Goal: Task Accomplishment & Management: Manage account settings

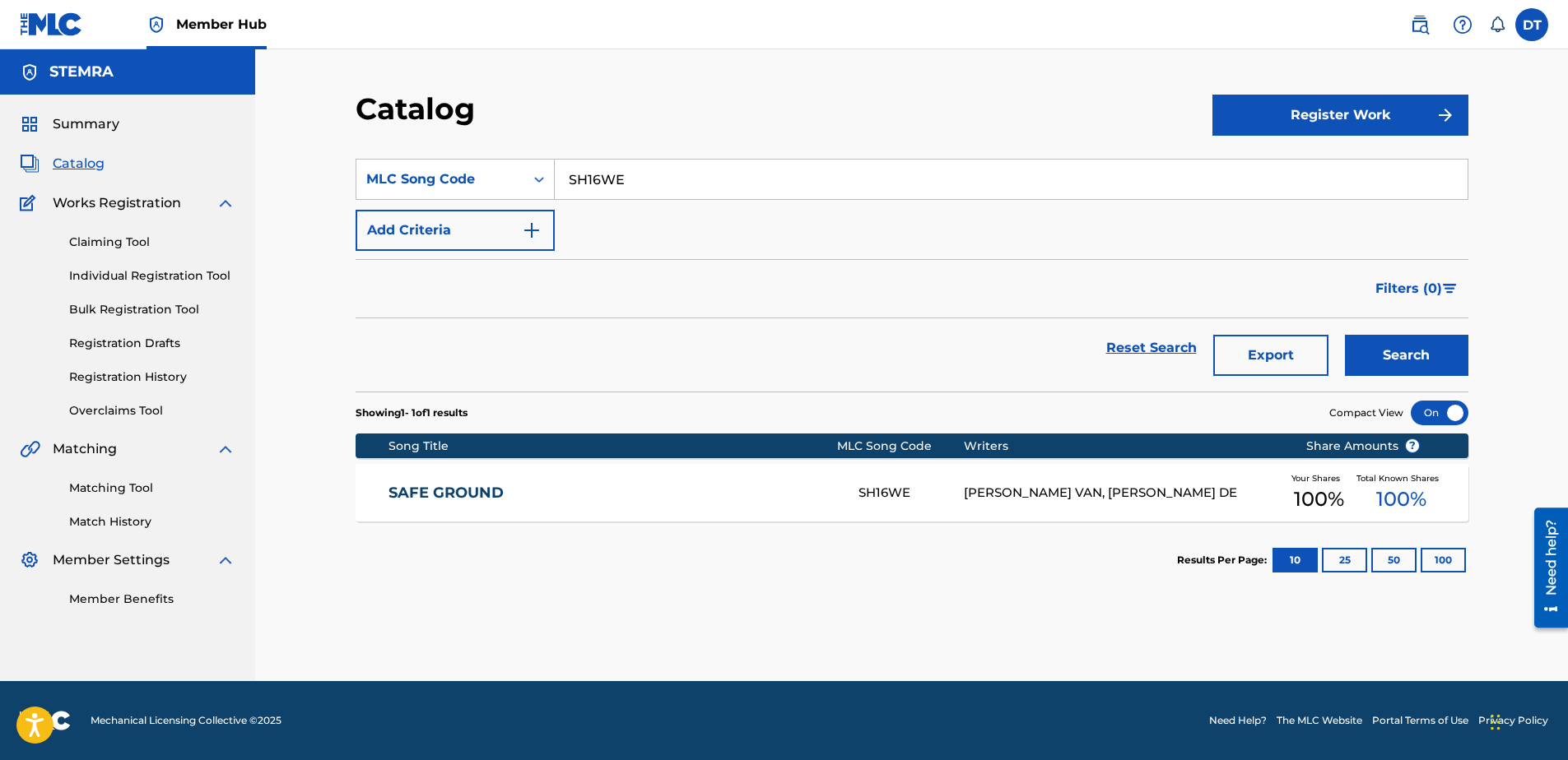
click at [298, 237] on div "Catalog Register Work SearchWithCriteria352a97f6-9839-4944-93da-93c282c019a1 ML…" at bounding box center [912, 365] width 1313 height 632
click at [625, 169] on input "SH16WE" at bounding box center [1011, 180] width 913 height 40
drag, startPoint x: 650, startPoint y: 177, endPoint x: 569, endPoint y: 165, distance: 81.9
click at [568, 165] on input "SH16WE" at bounding box center [1011, 180] width 913 height 40
paste input "Z0578C"
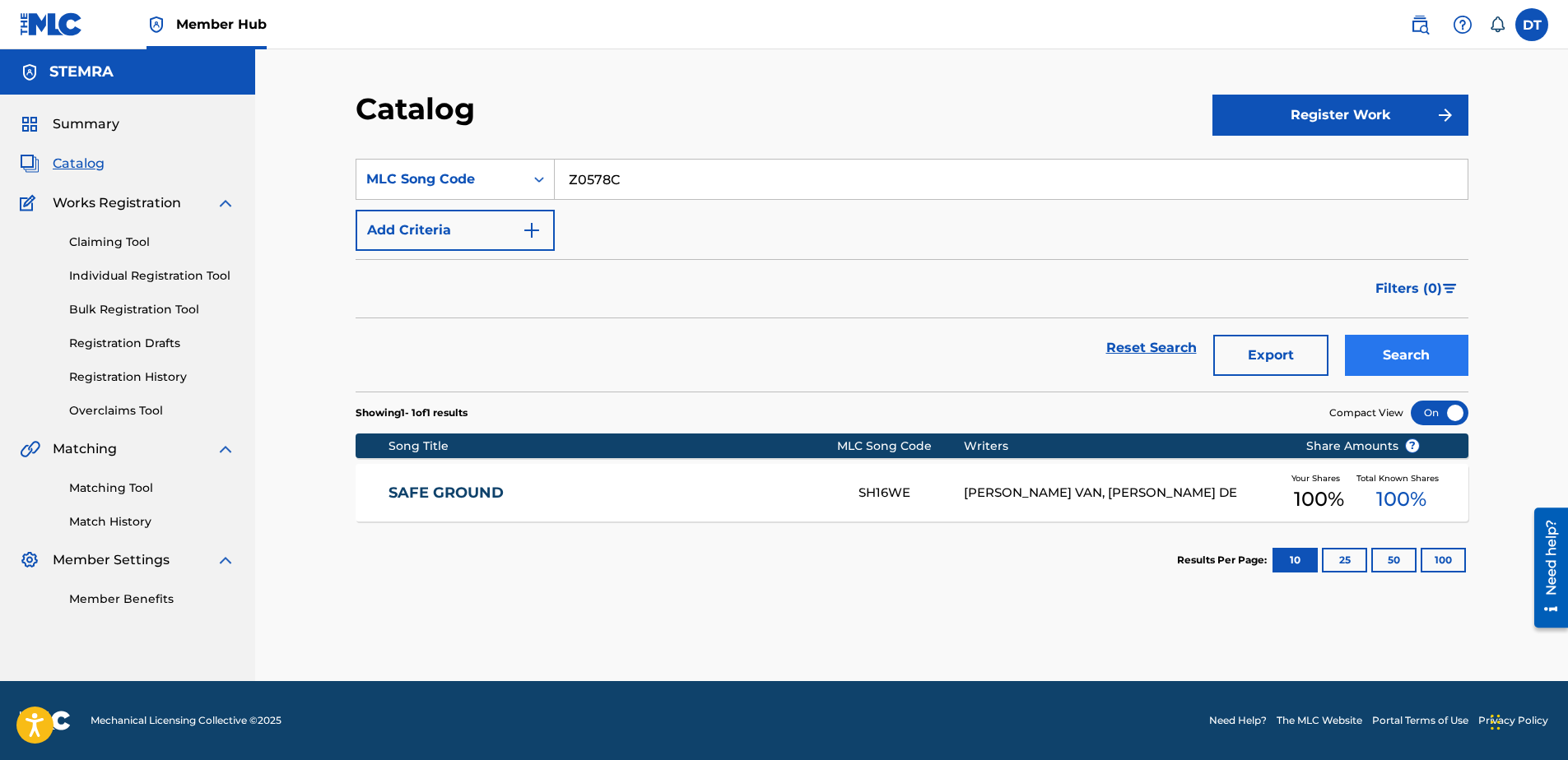
type input "Z0578C"
click at [1405, 352] on button "Search" at bounding box center [1407, 355] width 124 height 41
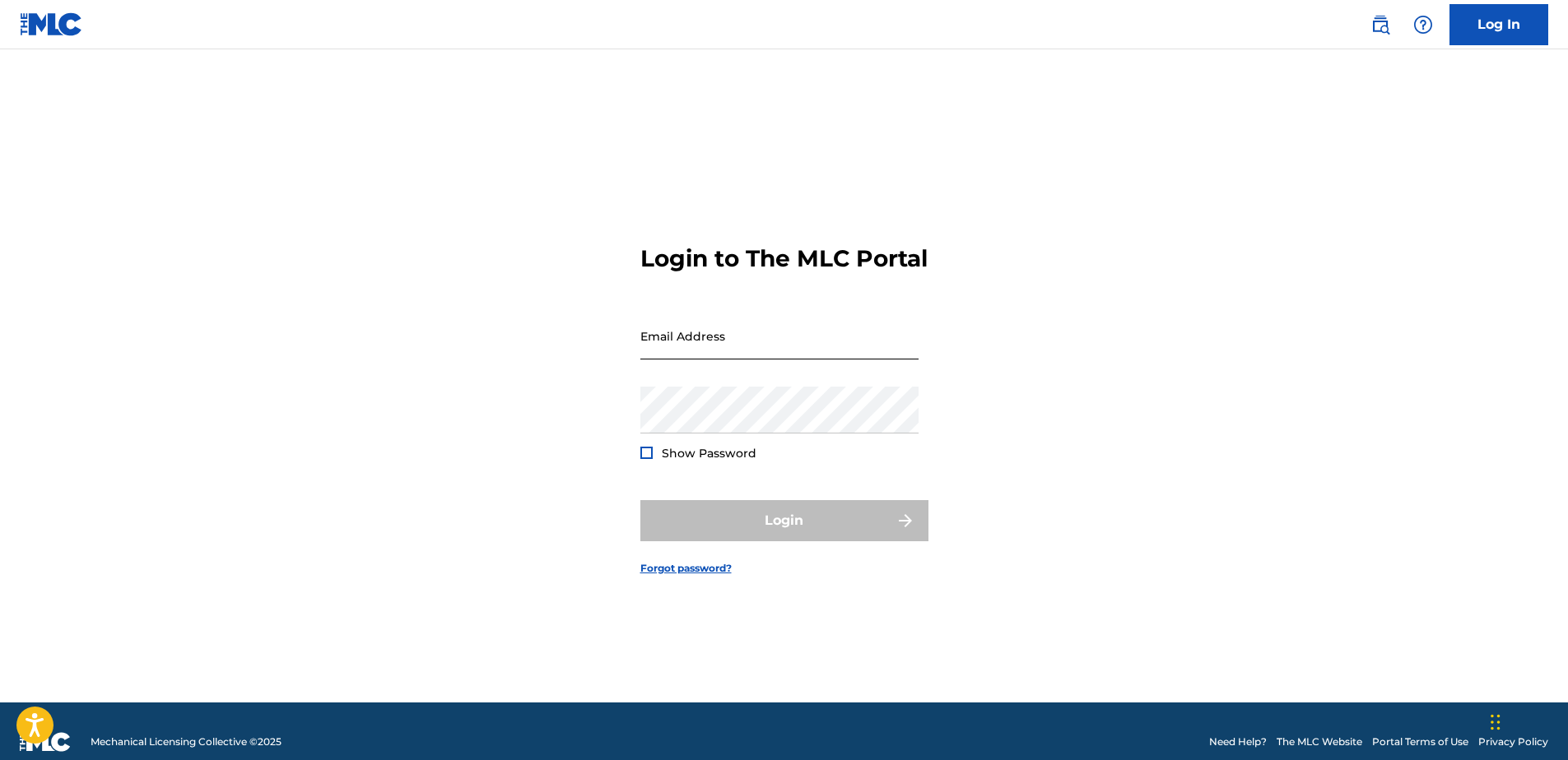
click at [675, 345] on input "Email Address" at bounding box center [779, 335] width 278 height 47
paste input "[EMAIL_ADDRESS][DOMAIN_NAME]"
type input "[EMAIL_ADDRESS][DOMAIN_NAME]"
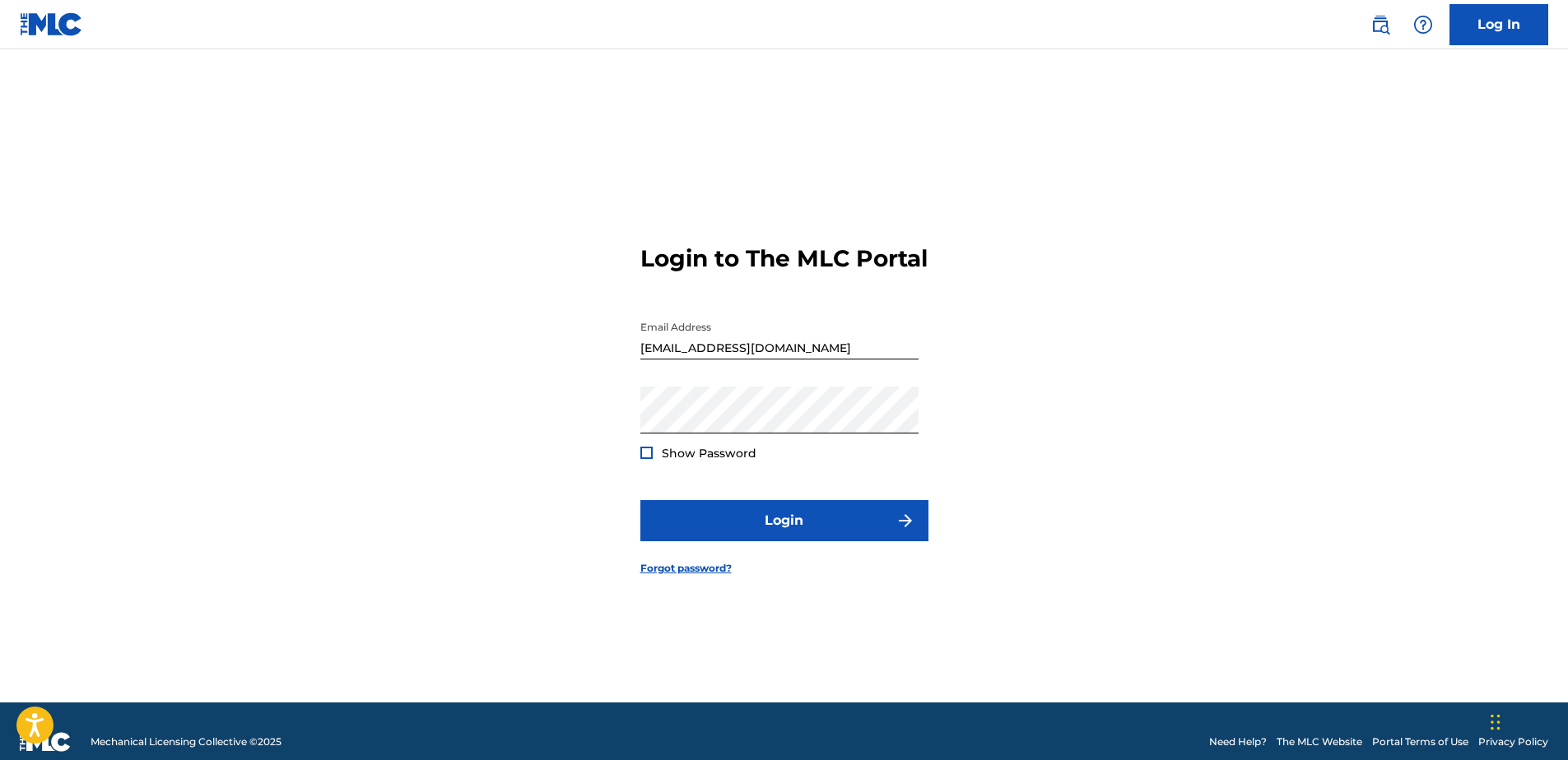
click at [648, 459] on div at bounding box center [646, 452] width 12 height 12
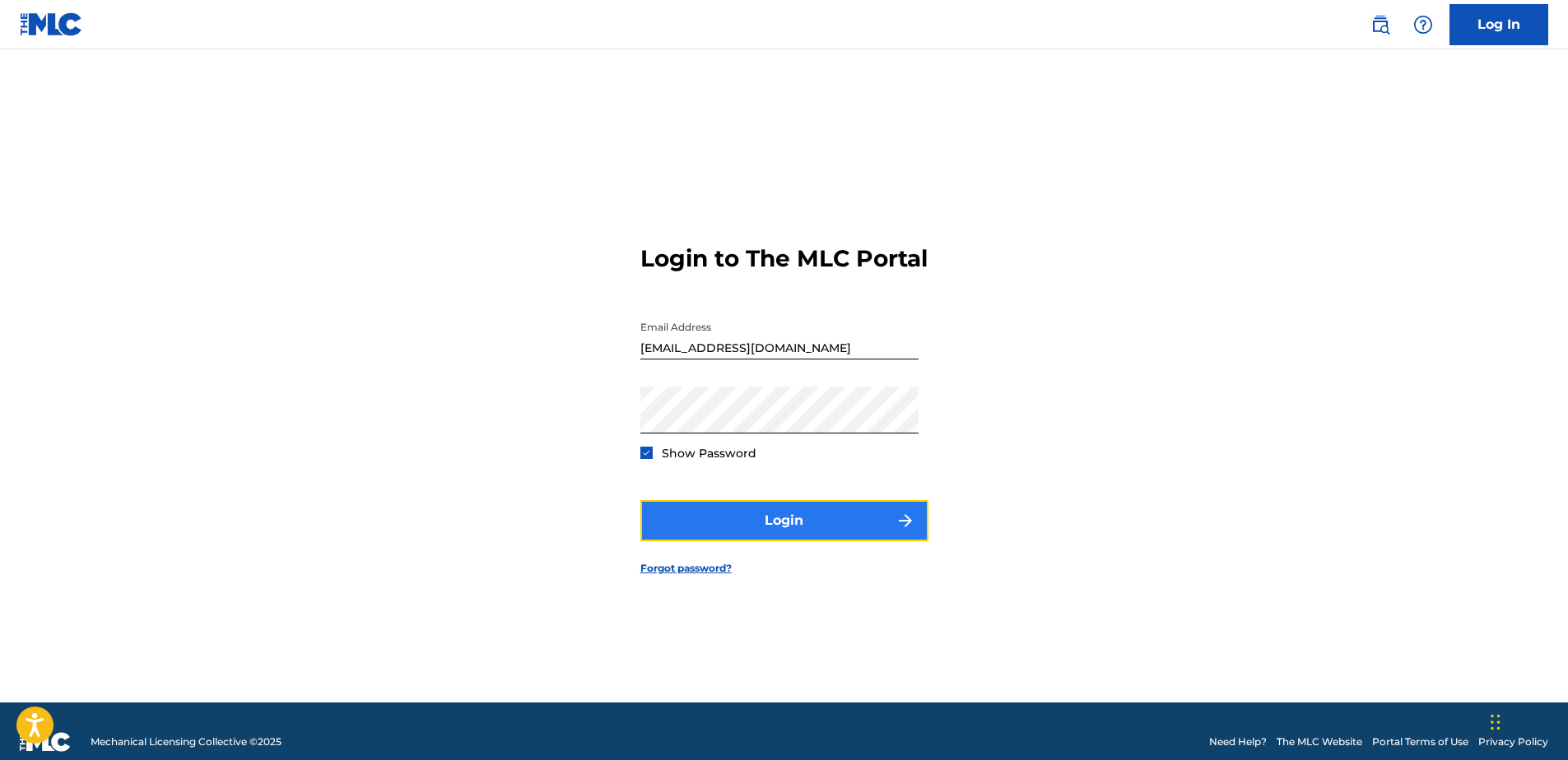
click at [736, 532] on button "Login" at bounding box center [784, 521] width 288 height 41
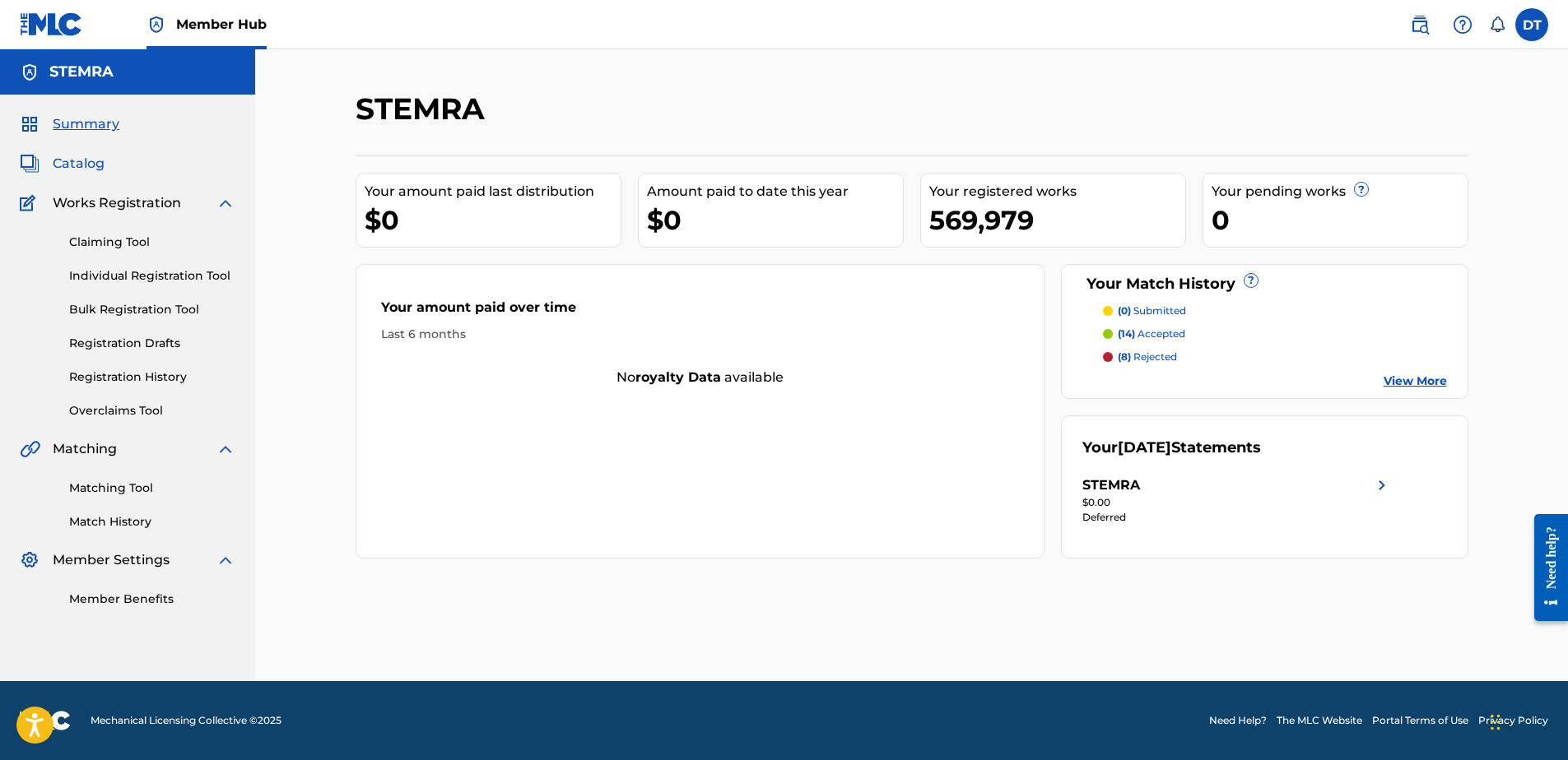
click at [83, 158] on span "Catalog" at bounding box center [78, 163] width 52 height 20
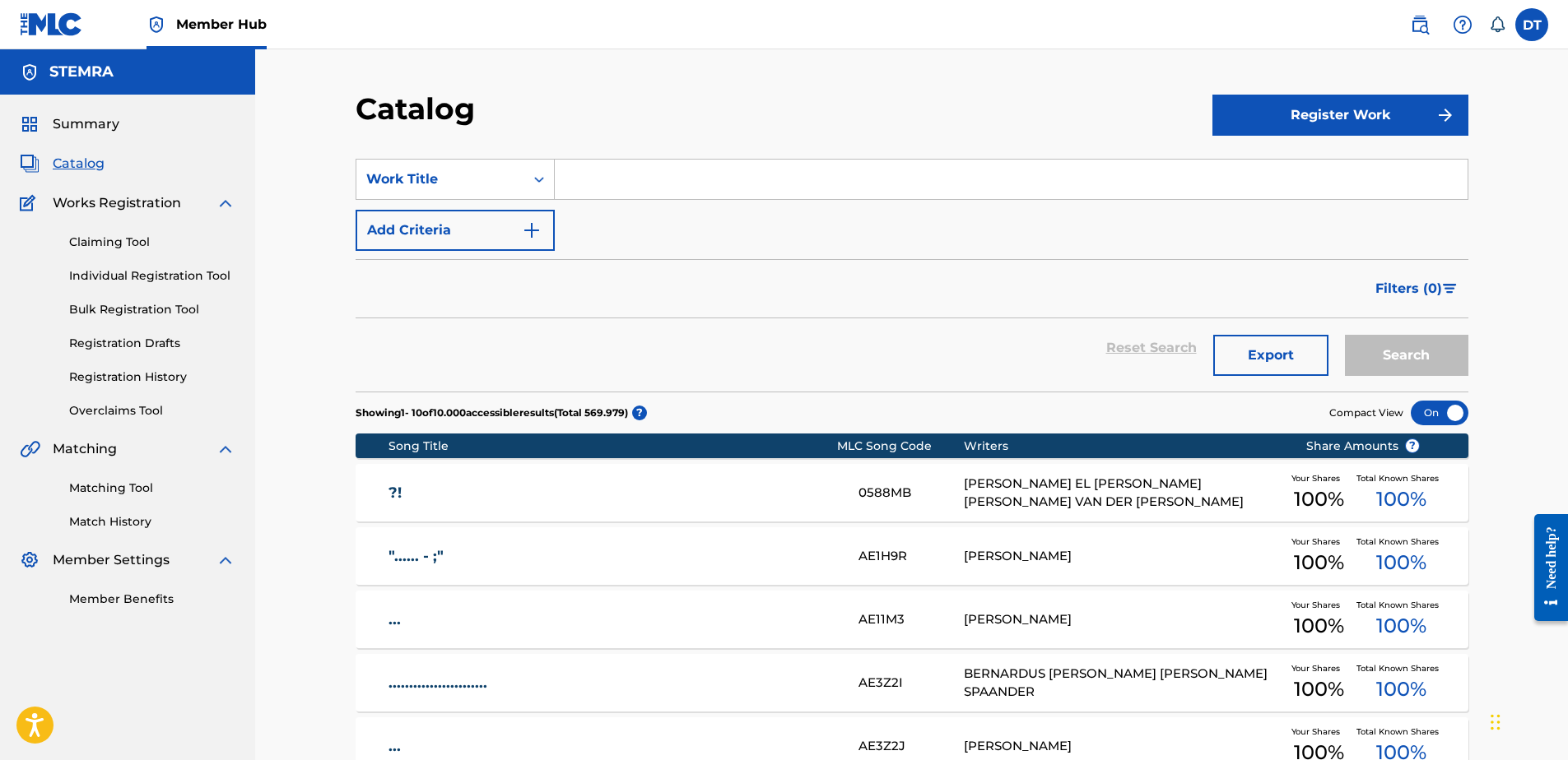
drag, startPoint x: 697, startPoint y: 178, endPoint x: 665, endPoint y: 179, distance: 32.0
click at [696, 178] on input "Search Form" at bounding box center [1011, 180] width 913 height 40
paste input "Z0578C"
type input "Z0578C"
click at [1403, 348] on button "Search" at bounding box center [1407, 355] width 124 height 41
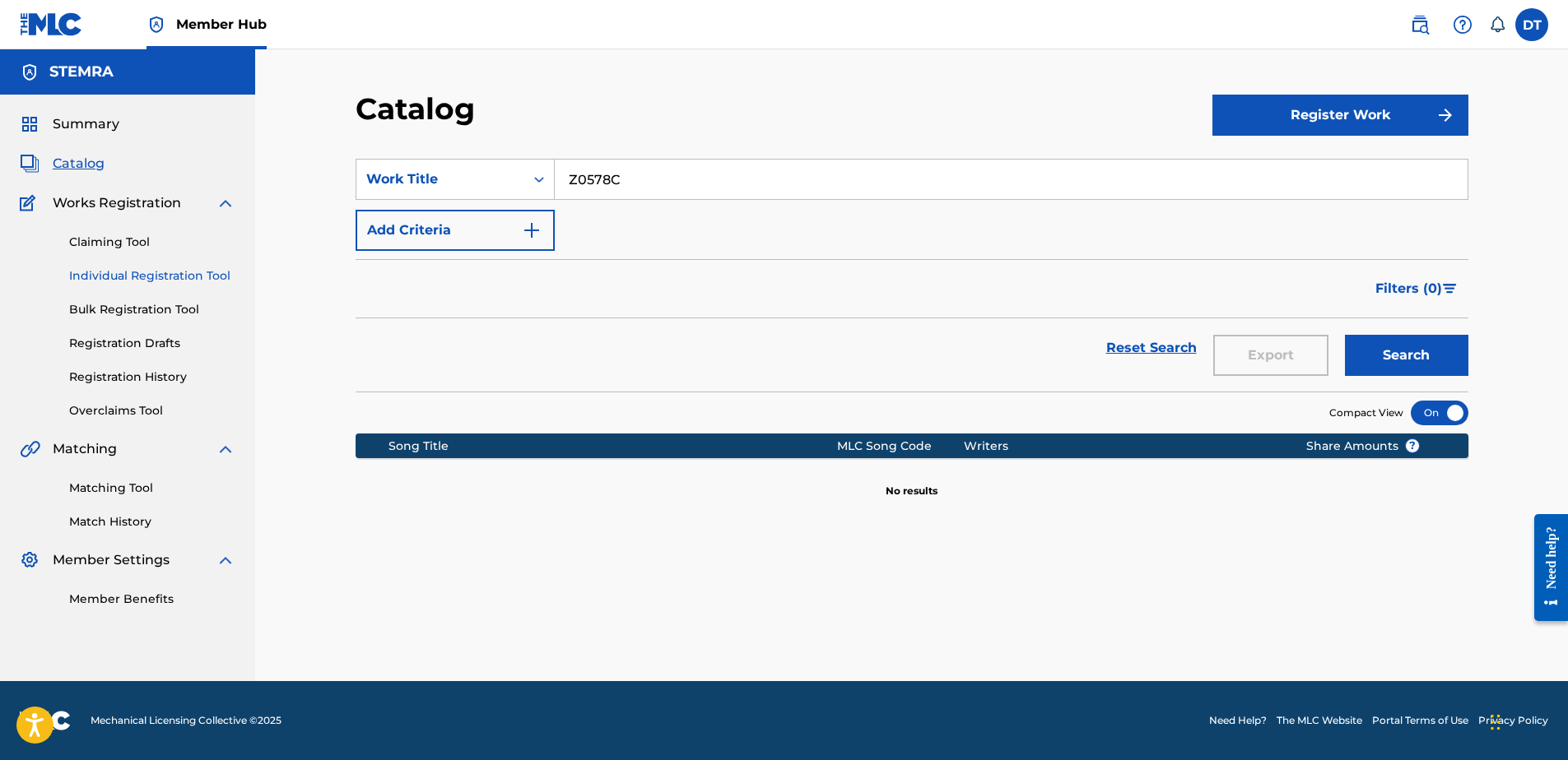
click at [118, 276] on link "Individual Registration Tool" at bounding box center [152, 276] width 166 height 17
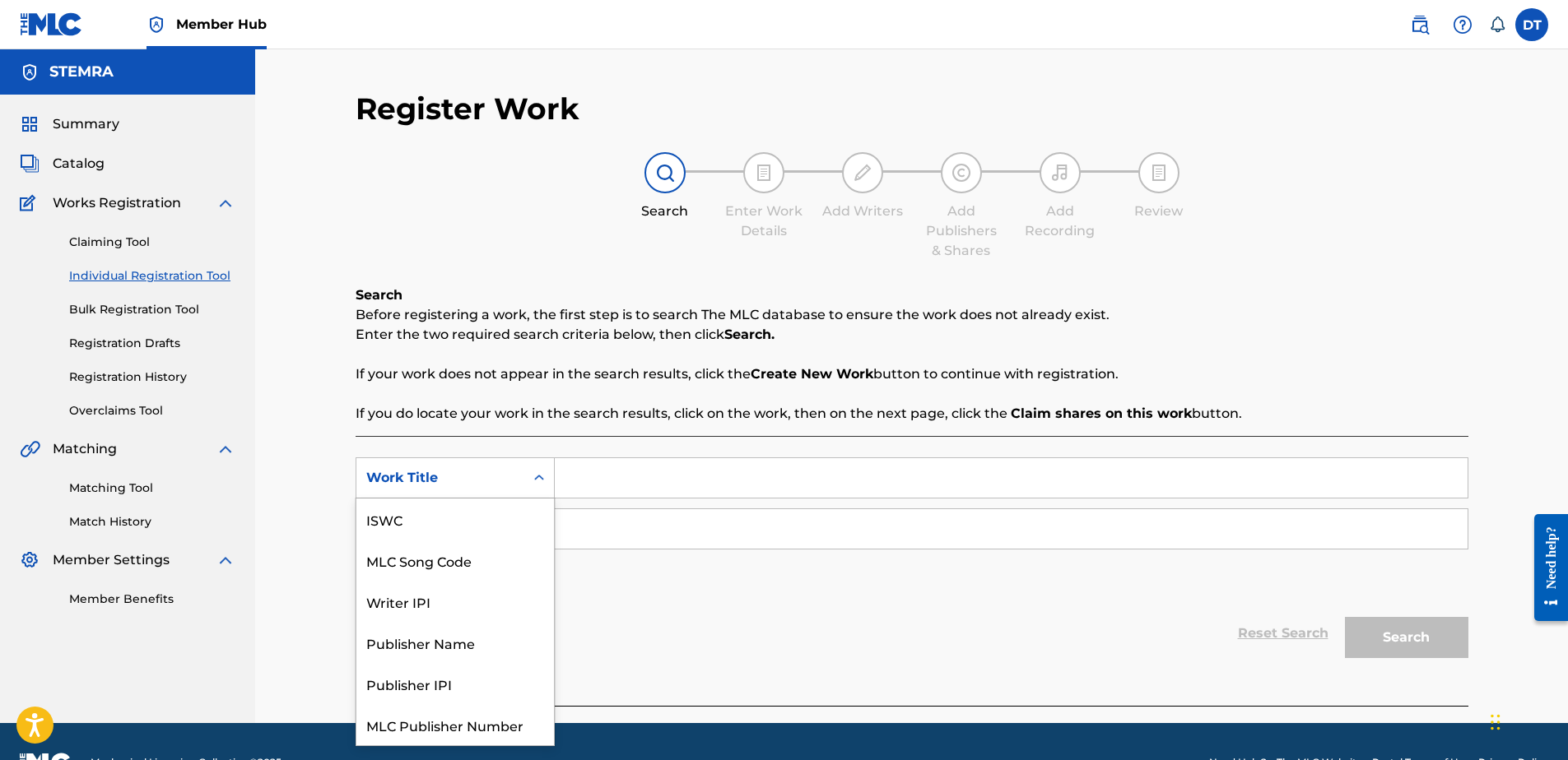
click at [454, 476] on div "Work Title" at bounding box center [440, 478] width 148 height 20
click at [453, 522] on div "MLC Song Code" at bounding box center [455, 519] width 198 height 41
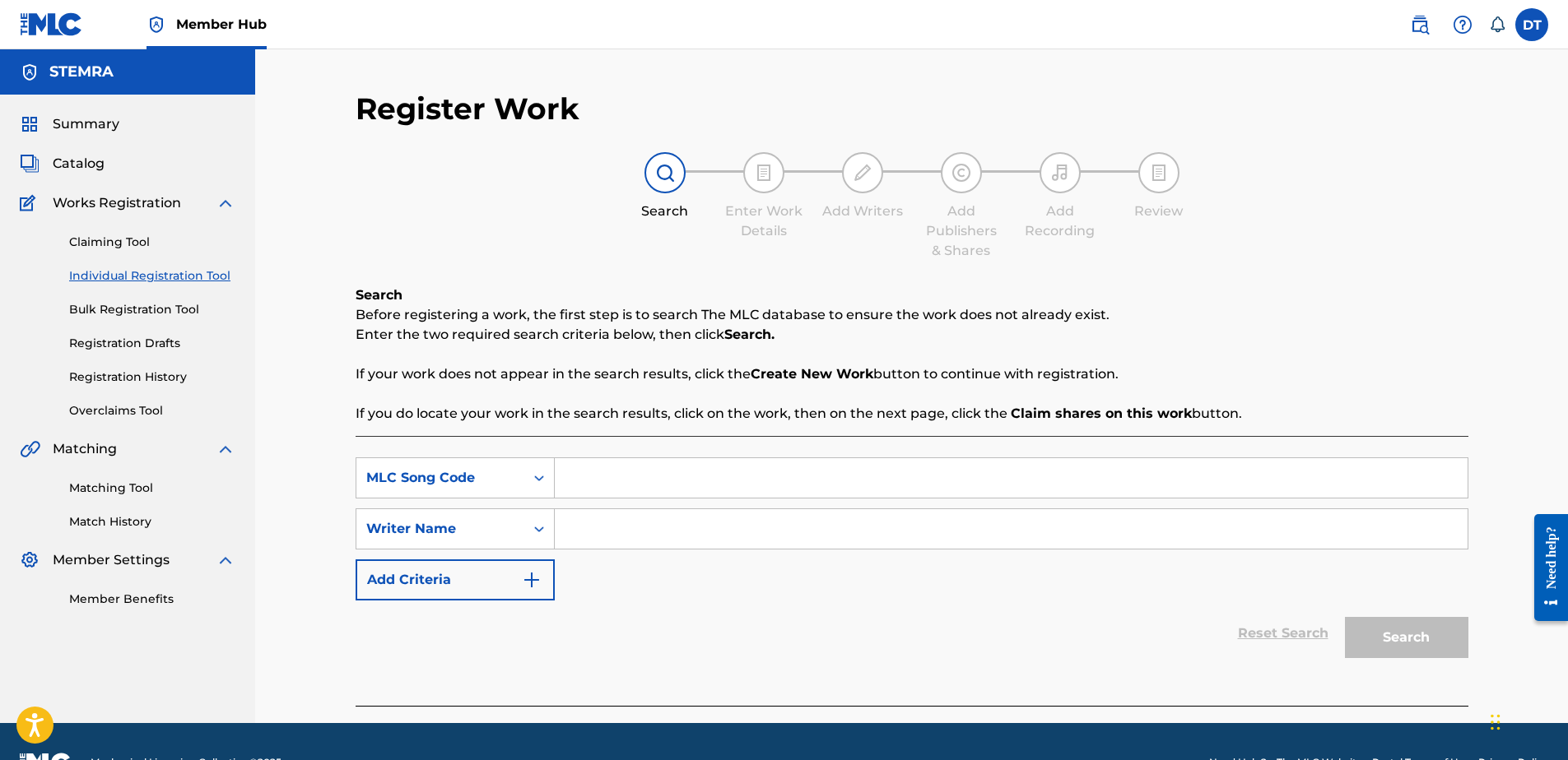
click at [585, 471] on input "Search Form" at bounding box center [1011, 479] width 913 height 40
paste input "Z0578C"
click at [565, 477] on input "Z0578C" at bounding box center [1011, 479] width 913 height 40
type input "Z0578C"
click at [574, 249] on div "Search Enter Work Details Add Writers Add Publishers & Shares Add Recording Rev…" at bounding box center [911, 206] width 1113 height 108
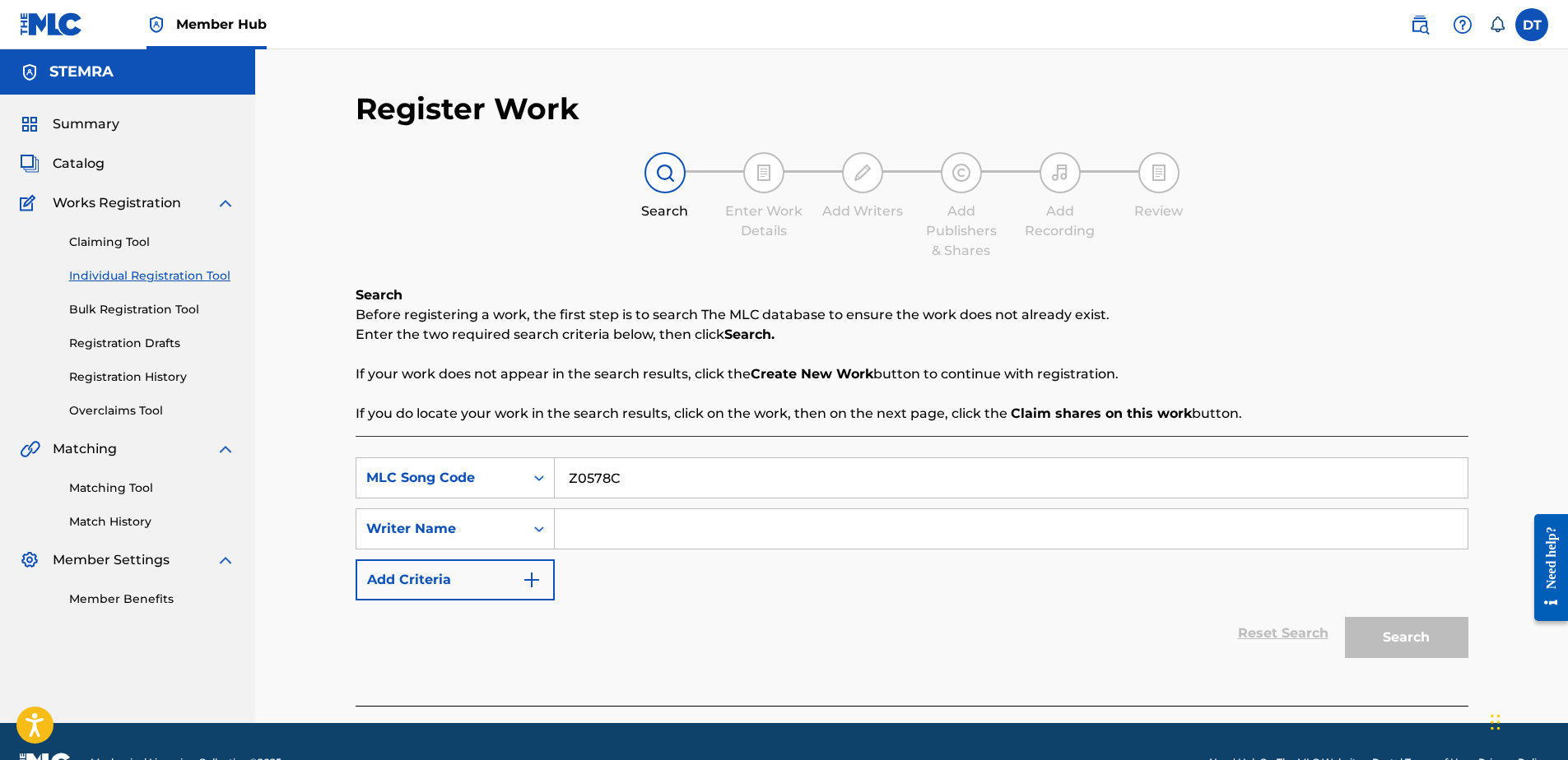
click at [696, 529] on input "Search Form" at bounding box center [1011, 529] width 913 height 40
paste input "[PERSON_NAME];"
click at [1415, 633] on button "Search" at bounding box center [1407, 637] width 124 height 41
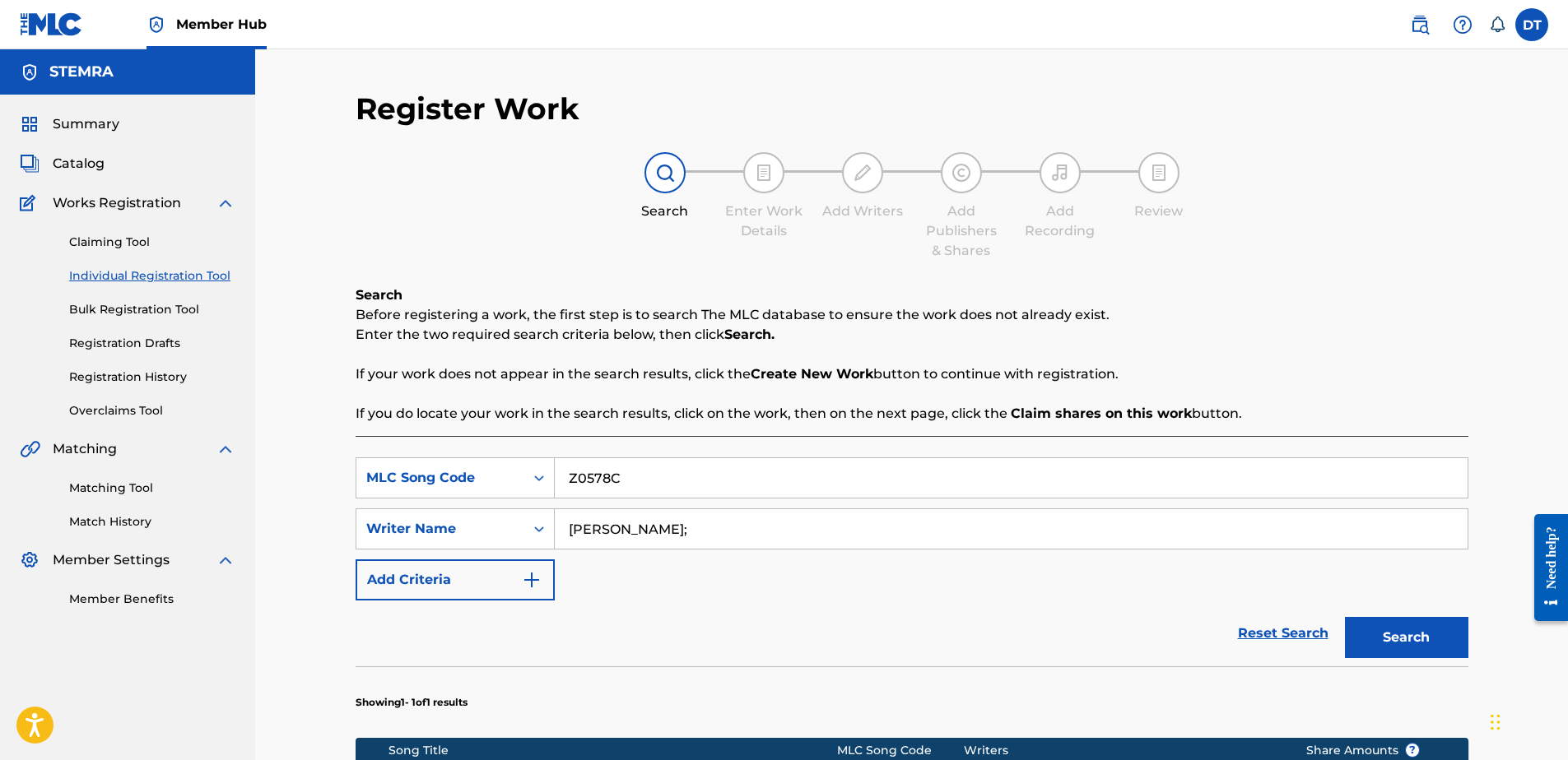
click at [902, 528] on input "[PERSON_NAME];" at bounding box center [1011, 529] width 913 height 40
type input "[PERSON_NAME]"
click at [927, 594] on div "SearchWithCriteriad1140f84-3494-400b-8573-bb26df62313c MLC Song Code Z0578C Sea…" at bounding box center [911, 529] width 1113 height 143
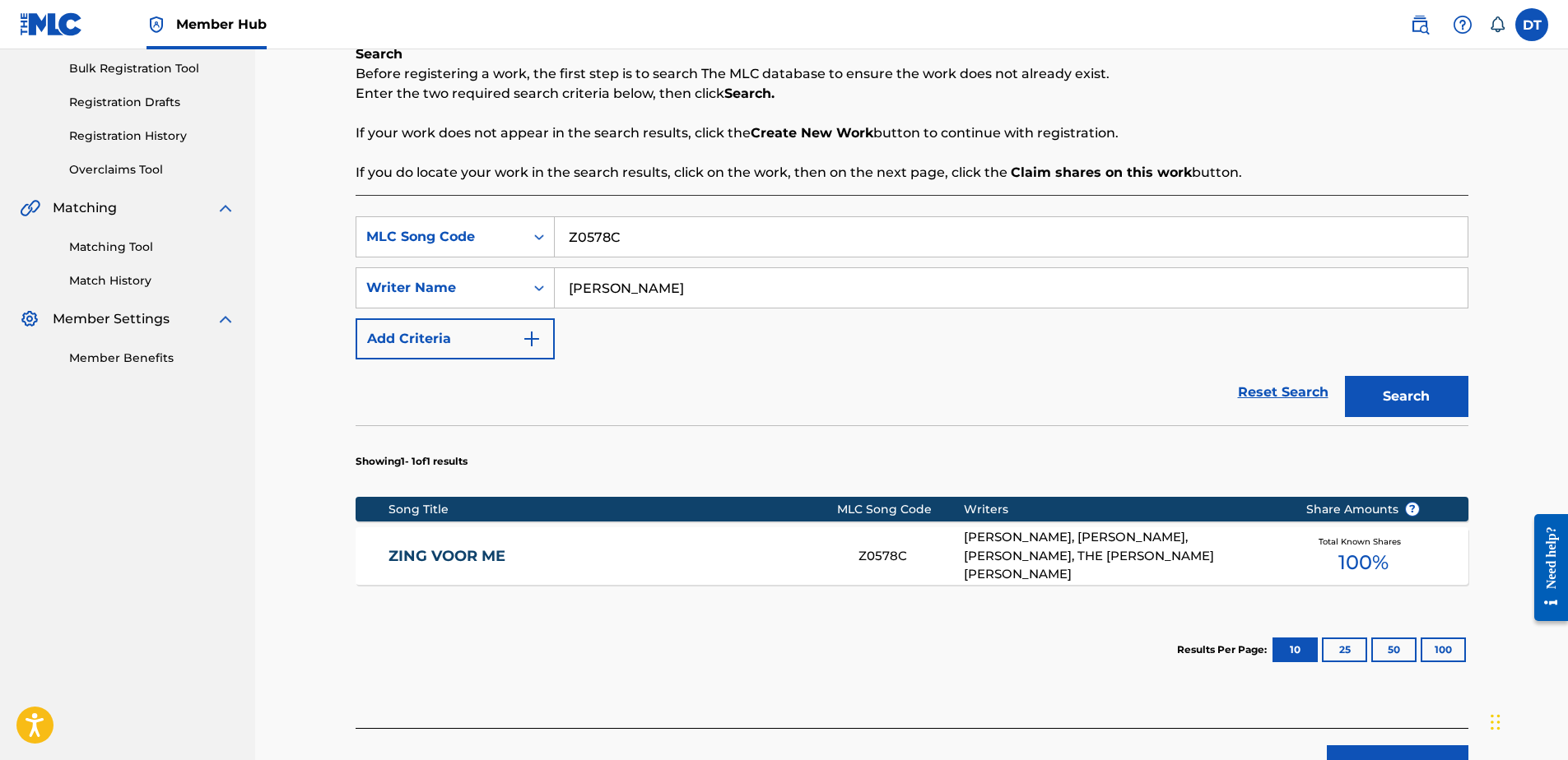
scroll to position [330, 0]
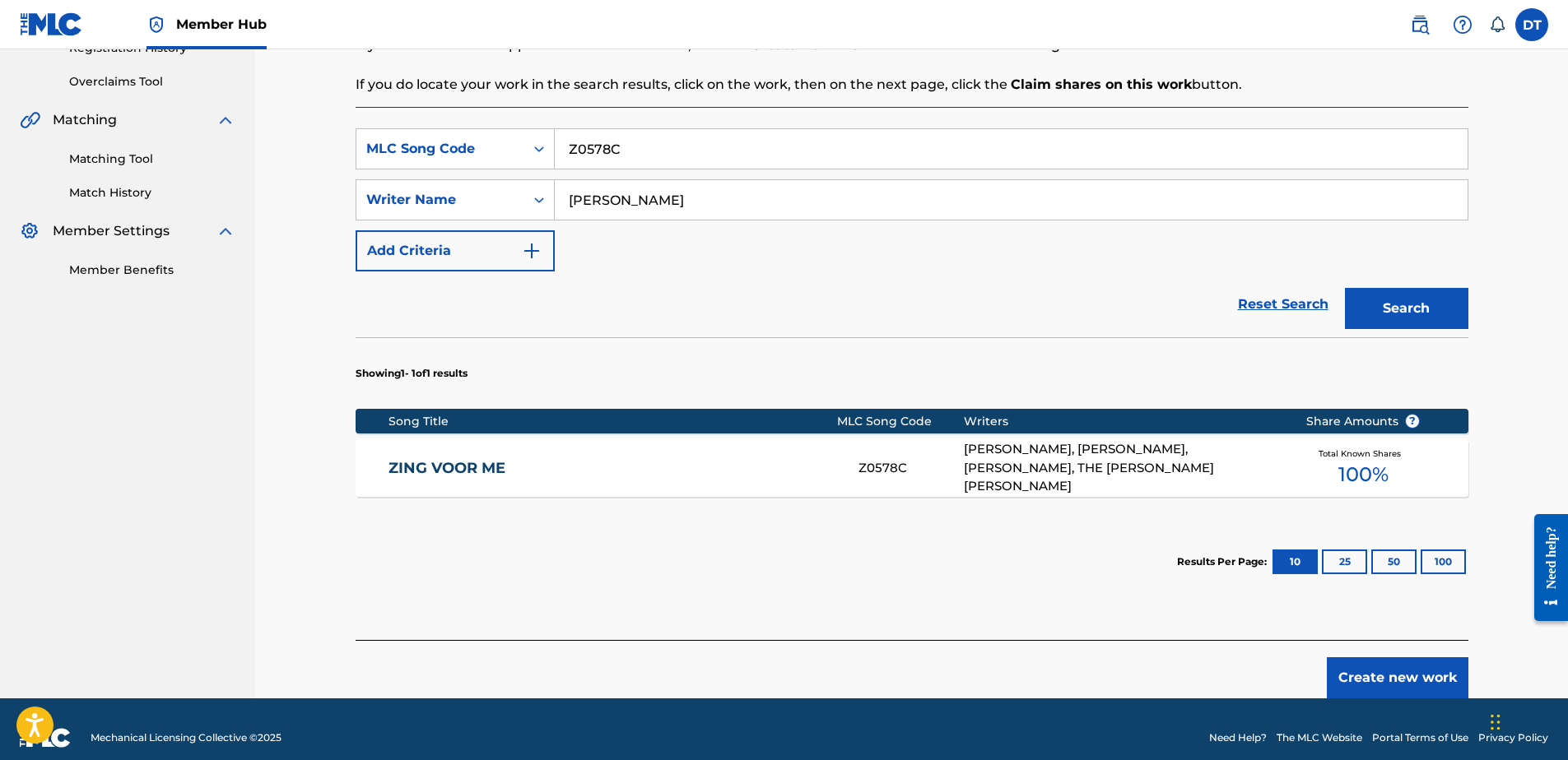
click at [459, 467] on link "ZING VOOR ME" at bounding box center [612, 468] width 448 height 19
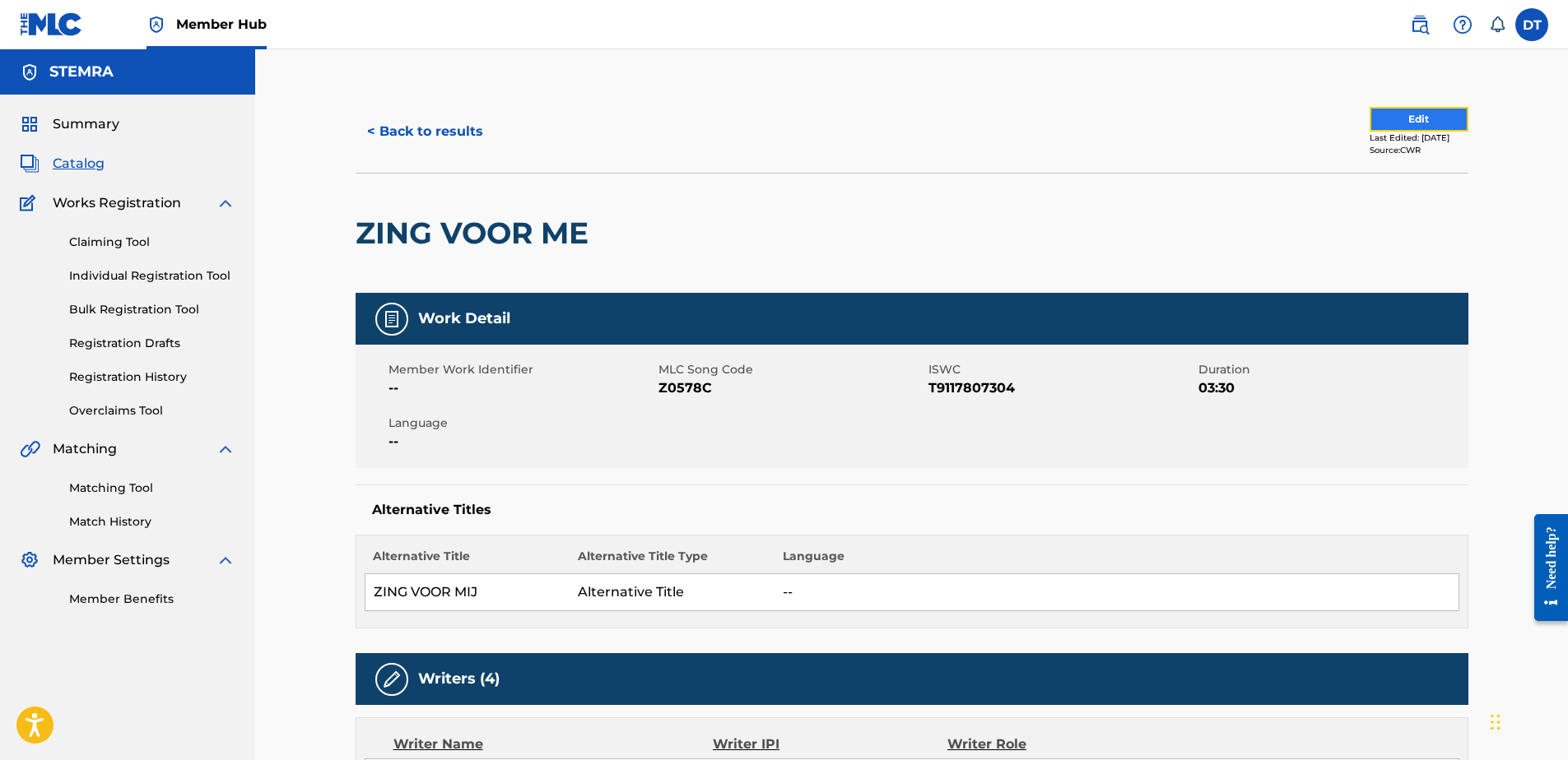
click at [1416, 109] on button "Edit" at bounding box center [1420, 120] width 99 height 25
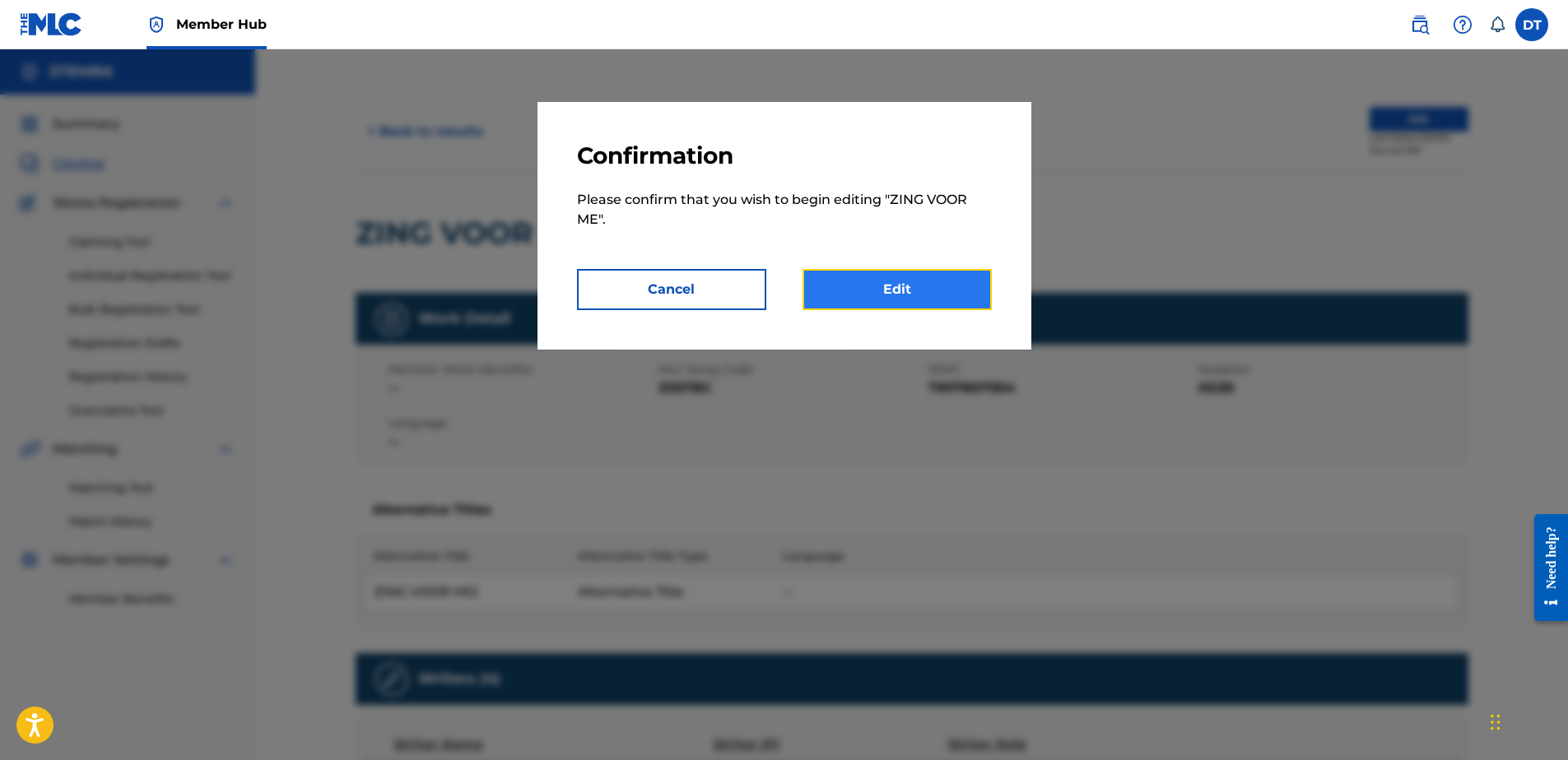
click at [923, 279] on link "Edit" at bounding box center [897, 289] width 189 height 41
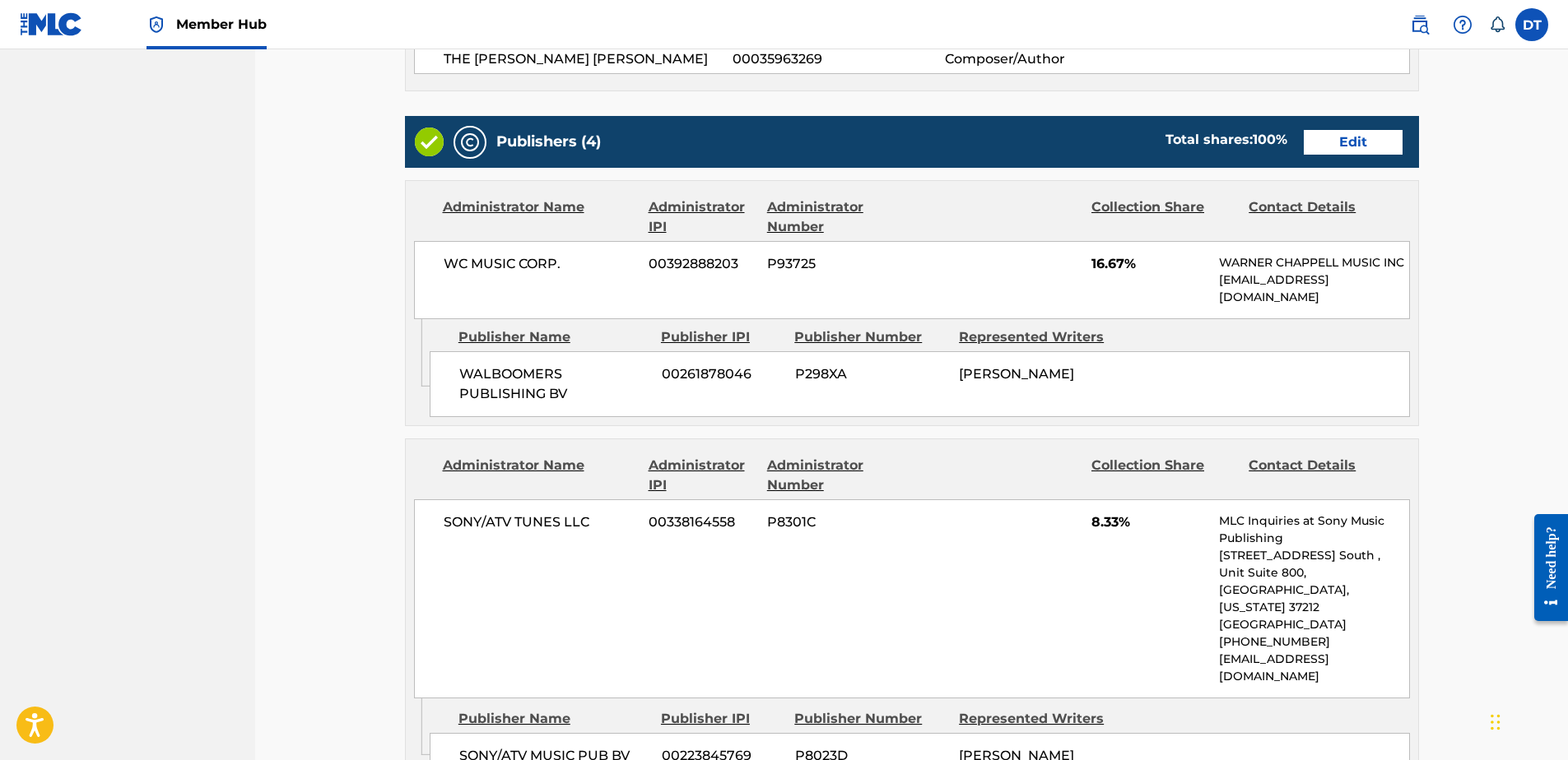
scroll to position [461, 0]
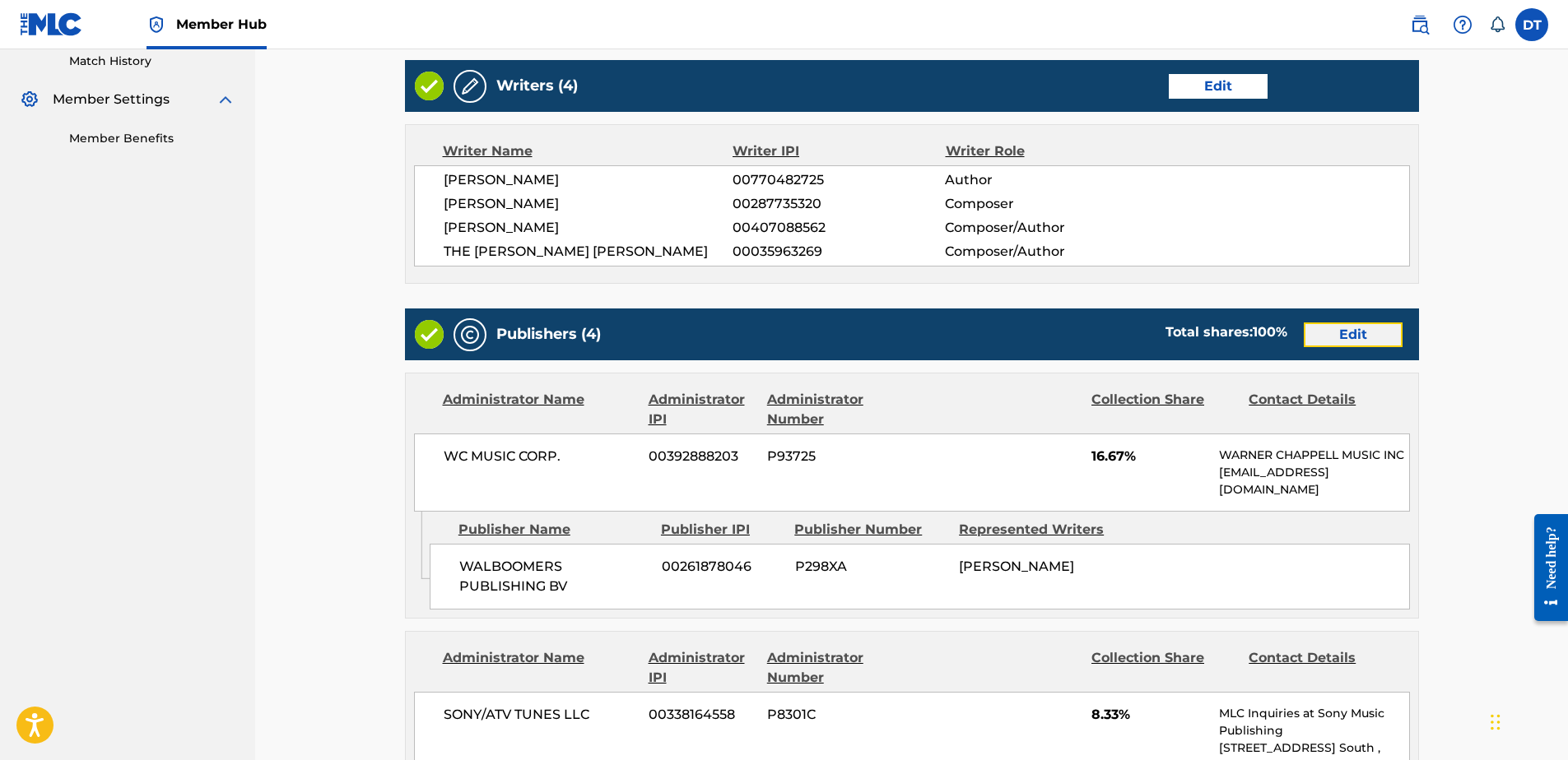
click at [1349, 333] on link "Edit" at bounding box center [1353, 335] width 99 height 25
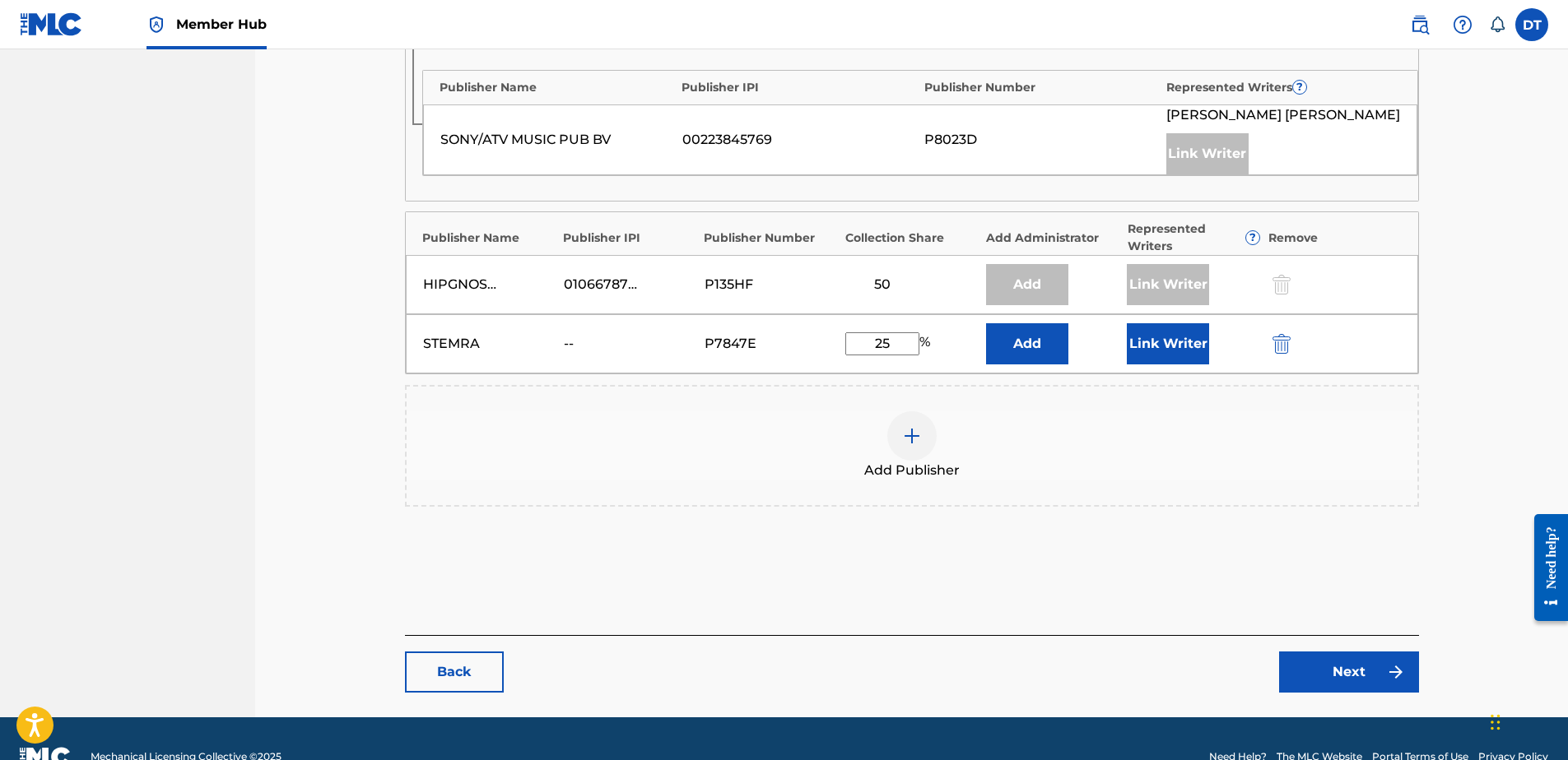
scroll to position [715, 0]
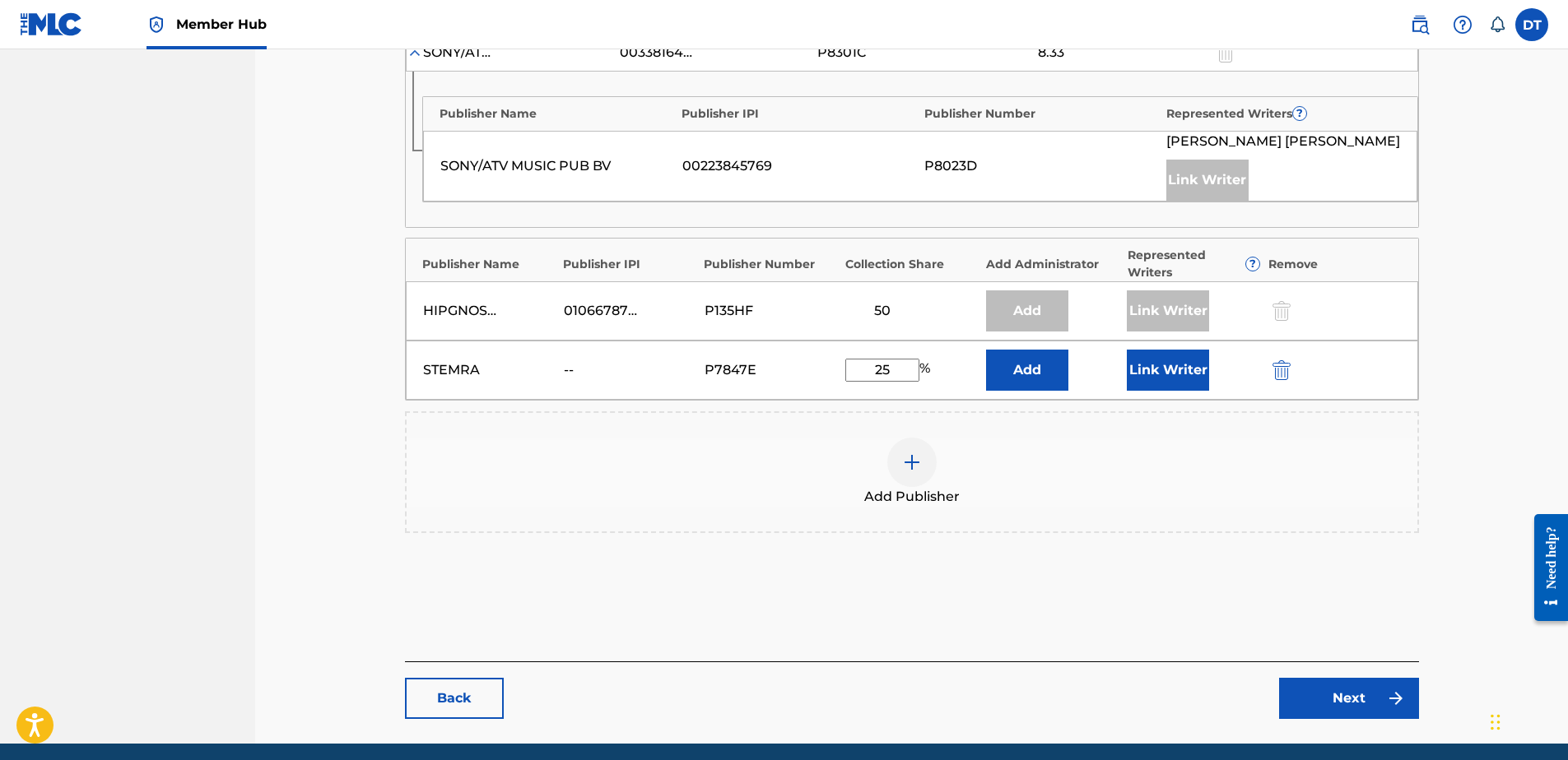
click at [891, 382] on input "25" at bounding box center [883, 370] width 74 height 23
type input "2"
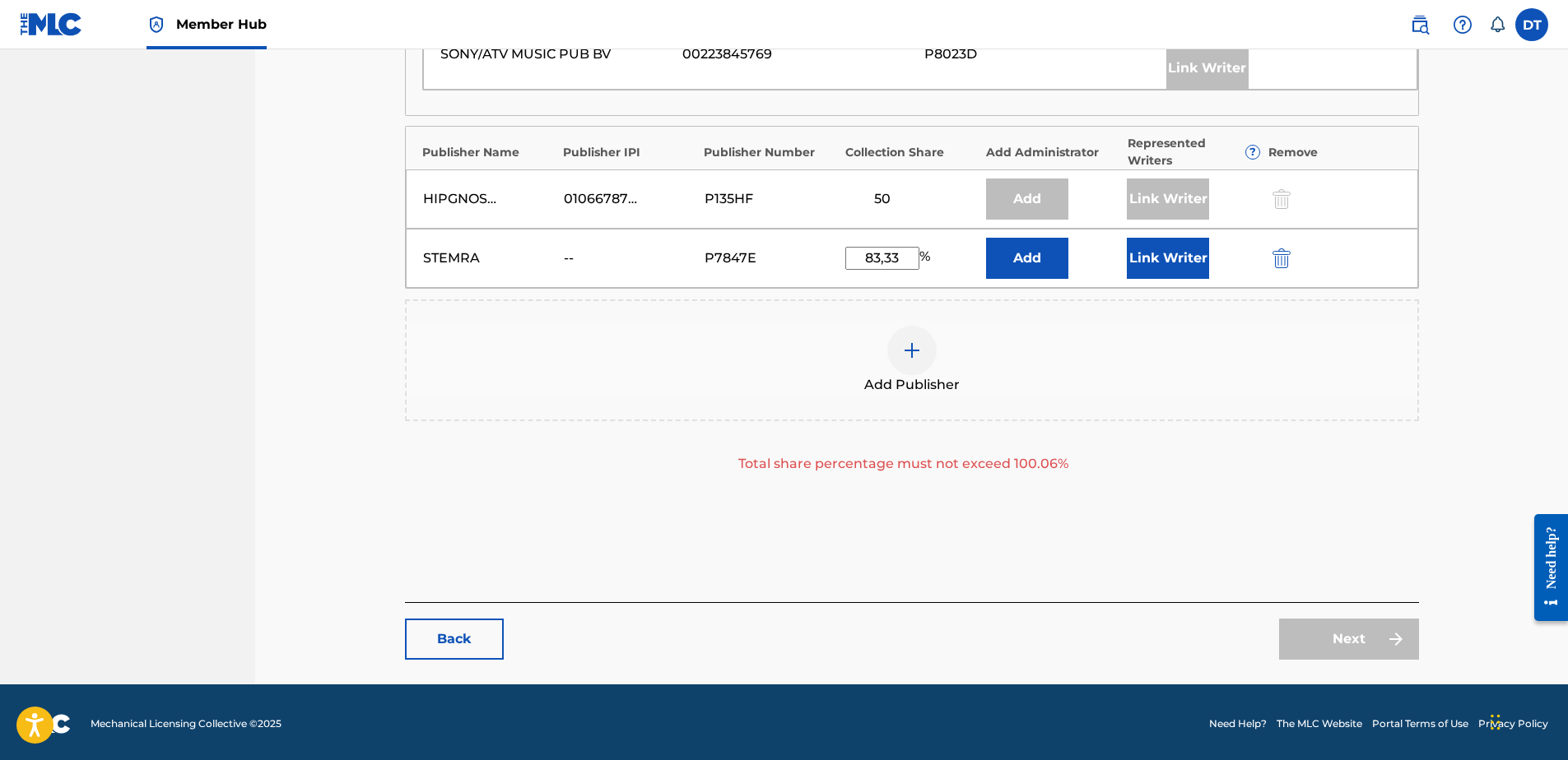
scroll to position [850, 0]
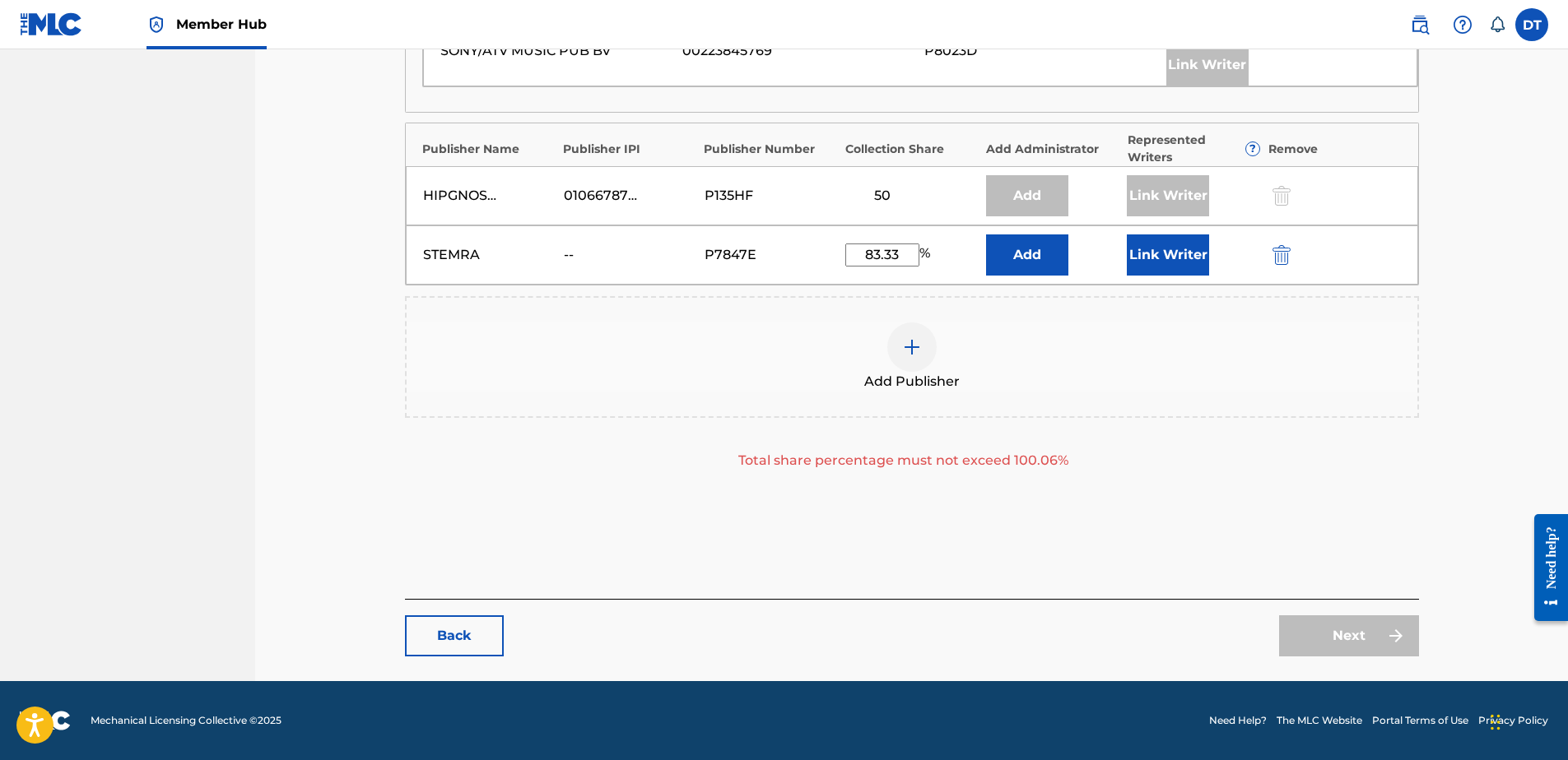
type input "83.33"
click at [1287, 496] on div "Publishers ( 4 ) ? REQUIRED Total shares: 158.33 % Administrator ? Administrato…" at bounding box center [911, 78] width 1014 height 896
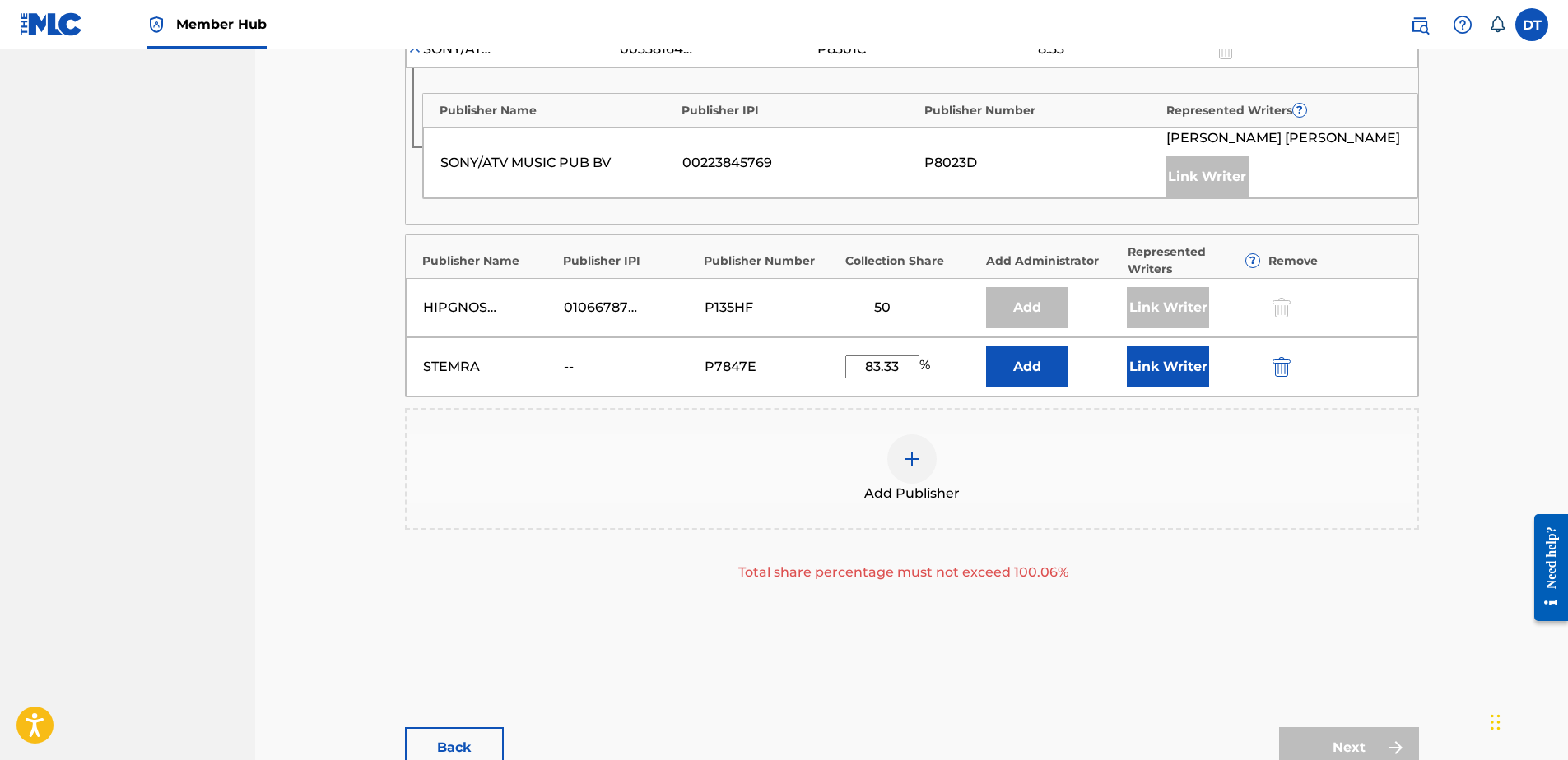
scroll to position [741, 0]
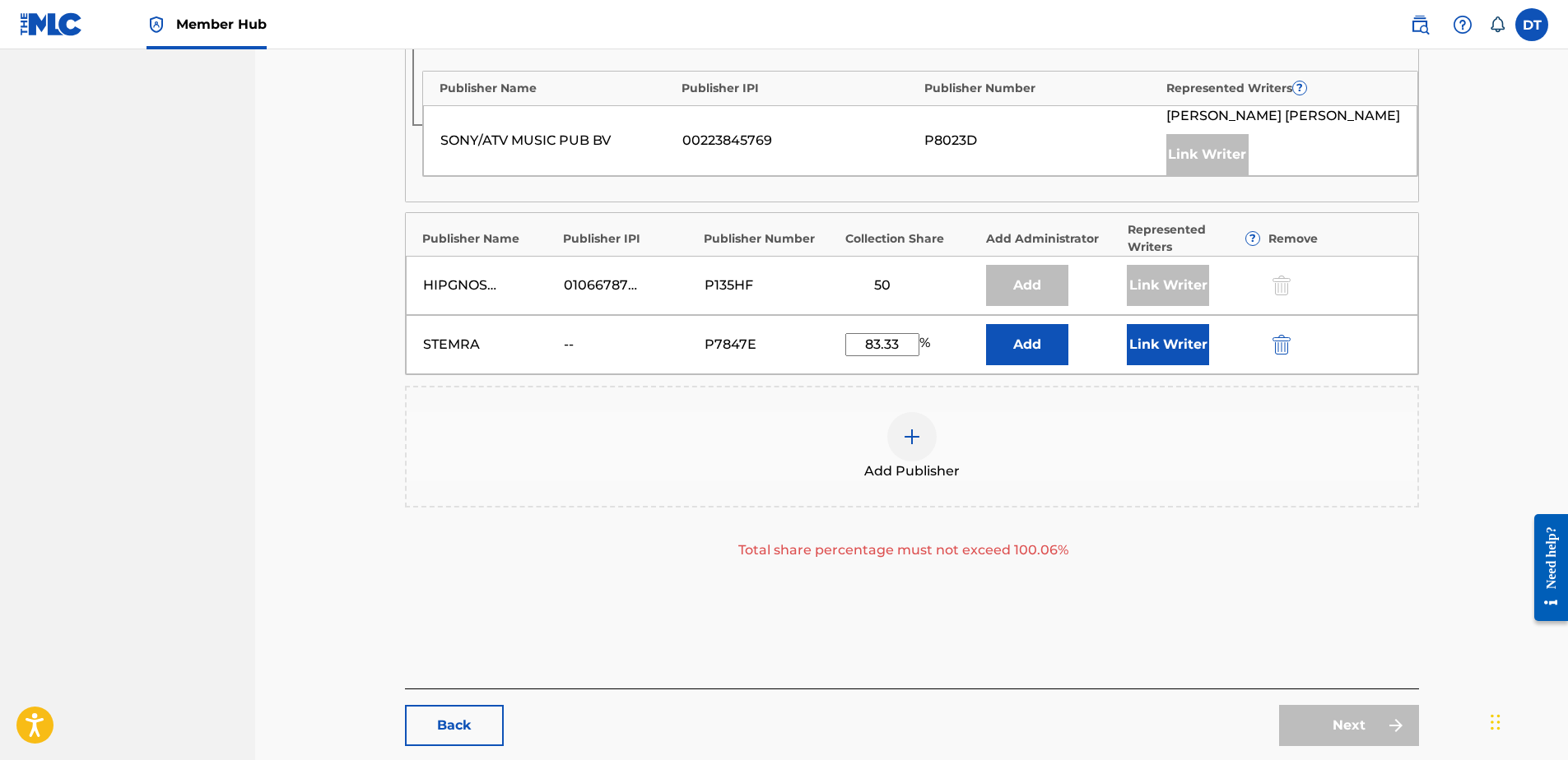
drag, startPoint x: 902, startPoint y: 362, endPoint x: 854, endPoint y: 360, distance: 48.0
click at [854, 356] on input "83.33" at bounding box center [883, 345] width 74 height 23
click at [1498, 371] on div "Catalog Enter Work Details Add Writers Add Publishers & Shares Add Recording Re…" at bounding box center [912, 39] width 1313 height 1462
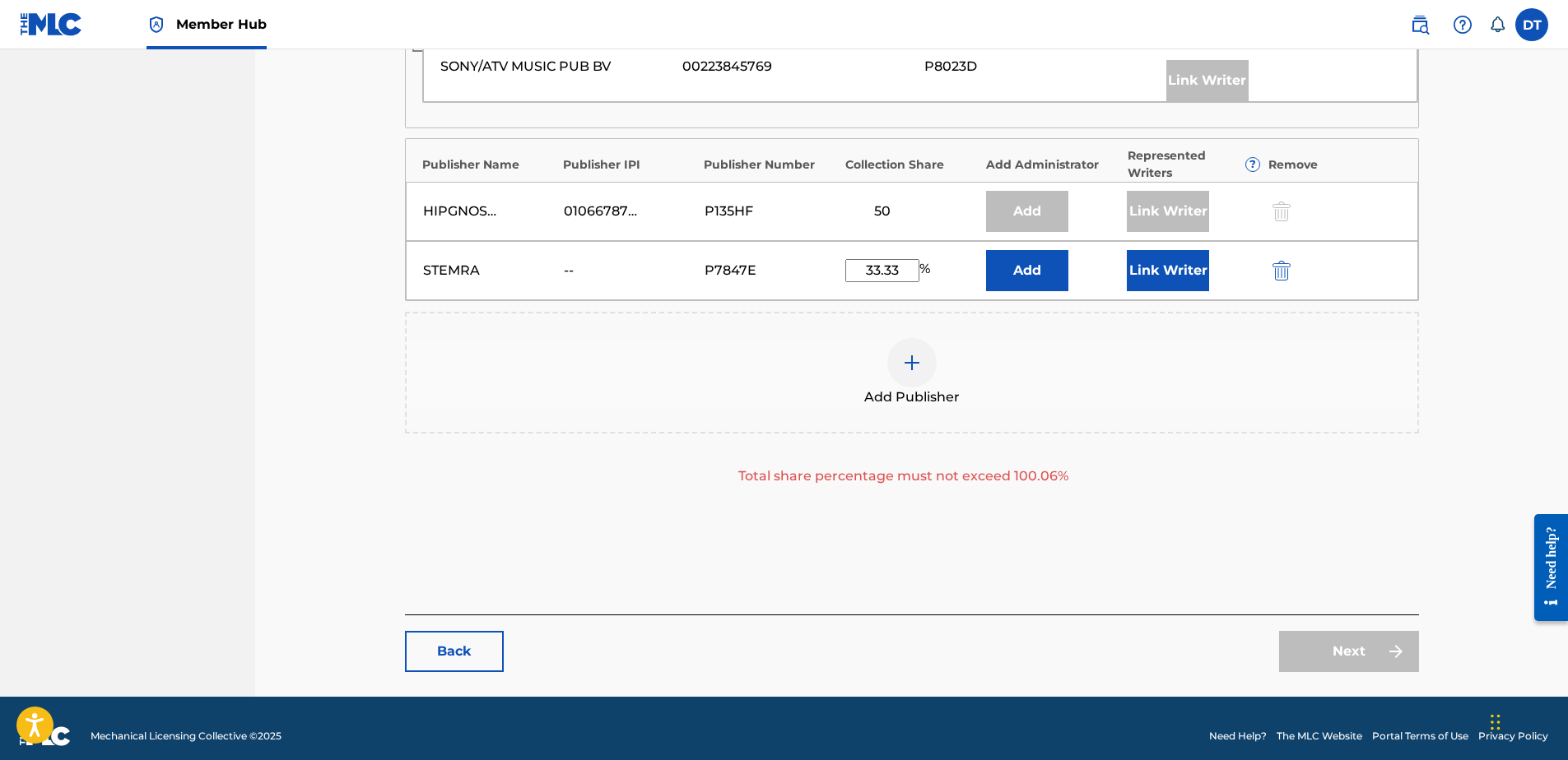
scroll to position [823, 0]
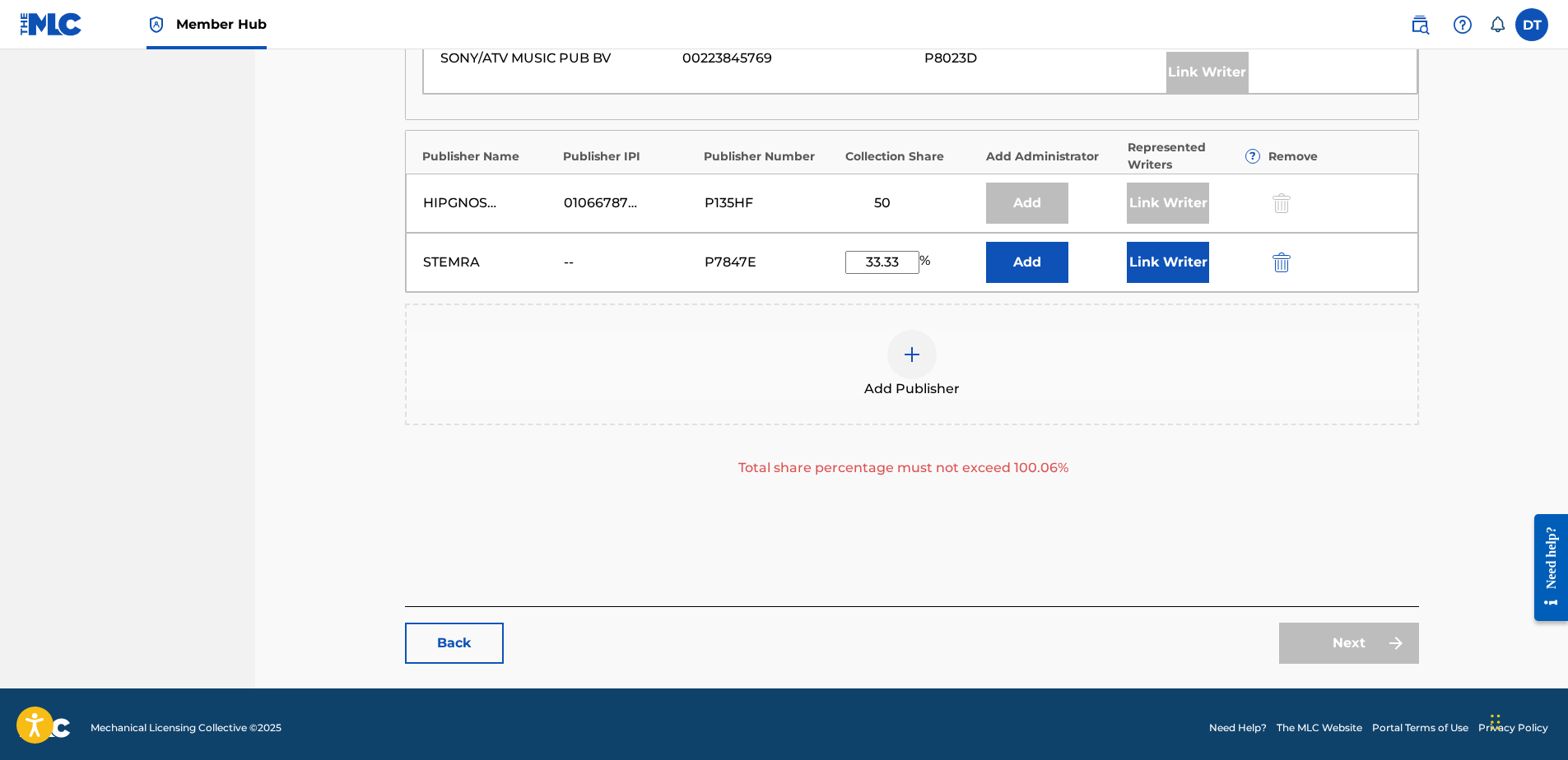
click at [881, 274] on input "33.33" at bounding box center [883, 262] width 74 height 23
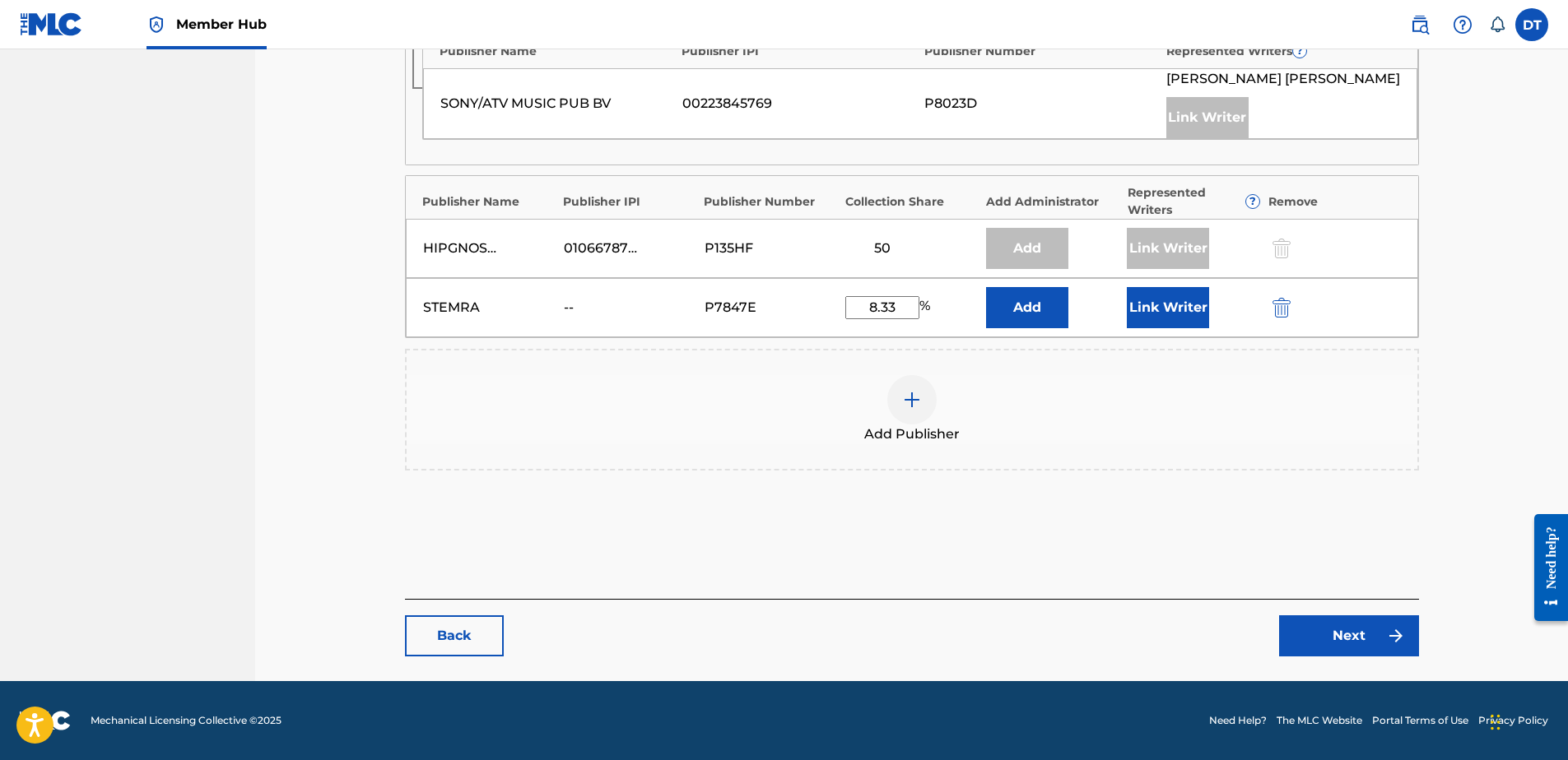
type input "8.33"
click at [1305, 625] on link "Next" at bounding box center [1348, 636] width 140 height 41
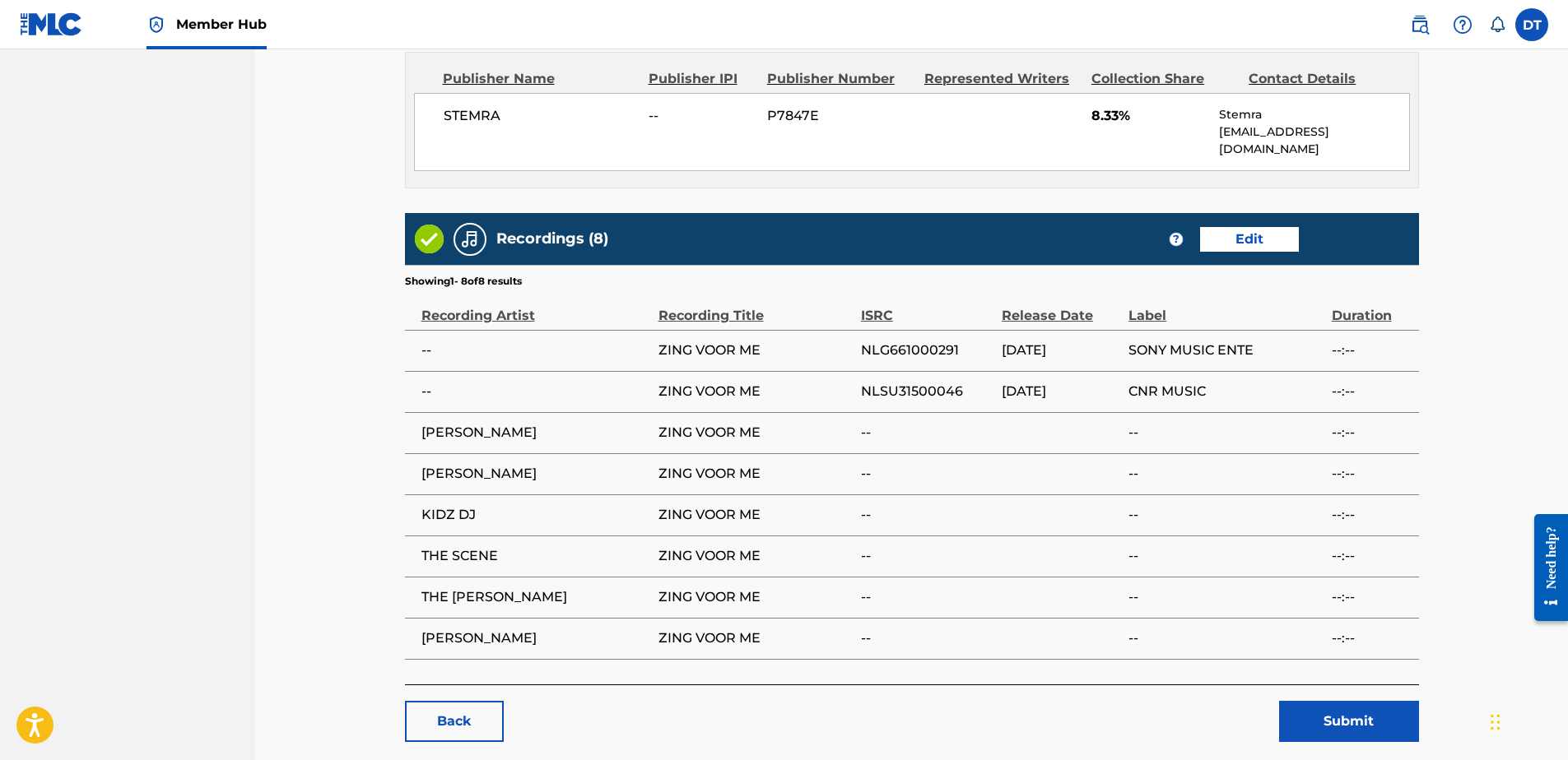
scroll to position [1782, 0]
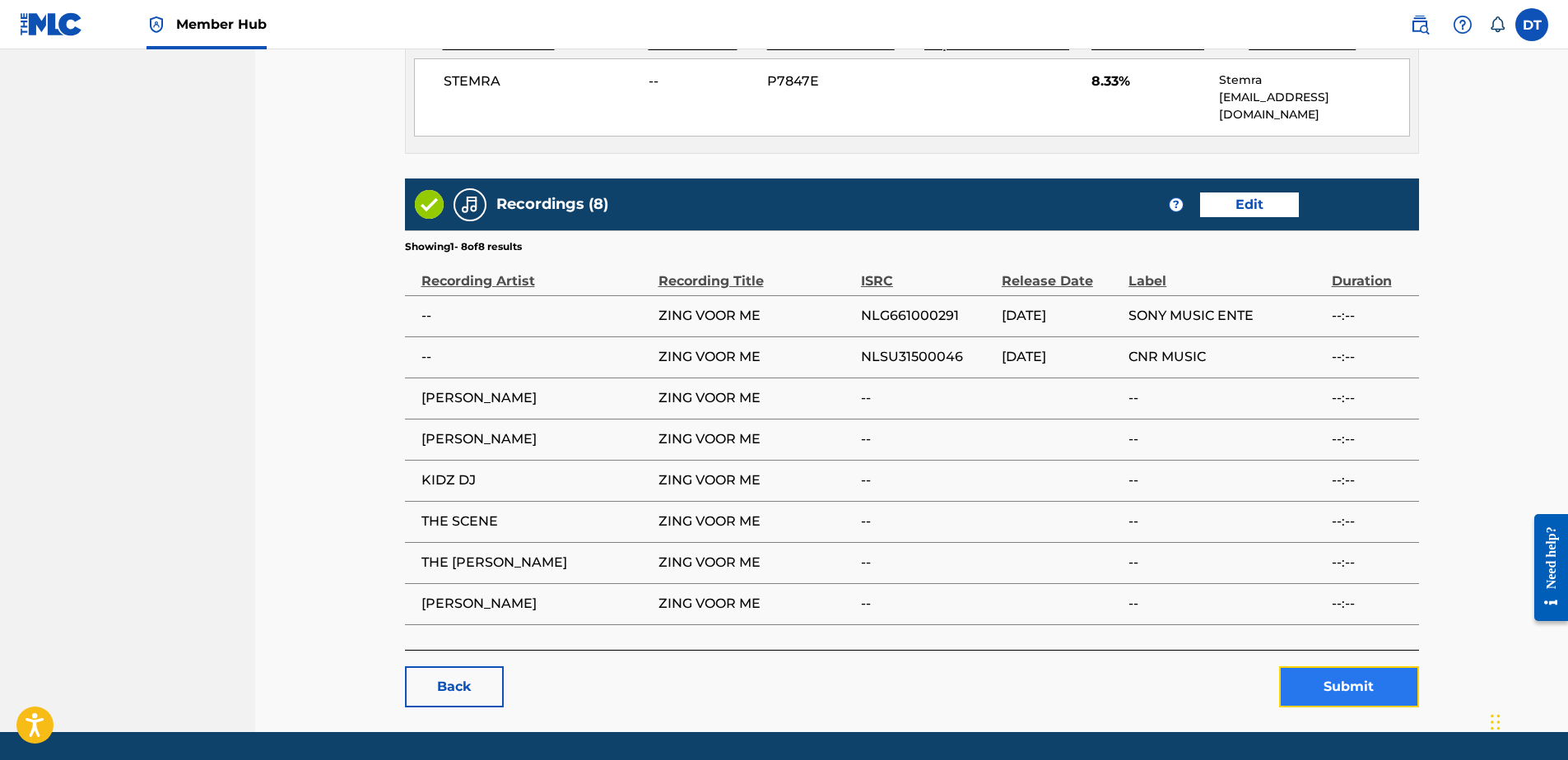
click at [1369, 667] on button "Submit" at bounding box center [1348, 687] width 140 height 41
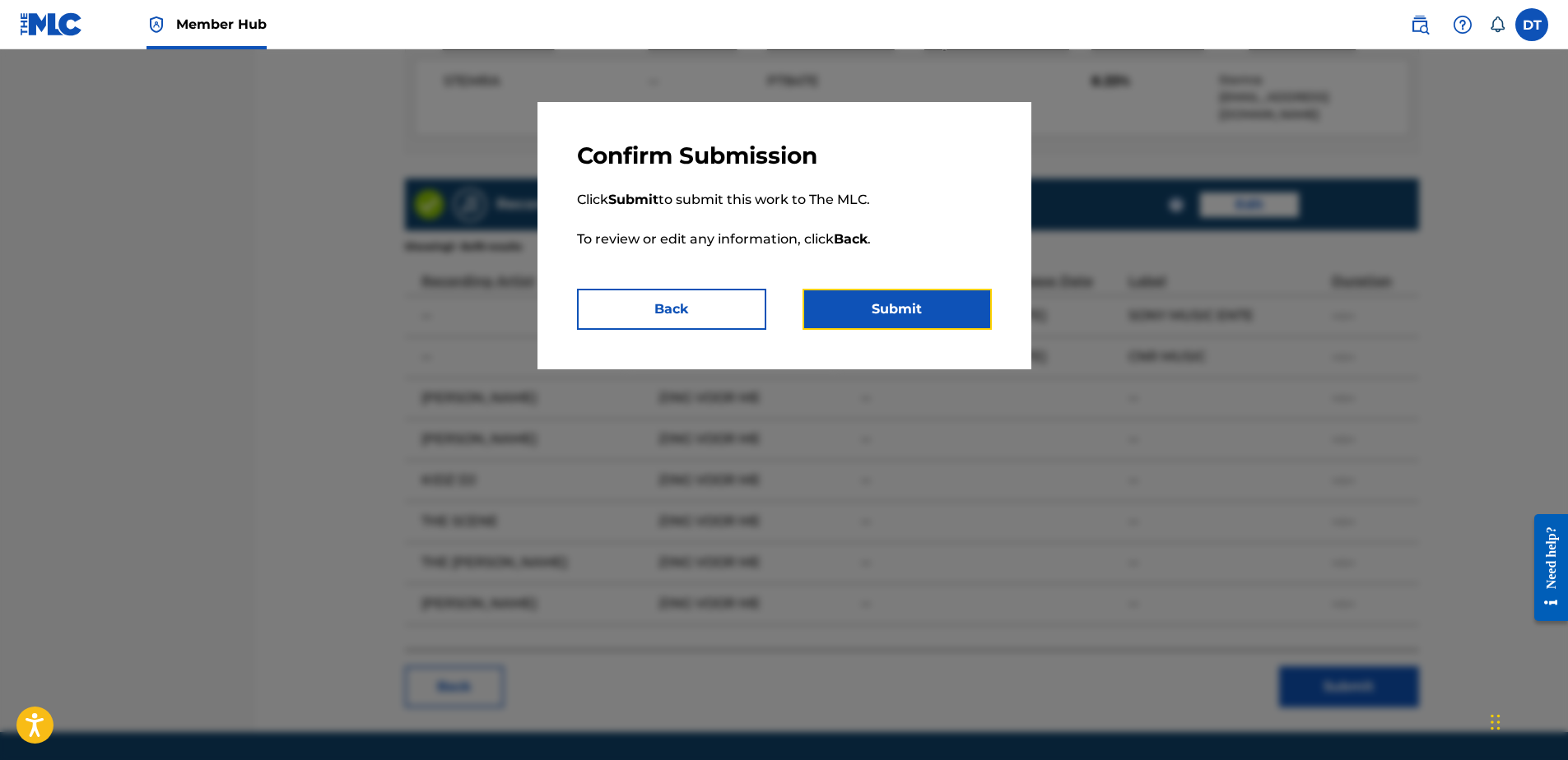
click at [949, 310] on button "Submit" at bounding box center [897, 309] width 189 height 41
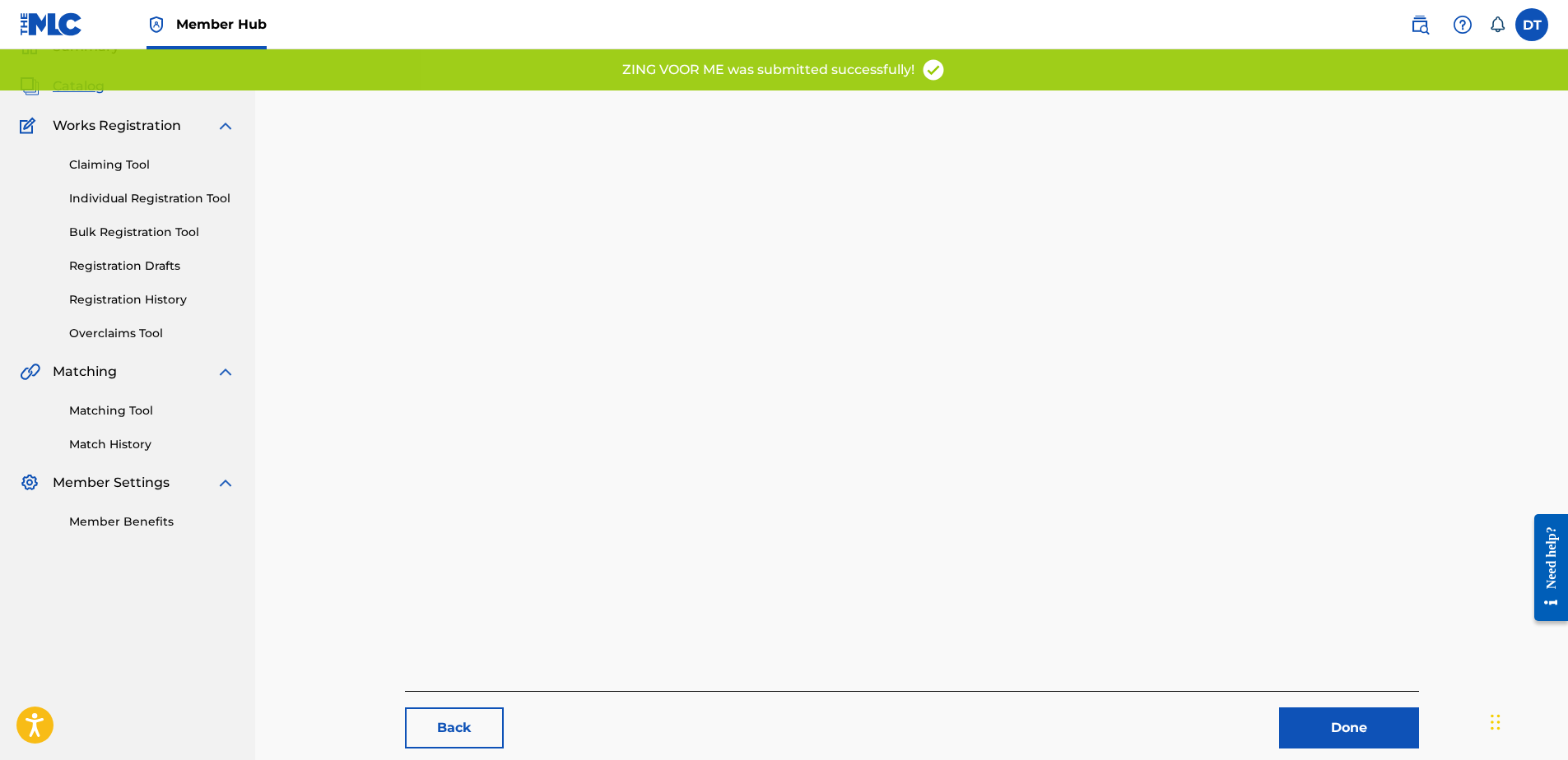
scroll to position [169, 0]
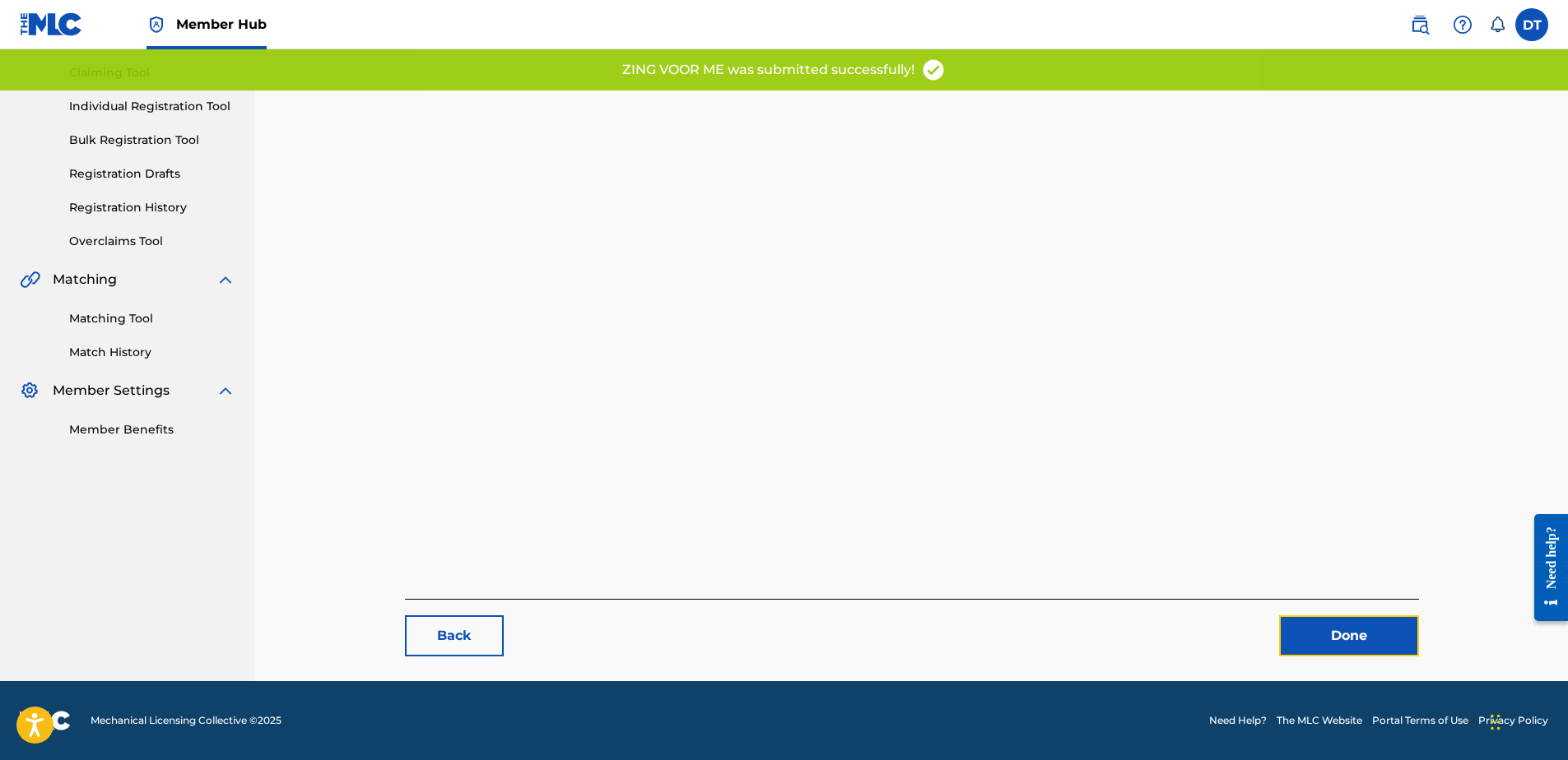
click at [1309, 625] on link "Done" at bounding box center [1348, 636] width 140 height 41
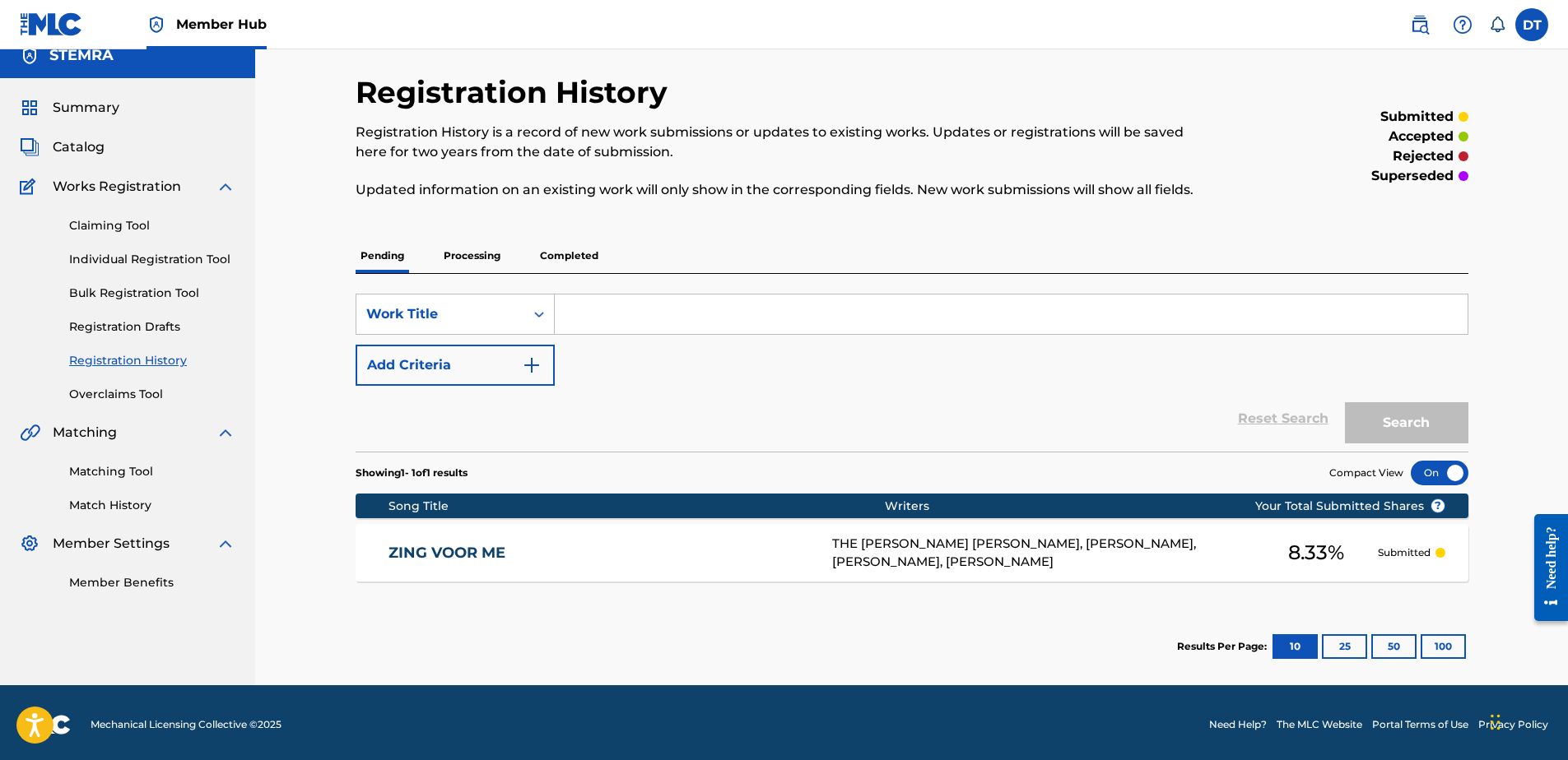
scroll to position [21, 0]
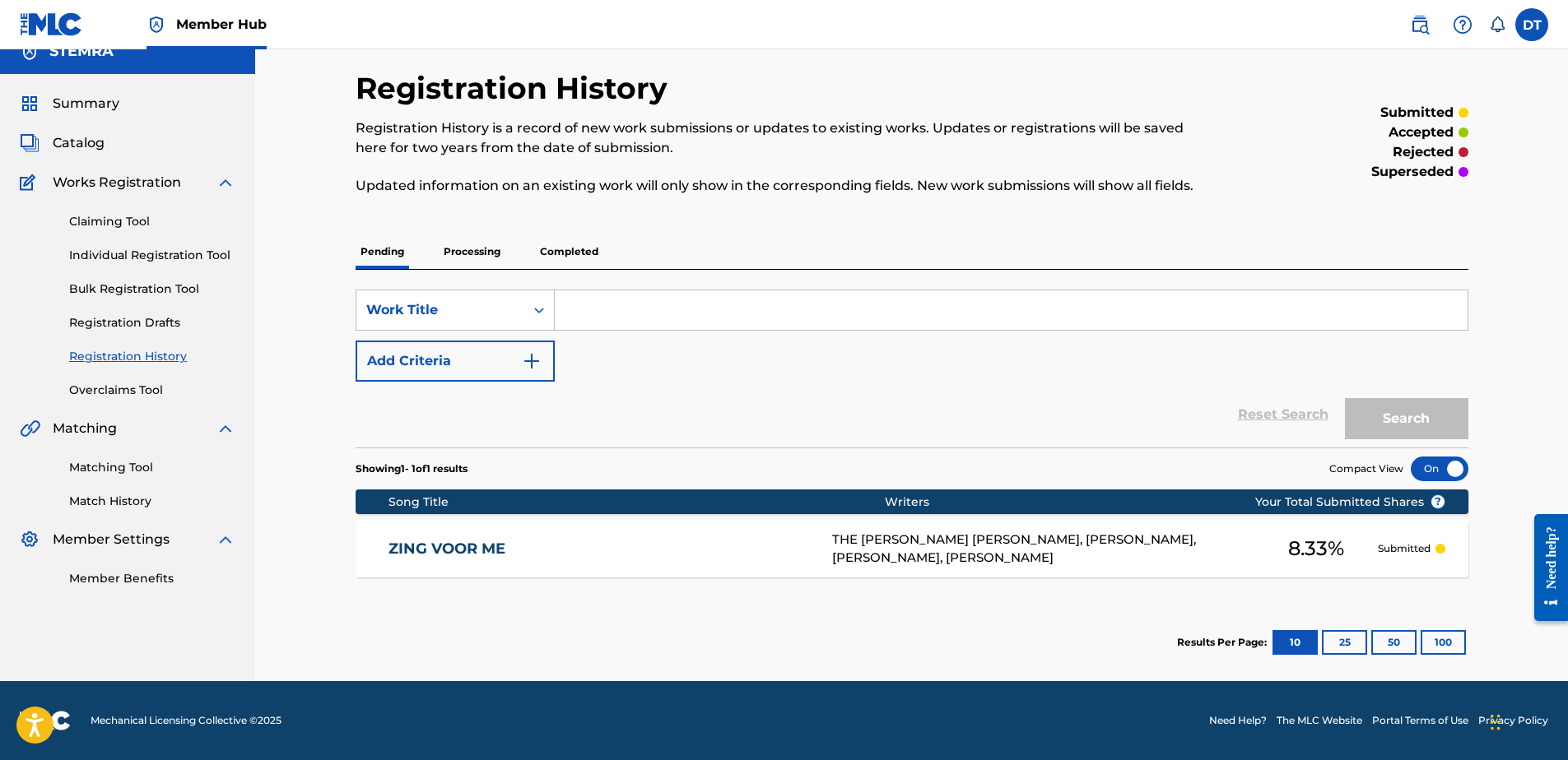
click at [86, 135] on span "Catalog" at bounding box center [78, 142] width 52 height 20
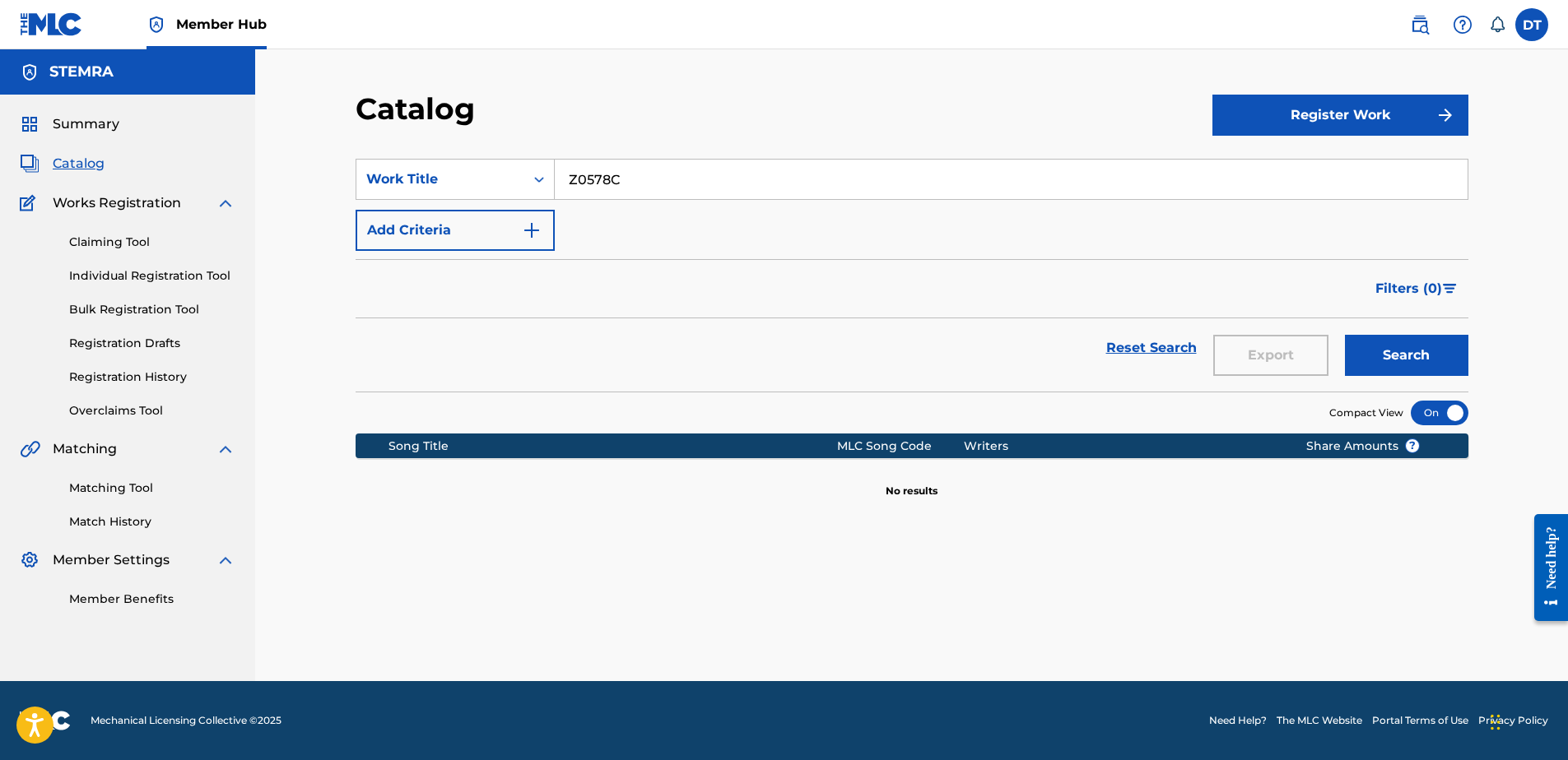
drag, startPoint x: 631, startPoint y: 181, endPoint x: 581, endPoint y: 169, distance: 51.4
click at [568, 162] on input "Z0578C" at bounding box center [1011, 180] width 913 height 40
paste input "QA71AY"
type input "QA71AY"
click at [1426, 352] on button "Search" at bounding box center [1407, 355] width 124 height 41
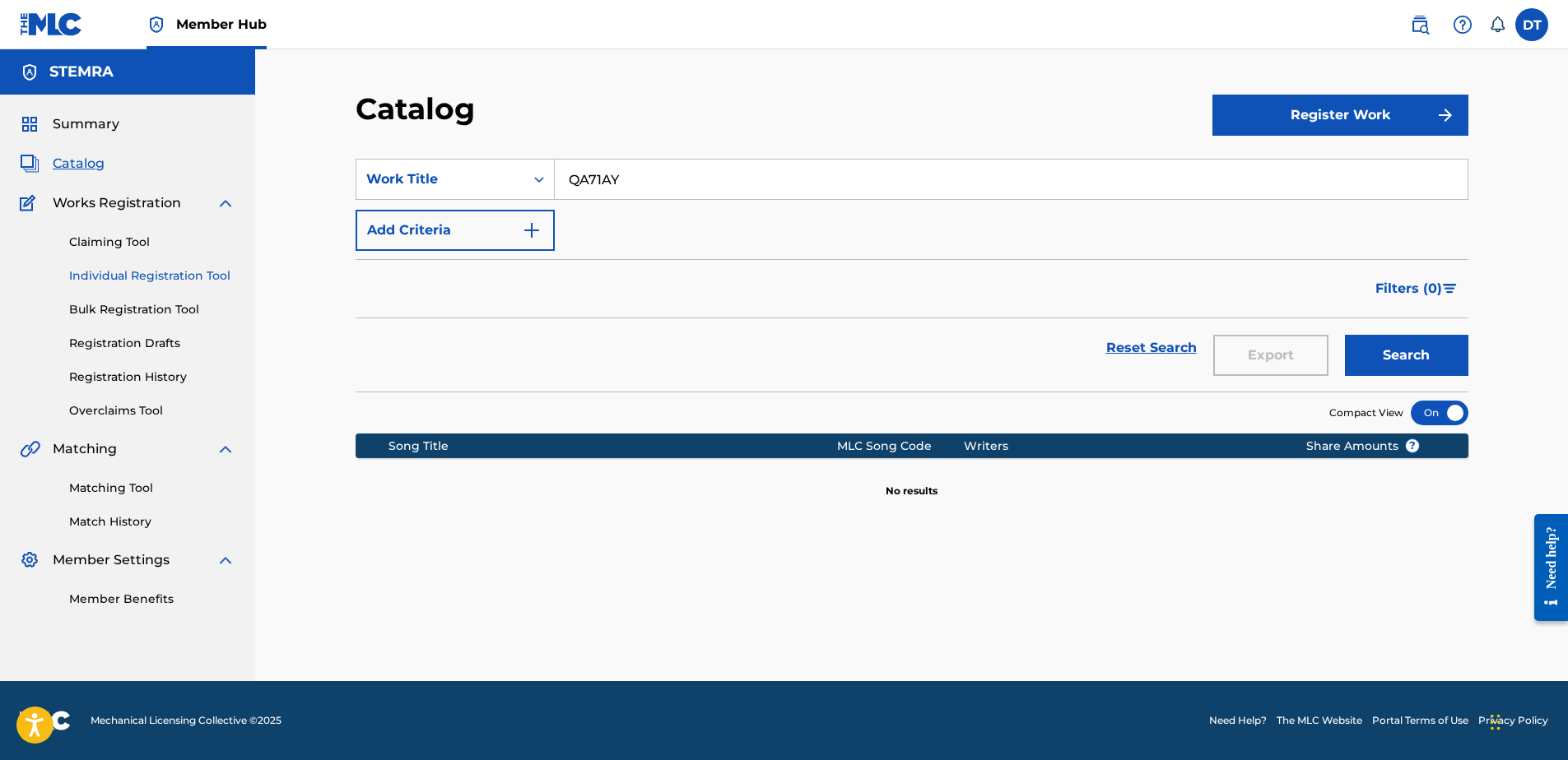
drag, startPoint x: 100, startPoint y: 274, endPoint x: 123, endPoint y: 268, distance: 23.8
click at [102, 273] on link "Individual Registration Tool" at bounding box center [152, 276] width 166 height 17
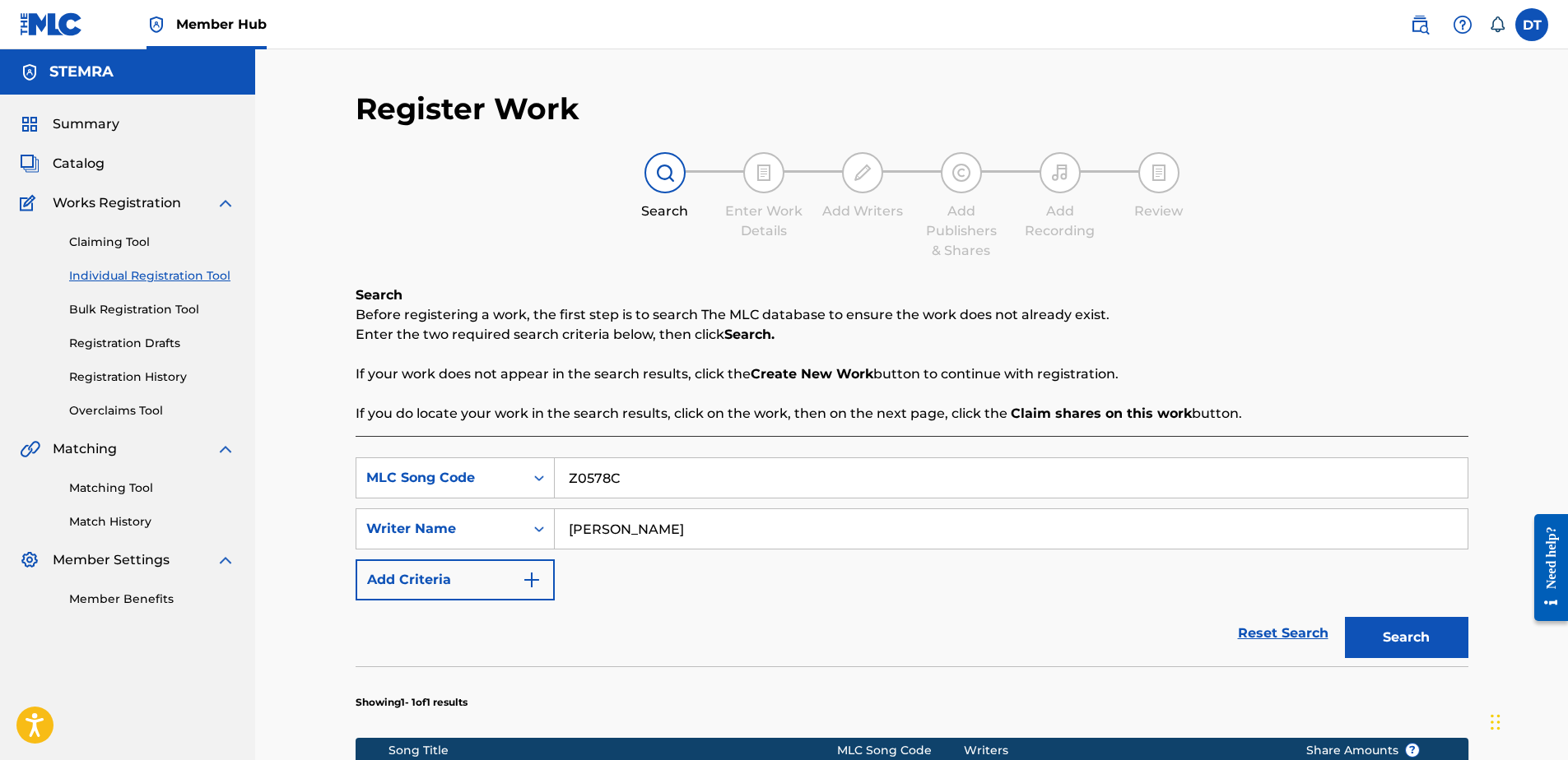
drag, startPoint x: 632, startPoint y: 478, endPoint x: 588, endPoint y: 479, distance: 44.0
click at [567, 472] on input "Z0578C" at bounding box center [1011, 479] width 913 height 40
paste input "QA71AY"
type input "QA71AY"
drag, startPoint x: 855, startPoint y: 524, endPoint x: 564, endPoint y: 522, distance: 291.0
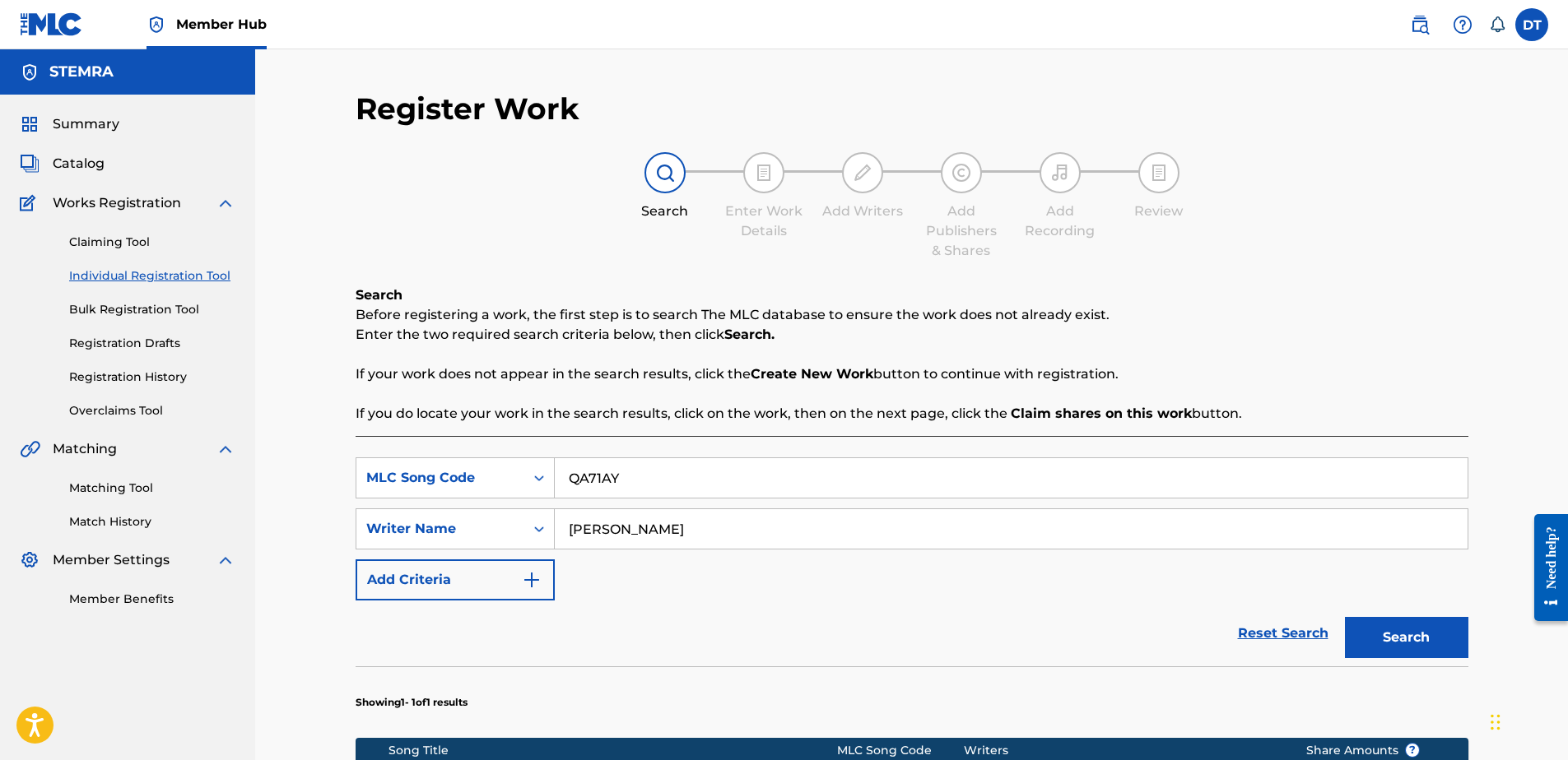
click at [564, 522] on input "[PERSON_NAME]" at bounding box center [1011, 529] width 913 height 40
drag, startPoint x: 717, startPoint y: 529, endPoint x: 680, endPoint y: 535, distance: 37.5
click at [717, 528] on input "Search Form" at bounding box center [1011, 529] width 913 height 40
paste input "BRAVEL BOSSEMBA"
type input "BRAVEL BOSSEMBA"
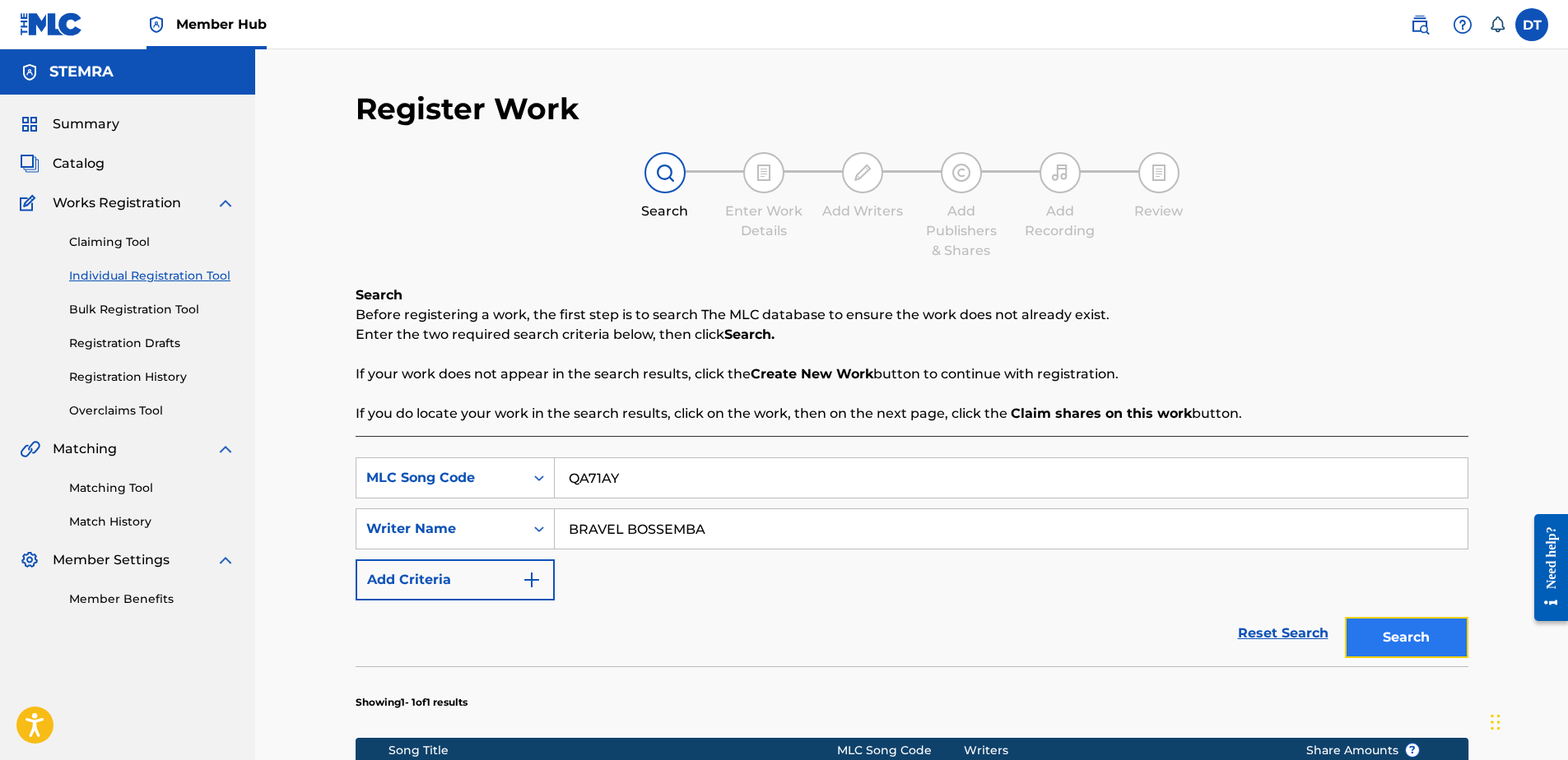
click at [1379, 631] on button "Search" at bounding box center [1407, 637] width 124 height 41
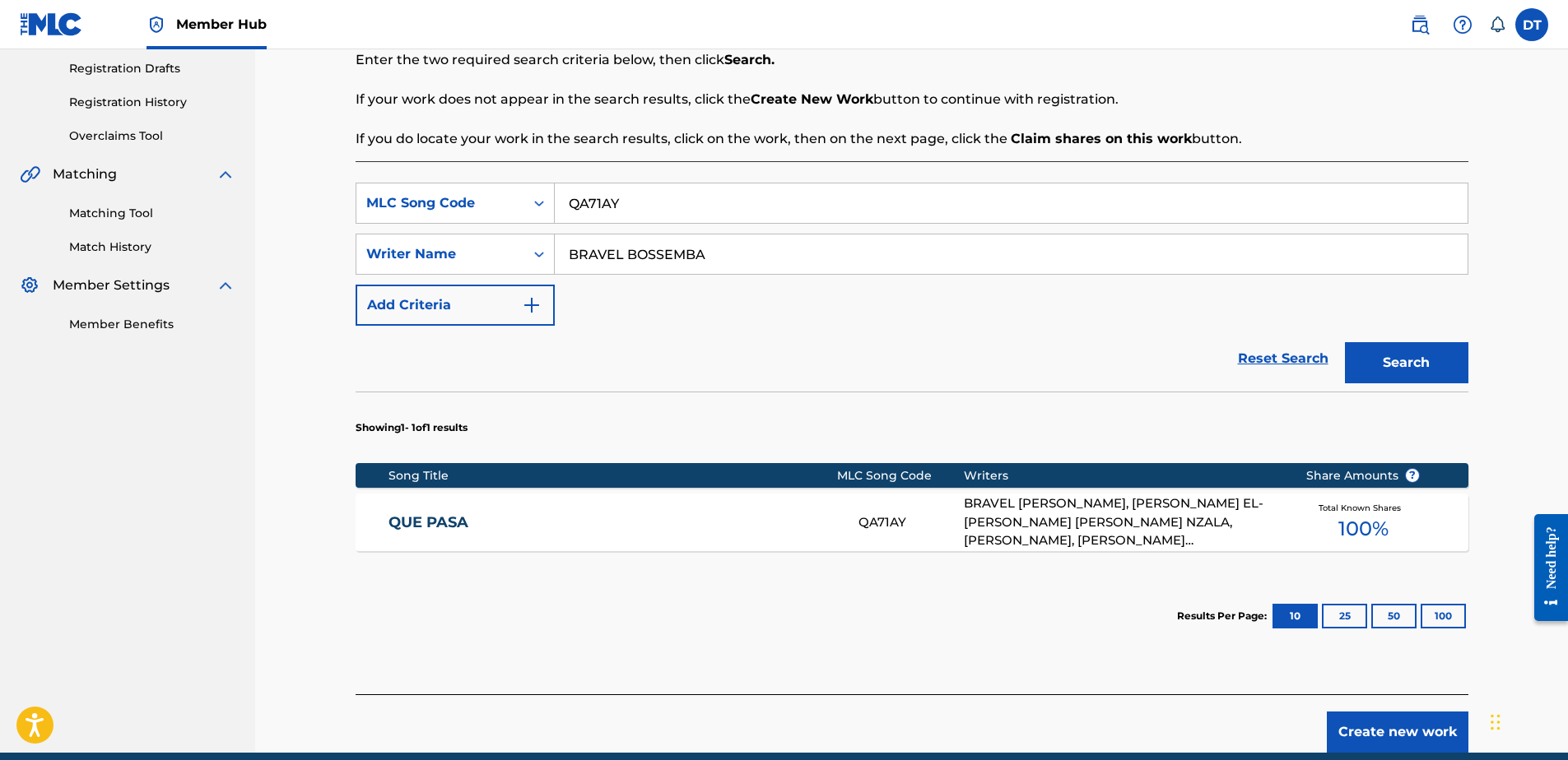
scroll to position [330, 0]
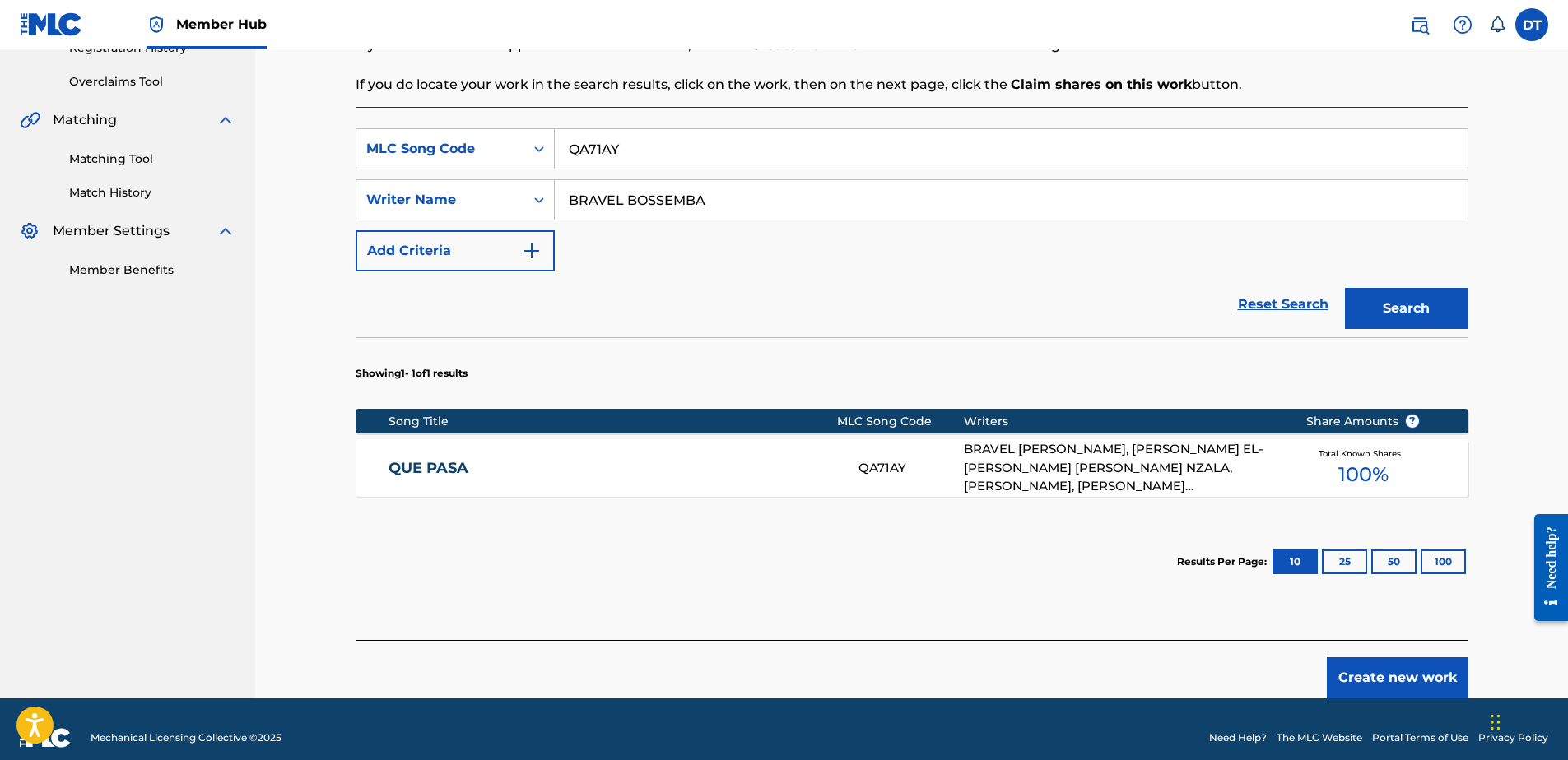
click at [437, 465] on link "QUE PASA" at bounding box center [612, 468] width 448 height 19
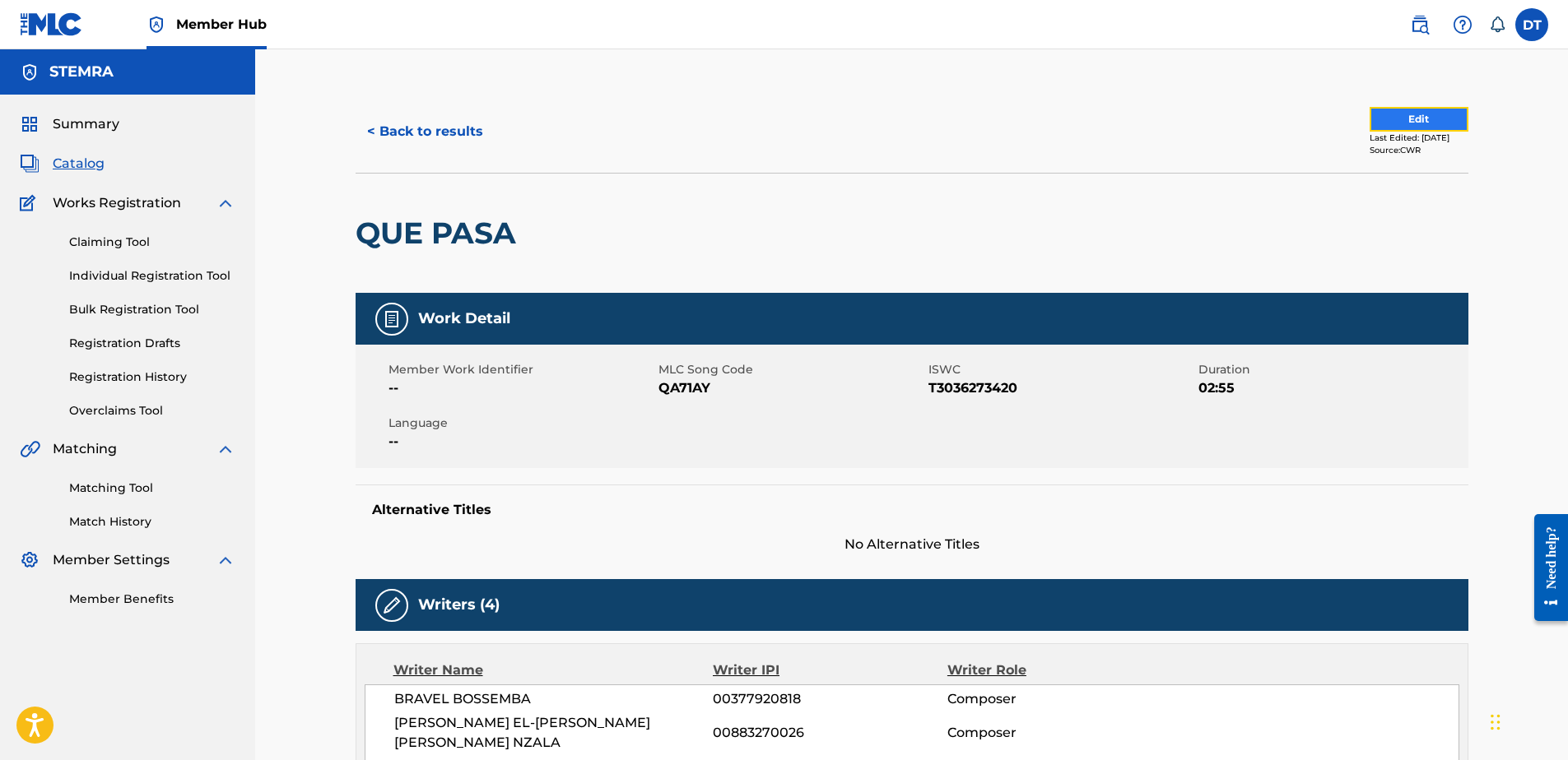
click at [1406, 117] on button "Edit" at bounding box center [1420, 120] width 99 height 25
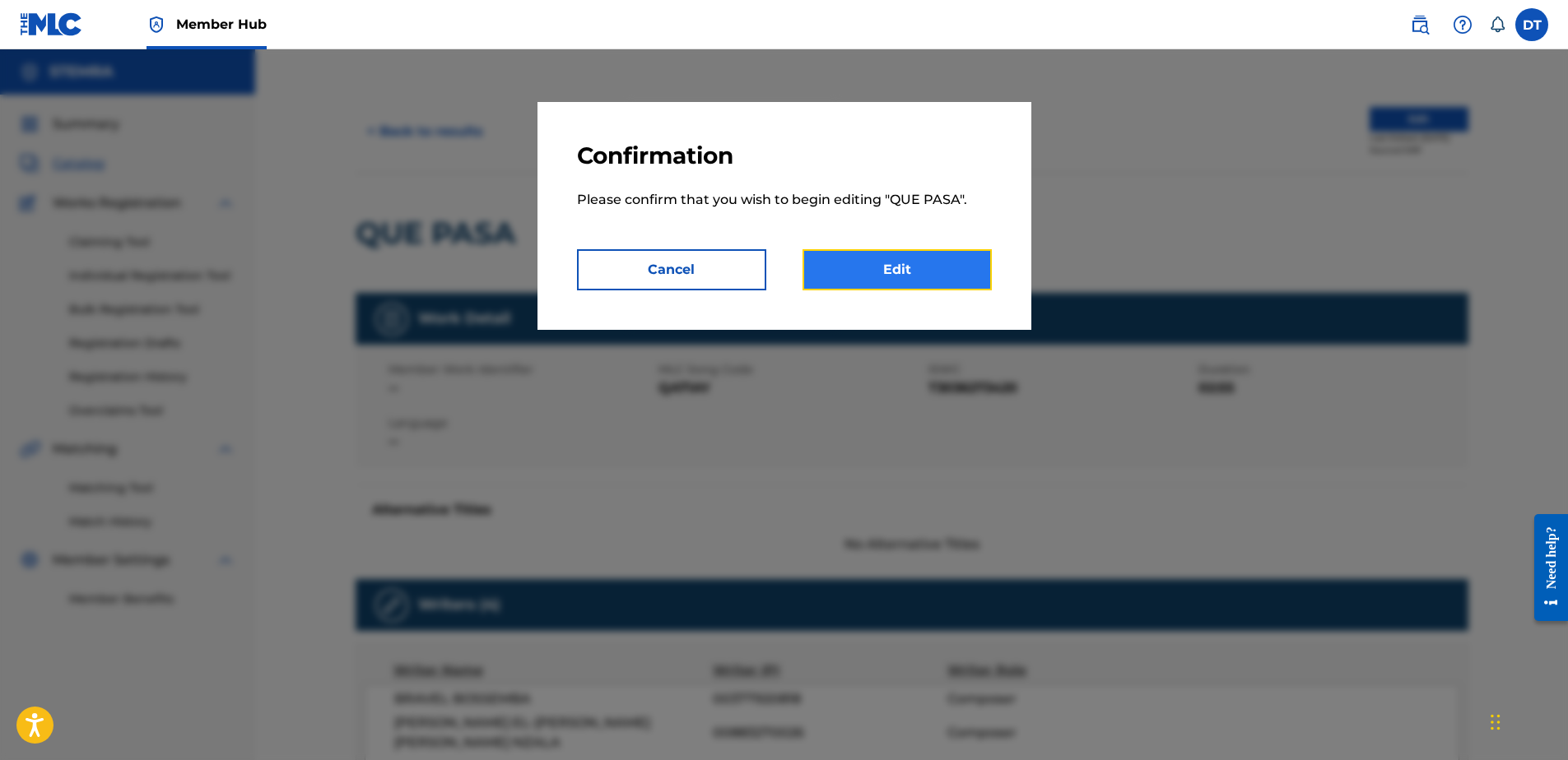
click at [862, 268] on link "Edit" at bounding box center [897, 269] width 189 height 41
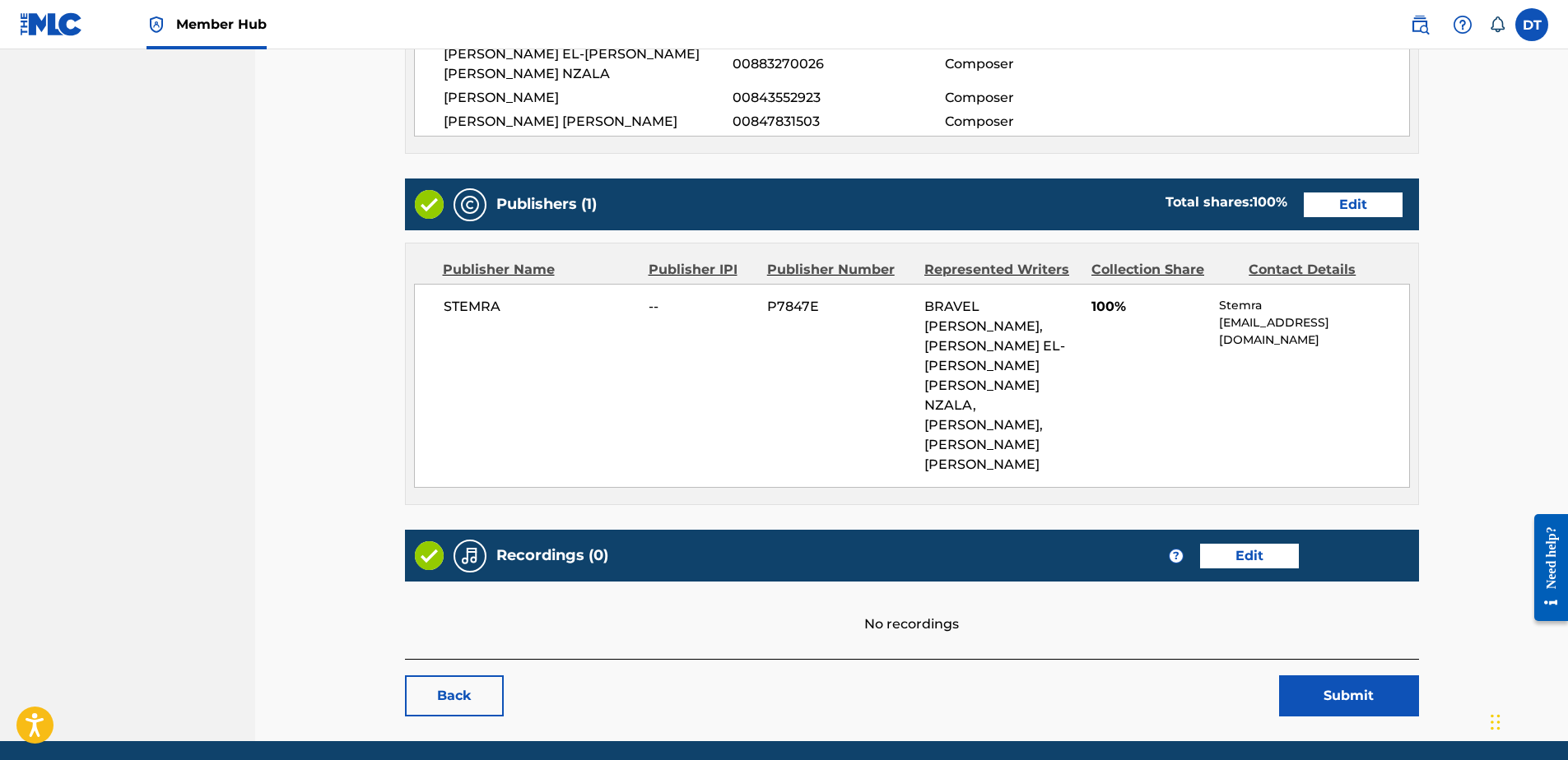
scroll to position [612, 0]
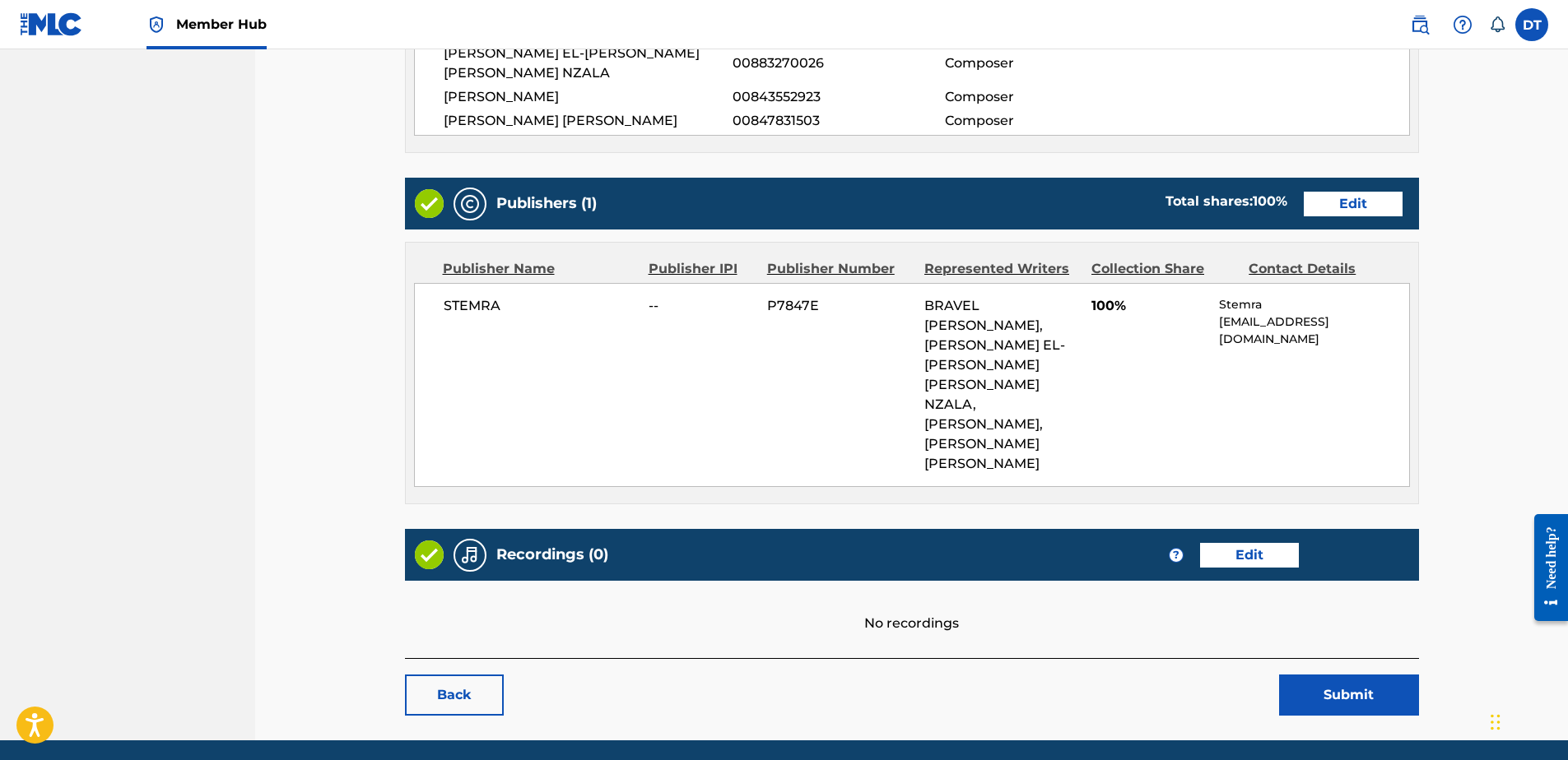
click at [1344, 190] on div "Publishers (1) Total shares: 100 % Edit" at bounding box center [911, 203] width 1014 height 52
click at [1335, 204] on link "Edit" at bounding box center [1353, 204] width 99 height 25
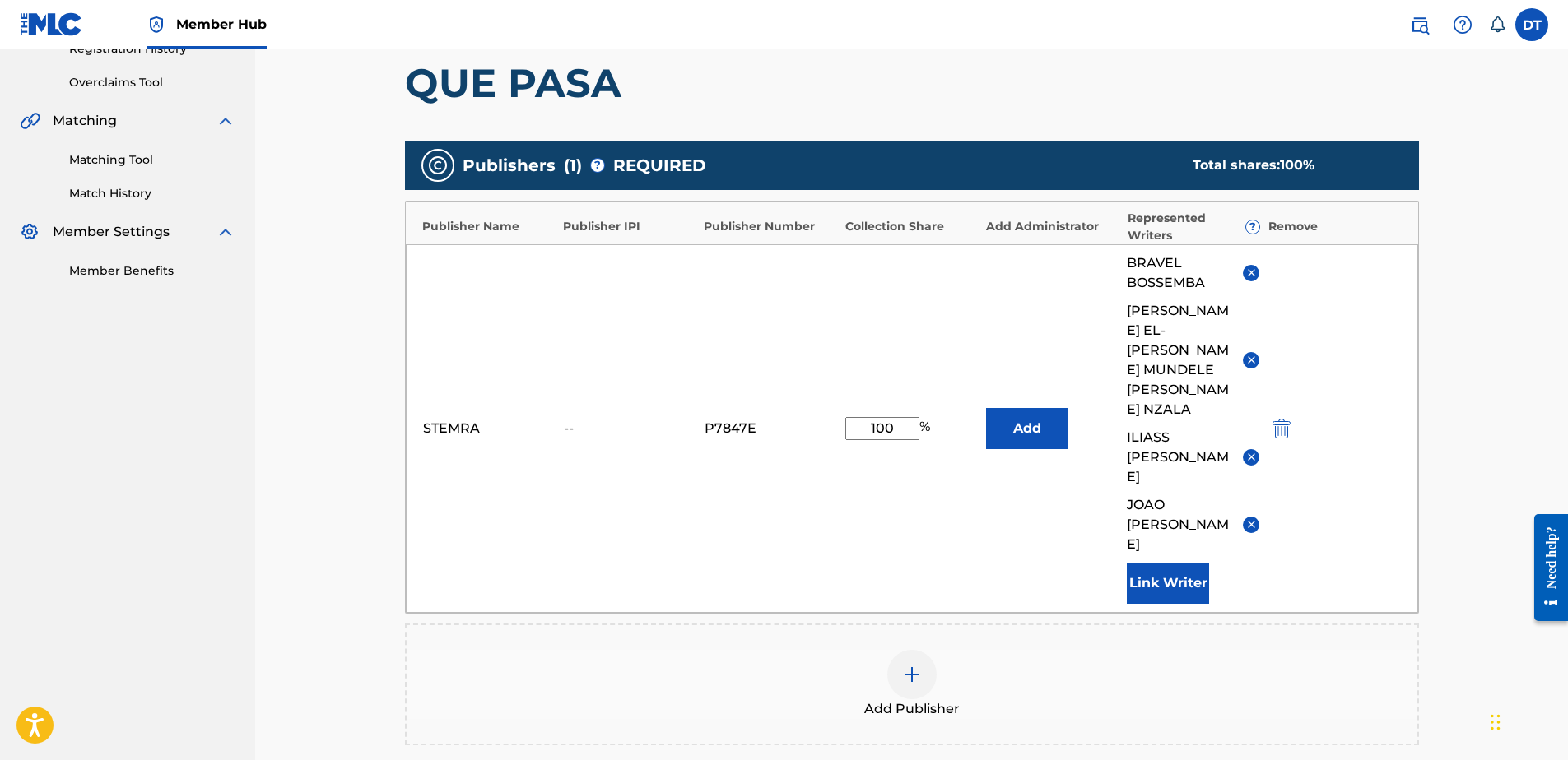
scroll to position [330, 0]
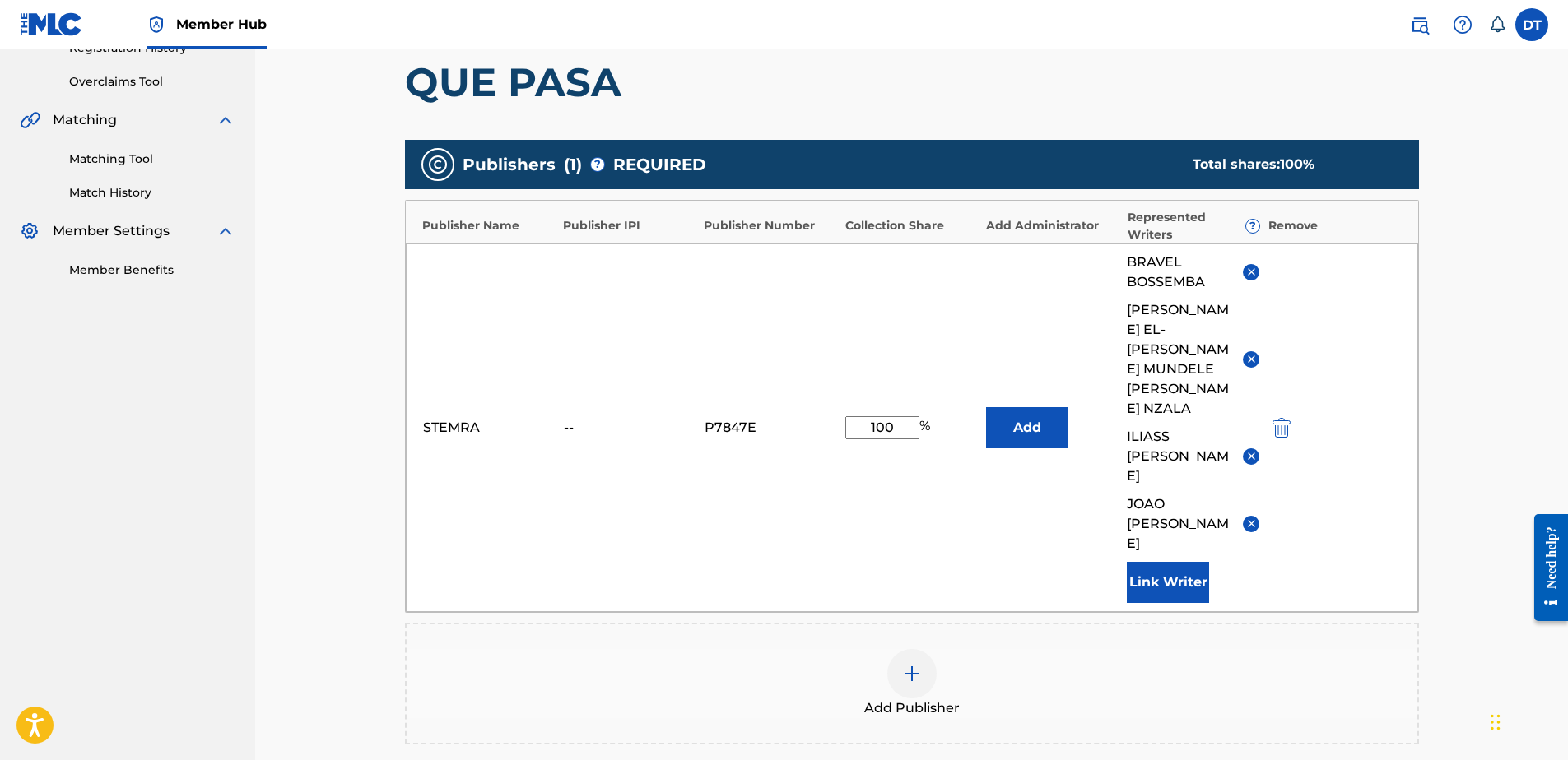
drag, startPoint x: 899, startPoint y: 403, endPoint x: 841, endPoint y: 385, distance: 60.7
click at [841, 385] on div "STEMRA -- P7847E 100 % Add BRAVEL BOSSEMBA [PERSON_NAME] EL-[PERSON_NAME] [PERS…" at bounding box center [912, 428] width 1013 height 369
type input "75.00"
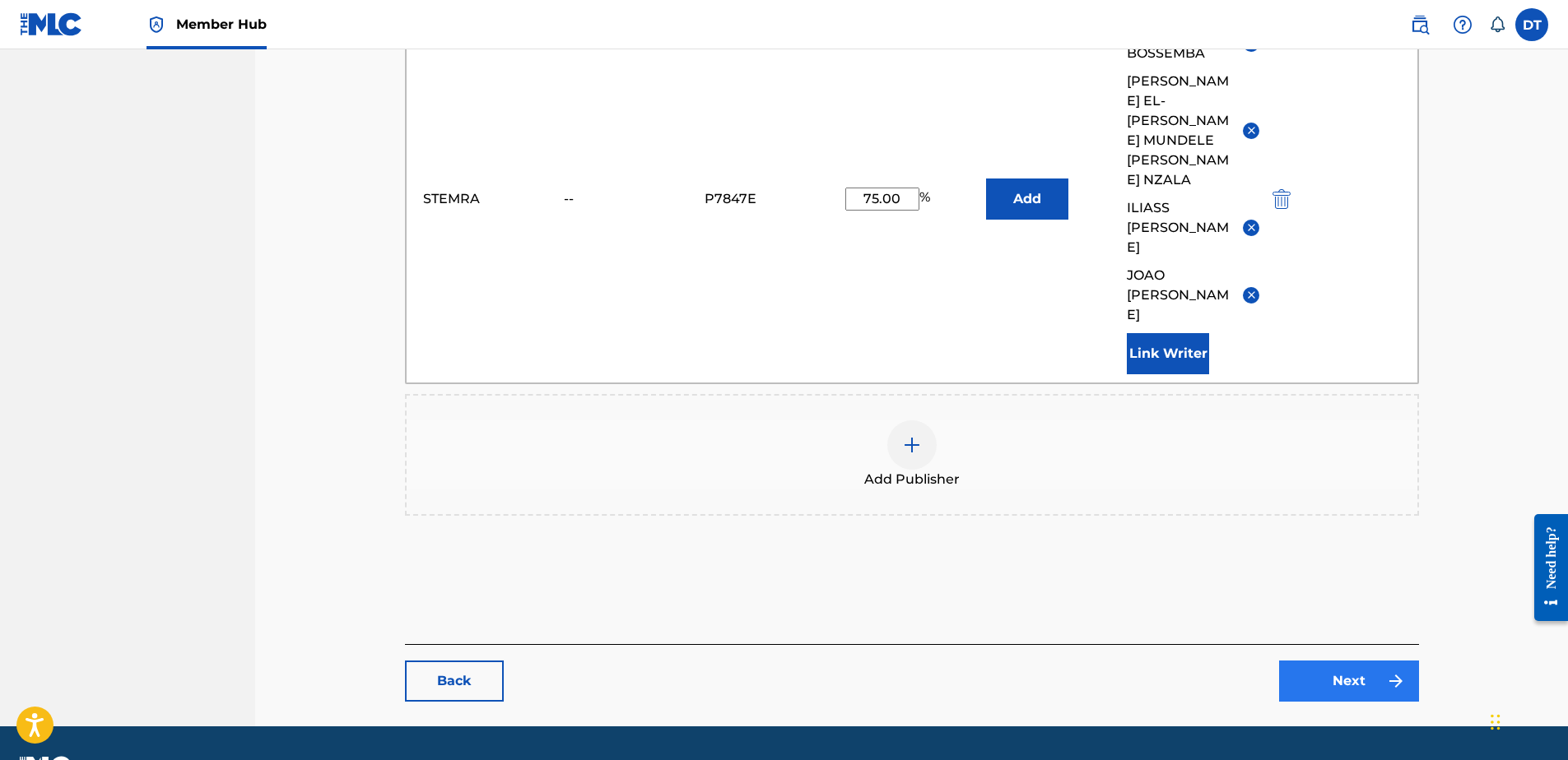
scroll to position [563, 0]
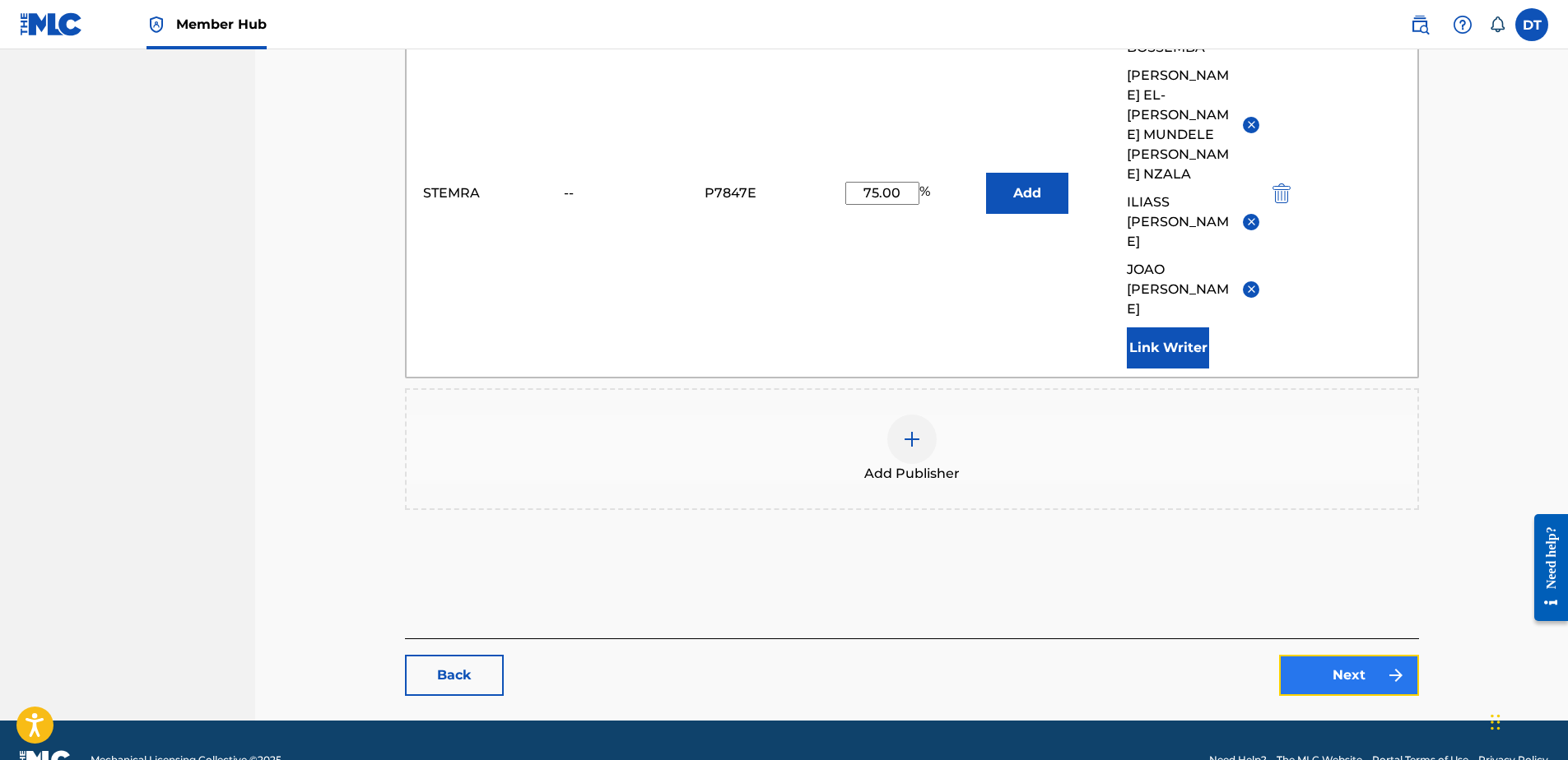
click at [1358, 656] on link "Next" at bounding box center [1348, 675] width 140 height 41
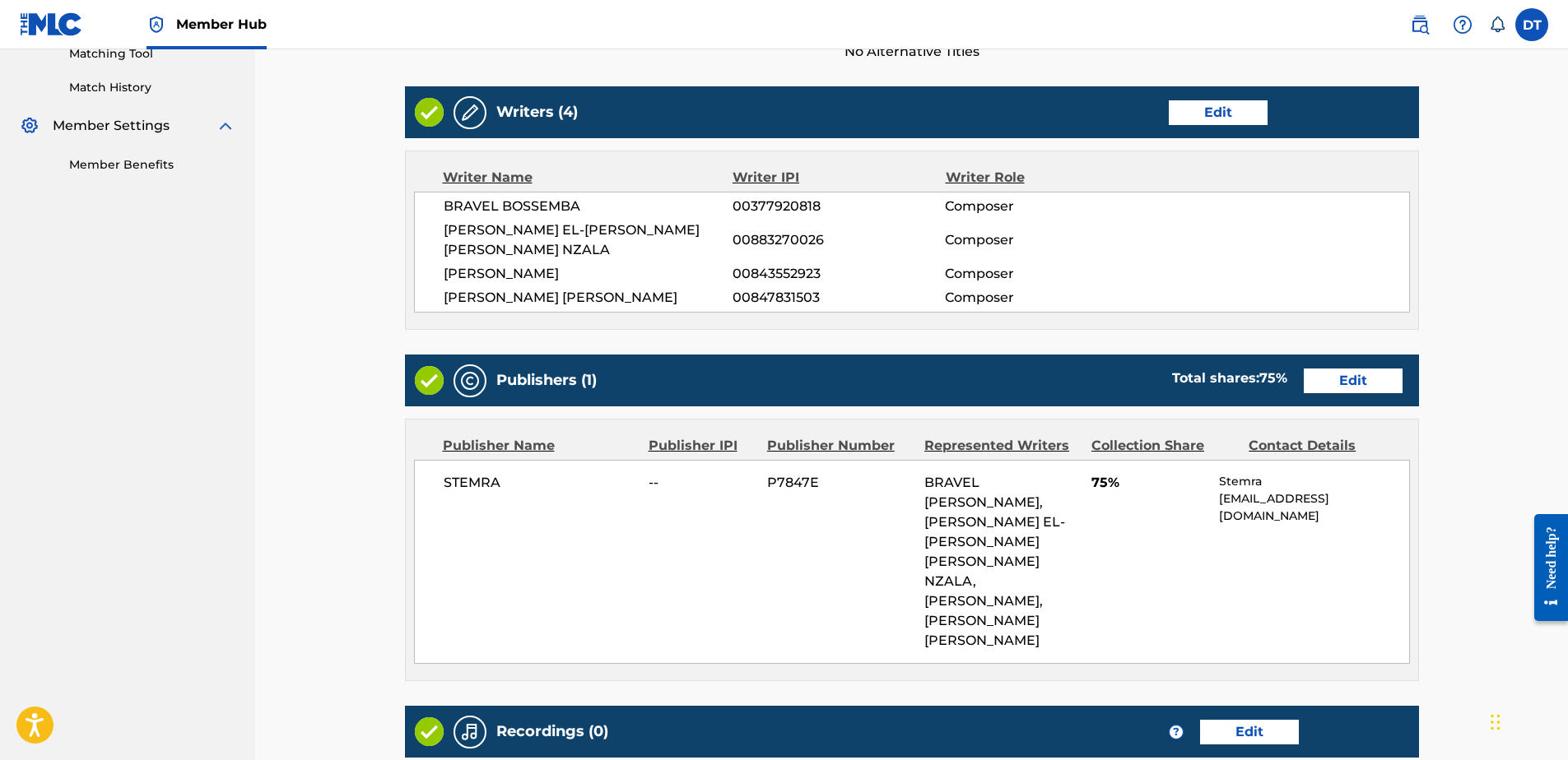
scroll to position [612, 0]
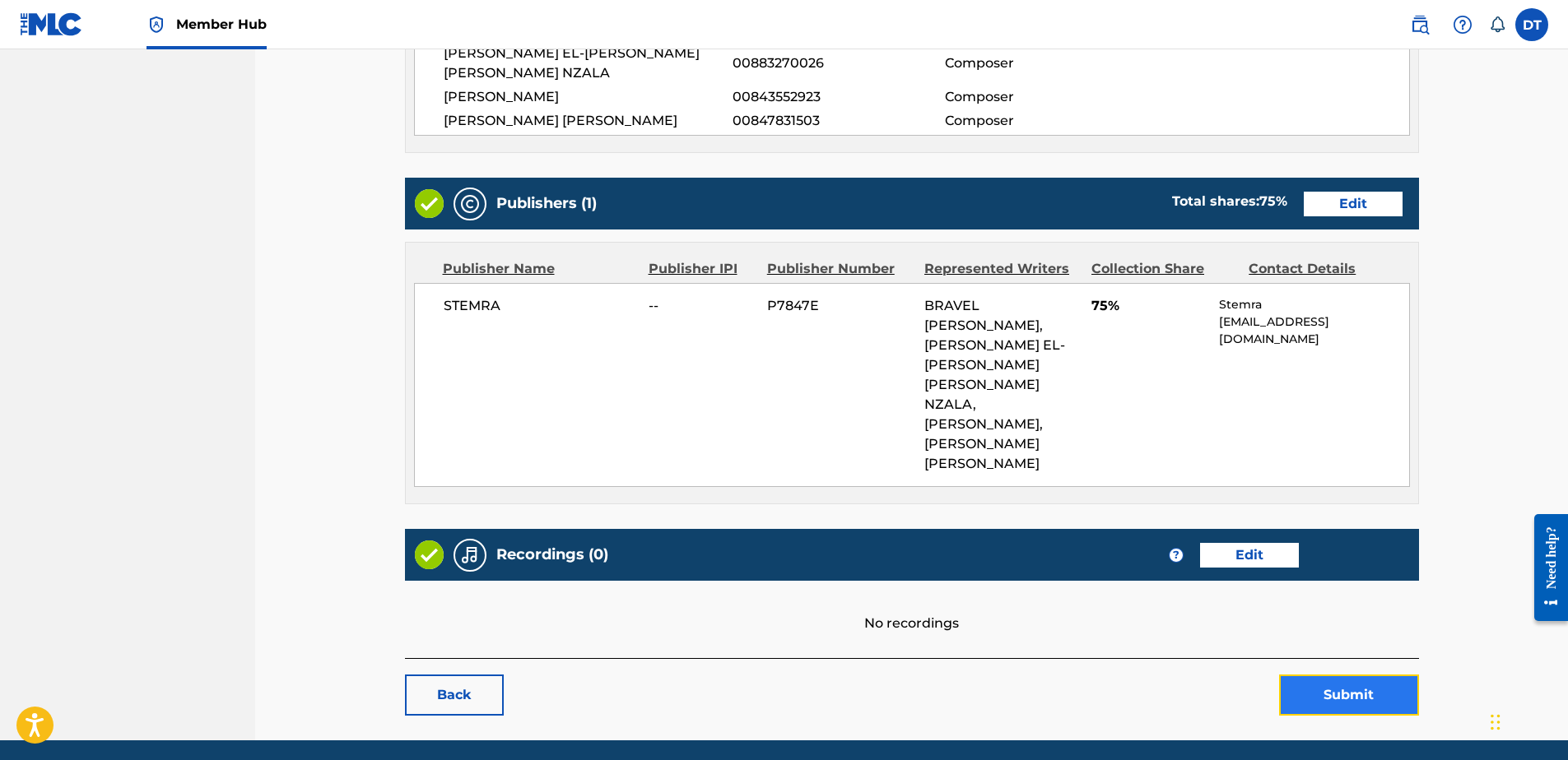
click at [1360, 674] on button "Submit" at bounding box center [1348, 694] width 140 height 41
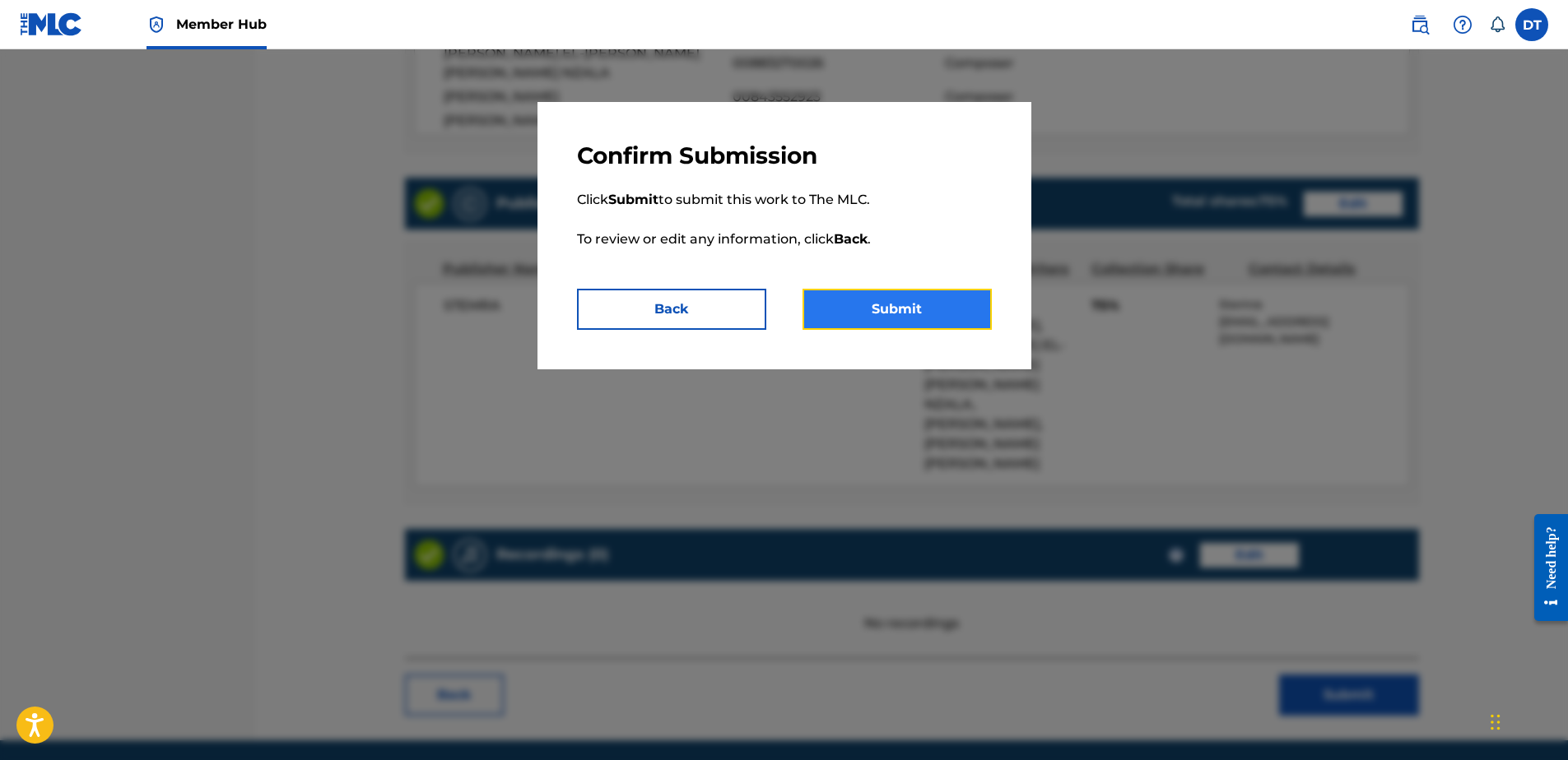
click at [916, 298] on button "Submit" at bounding box center [897, 309] width 189 height 41
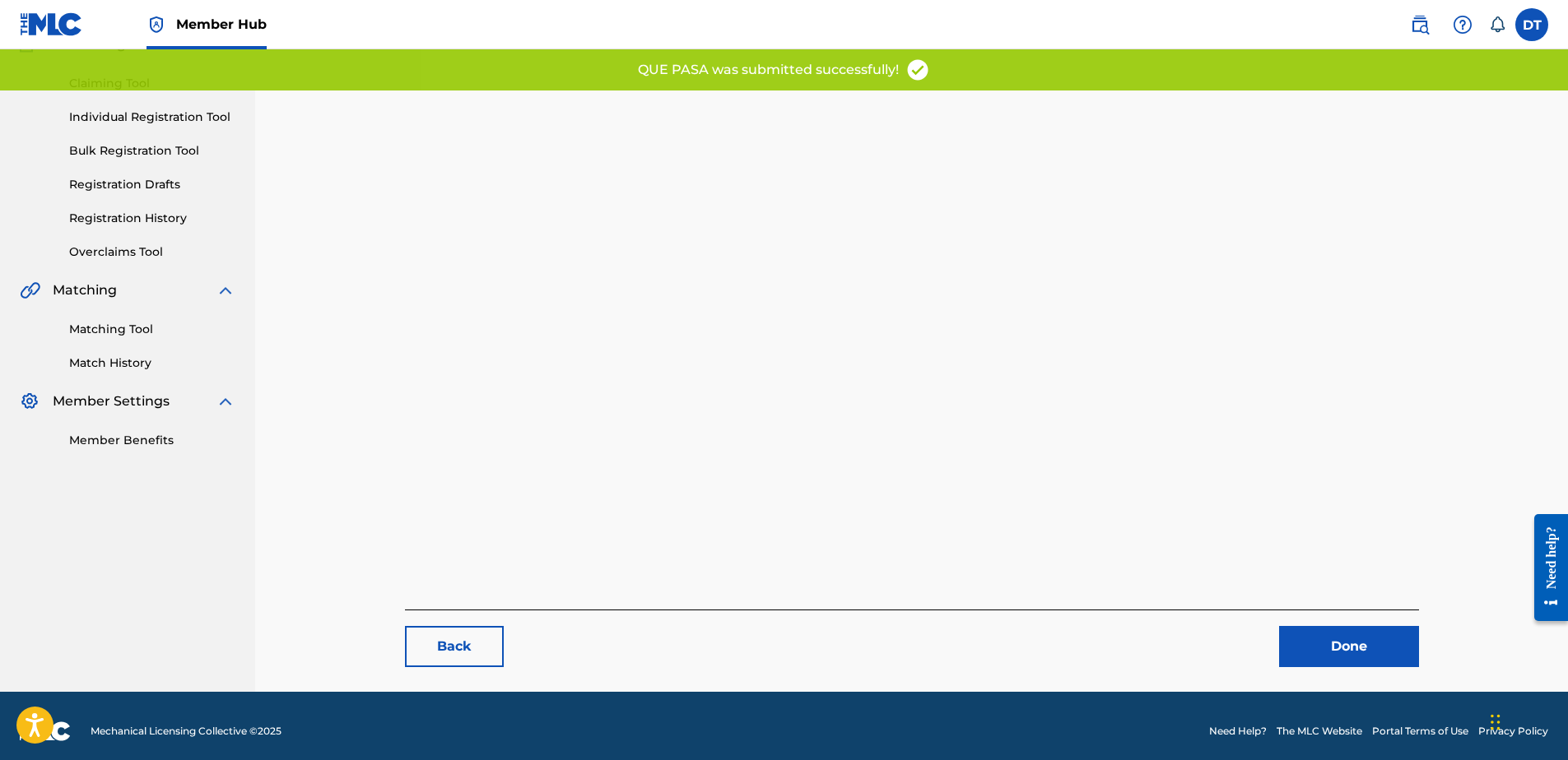
scroll to position [169, 0]
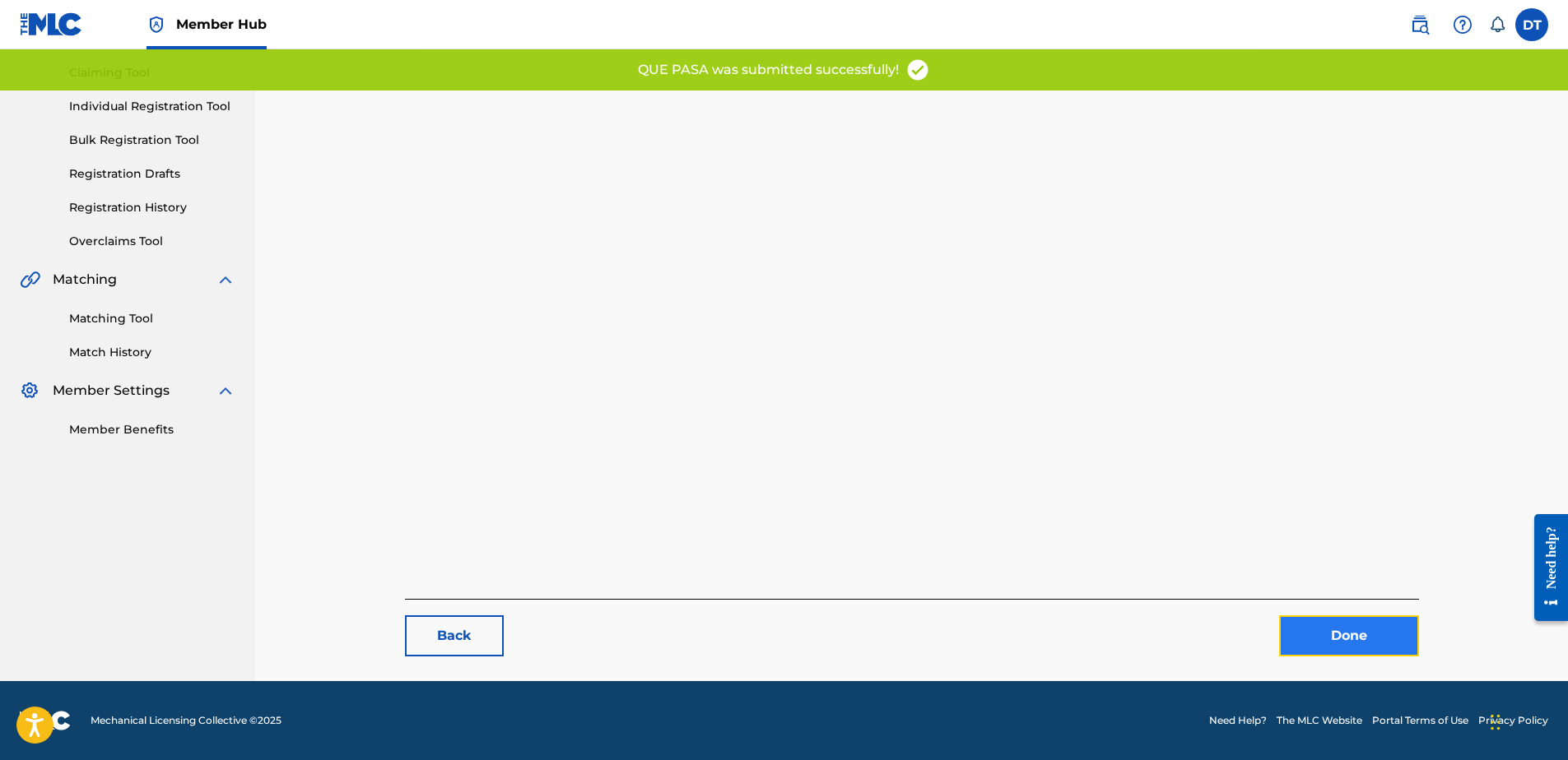
click at [1315, 617] on link "Done" at bounding box center [1348, 636] width 140 height 41
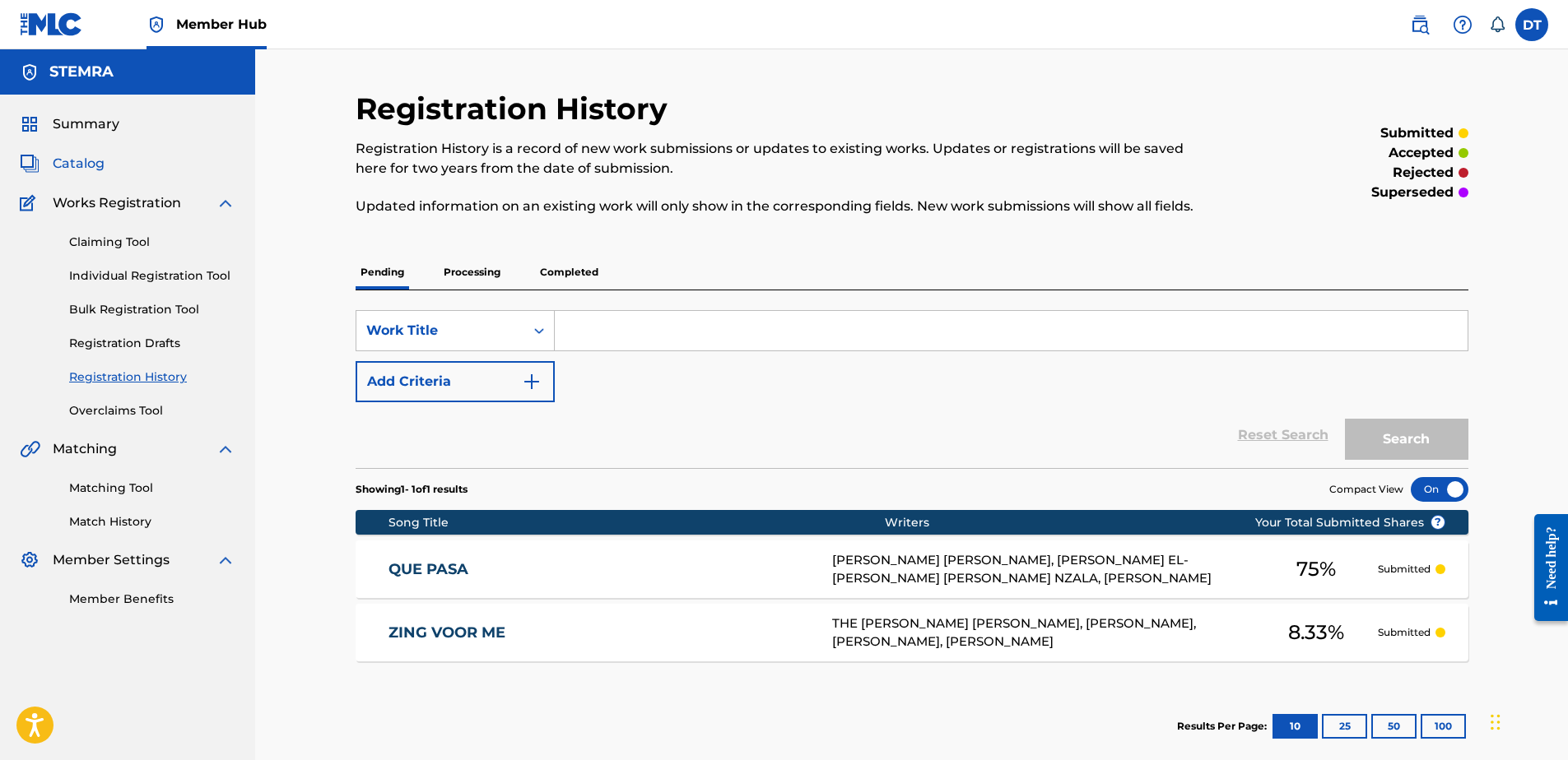
drag, startPoint x: 69, startPoint y: 159, endPoint x: 102, endPoint y: 165, distance: 33.5
click at [69, 159] on span "Catalog" at bounding box center [78, 163] width 52 height 20
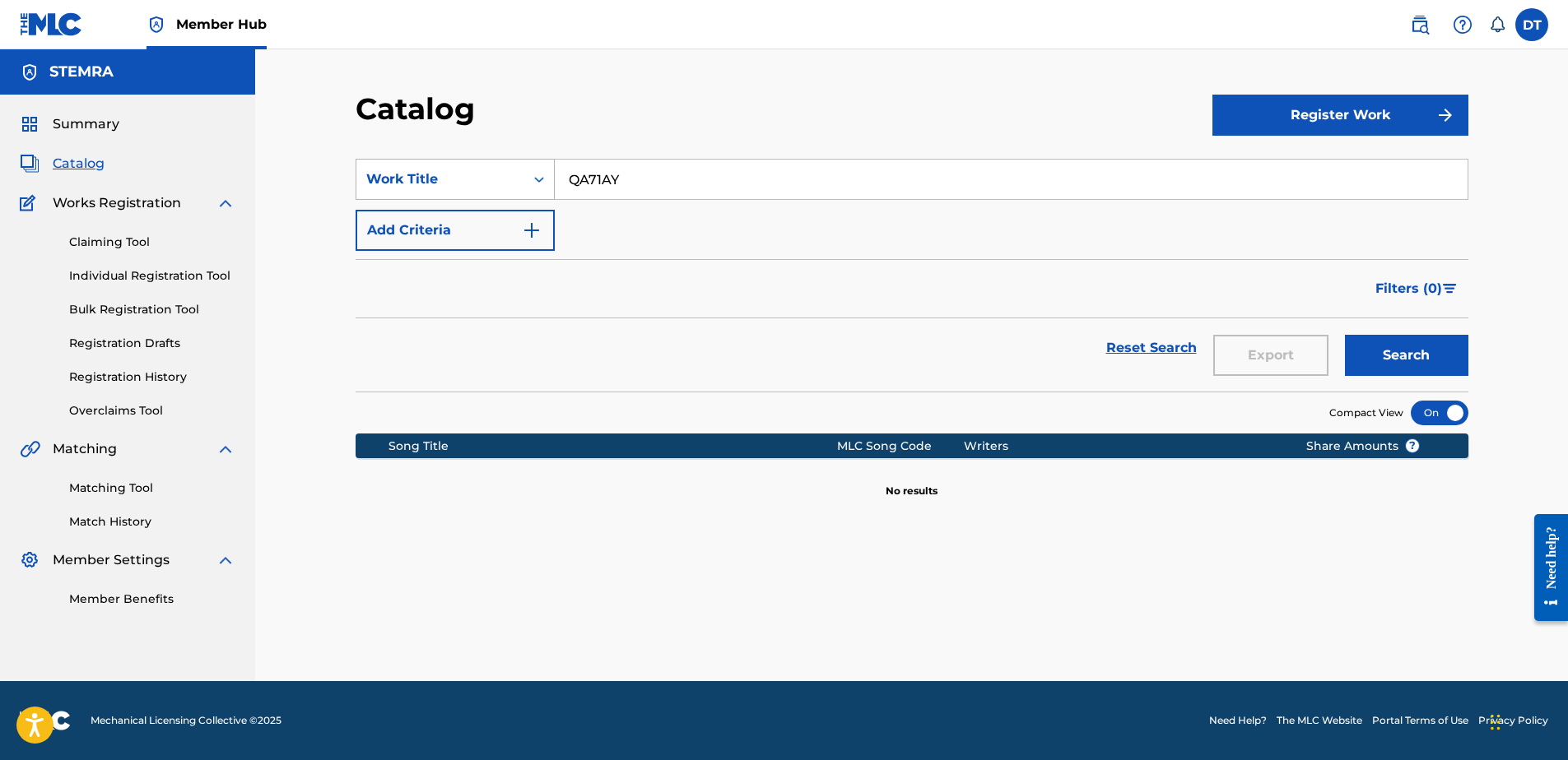
drag, startPoint x: 645, startPoint y: 181, endPoint x: 553, endPoint y: 167, distance: 93.1
click at [546, 168] on div "SearchWithCriteria747136a8-a797-4896-be79-6fb2140a2995 Work Title QA71AY" at bounding box center [911, 179] width 1113 height 41
paste input "S56XUT"
type input "S56XUT"
click at [1401, 353] on button "Search" at bounding box center [1407, 355] width 124 height 41
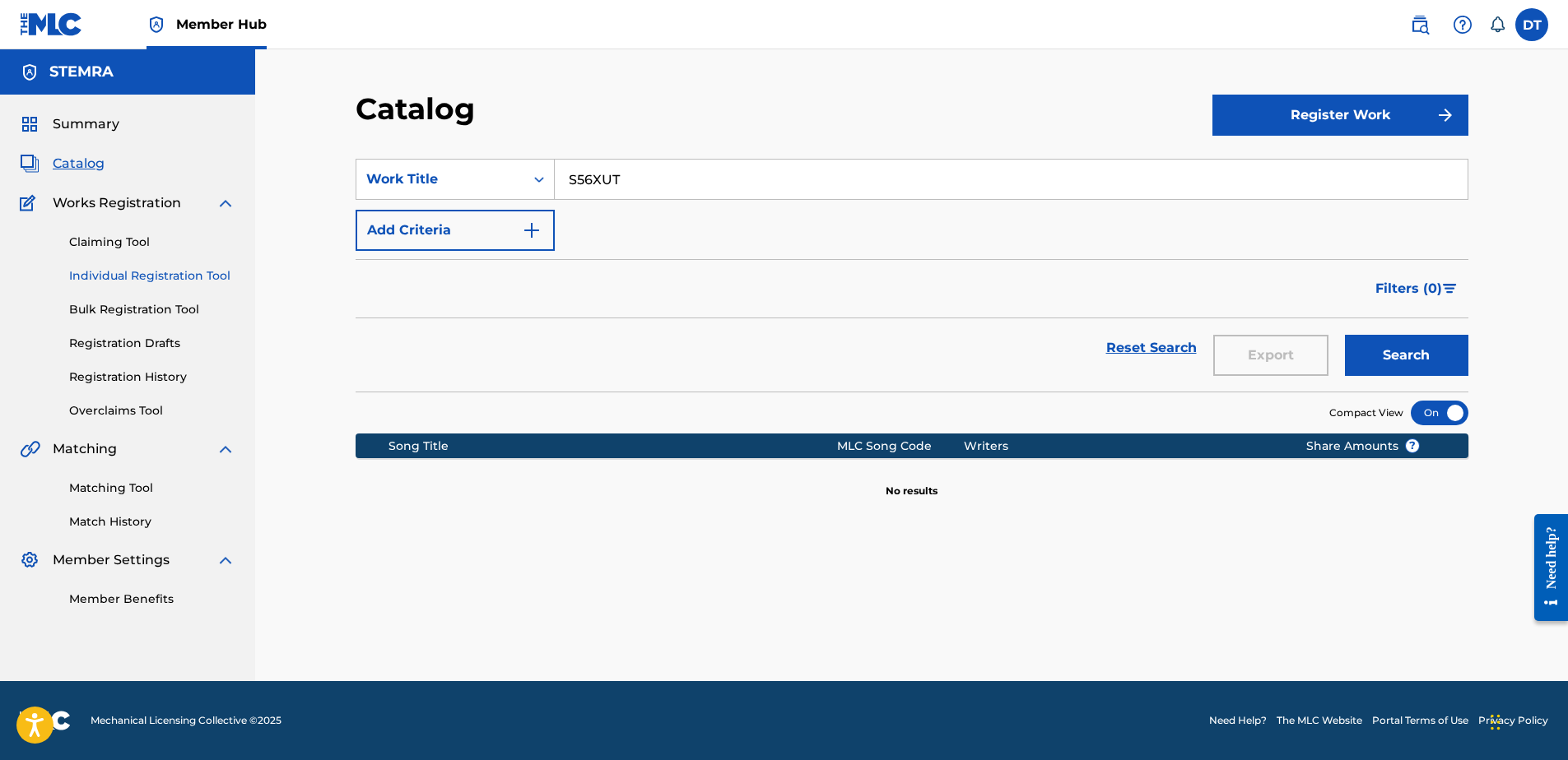
click at [95, 274] on link "Individual Registration Tool" at bounding box center [152, 276] width 166 height 17
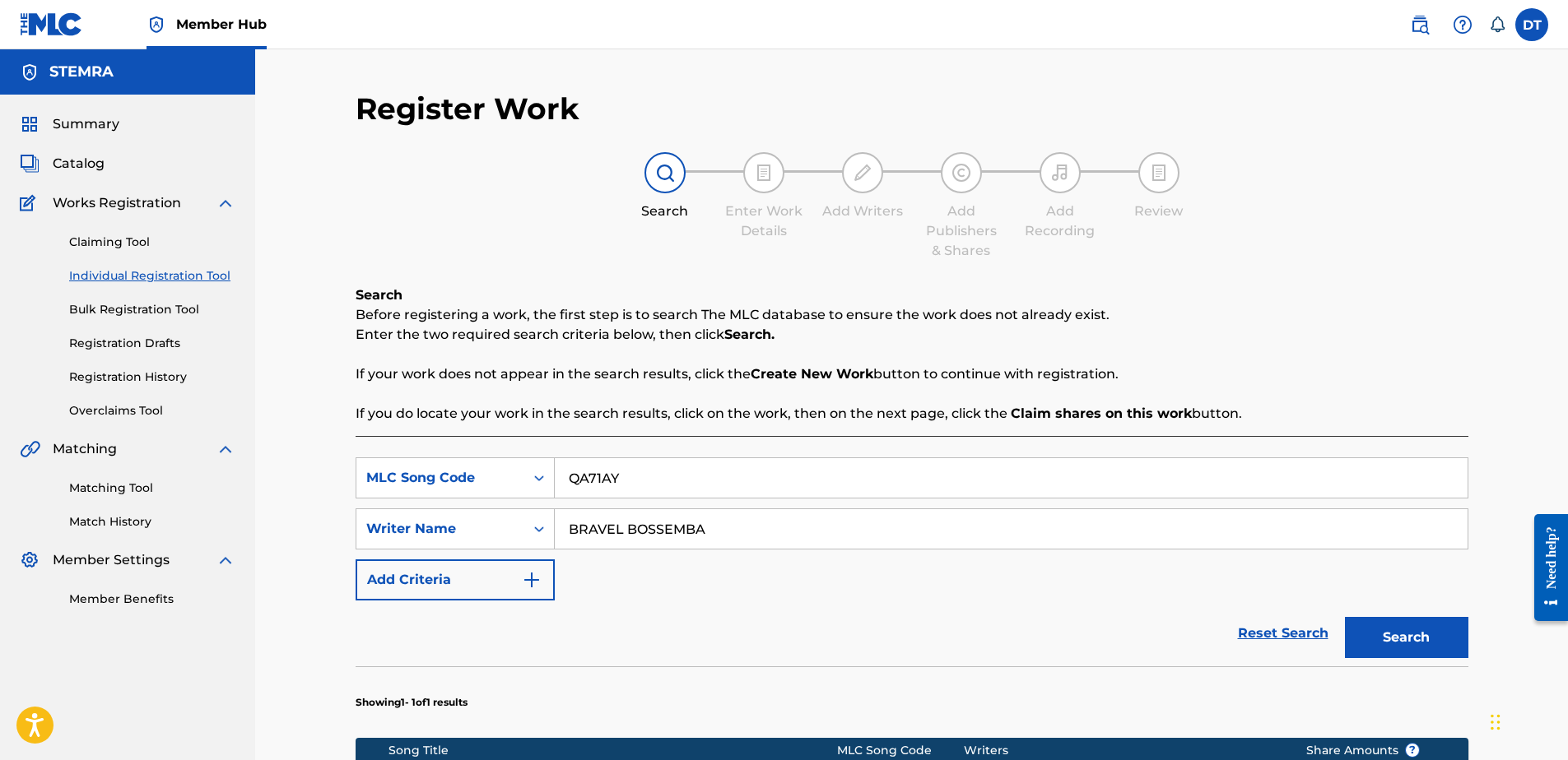
drag, startPoint x: 633, startPoint y: 470, endPoint x: 552, endPoint y: 453, distance: 82.8
click at [537, 456] on div "SearchWithCriteriad1140f84-3494-400b-8573-bb26df62313c MLC Song Code QA71AY Sea…" at bounding box center [911, 702] width 1113 height 533
paste input "S56XUT"
type input "S56XUT"
drag, startPoint x: 717, startPoint y: 528, endPoint x: 614, endPoint y: 525, distance: 103.0
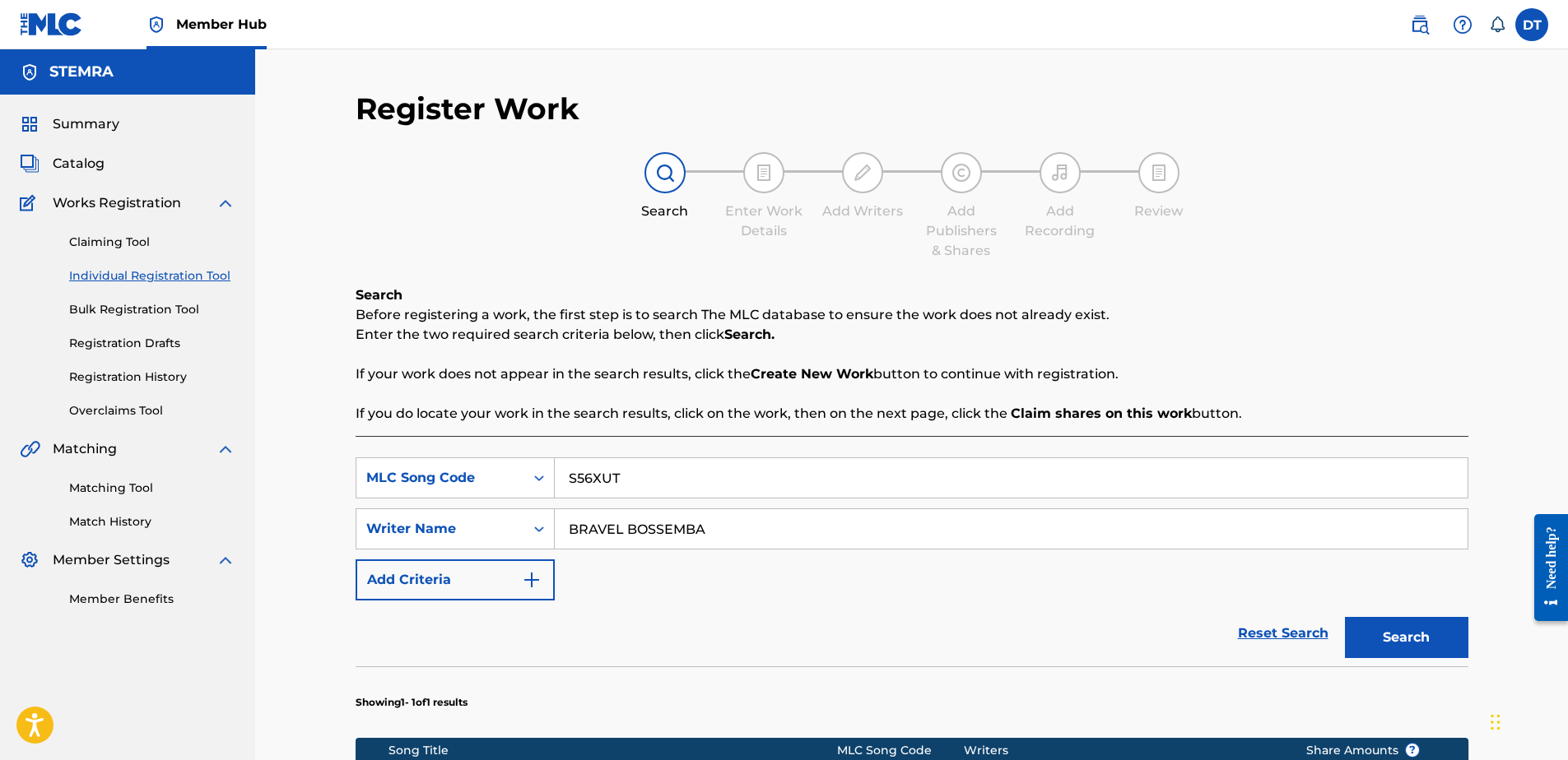
click at [564, 529] on input "BRAVEL BOSSEMBA" at bounding box center [1011, 529] width 913 height 40
click at [625, 529] on input "Search Form" at bounding box center [1011, 529] width 913 height 40
paste input "[PERSON_NAME]"
type input "[PERSON_NAME]"
click at [1387, 625] on button "Search" at bounding box center [1407, 637] width 124 height 41
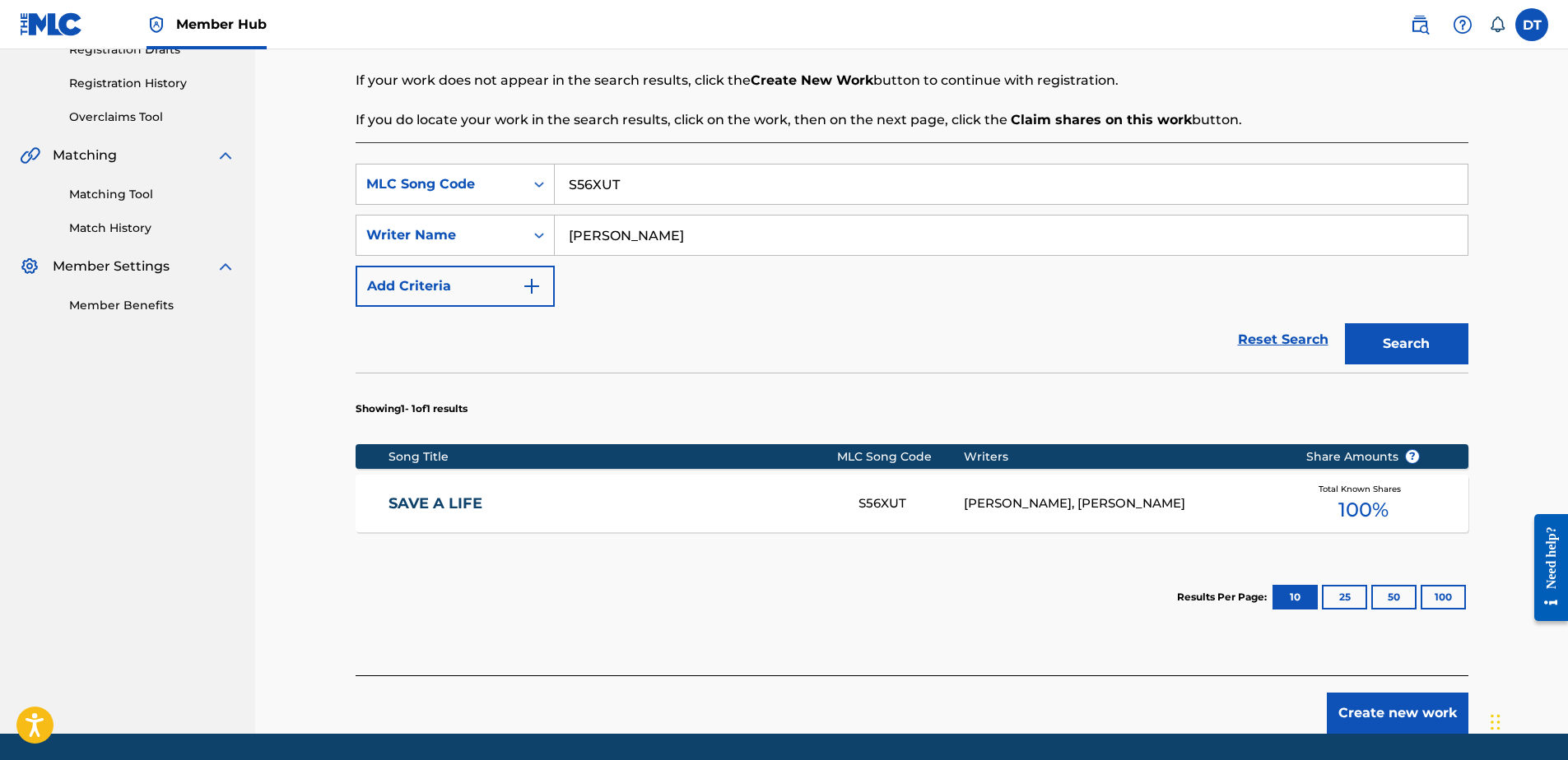
scroll to position [347, 0]
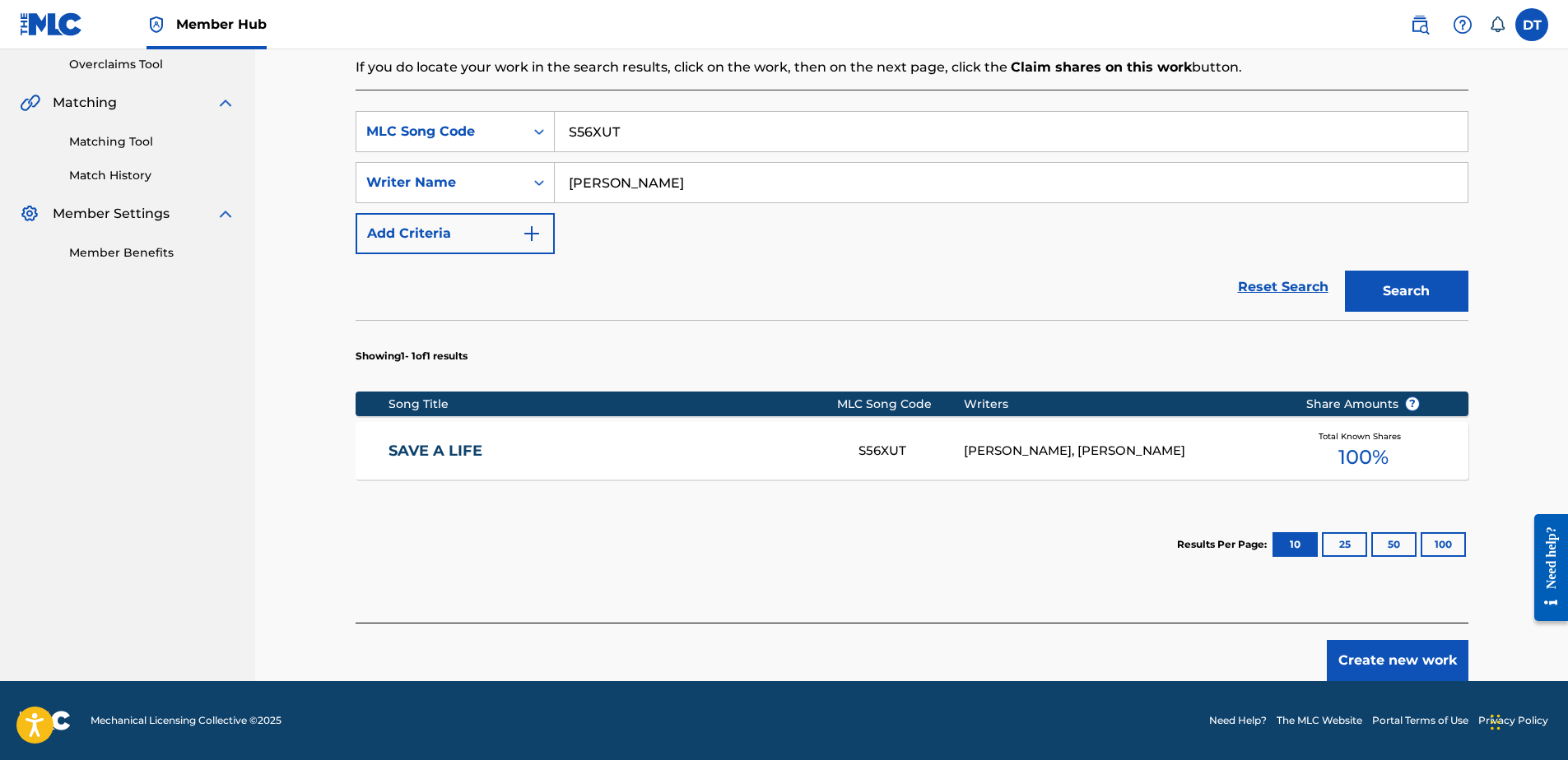
click at [442, 445] on link "SAVE A LIFE" at bounding box center [612, 451] width 448 height 19
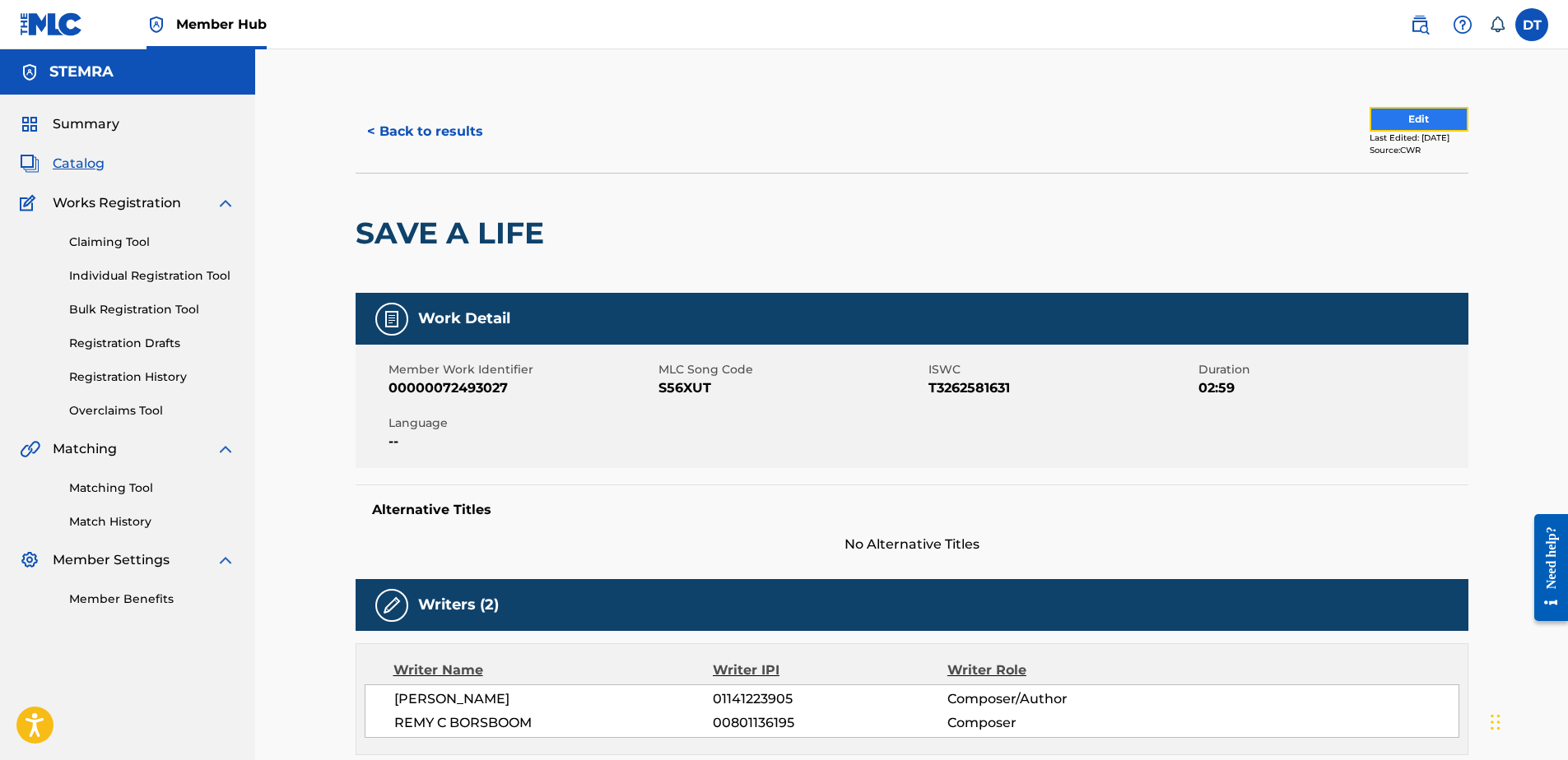
click at [1431, 119] on button "Edit" at bounding box center [1420, 120] width 99 height 25
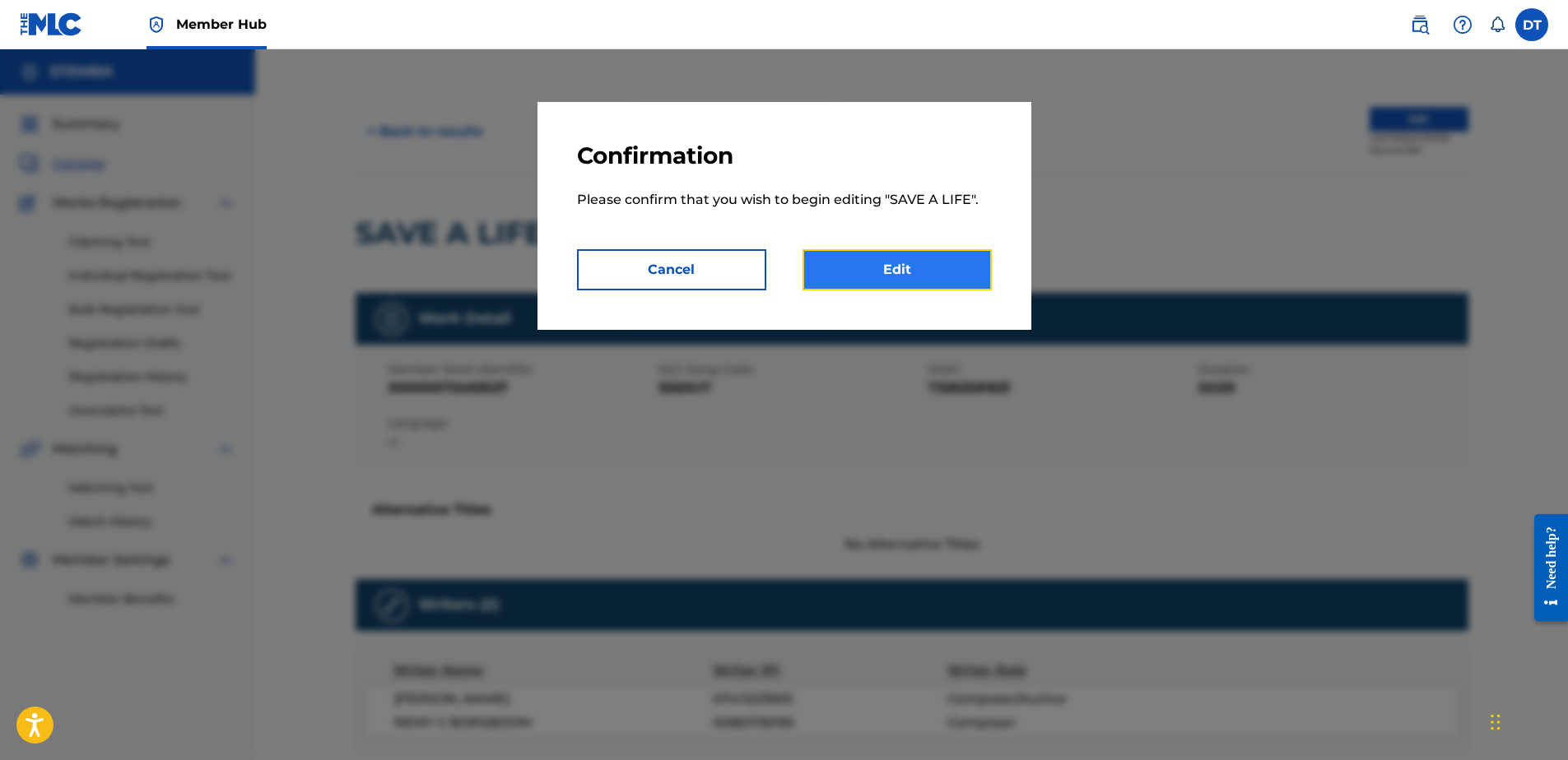
click at [873, 253] on link "Edit" at bounding box center [897, 269] width 189 height 41
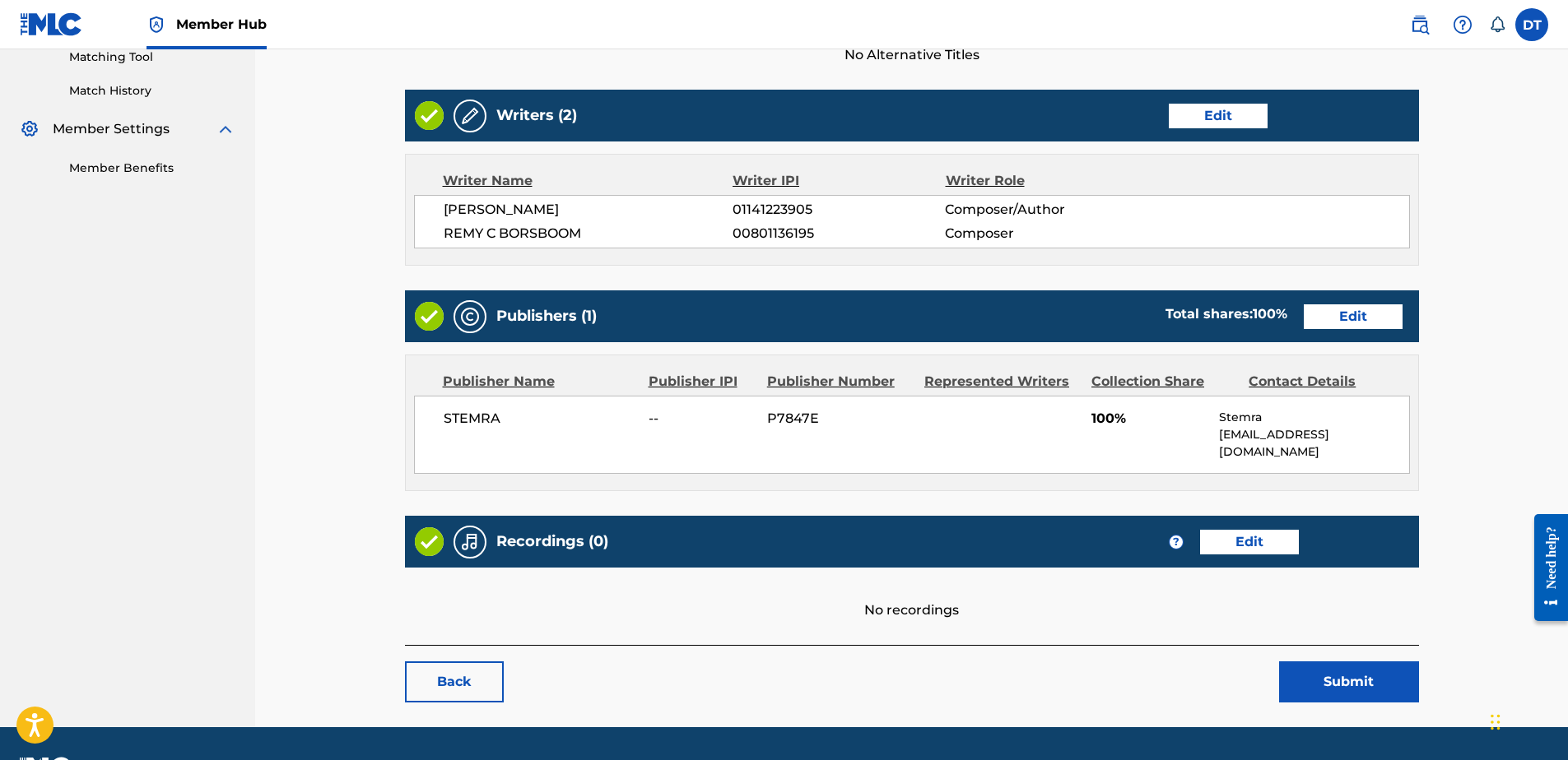
scroll to position [460, 0]
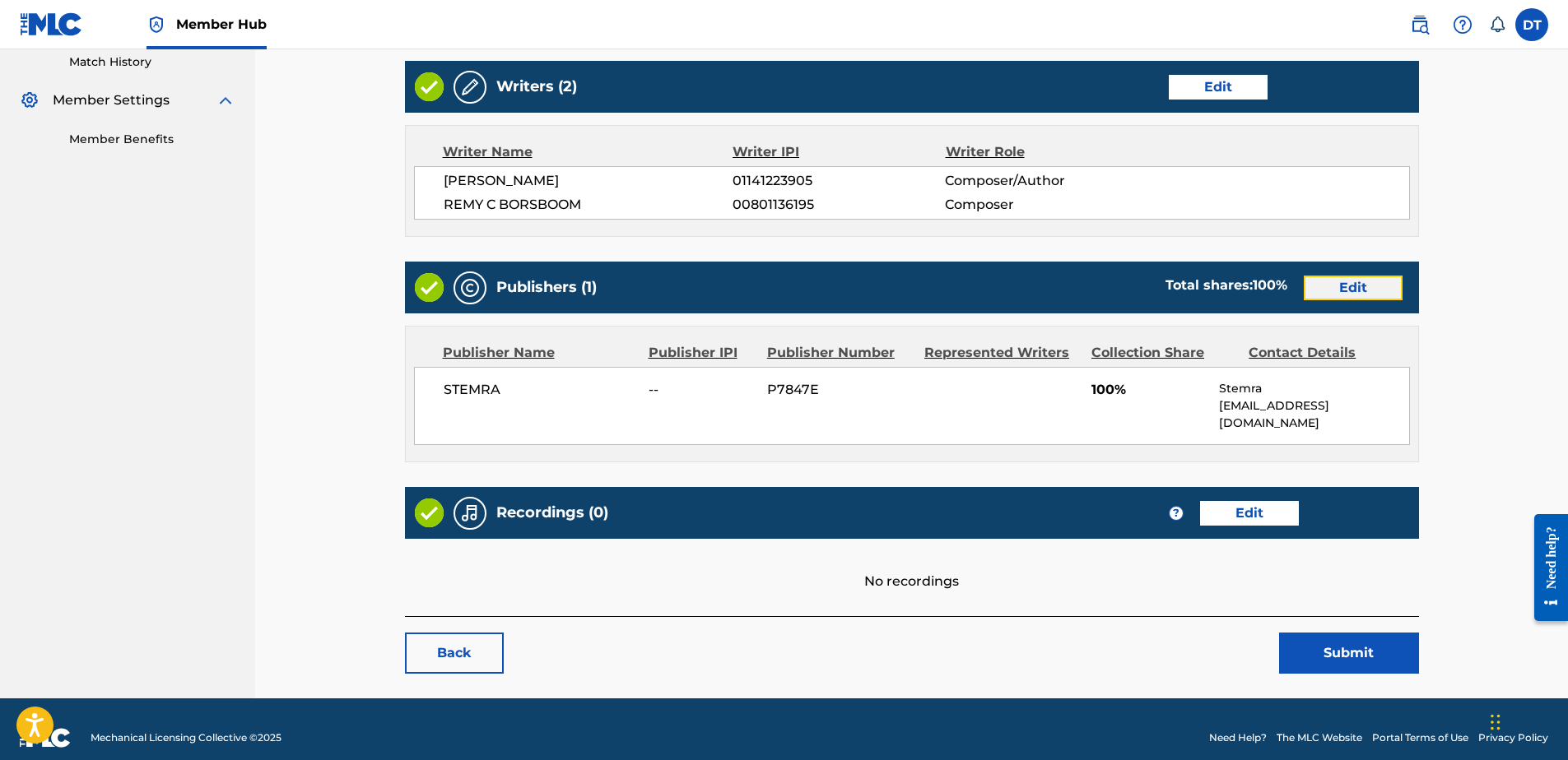
click at [1346, 286] on link "Edit" at bounding box center [1353, 288] width 99 height 25
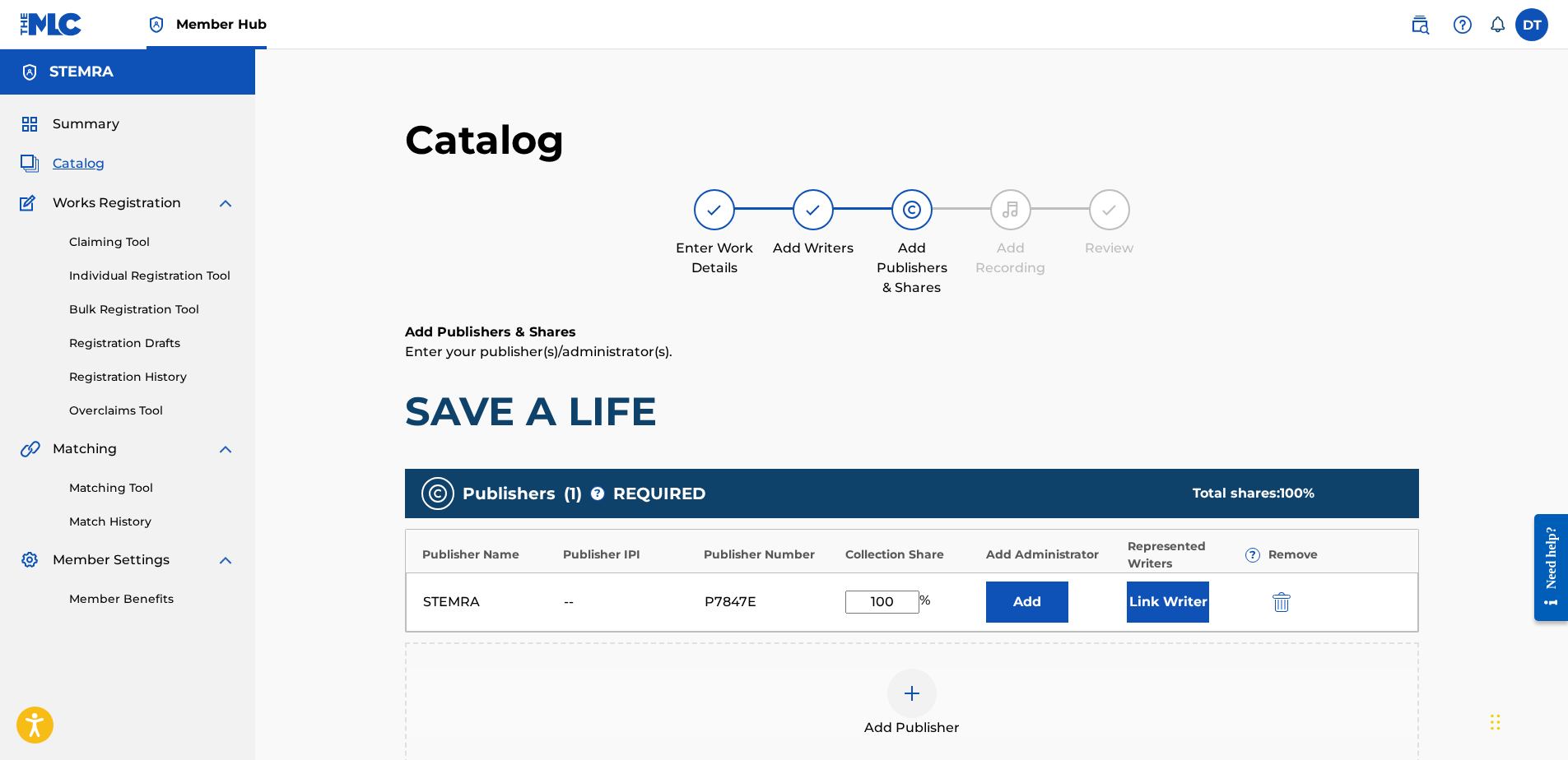
drag, startPoint x: 906, startPoint y: 608, endPoint x: 865, endPoint y: 602, distance: 41.4
click at [865, 602] on input "100" at bounding box center [883, 602] width 74 height 23
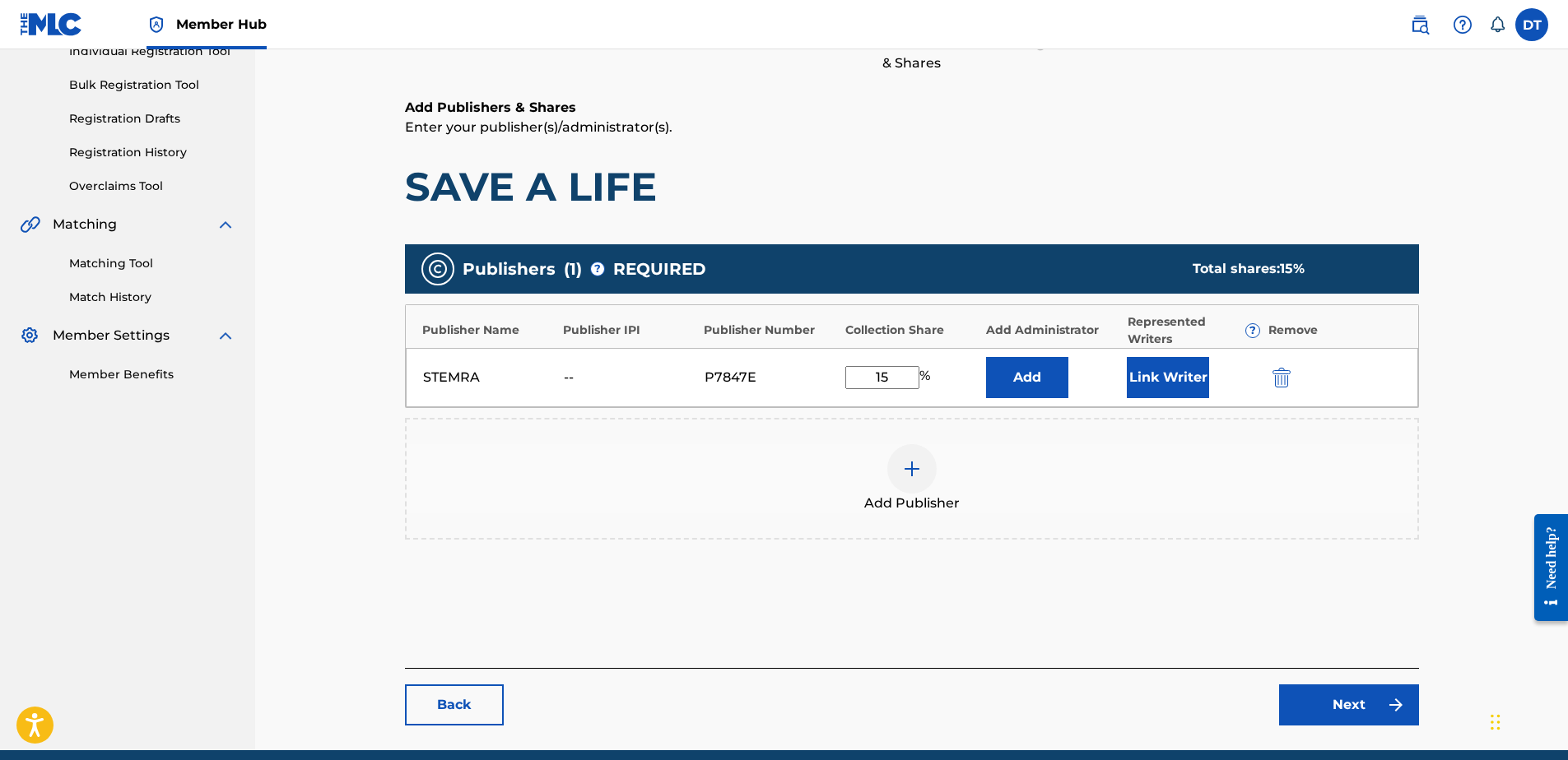
scroll to position [247, 0]
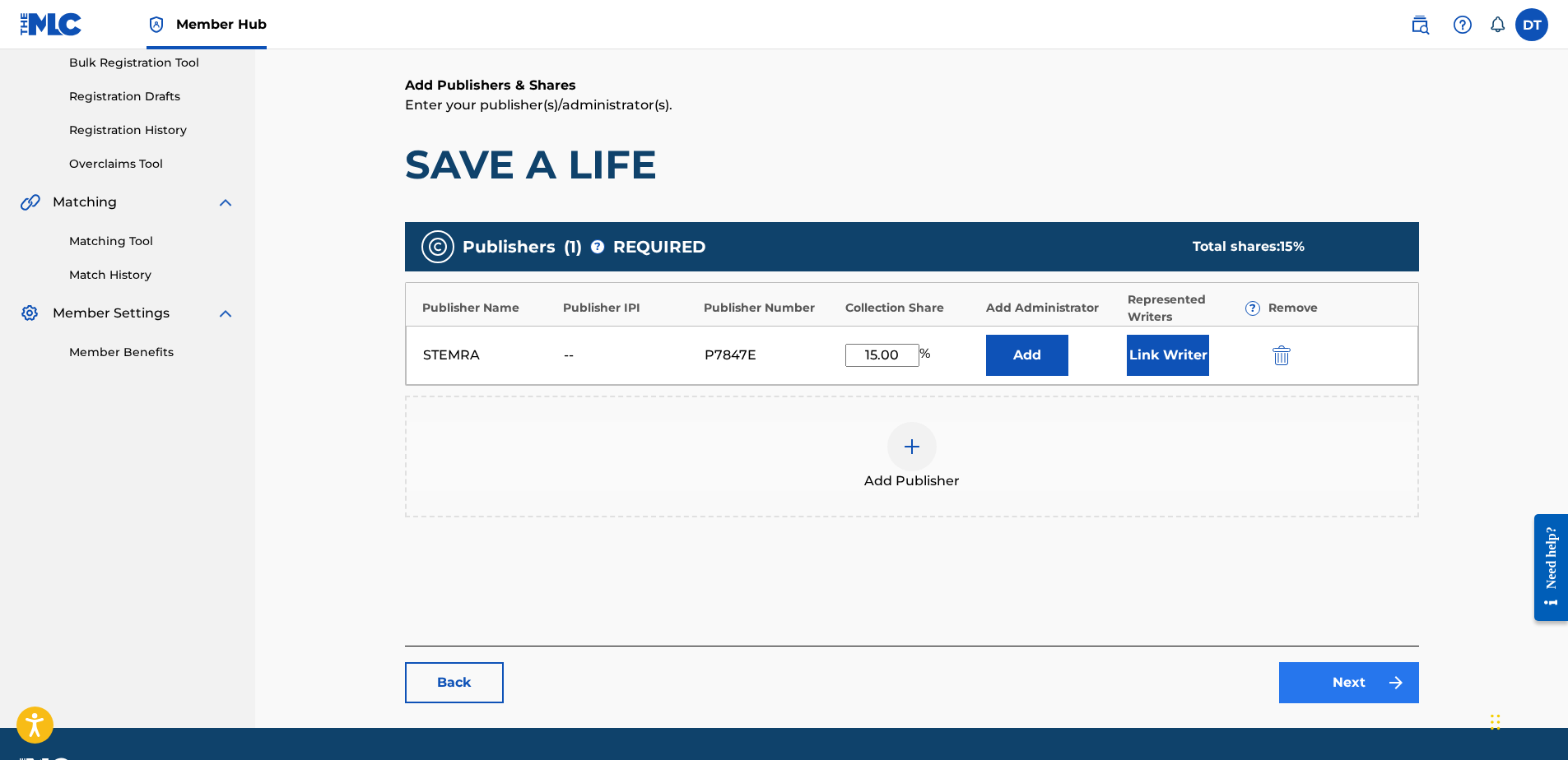
type input "15.00"
click at [1321, 674] on link "Next" at bounding box center [1348, 682] width 140 height 41
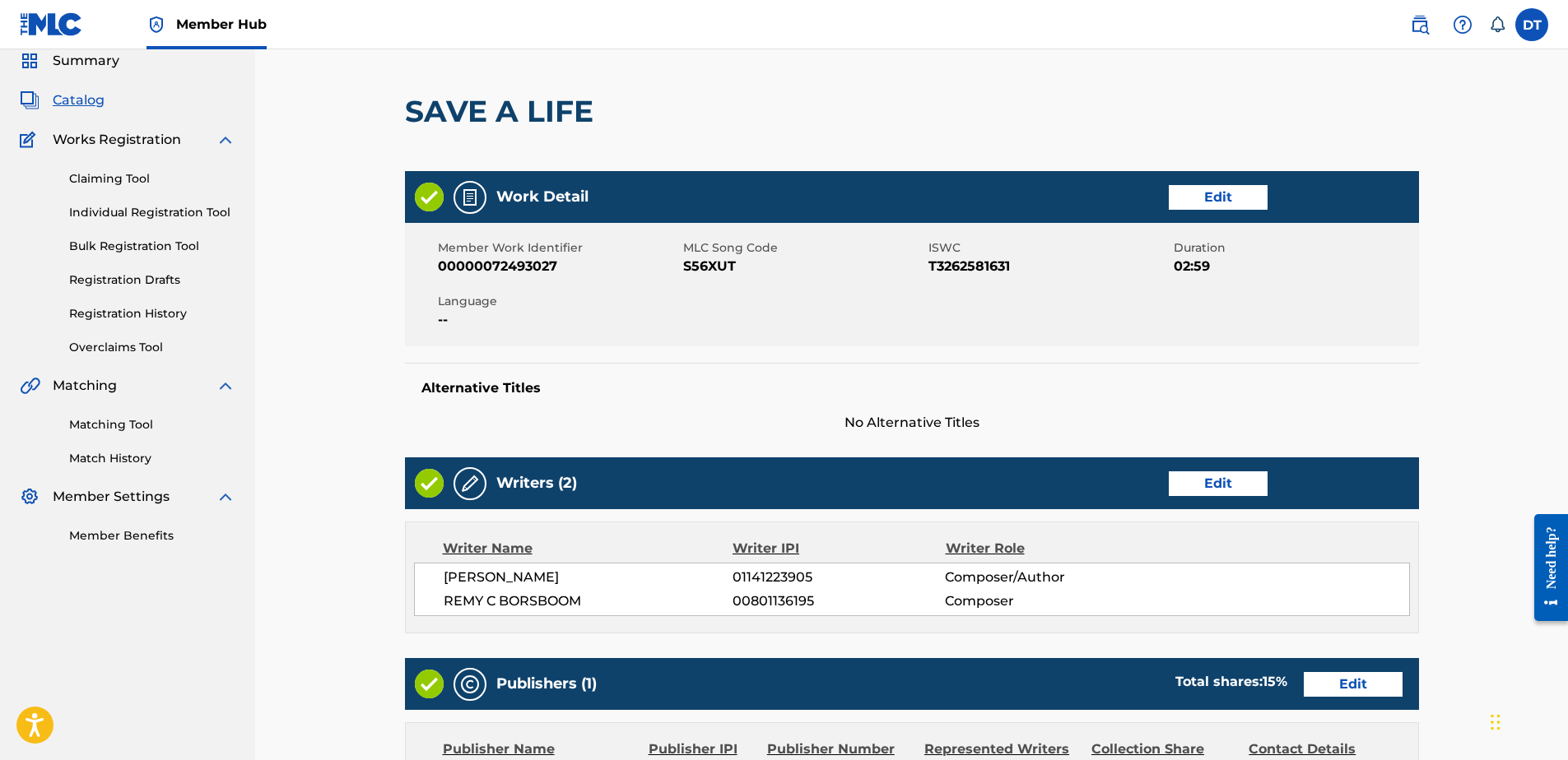
scroll to position [460, 0]
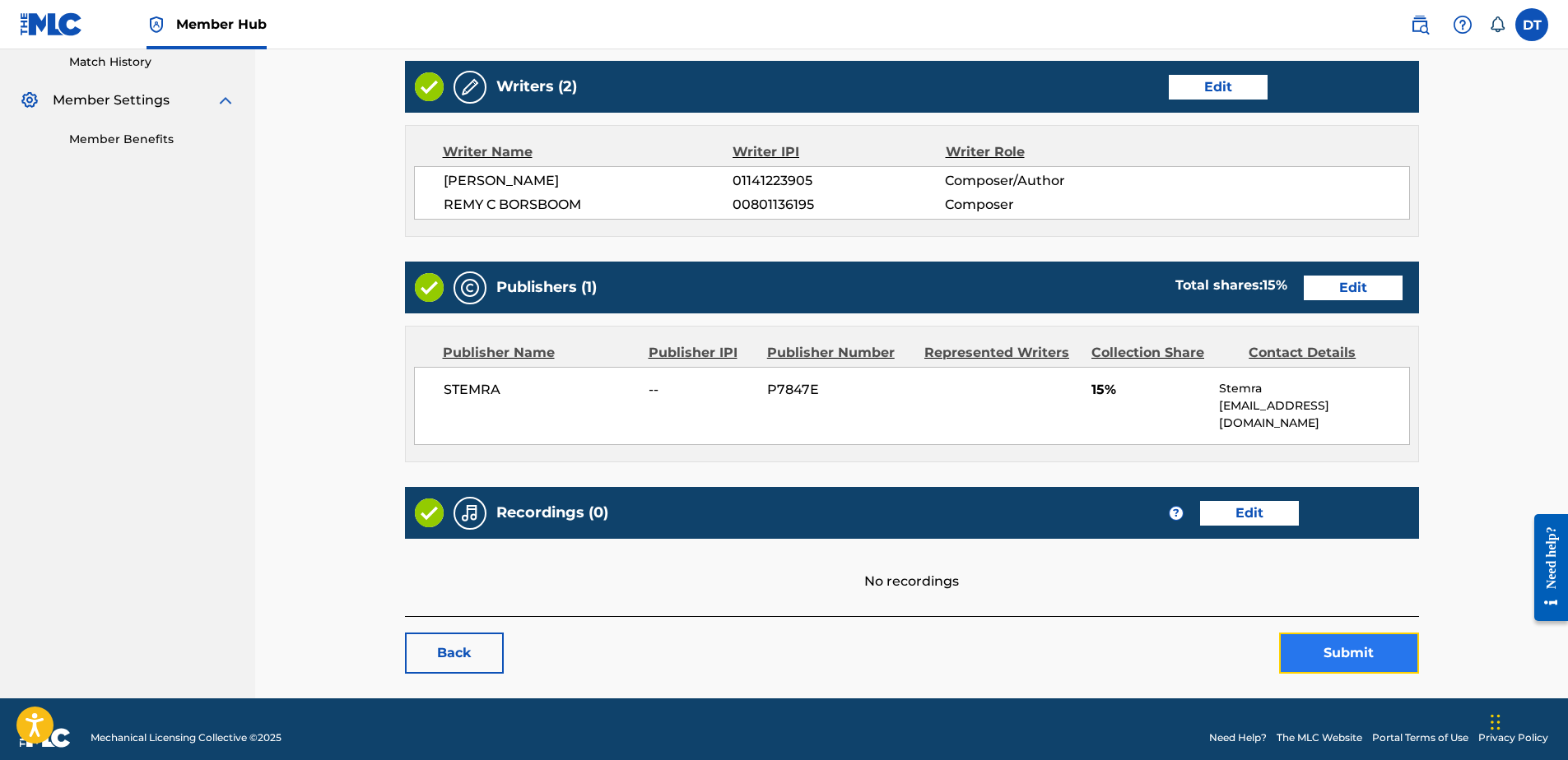
click at [1328, 633] on button "Submit" at bounding box center [1348, 653] width 140 height 41
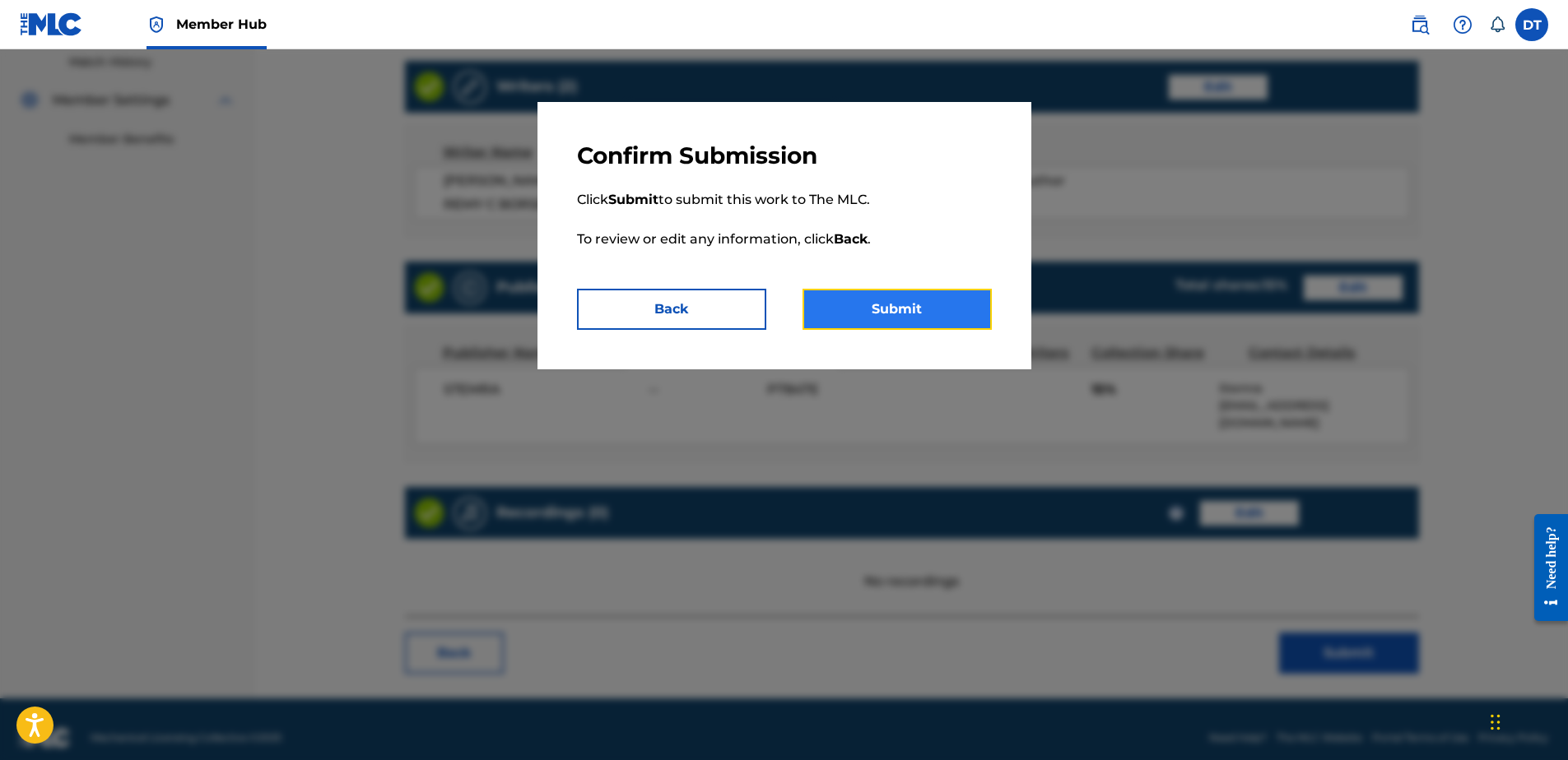
click at [882, 314] on button "Submit" at bounding box center [897, 309] width 189 height 41
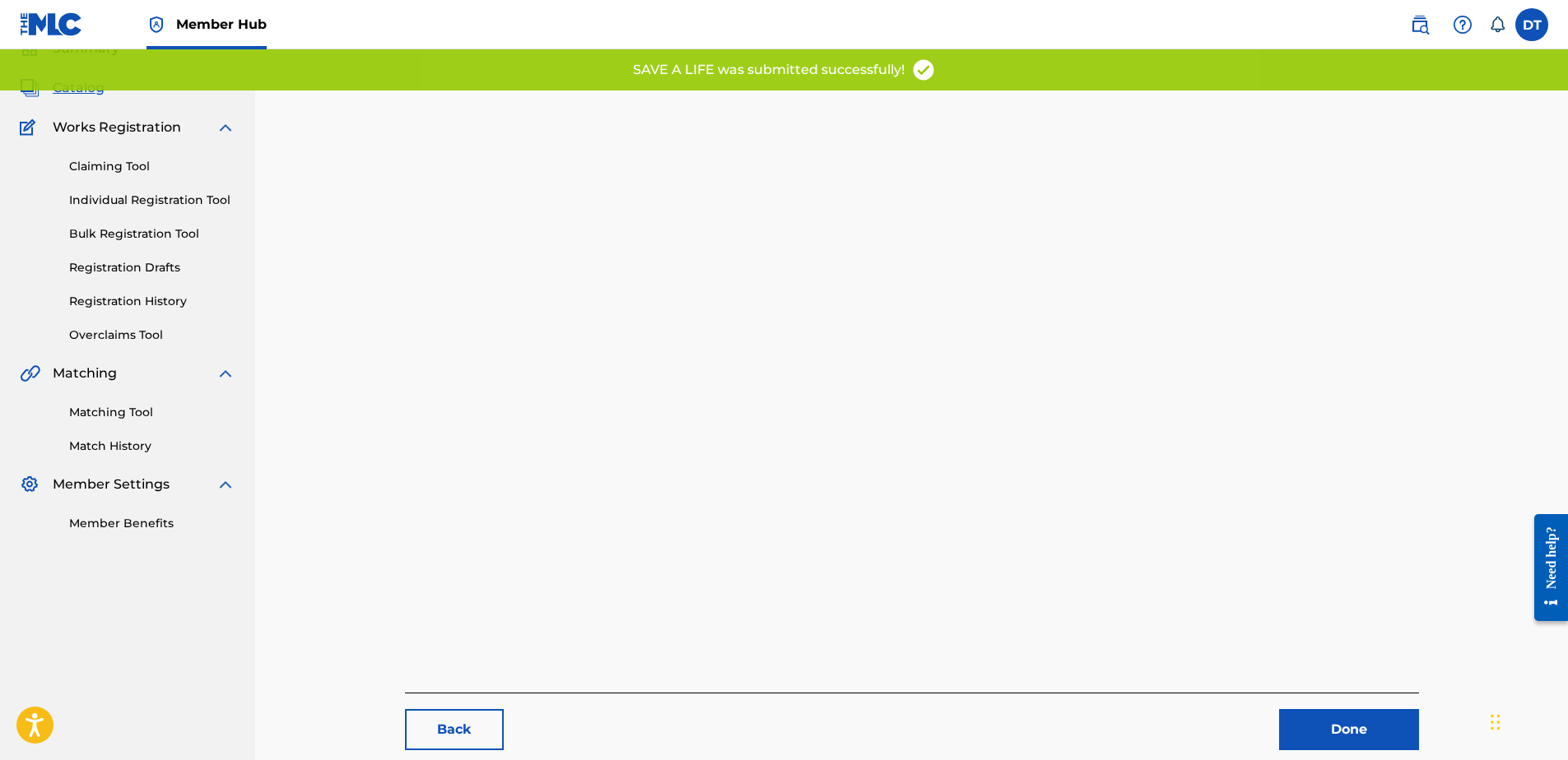
scroll to position [169, 0]
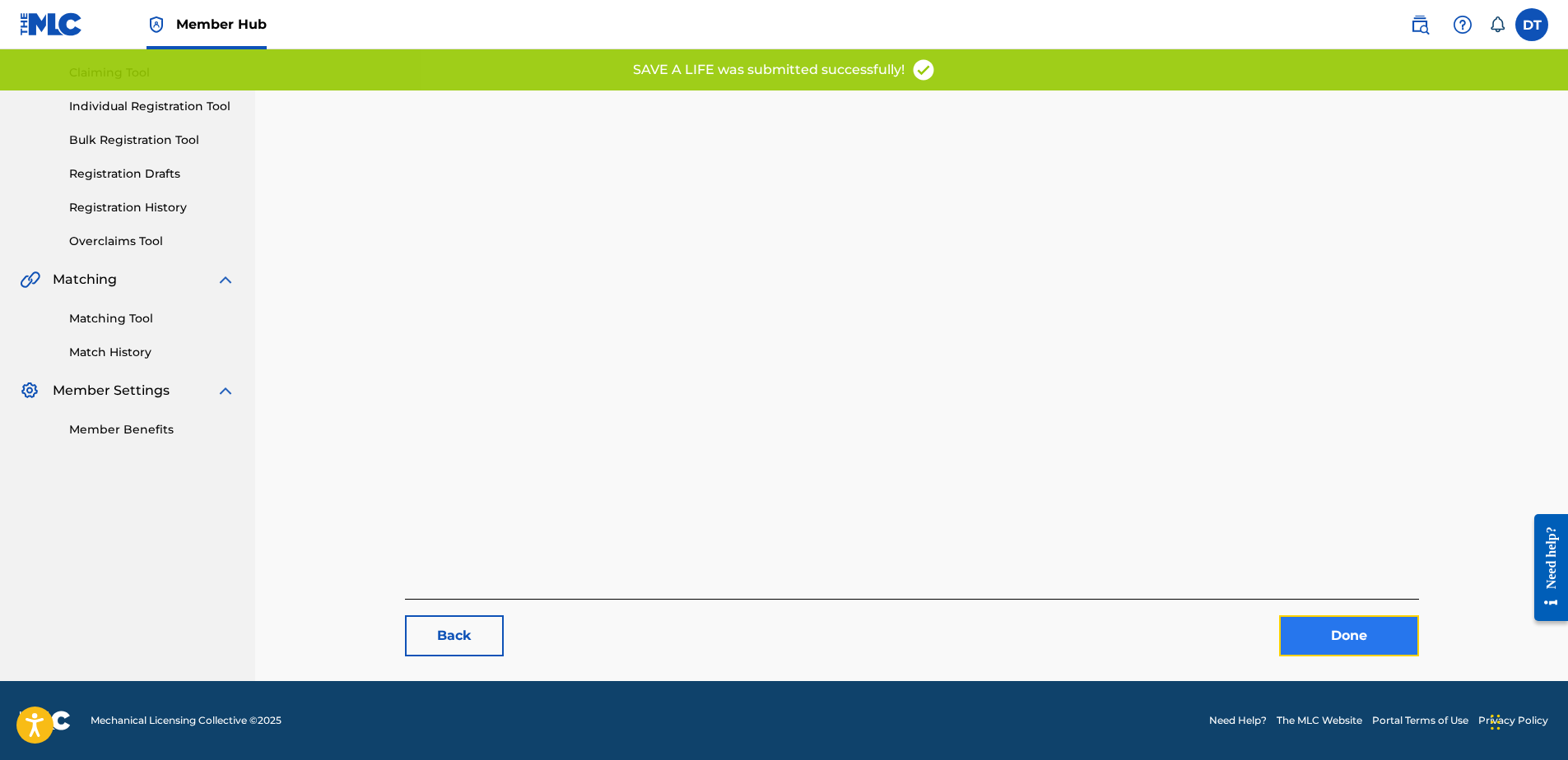
click at [1320, 635] on link "Done" at bounding box center [1348, 636] width 140 height 41
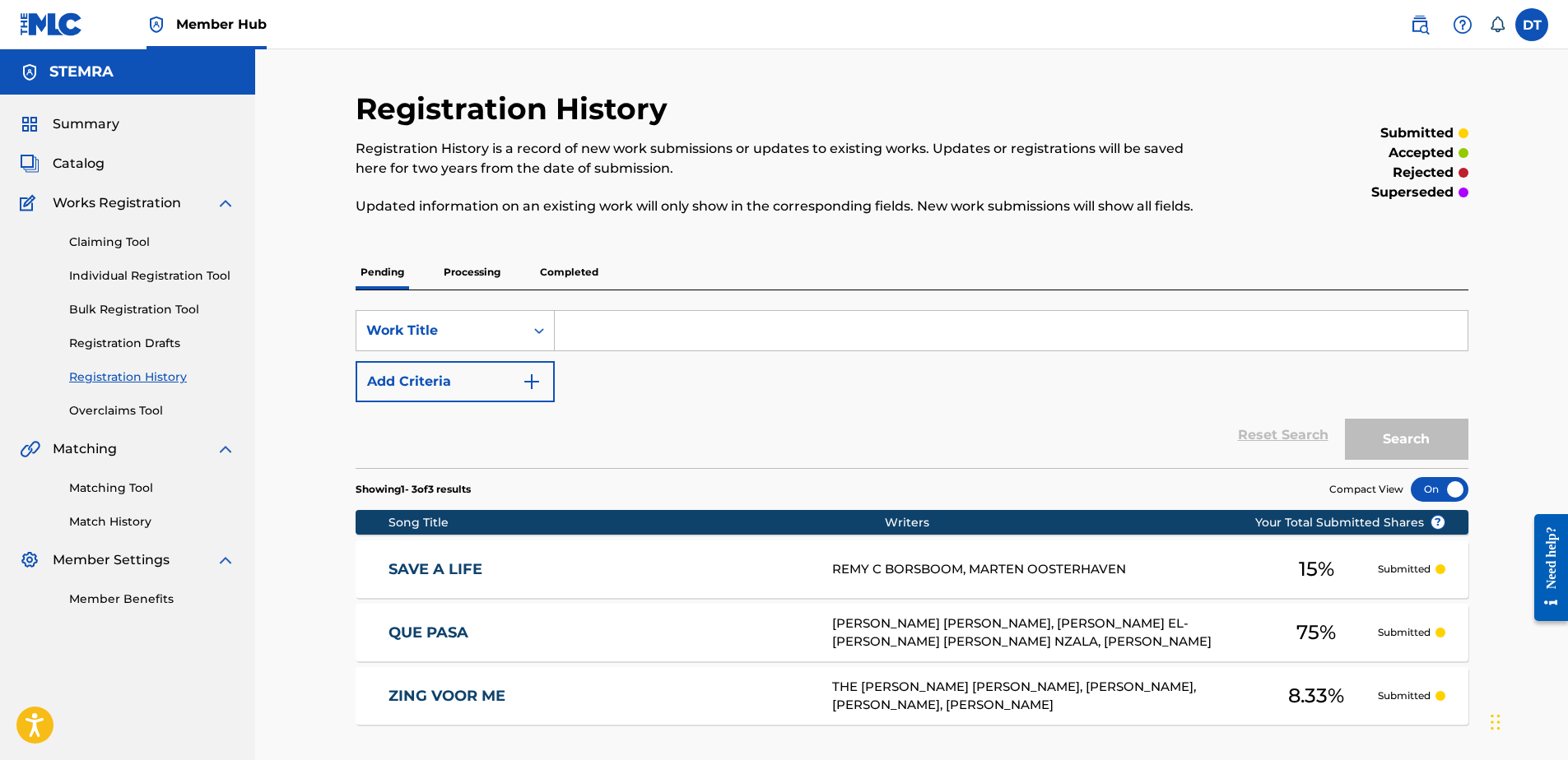
click at [600, 335] on input "Search Form" at bounding box center [1011, 331] width 913 height 40
paste input "OE4M7B"
type input "OE4M7B"
click at [1388, 430] on button "Search" at bounding box center [1407, 439] width 124 height 41
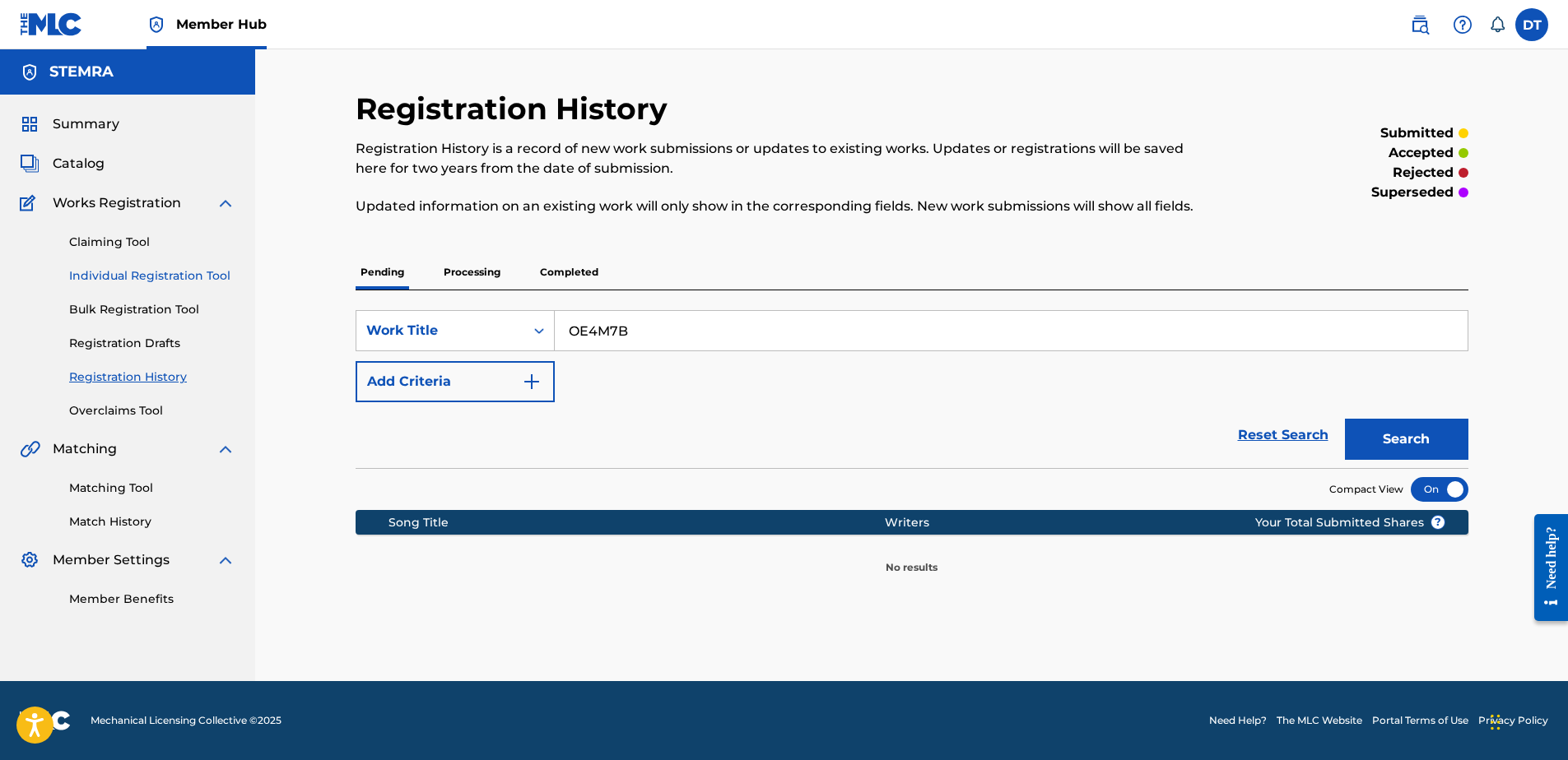
click at [126, 276] on link "Individual Registration Tool" at bounding box center [152, 276] width 166 height 17
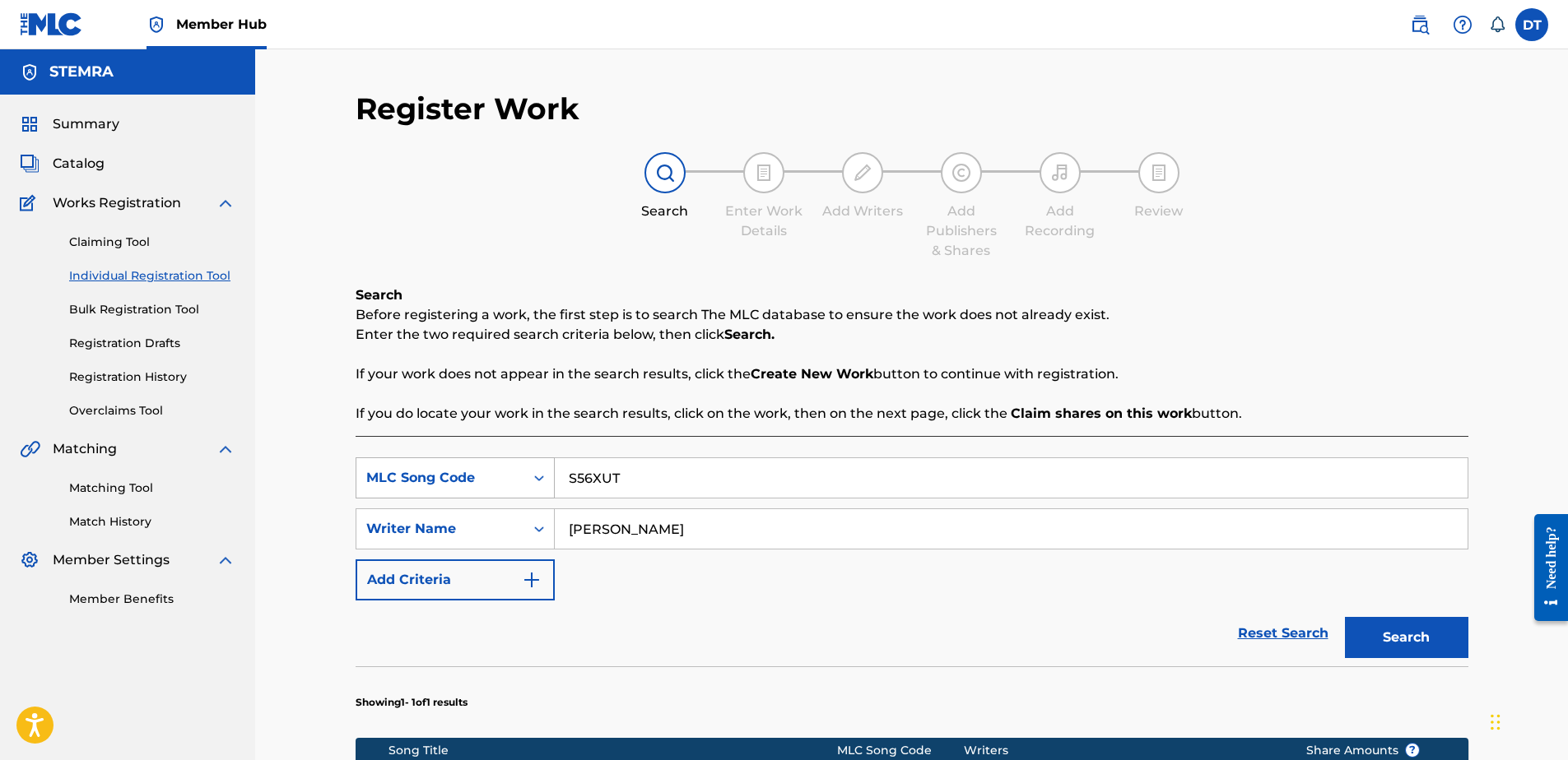
drag, startPoint x: 667, startPoint y: 484, endPoint x: 549, endPoint y: 462, distance: 120.0
click at [549, 462] on div "SearchWithCriteriad1140f84-3494-400b-8573-bb26df62313c MLC Song Code S56XUT" at bounding box center [911, 478] width 1113 height 41
paste input "OE4M7B"
type input "OE4M7B"
drag, startPoint x: 759, startPoint y: 522, endPoint x: 514, endPoint y: 539, distance: 245.6
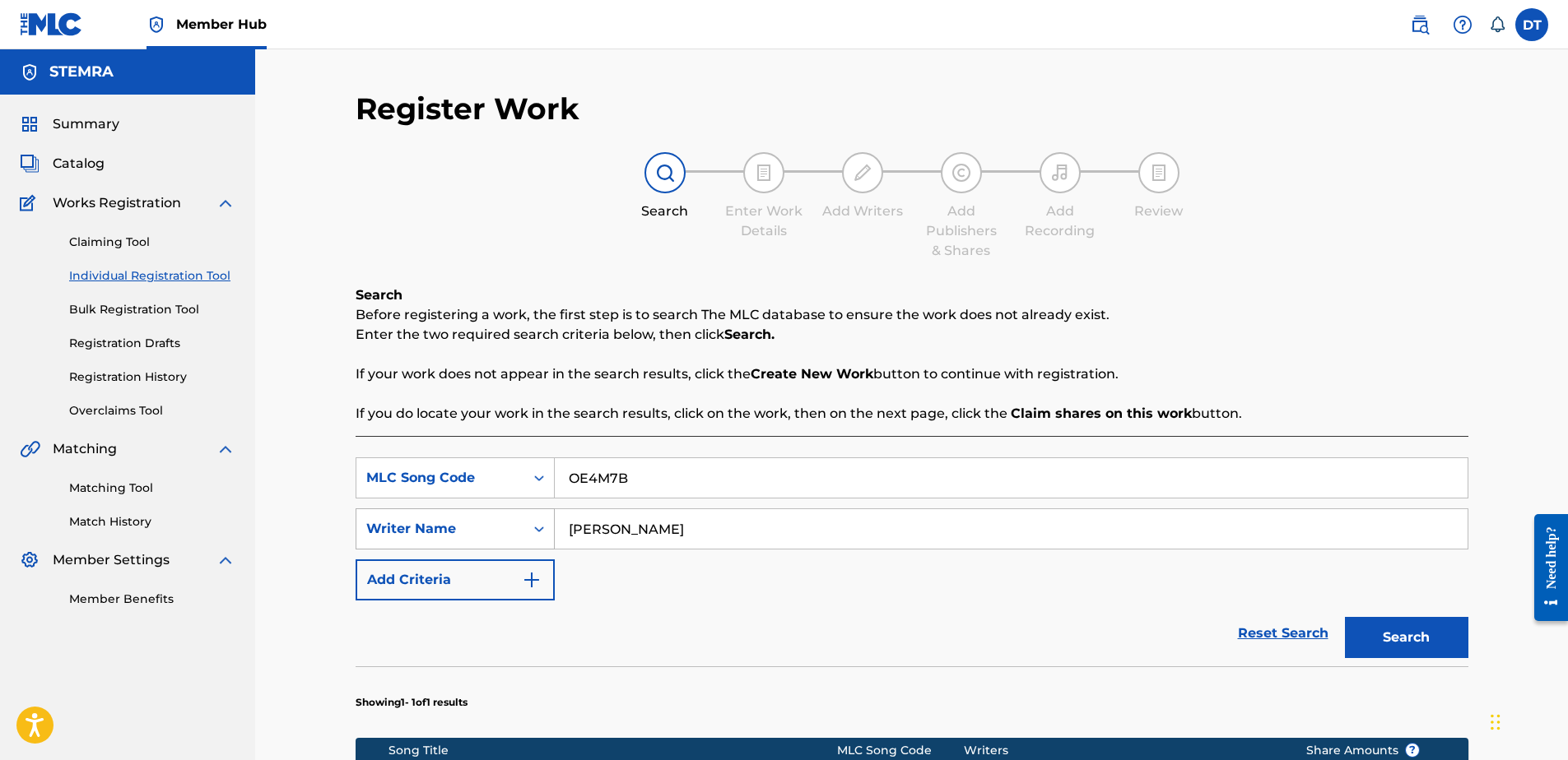
click at [514, 539] on div "SearchWithCriteria9541e2f1-b85c-43ed-b5ab-2486f68c45b8 Writer Name [PERSON_NAME]" at bounding box center [911, 528] width 1113 height 41
click at [699, 528] on input "Search Form" at bounding box center [1011, 529] width 913 height 40
paste input "[PERSON_NAME] [PERSON_NAME]"
type input "[PERSON_NAME] [PERSON_NAME]"
click at [1377, 632] on button "Search" at bounding box center [1407, 637] width 124 height 41
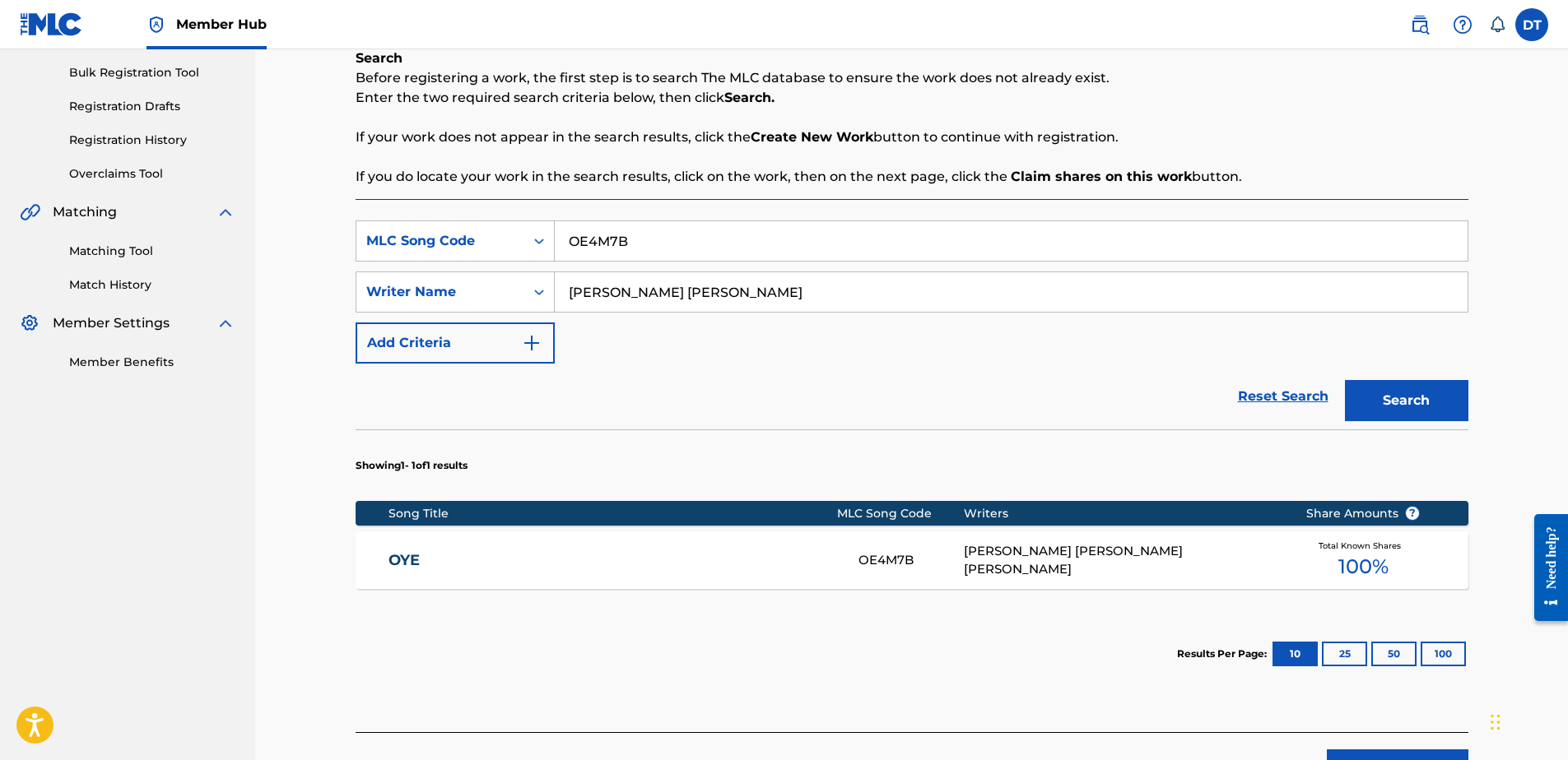
scroll to position [247, 0]
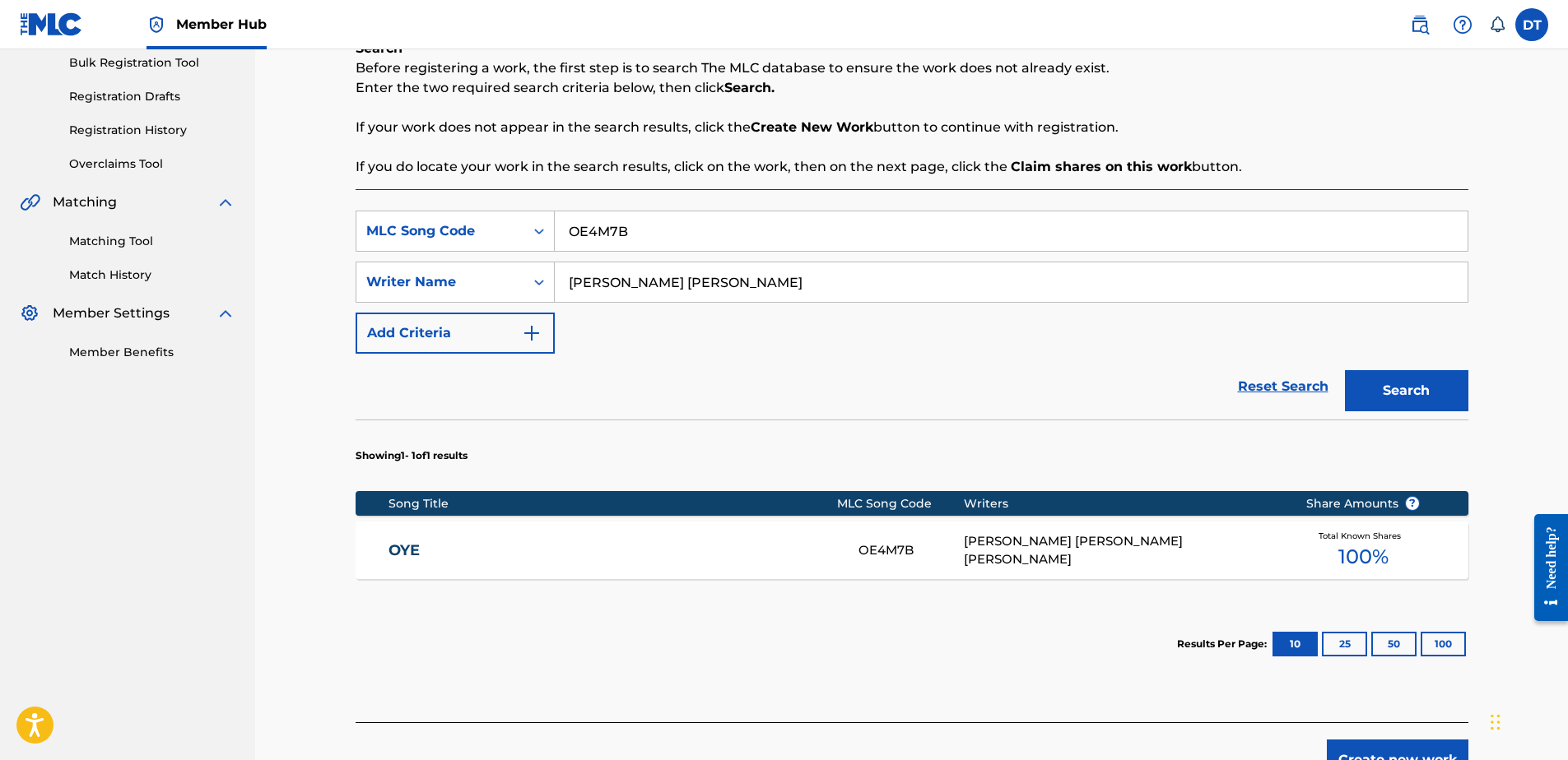
click at [420, 547] on link "OYE" at bounding box center [612, 551] width 448 height 19
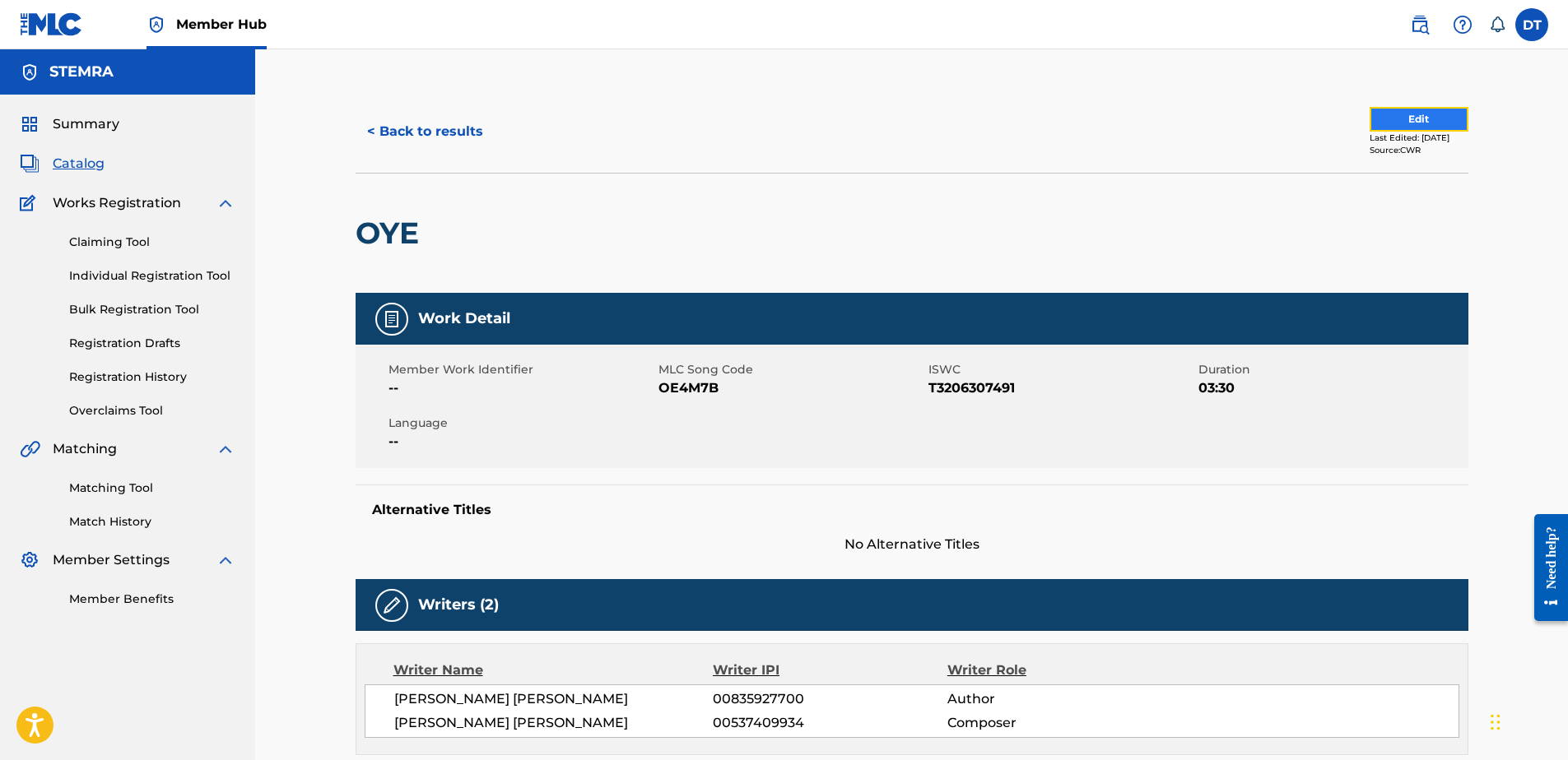
click at [1406, 115] on button "Edit" at bounding box center [1420, 120] width 99 height 25
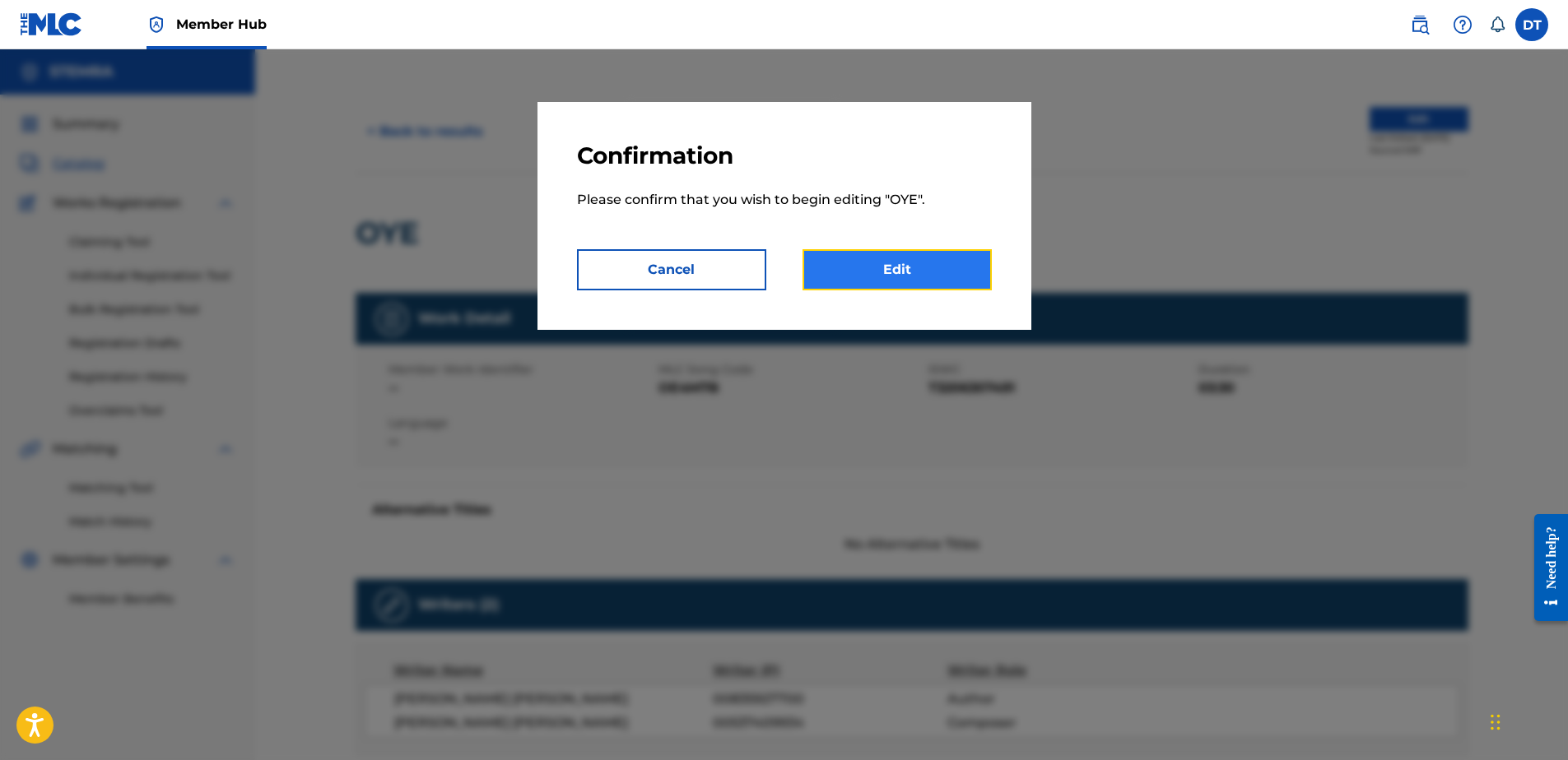
click at [947, 261] on link "Edit" at bounding box center [897, 269] width 189 height 41
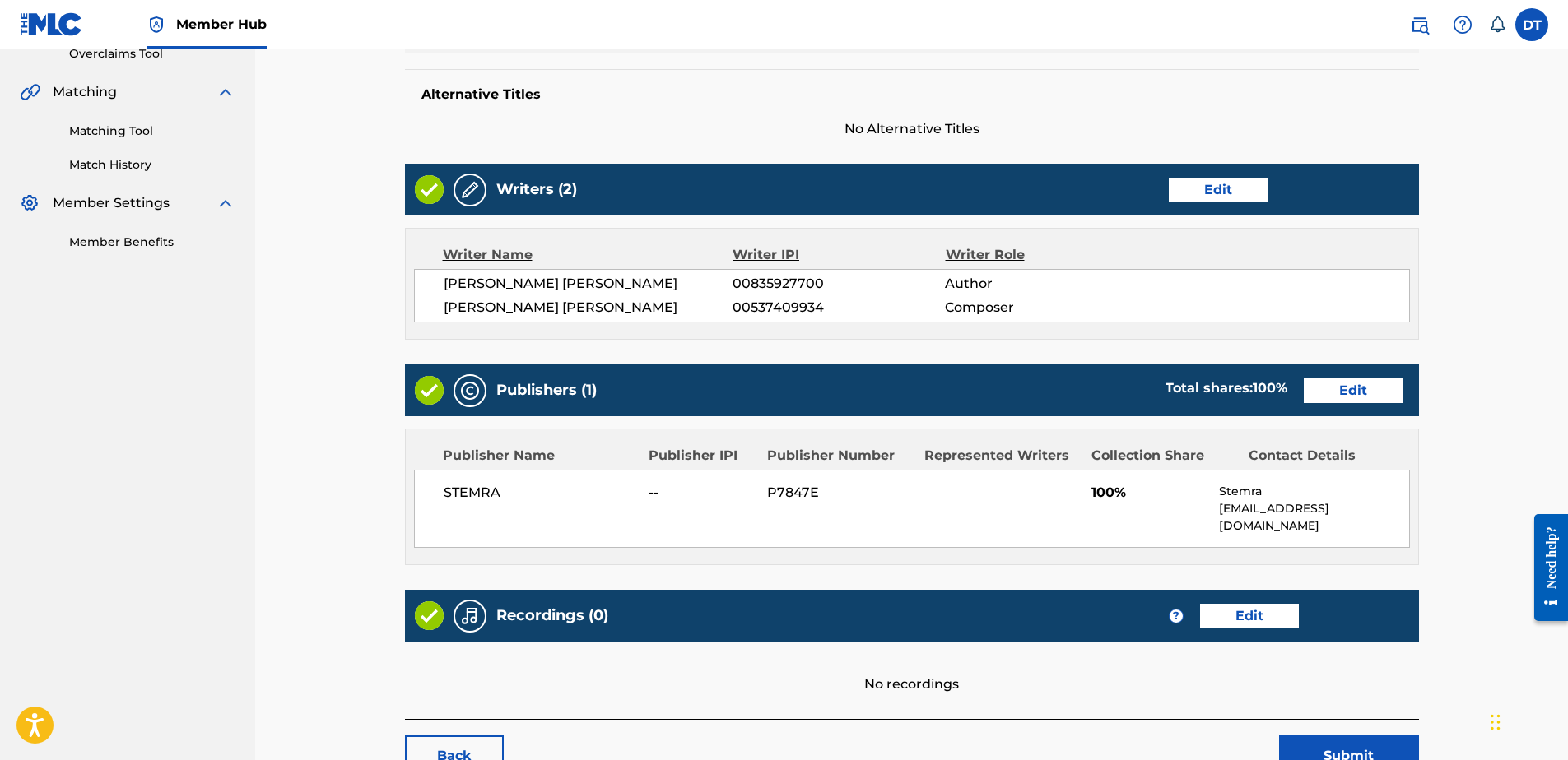
scroll to position [460, 0]
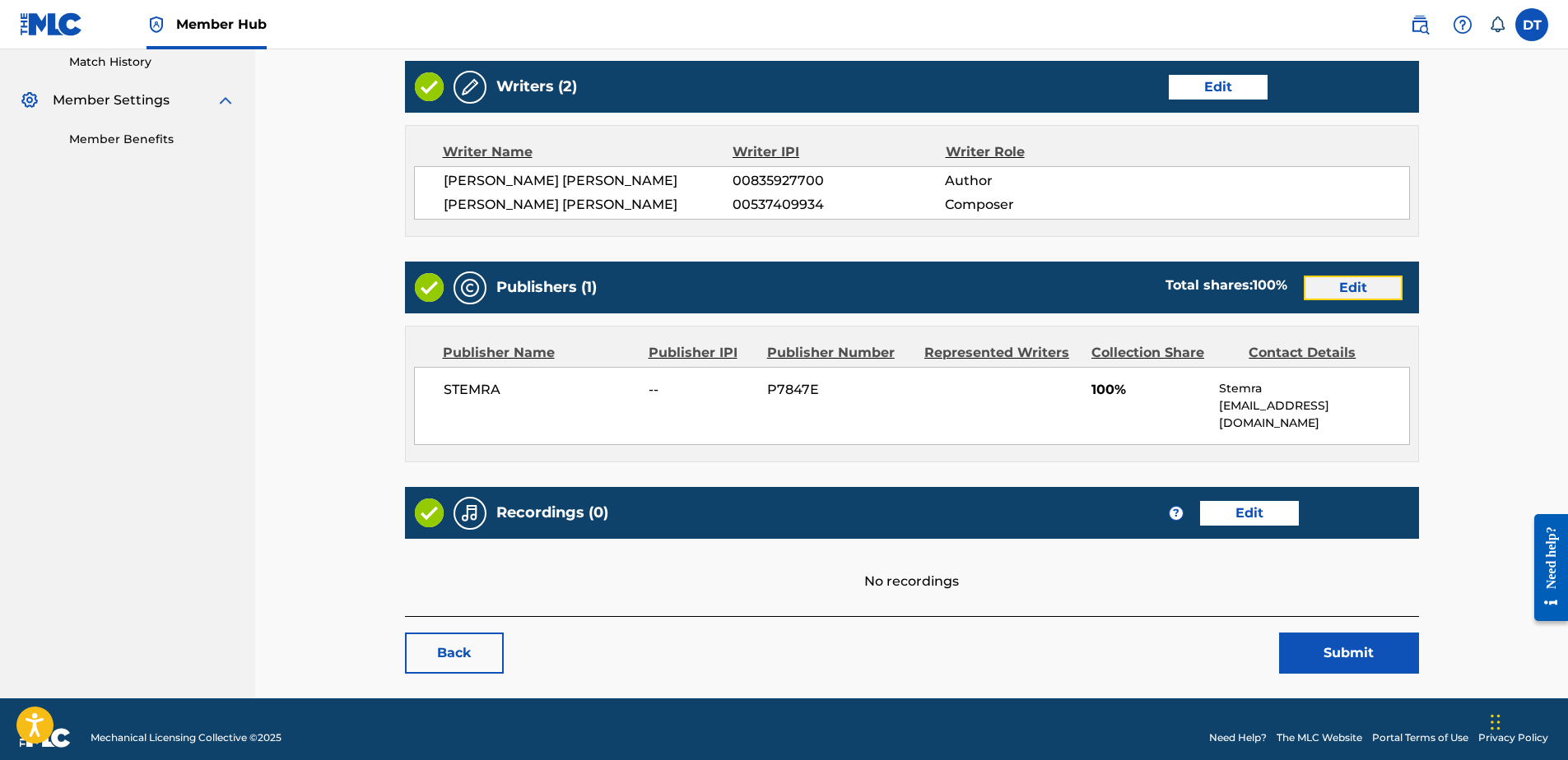
click at [1343, 276] on link "Edit" at bounding box center [1353, 288] width 99 height 25
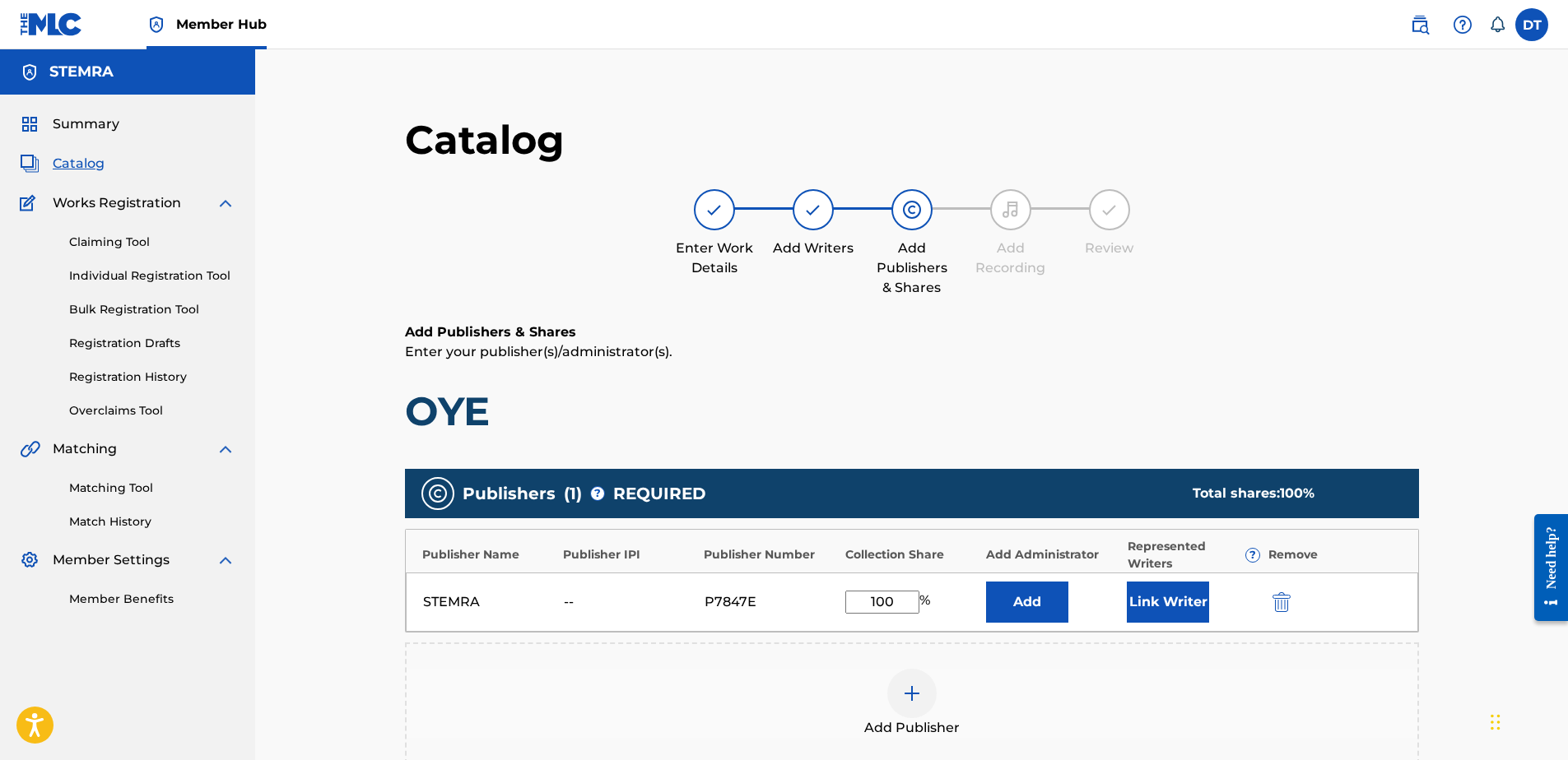
drag, startPoint x: 904, startPoint y: 594, endPoint x: 867, endPoint y: 585, distance: 38.1
click at [866, 584] on div "STEMRA -- P7847E 100 % Add Link Writer" at bounding box center [912, 602] width 1013 height 59
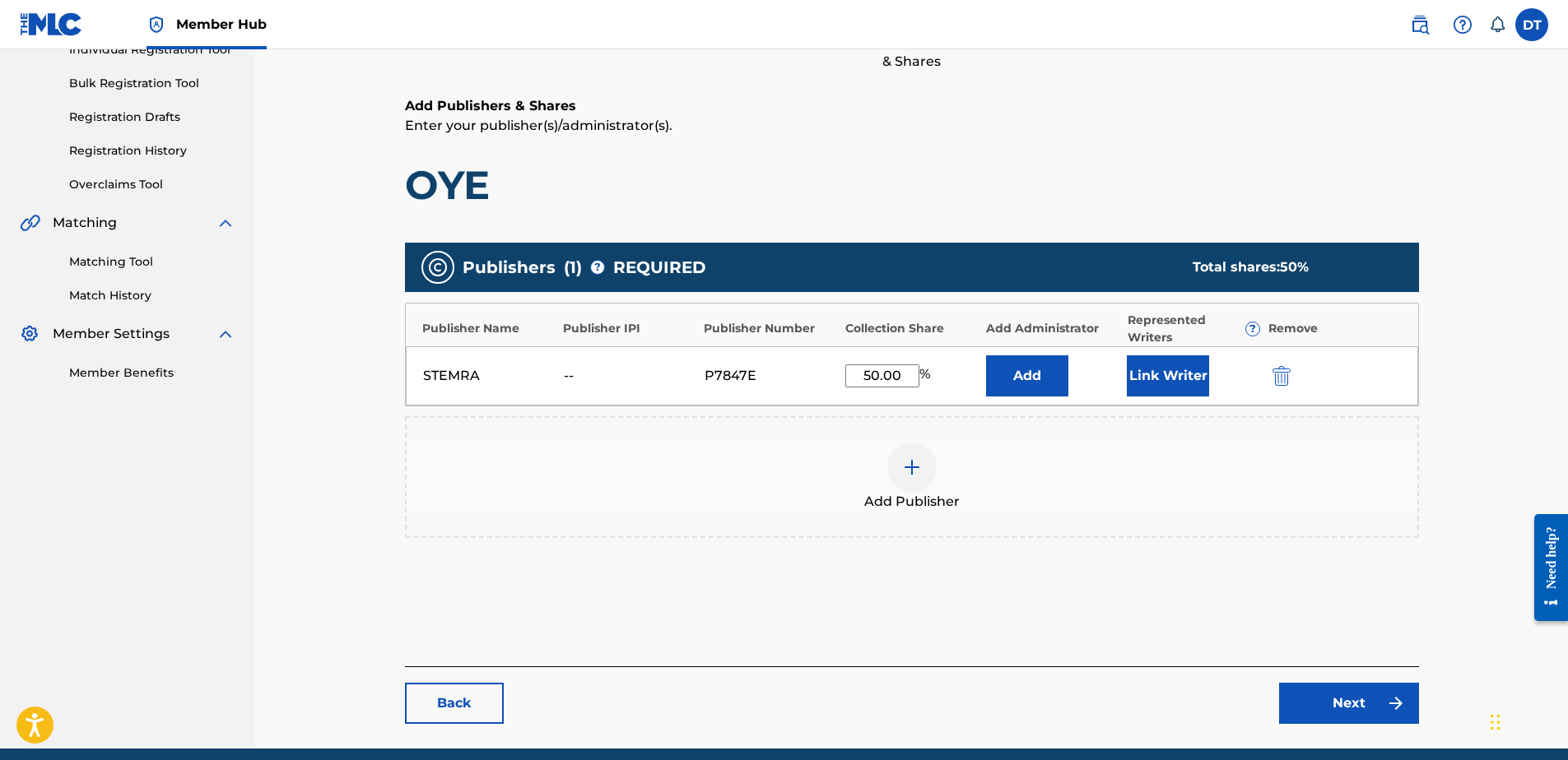
scroll to position [294, 0]
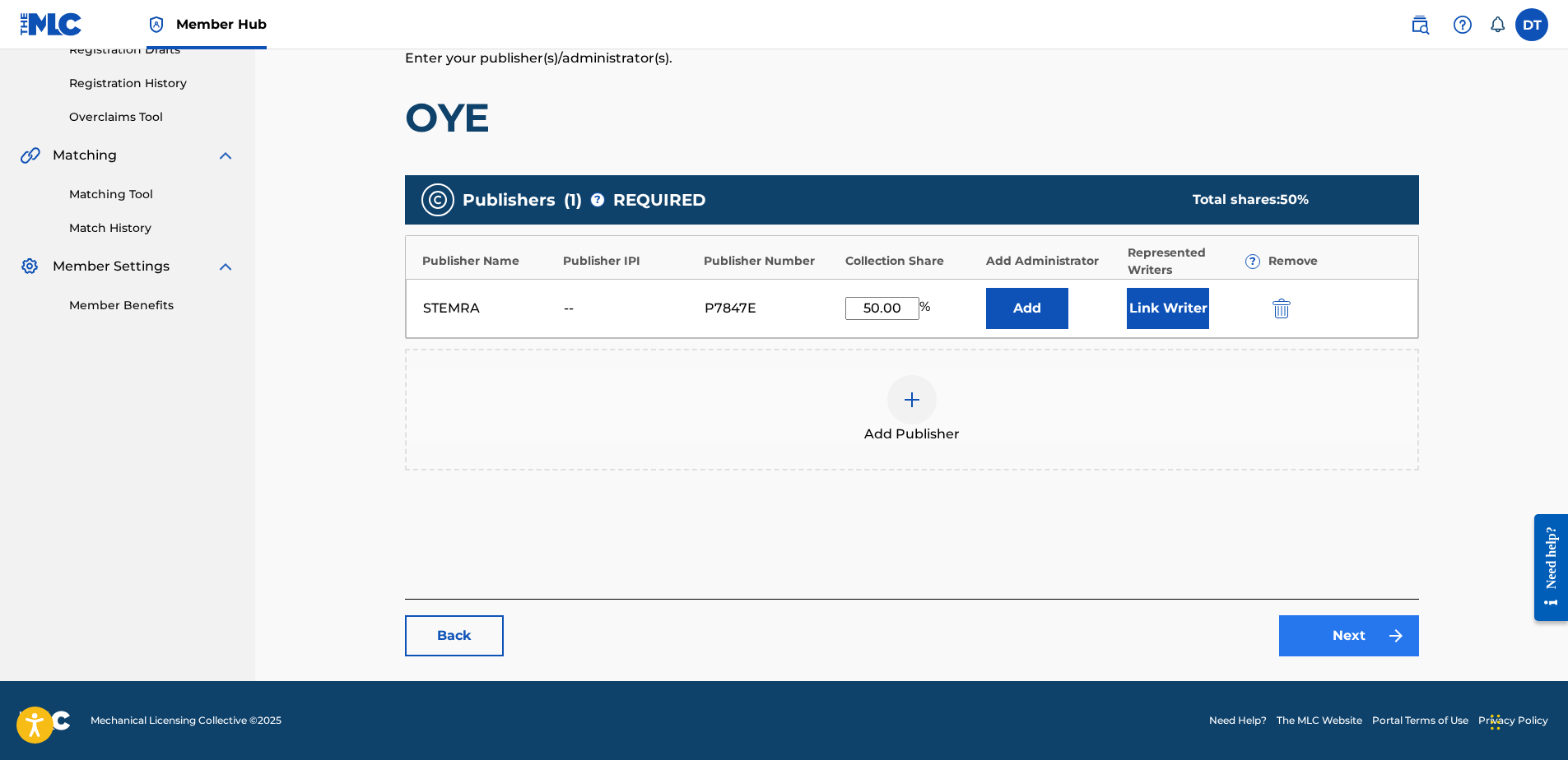
type input "50.00"
click at [1346, 638] on link "Next" at bounding box center [1348, 636] width 140 height 41
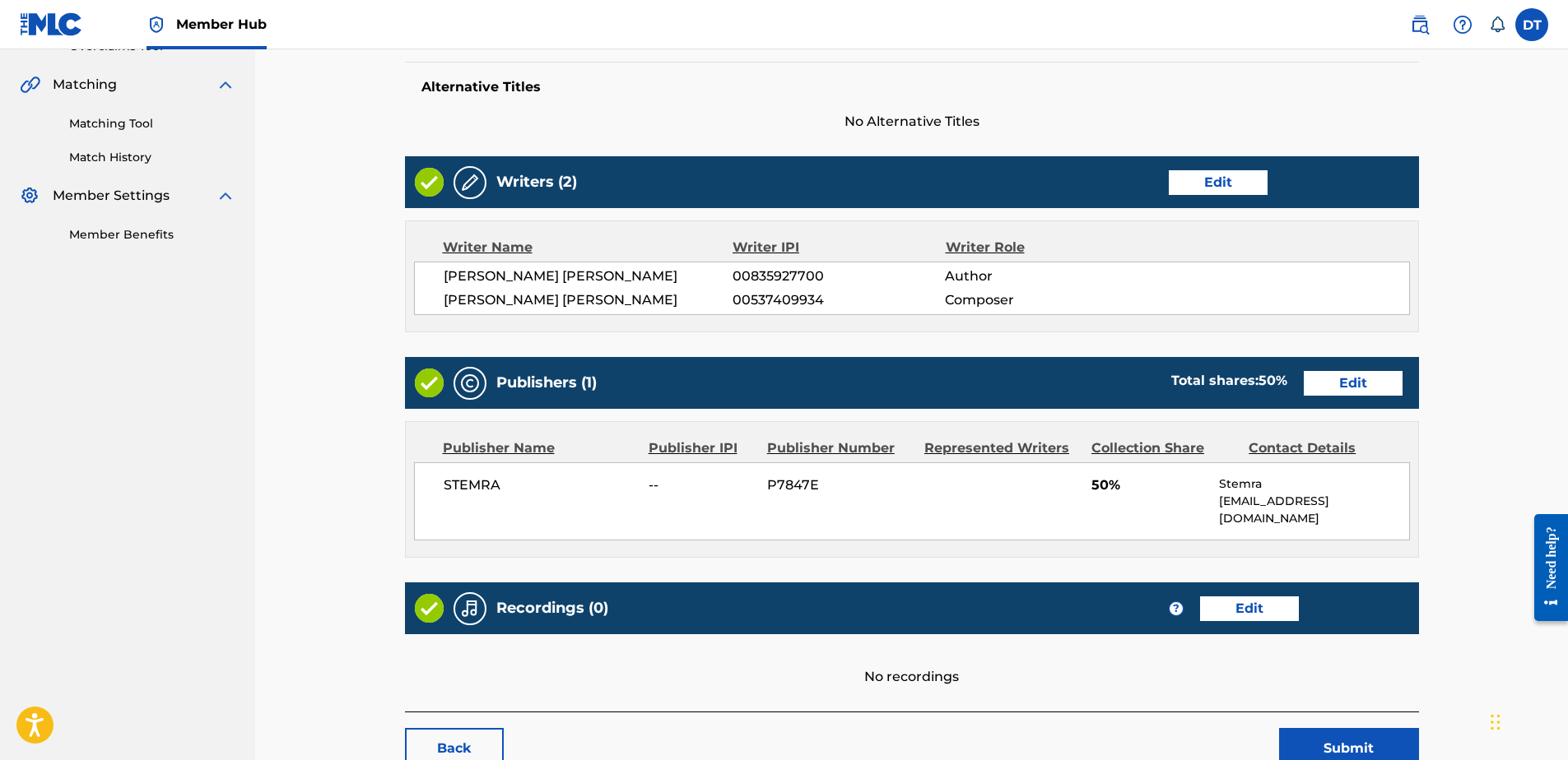
scroll to position [460, 0]
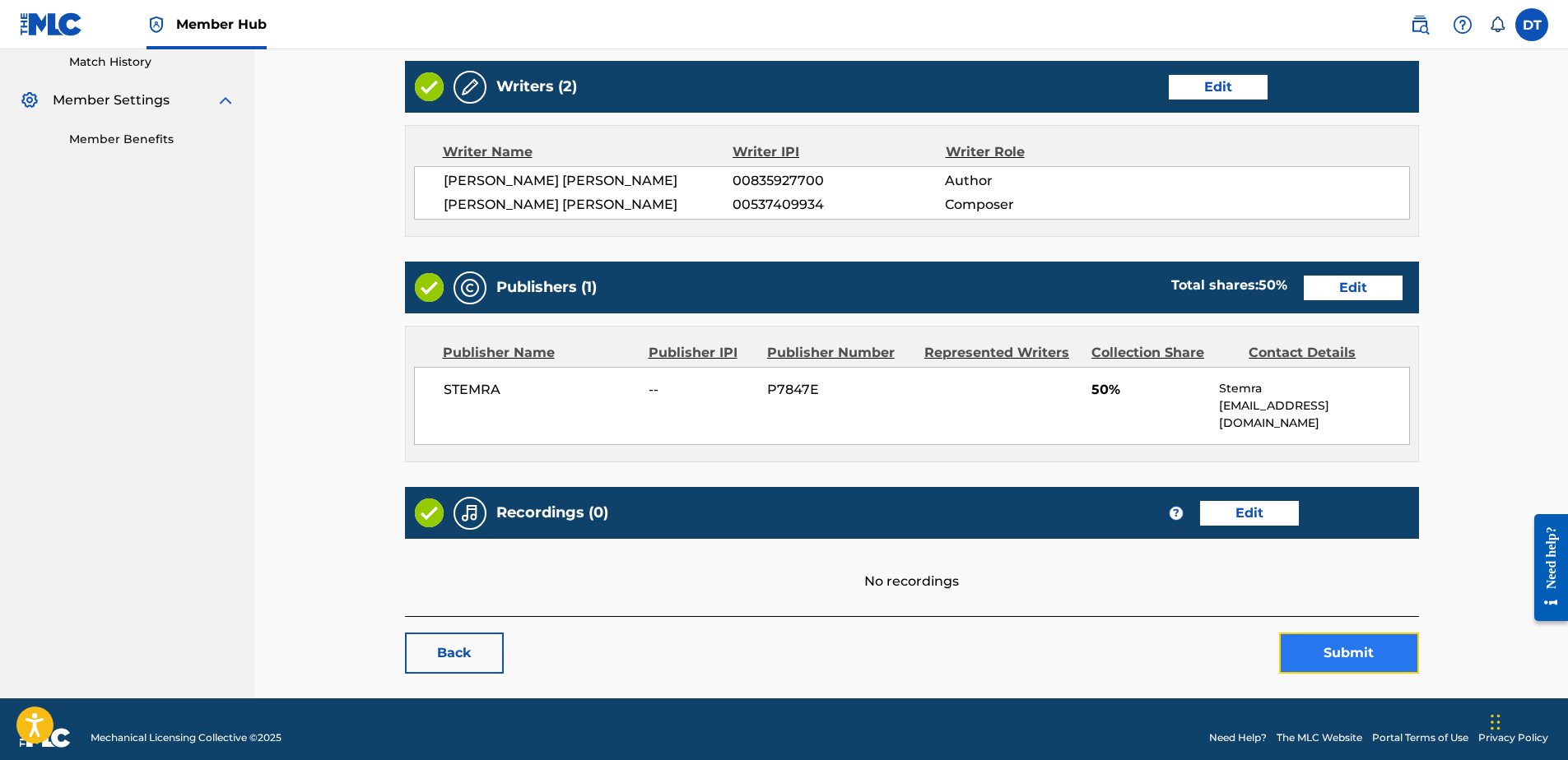
click at [1343, 638] on button "Submit" at bounding box center [1348, 653] width 140 height 41
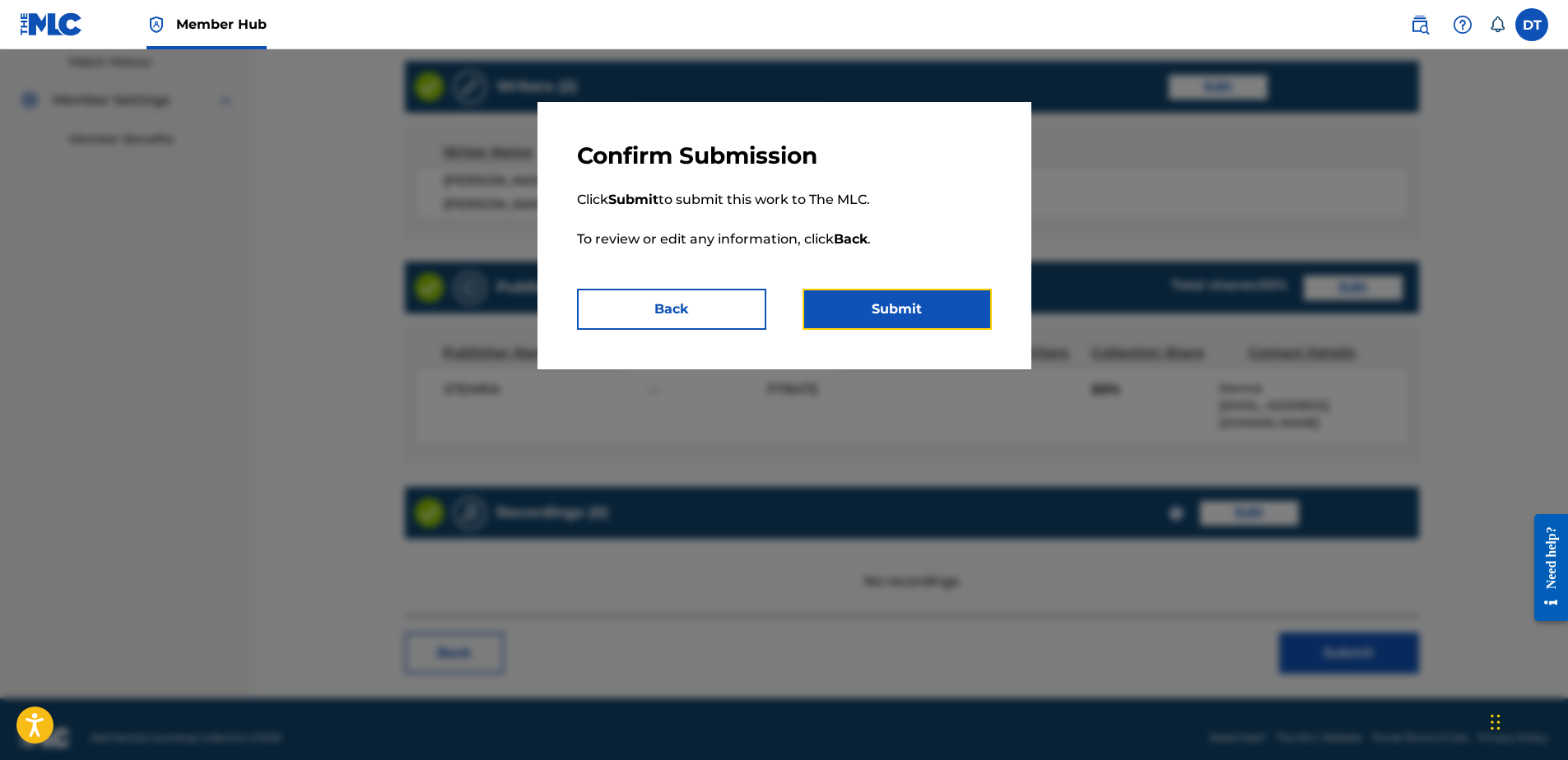
drag, startPoint x: 884, startPoint y: 295, endPoint x: 898, endPoint y: 293, distance: 14.1
click at [884, 296] on button "Submit" at bounding box center [897, 309] width 189 height 41
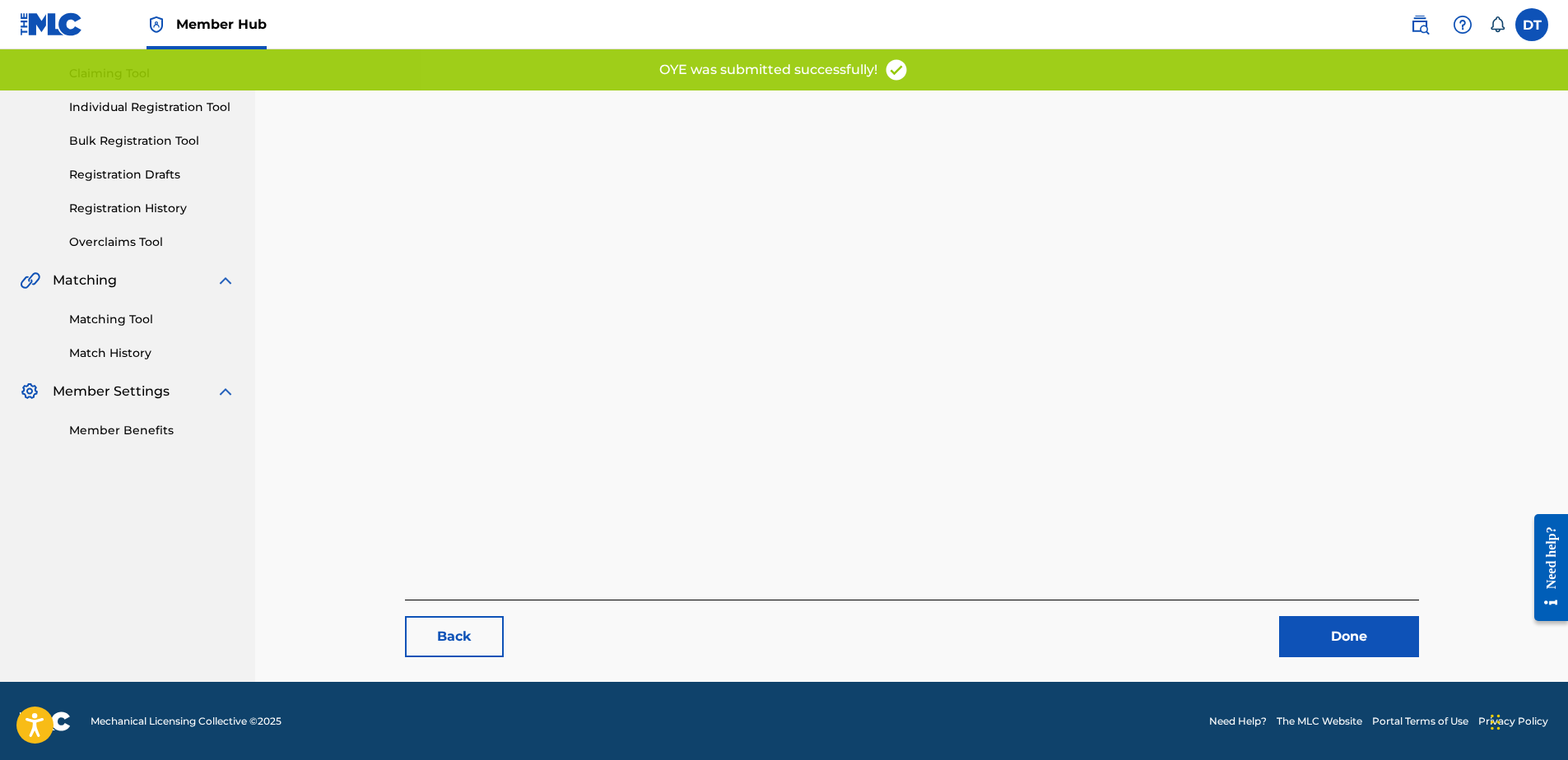
scroll to position [169, 0]
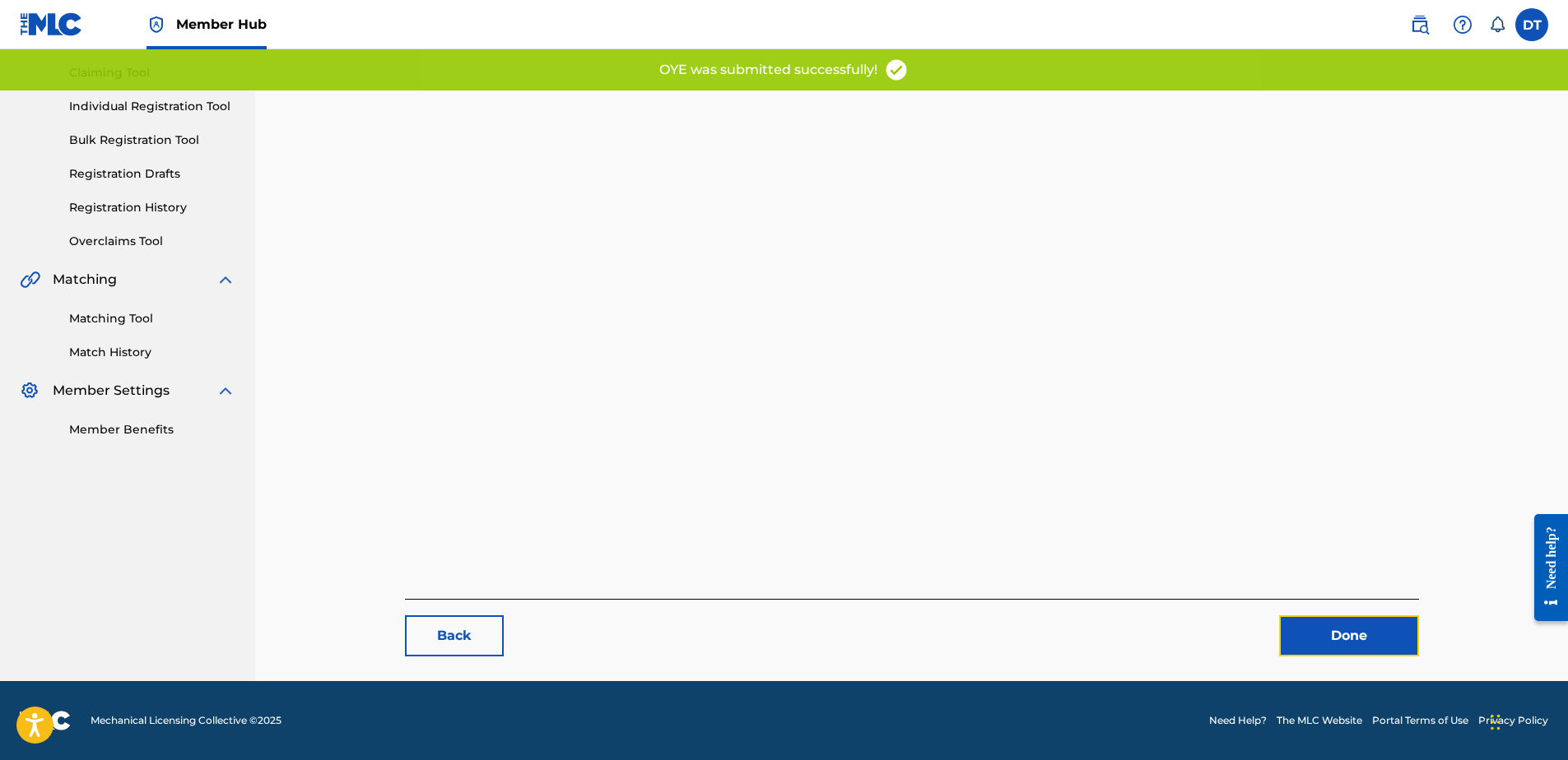
click at [1308, 631] on link "Done" at bounding box center [1348, 636] width 140 height 41
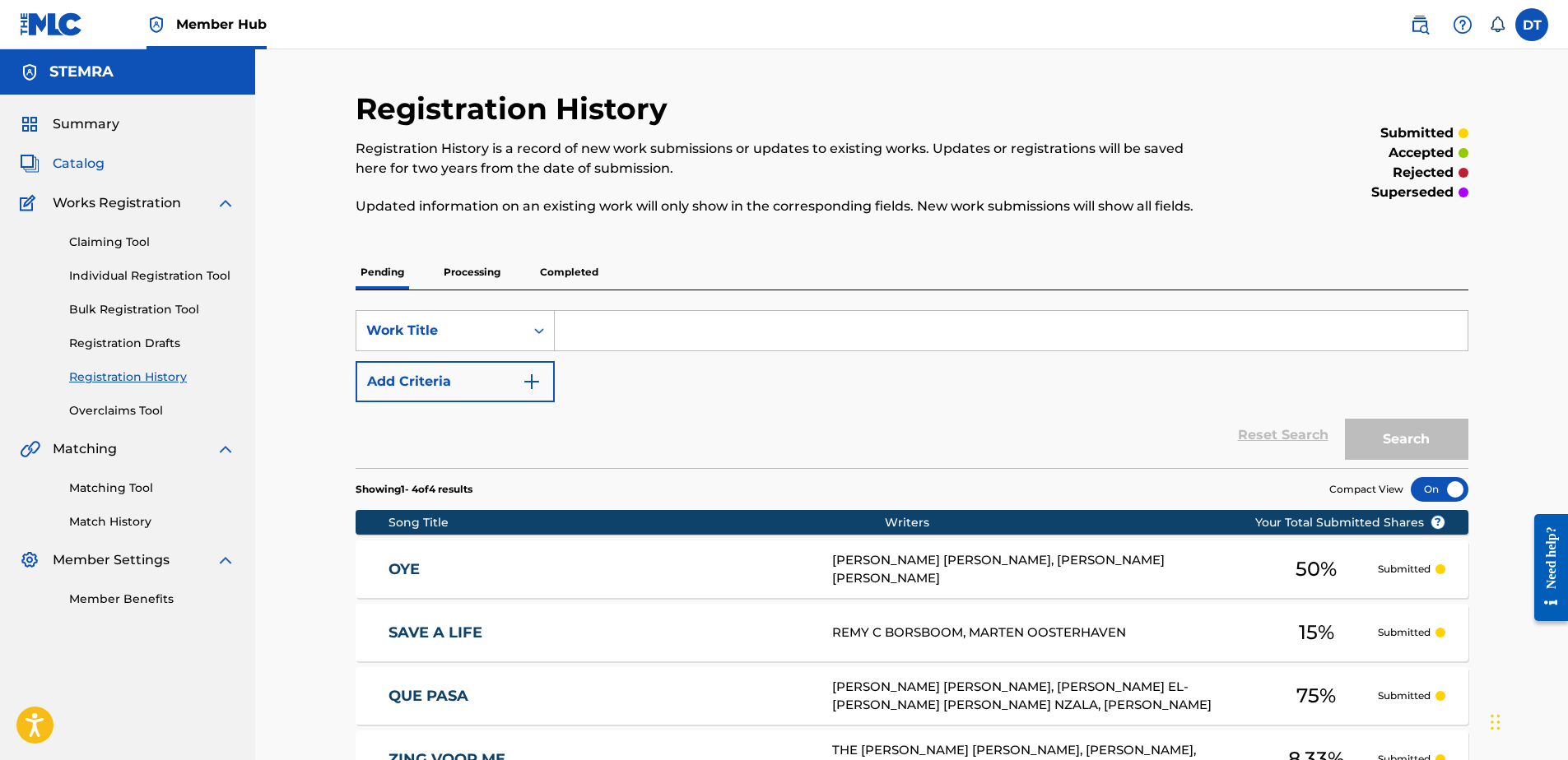
click at [67, 163] on span "Catalog" at bounding box center [78, 163] width 52 height 20
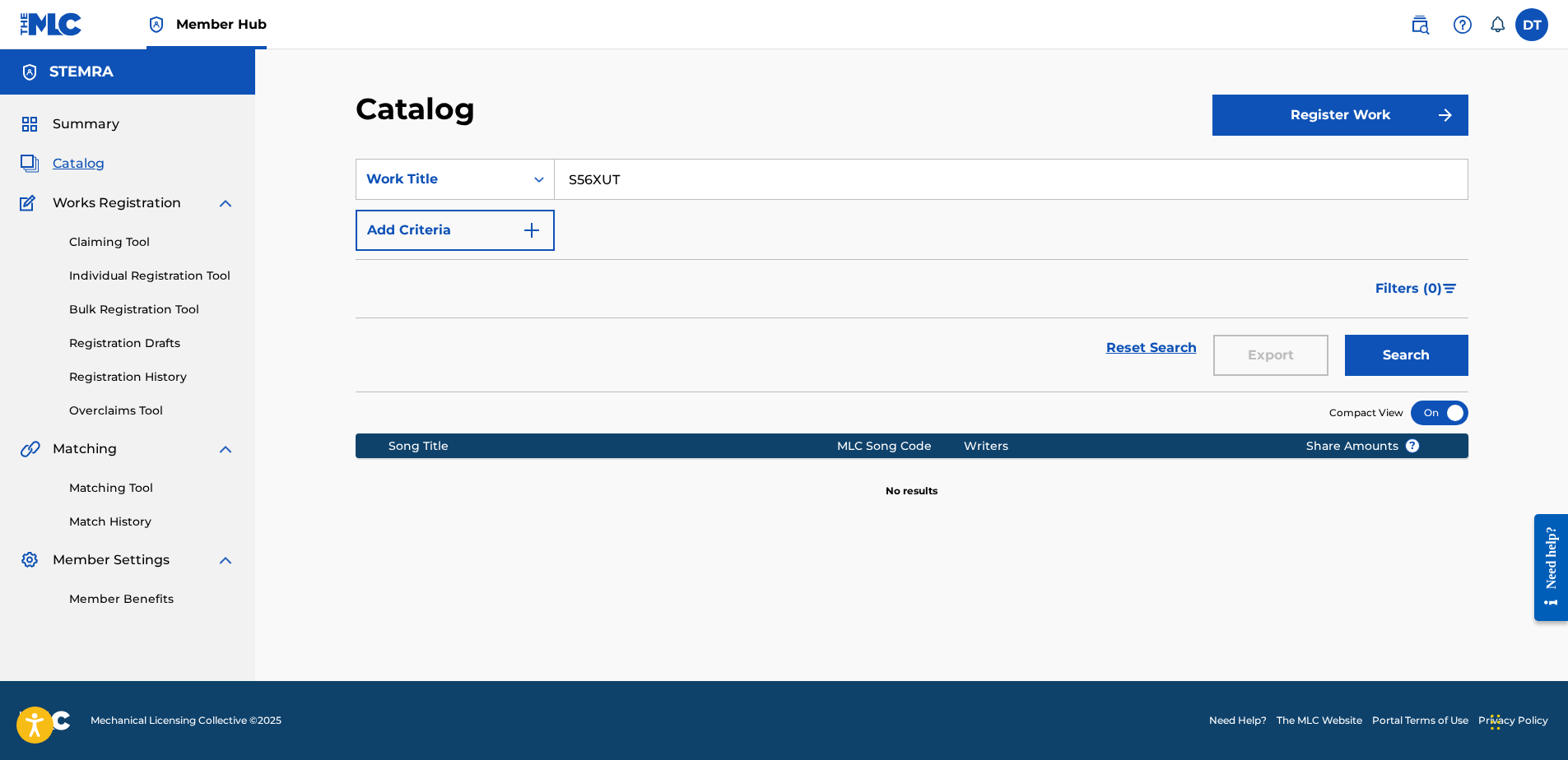
drag, startPoint x: 622, startPoint y: 187, endPoint x: 572, endPoint y: 162, distance: 55.9
click at [572, 162] on input "S56XUT" at bounding box center [1011, 180] width 913 height 40
paste input "RC2ETO"
type input "RC2ETO"
click at [1427, 351] on button "Search" at bounding box center [1407, 355] width 124 height 41
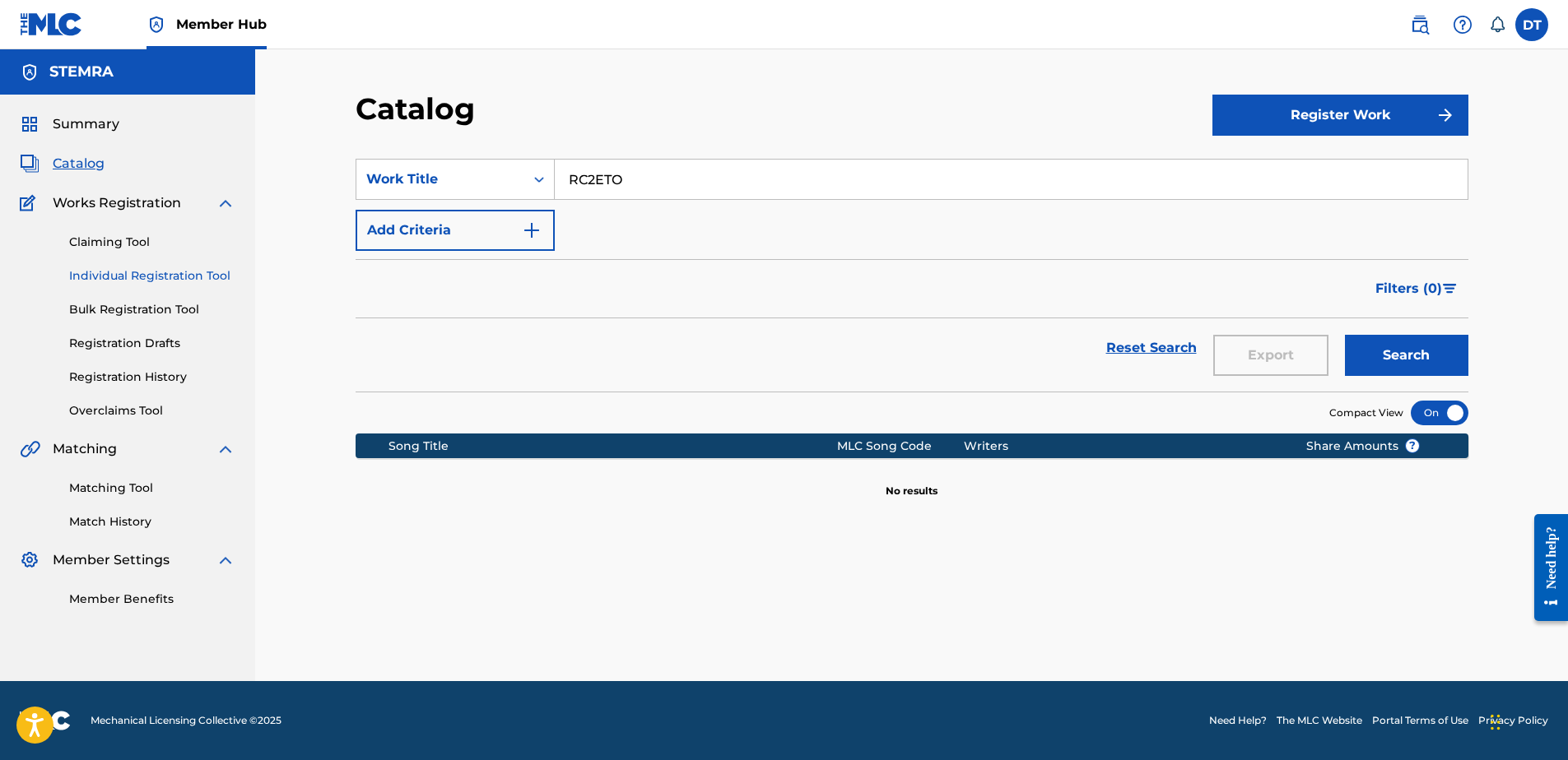
click at [101, 278] on link "Individual Registration Tool" at bounding box center [152, 276] width 166 height 17
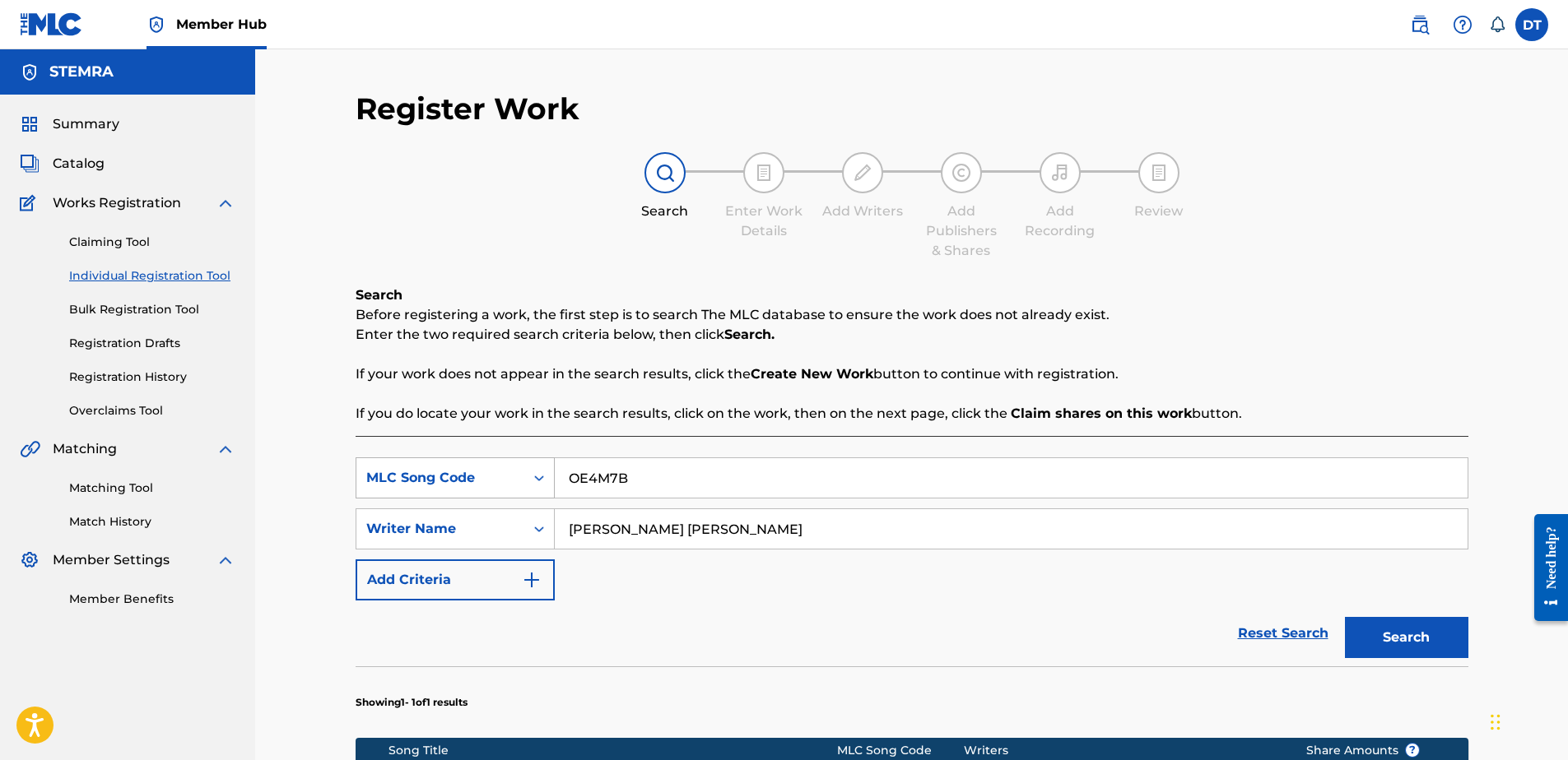
drag, startPoint x: 629, startPoint y: 488, endPoint x: 541, endPoint y: 458, distance: 93.0
click at [541, 458] on div "SearchWithCriteriad1140f84-3494-400b-8573-bb26df62313c MLC Song Code OE4M7B" at bounding box center [911, 478] width 1113 height 41
paste input "RC2ETO"
type input "RC2ETO"
drag, startPoint x: 757, startPoint y: 535, endPoint x: 494, endPoint y: 556, distance: 263.8
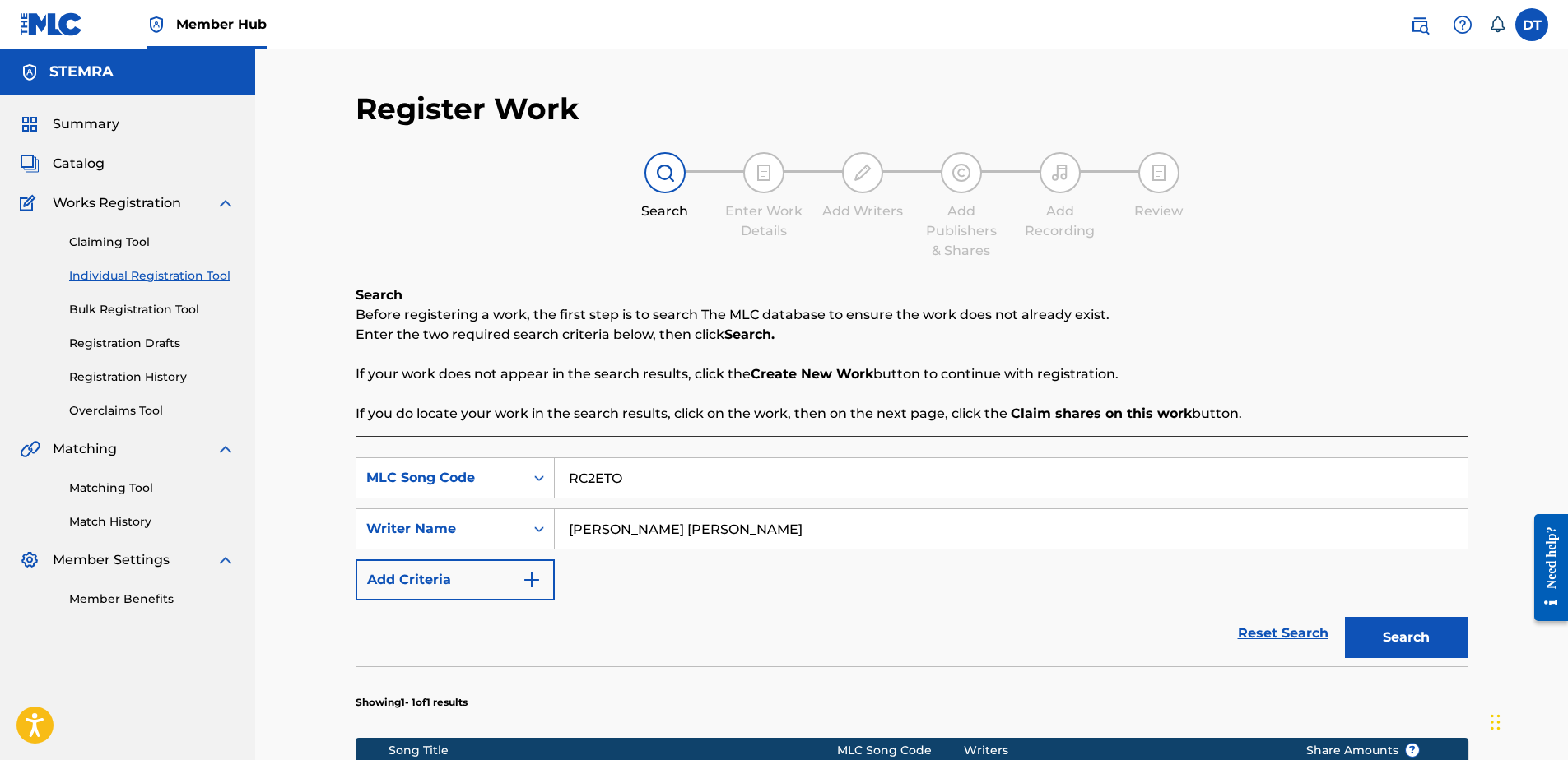
click at [460, 549] on div "SearchWithCriteria9541e2f1-b85c-43ed-b5ab-2486f68c45b8 Writer Name [PERSON_NAME…" at bounding box center [911, 528] width 1113 height 41
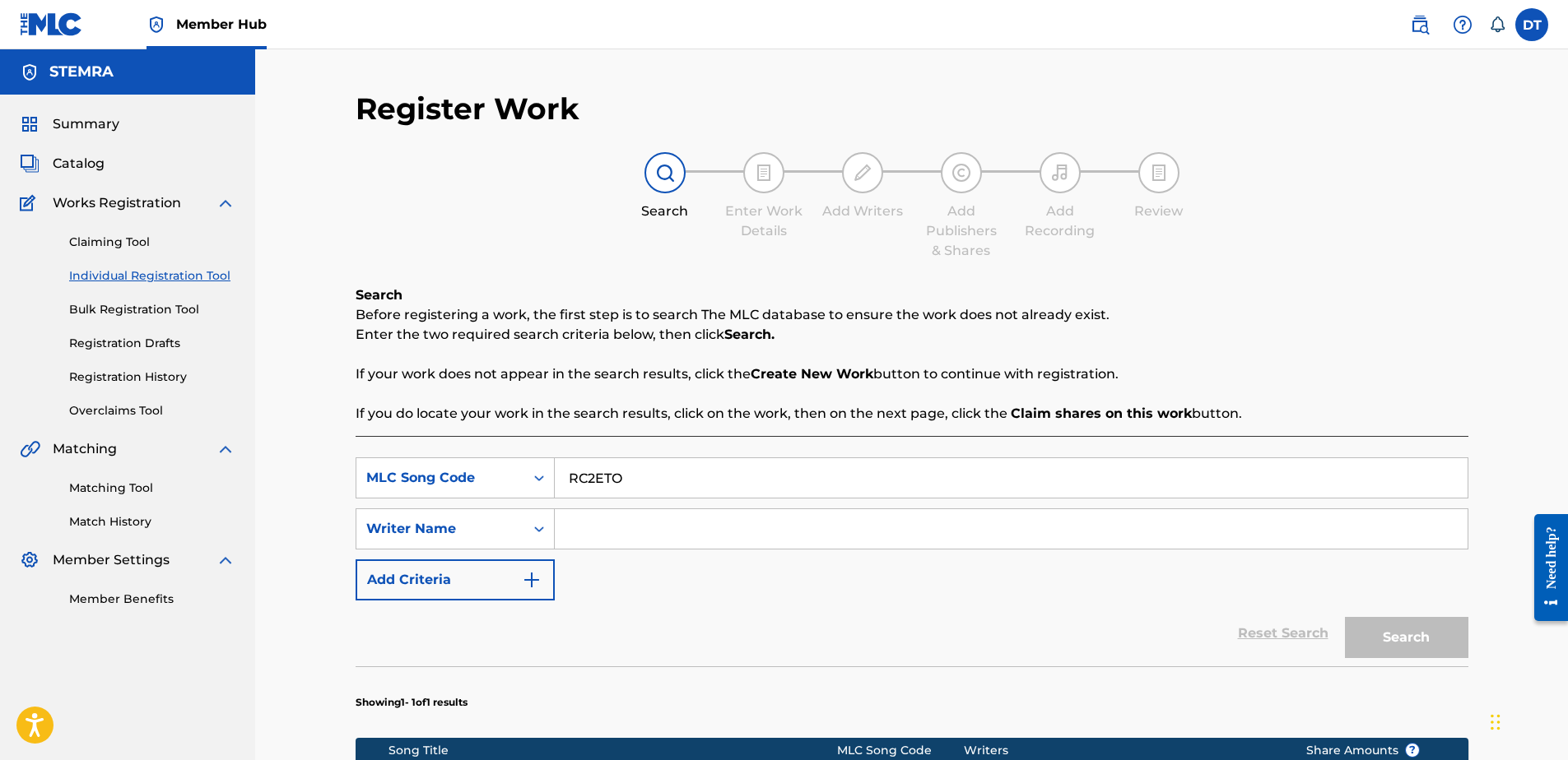
drag, startPoint x: 646, startPoint y: 543, endPoint x: 645, endPoint y: 534, distance: 9.1
click at [646, 535] on input "Search Form" at bounding box center [1011, 529] width 913 height 40
paste input "[PERSON_NAME]"
type input "[PERSON_NAME]"
click at [1431, 634] on button "Search" at bounding box center [1407, 637] width 124 height 41
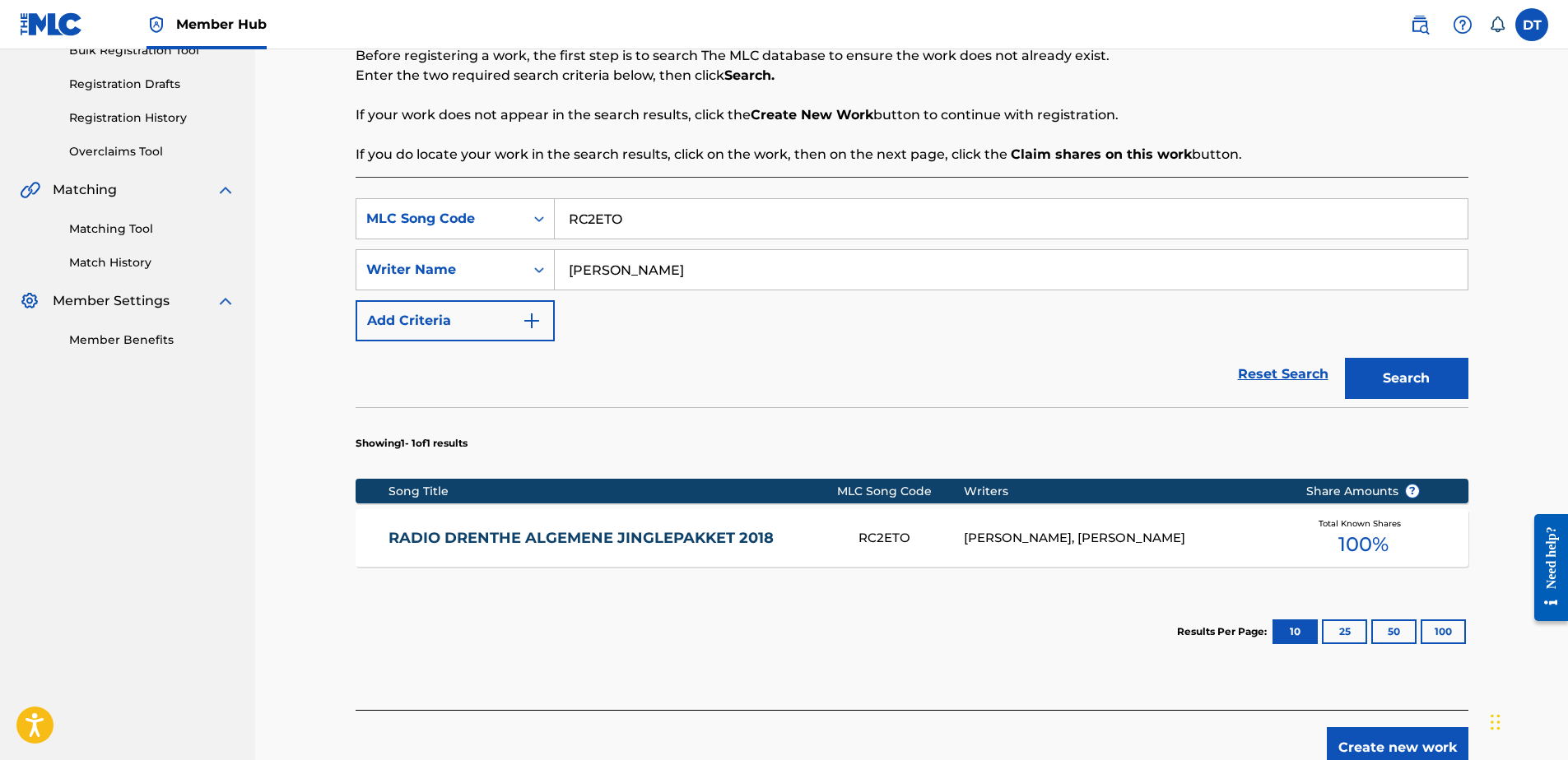
scroll to position [330, 0]
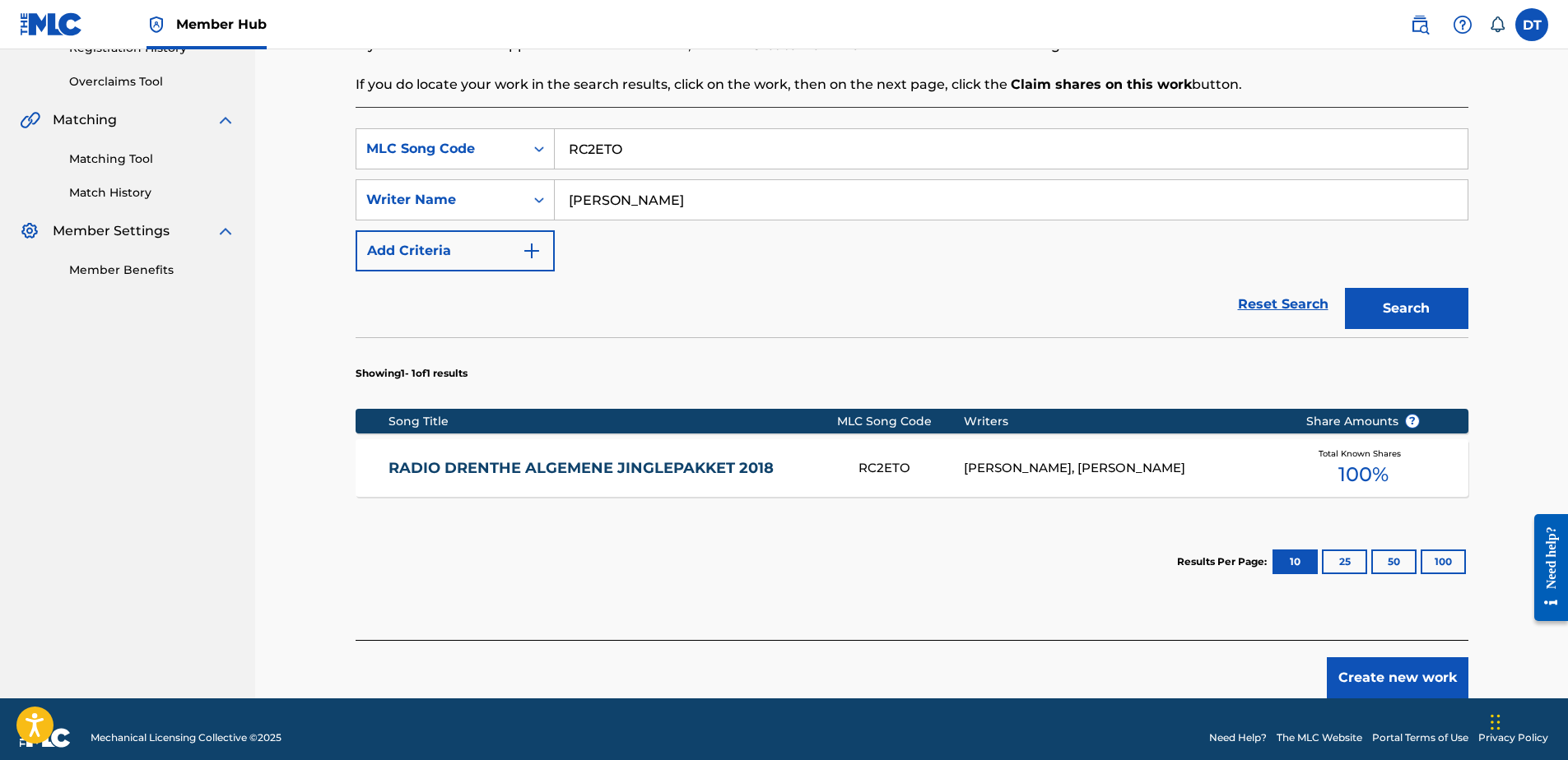
click at [496, 460] on link "RADIO DRENTHE ALGEMENE JINGLEPAKKET 2018" at bounding box center [612, 468] width 448 height 19
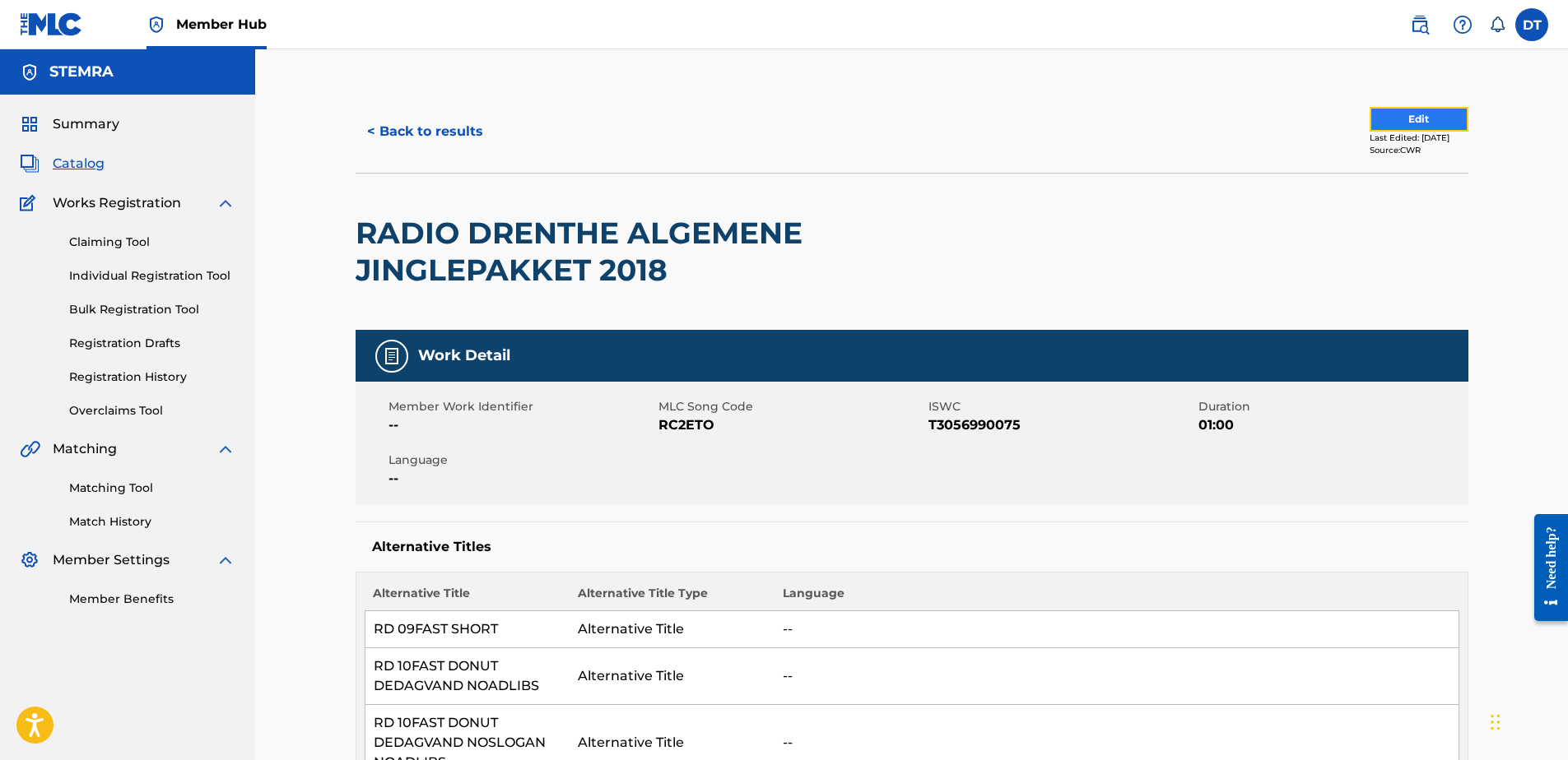
click at [1394, 113] on button "Edit" at bounding box center [1420, 120] width 99 height 25
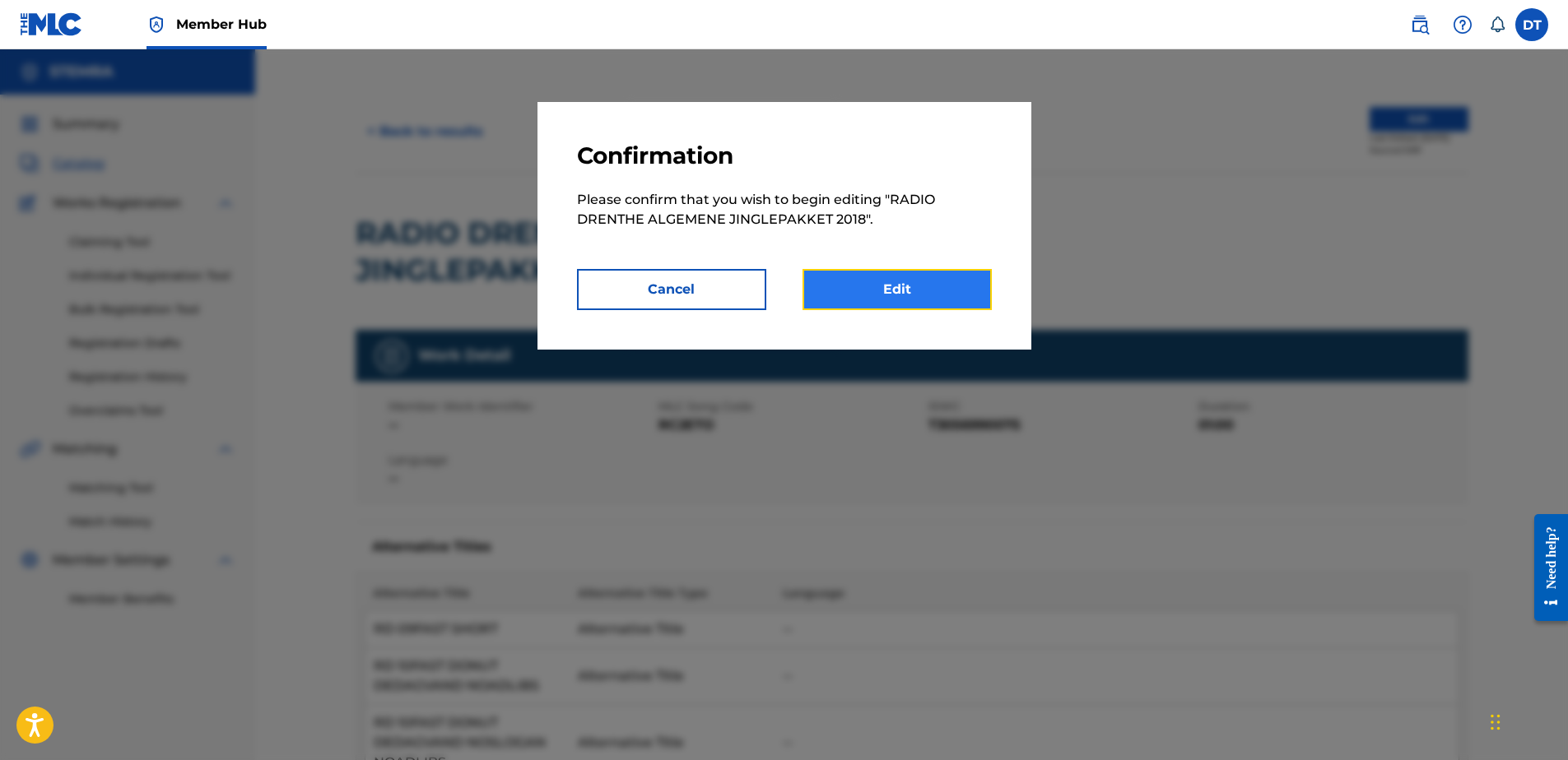
click at [853, 274] on link "Edit" at bounding box center [897, 289] width 189 height 41
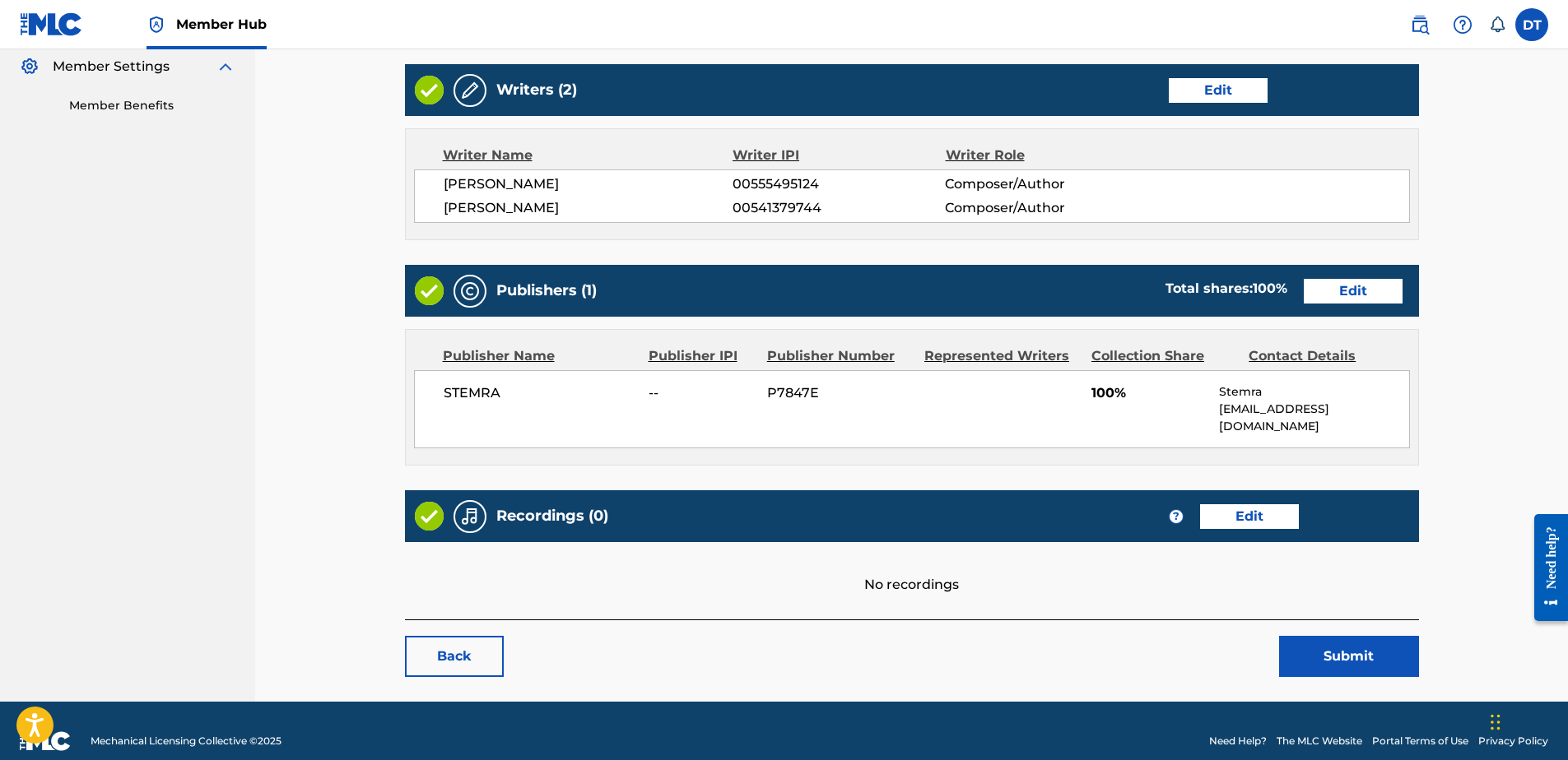
scroll to position [497, 0]
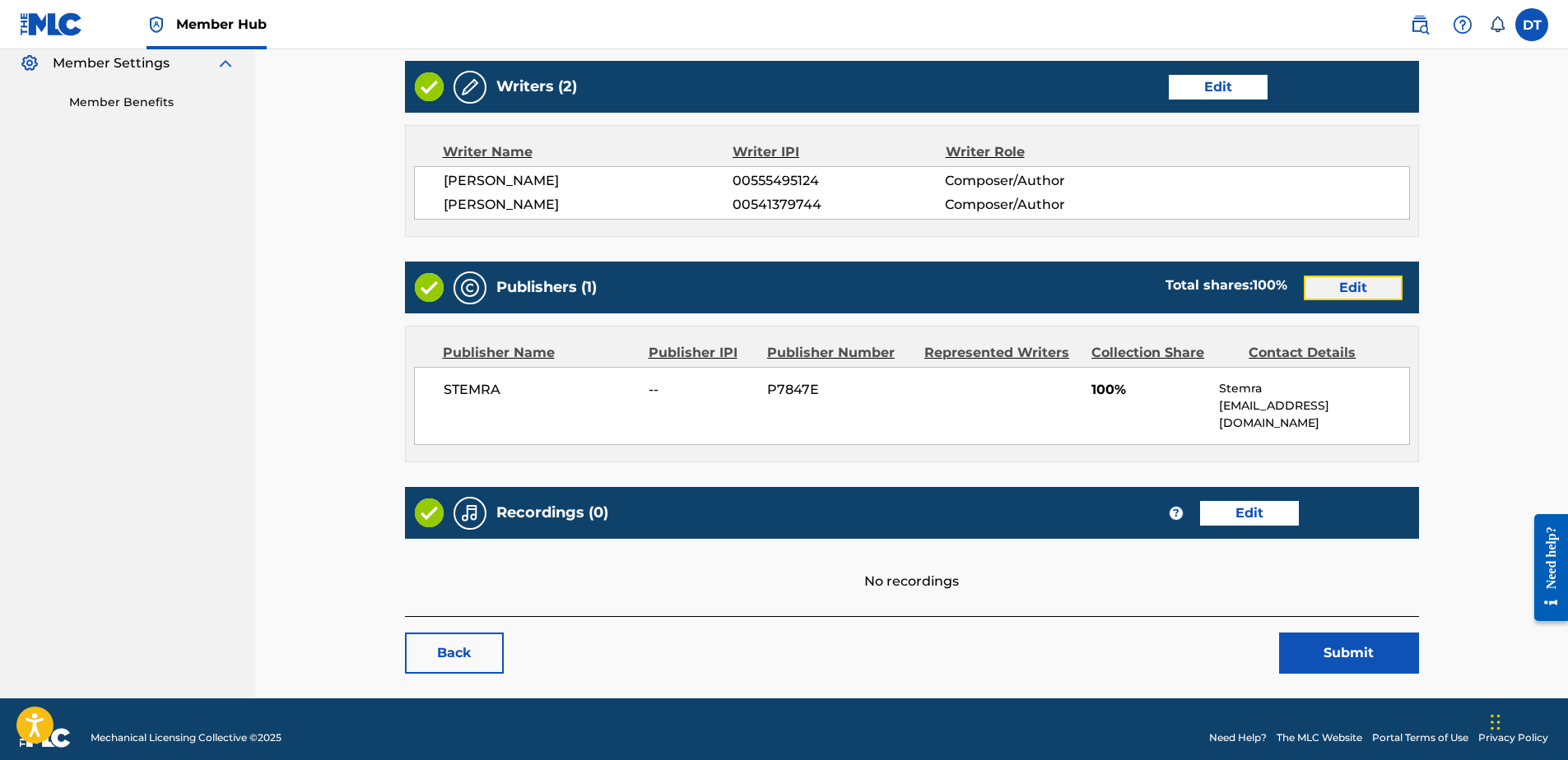
click at [1388, 291] on link "Edit" at bounding box center [1353, 288] width 99 height 25
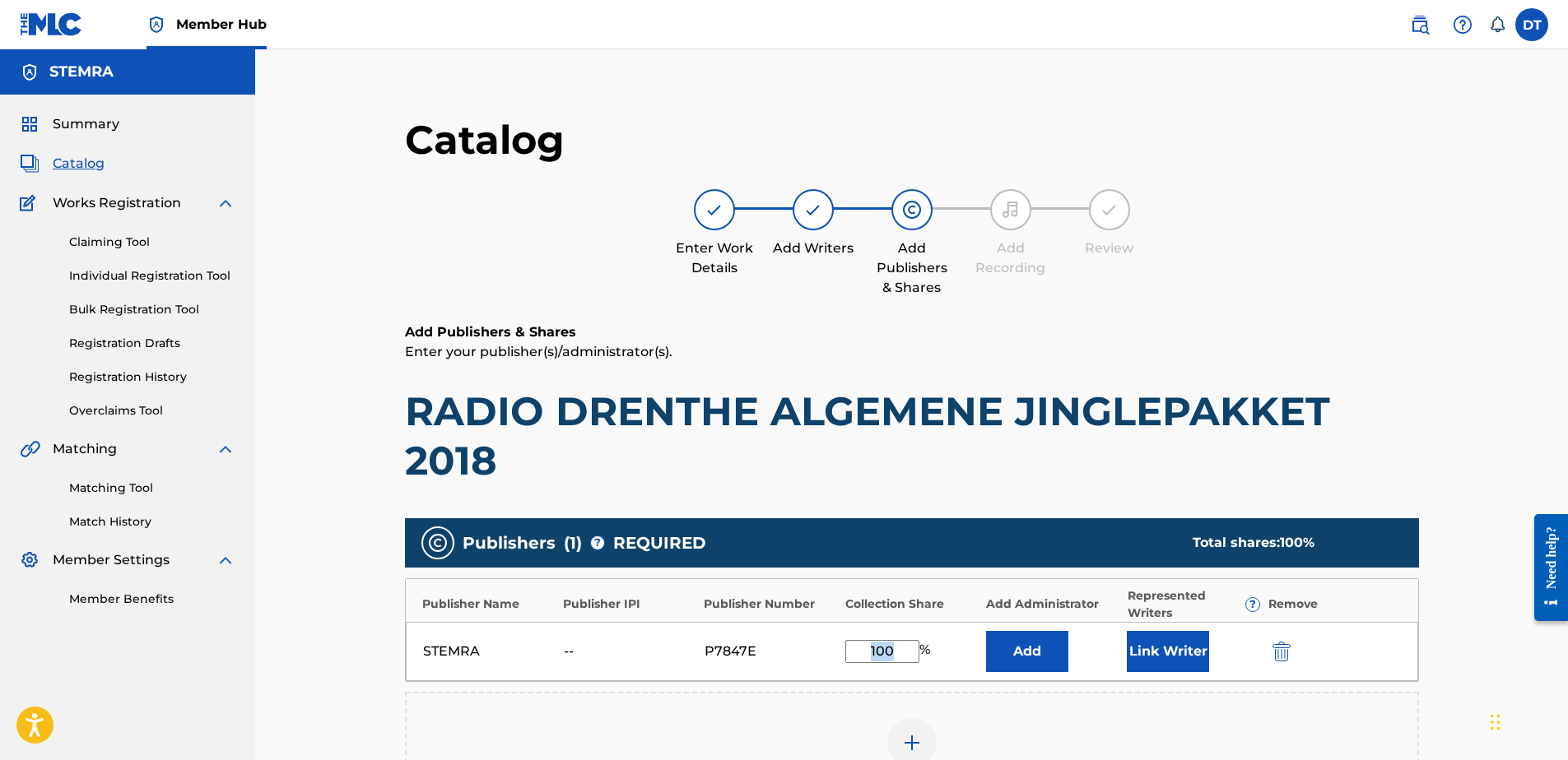
drag, startPoint x: 902, startPoint y: 664, endPoint x: 864, endPoint y: 641, distance: 44.4
click at [864, 641] on div "STEMRA -- P7847E 100 % Add Link Writer" at bounding box center [912, 652] width 1013 height 59
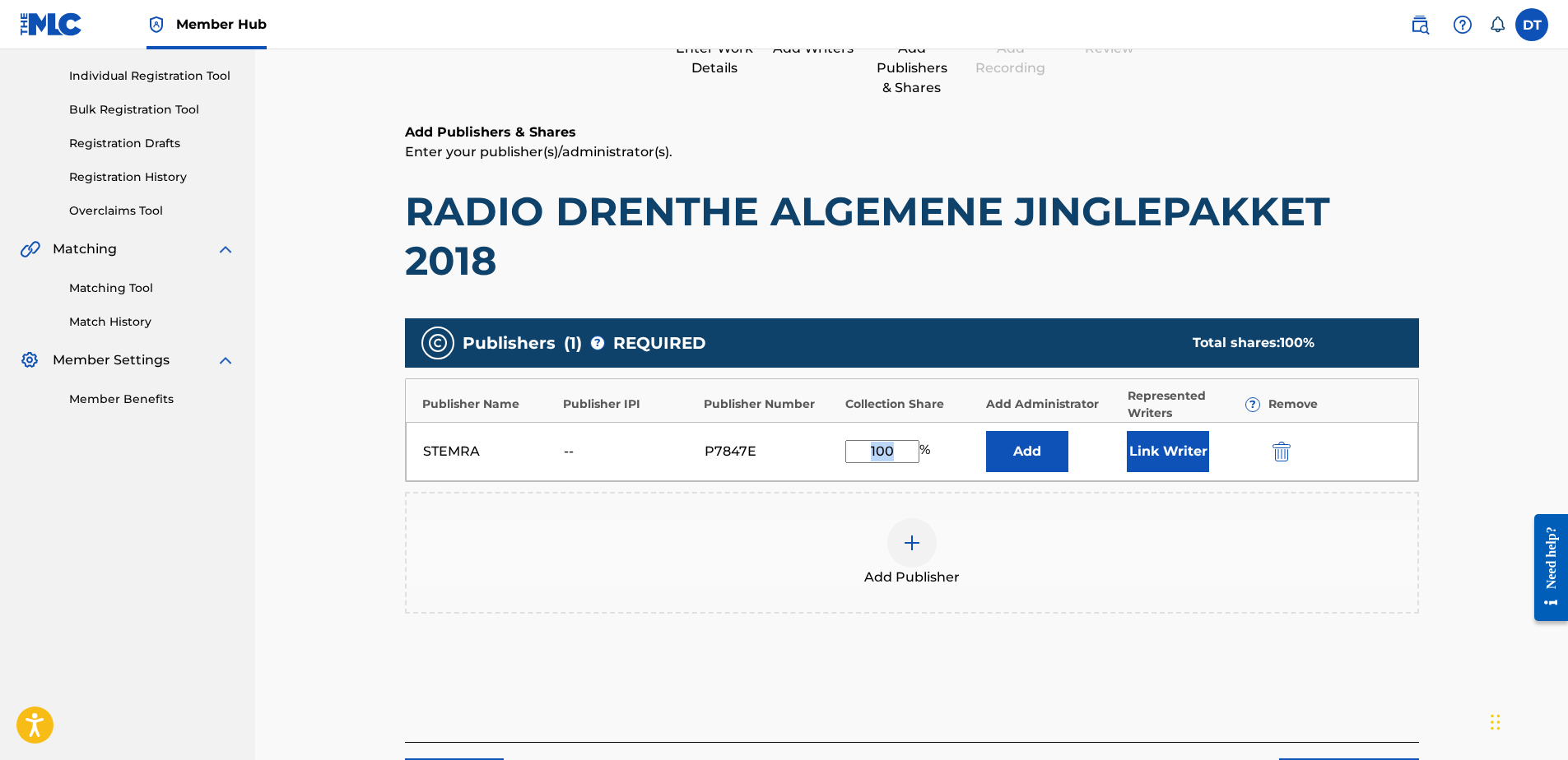
scroll to position [247, 0]
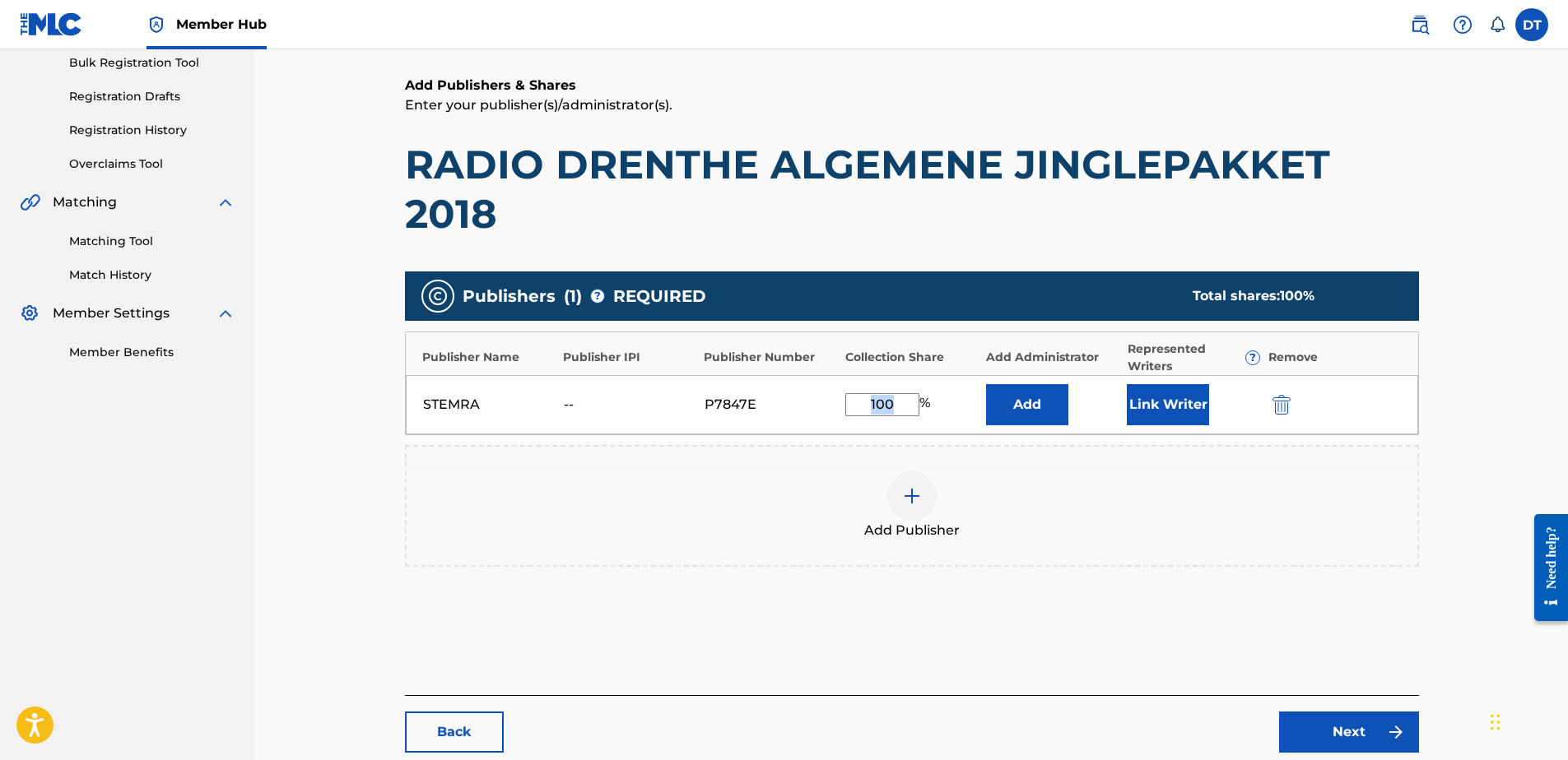
click at [907, 402] on input "100" at bounding box center [883, 405] width 74 height 23
type input "1"
type input "50.00"
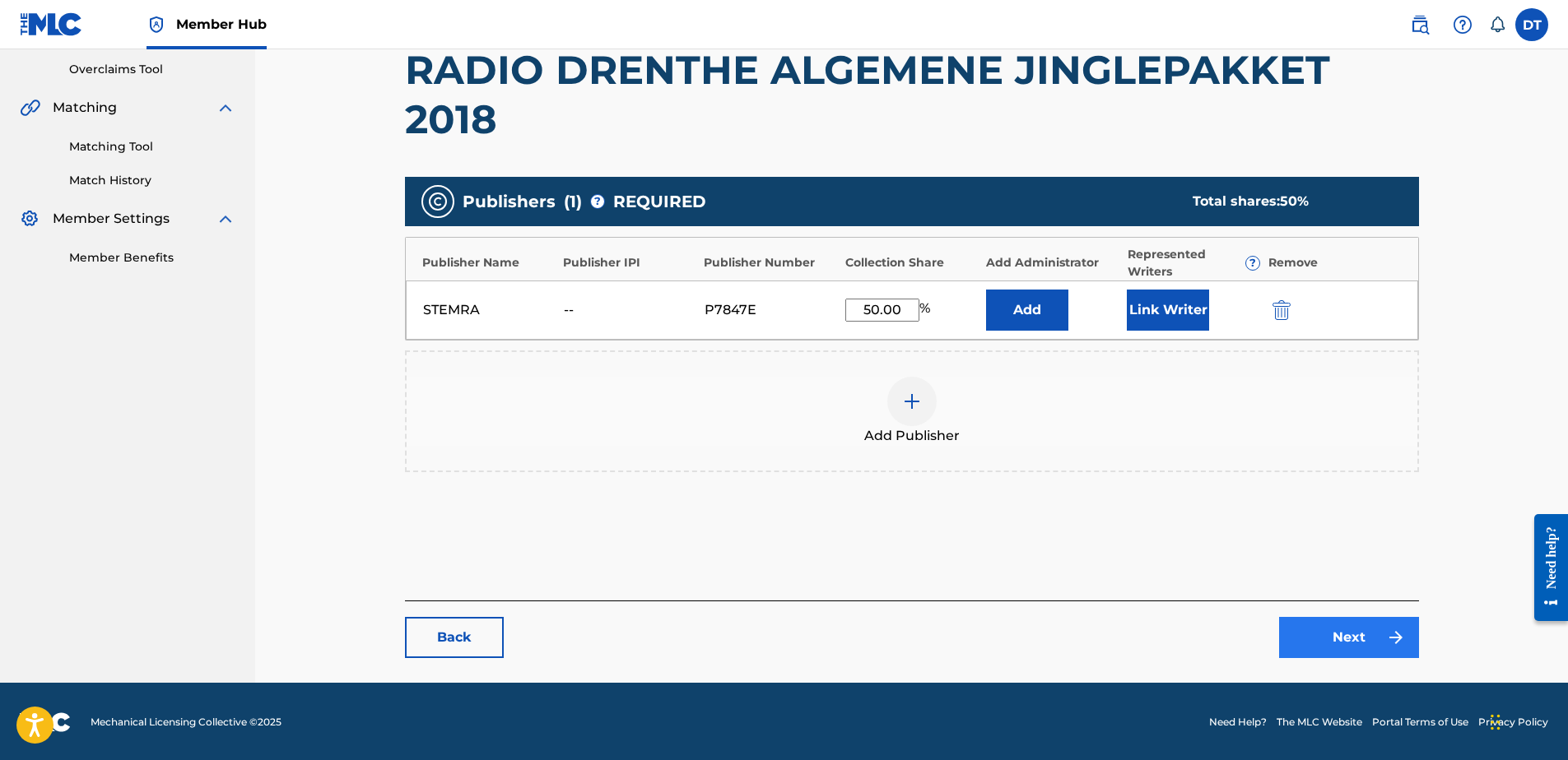
scroll to position [343, 0]
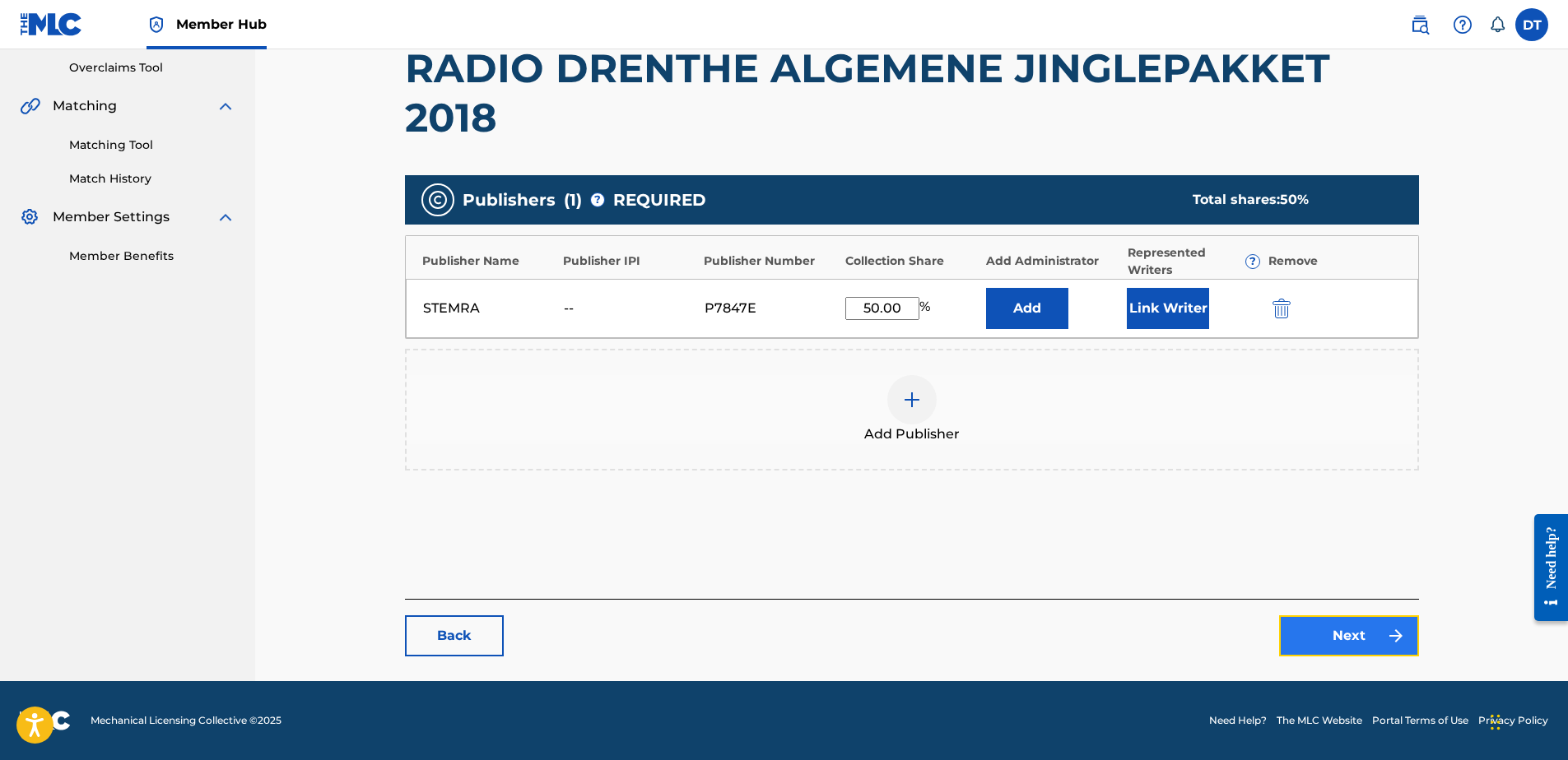
click at [1353, 637] on link "Next" at bounding box center [1348, 636] width 140 height 41
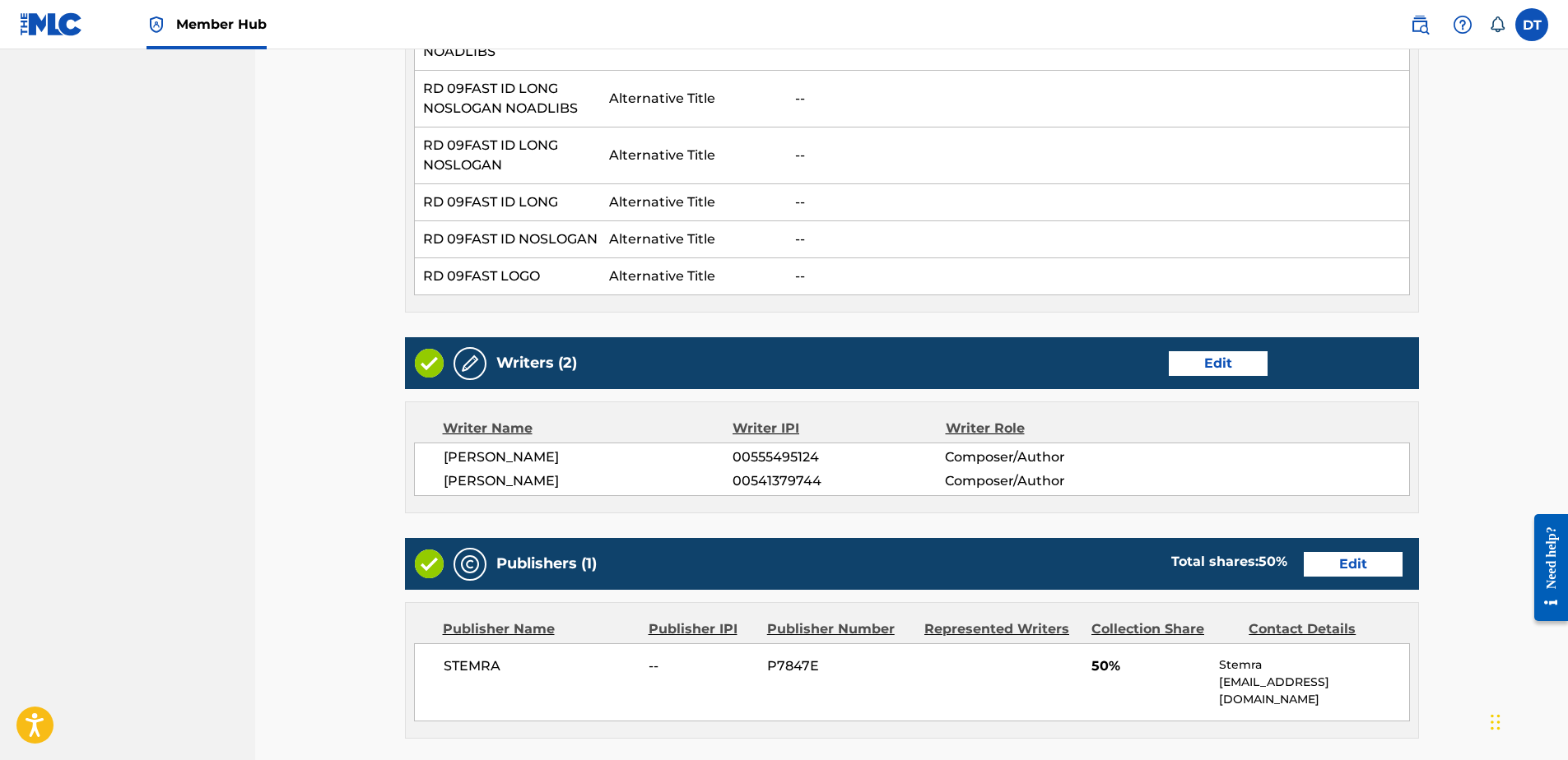
scroll to position [7862, 0]
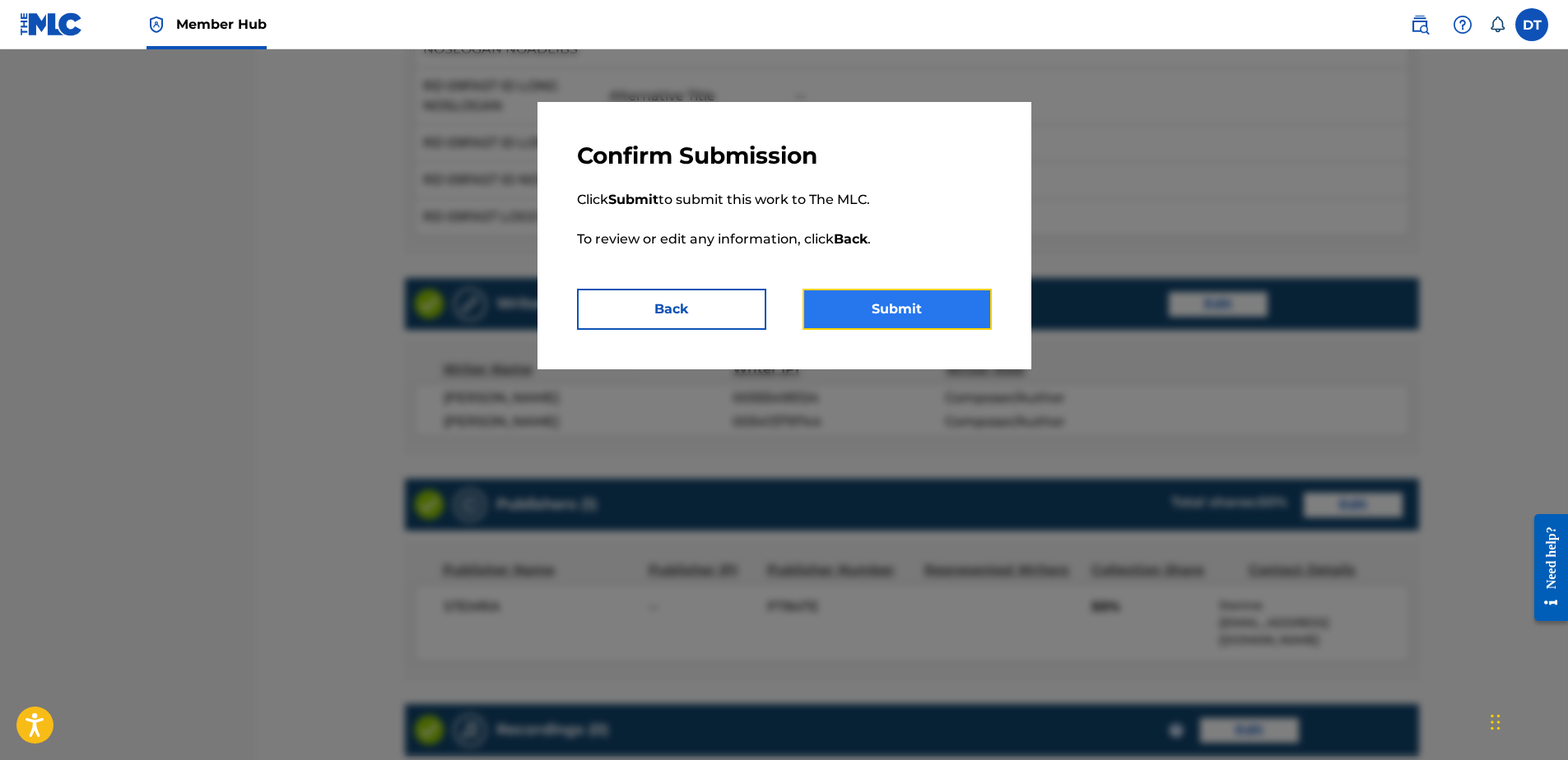
click at [939, 310] on button "Submit" at bounding box center [897, 309] width 189 height 41
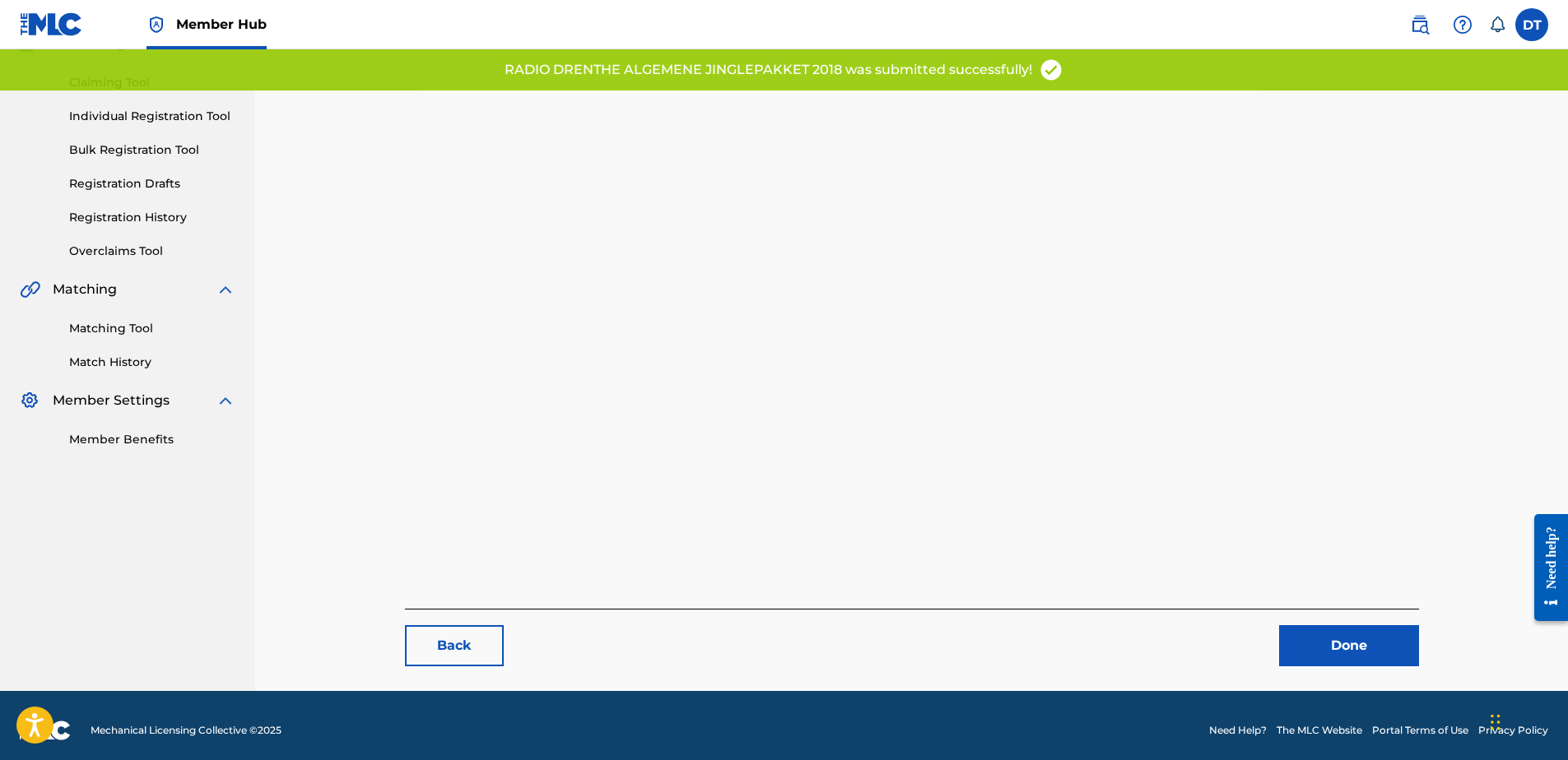
scroll to position [169, 0]
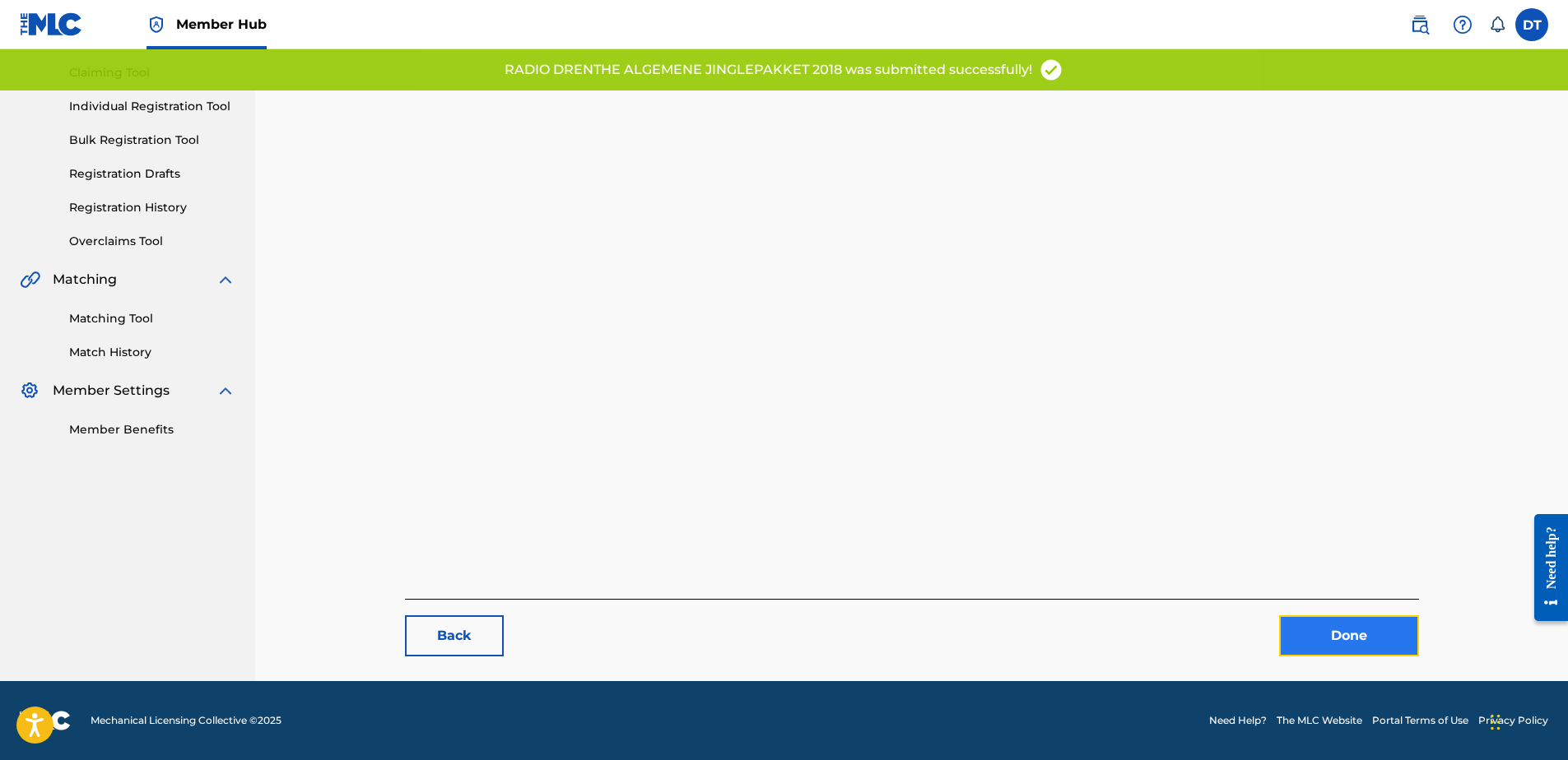
click at [1310, 625] on link "Done" at bounding box center [1348, 636] width 140 height 41
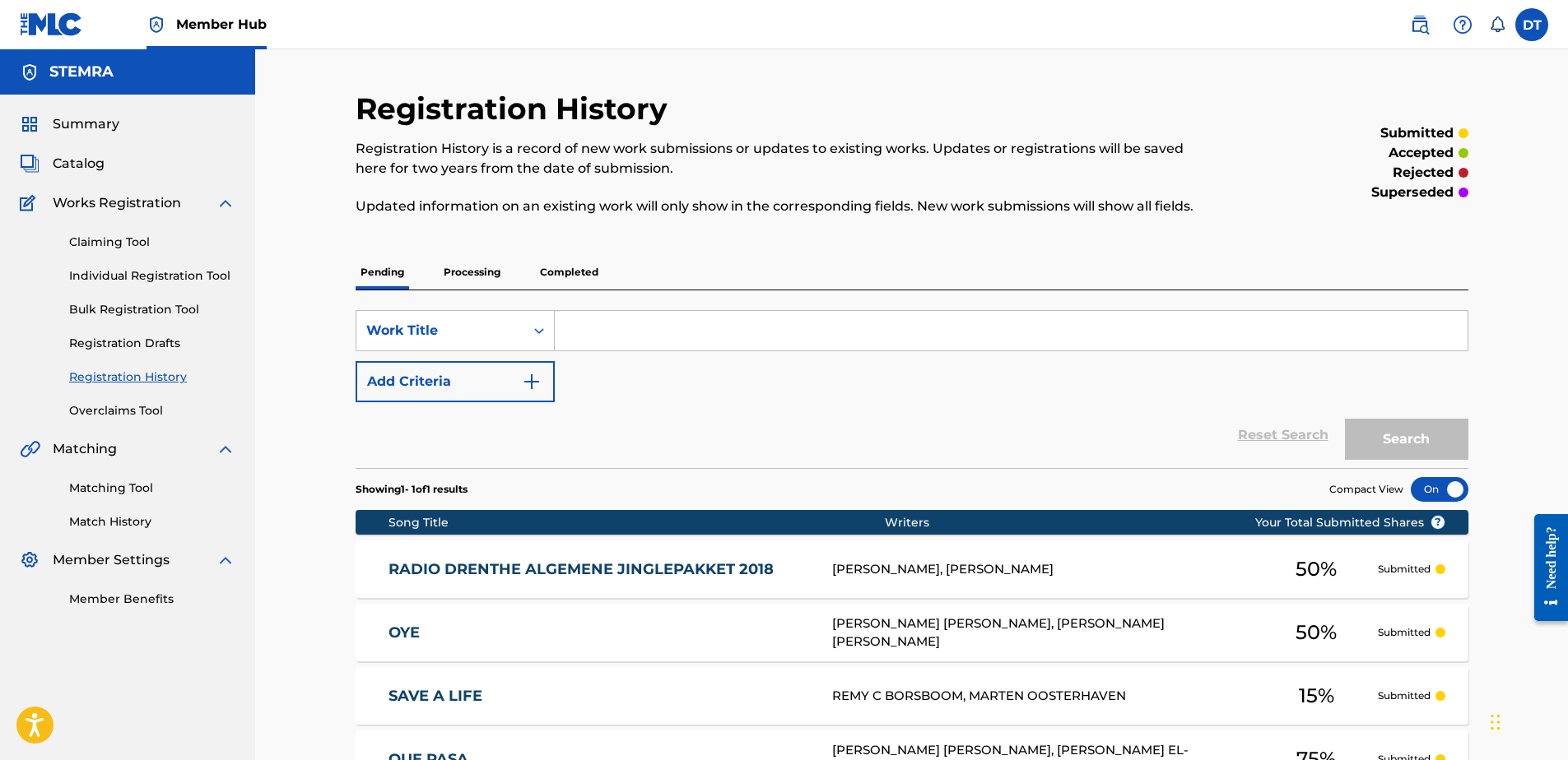
click at [607, 330] on input "Search Form" at bounding box center [1011, 331] width 913 height 40
drag, startPoint x: 602, startPoint y: 330, endPoint x: 624, endPoint y: 335, distance: 22.6
paste input "DC0R5J"
type input "DC0R5J"
drag, startPoint x: 1368, startPoint y: 429, endPoint x: 1358, endPoint y: 431, distance: 10.2
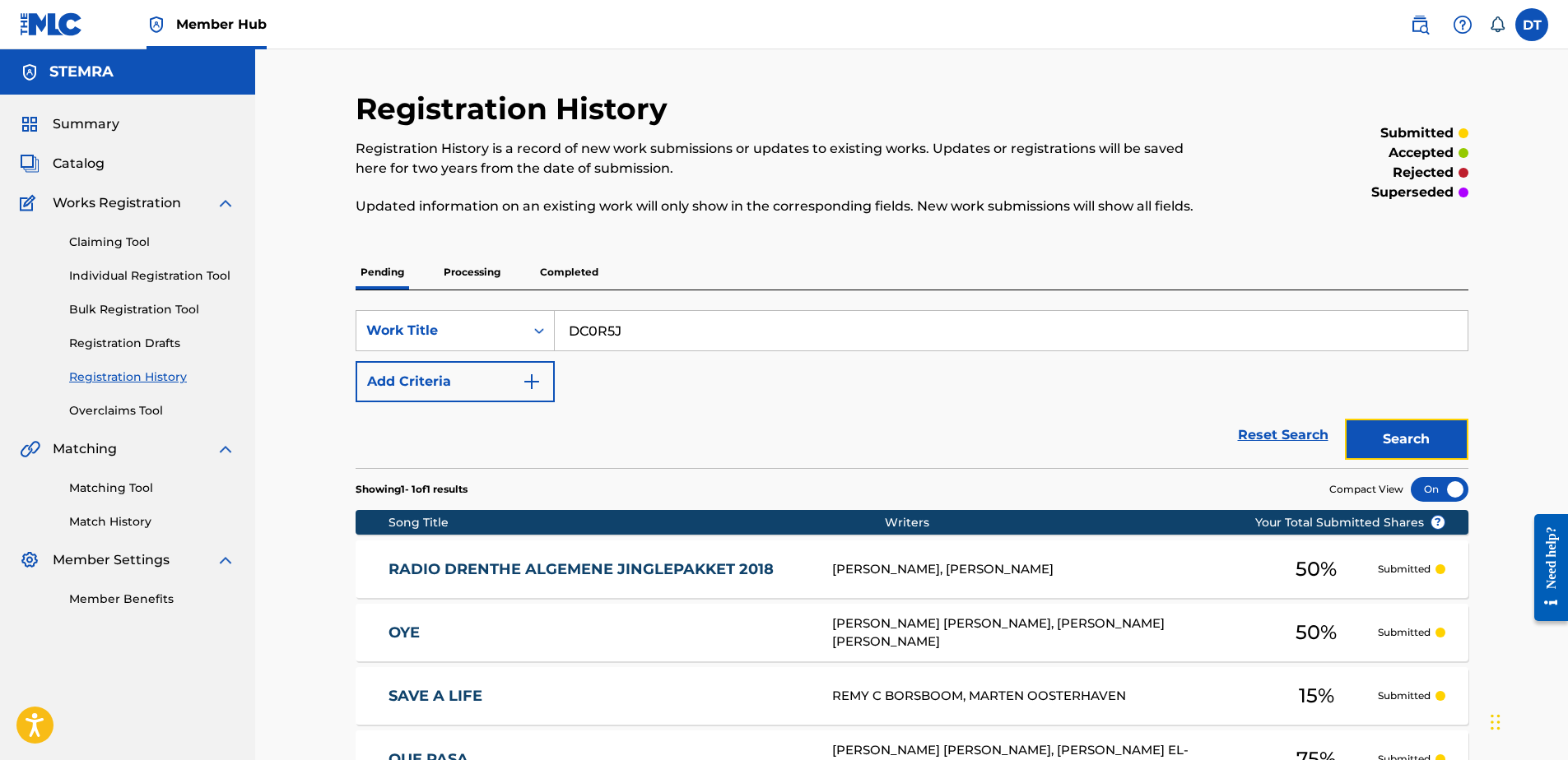
click at [1368, 430] on button "Search" at bounding box center [1407, 439] width 124 height 41
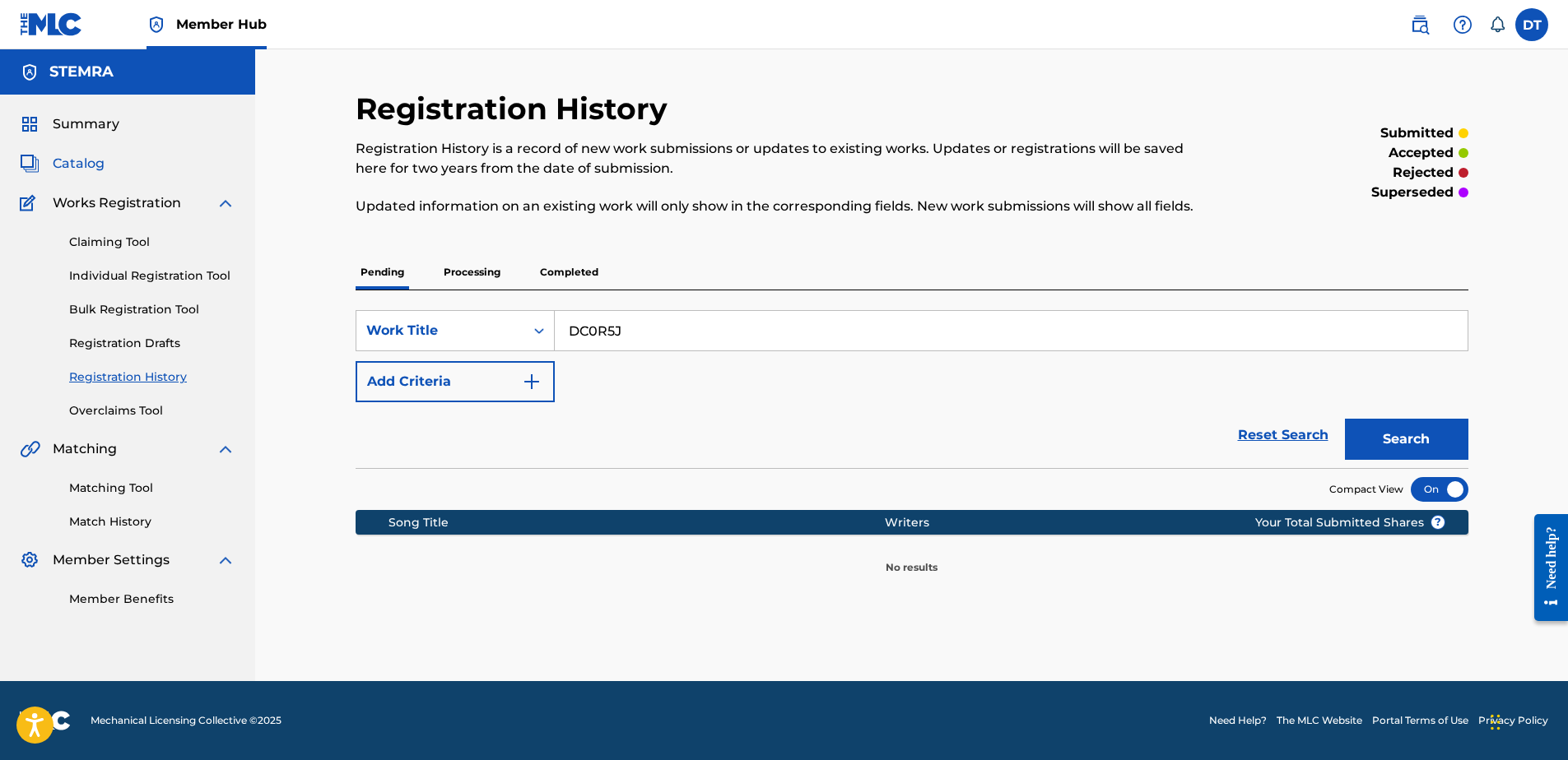
click at [67, 157] on span "Catalog" at bounding box center [78, 163] width 52 height 20
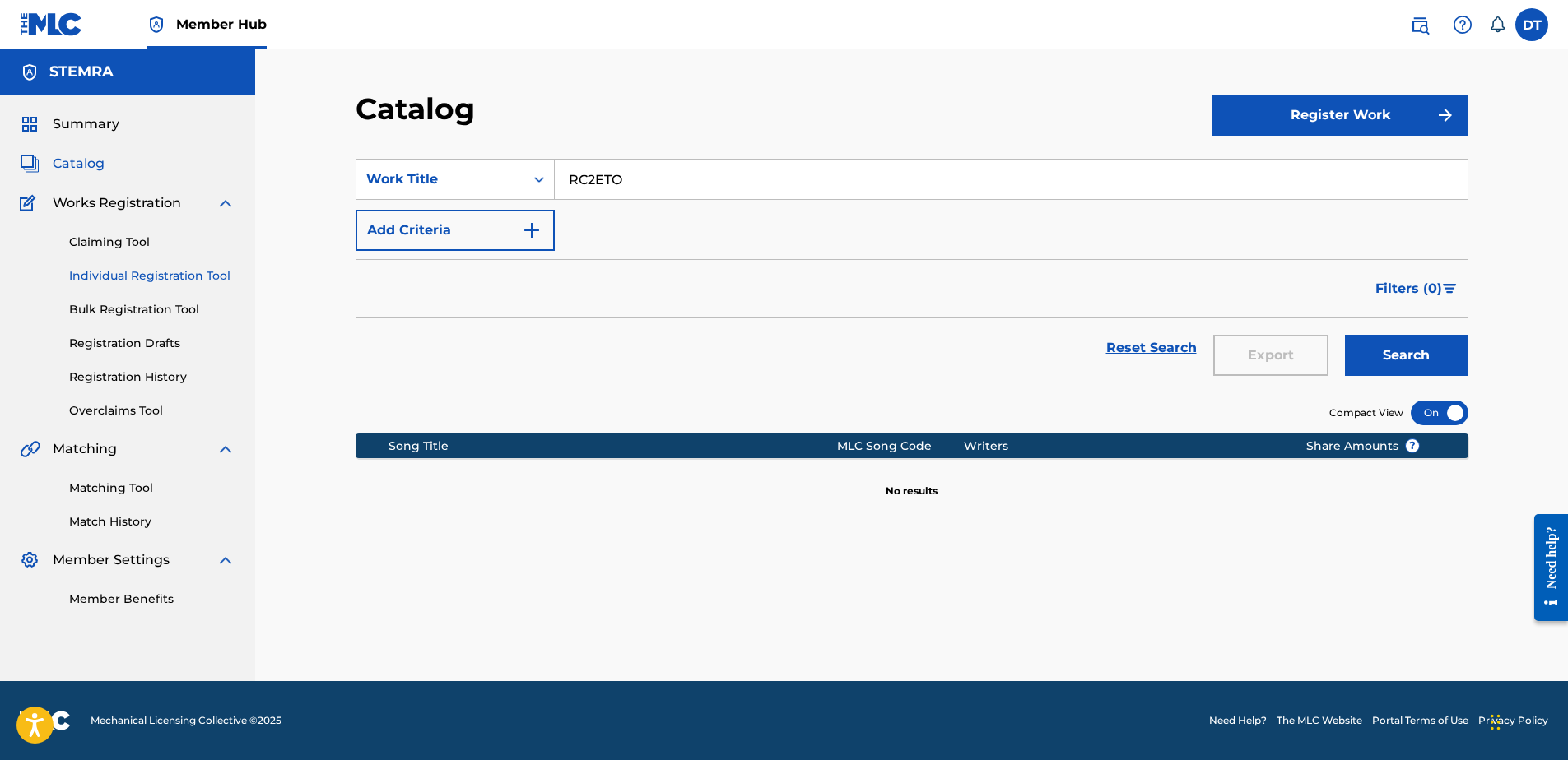
drag, startPoint x: 107, startPoint y: 271, endPoint x: 176, endPoint y: 261, distance: 69.7
click at [110, 270] on link "Individual Registration Tool" at bounding box center [152, 276] width 166 height 17
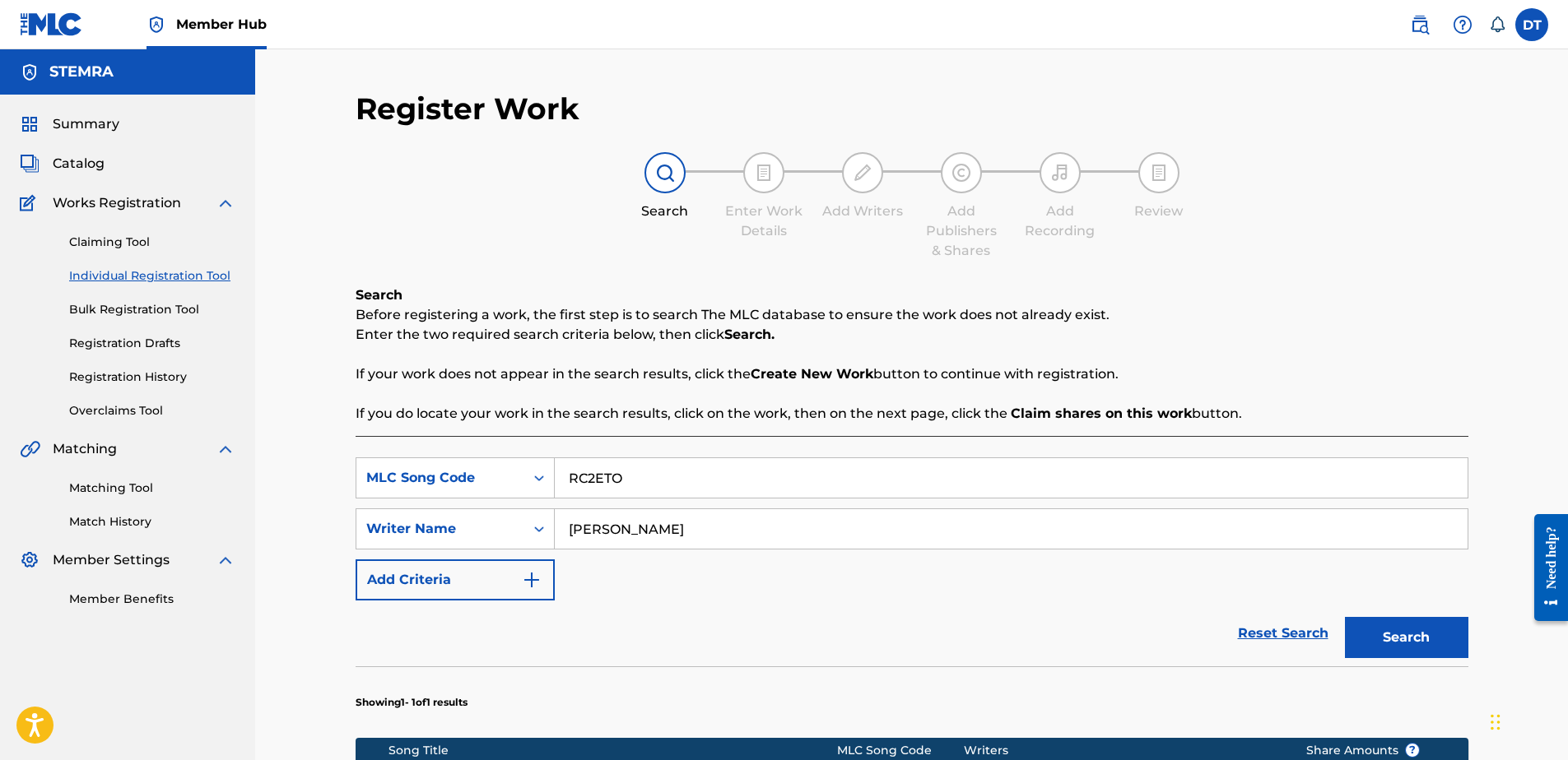
drag, startPoint x: 637, startPoint y: 482, endPoint x: 568, endPoint y: 477, distance: 69.2
click at [568, 477] on input "RC2ETO" at bounding box center [1011, 479] width 913 height 40
paste input "DC0R5J"
type input "DC0R5J"
click at [746, 526] on input "[PERSON_NAME]" at bounding box center [1011, 529] width 913 height 40
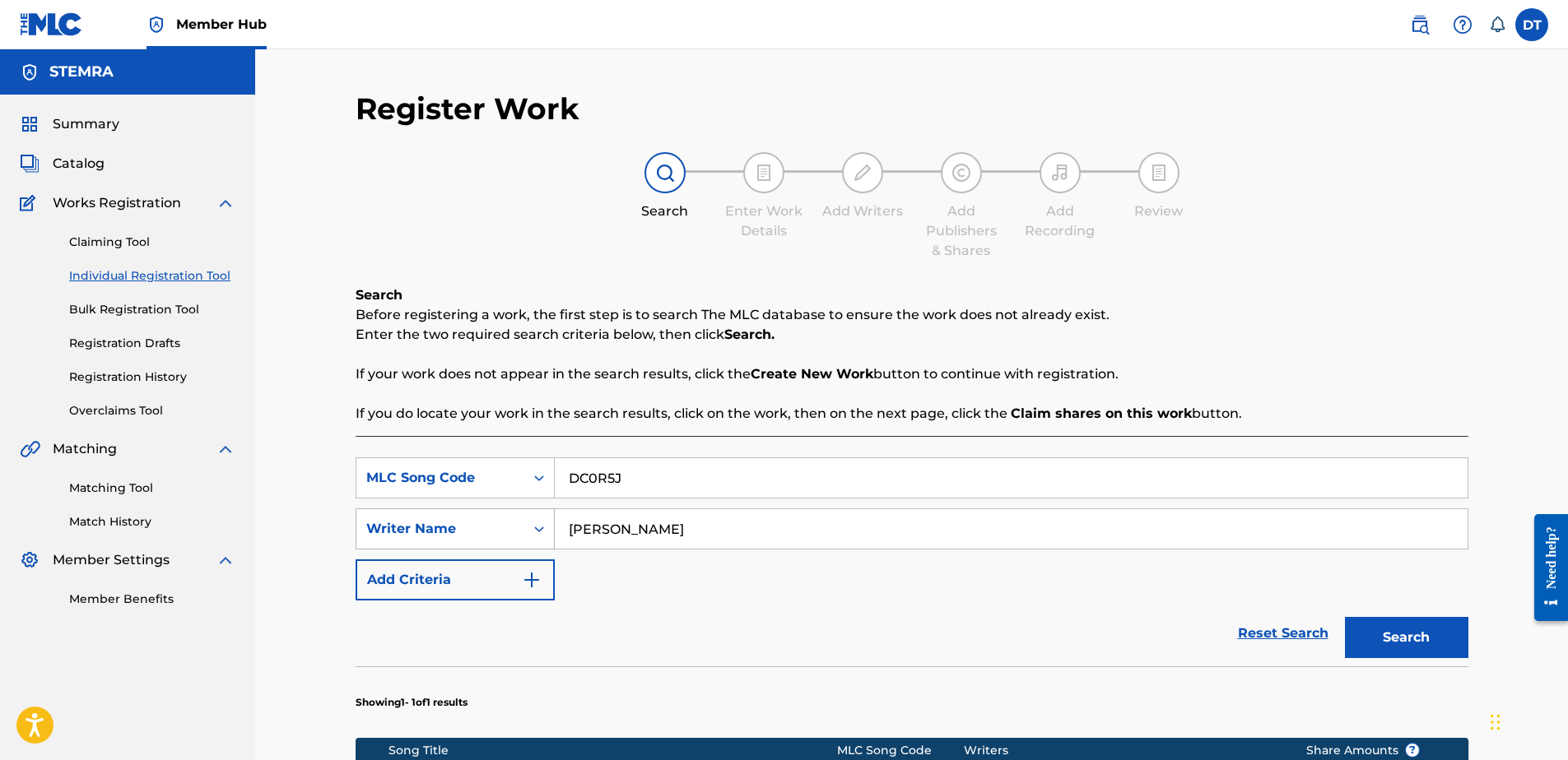
drag, startPoint x: 730, startPoint y: 530, endPoint x: 481, endPoint y: 519, distance: 249.2
click at [481, 519] on div "SearchWithCriteria9541e2f1-b85c-43ed-b5ab-2486f68c45b8 Writer Name [PERSON_NAME]" at bounding box center [911, 528] width 1113 height 41
paste input "[PERSON_NAME] WINTER [PERSON_NAME]"
type input "[PERSON_NAME] WINTER [PERSON_NAME]"
click at [1386, 635] on button "Search" at bounding box center [1407, 637] width 124 height 41
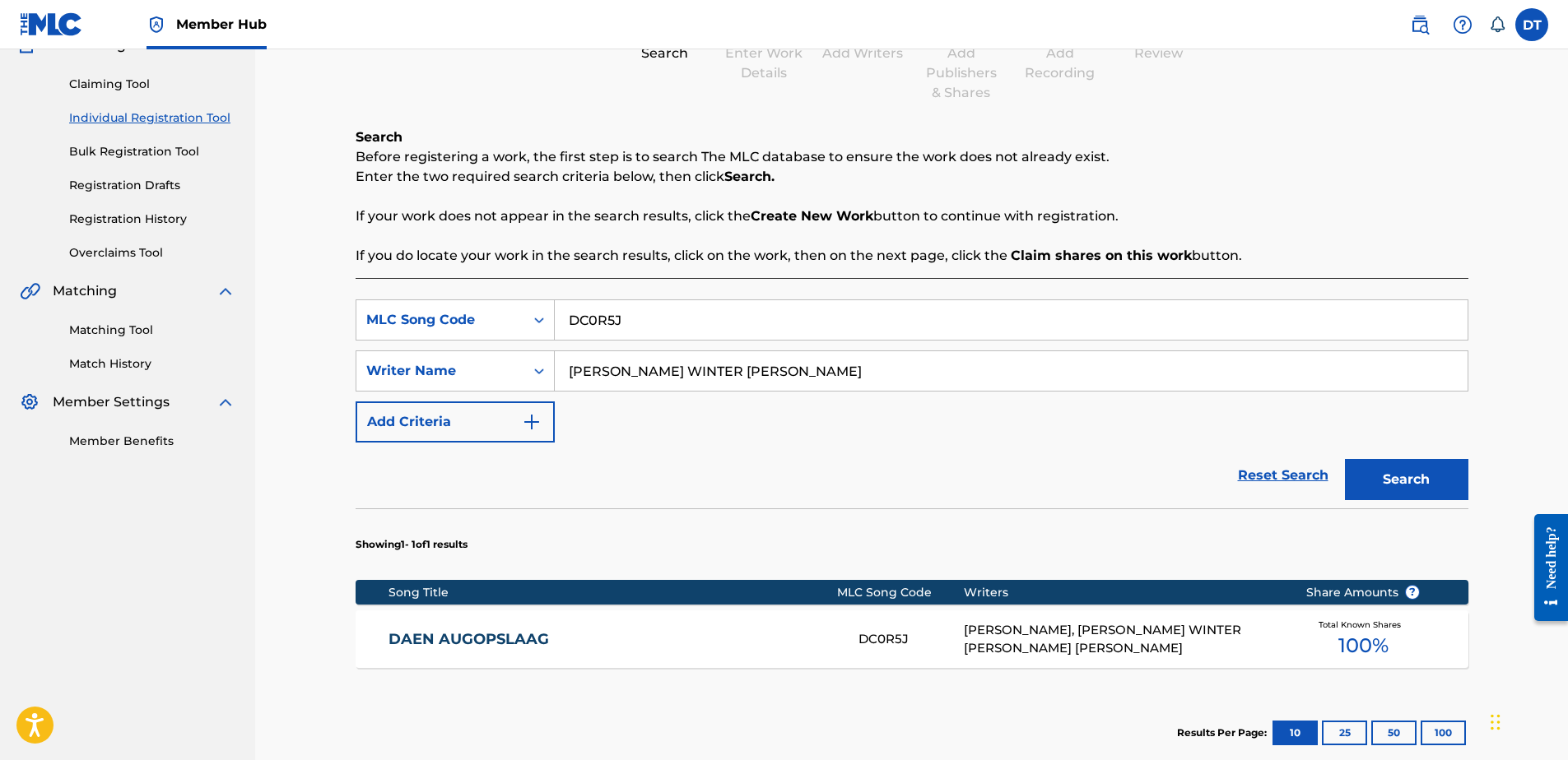
scroll to position [164, 0]
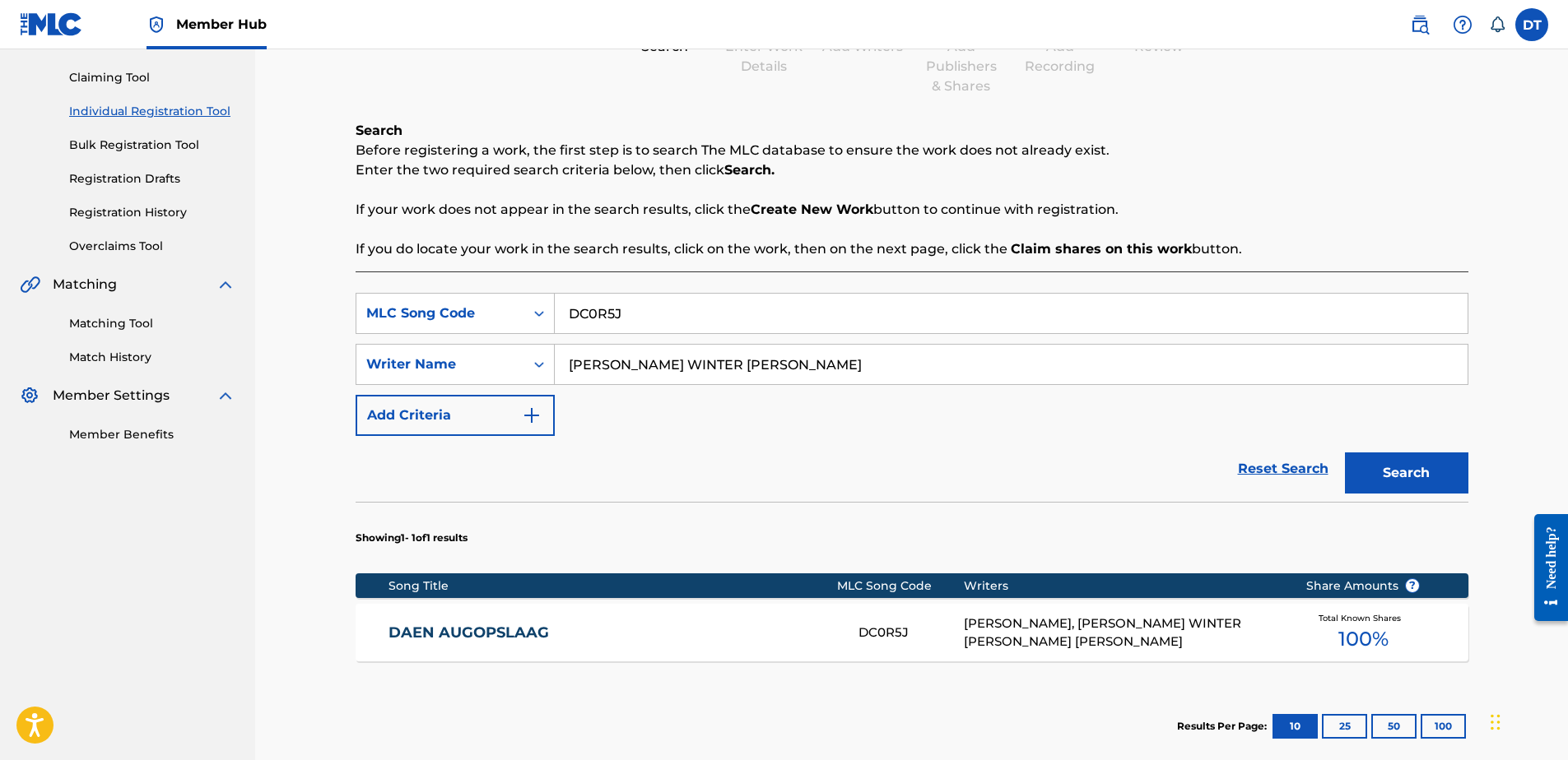
click at [422, 632] on link "DAEN AUGOPSLAAG" at bounding box center [612, 634] width 448 height 19
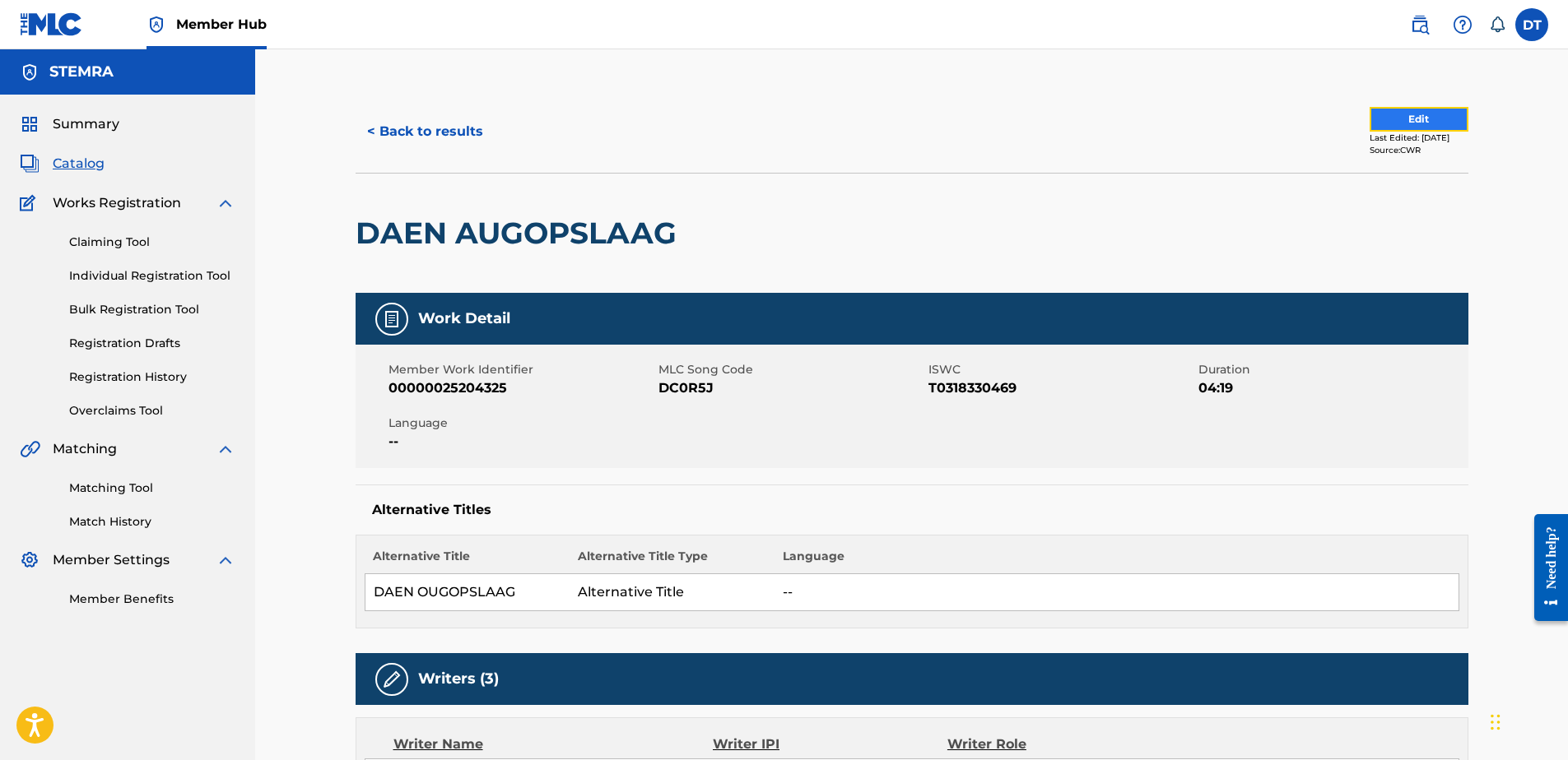
click at [1392, 124] on button "Edit" at bounding box center [1420, 120] width 99 height 25
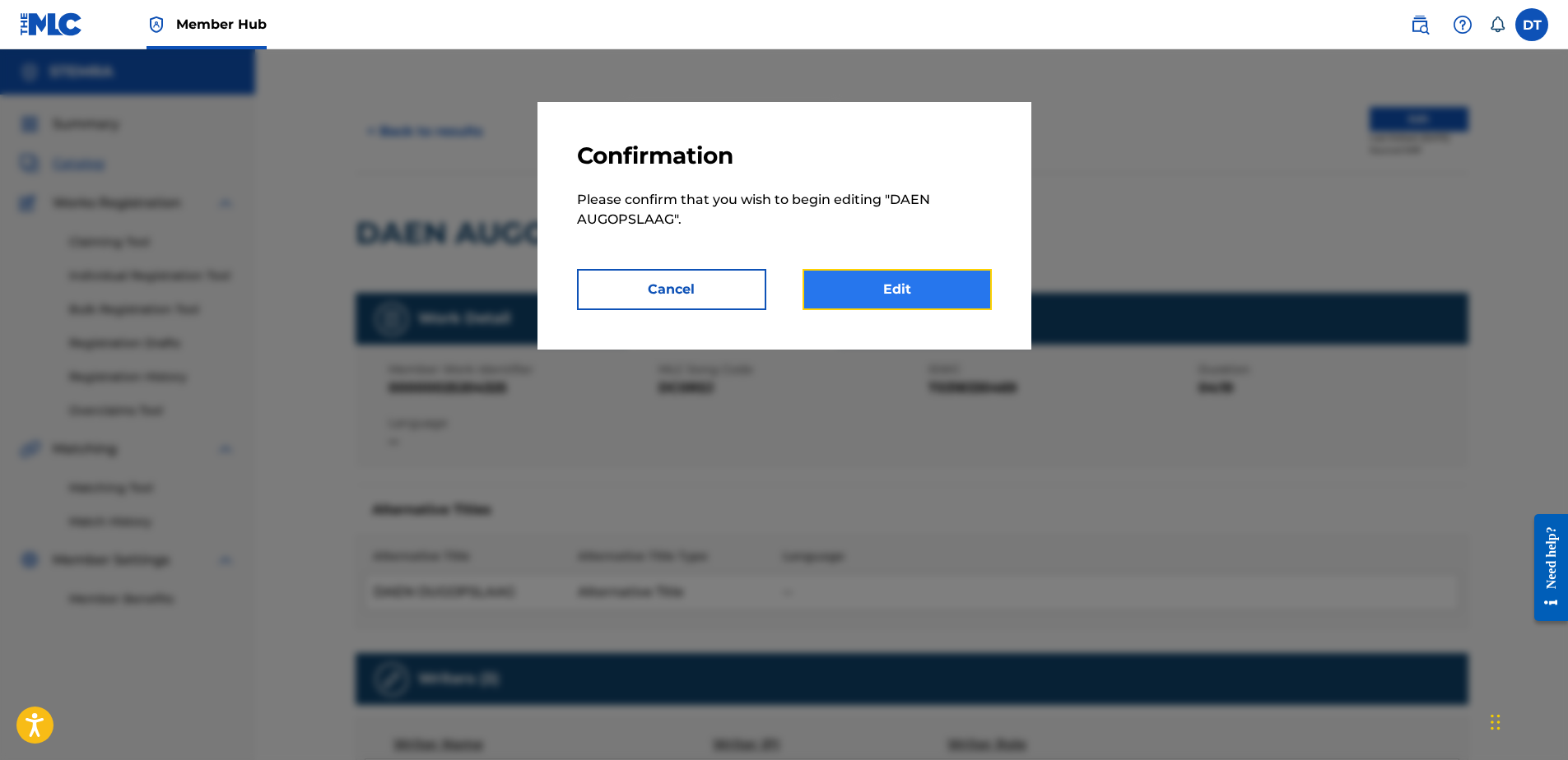
click at [847, 280] on link "Edit" at bounding box center [897, 289] width 189 height 41
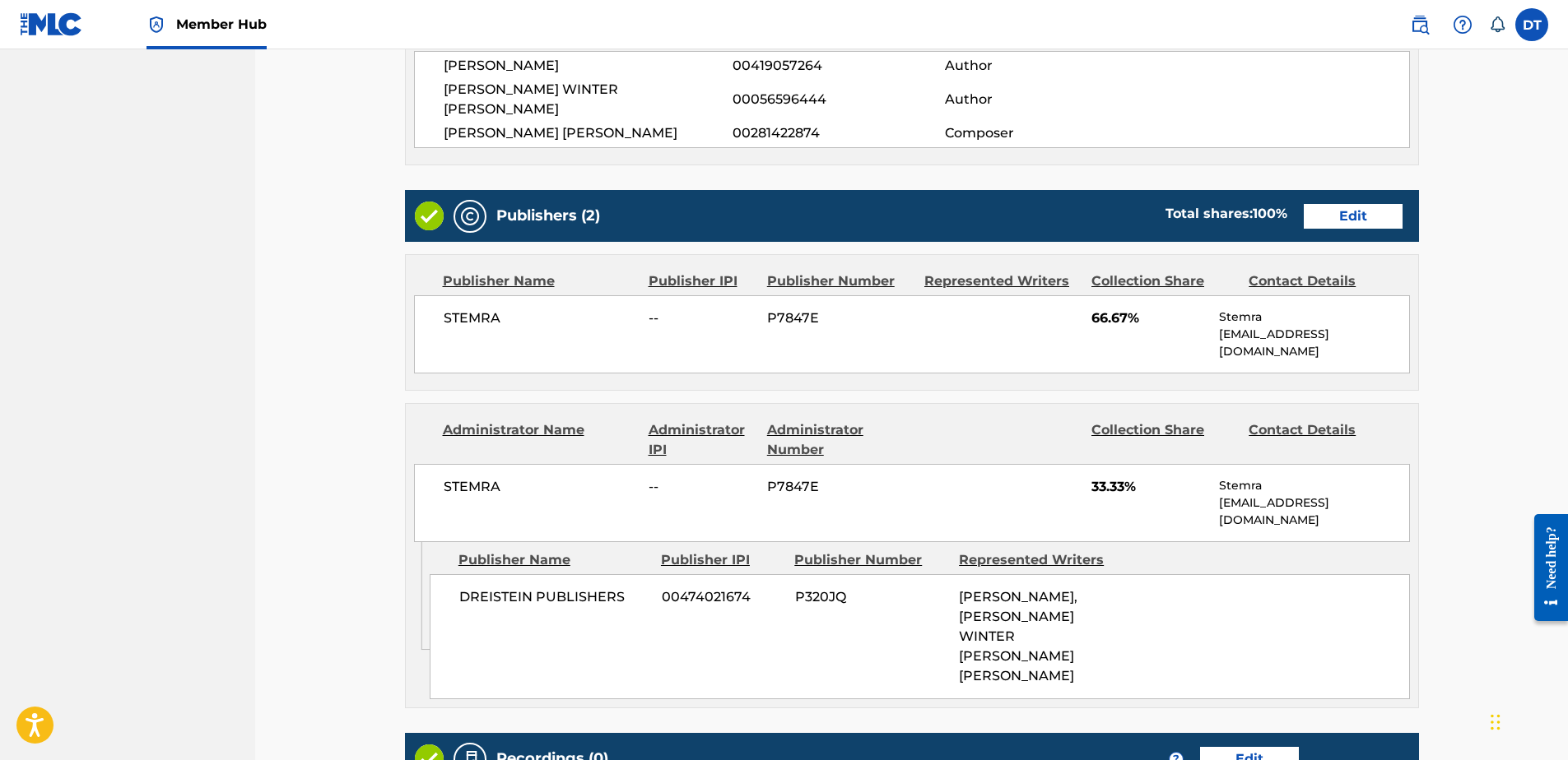
scroll to position [576, 0]
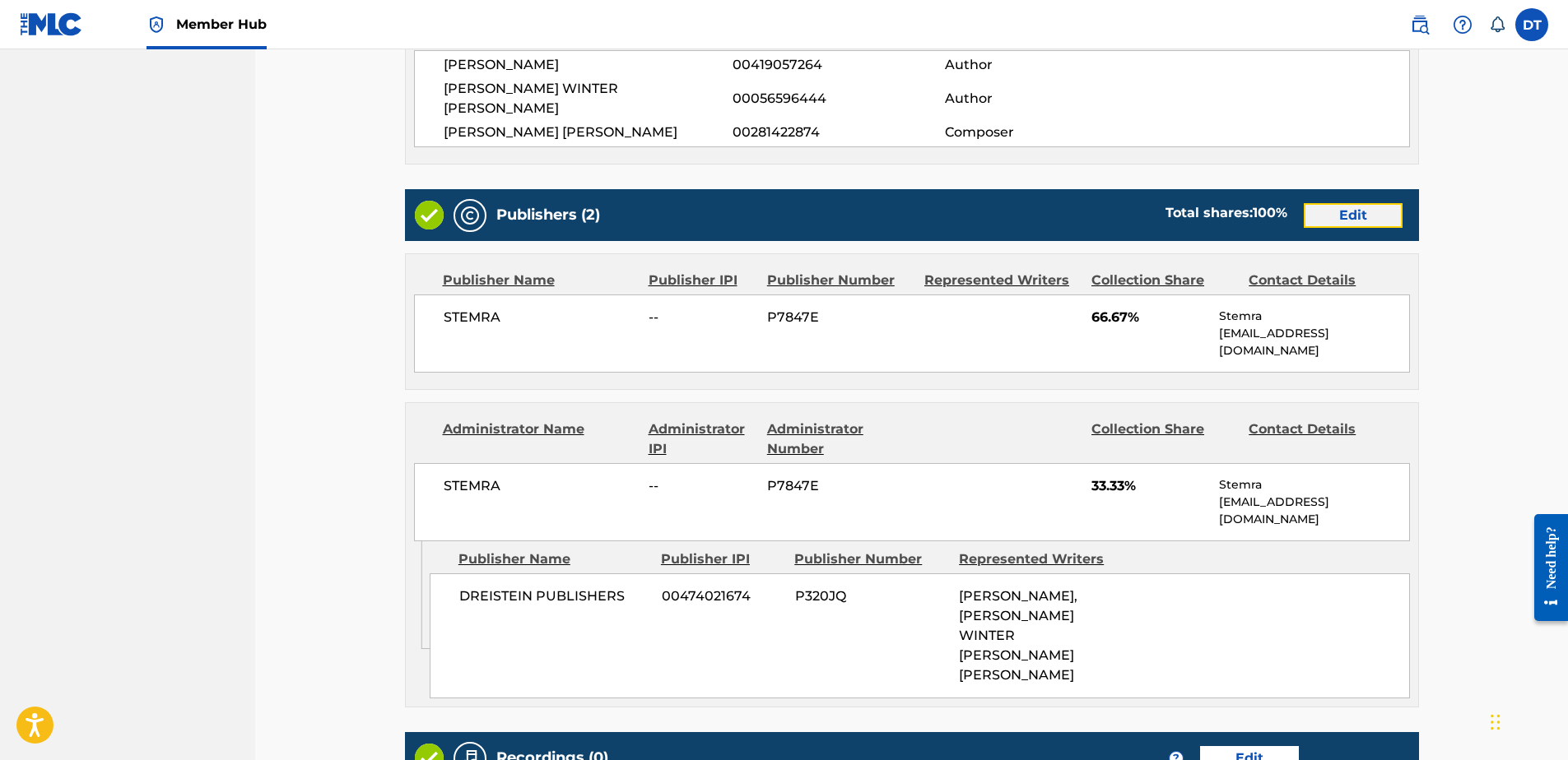
click at [1388, 203] on link "Edit" at bounding box center [1353, 216] width 99 height 25
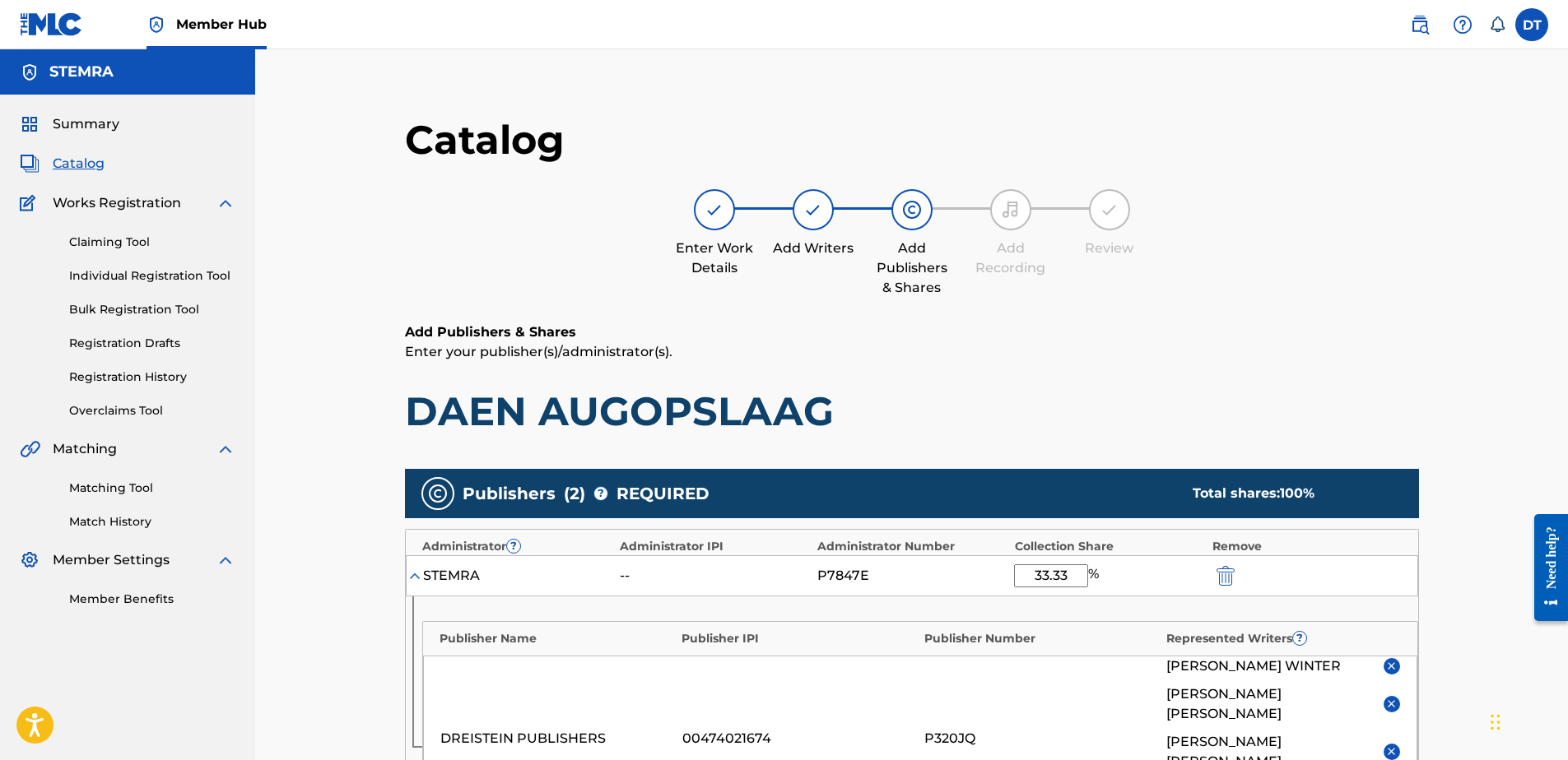
drag, startPoint x: 1072, startPoint y: 578, endPoint x: 1031, endPoint y: 576, distance: 41.0
click at [1031, 576] on input "33.33" at bounding box center [1051, 576] width 74 height 23
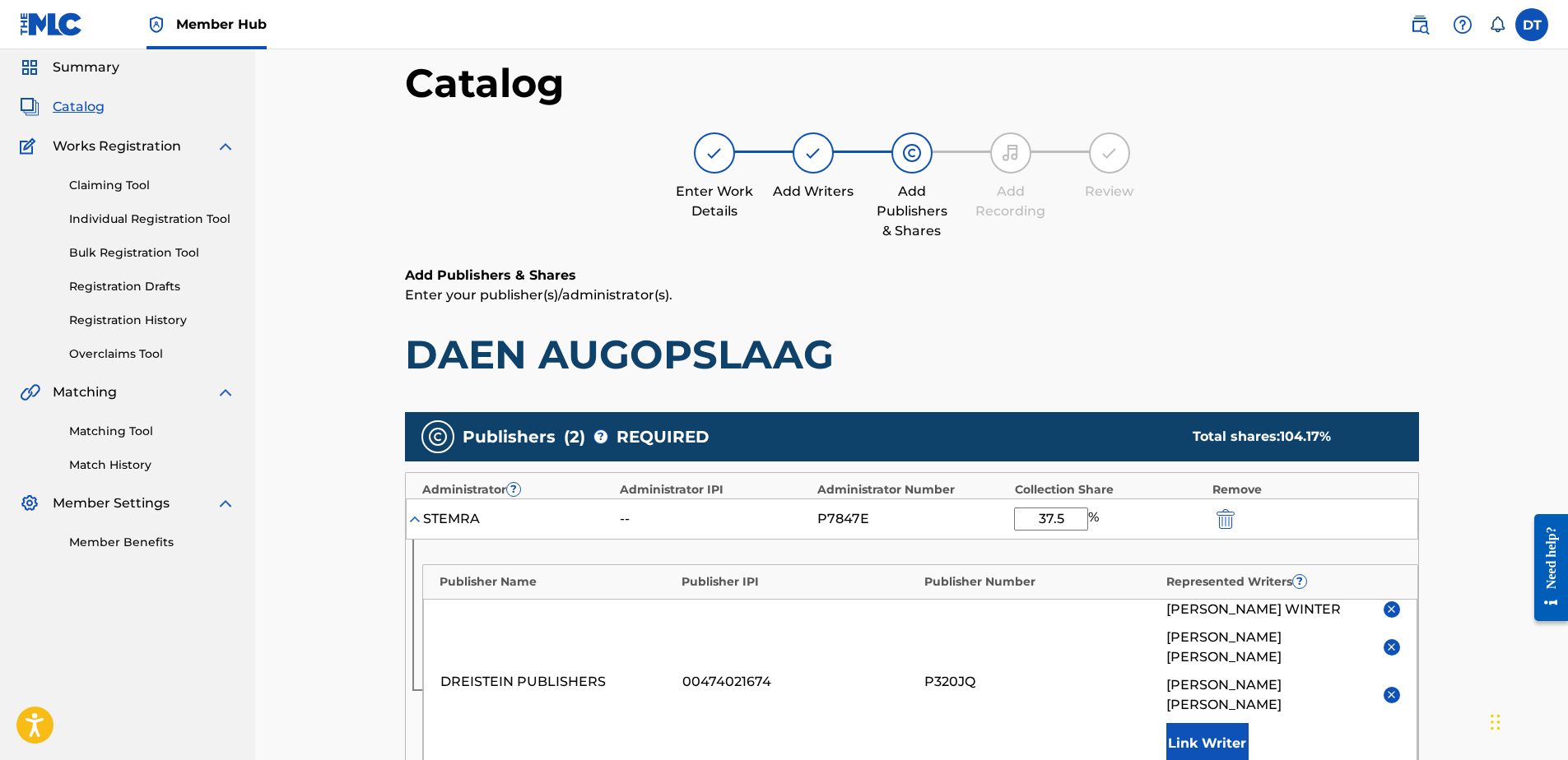
scroll to position [247, 0]
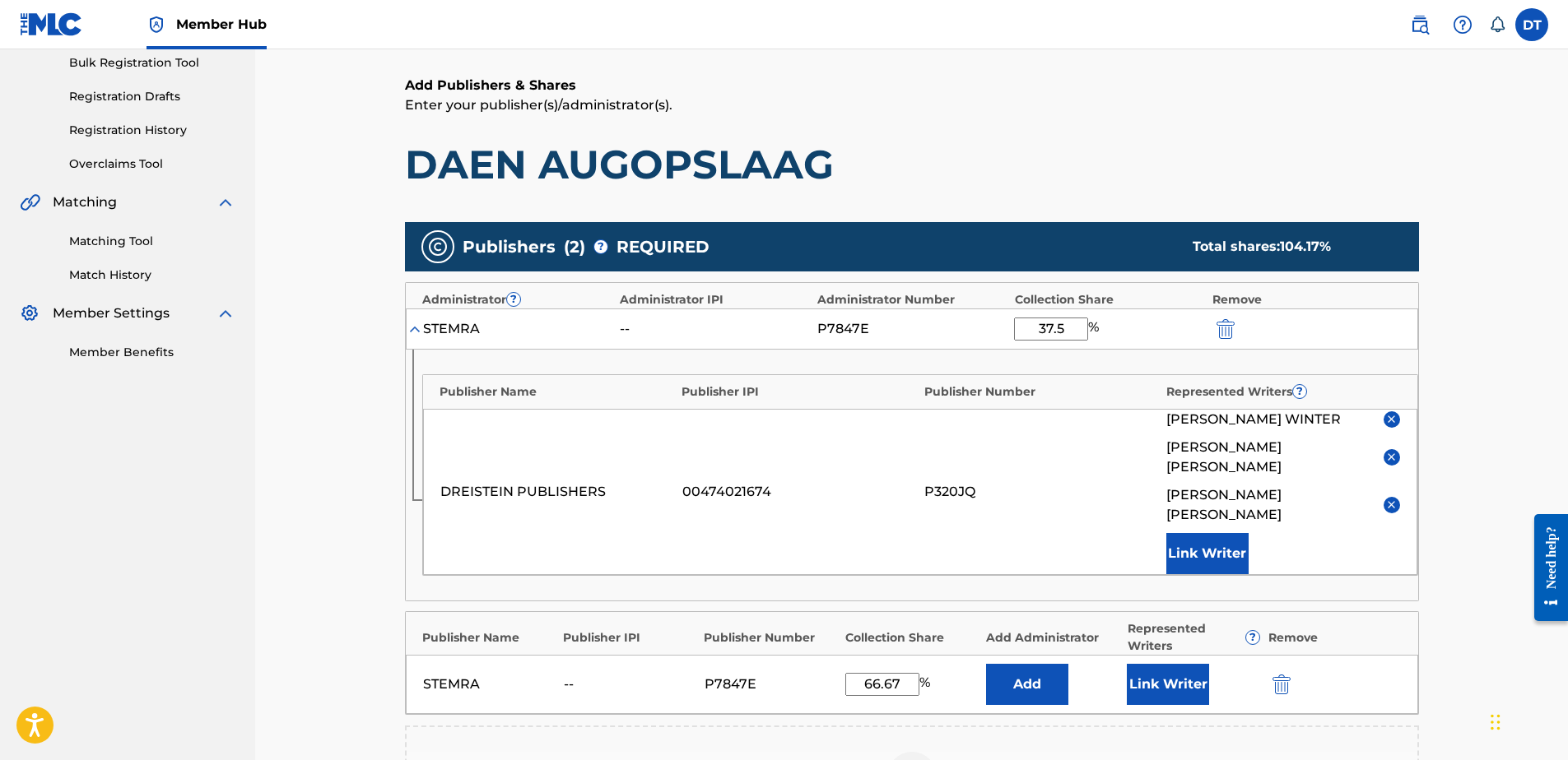
type input "37.5"
drag, startPoint x: 908, startPoint y: 638, endPoint x: 849, endPoint y: 643, distance: 59.2
click at [847, 674] on input "66.67" at bounding box center [883, 685] width 74 height 23
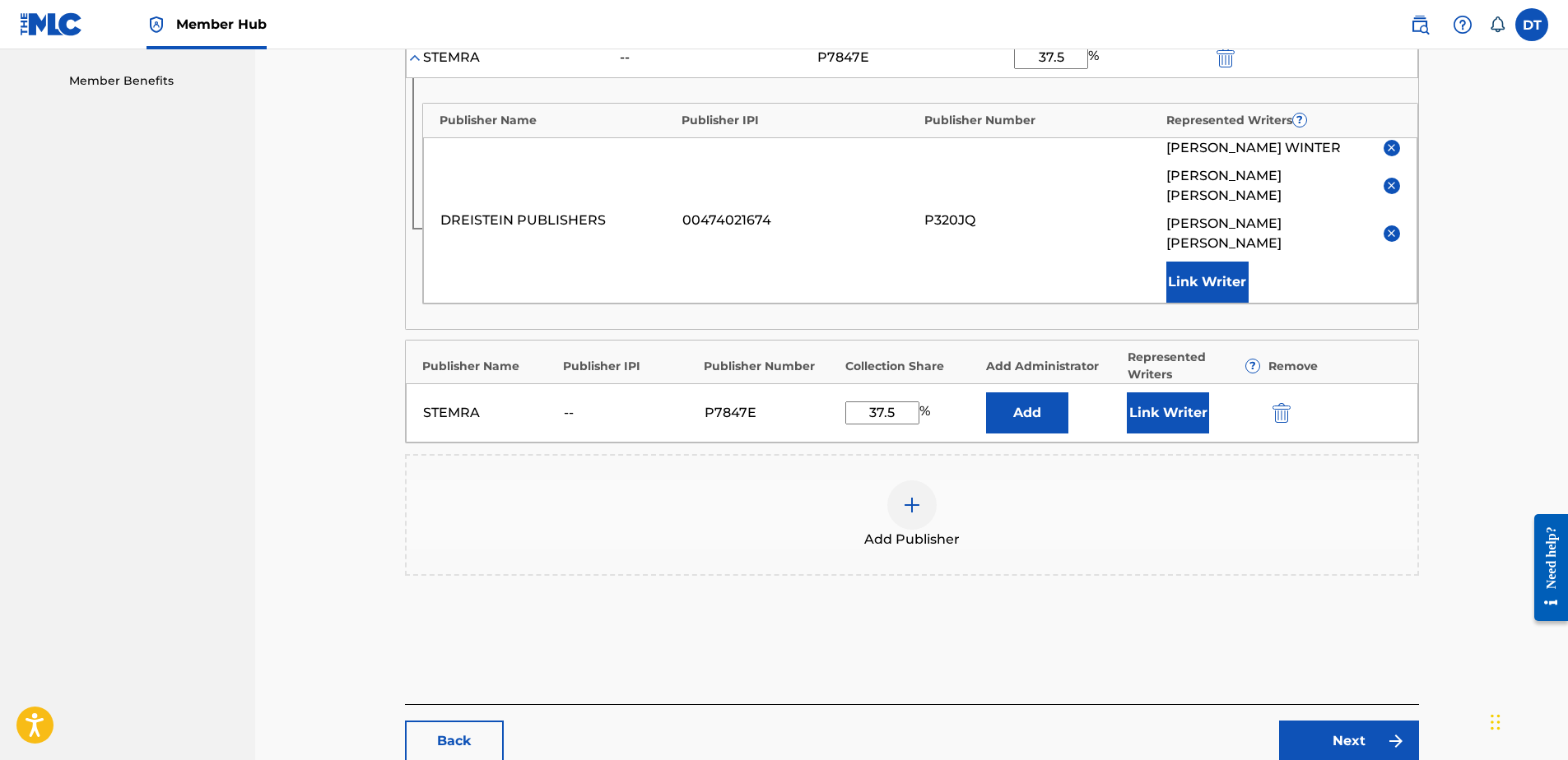
scroll to position [576, 0]
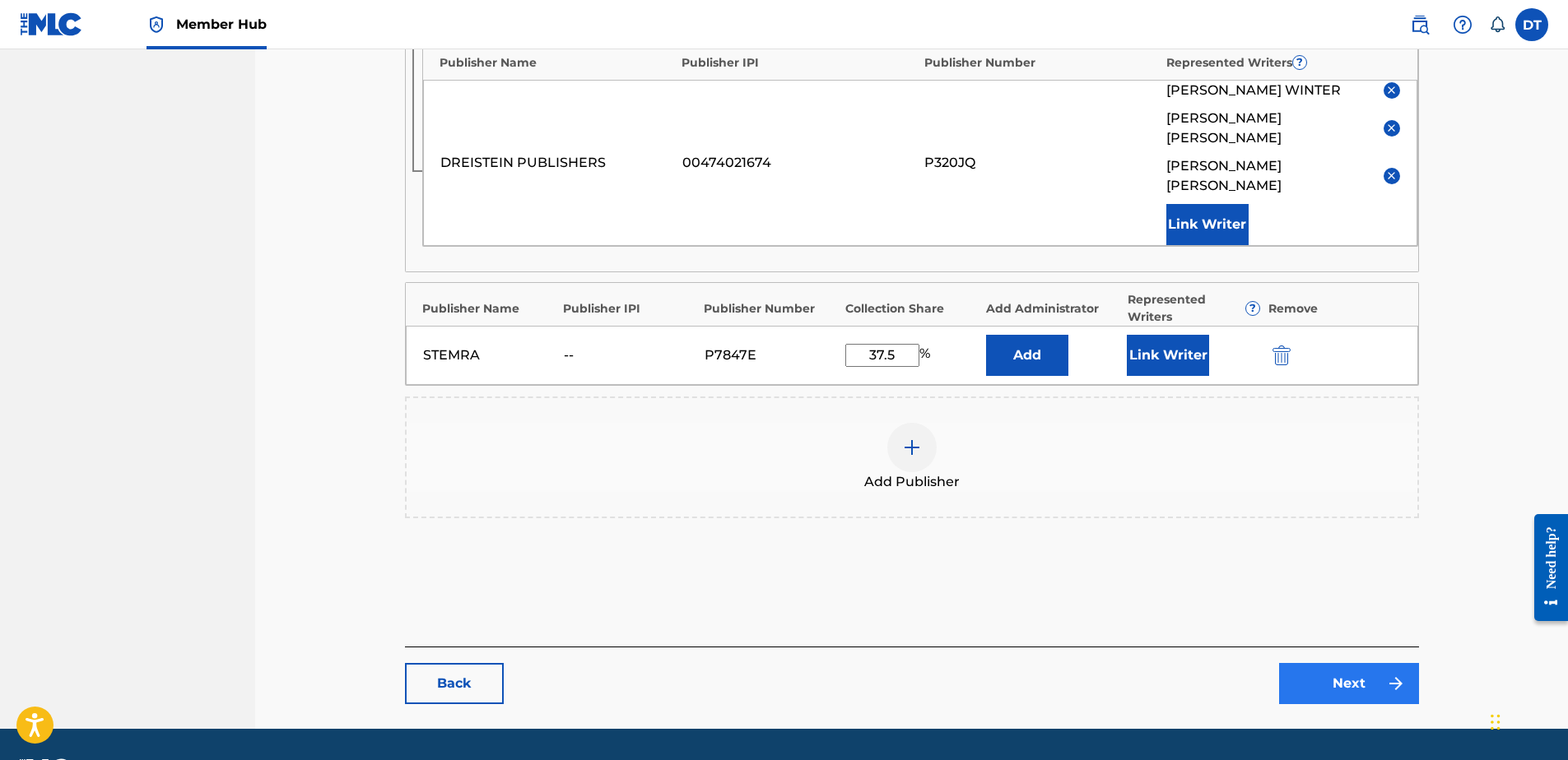
type input "37.5"
click at [1350, 663] on link "Next" at bounding box center [1348, 683] width 140 height 41
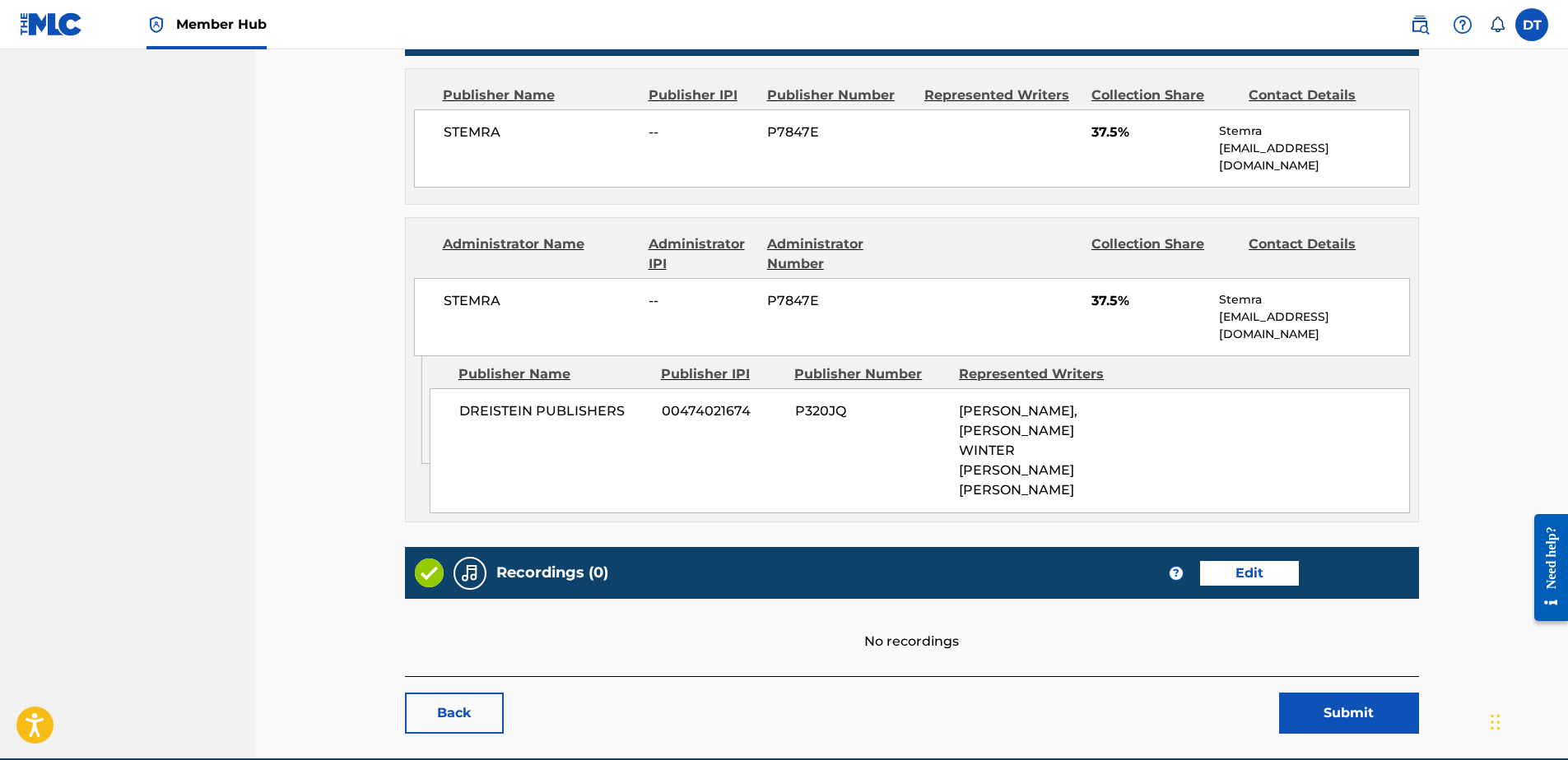
scroll to position [839, 0]
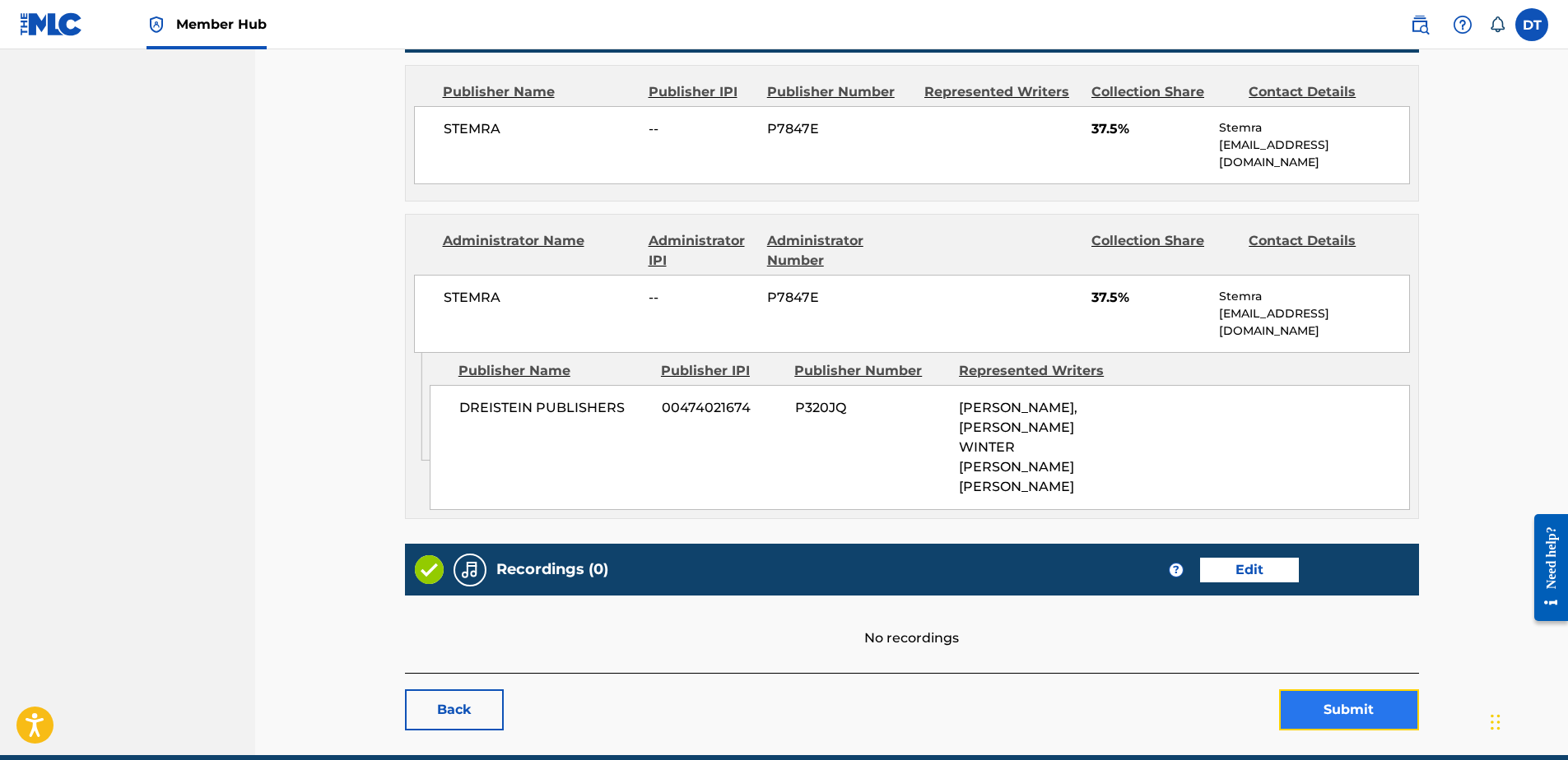
click at [1336, 690] on button "Submit" at bounding box center [1348, 710] width 140 height 41
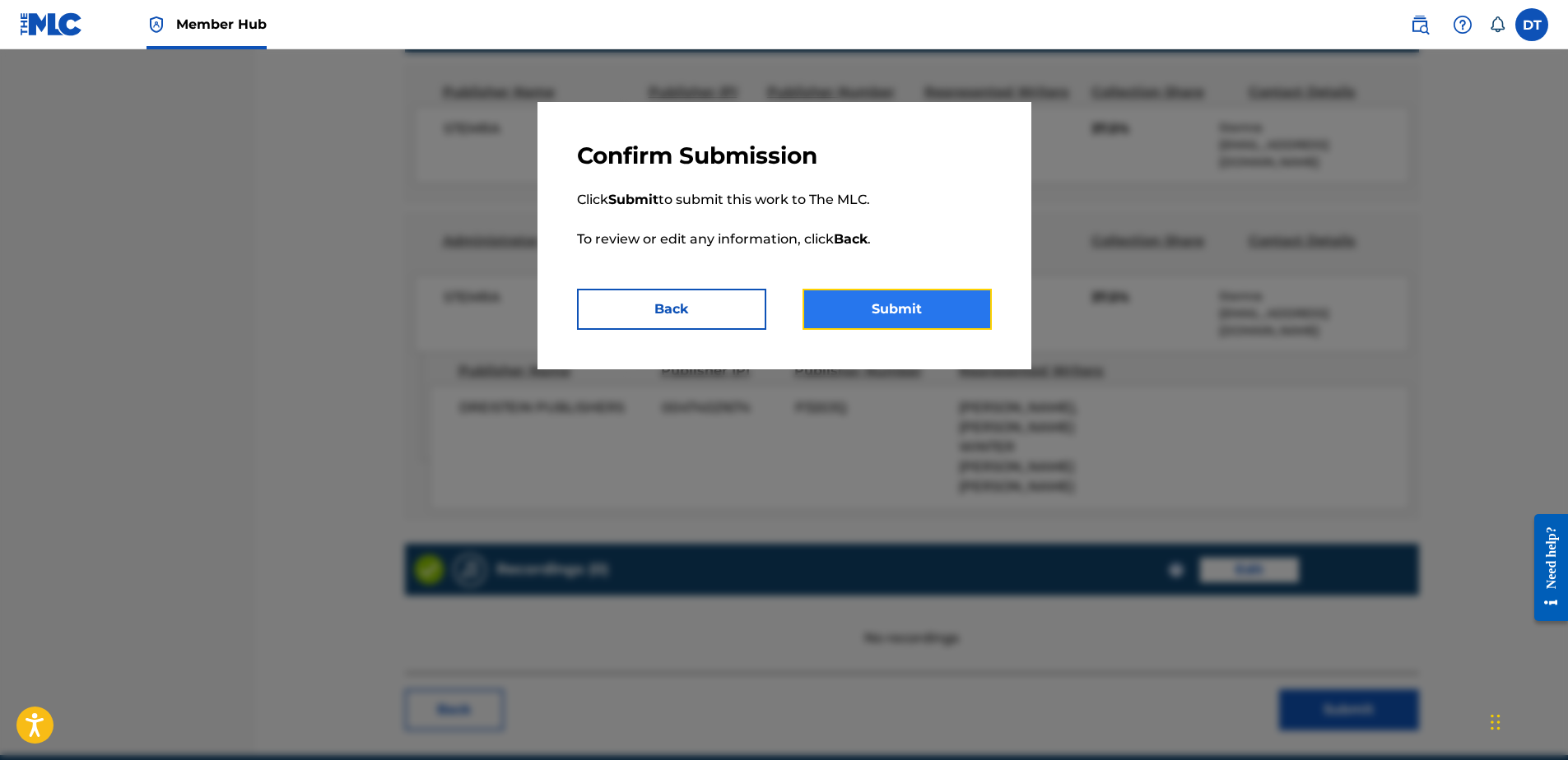
click at [931, 297] on button "Submit" at bounding box center [897, 309] width 189 height 41
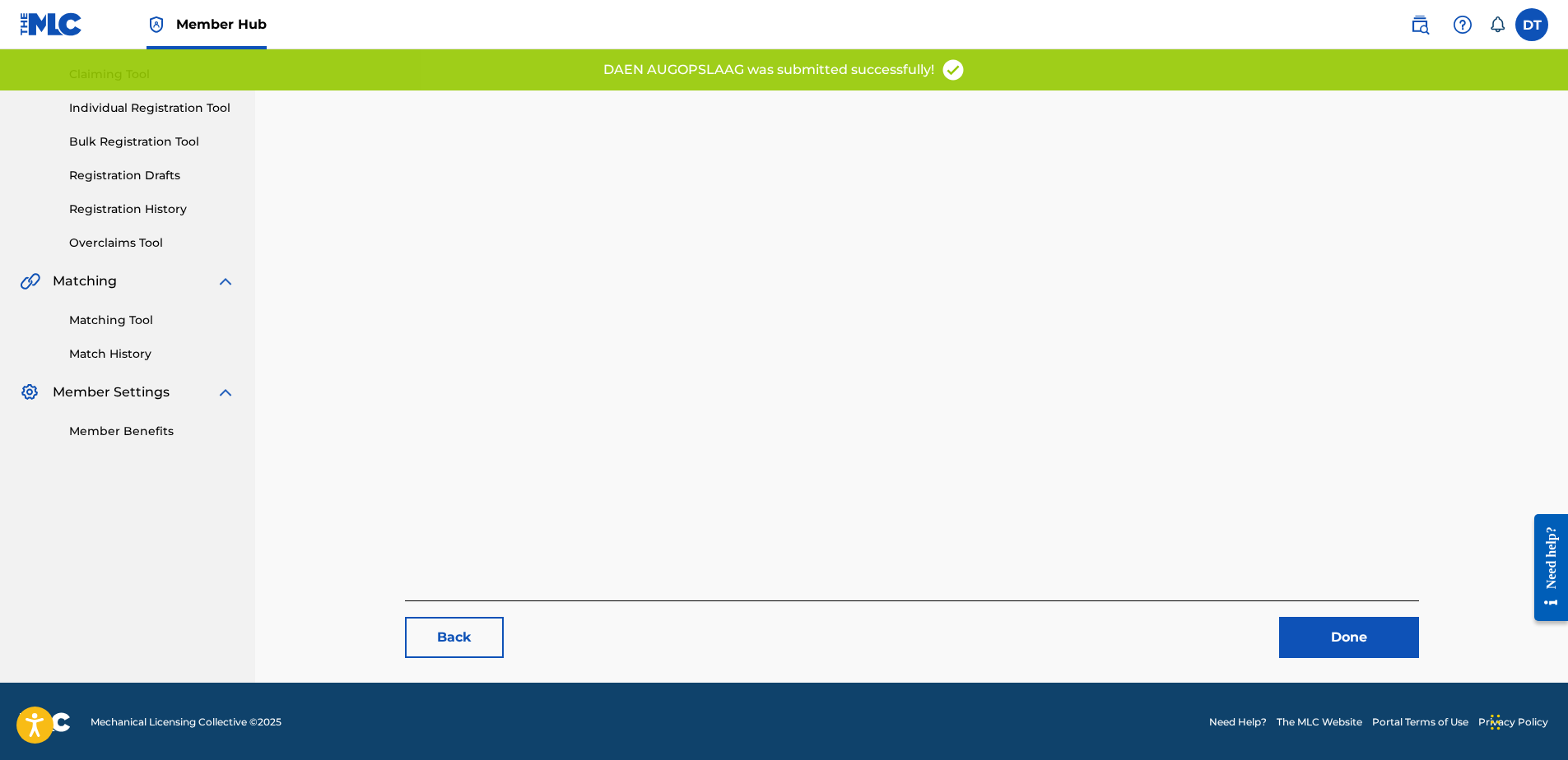
scroll to position [169, 0]
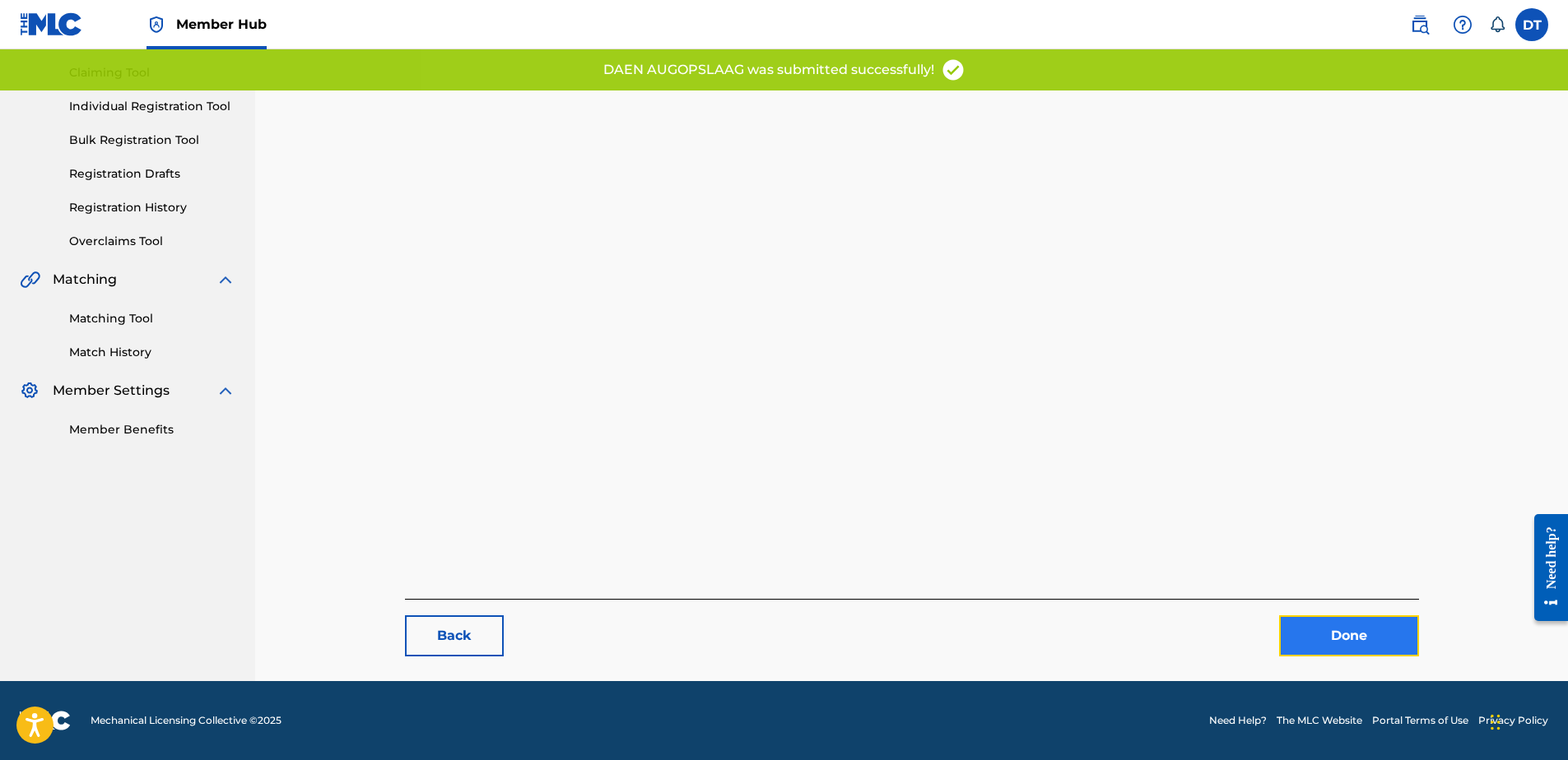
click at [1329, 633] on link "Done" at bounding box center [1348, 636] width 140 height 41
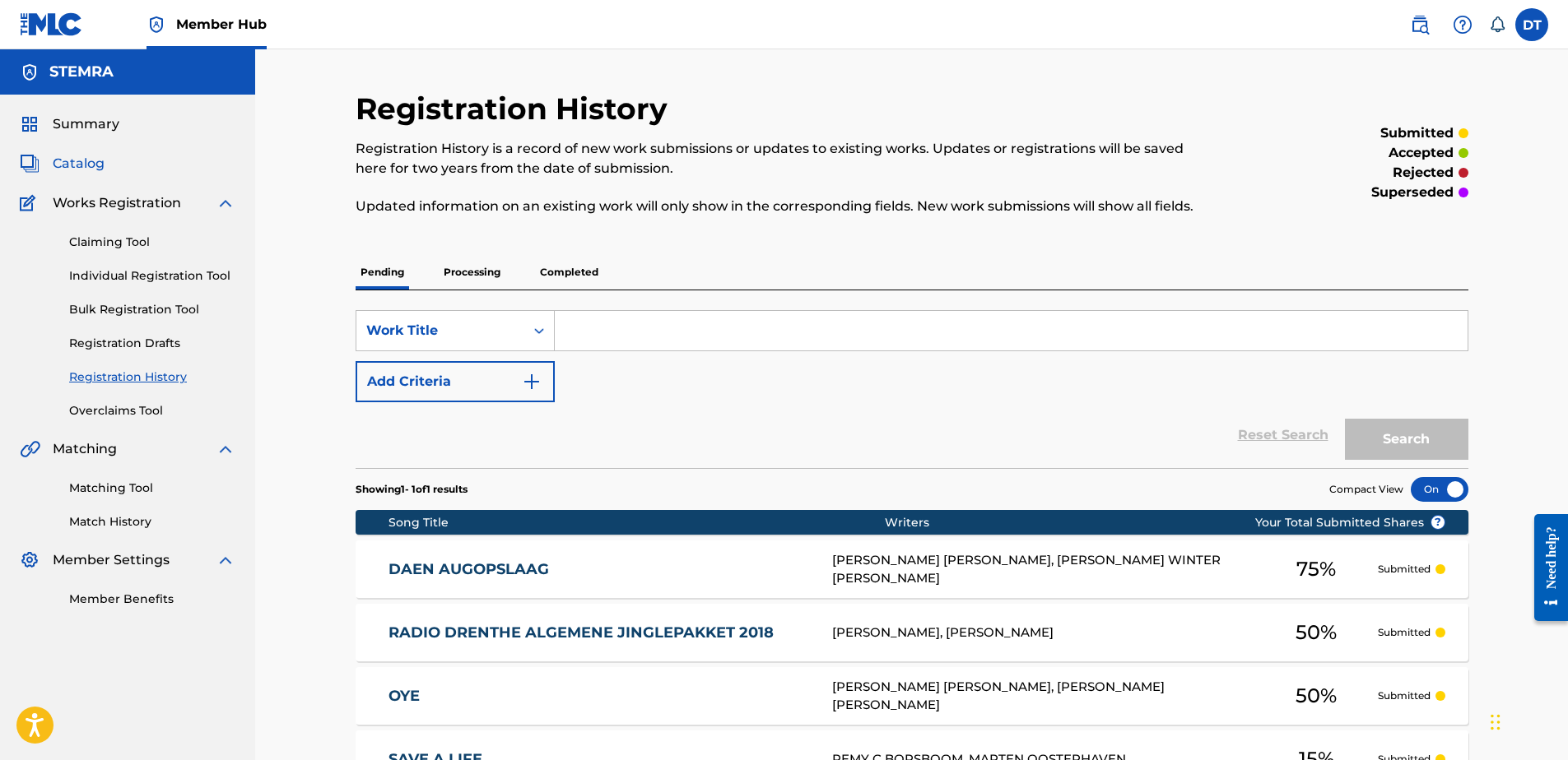
click at [59, 160] on span "Catalog" at bounding box center [78, 163] width 52 height 20
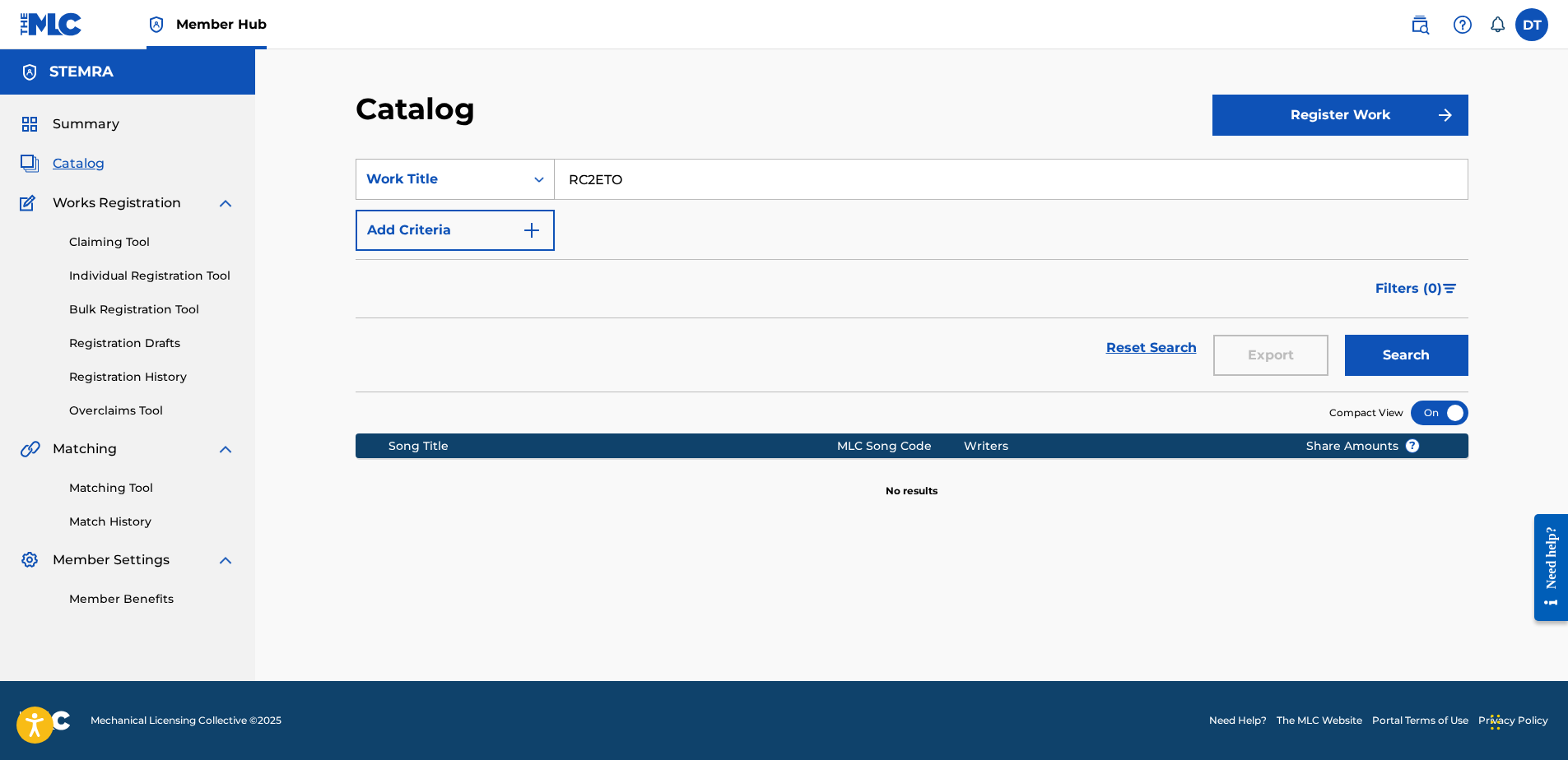
drag, startPoint x: 661, startPoint y: 182, endPoint x: 551, endPoint y: 175, distance: 110.2
click at [551, 175] on div "SearchWithCriteria747136a8-a797-4896-be79-6fb2140a2995 Work Title RC2ETO" at bounding box center [911, 179] width 1113 height 41
paste input "JC4MQI"
type input "JC4MQI"
click at [1426, 349] on button "Search" at bounding box center [1407, 355] width 124 height 41
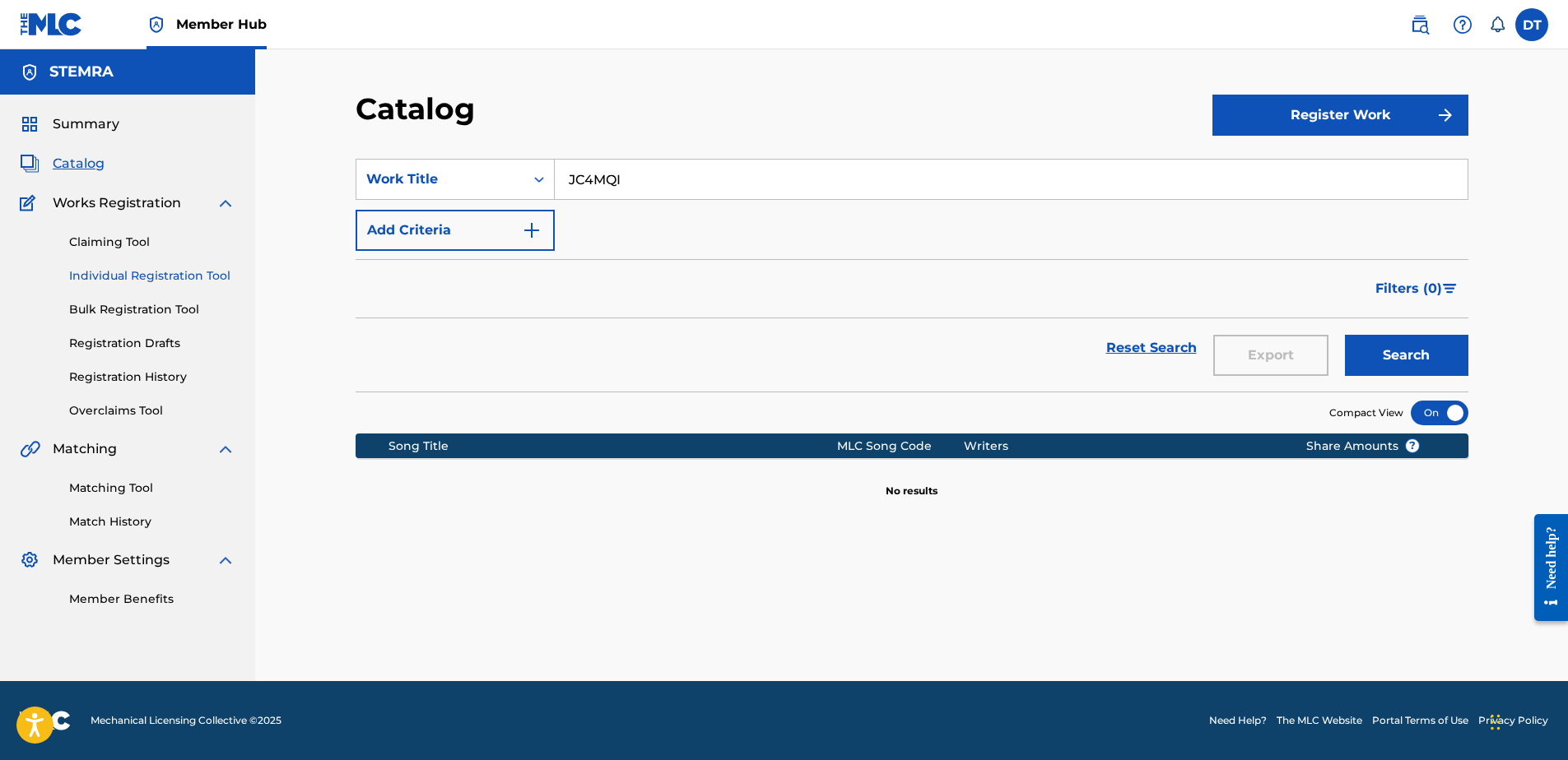
click at [120, 276] on link "Individual Registration Tool" at bounding box center [152, 276] width 166 height 17
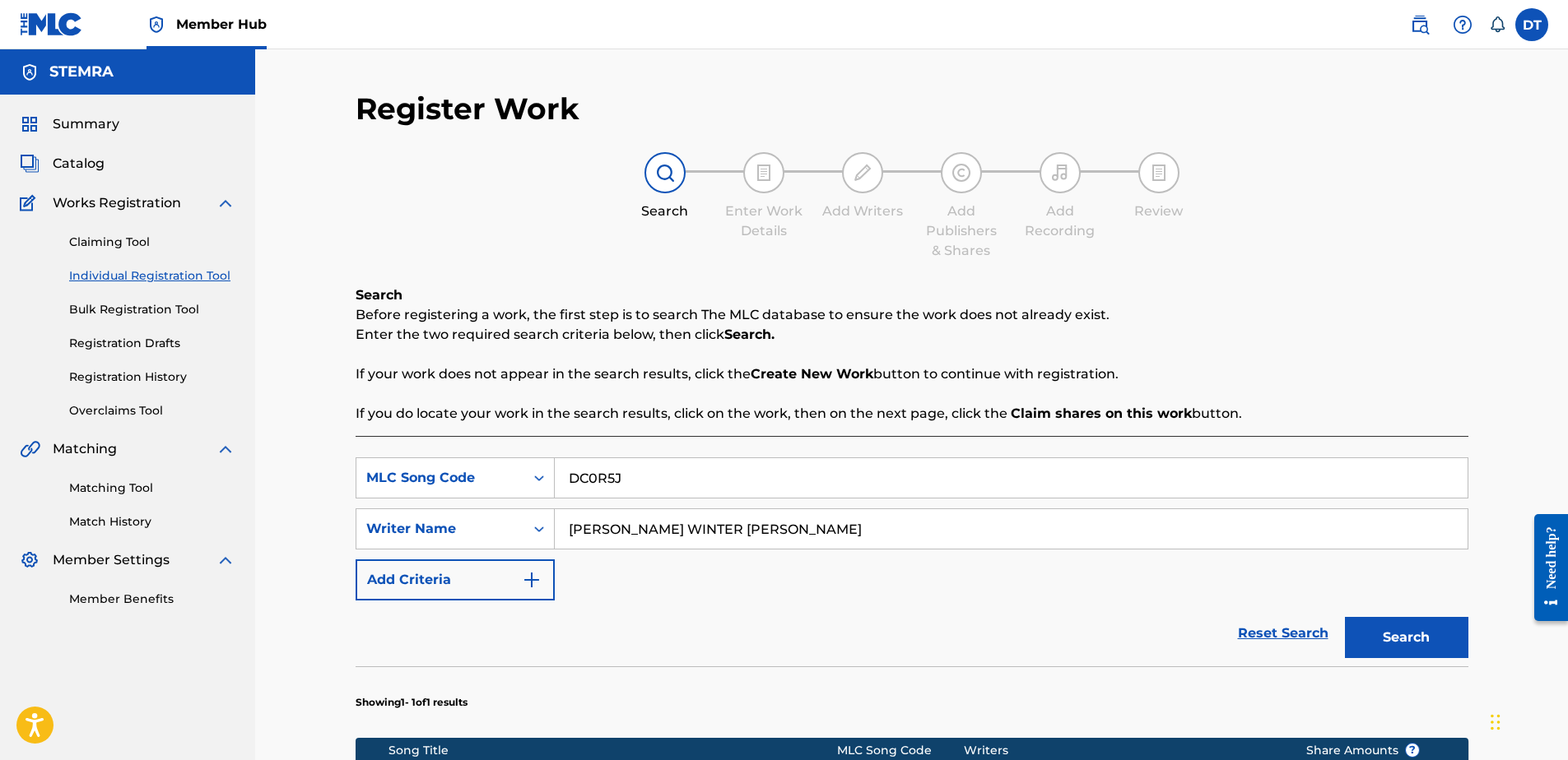
drag, startPoint x: 638, startPoint y: 488, endPoint x: 571, endPoint y: 486, distance: 67.0
click at [571, 486] on input "DC0R5J" at bounding box center [1011, 479] width 913 height 40
paste input "JC4MQI"
type input "JC4MQI"
drag, startPoint x: 785, startPoint y: 545, endPoint x: 580, endPoint y: 545, distance: 205.0
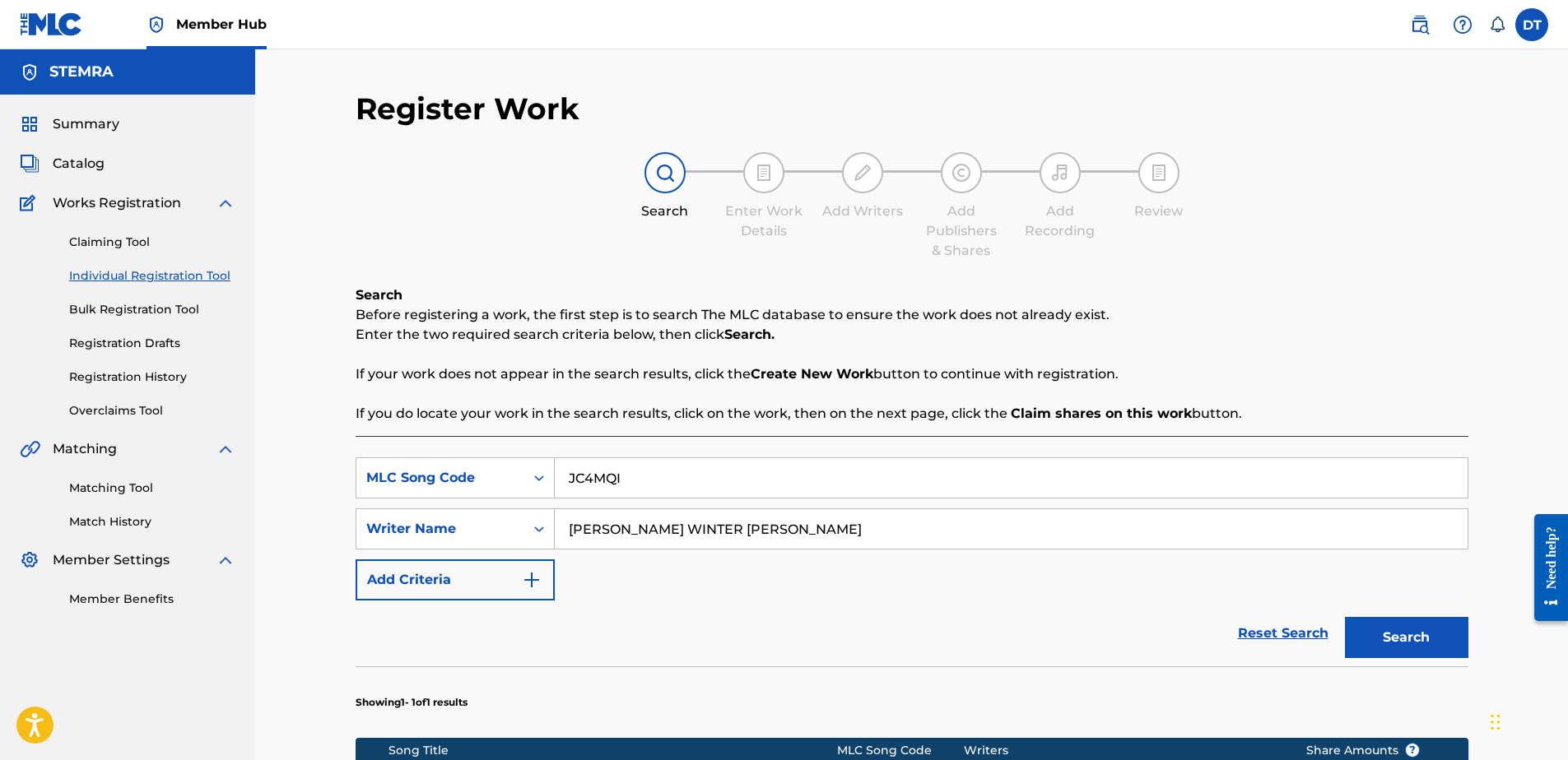
click at [580, 545] on input "[PERSON_NAME] WINTER [PERSON_NAME]" at bounding box center [1011, 529] width 913 height 40
type input "H"
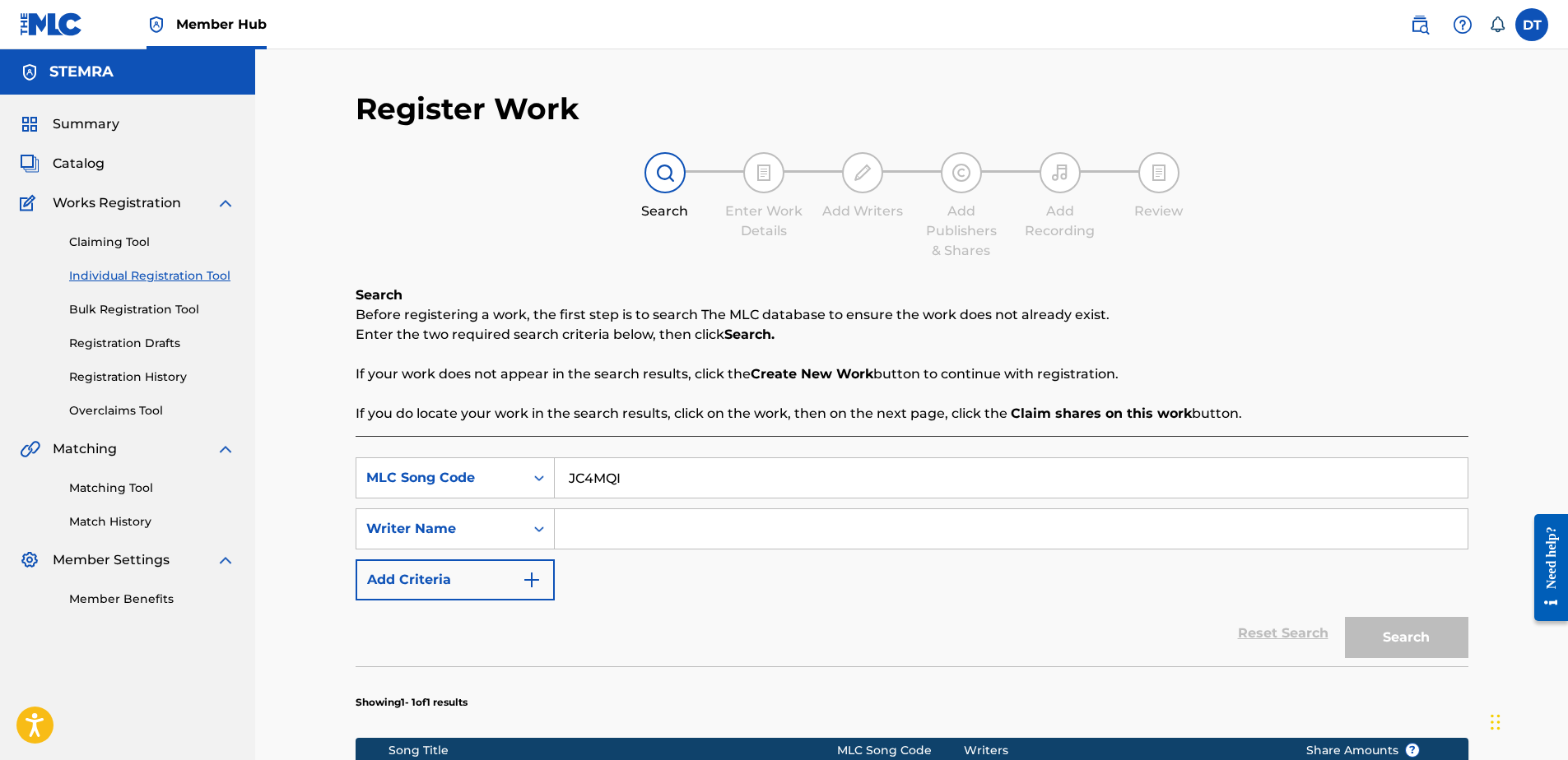
click at [606, 533] on input "Search Form" at bounding box center [1011, 529] width 913 height 40
paste input "[PERSON_NAME];[PERSON_NAME]"
click at [1408, 631] on button "Search" at bounding box center [1407, 637] width 124 height 41
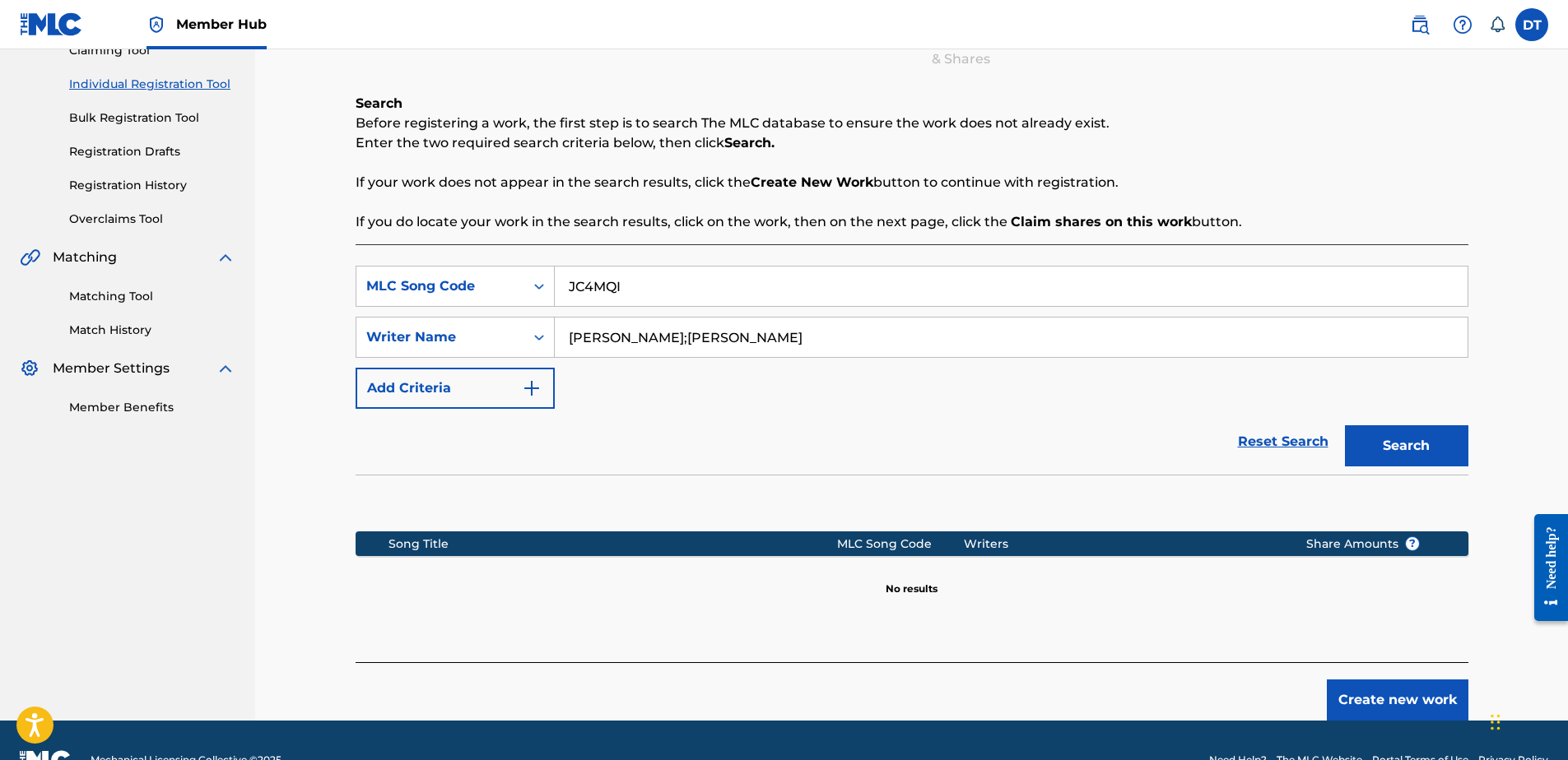
scroll to position [231, 0]
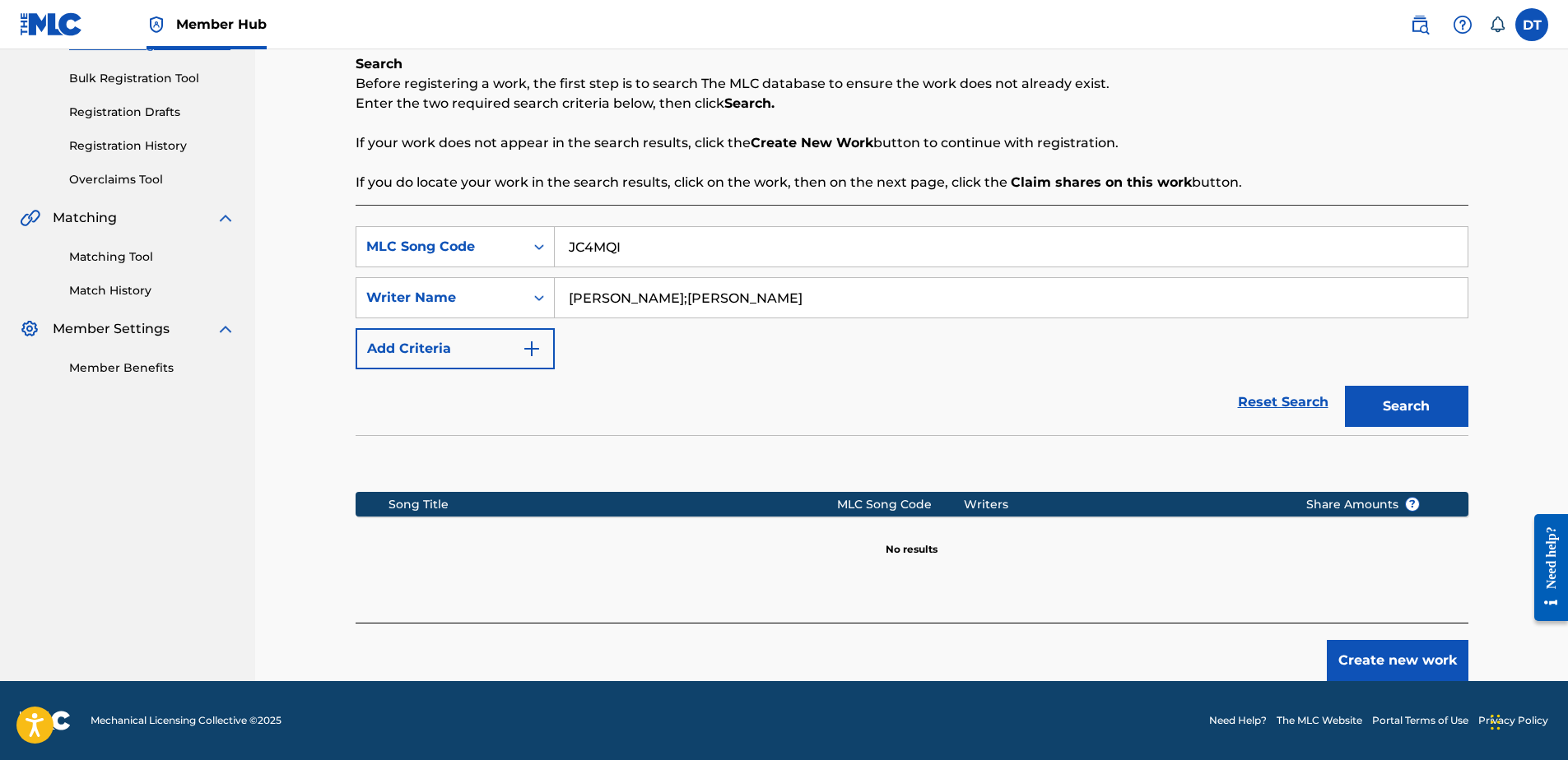
click at [569, 294] on input "[PERSON_NAME];[PERSON_NAME]" at bounding box center [1011, 298] width 913 height 40
click at [569, 243] on input "JC4MQI" at bounding box center [1011, 247] width 913 height 40
click at [1421, 411] on button "Search" at bounding box center [1407, 406] width 124 height 41
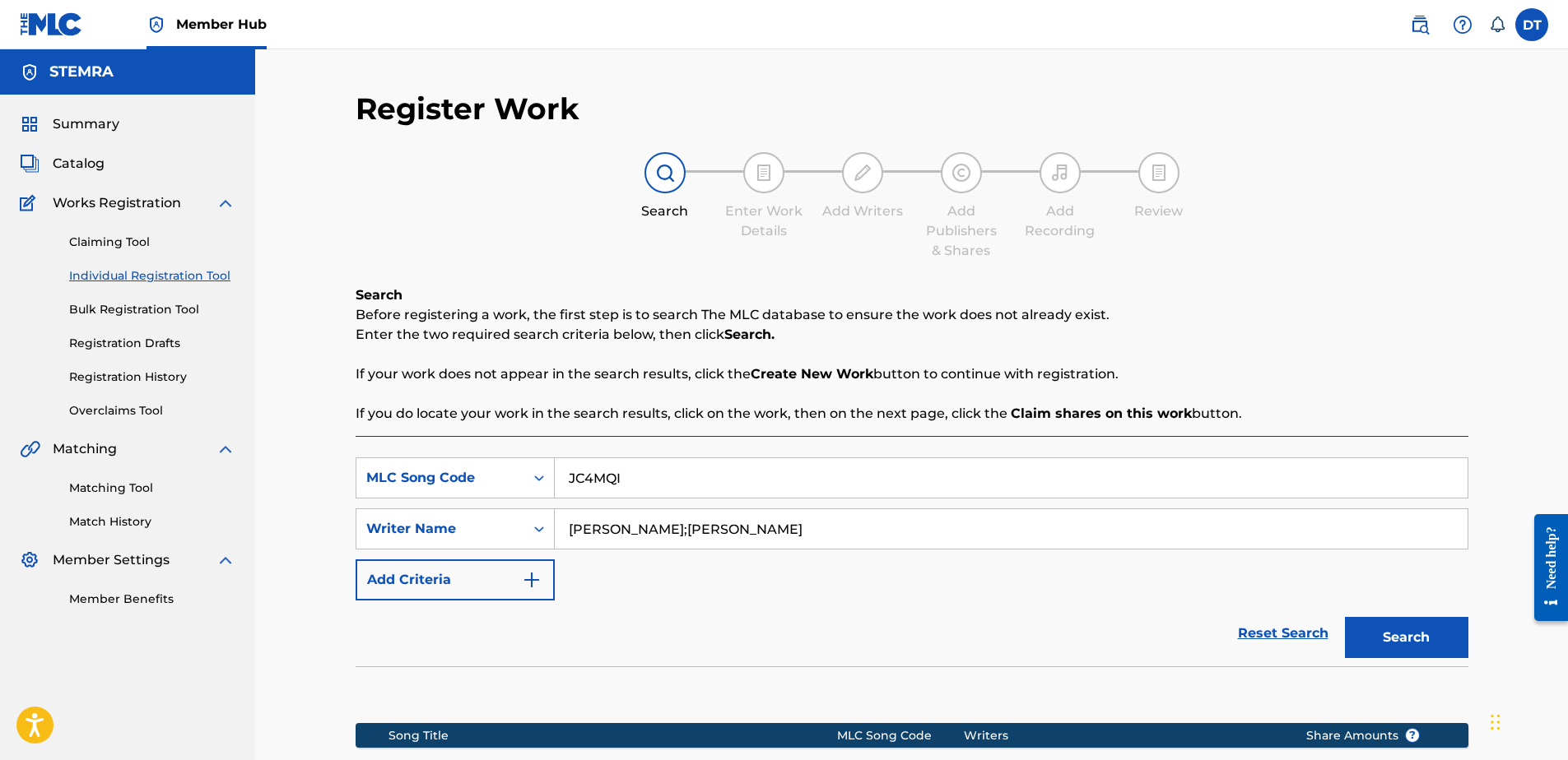
scroll to position [83, 0]
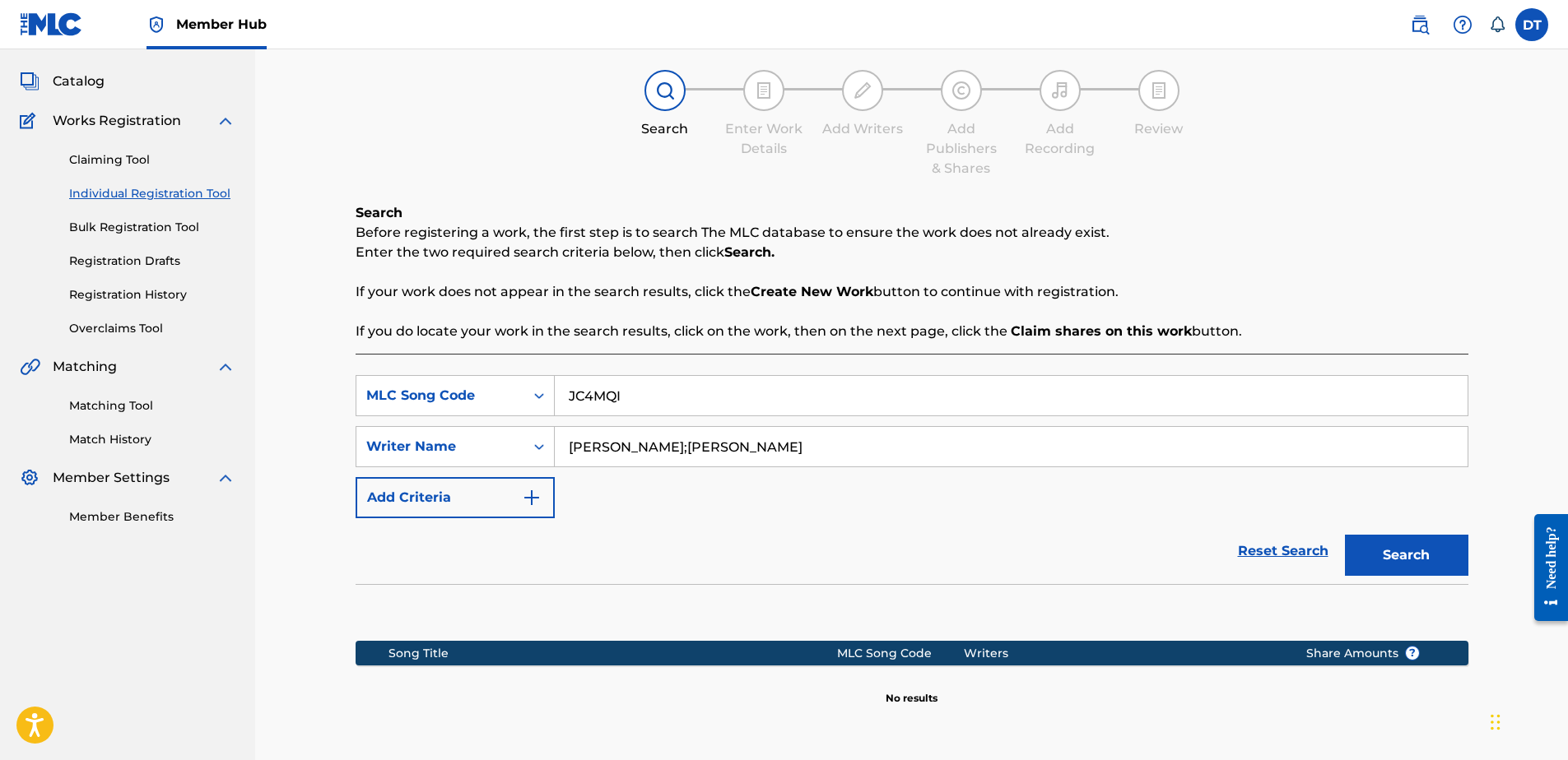
drag, startPoint x: 649, startPoint y: 441, endPoint x: 749, endPoint y: 446, distance: 100.1
click at [749, 446] on input "[PERSON_NAME];[PERSON_NAME]" at bounding box center [1011, 447] width 913 height 40
type input "[PERSON_NAME]"
drag, startPoint x: 1401, startPoint y: 549, endPoint x: 1390, endPoint y: 557, distance: 13.6
click at [1390, 557] on button "Search" at bounding box center [1407, 555] width 124 height 41
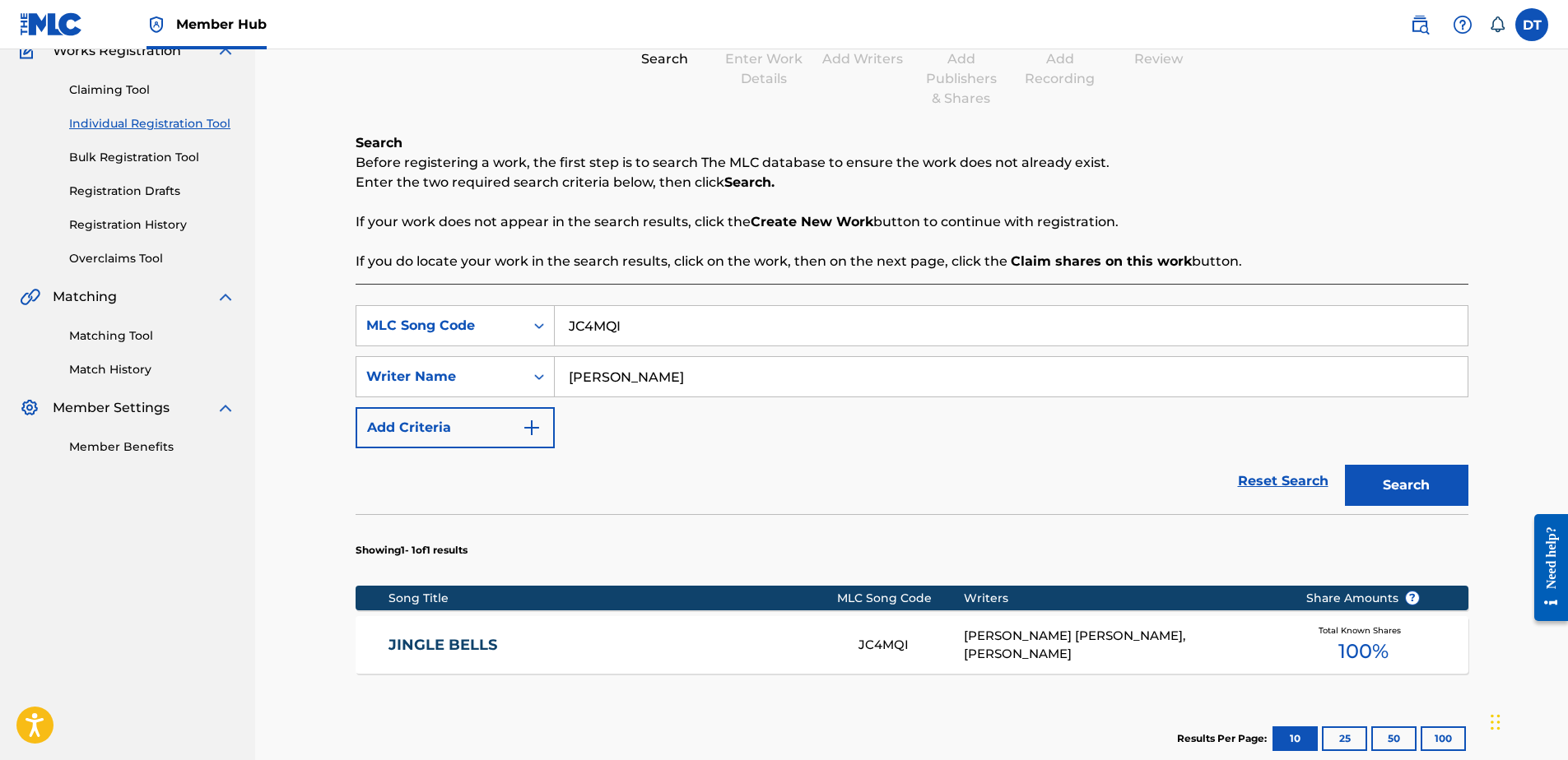
scroll to position [247, 0]
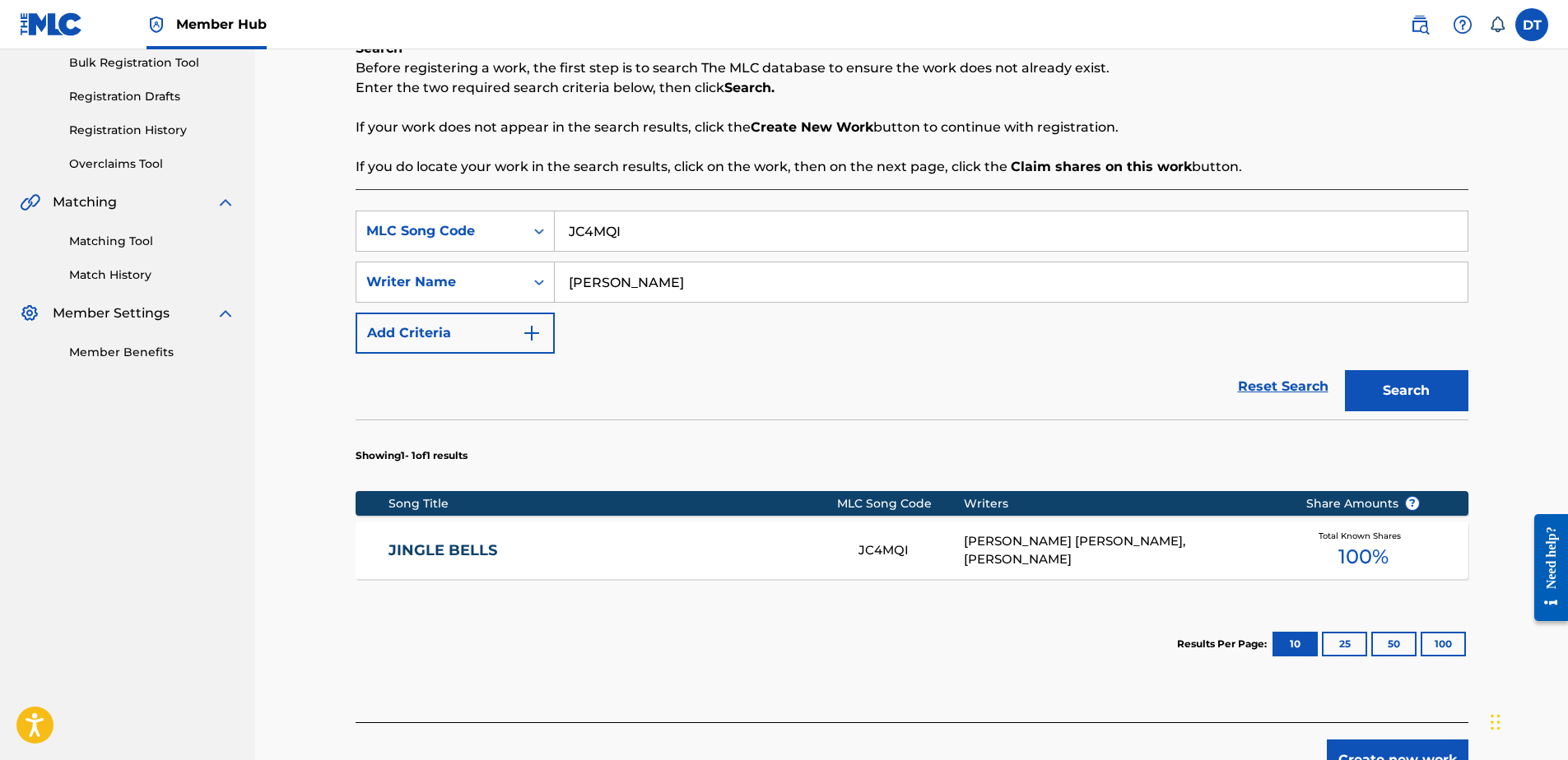
click at [466, 548] on link "JINGLE BELLS" at bounding box center [612, 551] width 448 height 19
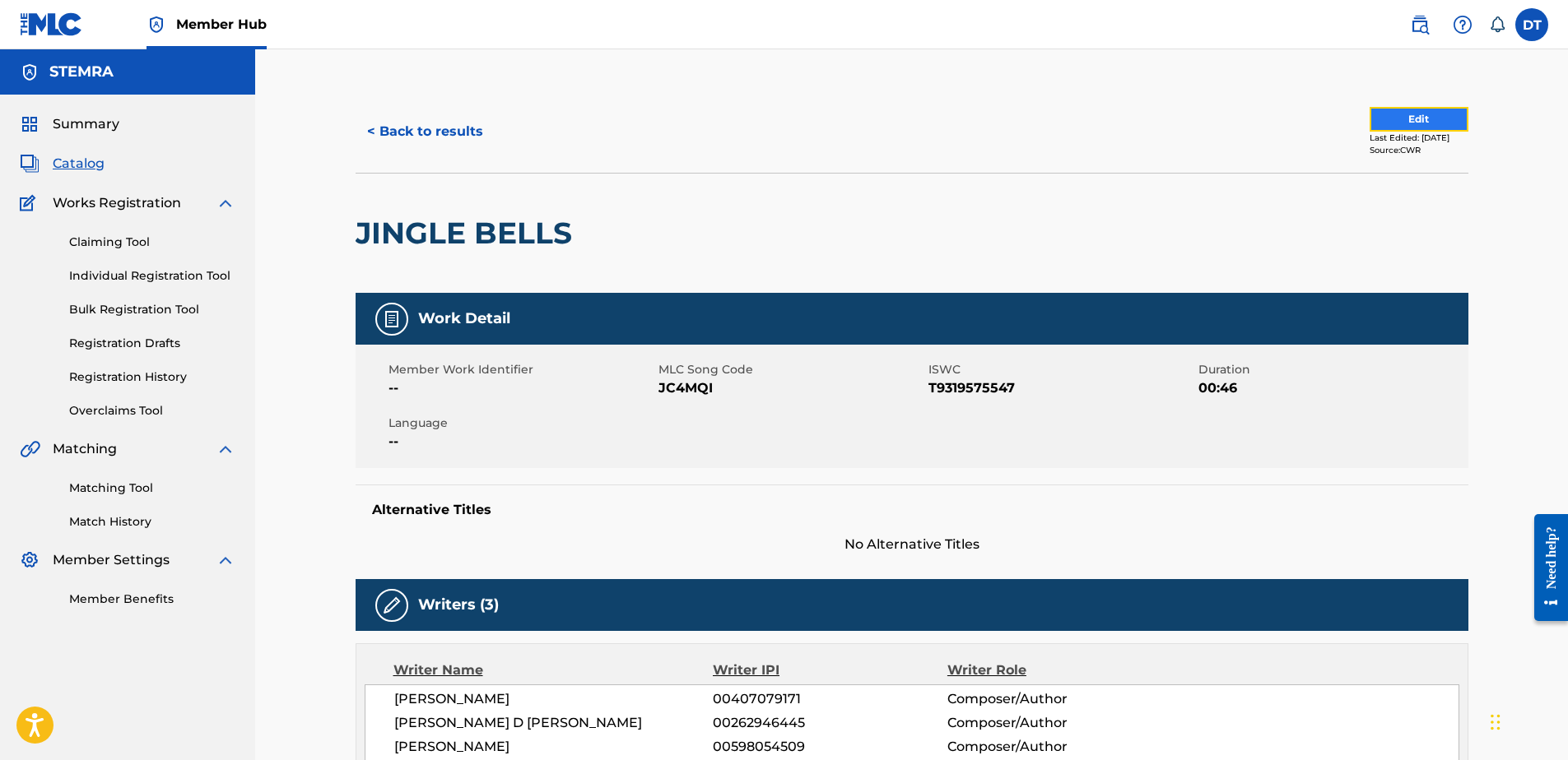
click at [1419, 122] on button "Edit" at bounding box center [1420, 120] width 99 height 25
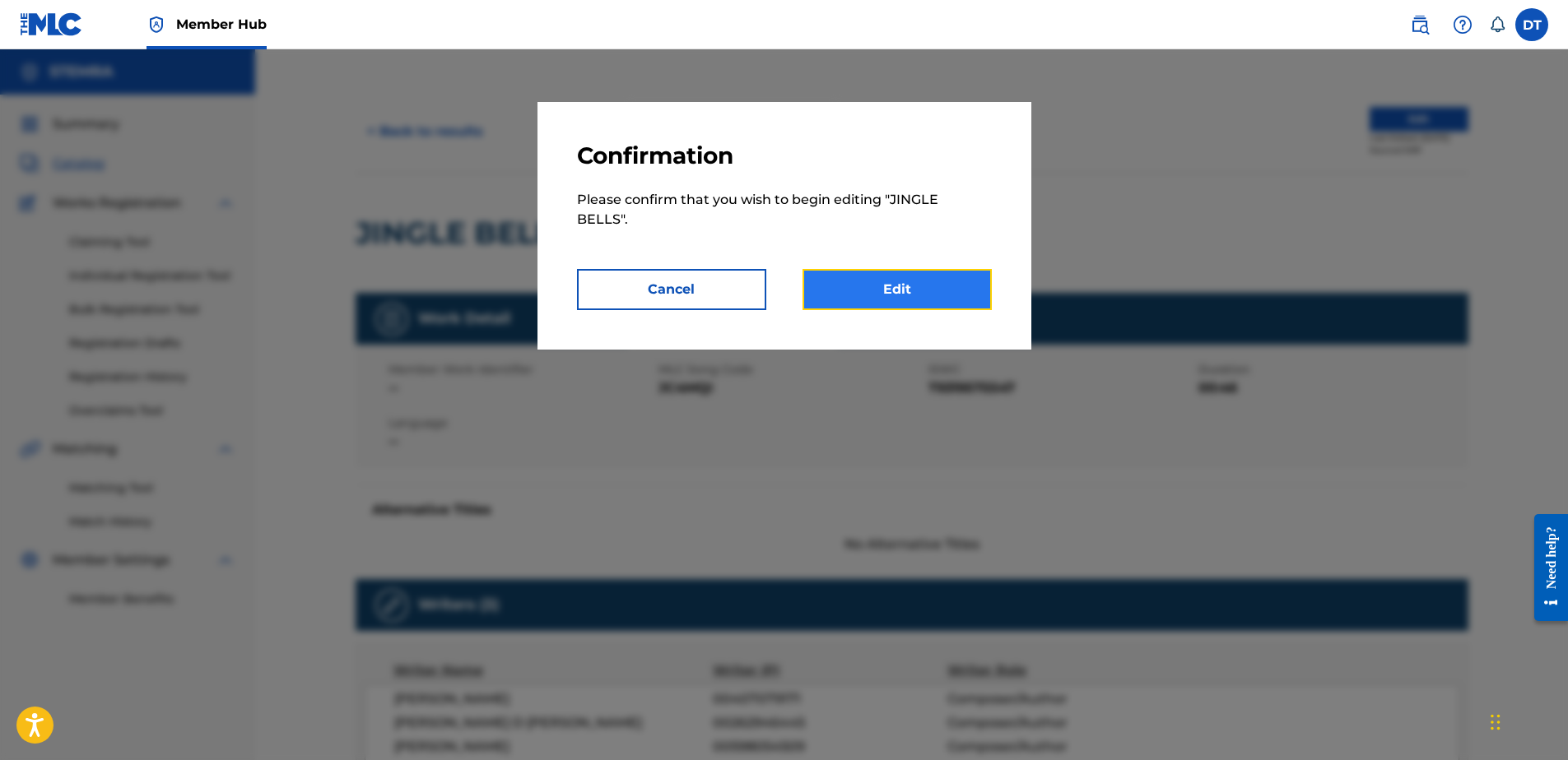
click at [891, 281] on link "Edit" at bounding box center [897, 289] width 189 height 41
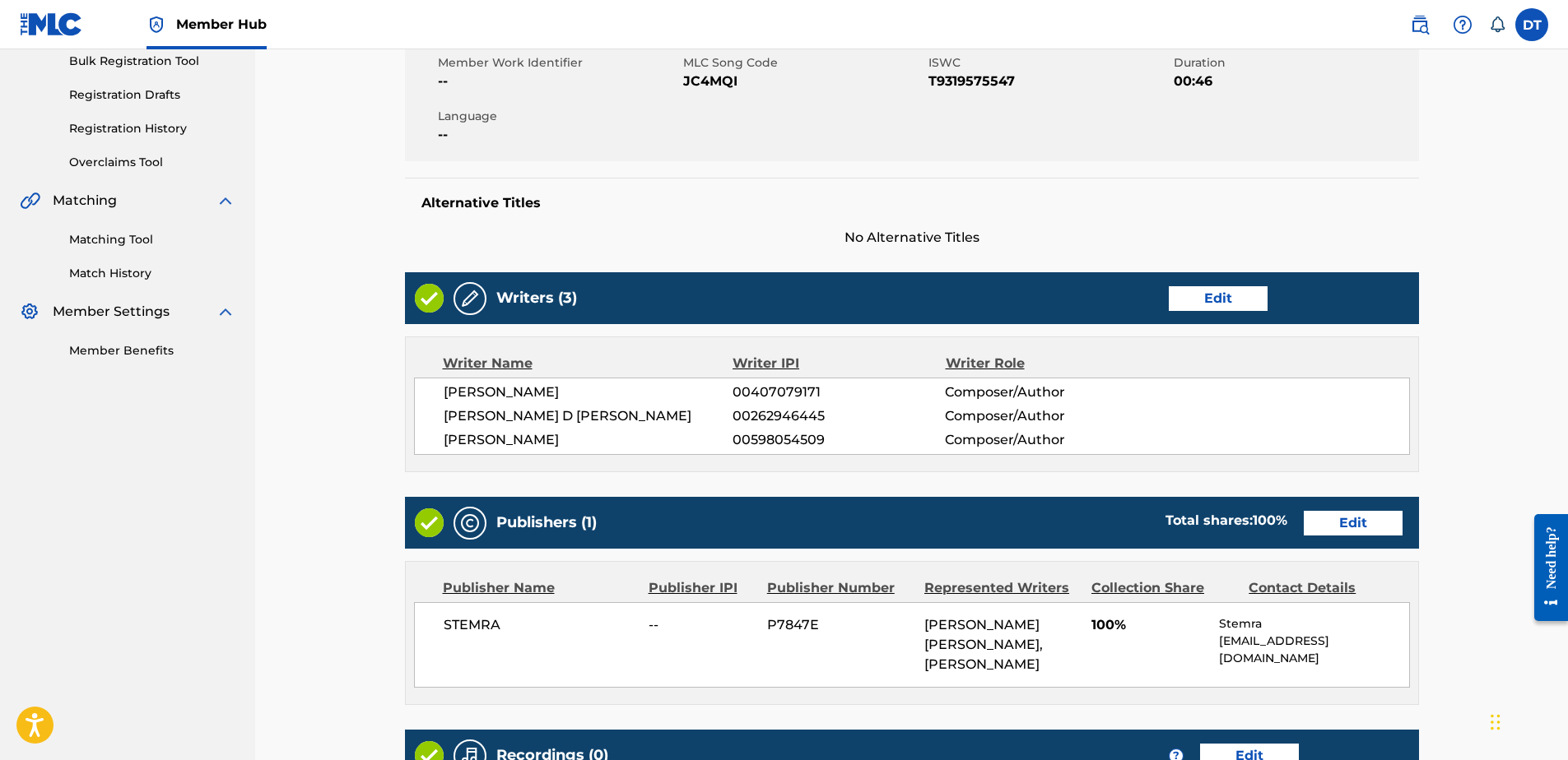
scroll to position [411, 0]
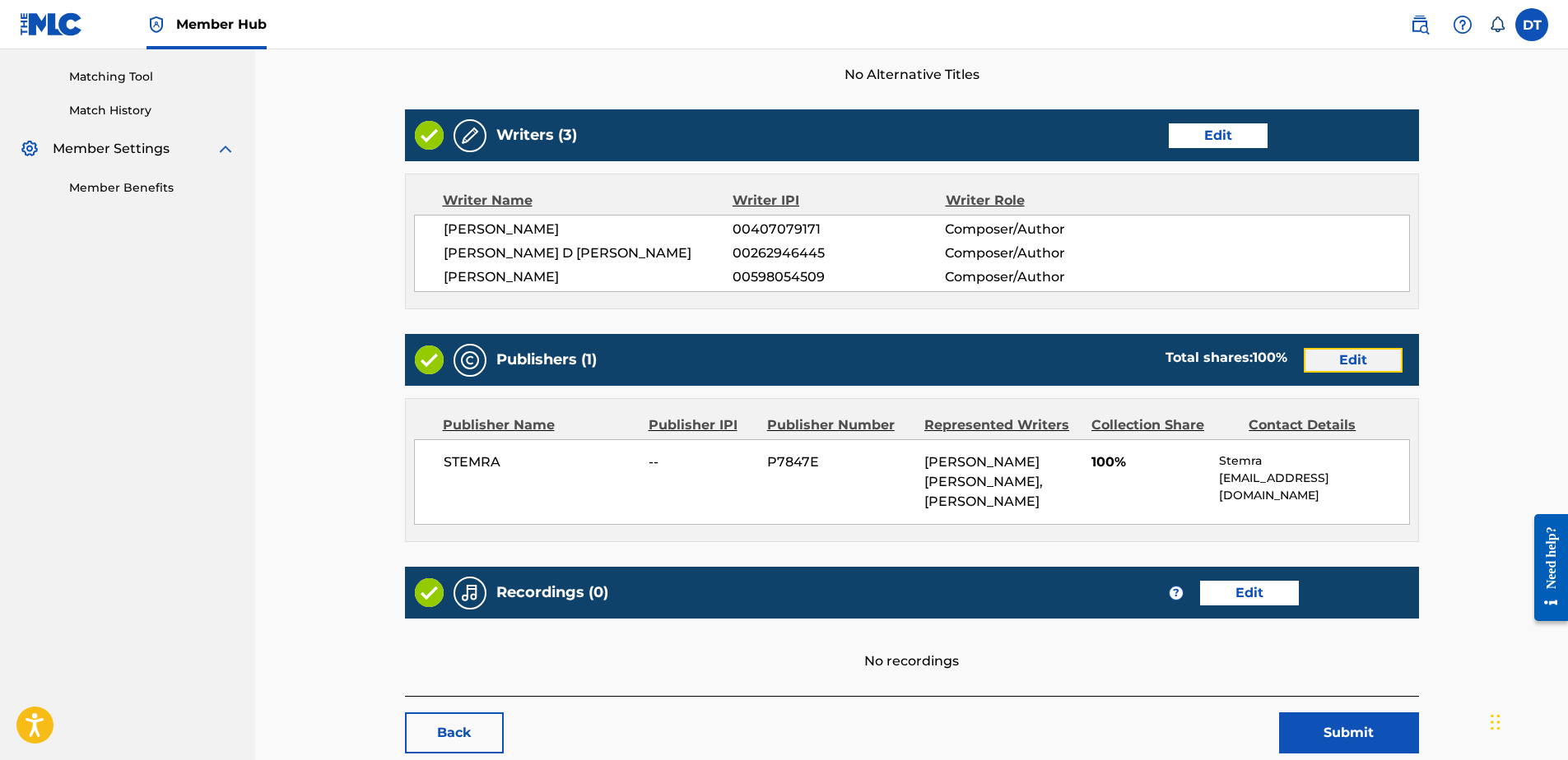
click at [1352, 360] on link "Edit" at bounding box center [1353, 360] width 99 height 25
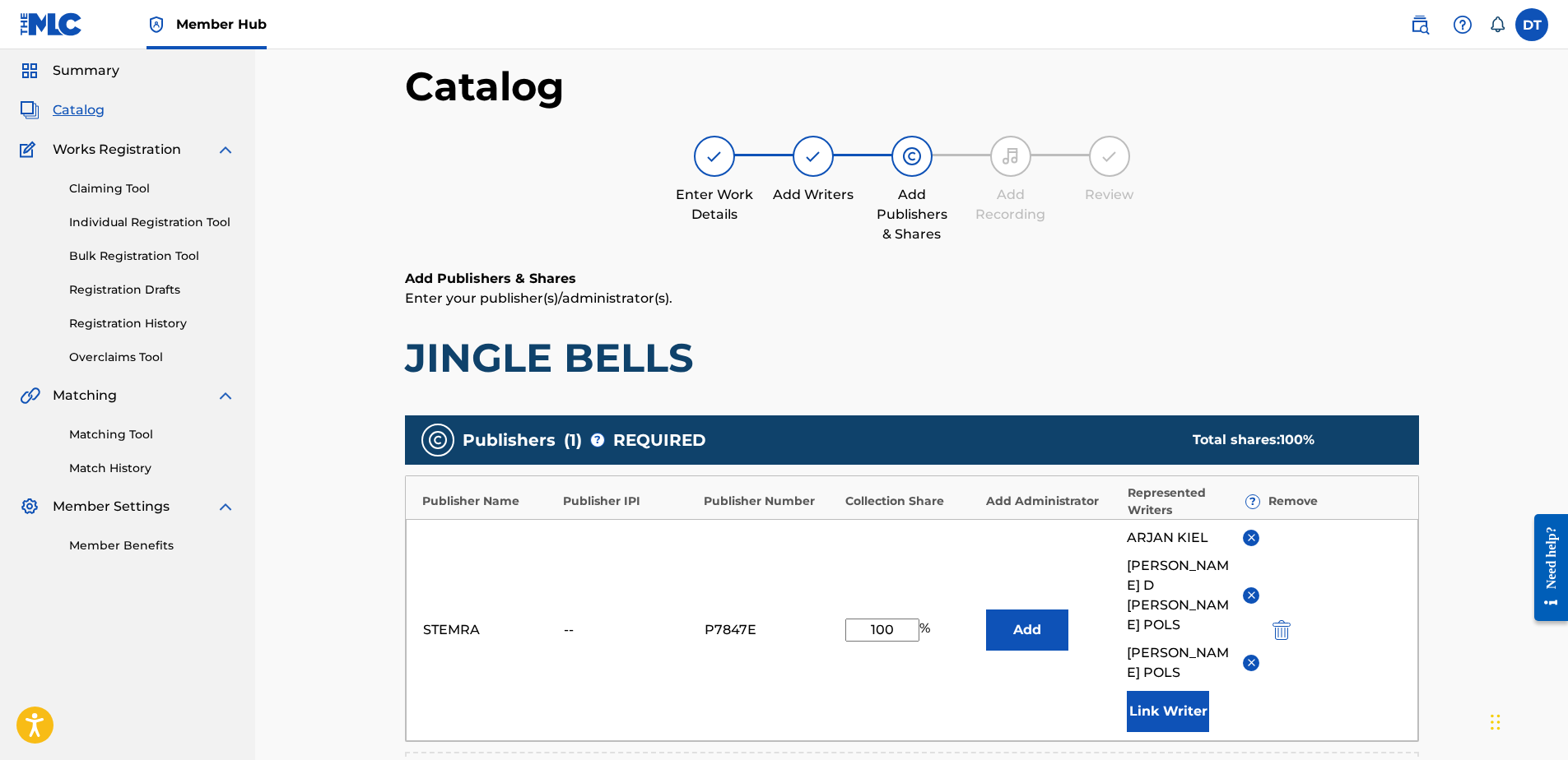
scroll to position [83, 0]
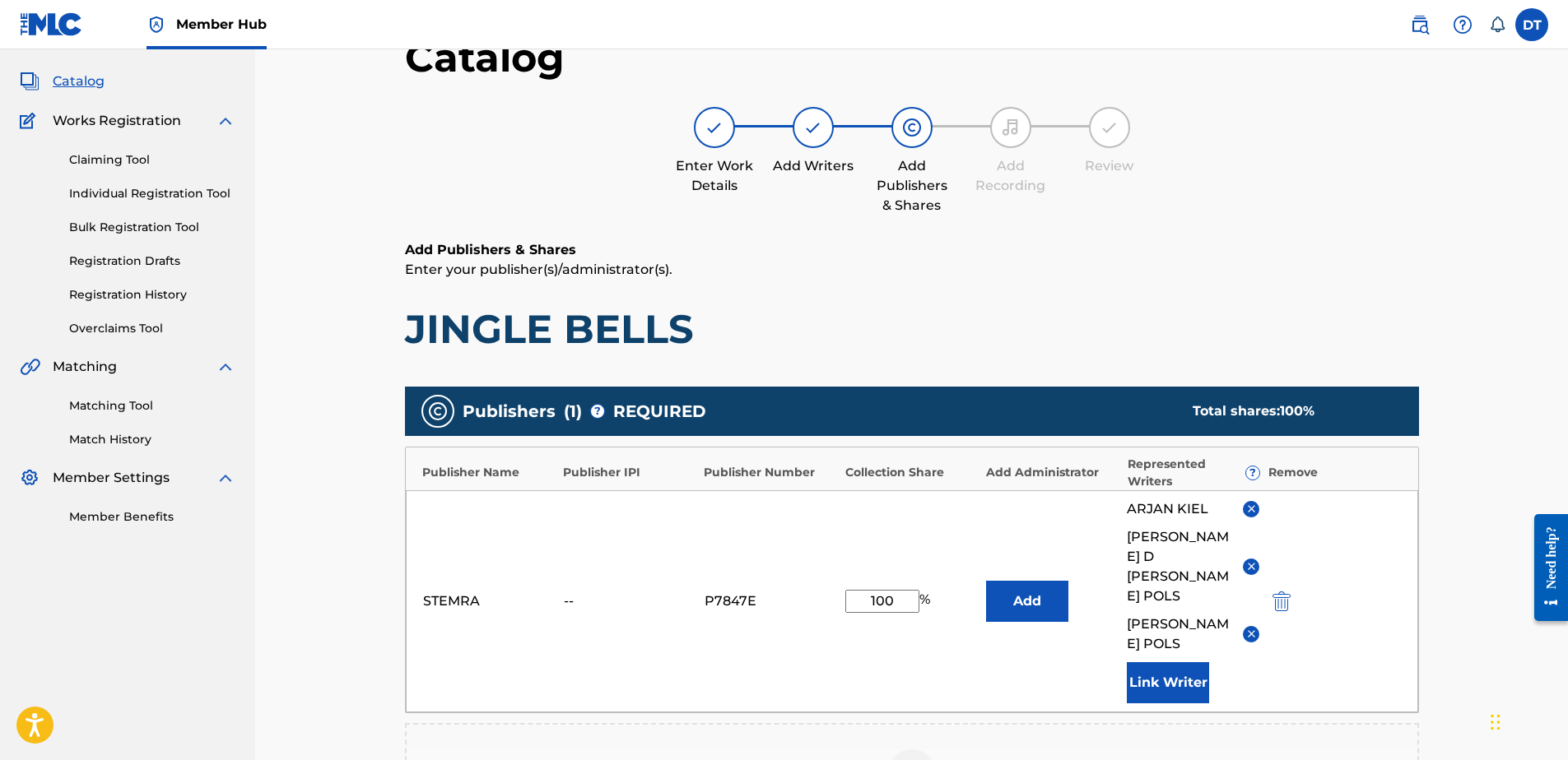
drag, startPoint x: 908, startPoint y: 574, endPoint x: 847, endPoint y: 569, distance: 61.2
click at [847, 590] on input "100" at bounding box center [883, 601] width 74 height 23
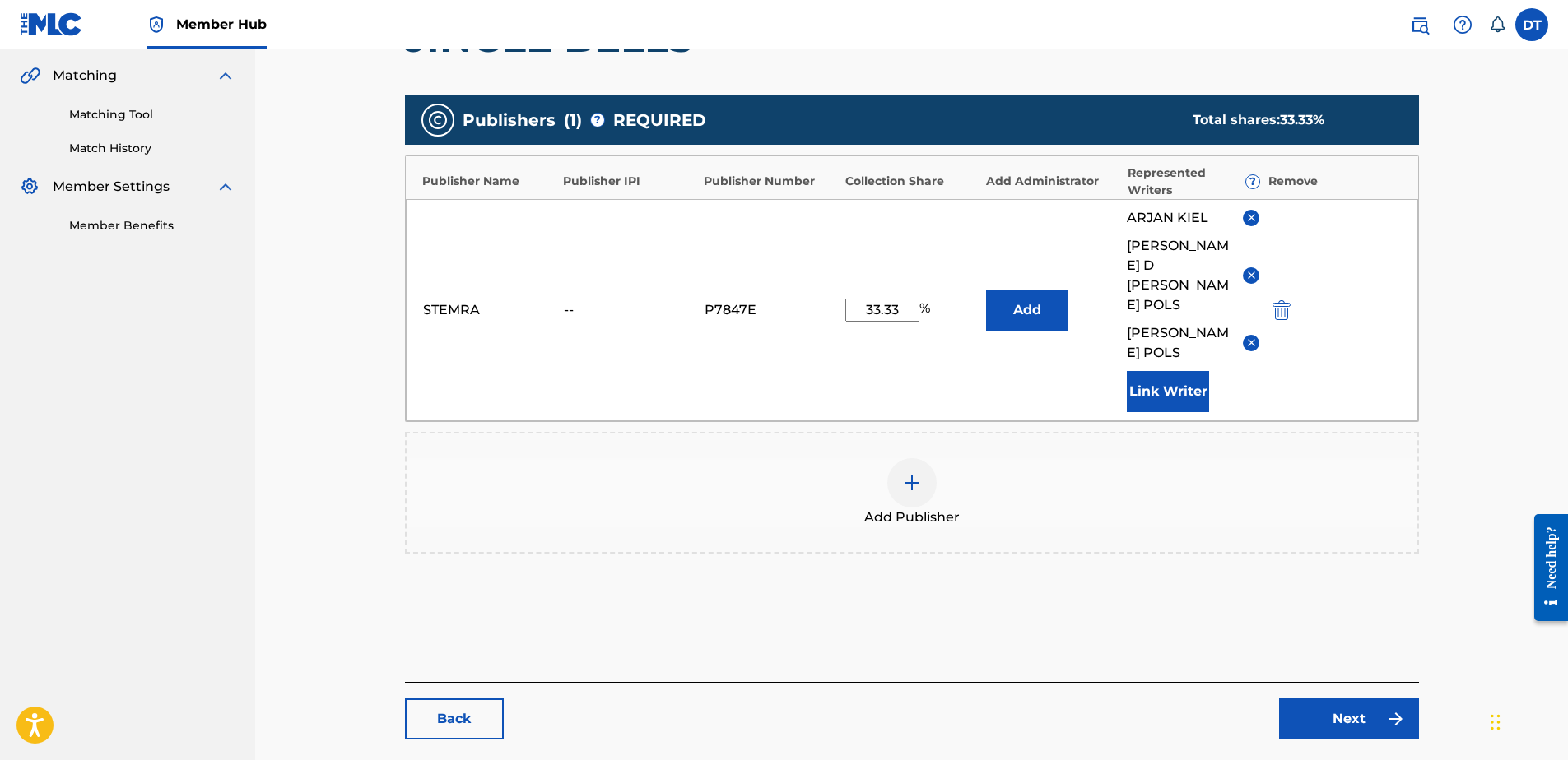
scroll to position [397, 0]
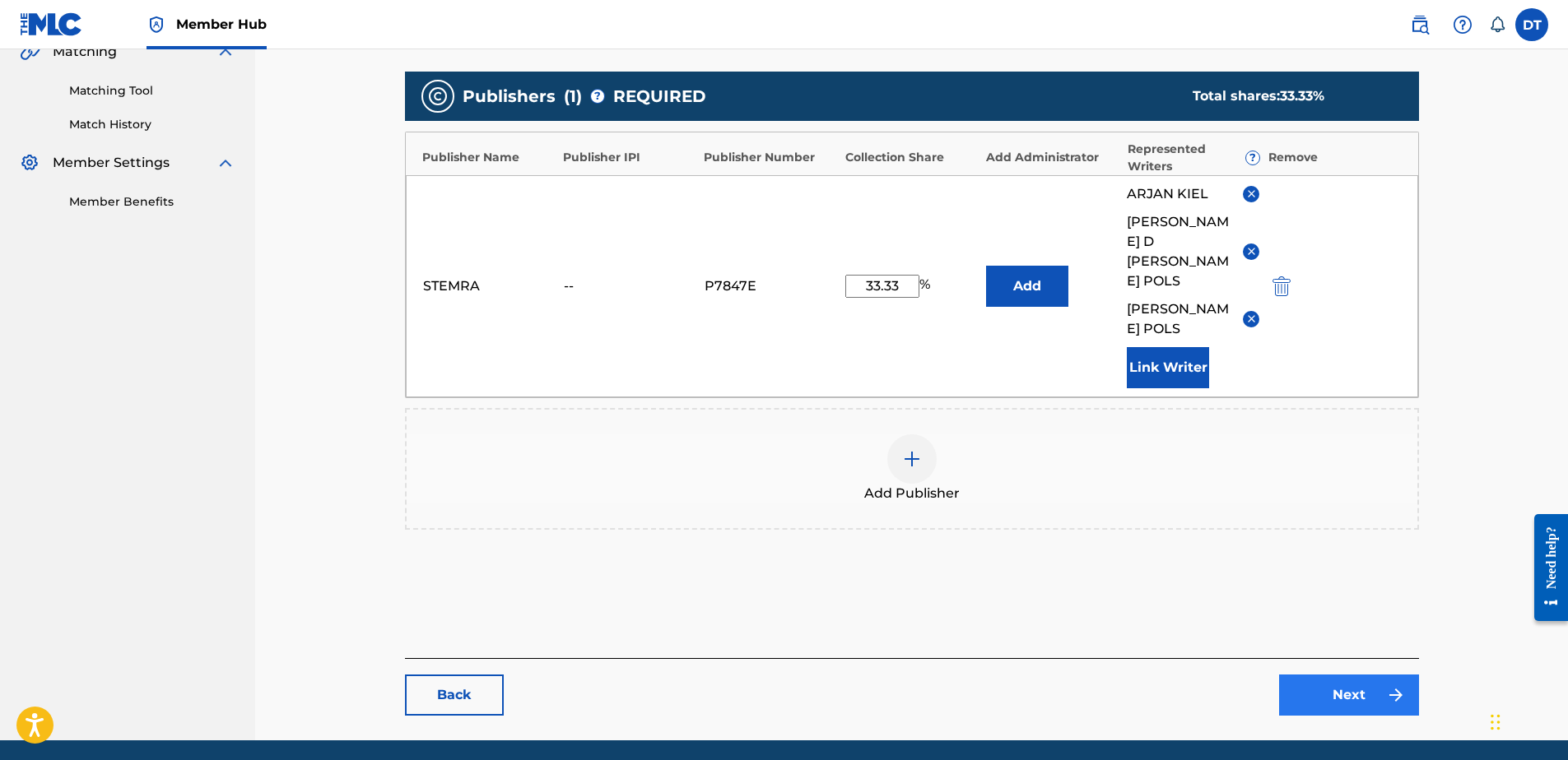
type input "33.33"
click at [1375, 674] on link "Next" at bounding box center [1348, 694] width 140 height 41
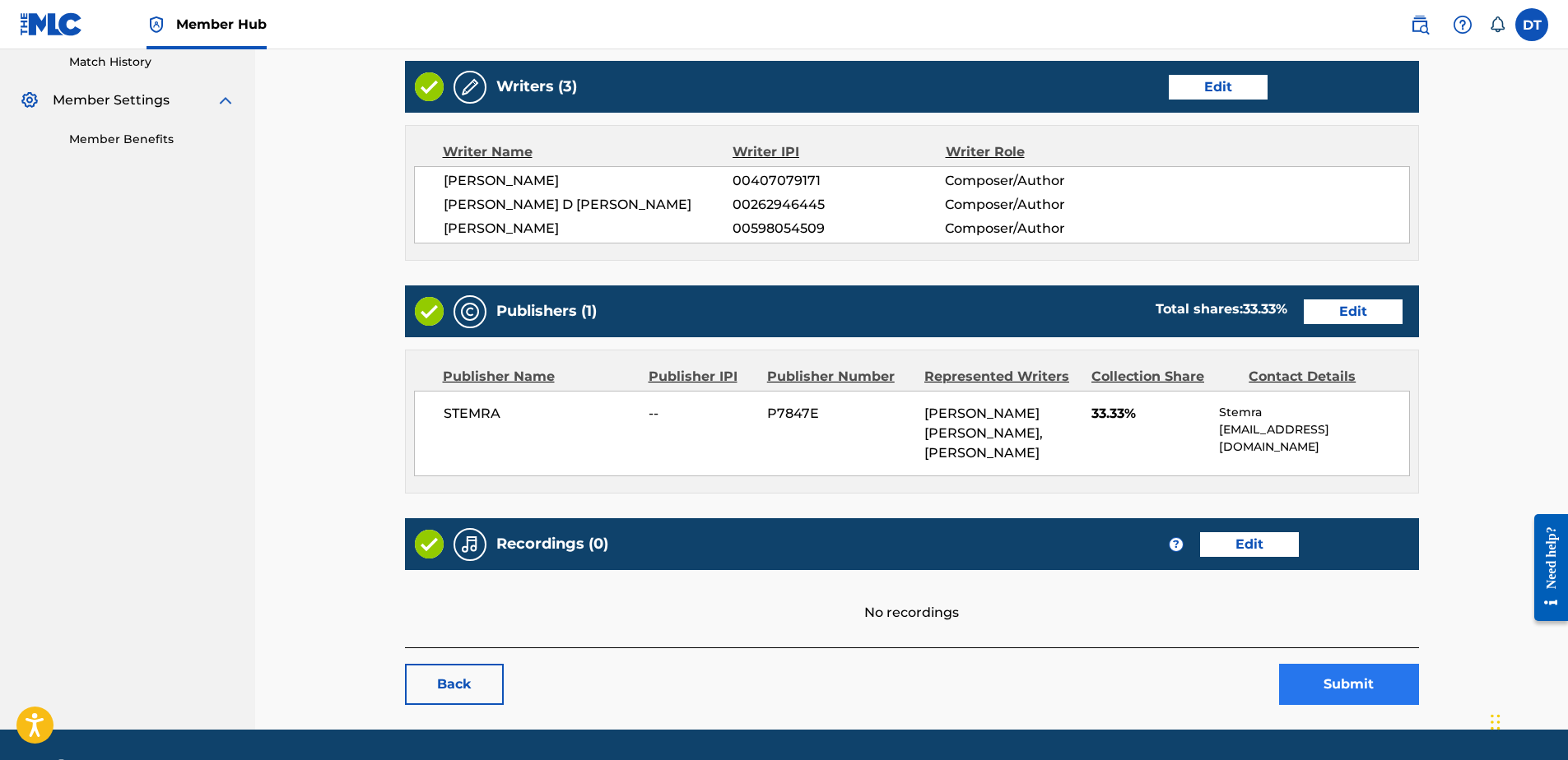
scroll to position [508, 0]
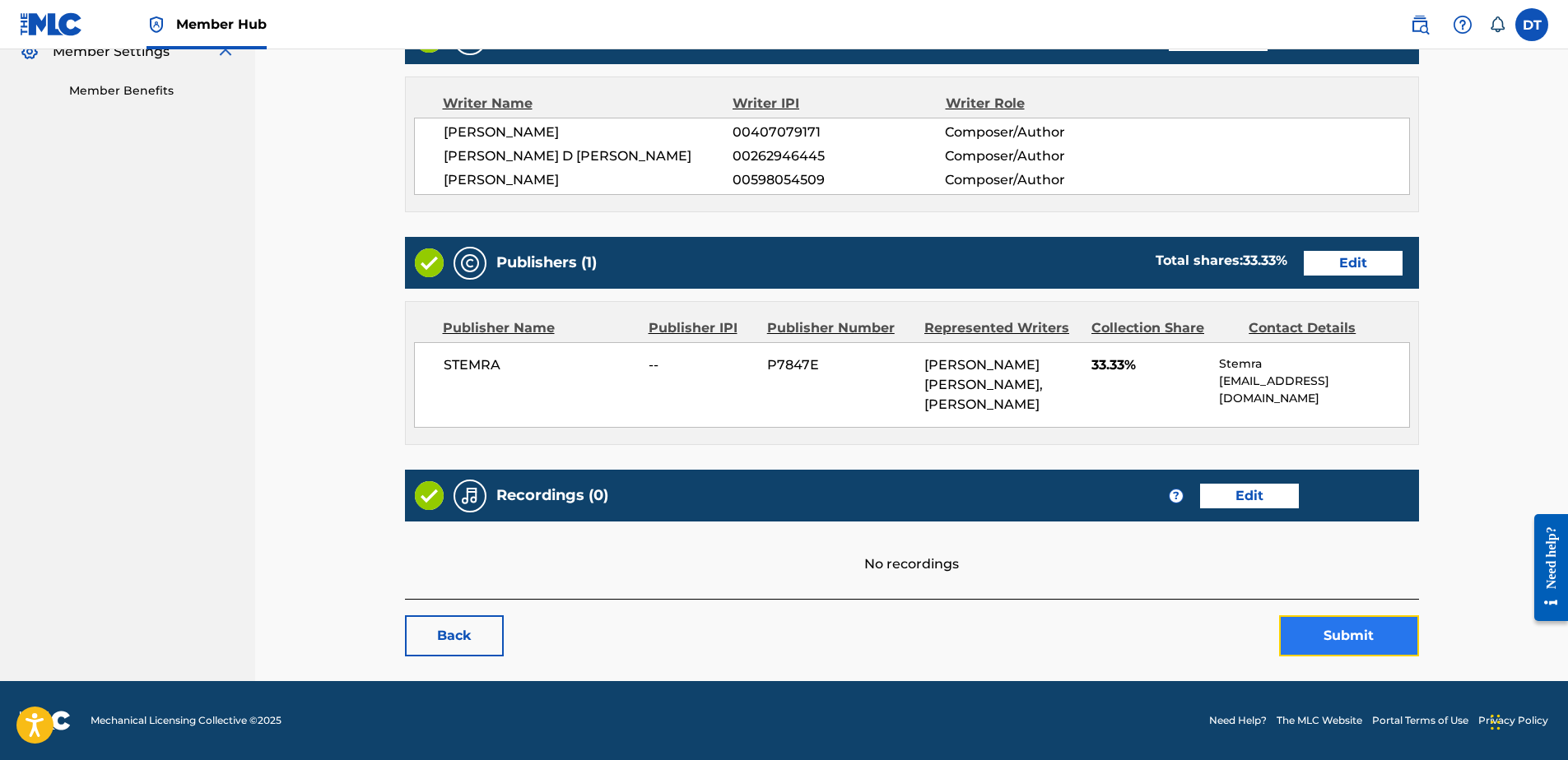
click at [1336, 632] on button "Submit" at bounding box center [1348, 636] width 140 height 41
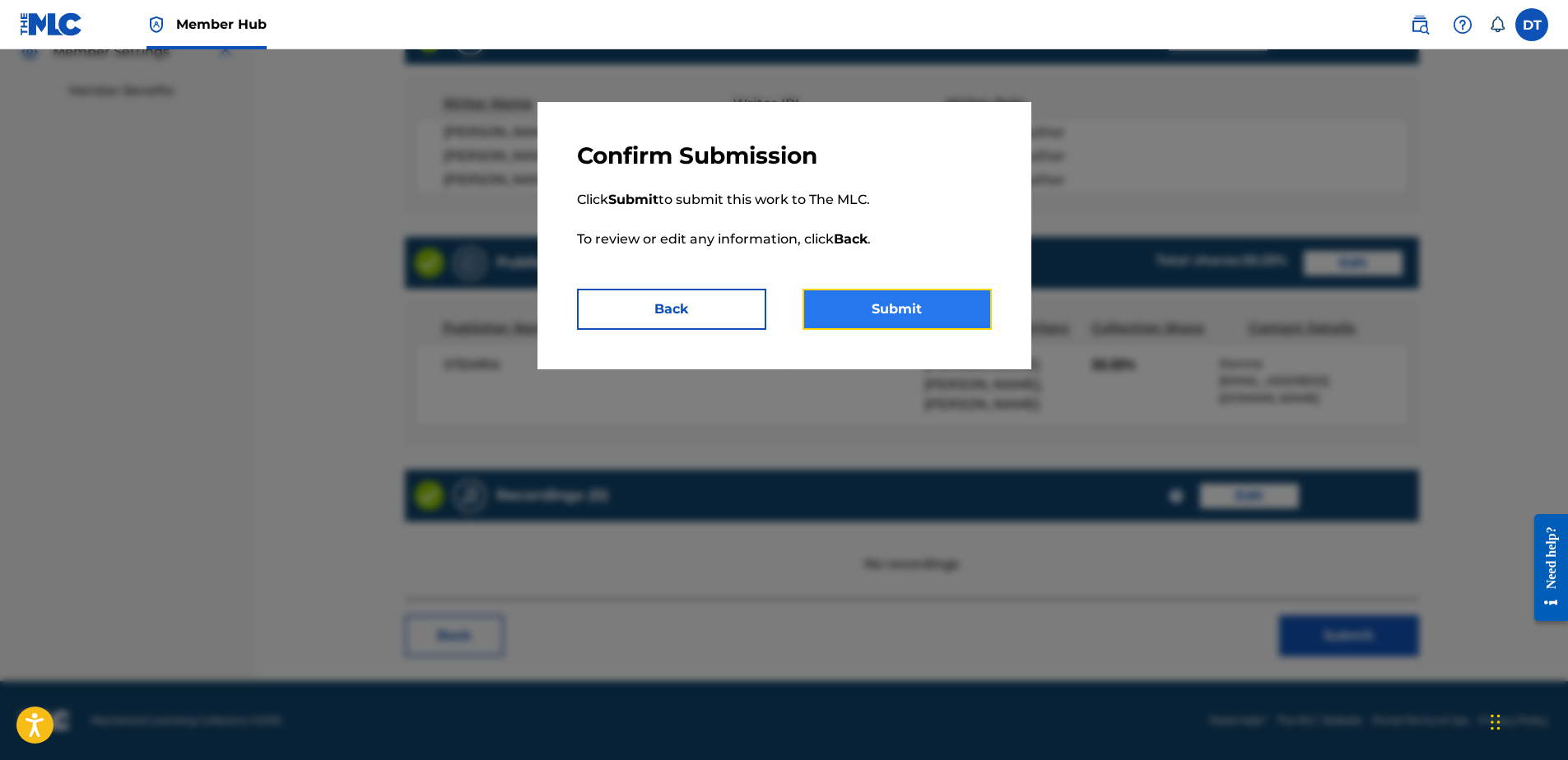
click at [866, 299] on button "Submit" at bounding box center [897, 309] width 189 height 41
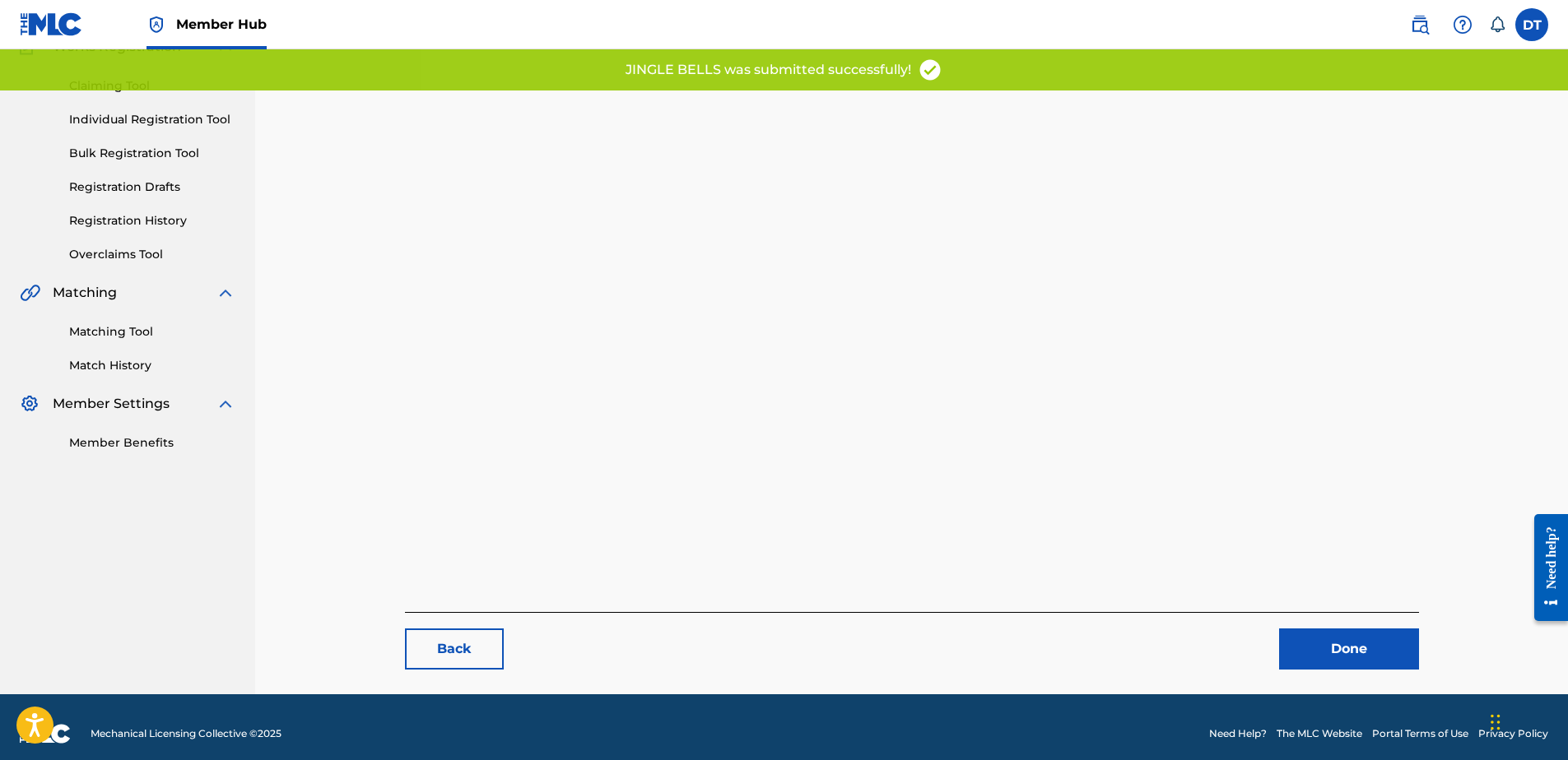
scroll to position [169, 0]
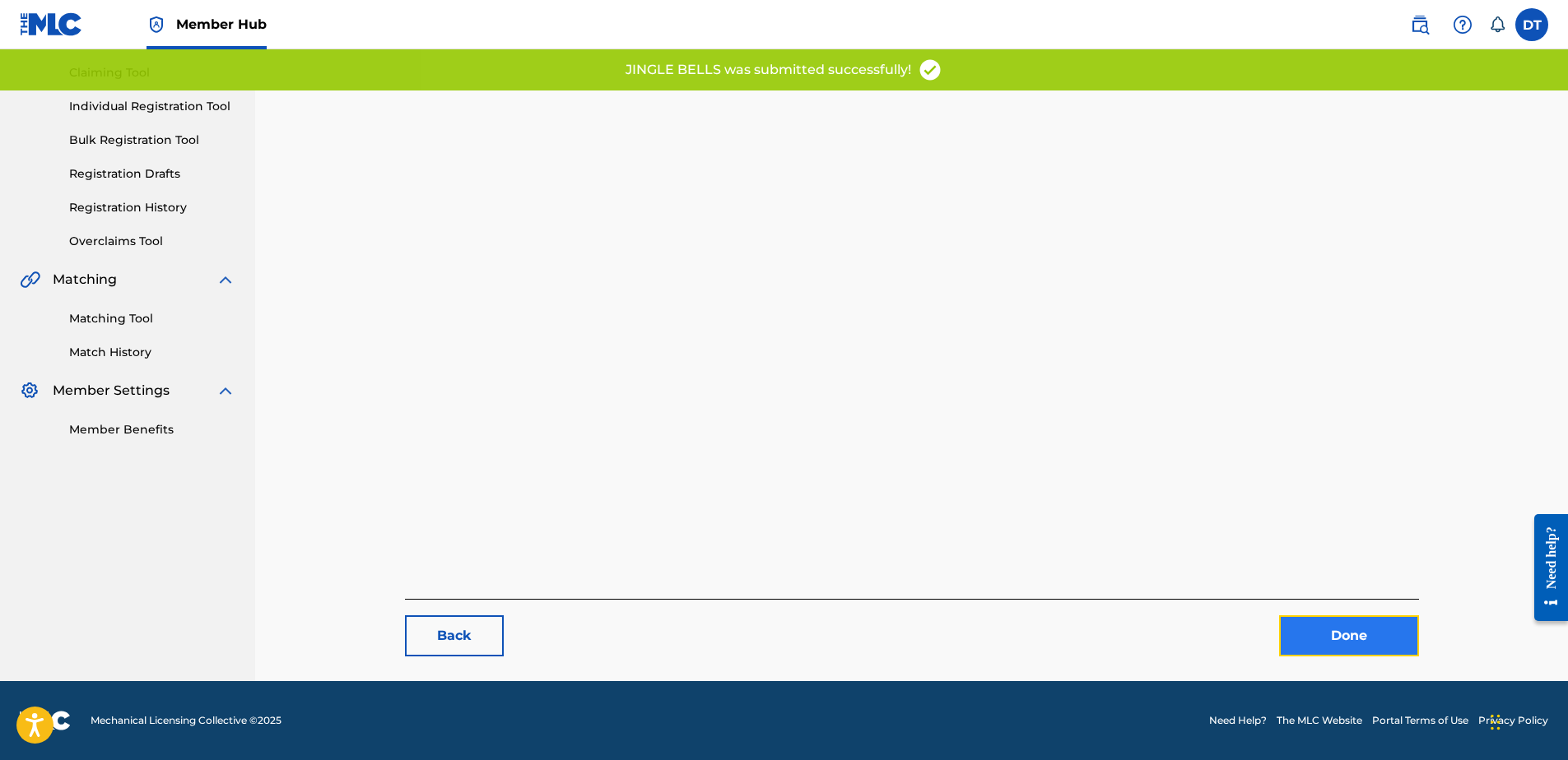
click at [1333, 629] on link "Done" at bounding box center [1348, 636] width 140 height 41
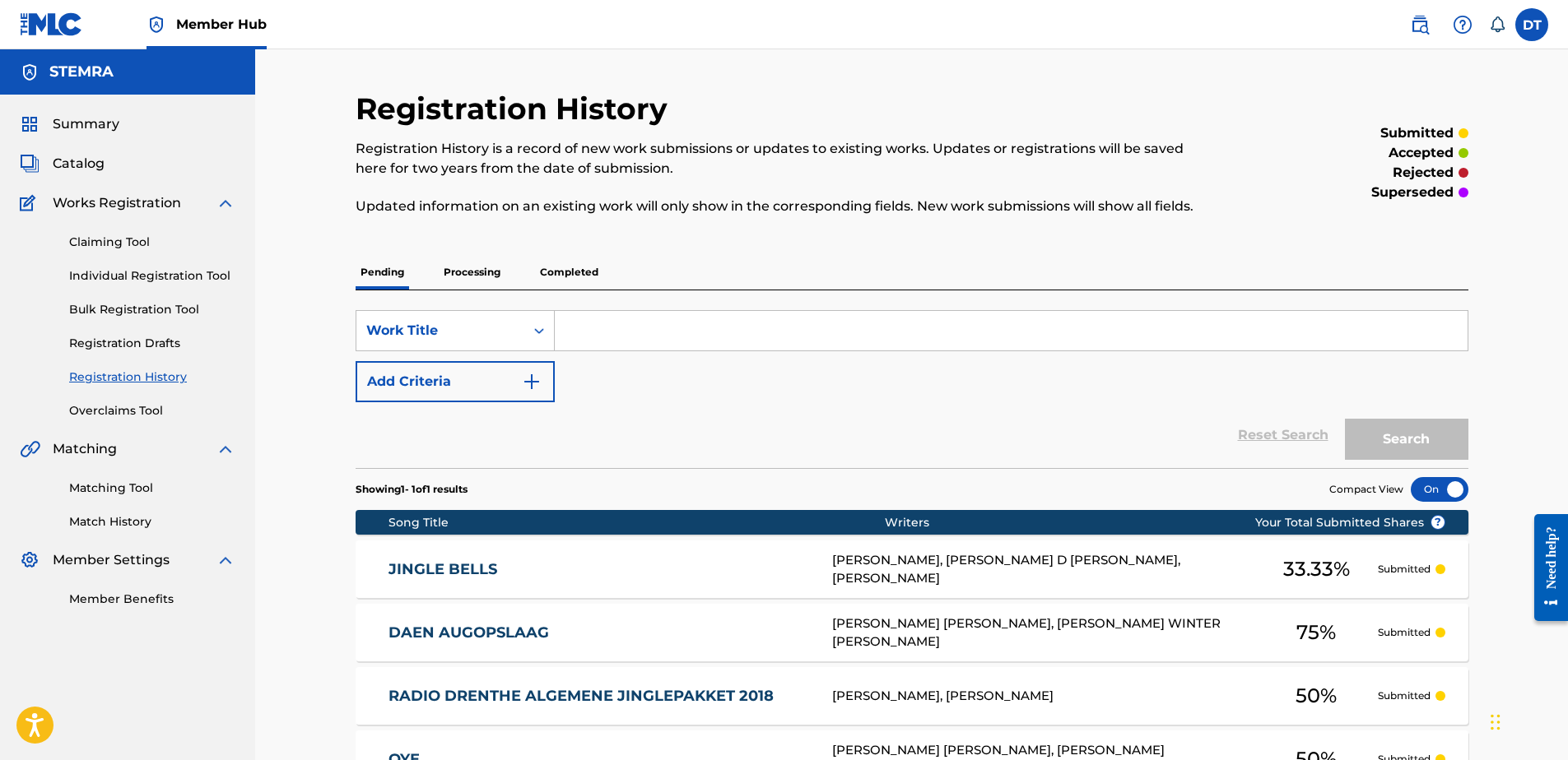
click at [613, 323] on input "Search Form" at bounding box center [1011, 331] width 913 height 40
paste input "RC2TVK"
type input "RC2TVK"
click at [1390, 422] on button "Search" at bounding box center [1407, 439] width 124 height 41
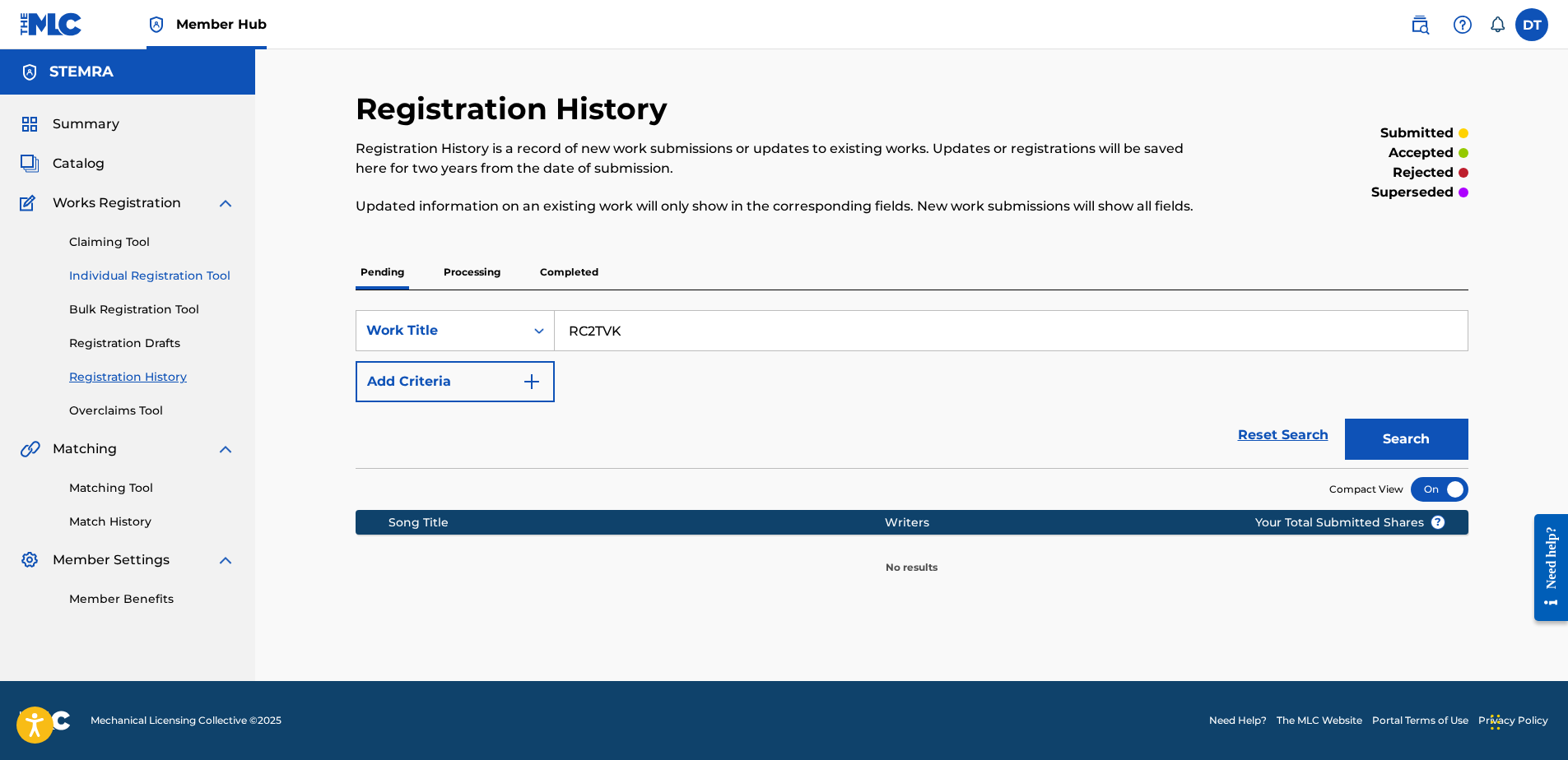
click at [101, 280] on link "Individual Registration Tool" at bounding box center [152, 276] width 166 height 17
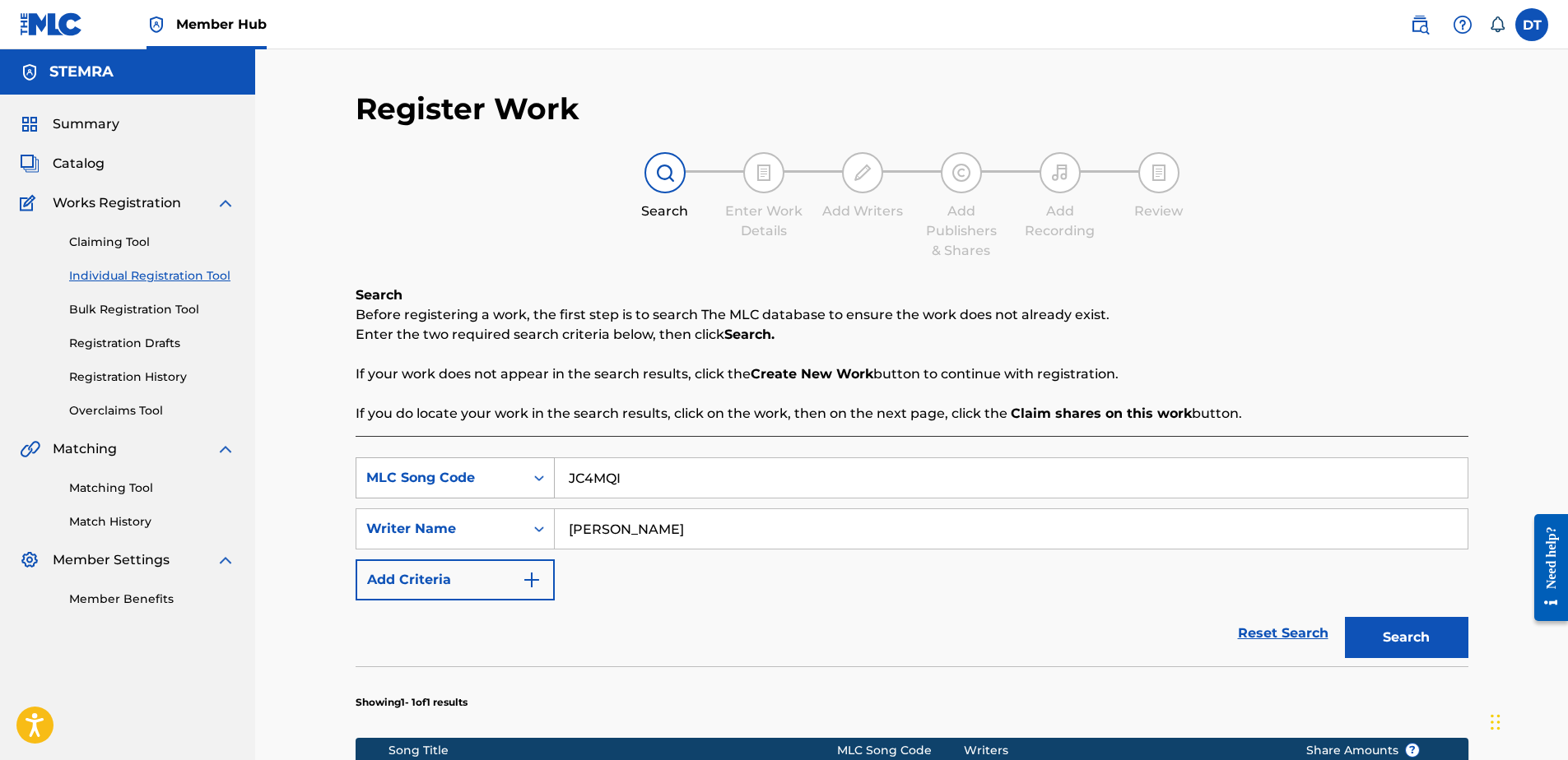
drag, startPoint x: 657, startPoint y: 478, endPoint x: 522, endPoint y: 479, distance: 135.0
click at [522, 479] on div "SearchWithCriteriad1140f84-3494-400b-8573-bb26df62313c MLC Song Code JC4MQI" at bounding box center [911, 478] width 1113 height 41
paste input "RC2TVK"
type input "RC2TVK"
drag, startPoint x: 678, startPoint y: 521, endPoint x: 545, endPoint y: 527, distance: 133.1
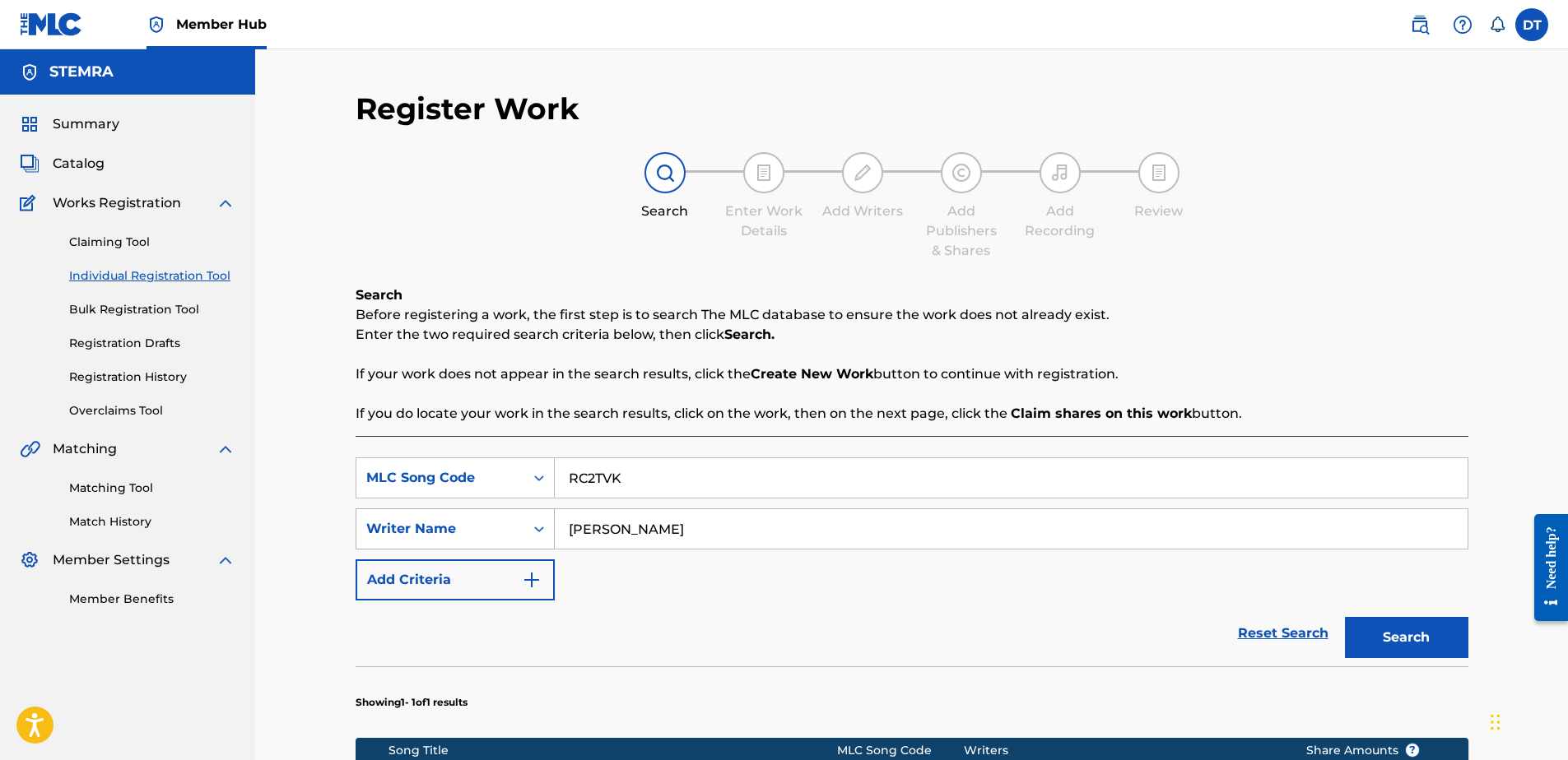
click at [543, 528] on div "SearchWithCriteria9541e2f1-b85c-43ed-b5ab-2486f68c45b8 Writer Name [PERSON_NAME]" at bounding box center [911, 528] width 1113 height 41
click at [583, 532] on input "Search Form" at bounding box center [1011, 529] width 913 height 40
paste input "[PERSON_NAME];"
type input "[PERSON_NAME]"
click at [1401, 632] on button "Search" at bounding box center [1407, 637] width 124 height 41
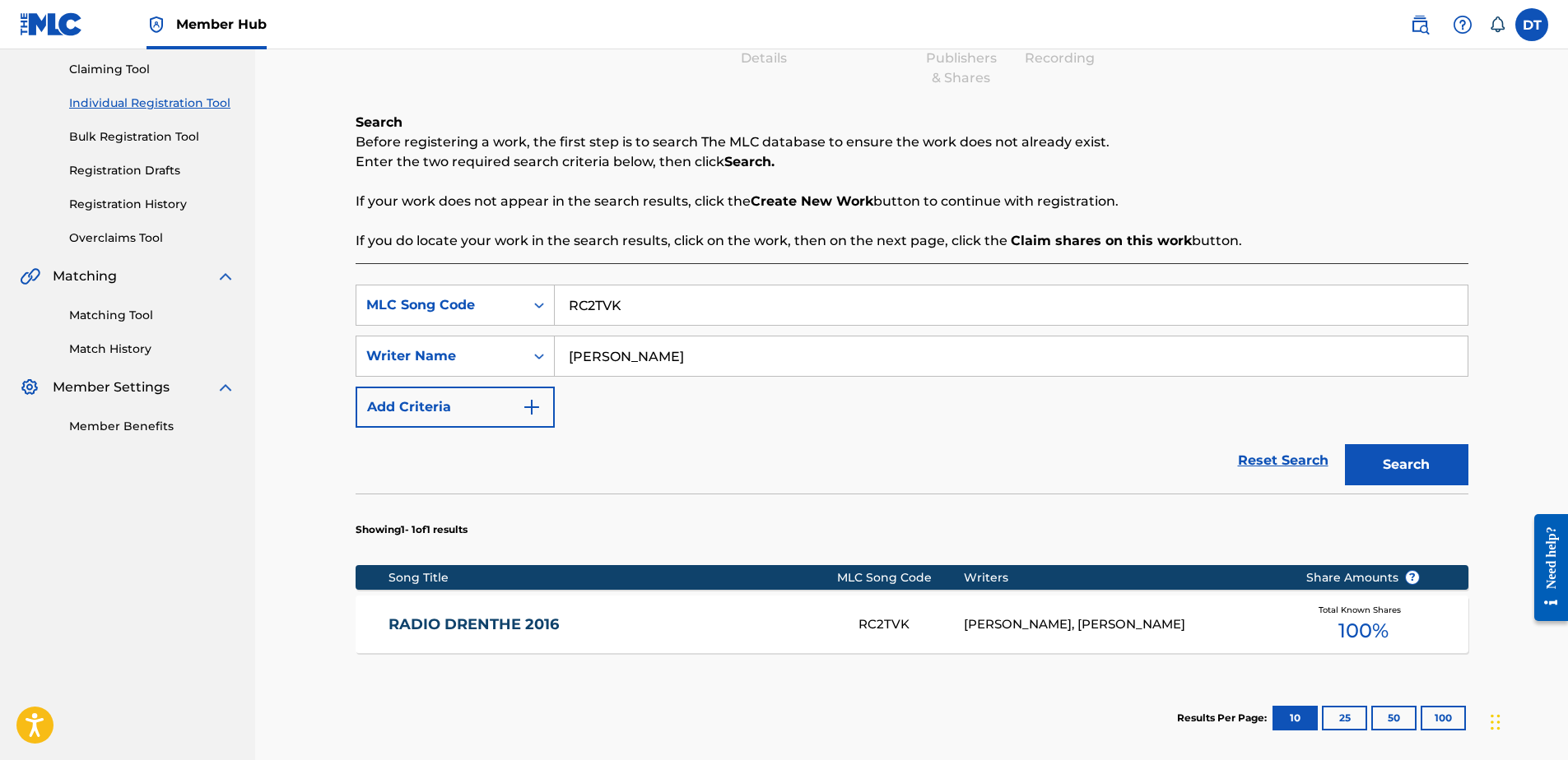
scroll to position [247, 0]
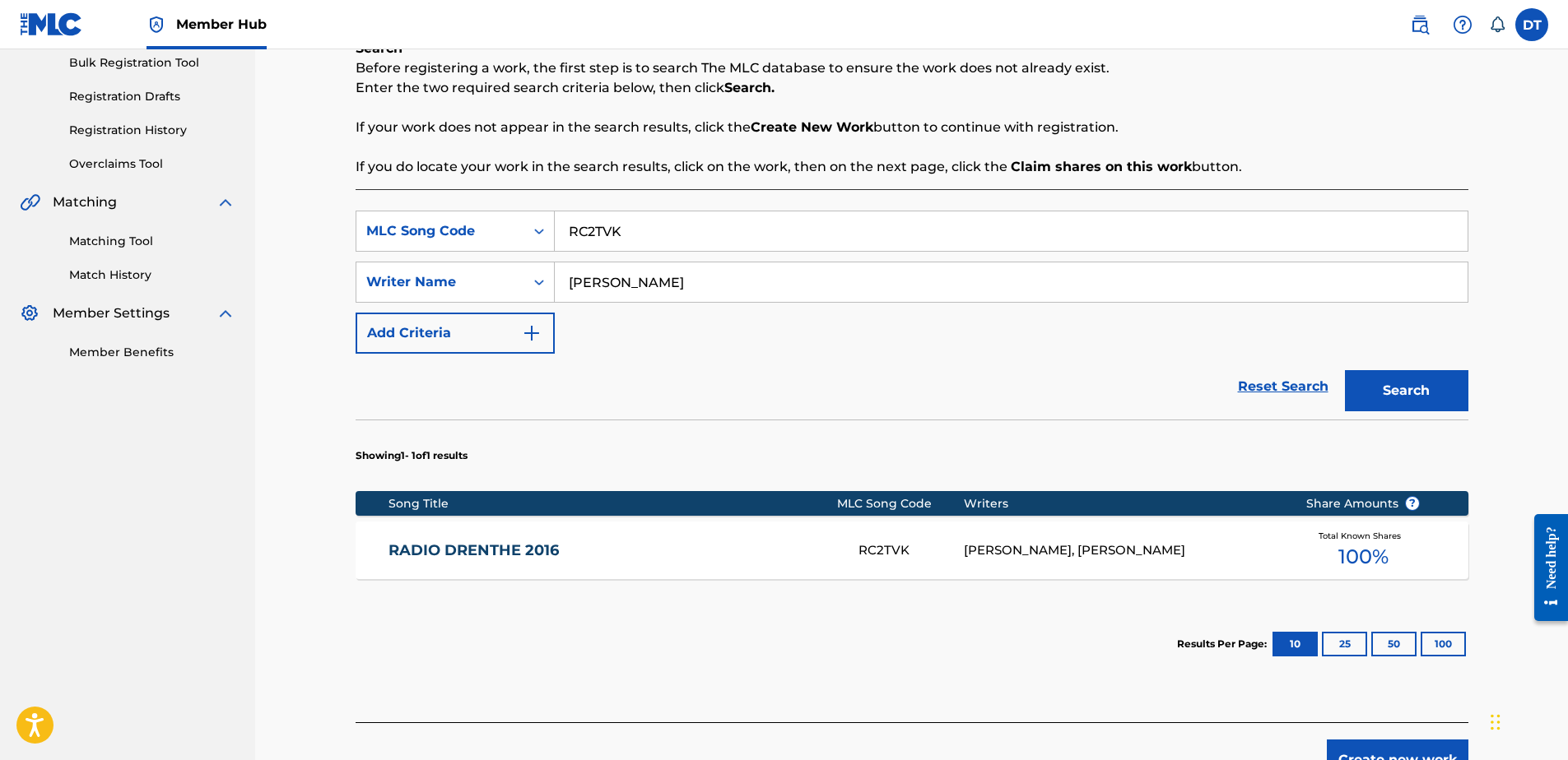
click at [460, 548] on link "RADIO DRENTHE 2016" at bounding box center [612, 551] width 448 height 19
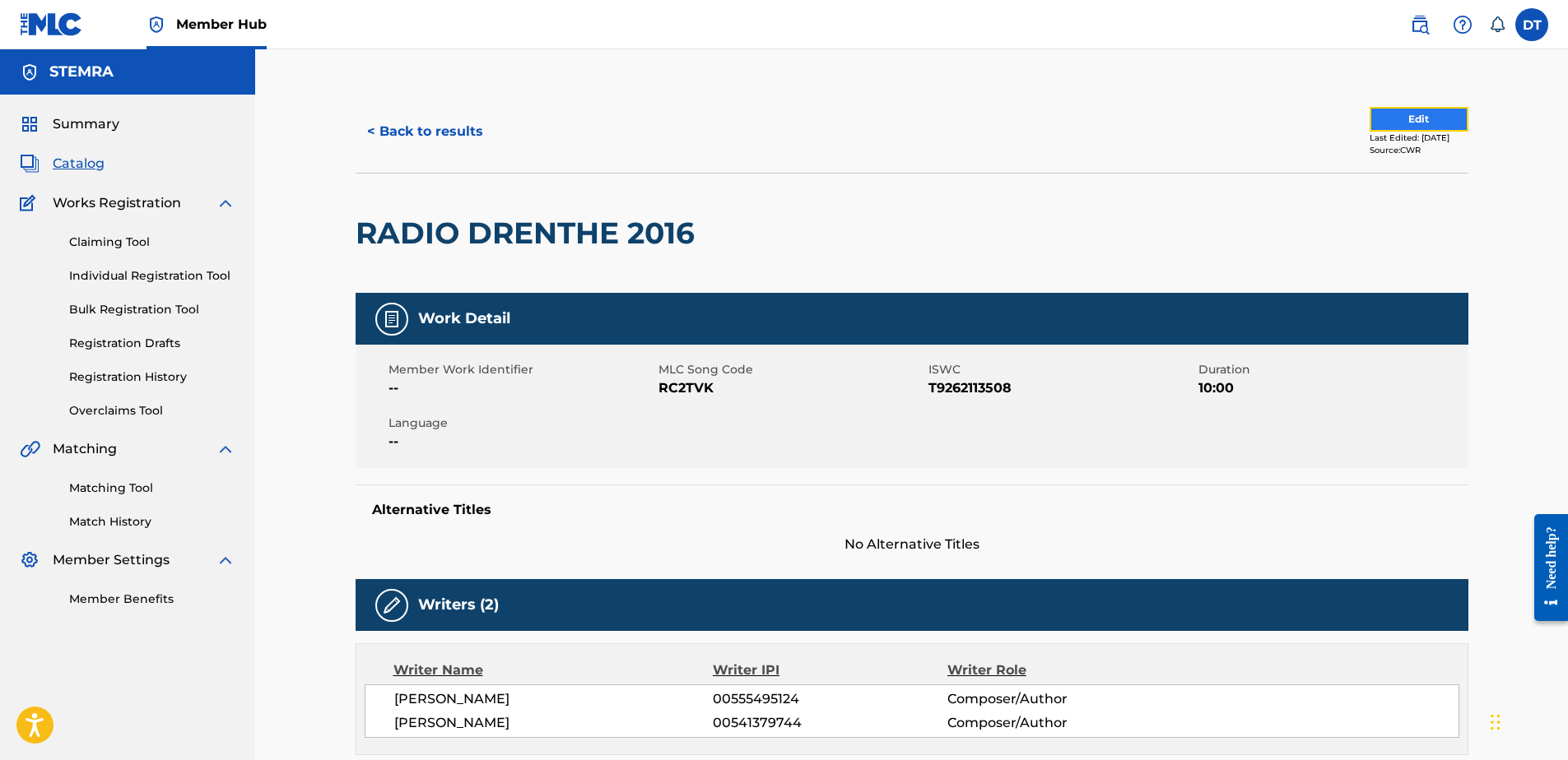
click at [1419, 118] on button "Edit" at bounding box center [1420, 120] width 99 height 25
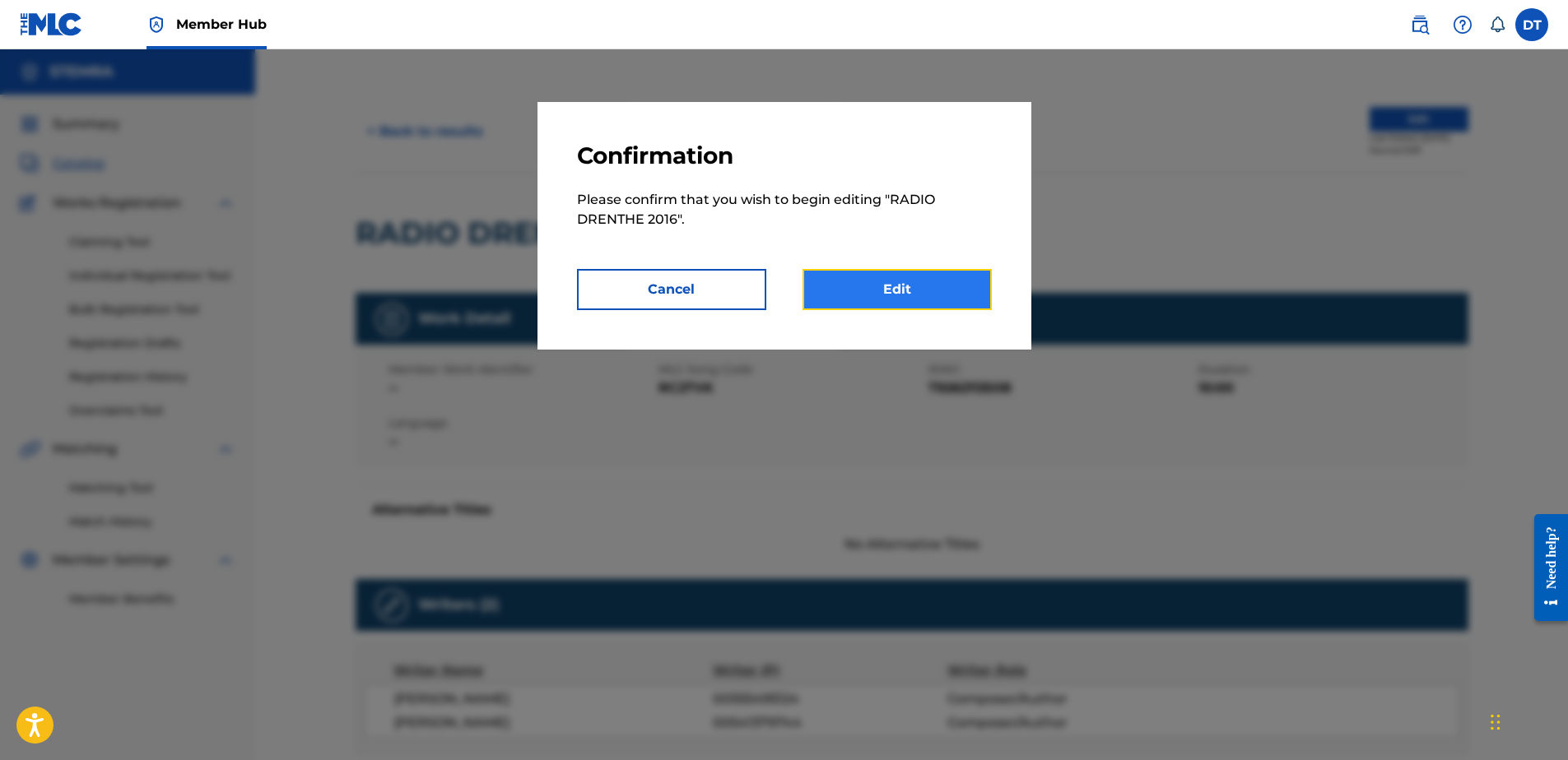
click at [887, 294] on link "Edit" at bounding box center [897, 289] width 189 height 41
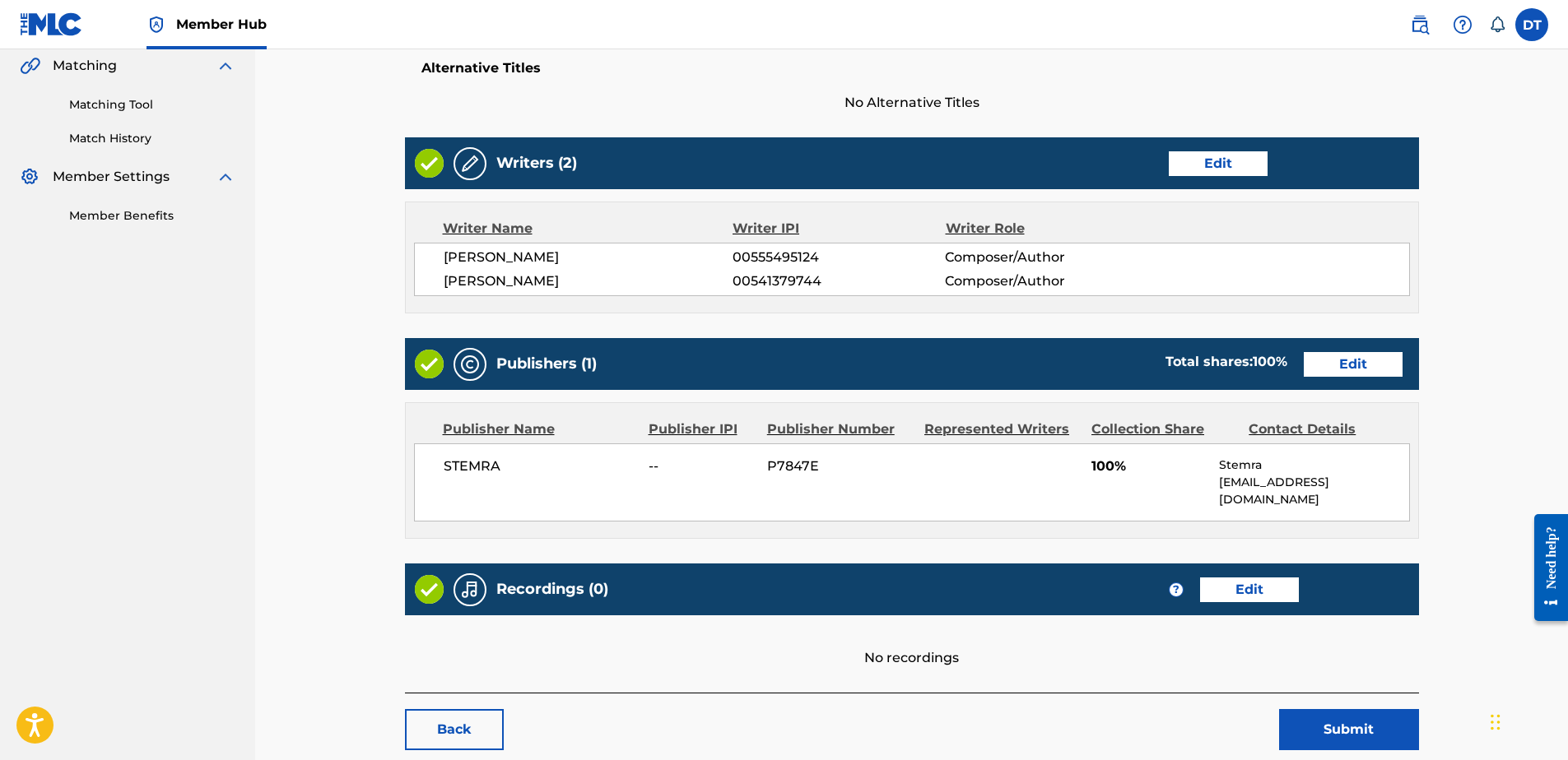
scroll to position [460, 0]
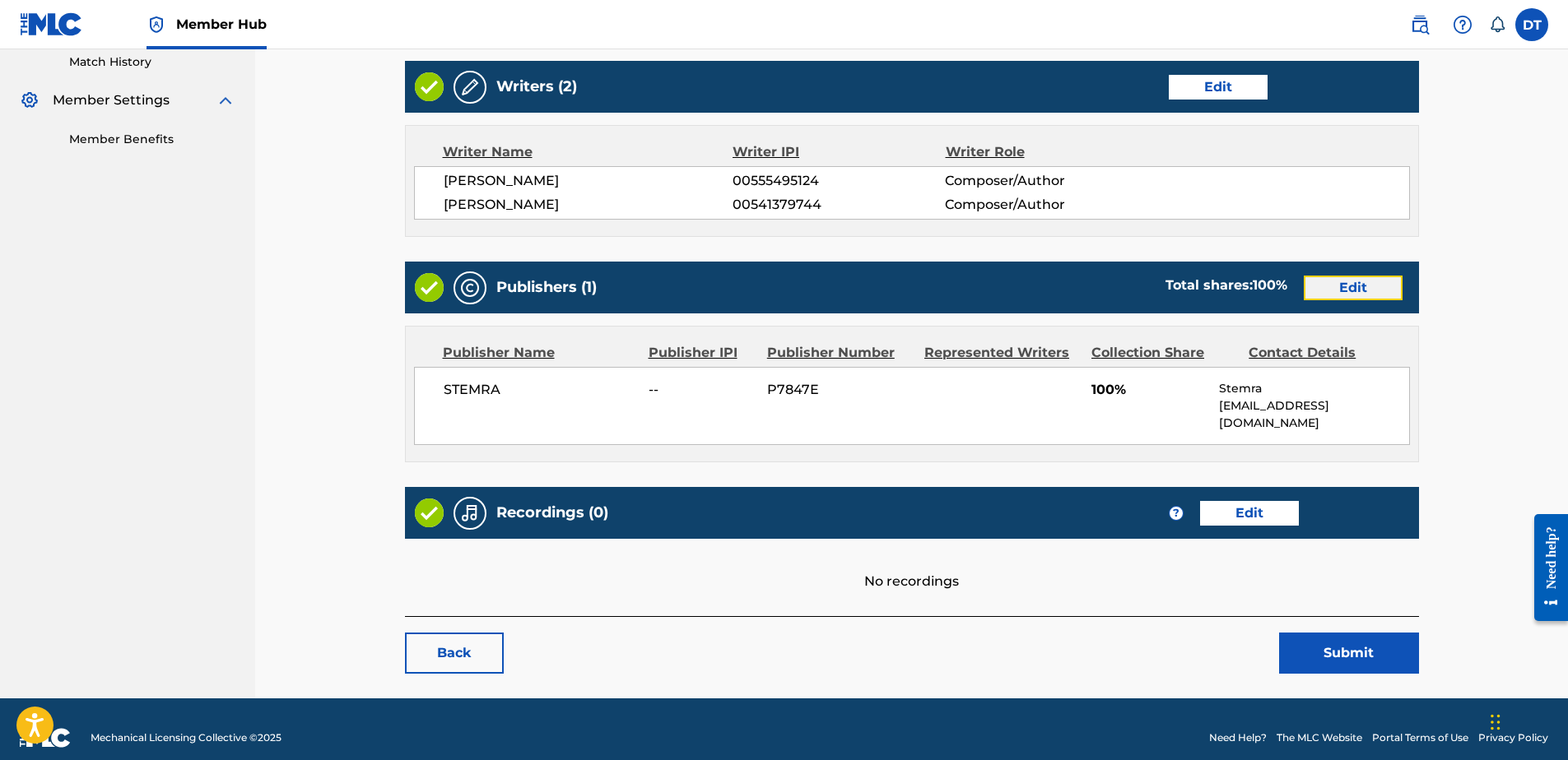
click at [1365, 287] on link "Edit" at bounding box center [1353, 288] width 99 height 25
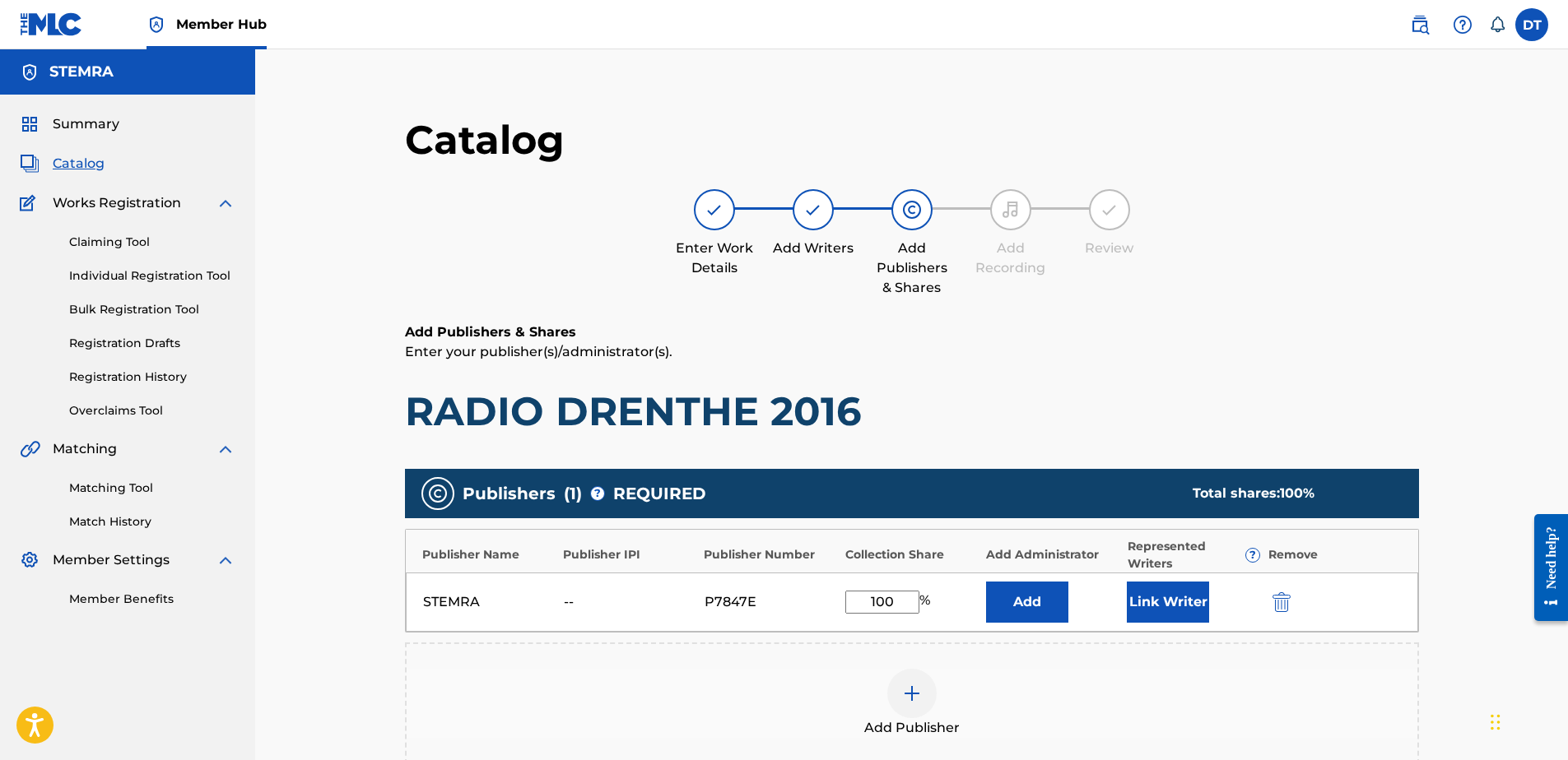
drag, startPoint x: 907, startPoint y: 602, endPoint x: 846, endPoint y: 593, distance: 61.7
click at [846, 593] on input "100" at bounding box center [883, 602] width 74 height 23
type input "50.00"
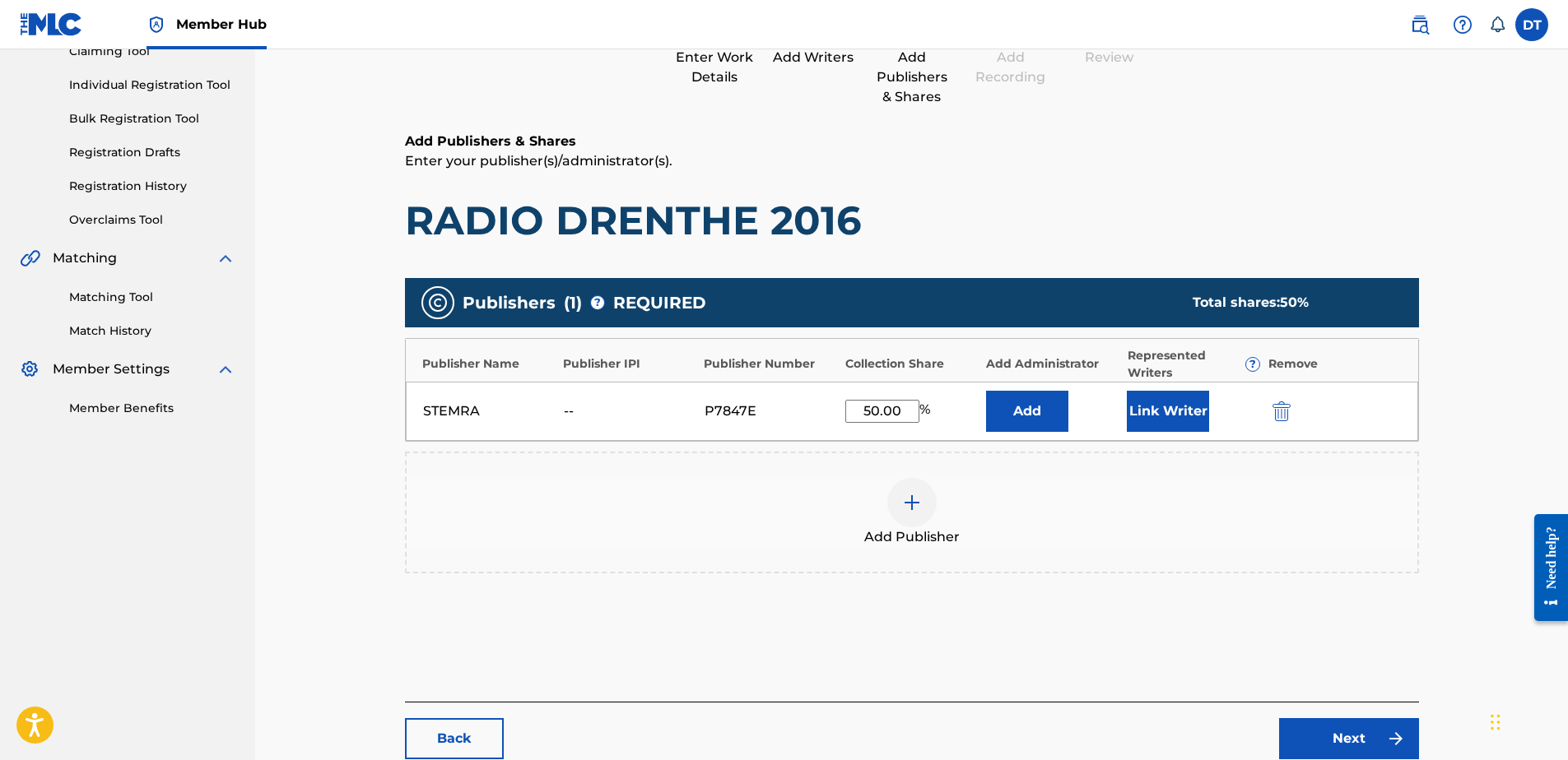
scroll to position [247, 0]
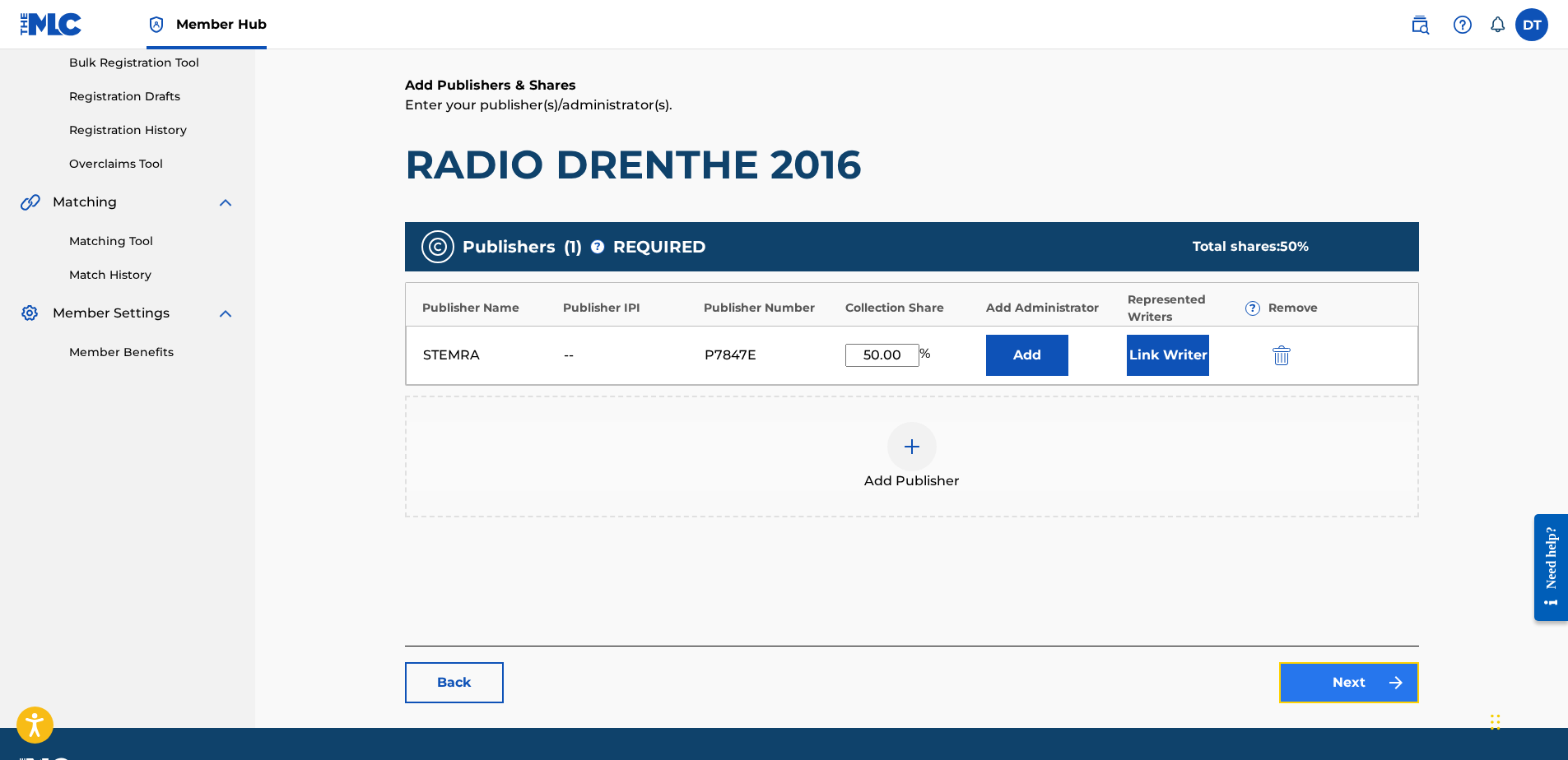
click at [1316, 678] on link "Next" at bounding box center [1348, 682] width 140 height 41
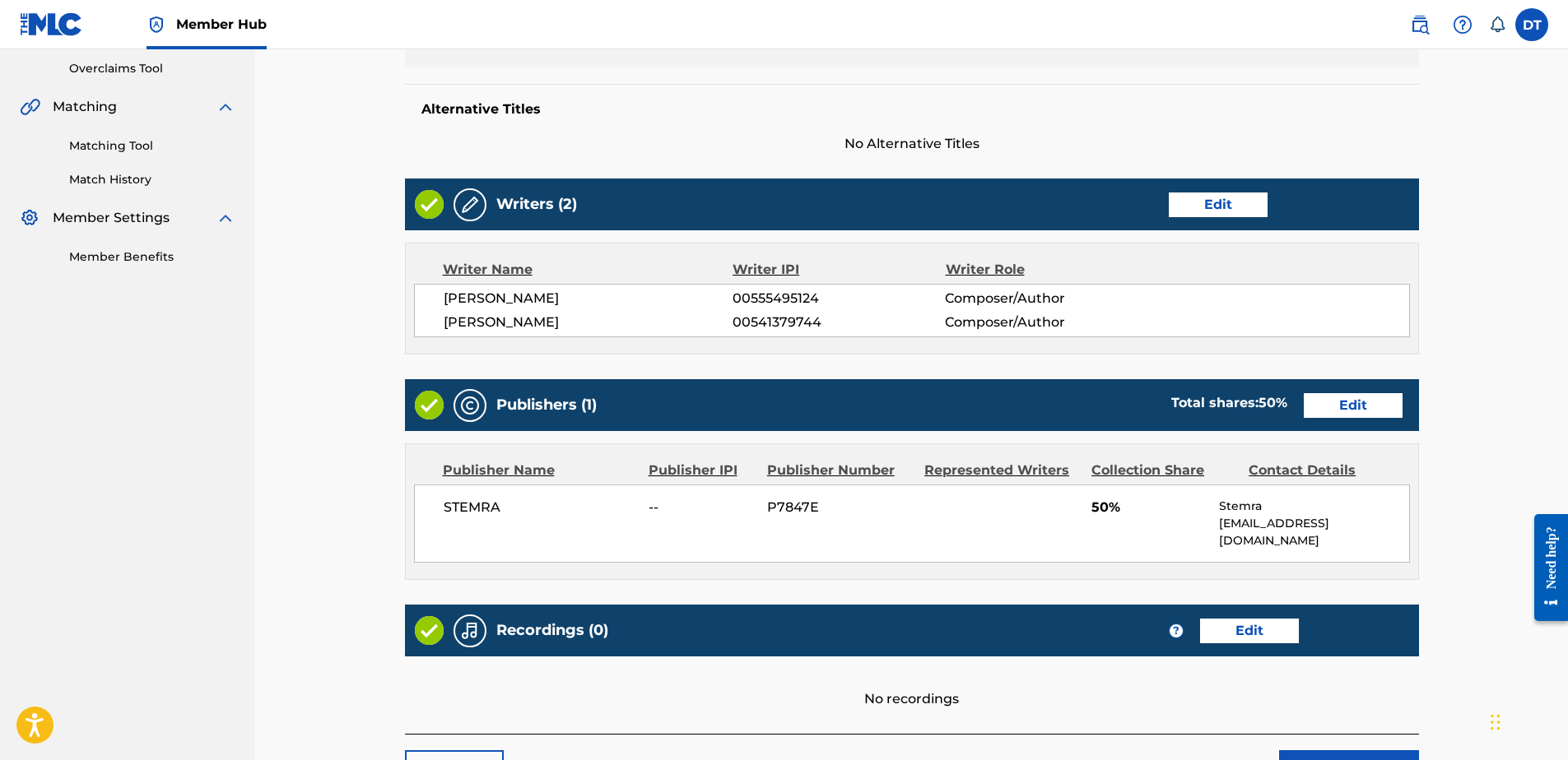
scroll to position [411, 0]
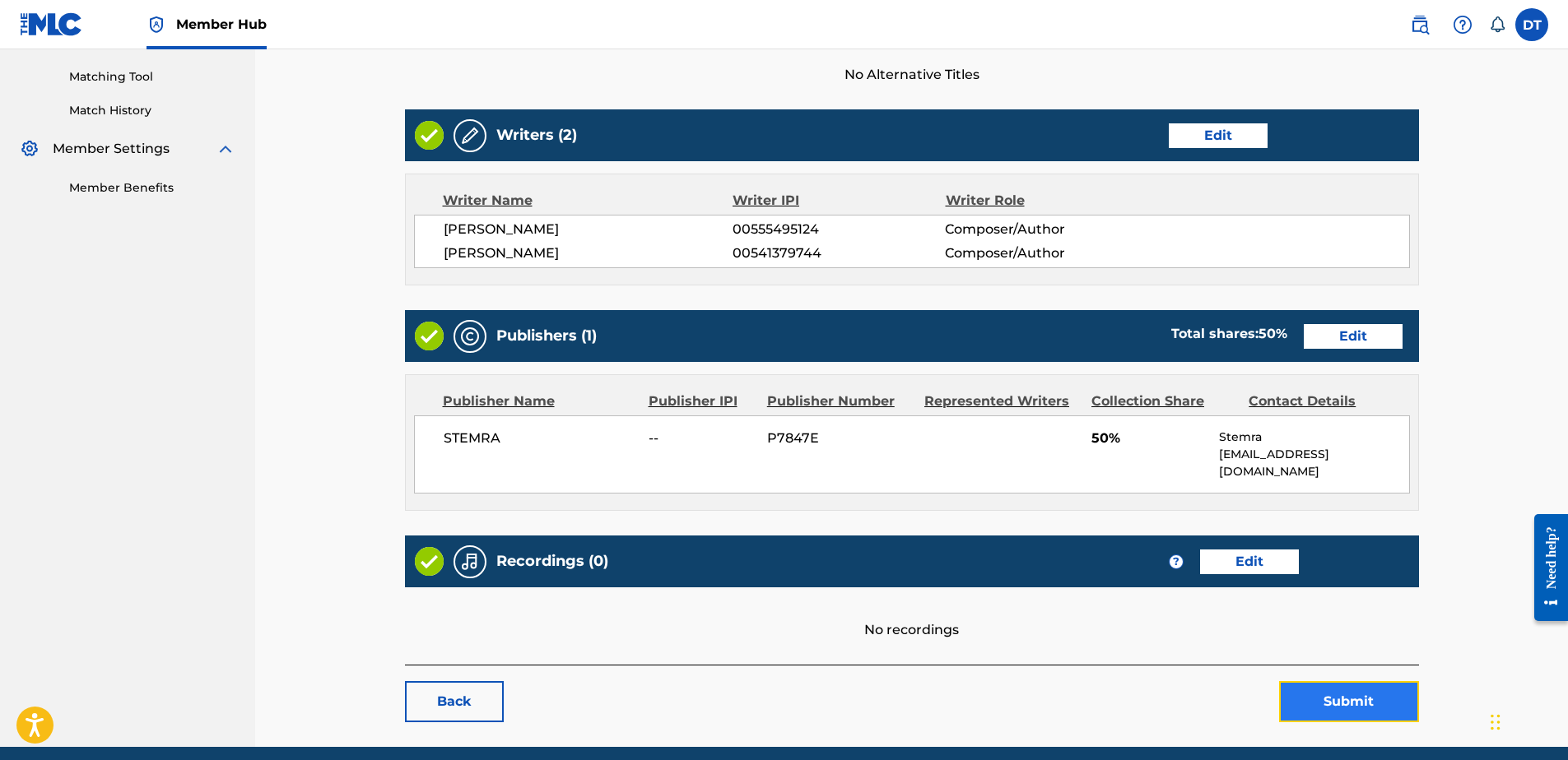
click at [1346, 686] on button "Submit" at bounding box center [1348, 701] width 140 height 41
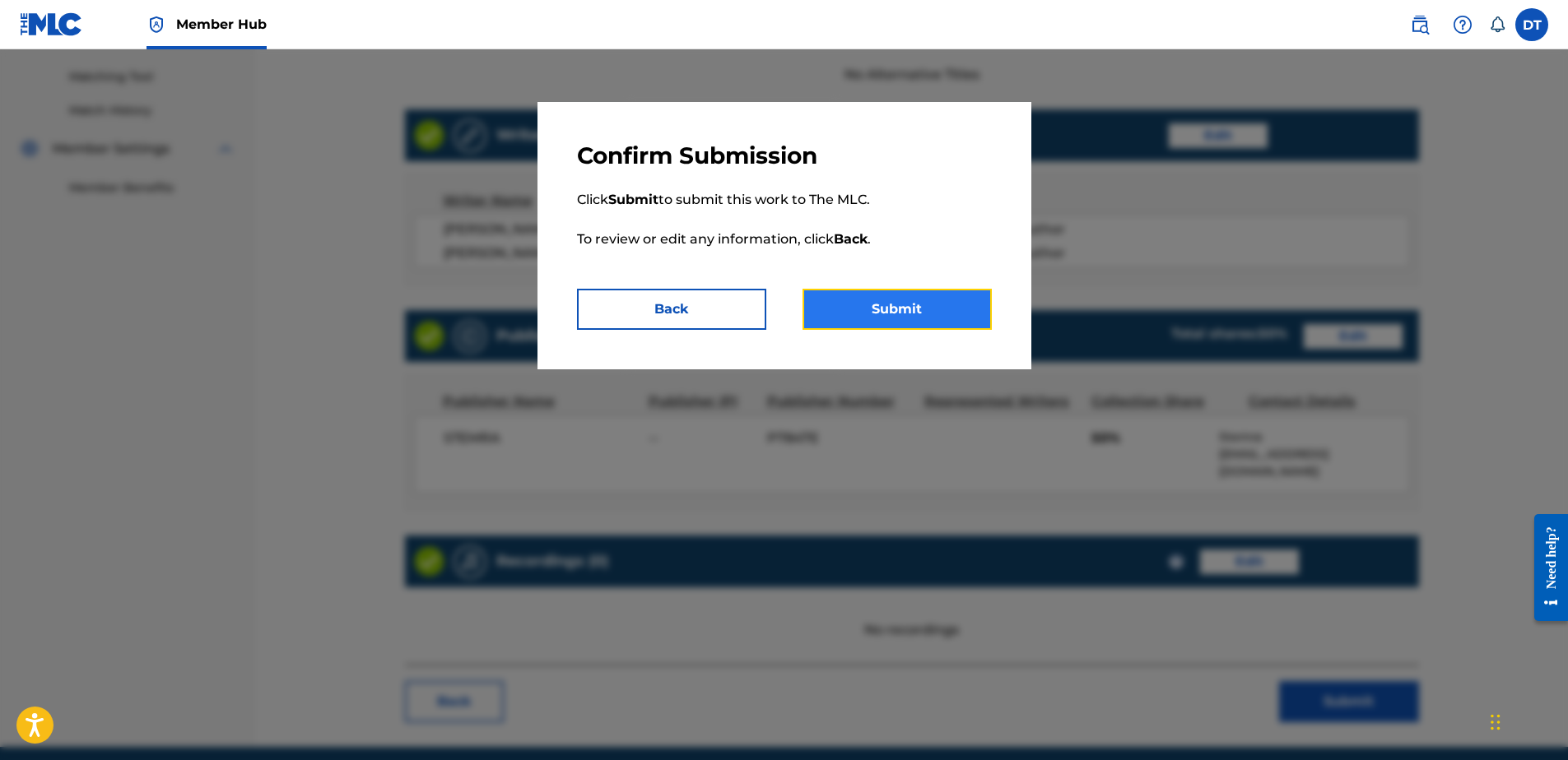
click at [867, 309] on button "Submit" at bounding box center [897, 309] width 189 height 41
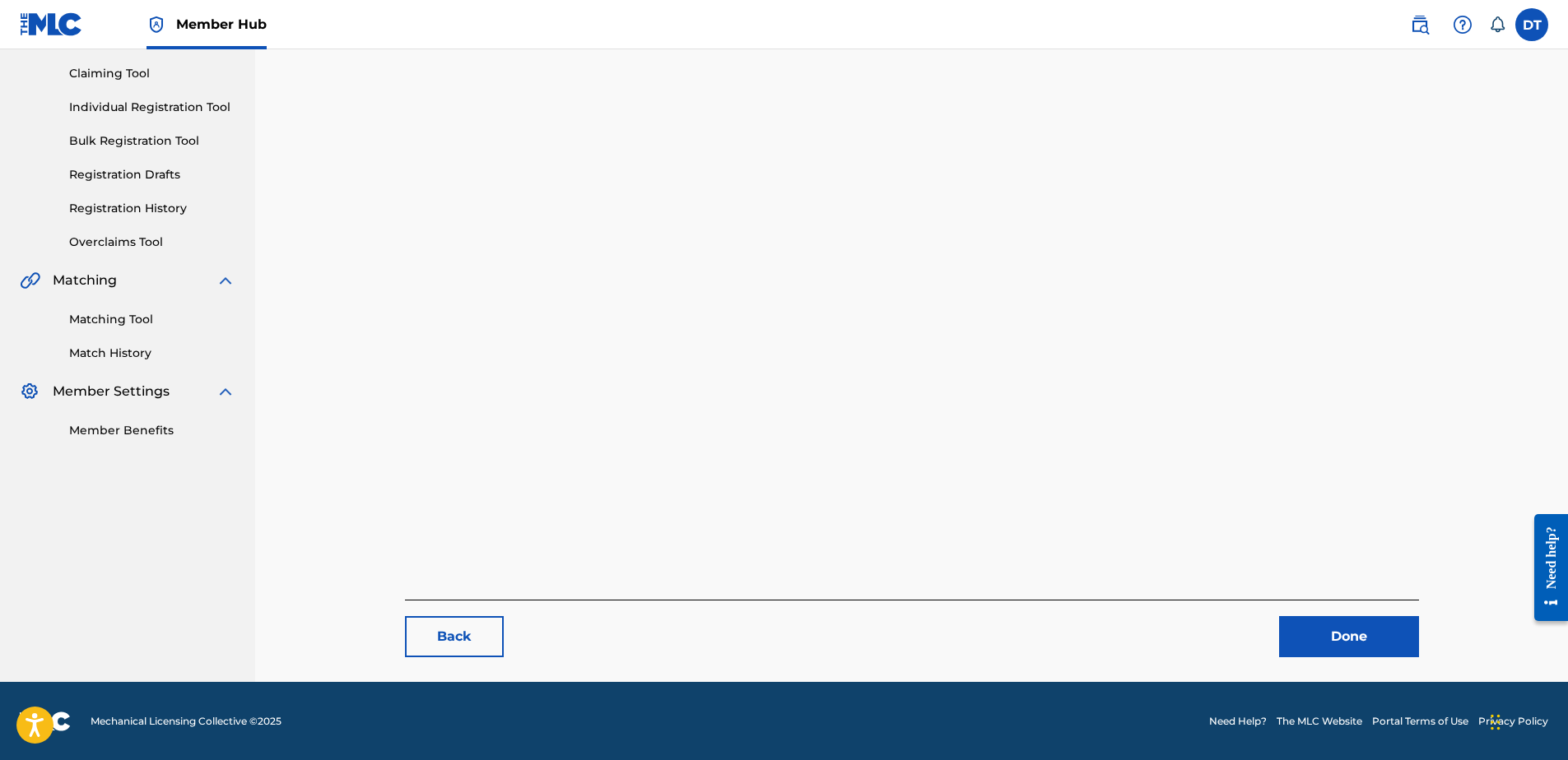
scroll to position [169, 0]
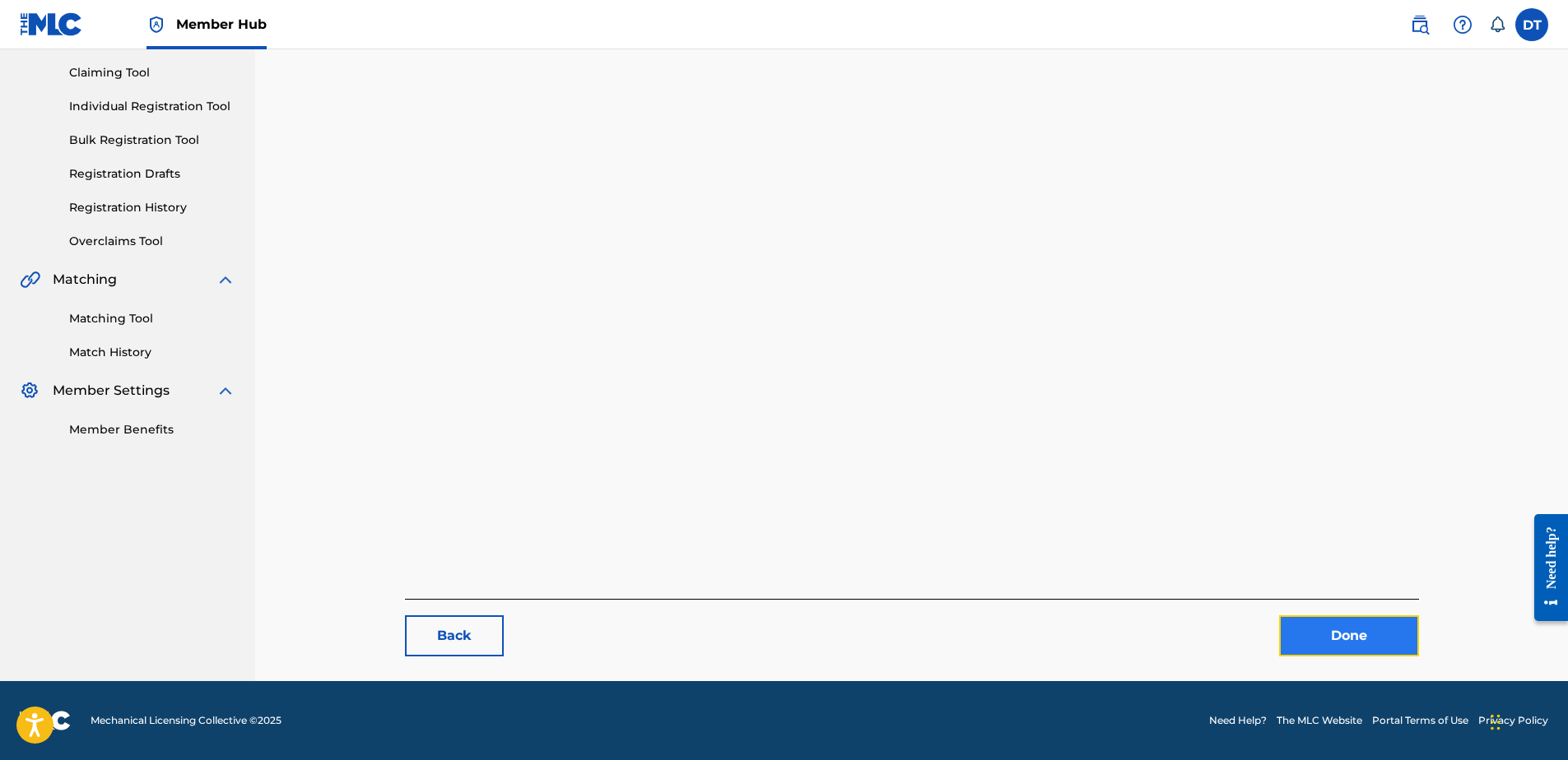
click at [1317, 625] on link "Done" at bounding box center [1348, 636] width 140 height 41
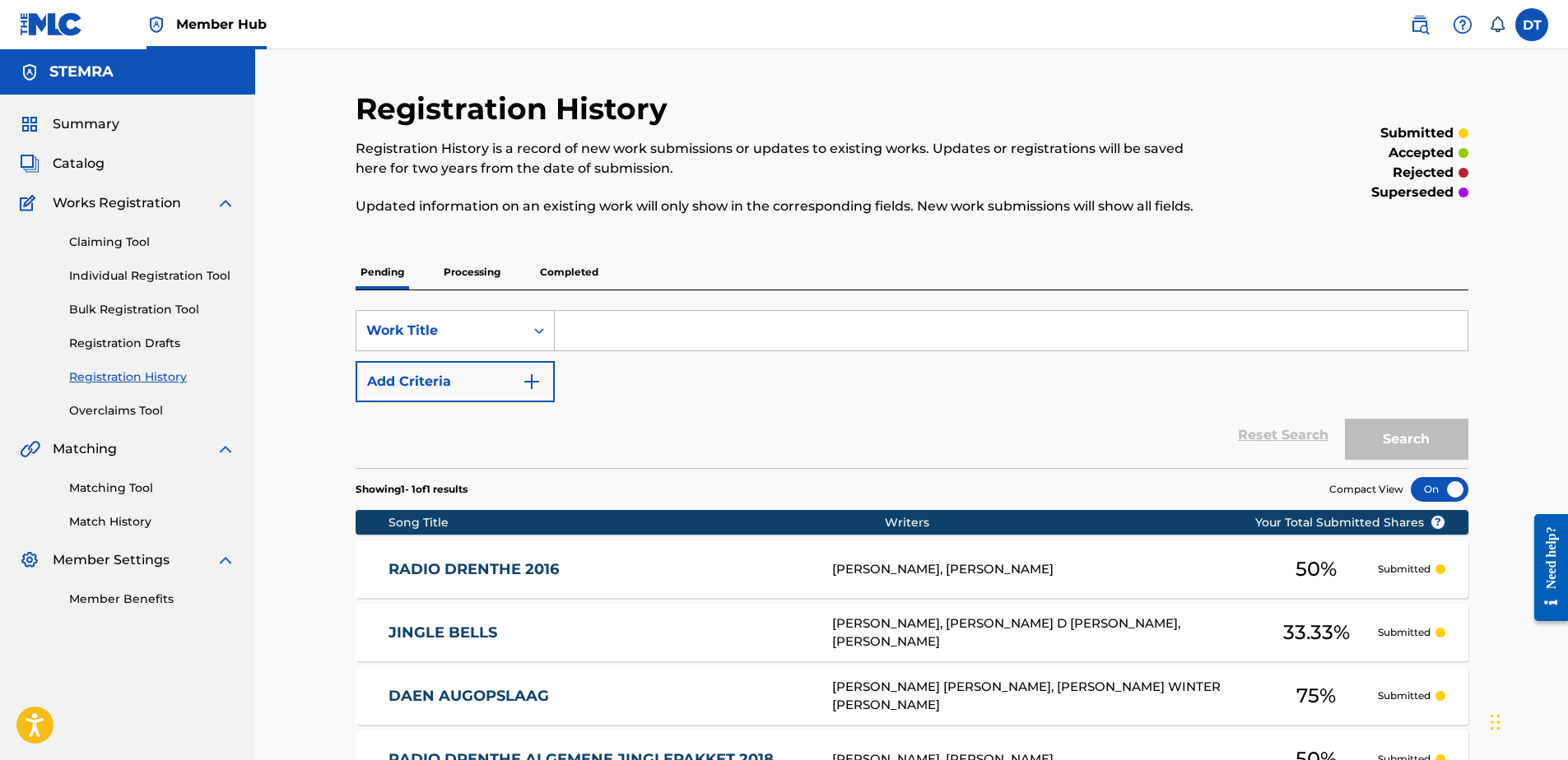
click at [143, 267] on div "Claiming Tool Individual Registration Tool Bulk Registration Tool Registration …" at bounding box center [127, 315] width 216 height 206
click at [162, 280] on link "Individual Registration Tool" at bounding box center [152, 276] width 166 height 17
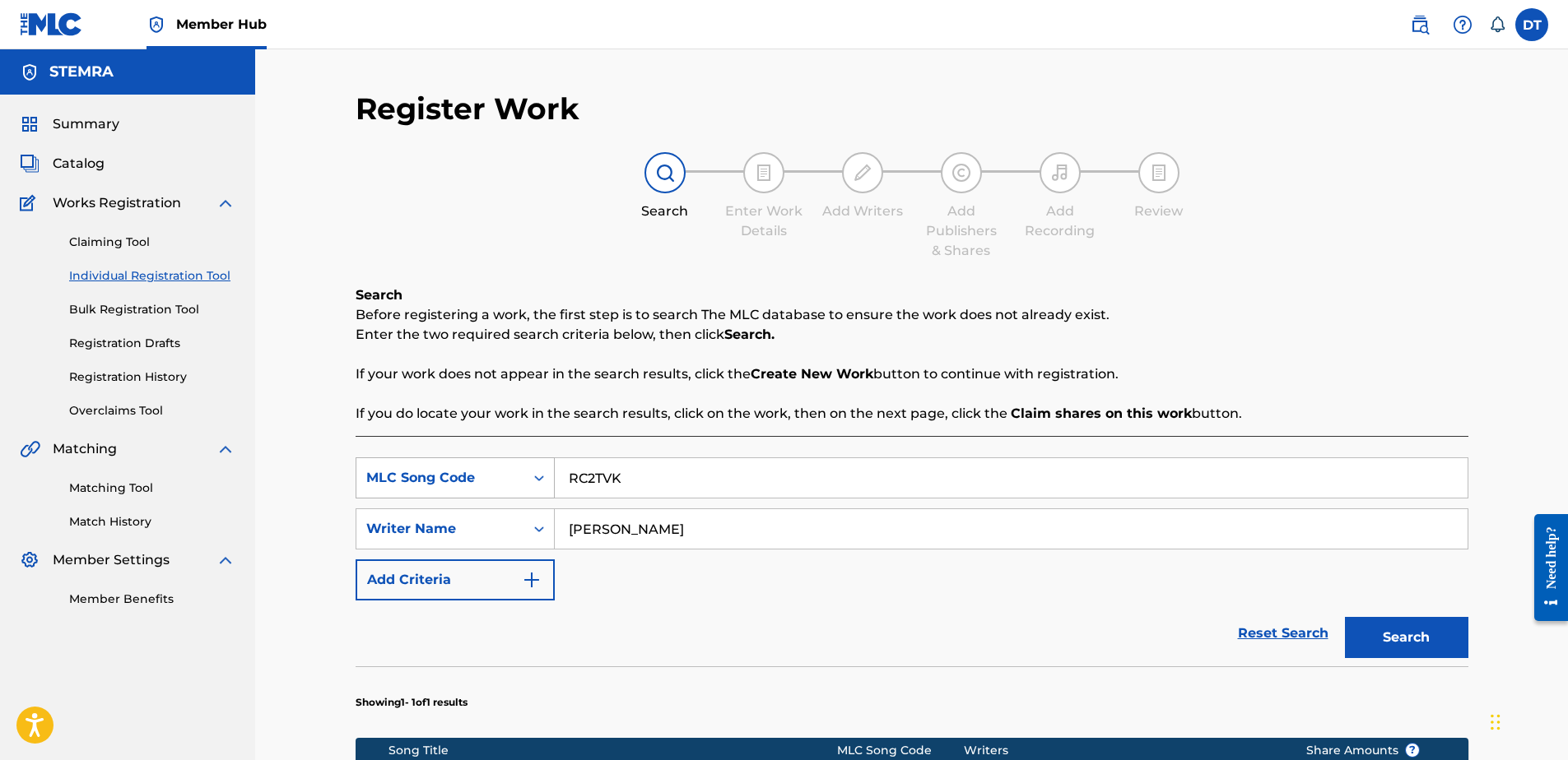
drag, startPoint x: 642, startPoint y: 496, endPoint x: 533, endPoint y: 472, distance: 111.6
click at [533, 472] on div "SearchWithCriteriad1140f84-3494-400b-8573-bb26df62313c MLC Song Code RC2TVK" at bounding box center [911, 478] width 1113 height 41
paste input "BC4XWY"
type input "BC4XWY"
drag, startPoint x: 705, startPoint y: 518, endPoint x: 533, endPoint y: 530, distance: 172.4
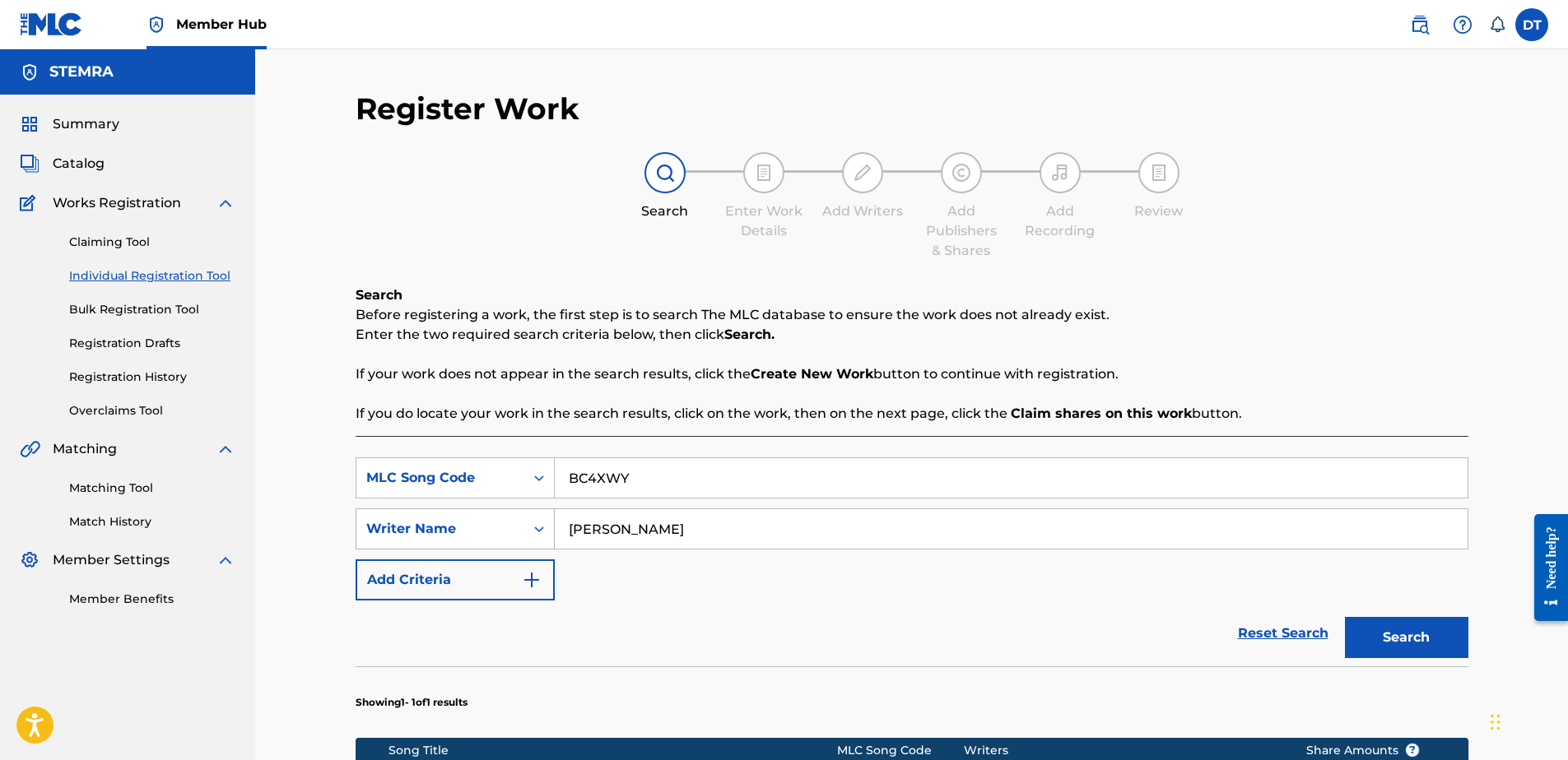
click at [533, 530] on div "SearchWithCriteria9541e2f1-b85c-43ed-b5ab-2486f68c45b8 Writer Name [PERSON_NAME]" at bounding box center [911, 528] width 1113 height 41
click at [612, 528] on input "Search Form" at bounding box center [1011, 529] width 913 height 40
paste input "[PERSON_NAME] DE"
type input "[PERSON_NAME] DE"
click at [1390, 630] on button "Search" at bounding box center [1407, 637] width 124 height 41
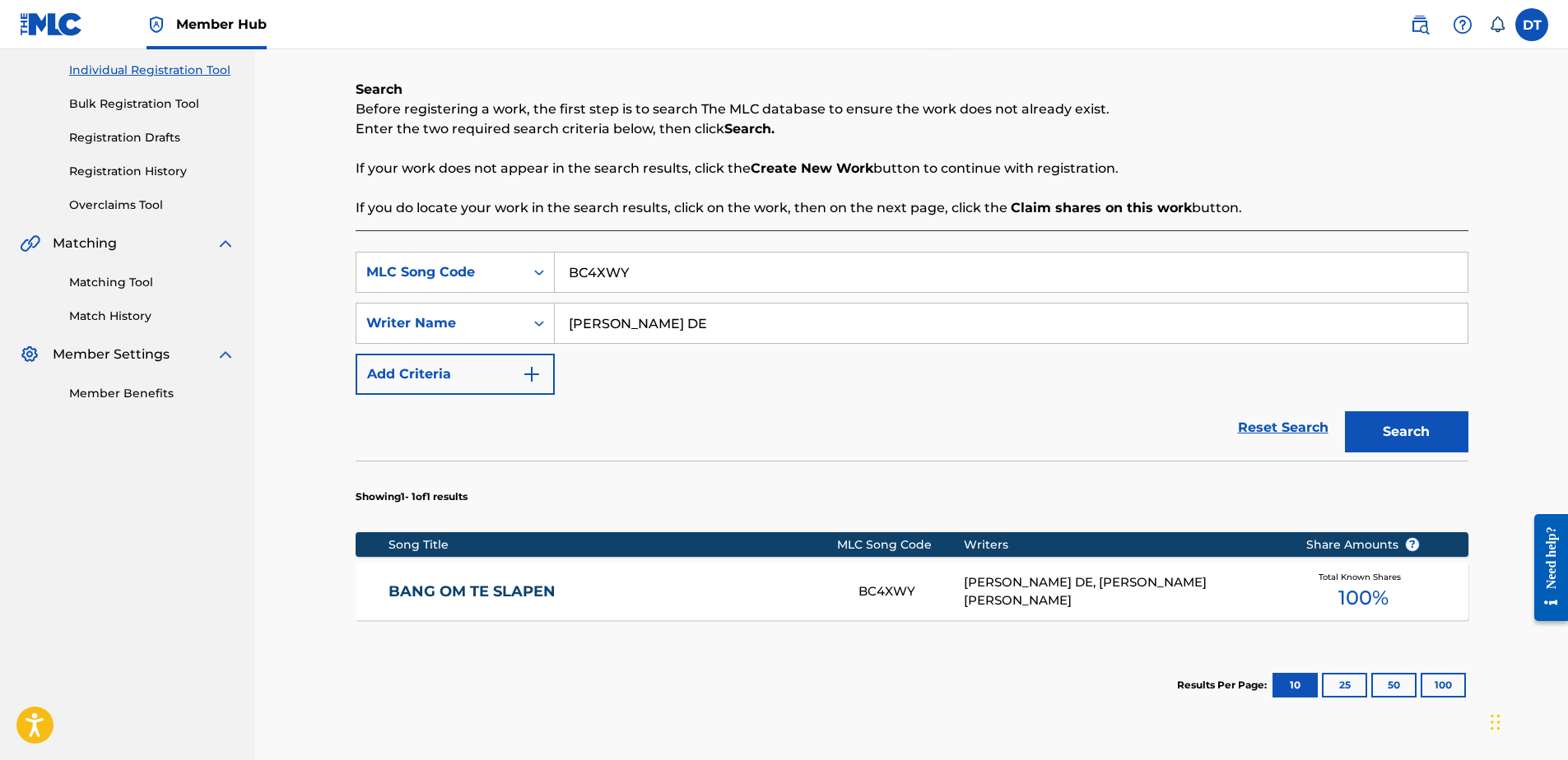
scroll to position [247, 0]
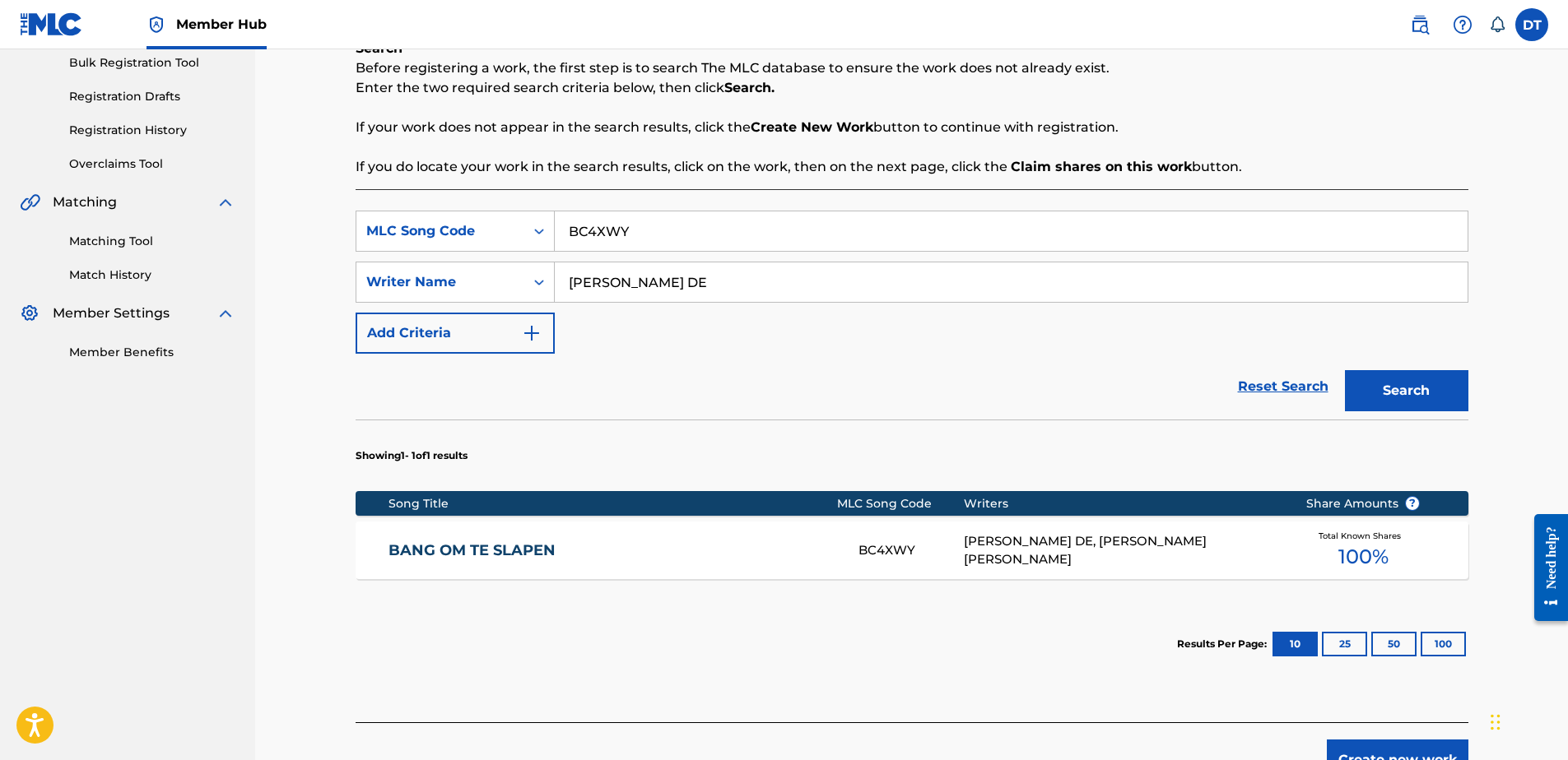
click at [439, 542] on link "BANG OM TE SLAPEN" at bounding box center [612, 551] width 448 height 19
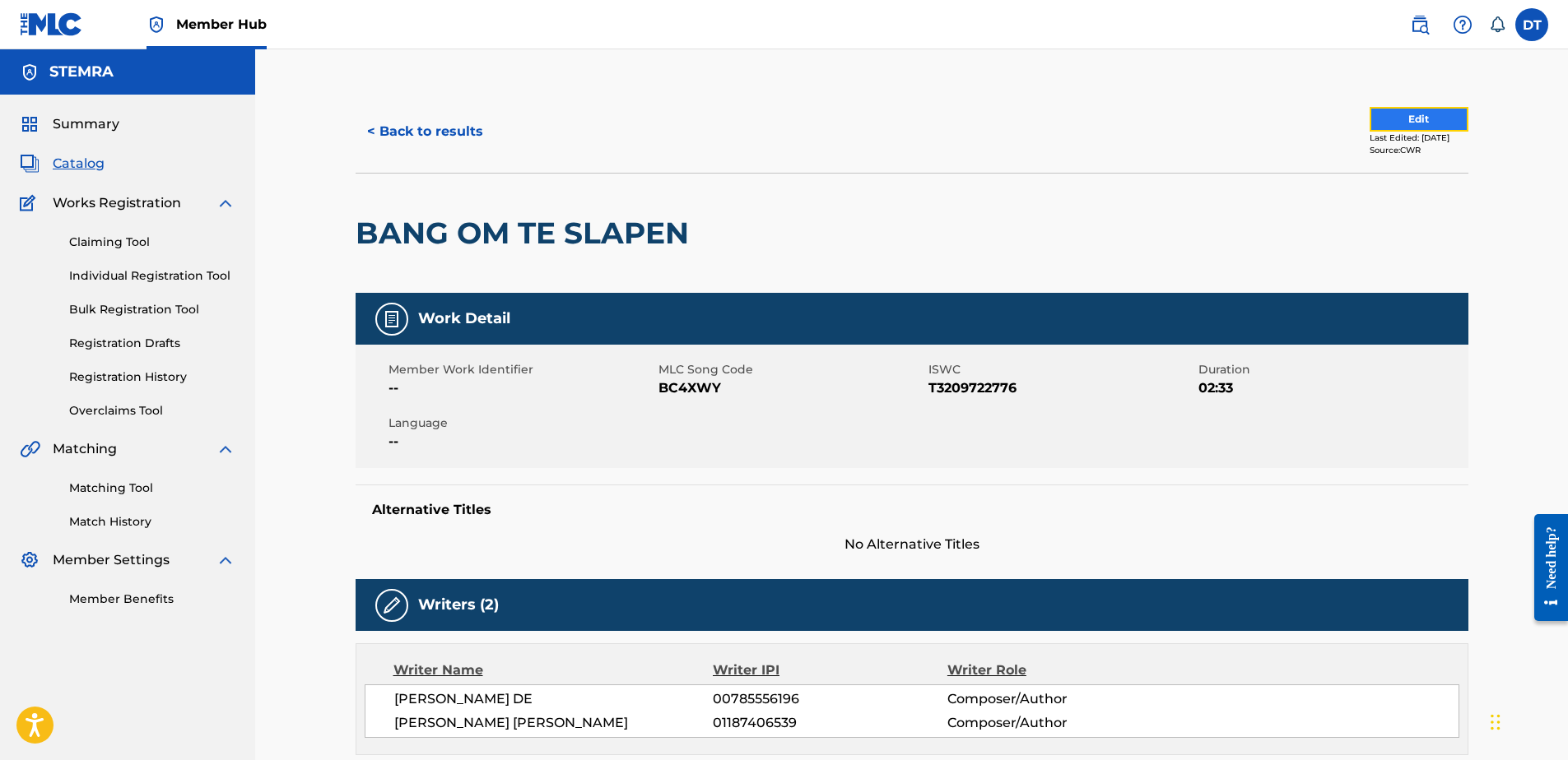
click at [1385, 111] on button "Edit" at bounding box center [1420, 120] width 99 height 25
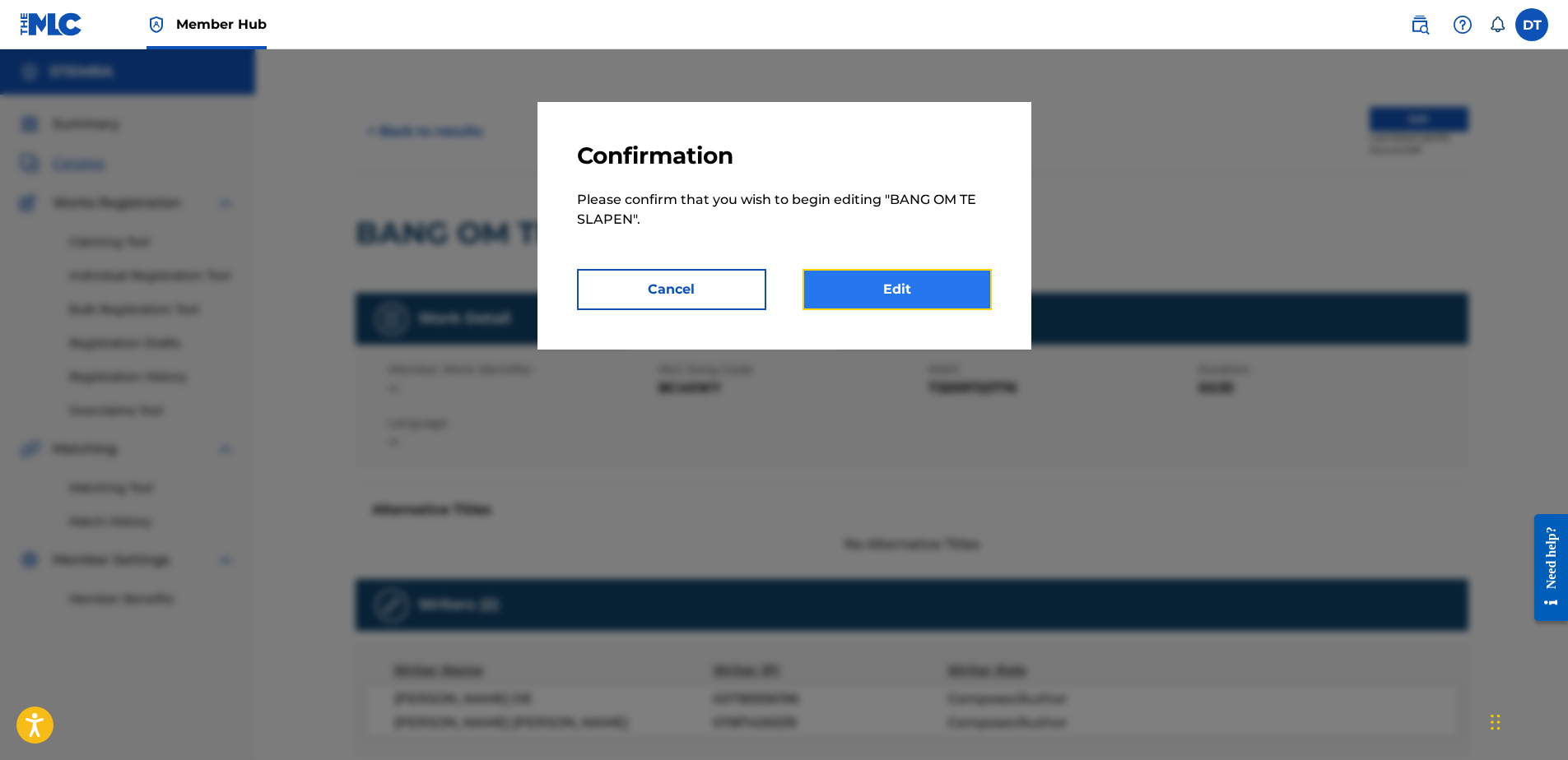
click at [856, 283] on link "Edit" at bounding box center [897, 289] width 189 height 41
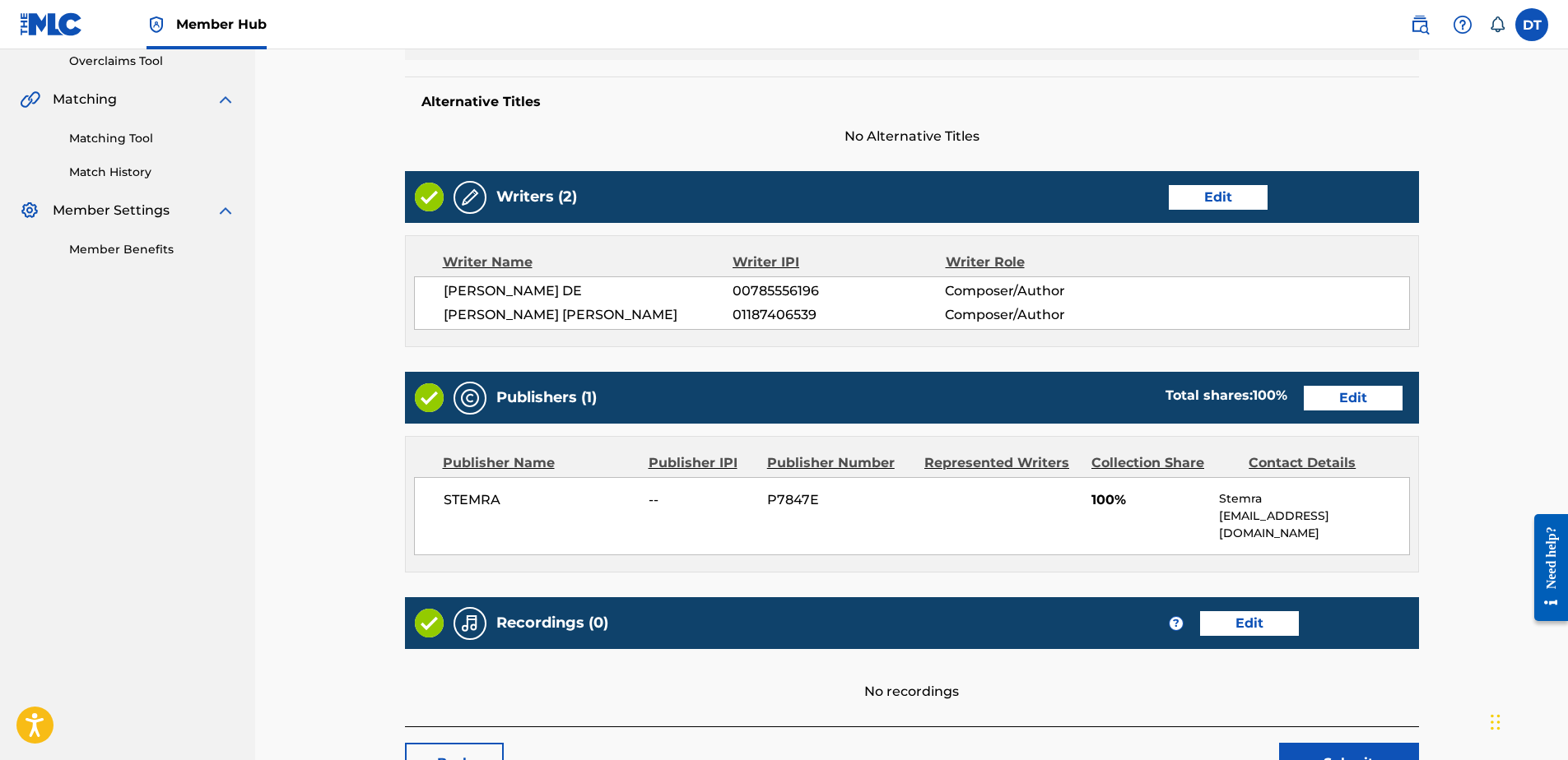
scroll to position [411, 0]
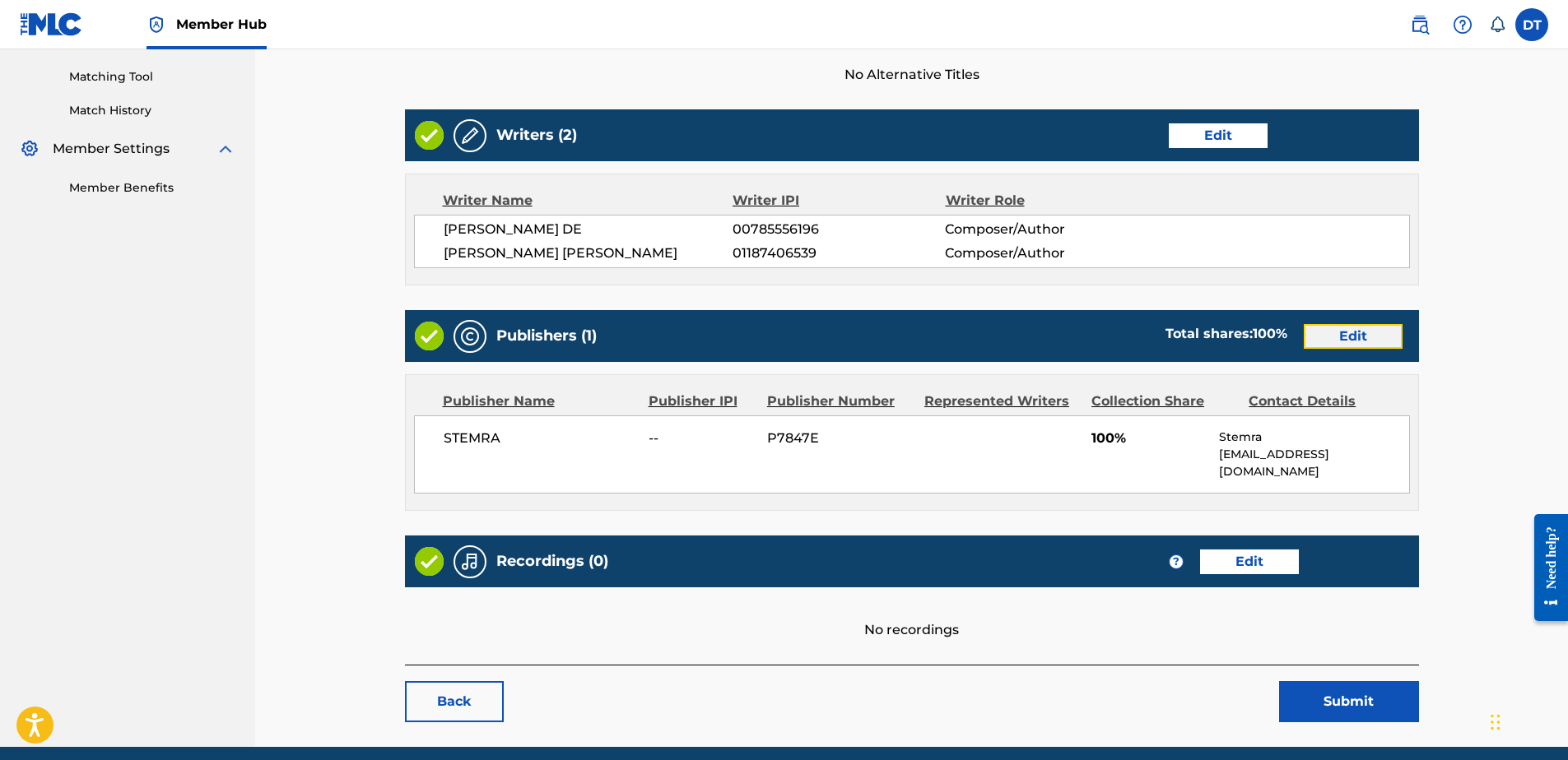
click at [1340, 330] on link "Edit" at bounding box center [1353, 336] width 99 height 25
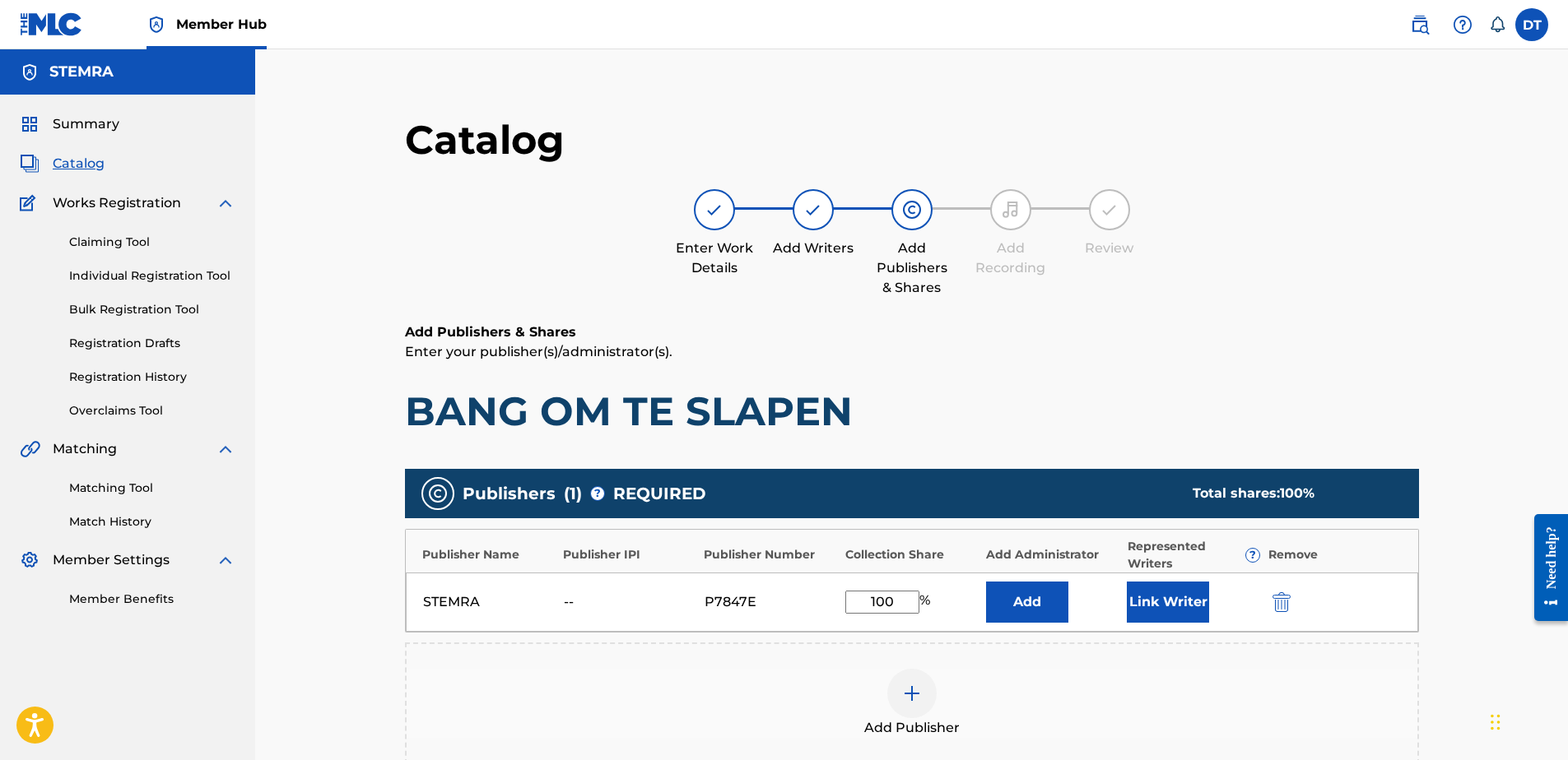
click at [896, 597] on input "100" at bounding box center [883, 602] width 74 height 23
drag, startPoint x: 902, startPoint y: 602, endPoint x: 848, endPoint y: 596, distance: 54.3
click at [848, 596] on input "100" at bounding box center [883, 602] width 74 height 23
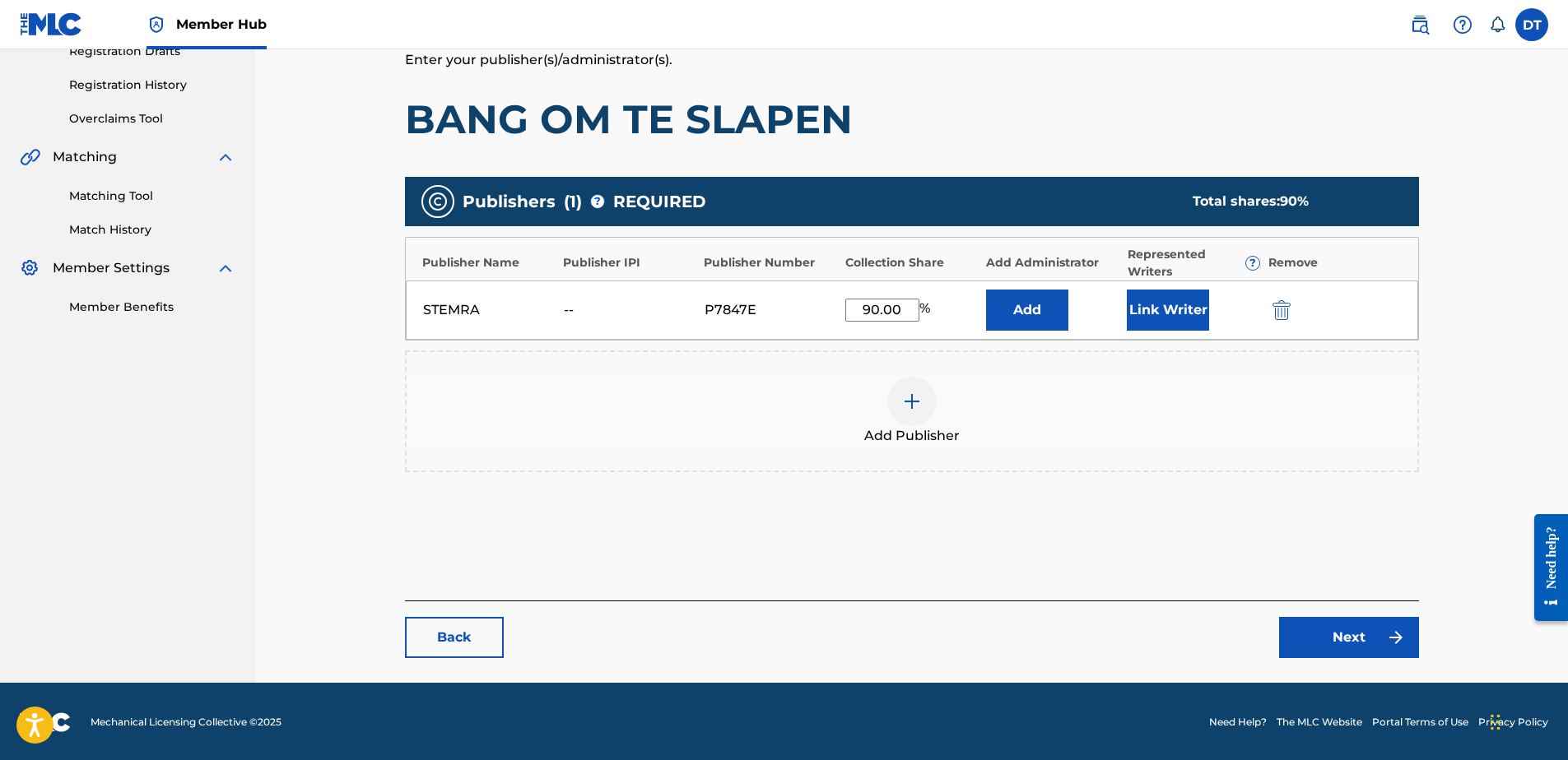
scroll to position [294, 0]
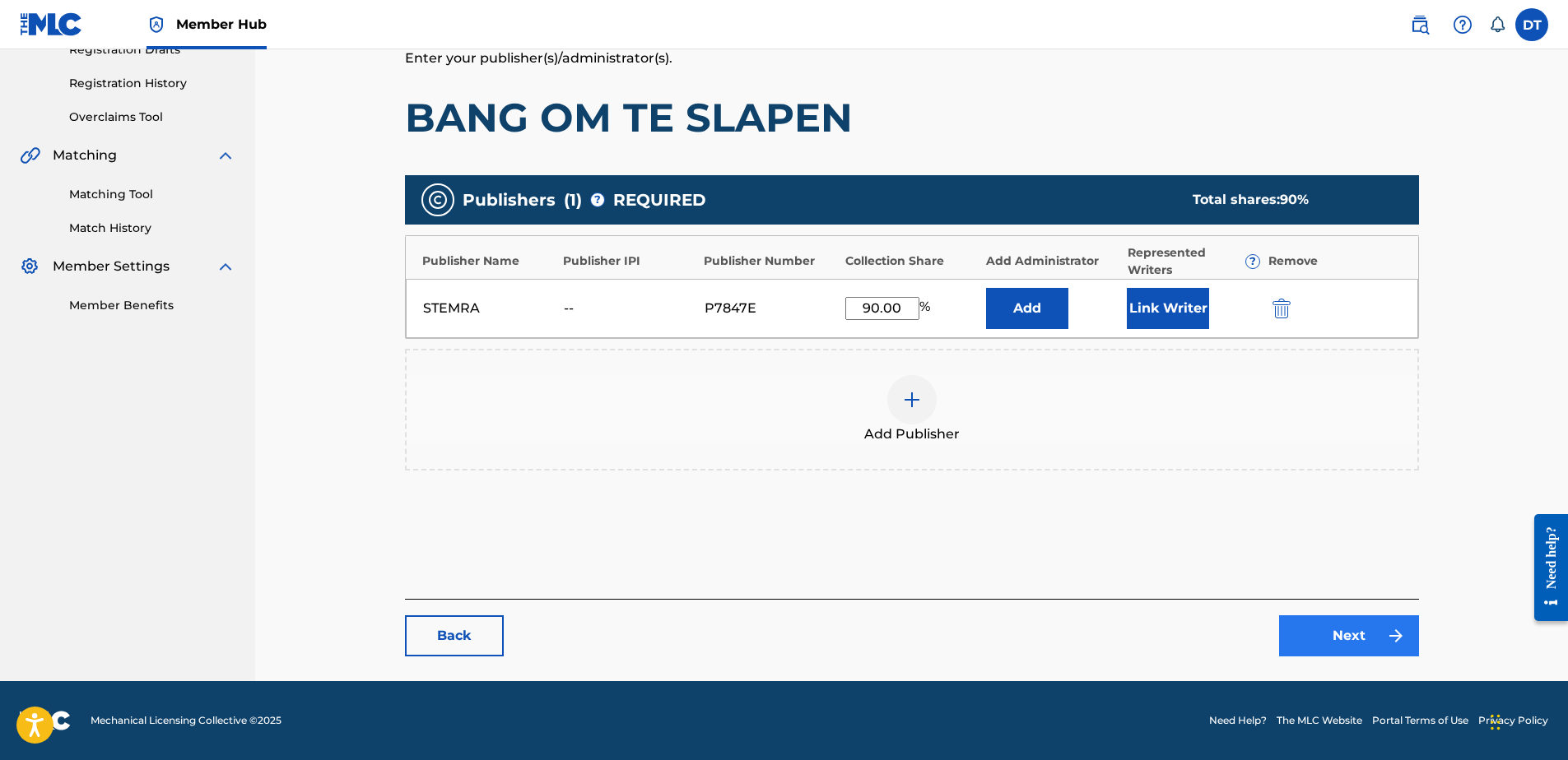
type input "90.00"
click at [1330, 631] on link "Next" at bounding box center [1348, 636] width 140 height 41
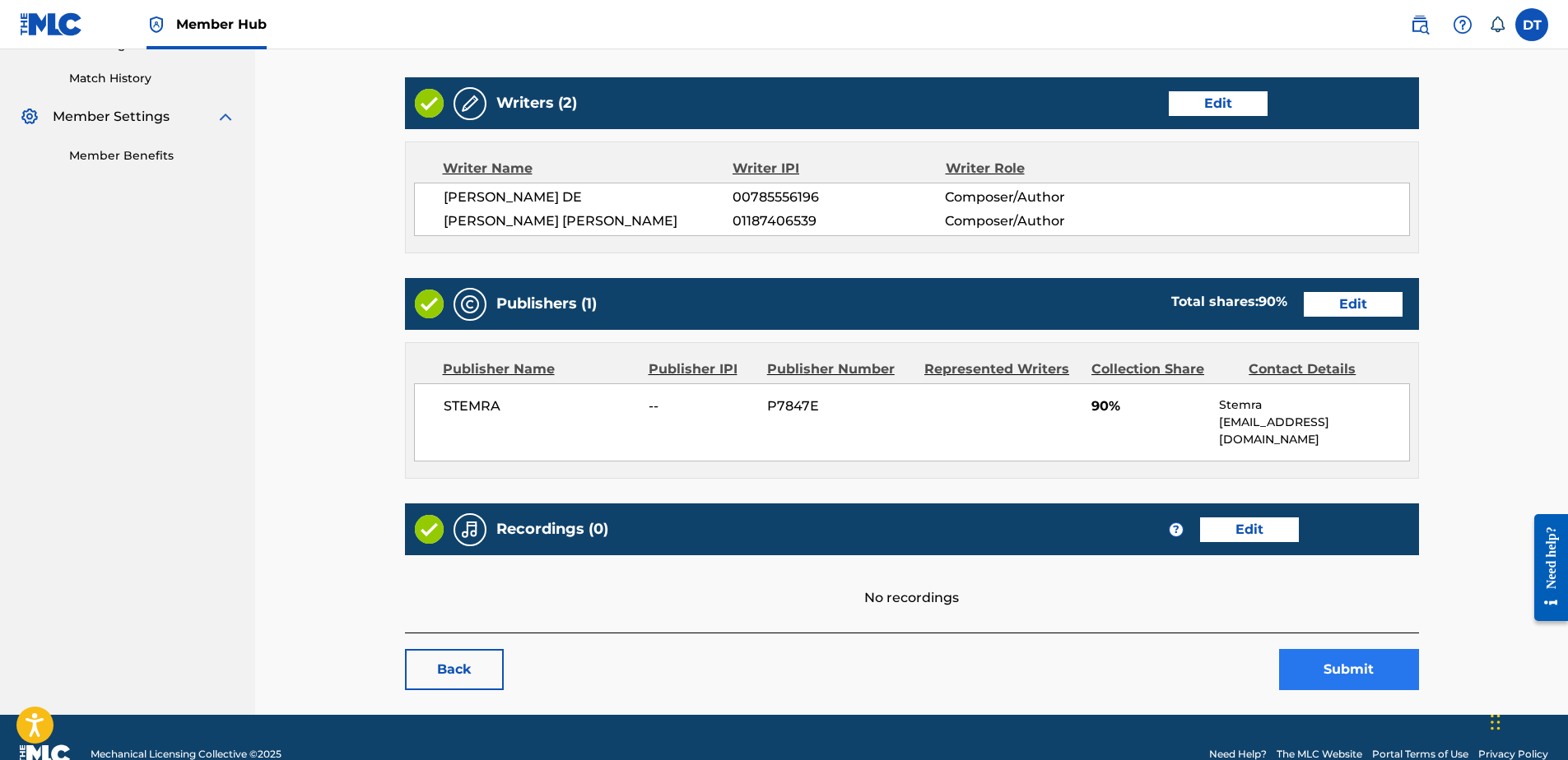
scroll to position [460, 0]
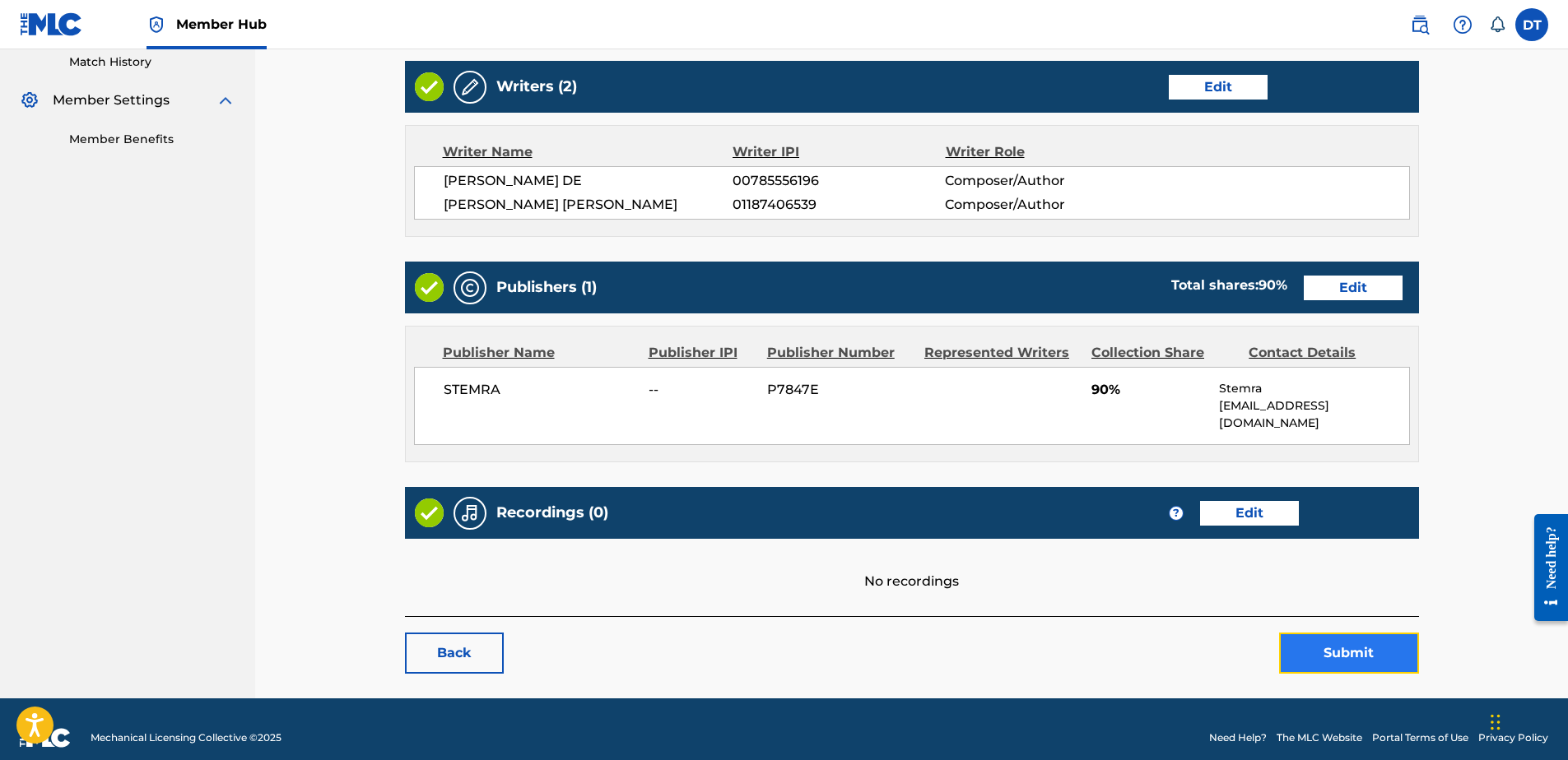
click at [1336, 643] on button "Submit" at bounding box center [1348, 653] width 140 height 41
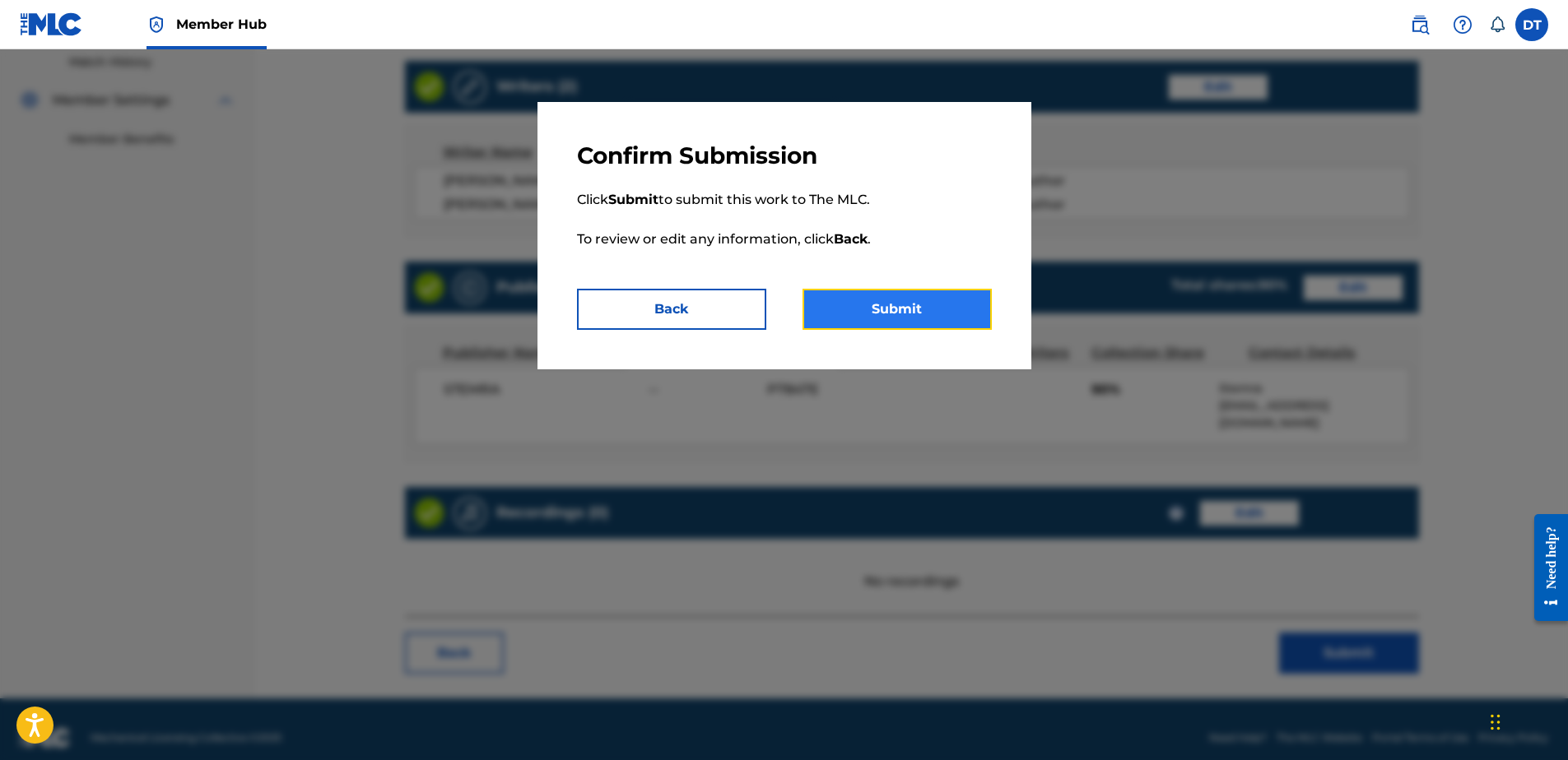
click at [899, 305] on button "Submit" at bounding box center [897, 309] width 189 height 41
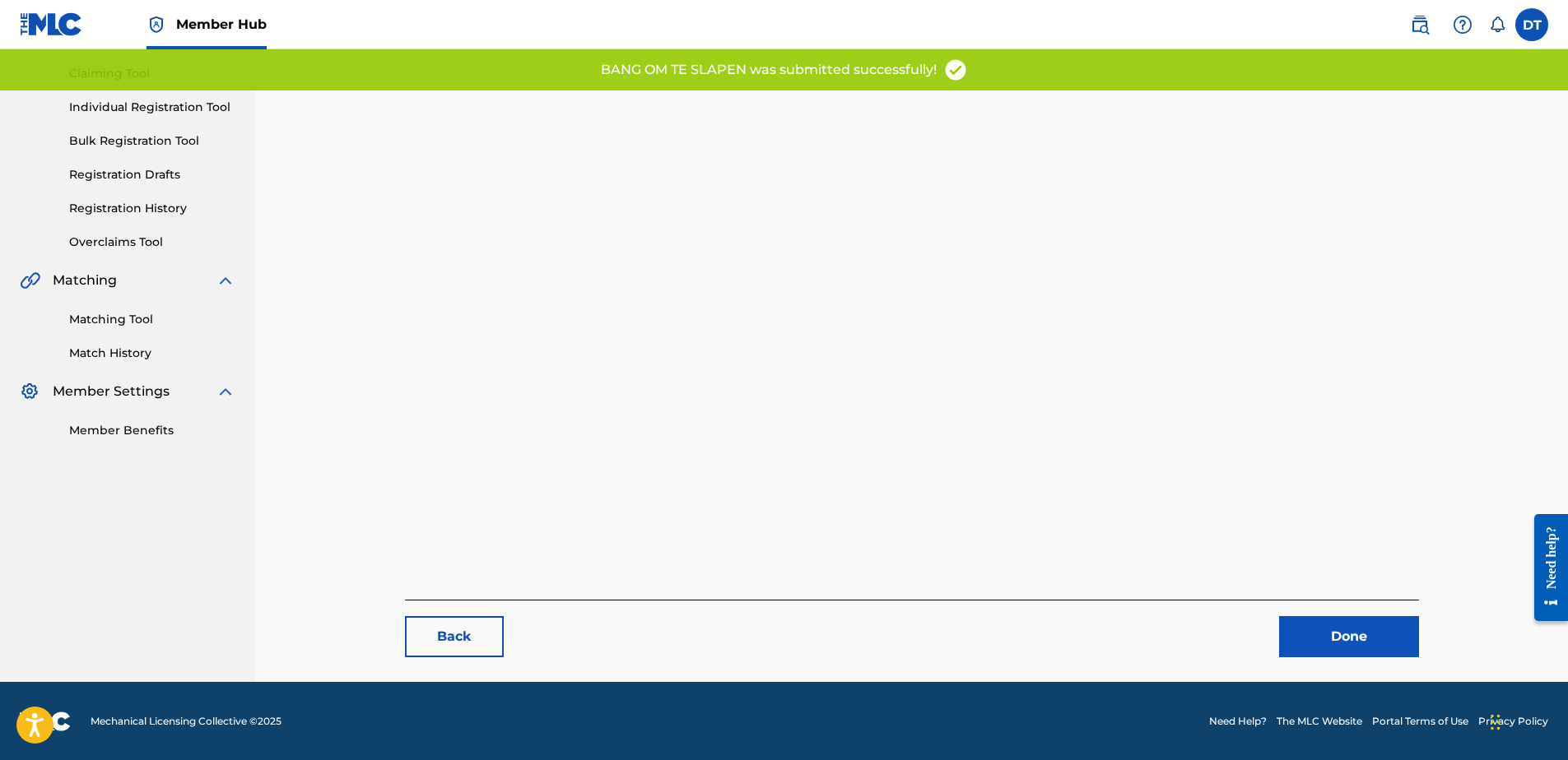
scroll to position [169, 0]
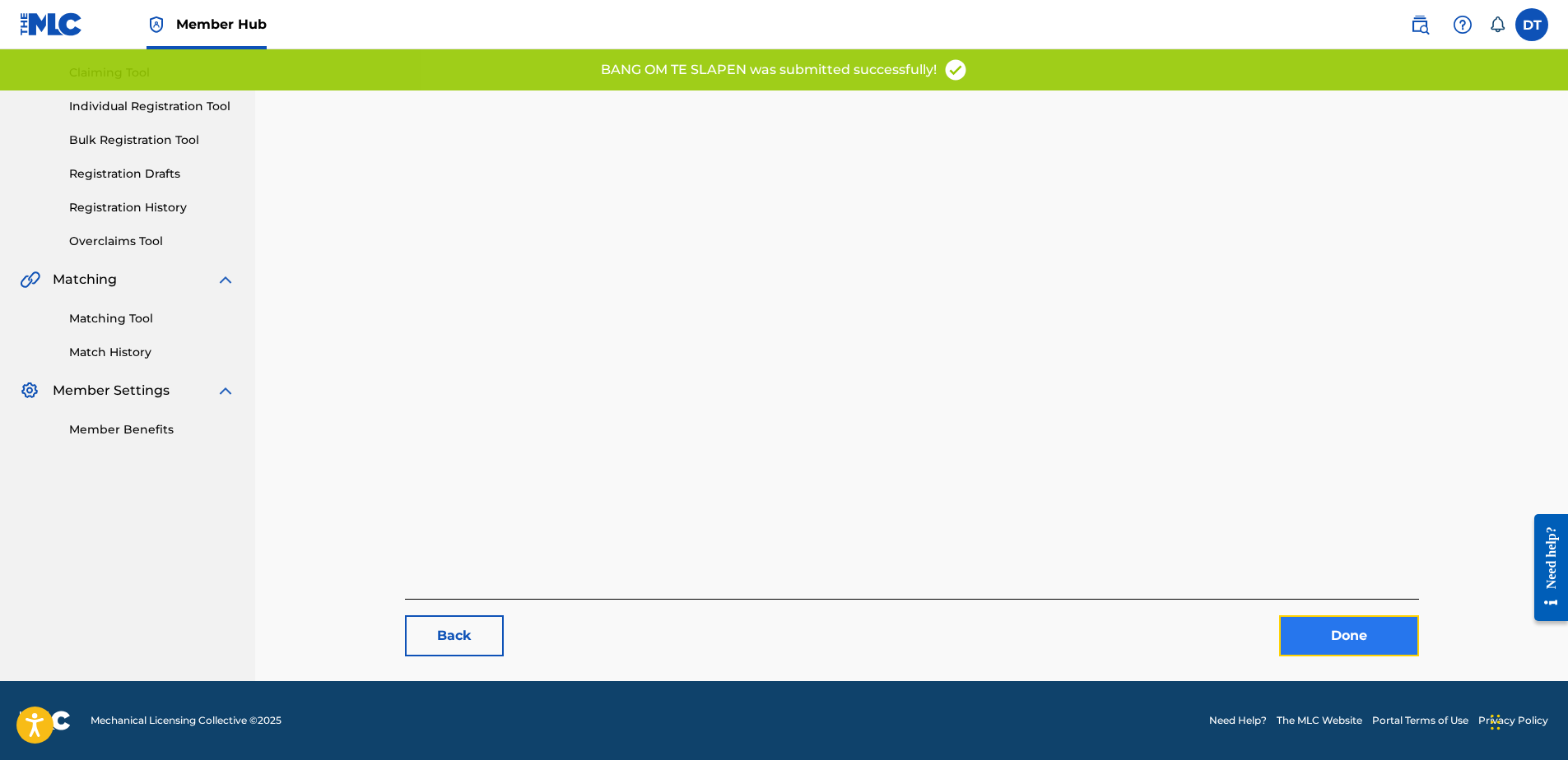
click at [1300, 636] on link "Done" at bounding box center [1348, 636] width 140 height 41
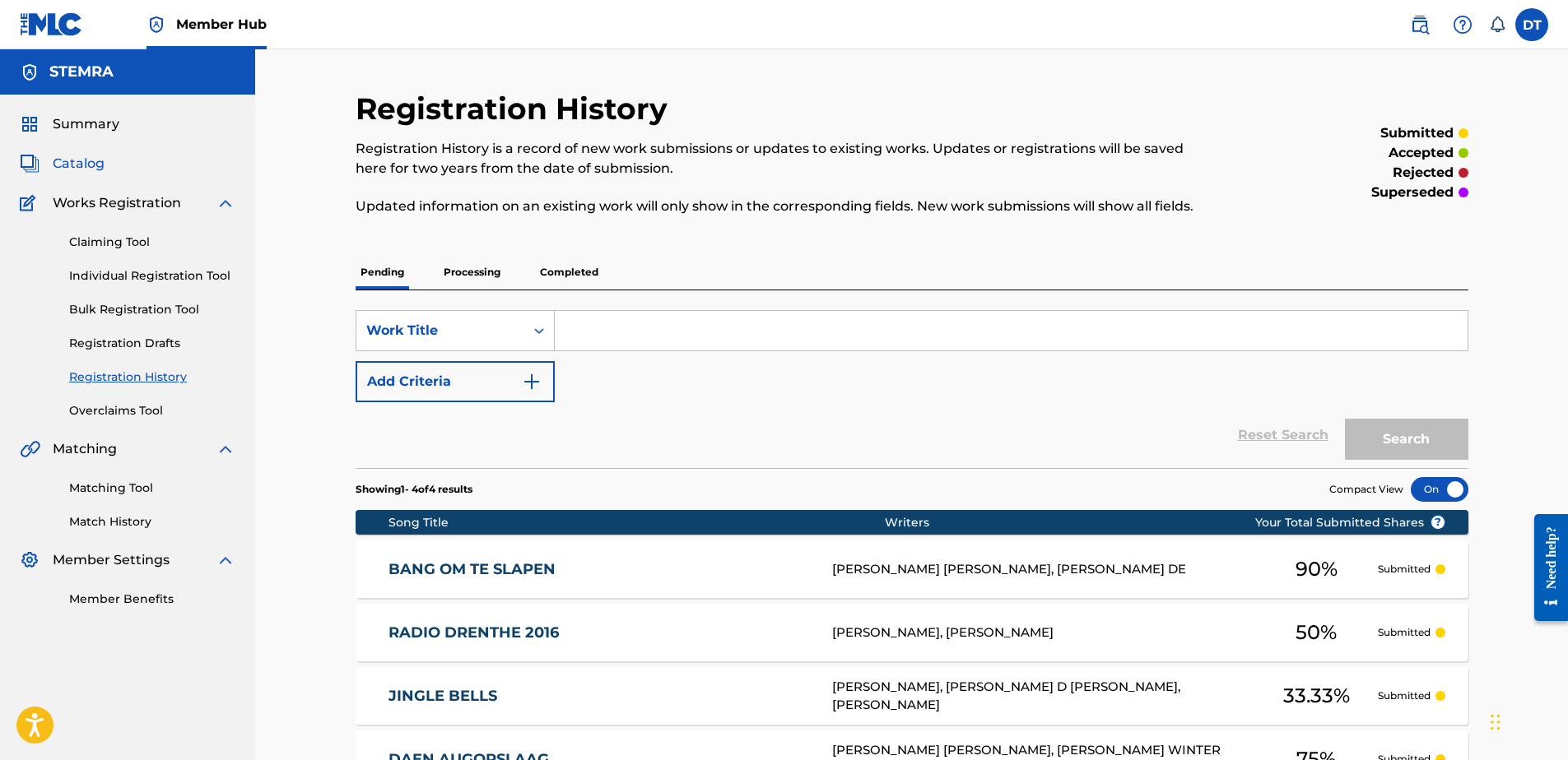
click at [87, 162] on span "Catalog" at bounding box center [78, 163] width 52 height 20
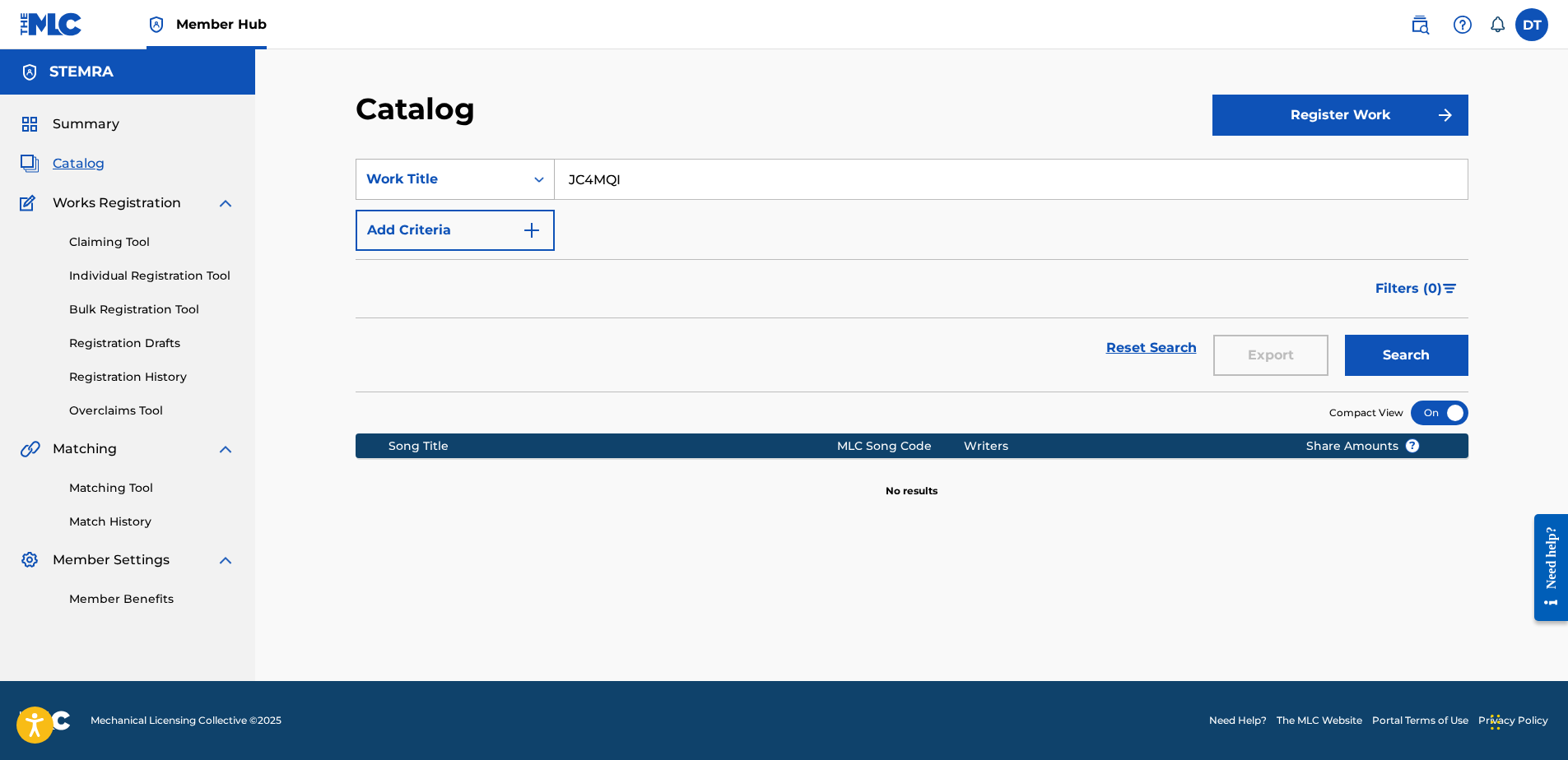
drag, startPoint x: 626, startPoint y: 178, endPoint x: 525, endPoint y: 160, distance: 102.6
click at [525, 160] on div "SearchWithCriteria747136a8-a797-4896-be79-6fb2140a2995 Work Title JC4MQI" at bounding box center [911, 179] width 1113 height 41
drag, startPoint x: 661, startPoint y: 177, endPoint x: 653, endPoint y: 179, distance: 8.2
click at [661, 178] on input "Search Form" at bounding box center [1011, 180] width 913 height 40
paste input "BC4XWY"
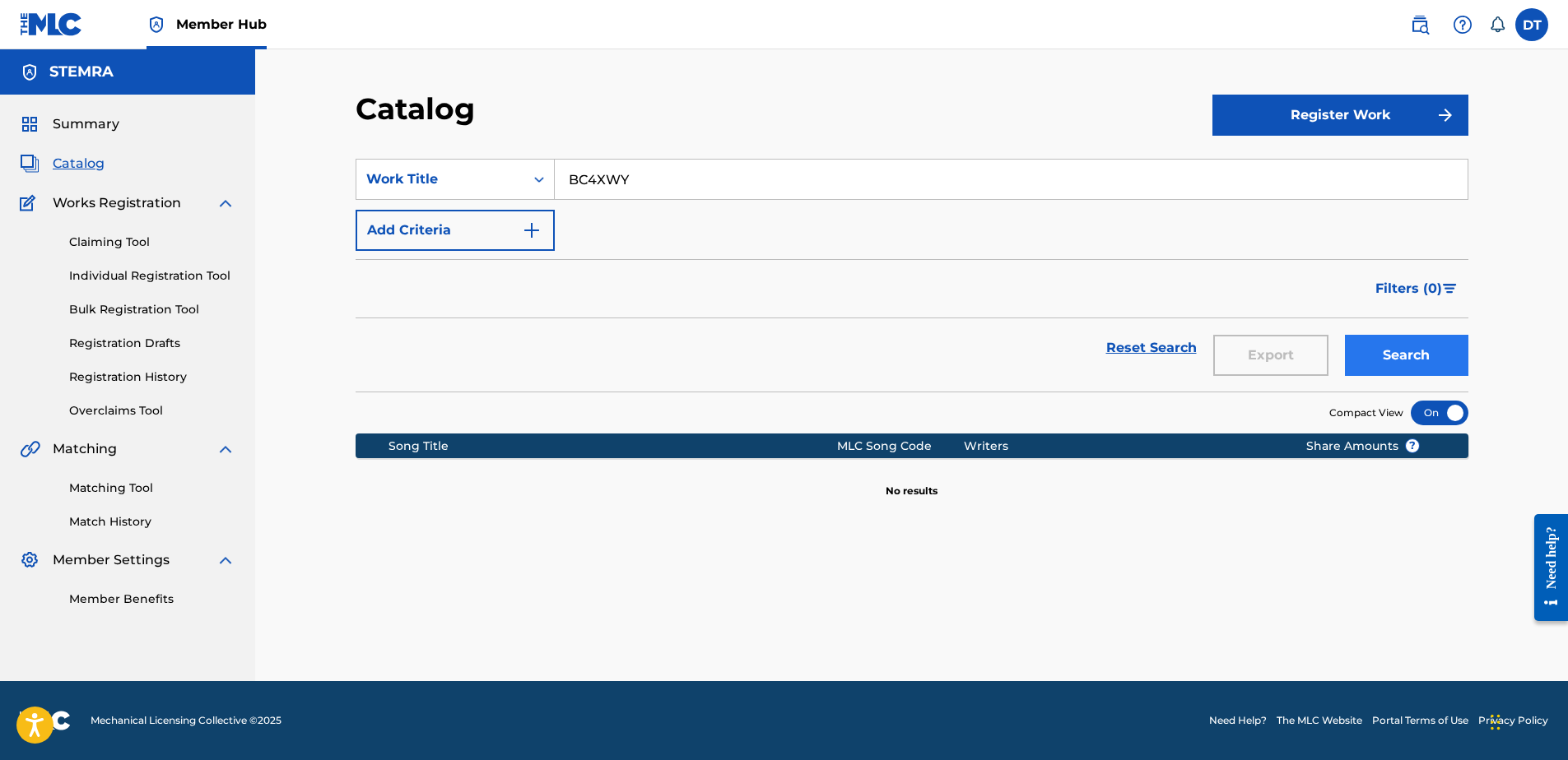
type input "BC4XWY"
click at [1390, 346] on button "Search" at bounding box center [1407, 355] width 124 height 41
drag, startPoint x: 121, startPoint y: 270, endPoint x: 133, endPoint y: 271, distance: 12.0
click at [121, 270] on link "Individual Registration Tool" at bounding box center [152, 276] width 166 height 17
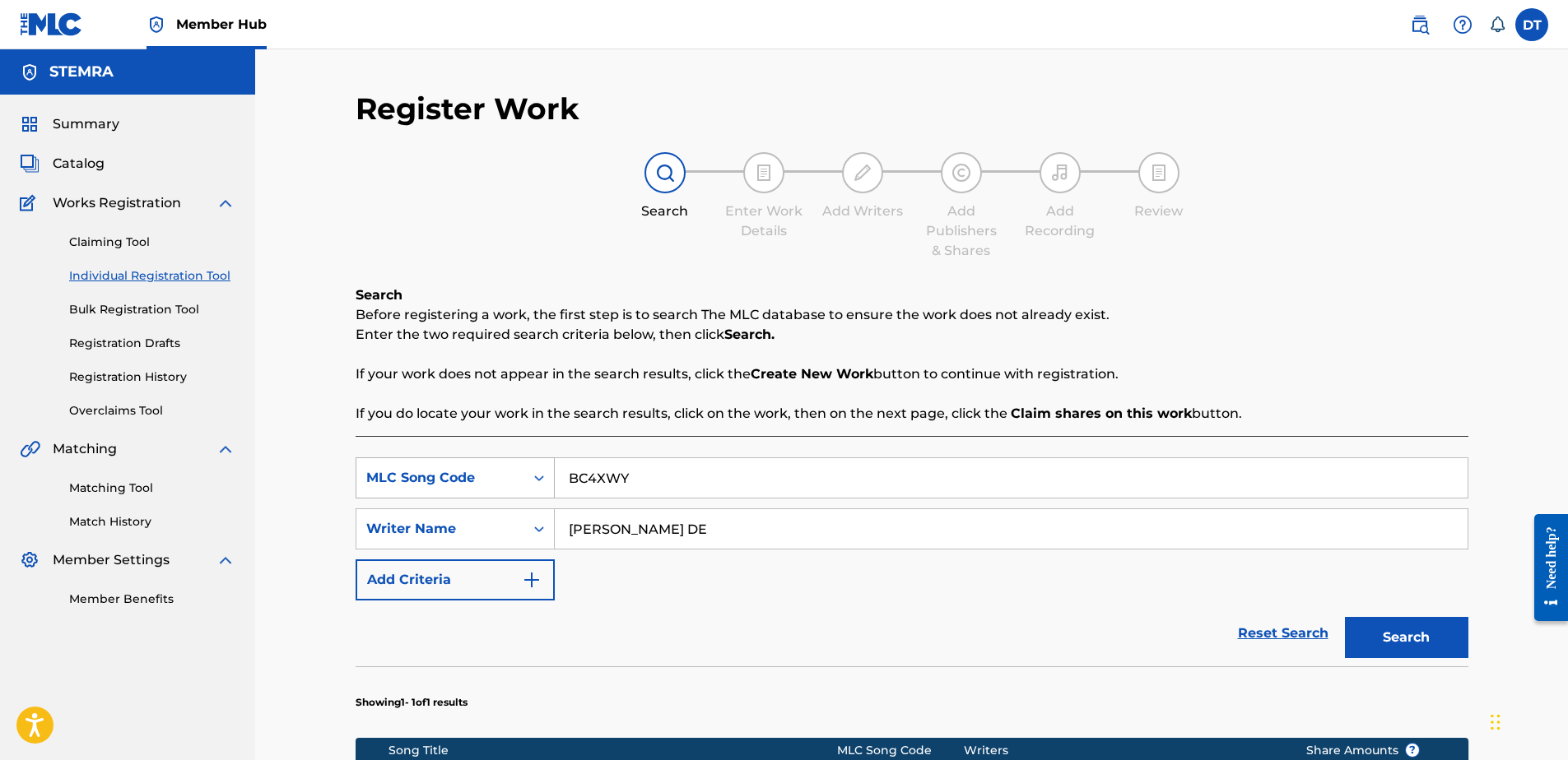
drag, startPoint x: 631, startPoint y: 474, endPoint x: 615, endPoint y: 479, distance: 16.8
click at [552, 476] on div "SearchWithCriteriad1140f84-3494-400b-8573-bb26df62313c MLC Song Code BC4XWY" at bounding box center [911, 478] width 1113 height 41
click at [1411, 637] on button "Search" at bounding box center [1407, 637] width 124 height 41
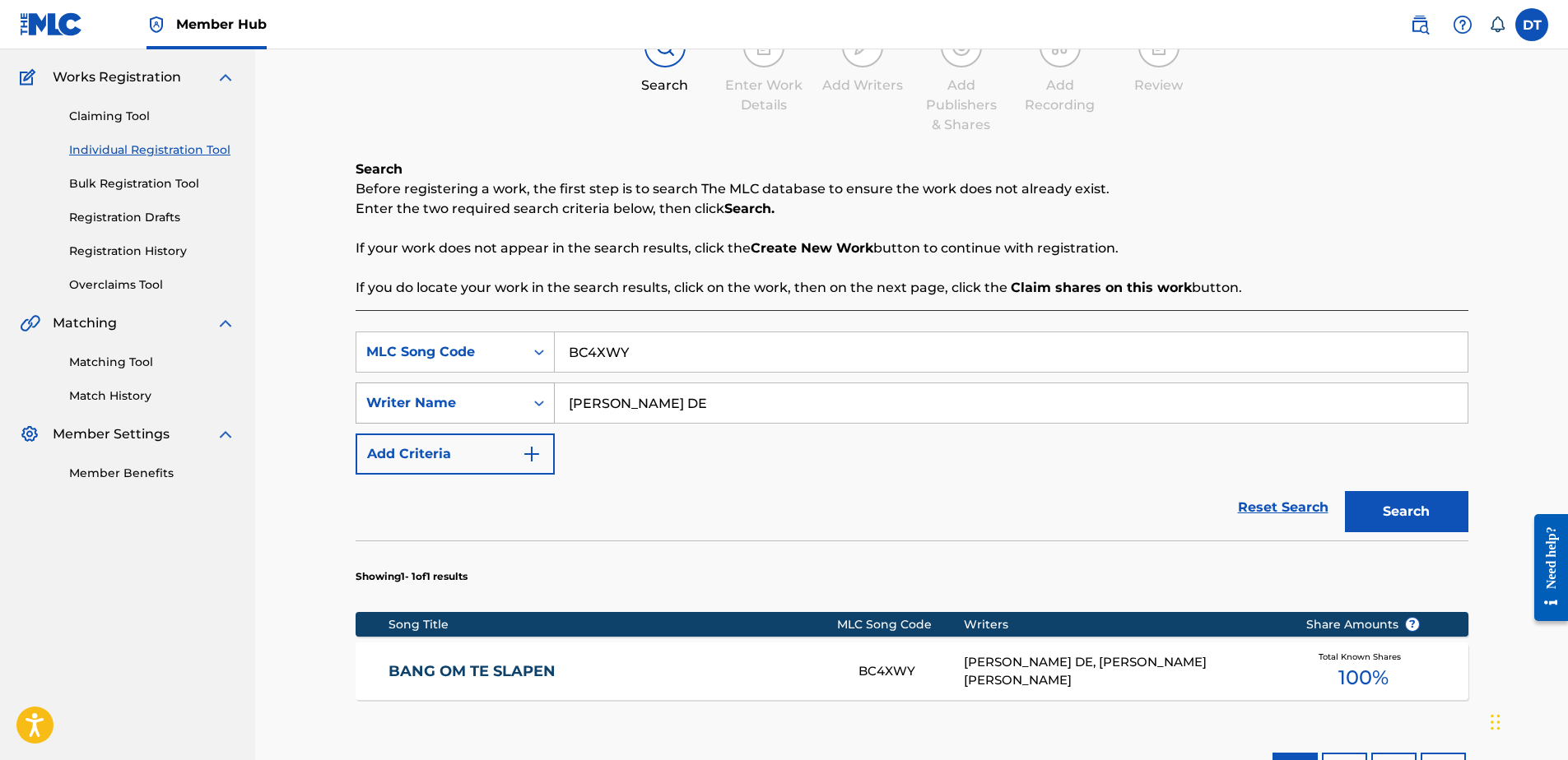
scroll to position [83, 0]
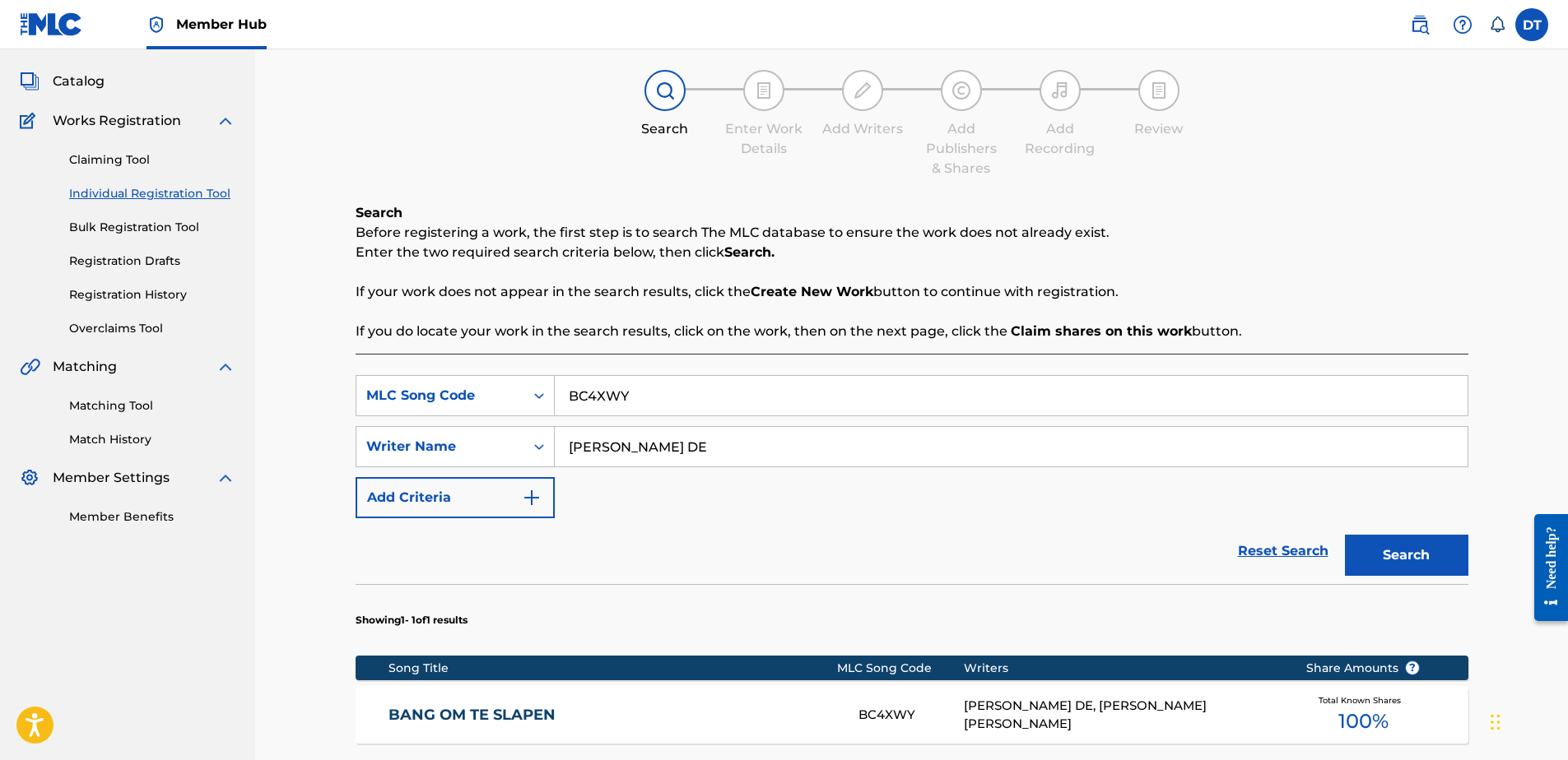
click at [111, 192] on link "Individual Registration Tool" at bounding box center [152, 194] width 166 height 17
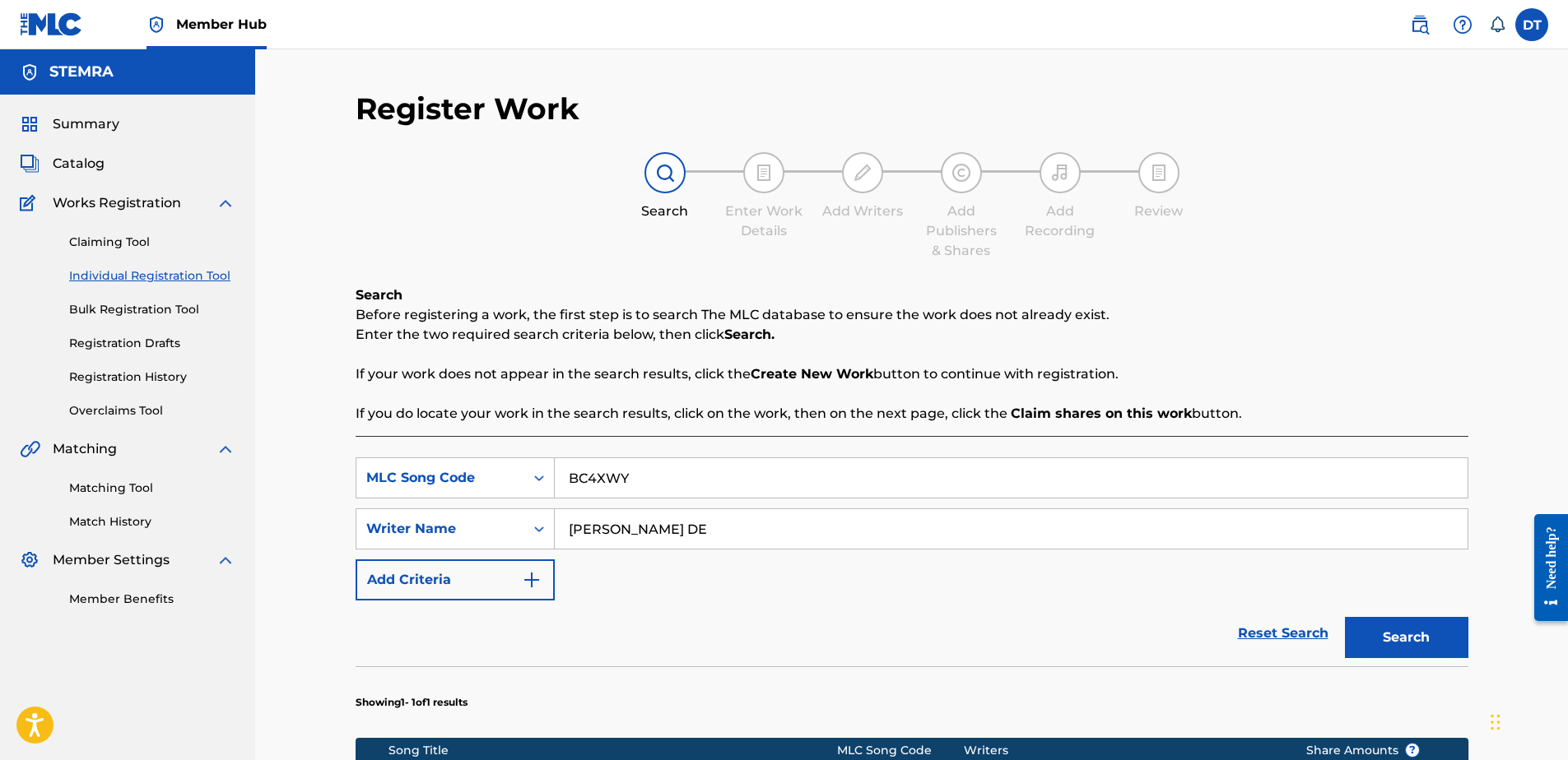
click at [113, 203] on span "Works Registration" at bounding box center [116, 203] width 128 height 20
click at [83, 162] on span "Catalog" at bounding box center [78, 163] width 52 height 20
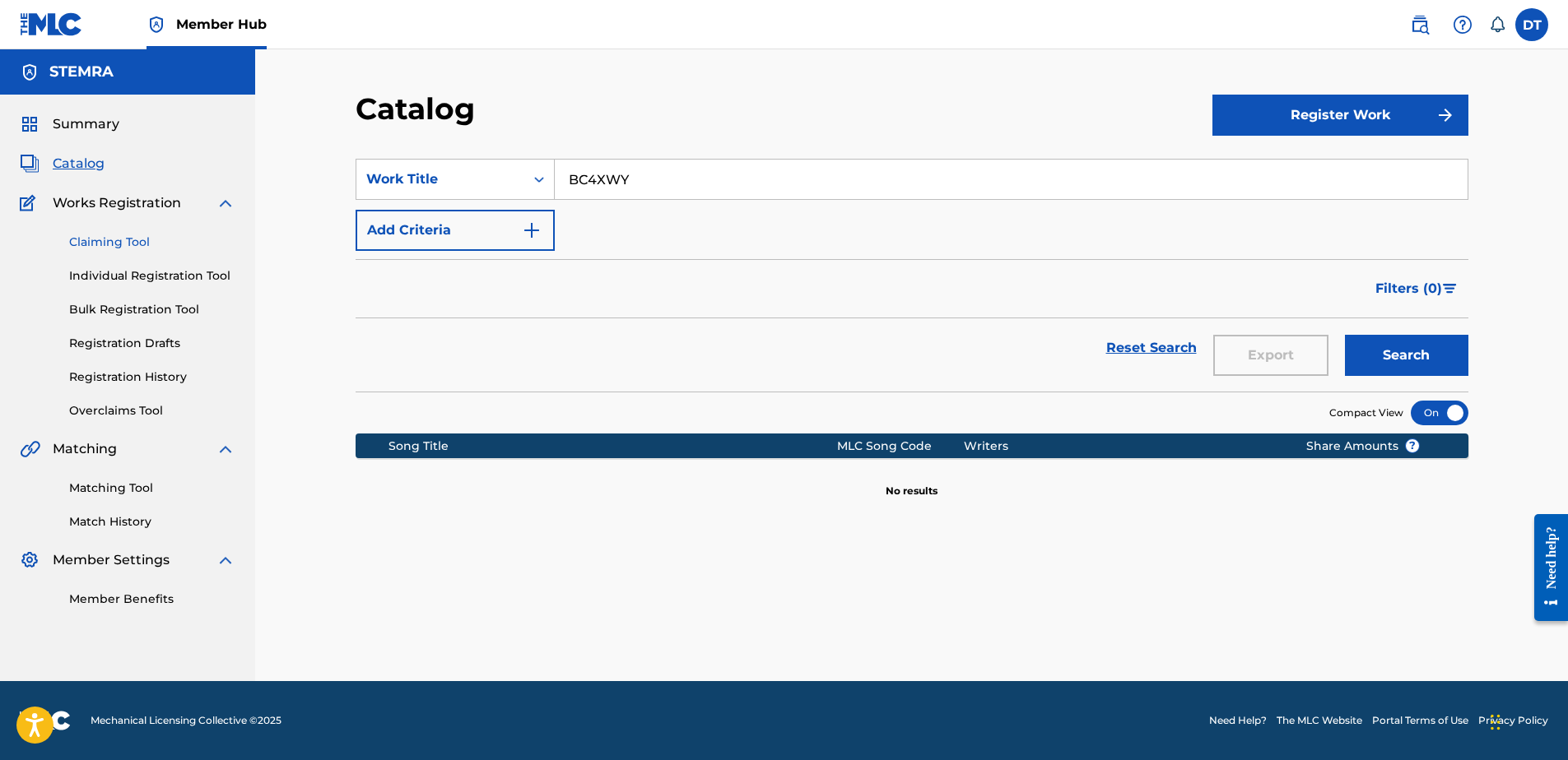
click at [104, 240] on link "Claiming Tool" at bounding box center [152, 242] width 166 height 17
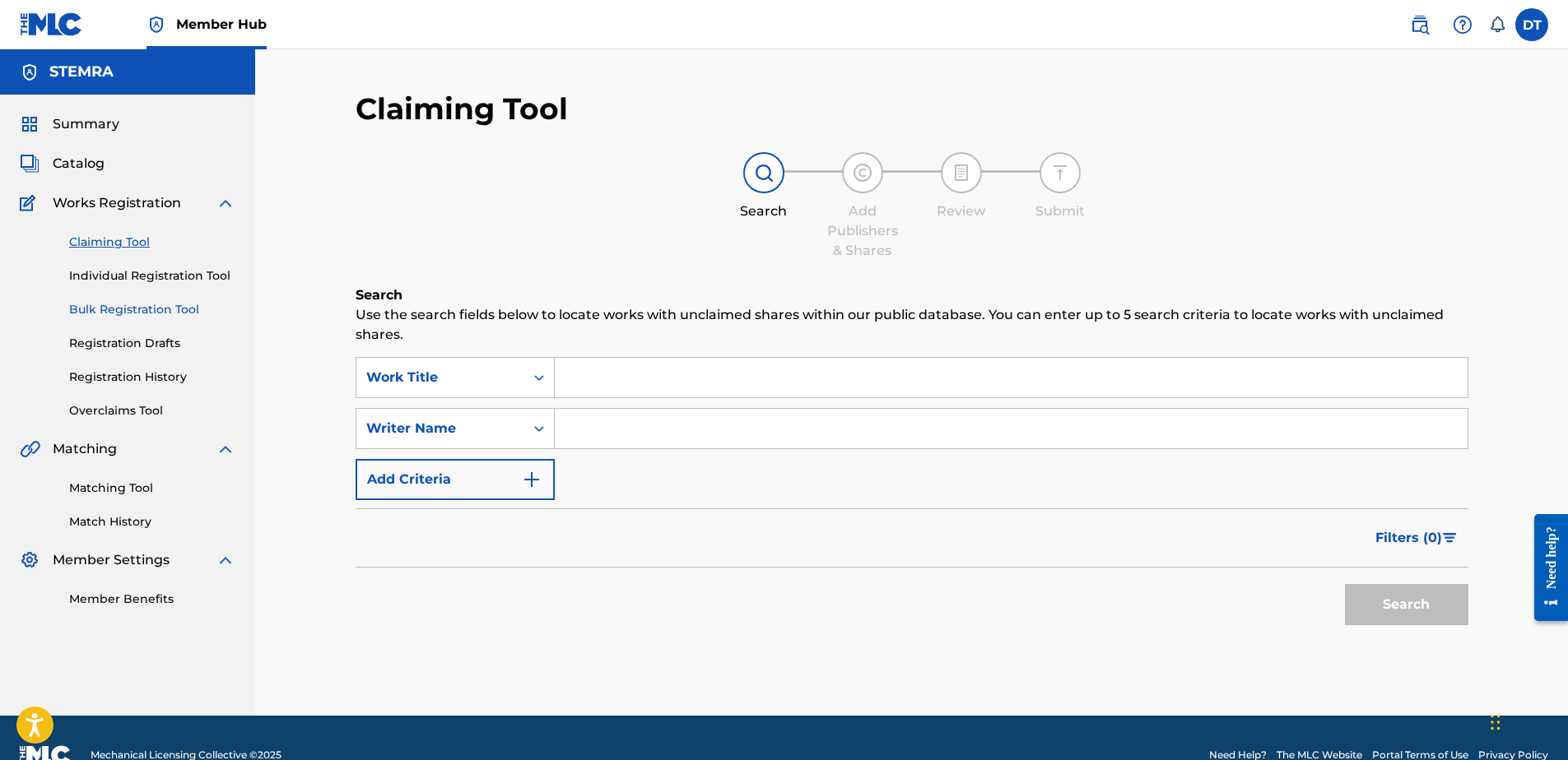
click at [108, 313] on link "Bulk Registration Tool" at bounding box center [152, 310] width 166 height 17
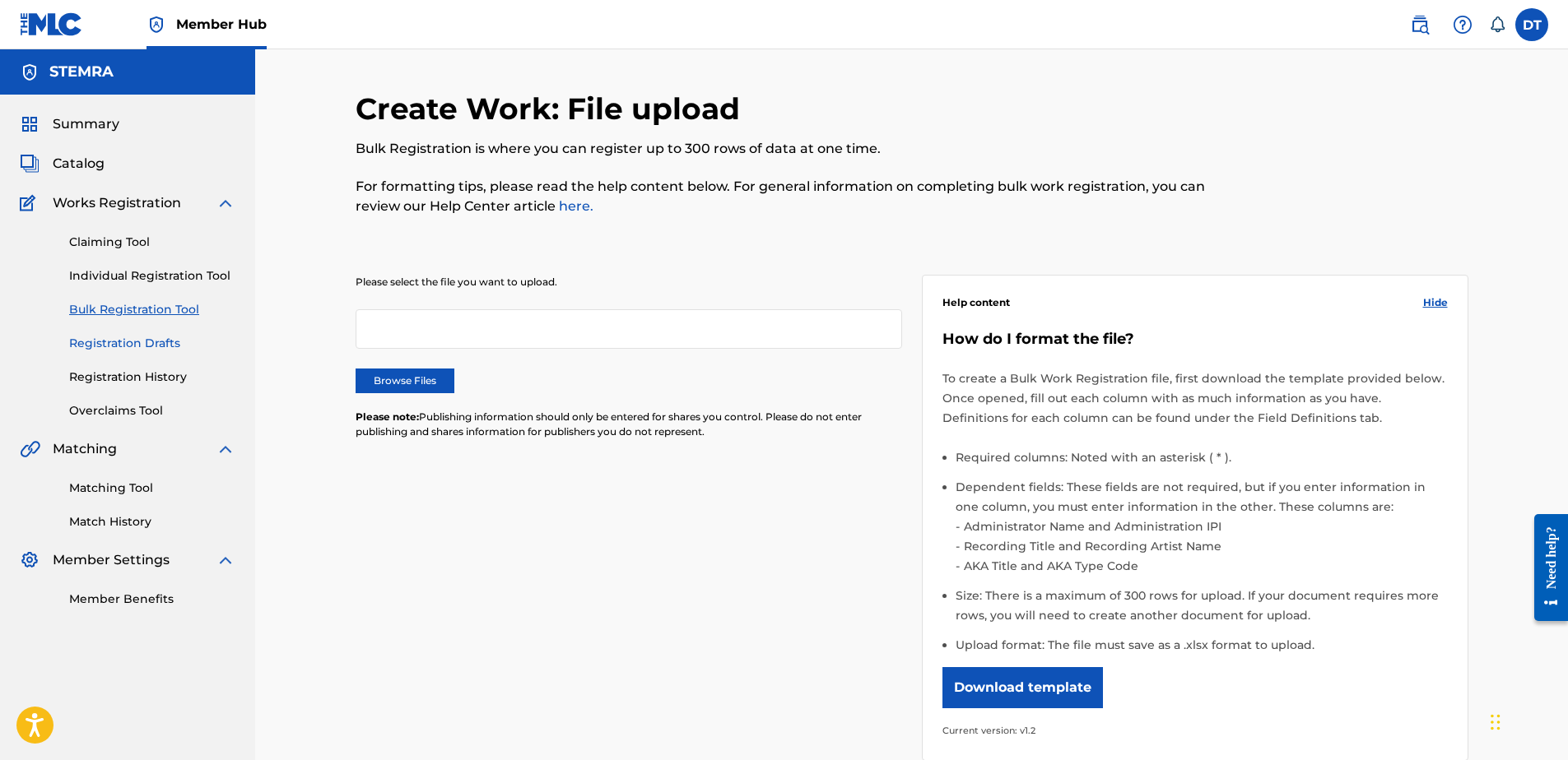
click at [113, 342] on link "Registration Drafts" at bounding box center [152, 344] width 166 height 17
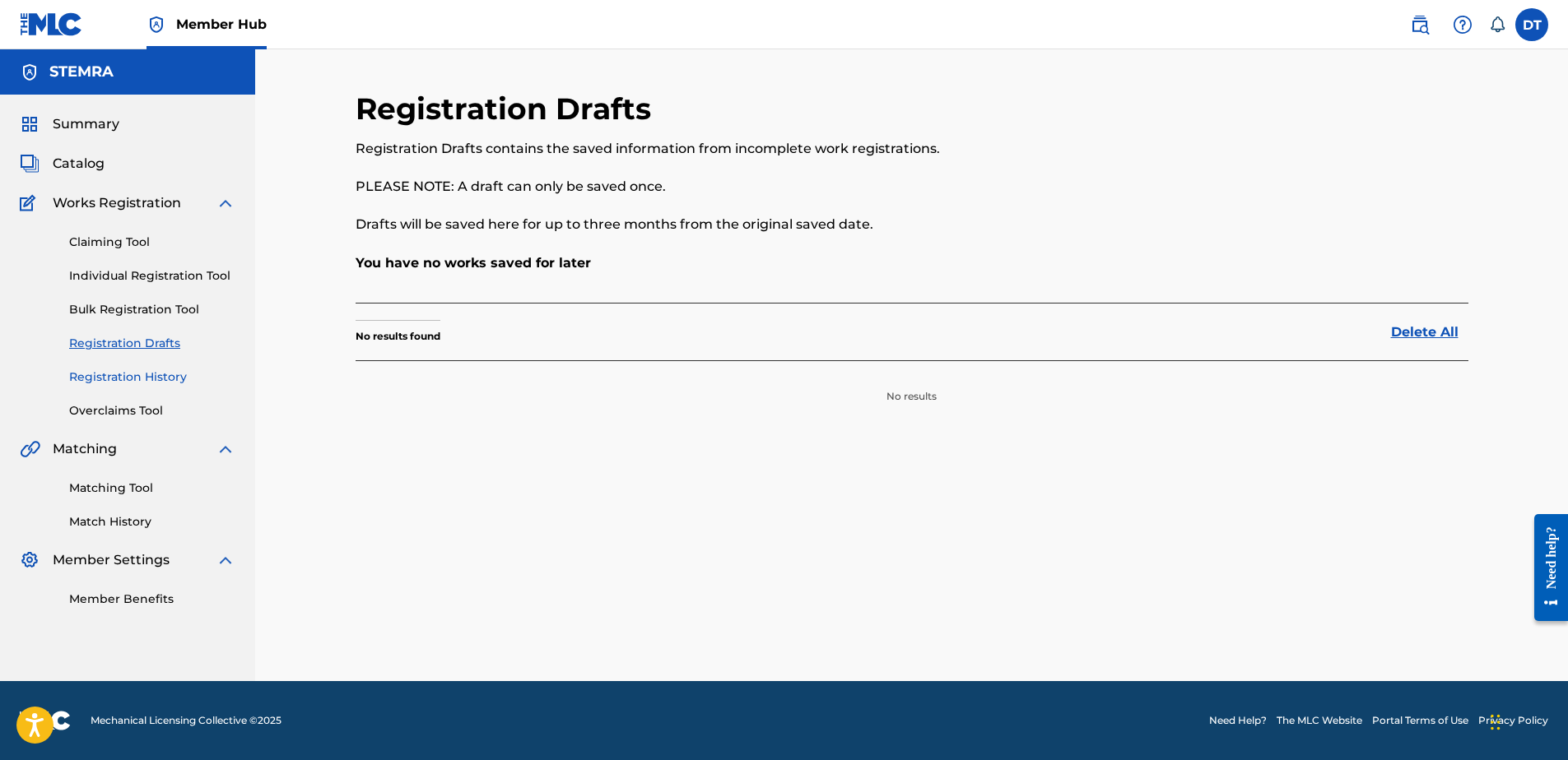
click at [102, 376] on link "Registration History" at bounding box center [152, 377] width 166 height 17
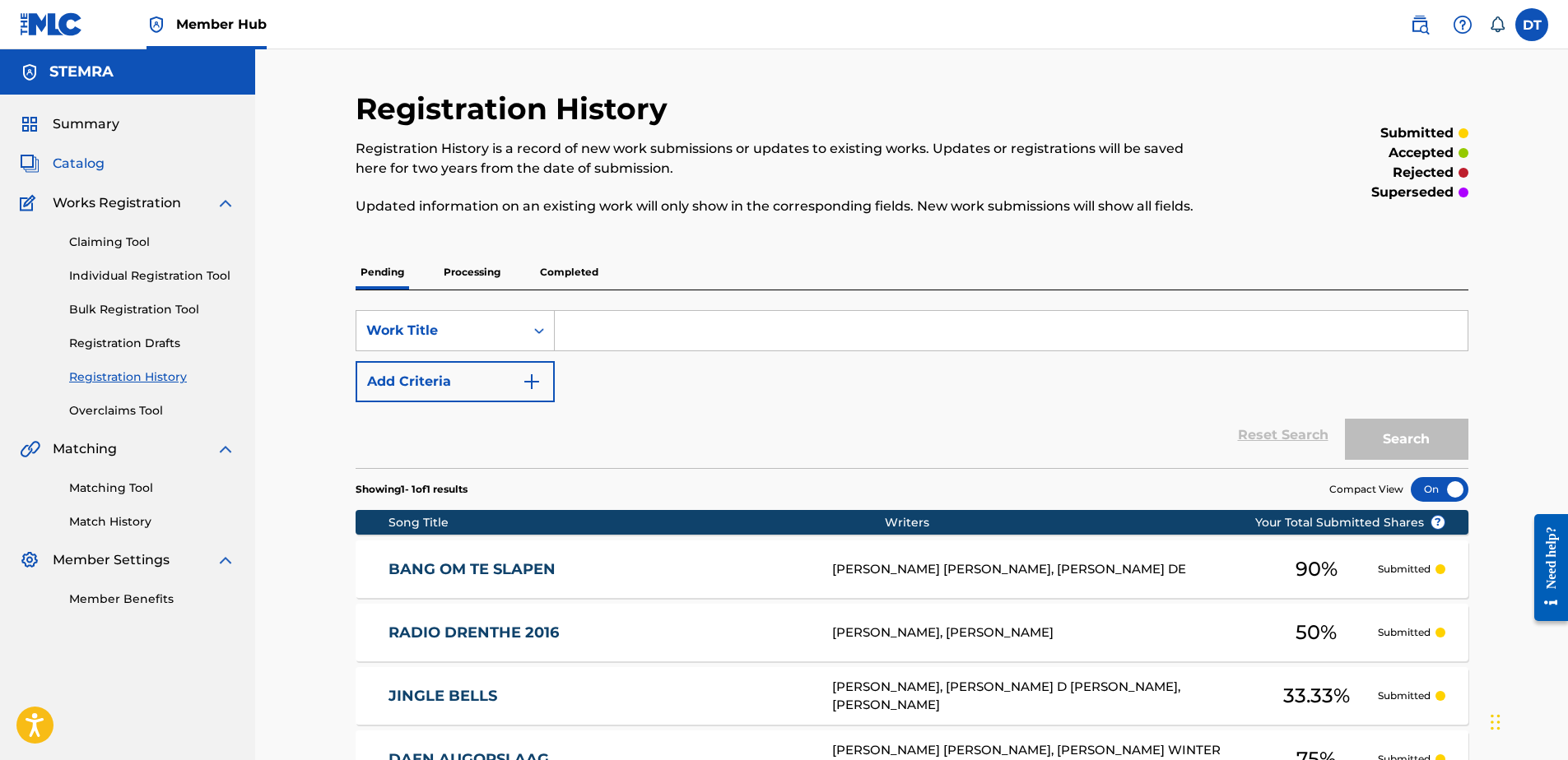
click at [82, 162] on span "Catalog" at bounding box center [78, 163] width 52 height 20
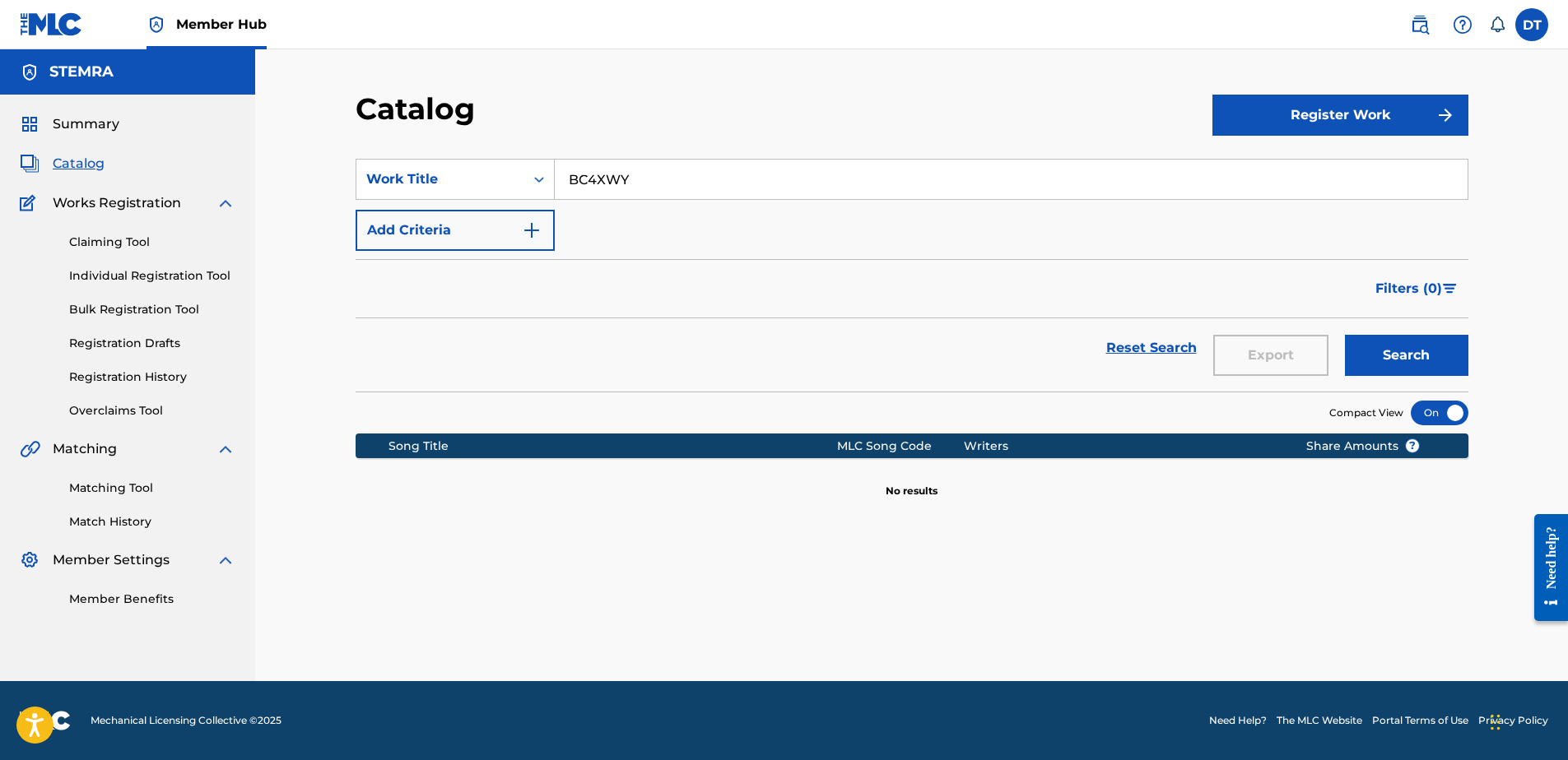
drag, startPoint x: 674, startPoint y: 185, endPoint x: 560, endPoint y: 173, distance: 114.6
click at [560, 173] on input "BC4XWY" at bounding box center [1011, 180] width 913 height 40
paste input "AE4IB3"
type input "AE4IB3"
click at [1392, 353] on button "Search" at bounding box center [1407, 355] width 124 height 41
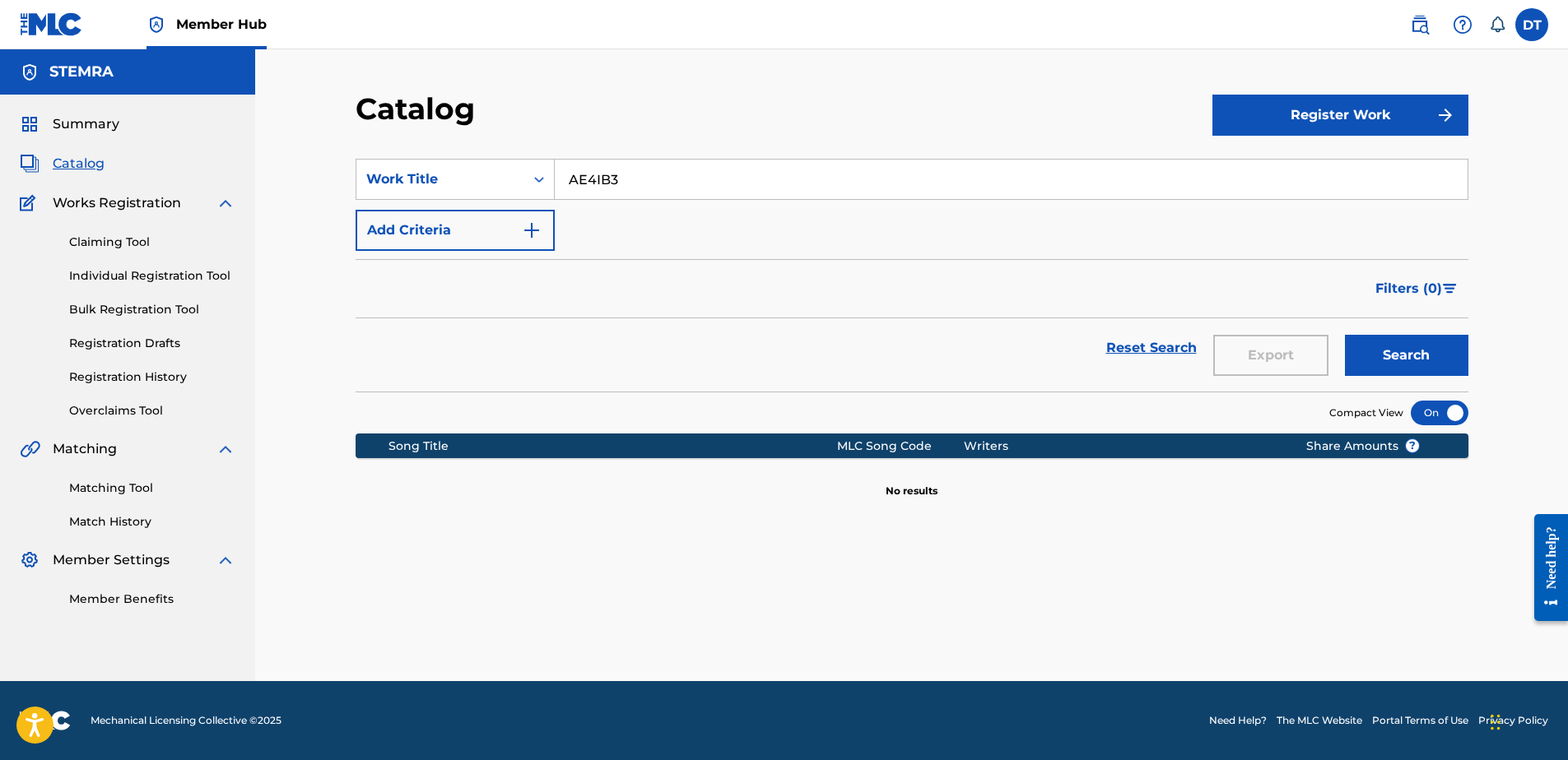
click at [653, 170] on input "AE4IB3" at bounding box center [1011, 180] width 913 height 40
click at [1346, 335] on button "Search" at bounding box center [1407, 355] width 124 height 41
click at [110, 276] on link "Individual Registration Tool" at bounding box center [152, 276] width 166 height 17
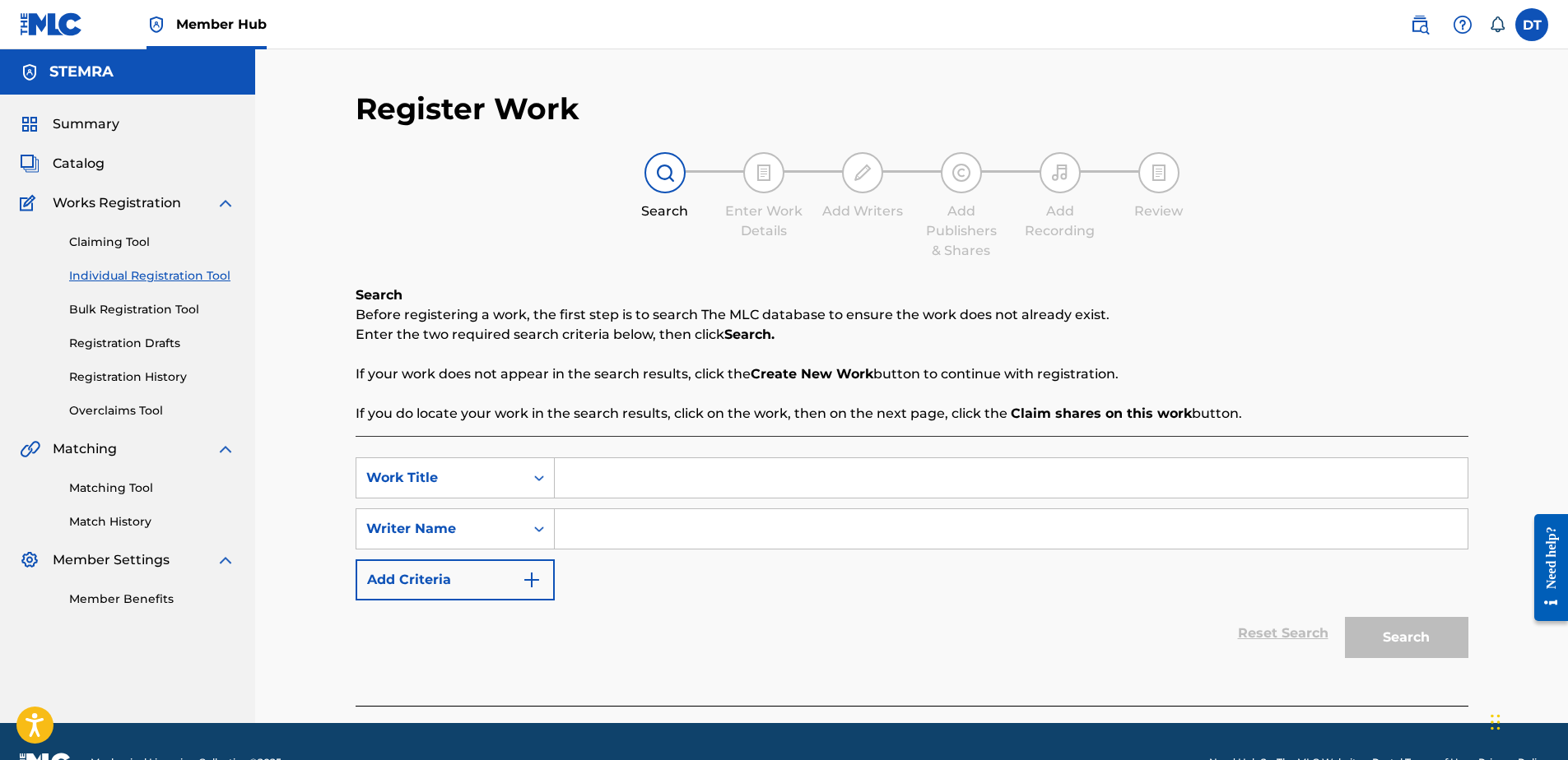
click at [604, 479] on input "Search Form" at bounding box center [1011, 479] width 913 height 40
paste input "AE4IB3"
type input "AE4IB3"
click at [640, 533] on input "Search Form" at bounding box center [1011, 529] width 913 height 40
paste input "[PERSON_NAME] [PERSON_NAME]"
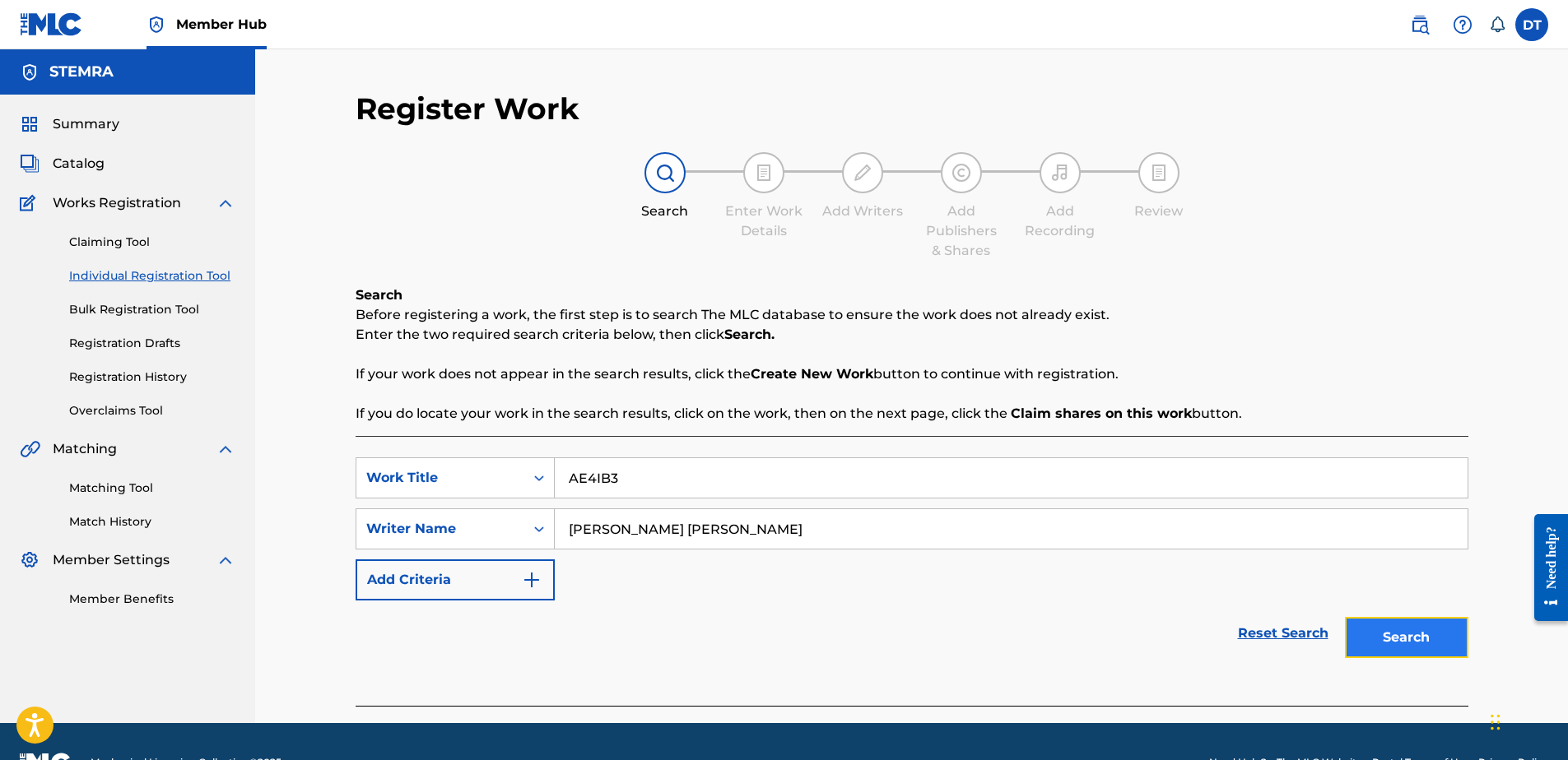
click at [1379, 621] on button "Search" at bounding box center [1407, 637] width 124 height 41
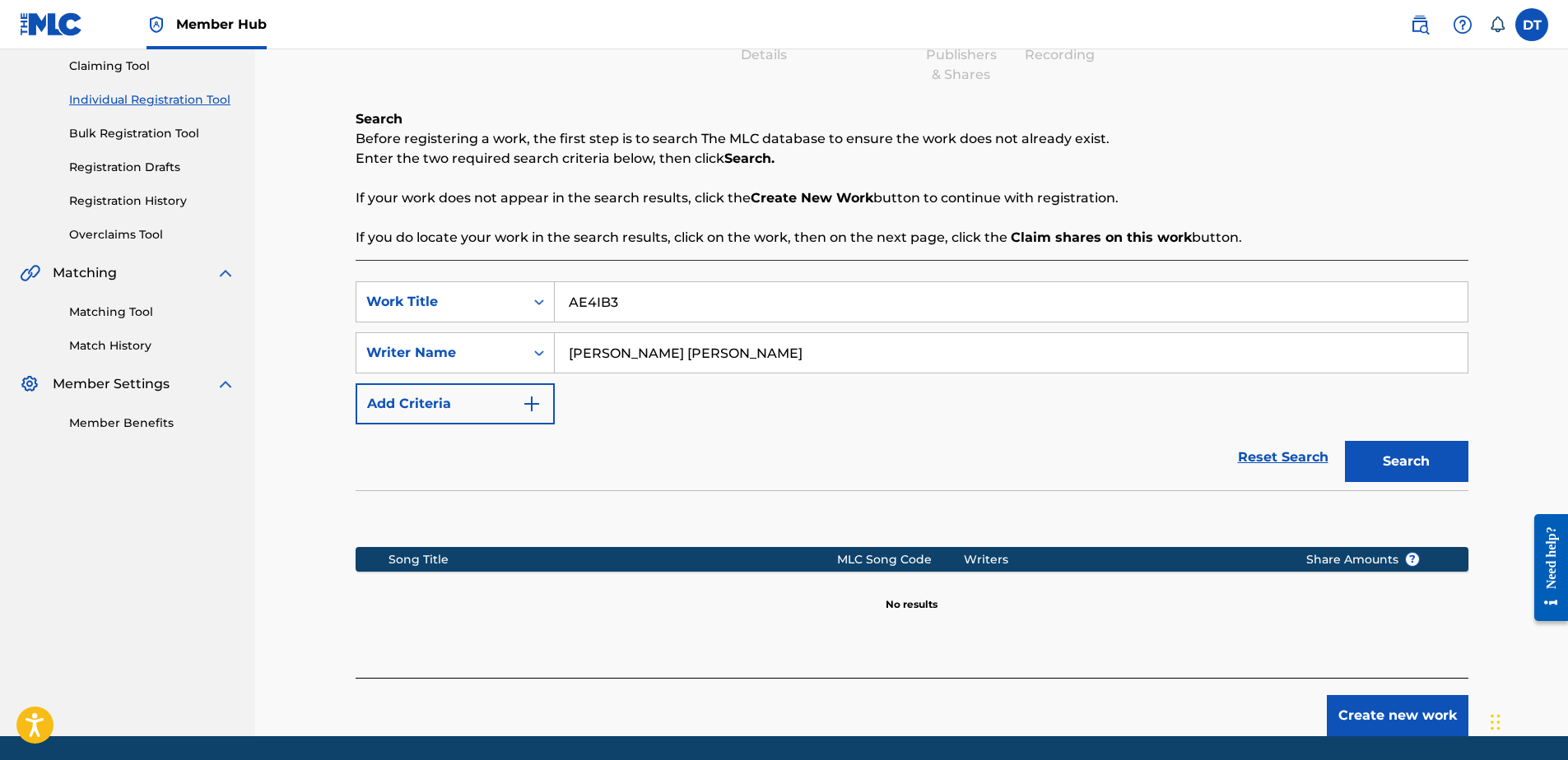
scroll to position [149, 0]
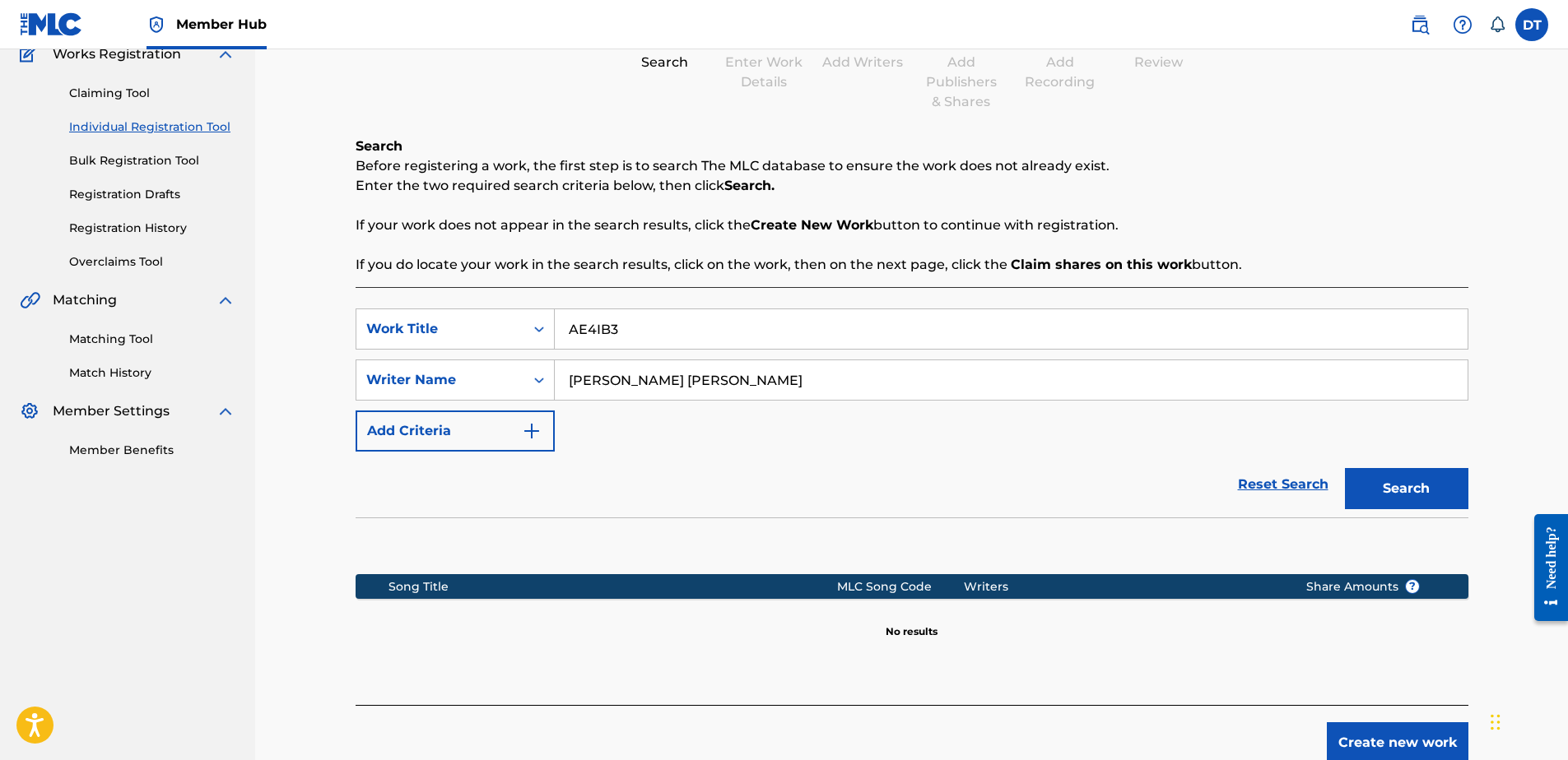
click at [569, 386] on input "[PERSON_NAME] [PERSON_NAME]" at bounding box center [1011, 380] width 913 height 40
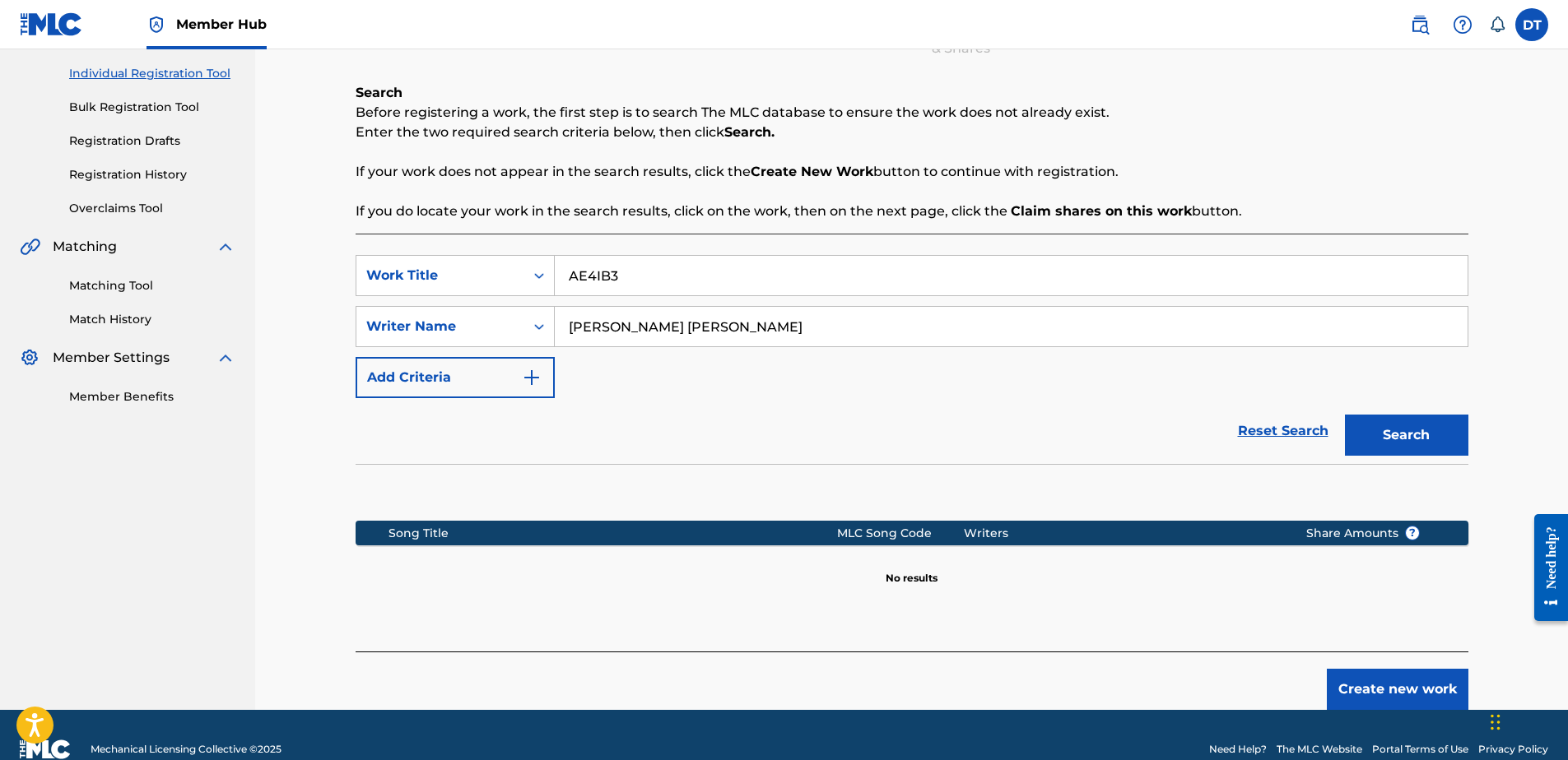
scroll to position [231, 0]
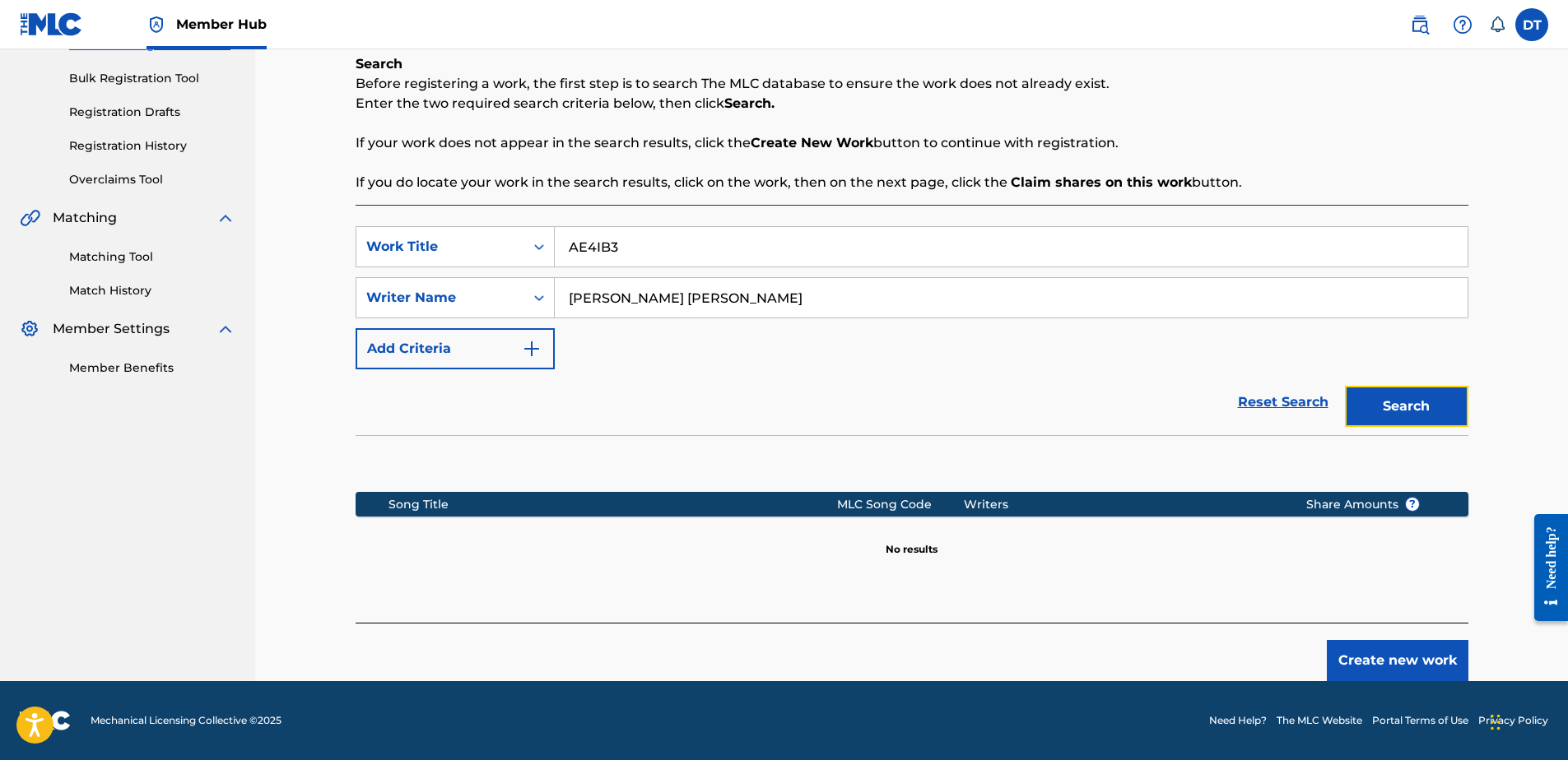
drag, startPoint x: 1385, startPoint y: 400, endPoint x: 1339, endPoint y: 376, distance: 51.9
click at [1385, 401] on button "Search" at bounding box center [1407, 406] width 124 height 41
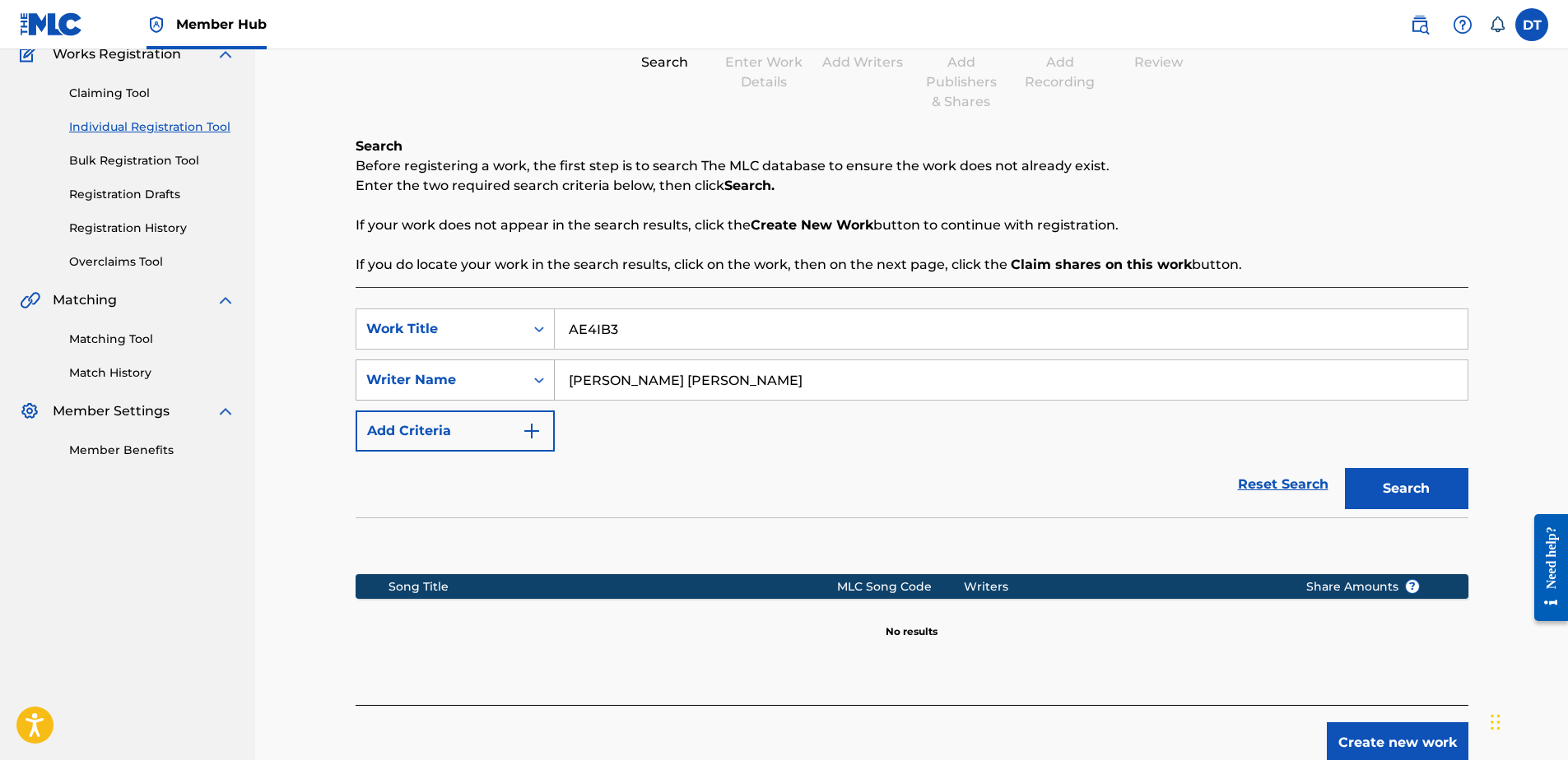
drag, startPoint x: 647, startPoint y: 378, endPoint x: 502, endPoint y: 369, distance: 145.3
click at [502, 369] on div "SearchWithCriteria9541e2f1-b85c-43ed-b5ab-2486f68c45b8 Writer Name [PERSON_NAME…" at bounding box center [911, 380] width 1113 height 41
click at [1405, 486] on button "Search" at bounding box center [1407, 488] width 124 height 41
click at [565, 332] on input "AE4IB3" at bounding box center [1011, 330] width 913 height 40
click at [1387, 484] on button "Search" at bounding box center [1407, 488] width 124 height 41
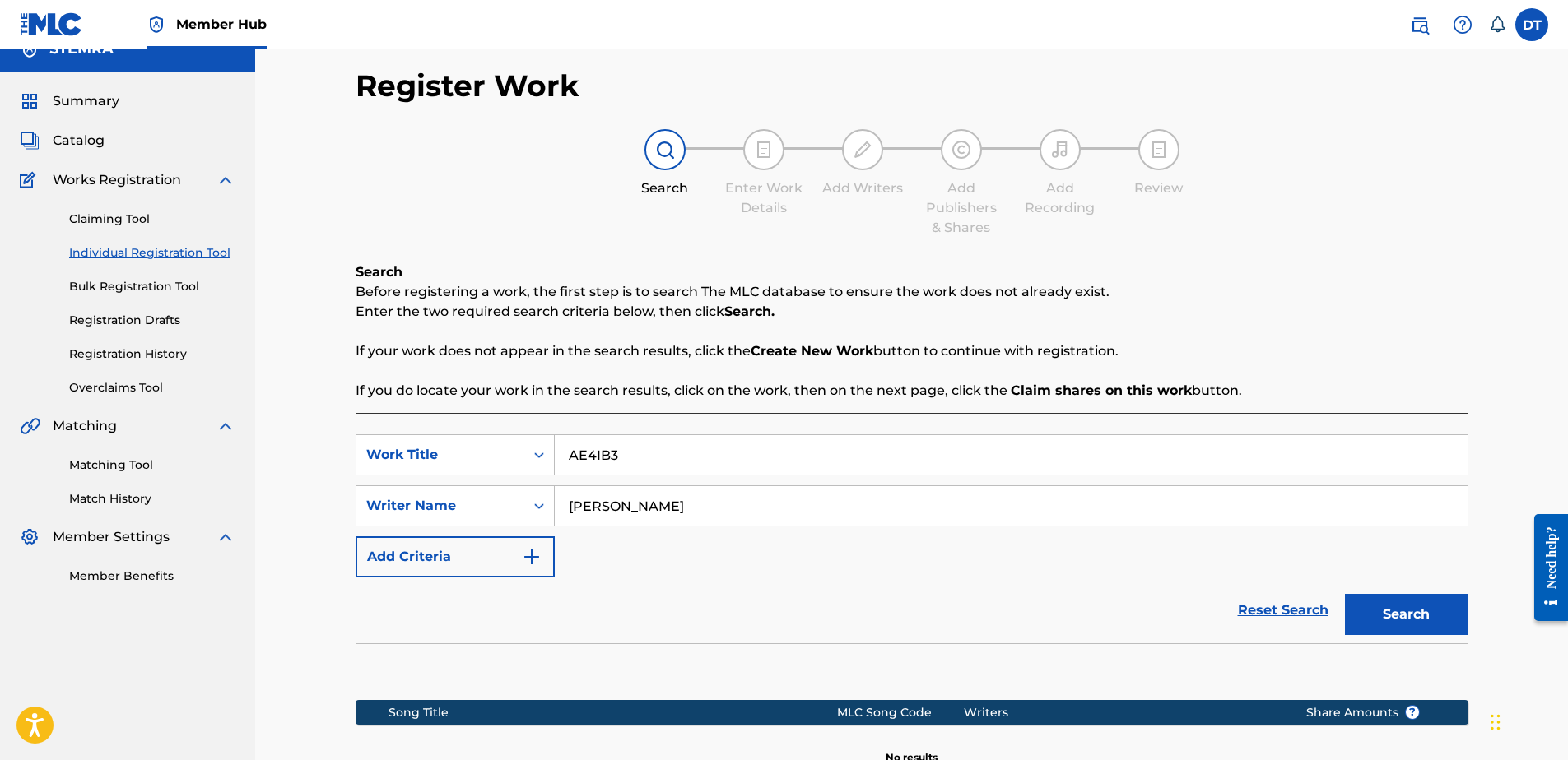
scroll to position [0, 0]
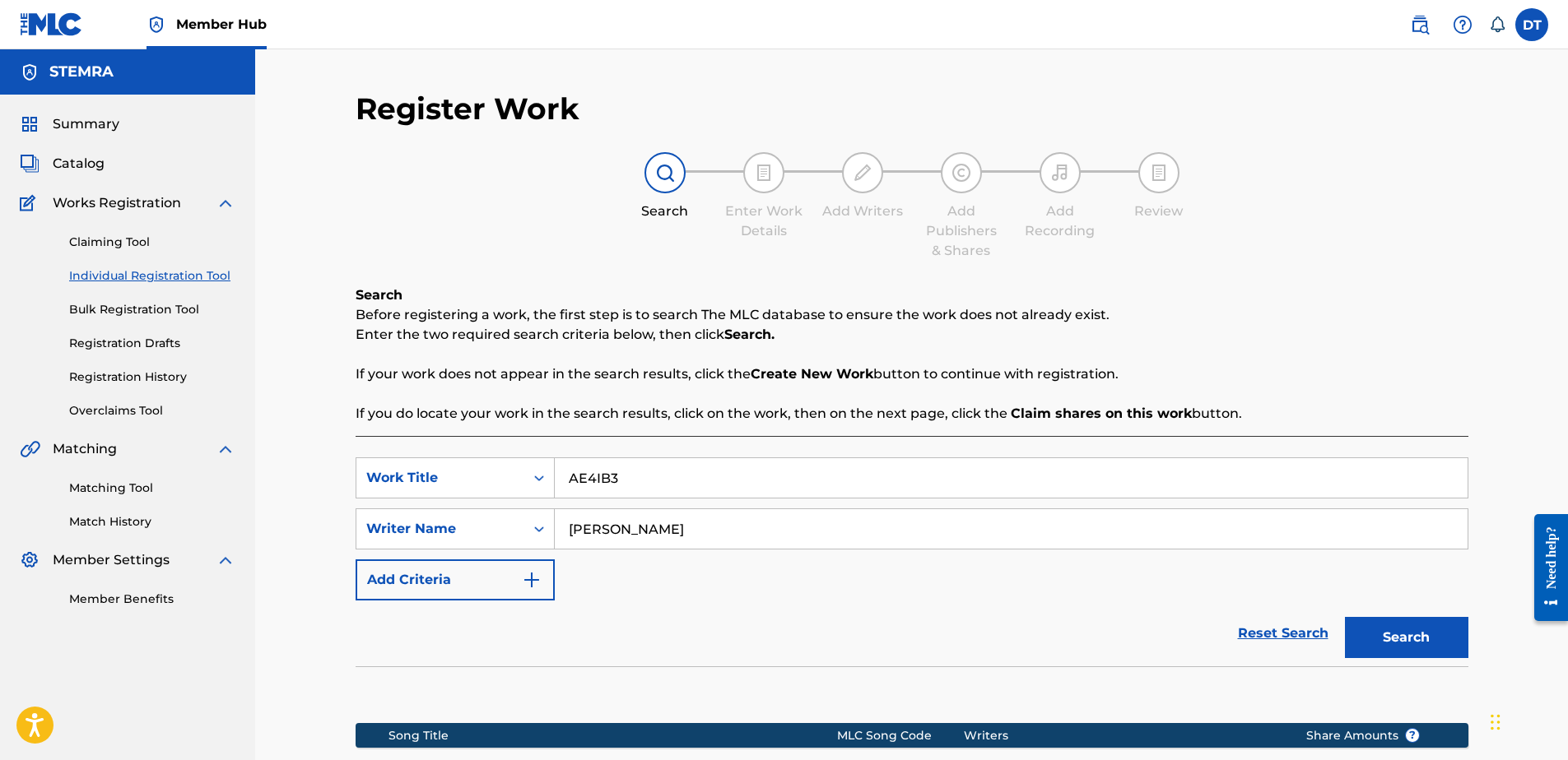
click at [682, 528] on input "[PERSON_NAME]" at bounding box center [1011, 529] width 913 height 40
type input "WARMER"
click at [1406, 634] on button "Search" at bounding box center [1407, 637] width 124 height 41
click at [566, 471] on input "AE4IB3" at bounding box center [1011, 479] width 913 height 40
drag, startPoint x: 676, startPoint y: 481, endPoint x: 538, endPoint y: 477, distance: 138.1
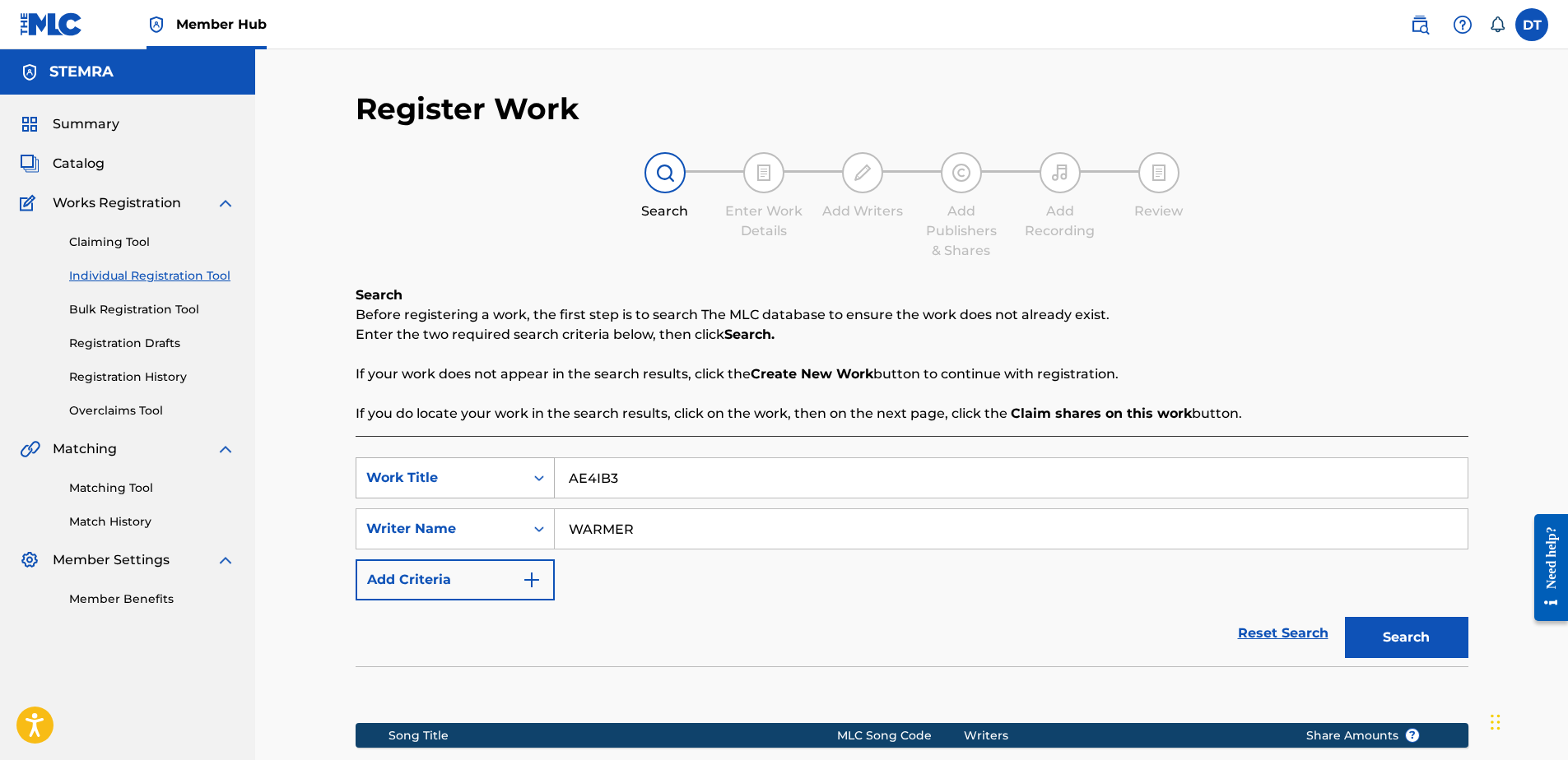
click at [538, 477] on div "SearchWithCriteria9f8b37ff-7ab3-49d2-bfae-529bd6b595b7 Work Title AE4IB3" at bounding box center [911, 478] width 1113 height 41
click at [78, 160] on span "Catalog" at bounding box center [78, 163] width 52 height 20
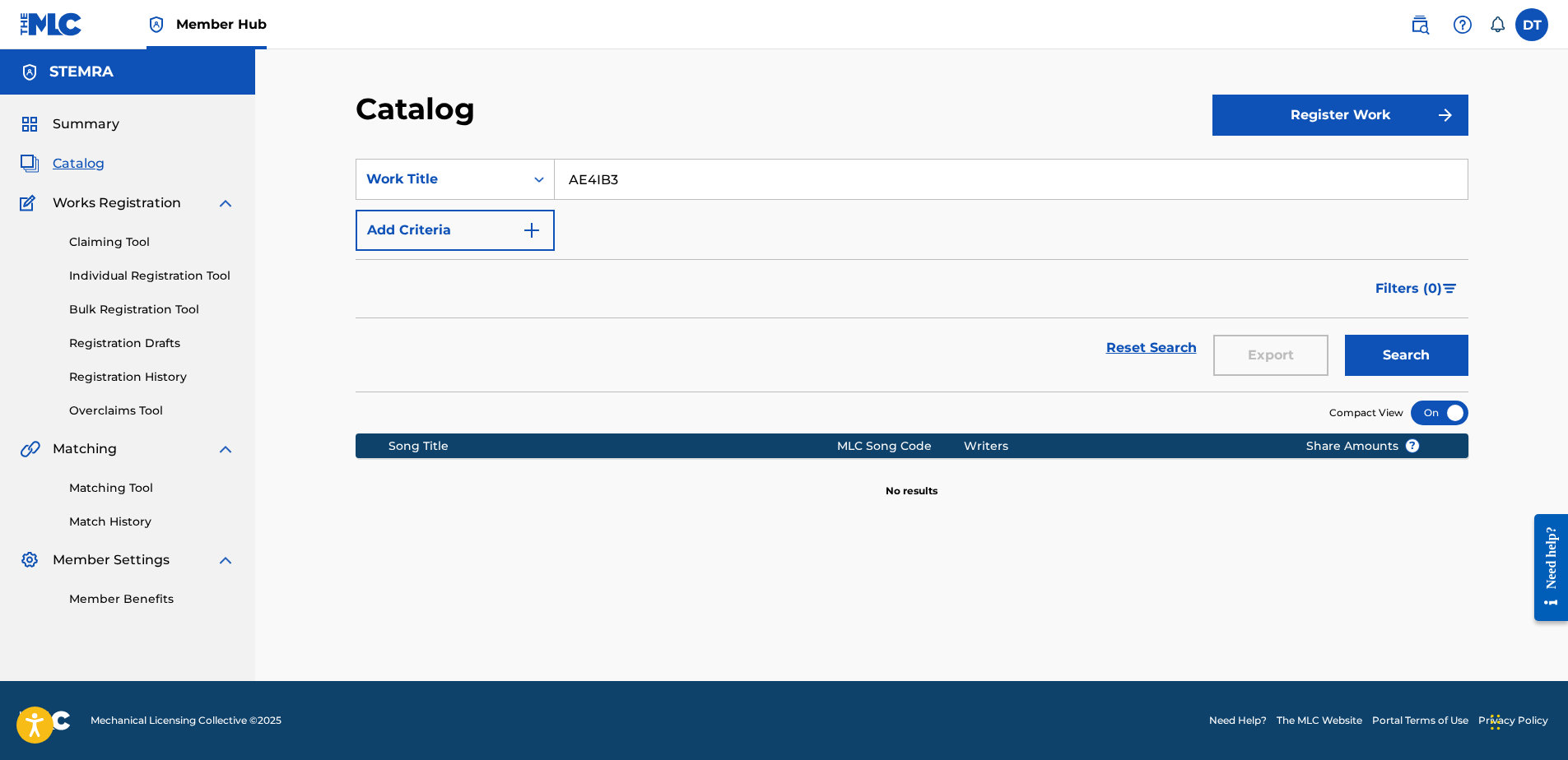
click at [631, 182] on input "AE4IB3" at bounding box center [1011, 180] width 913 height 40
click at [1409, 359] on button "Search" at bounding box center [1407, 355] width 124 height 41
drag, startPoint x: 108, startPoint y: 272, endPoint x: 259, endPoint y: 286, distance: 151.6
click at [108, 272] on link "Individual Registration Tool" at bounding box center [152, 276] width 166 height 17
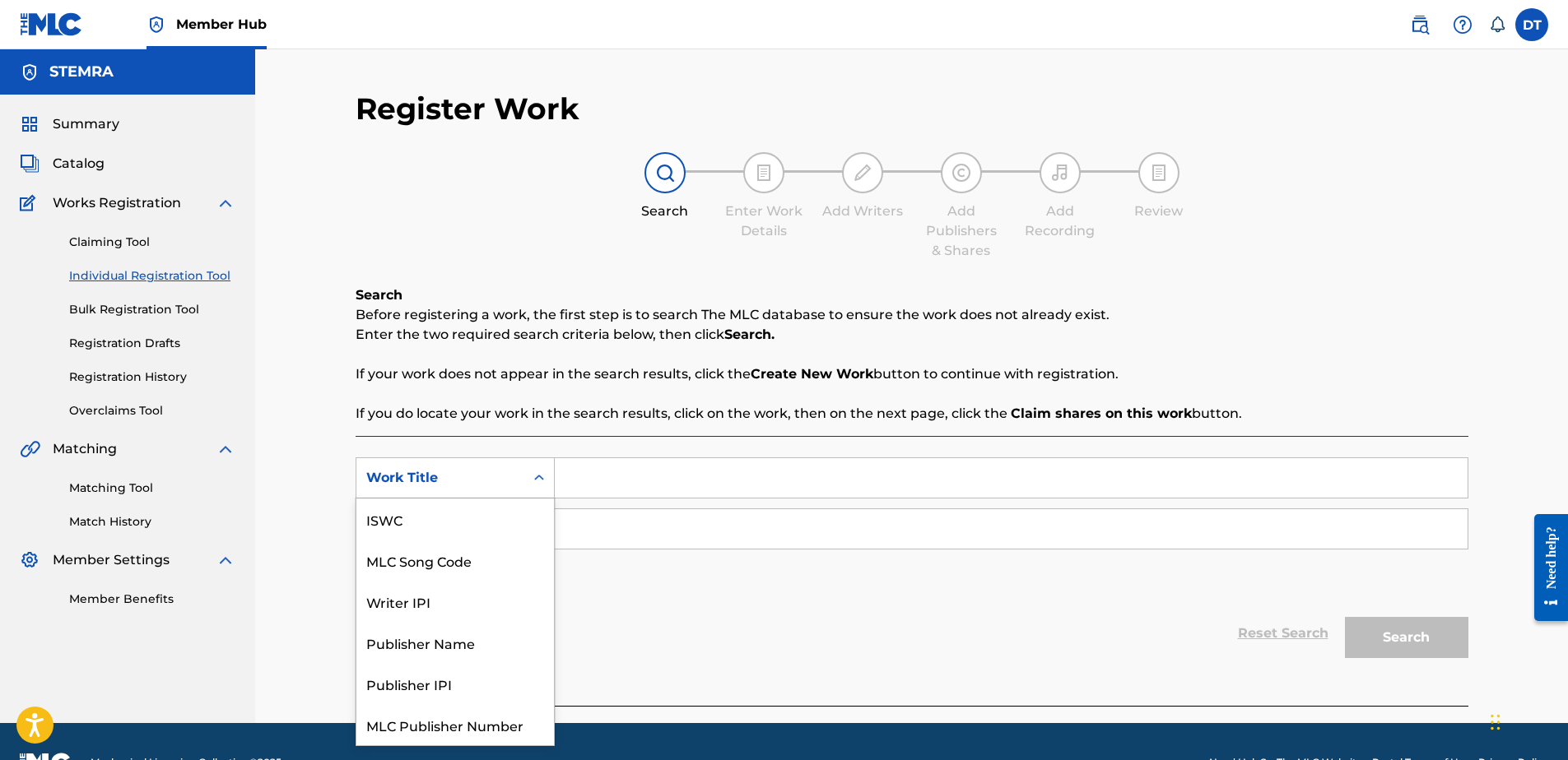
click at [423, 475] on div "Work Title" at bounding box center [440, 478] width 148 height 20
click at [426, 521] on div "MLC Song Code" at bounding box center [455, 519] width 198 height 41
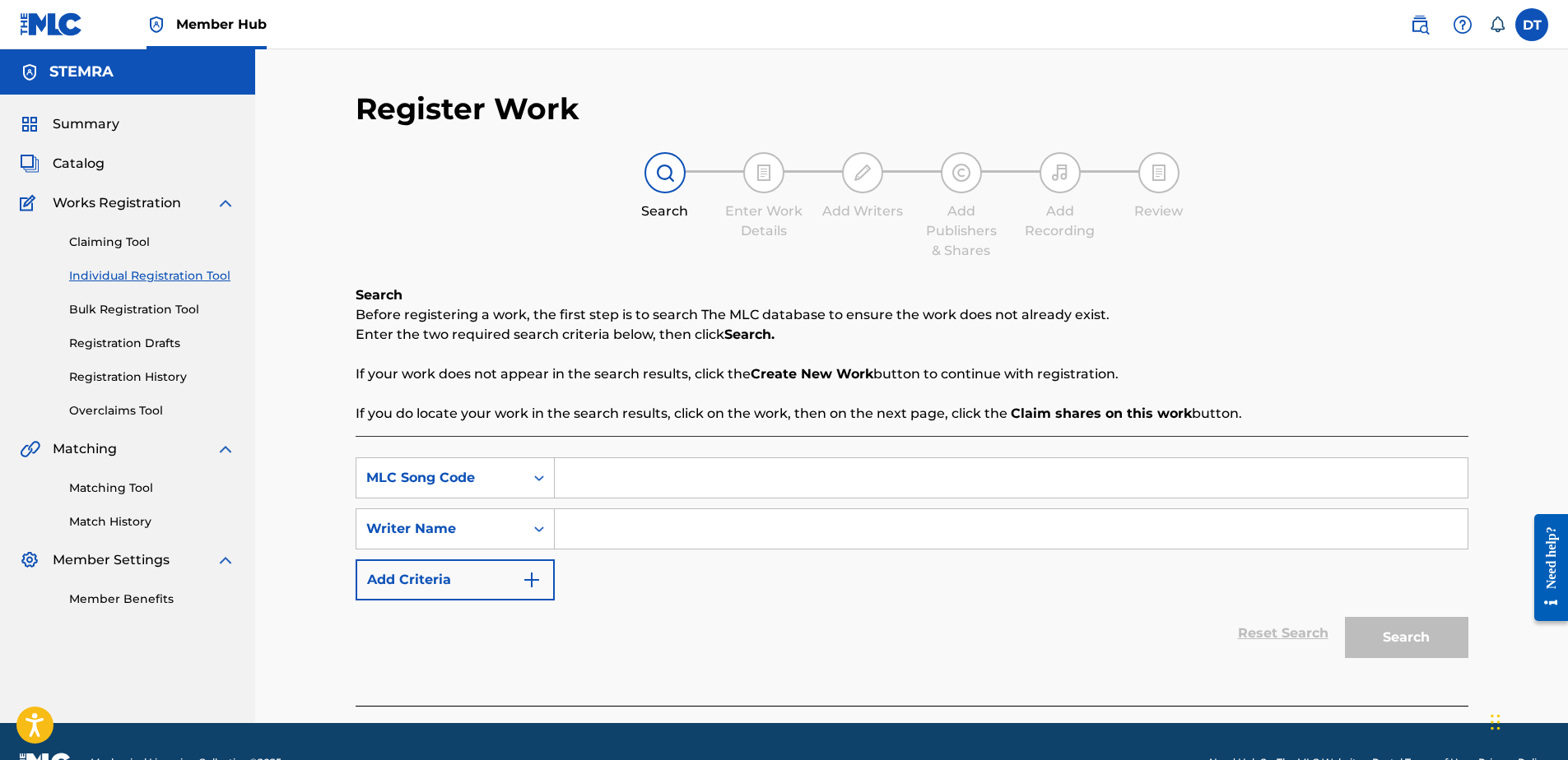
click at [597, 525] on input "Search Form" at bounding box center [1011, 529] width 913 height 40
paste input "[PERSON_NAME]"
type input "[PERSON_NAME]"
drag, startPoint x: 613, startPoint y: 484, endPoint x: 594, endPoint y: 477, distance: 20.2
click at [613, 484] on input "Search Form" at bounding box center [1011, 479] width 913 height 40
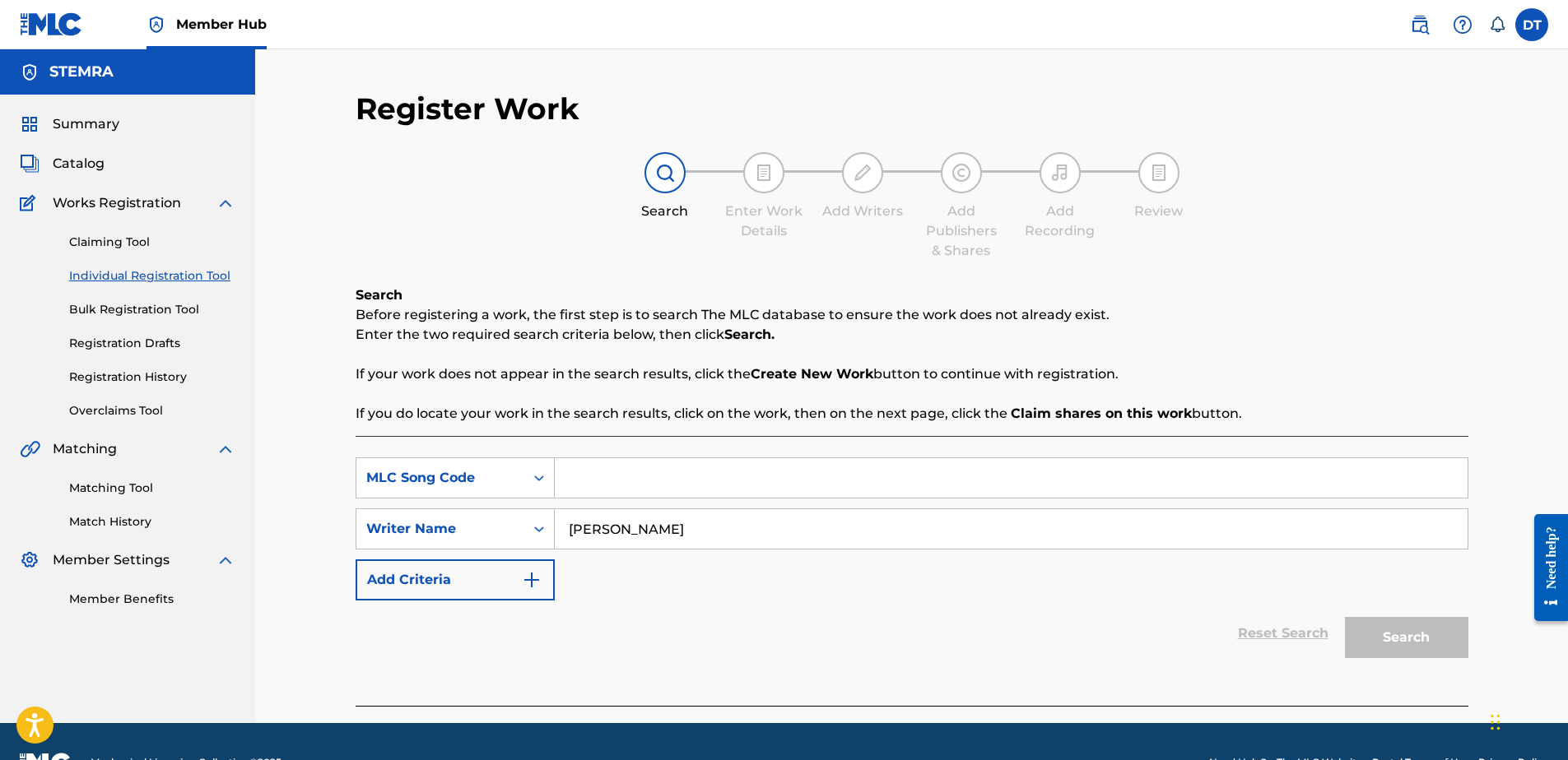
paste input "AE4IB3"
type input "AE4IB3"
click at [1388, 631] on button "Search" at bounding box center [1407, 637] width 124 height 41
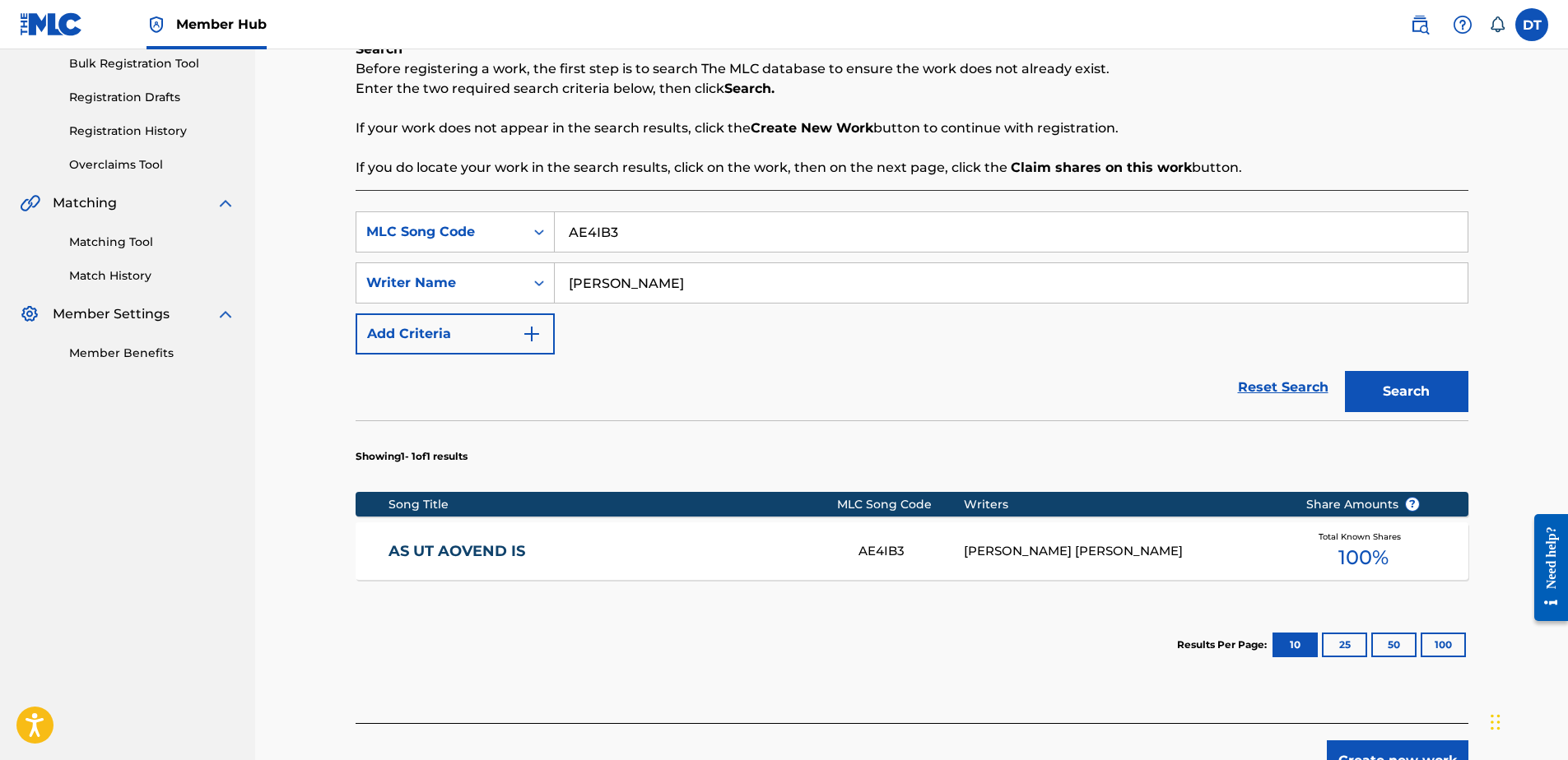
scroll to position [247, 0]
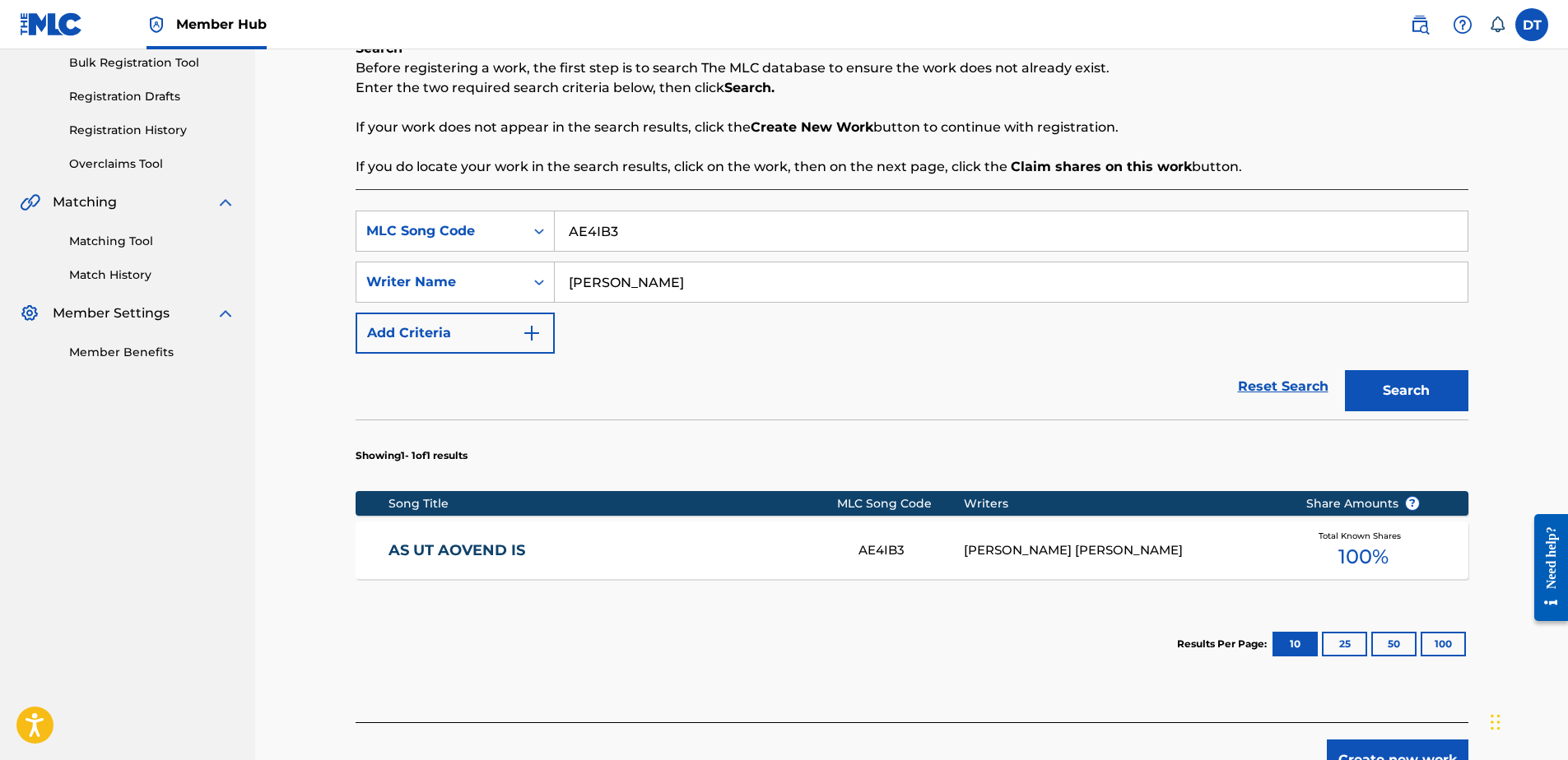
click at [460, 549] on link "AS UT AOVEND IS" at bounding box center [612, 551] width 448 height 19
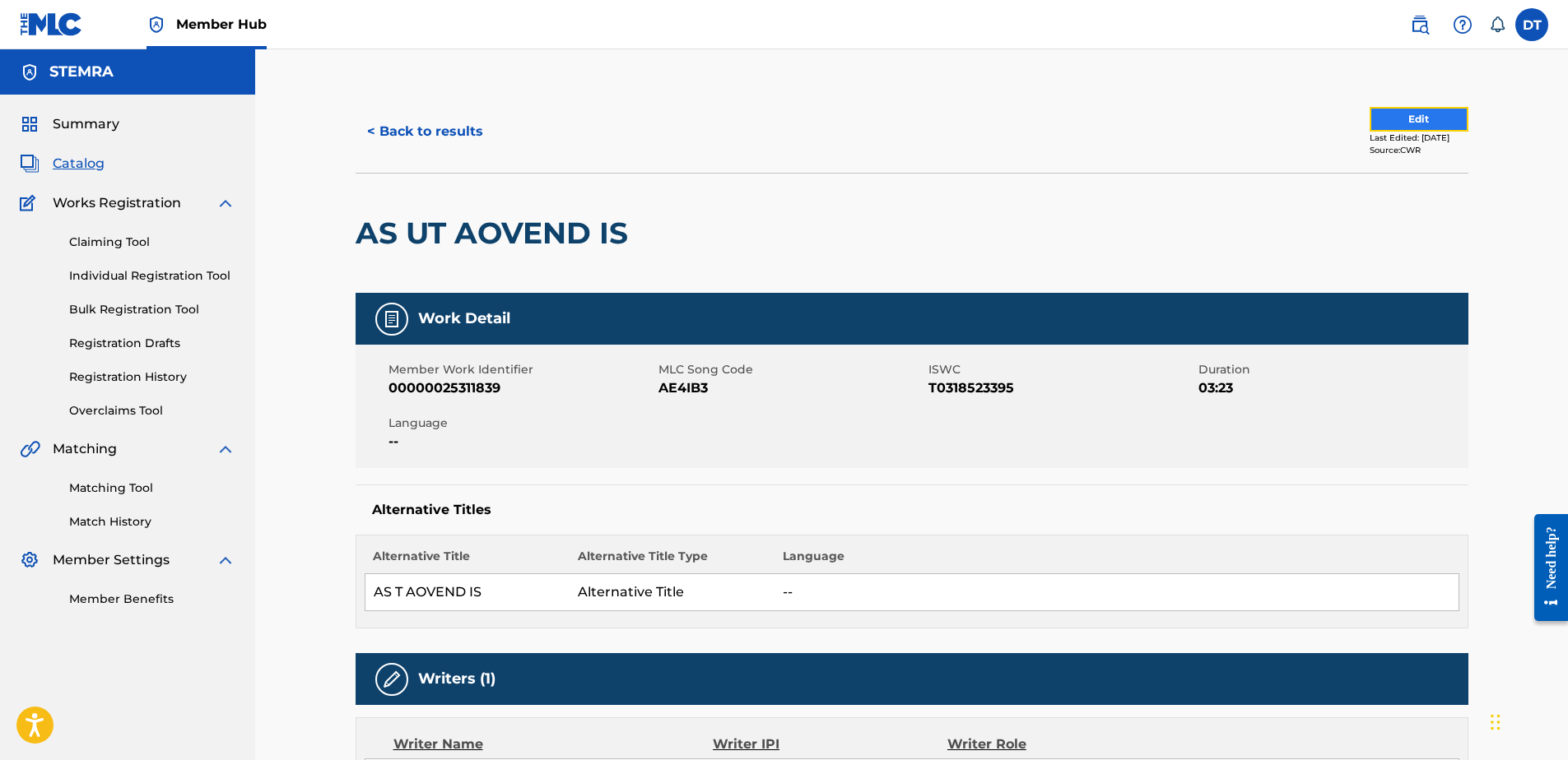
click at [1440, 122] on button "Edit" at bounding box center [1420, 120] width 99 height 25
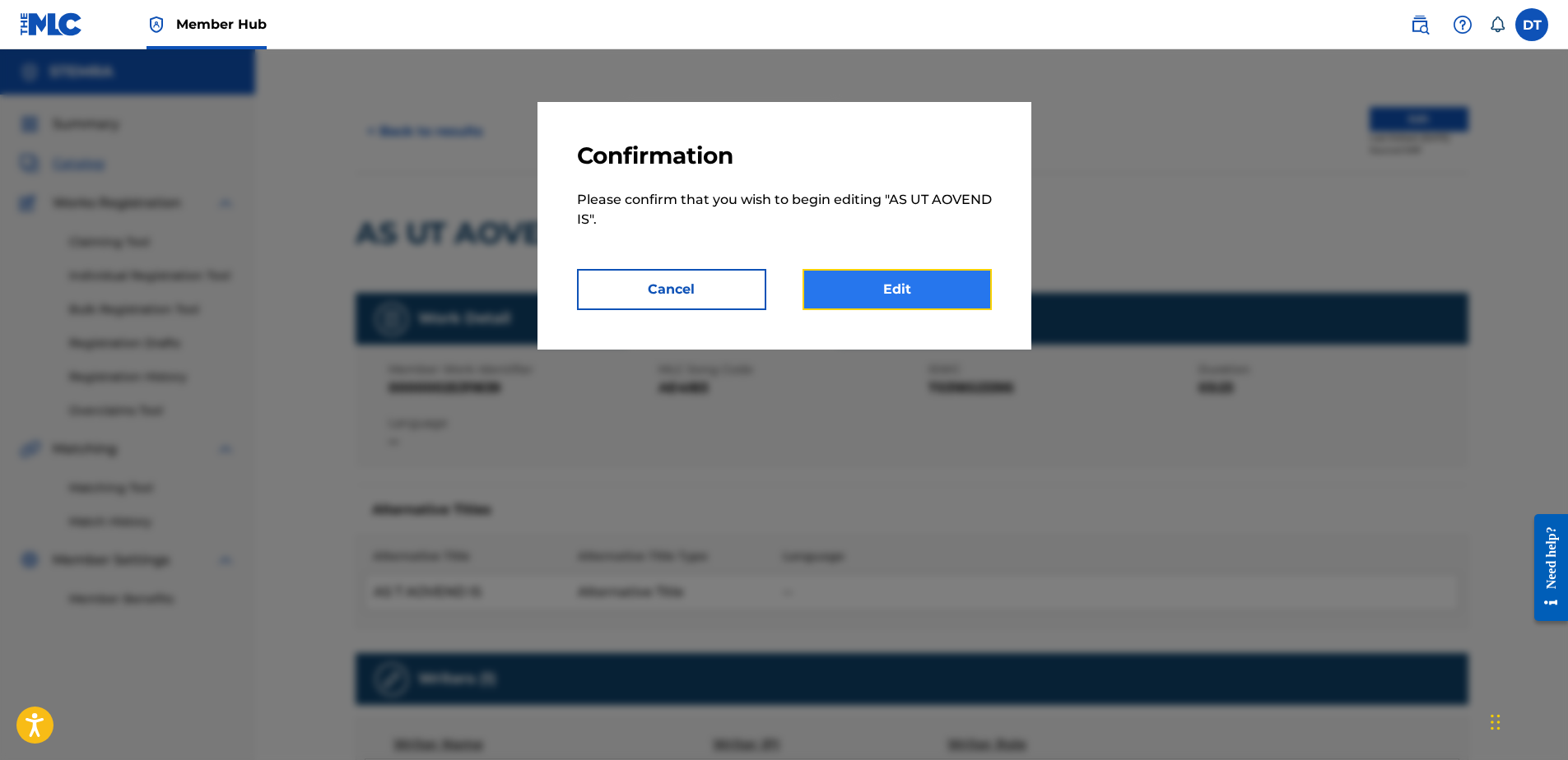
click at [860, 286] on link "Edit" at bounding box center [897, 289] width 189 height 41
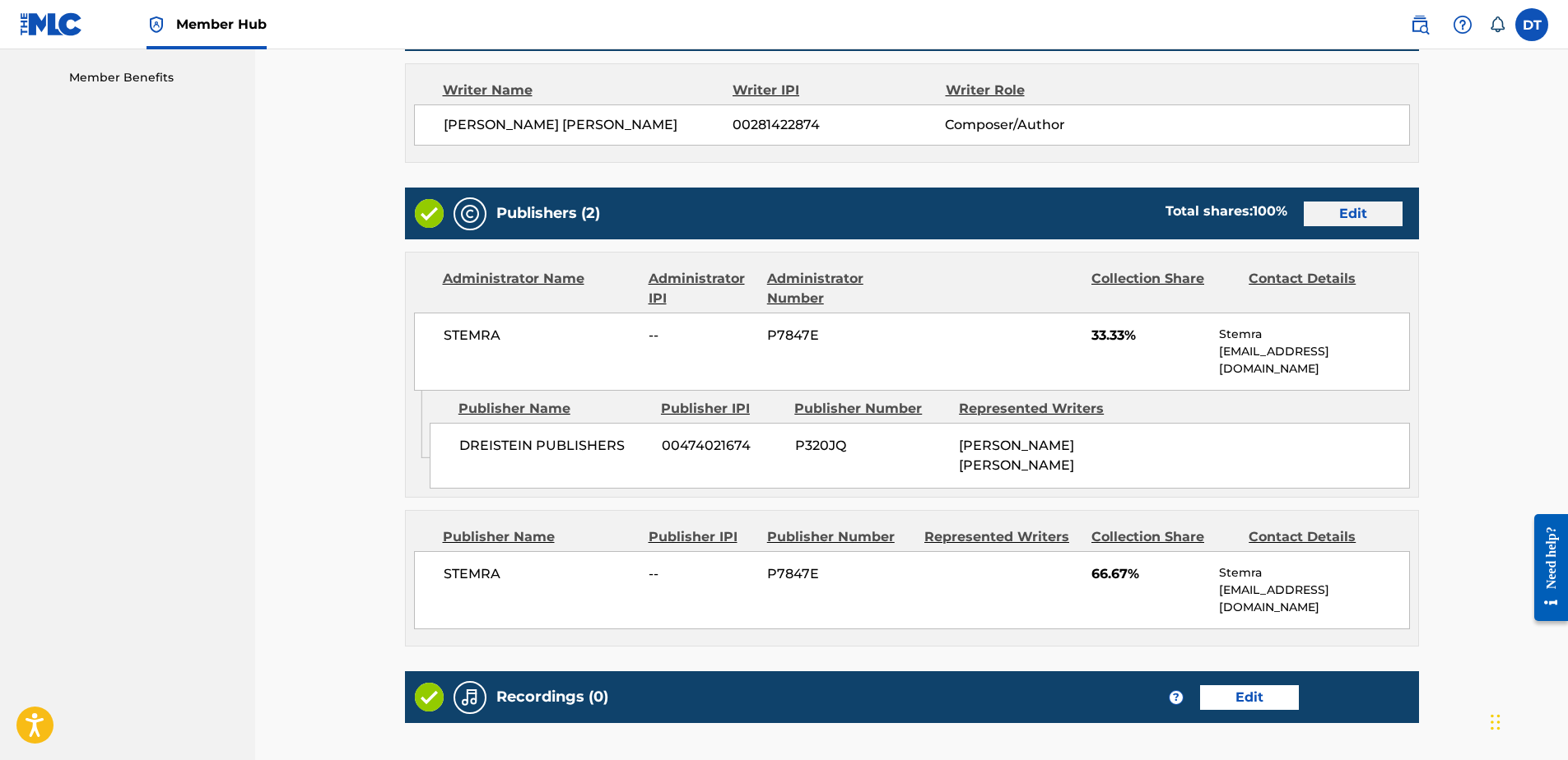
scroll to position [494, 0]
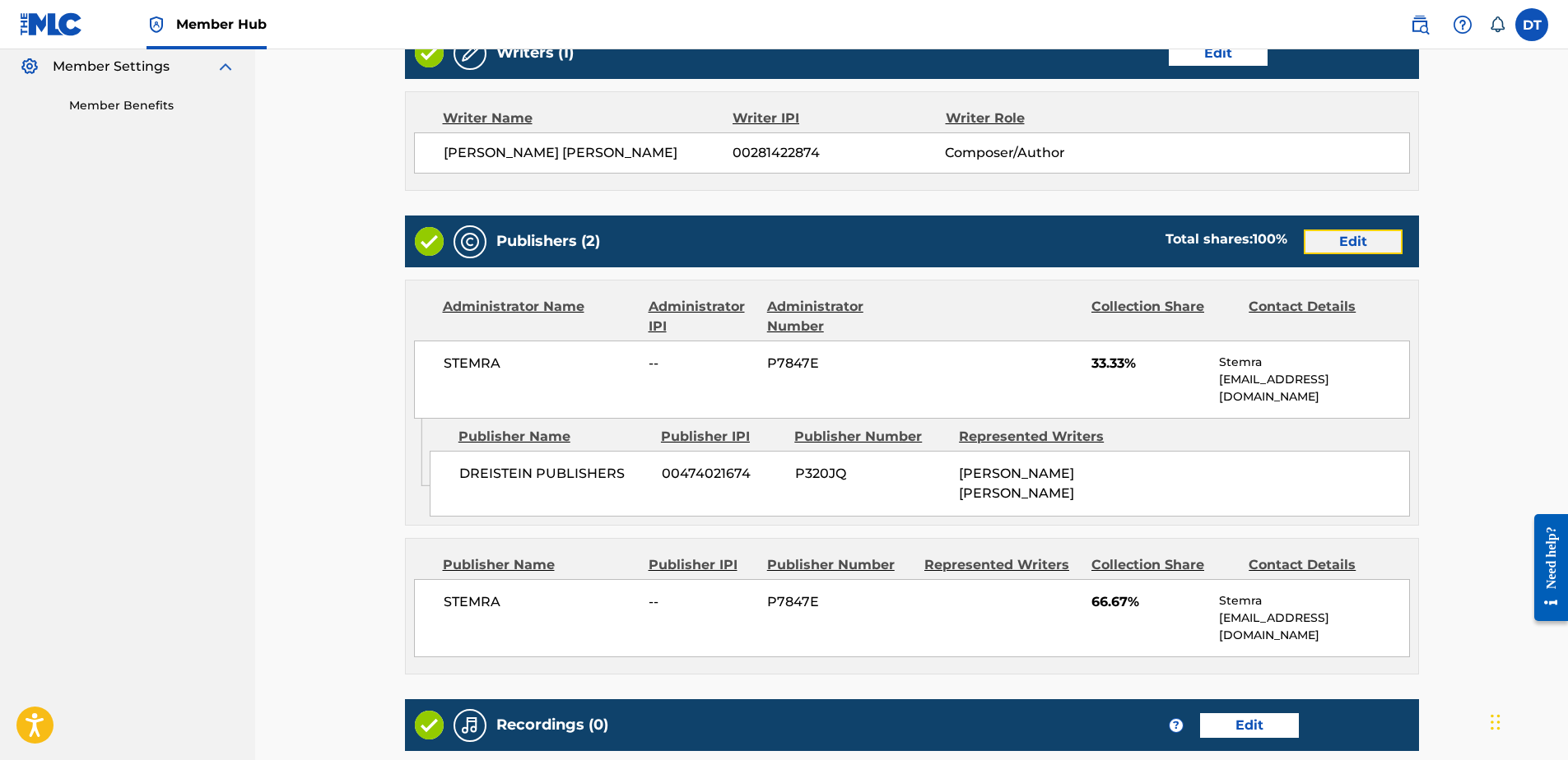
click at [1382, 243] on link "Edit" at bounding box center [1353, 242] width 99 height 25
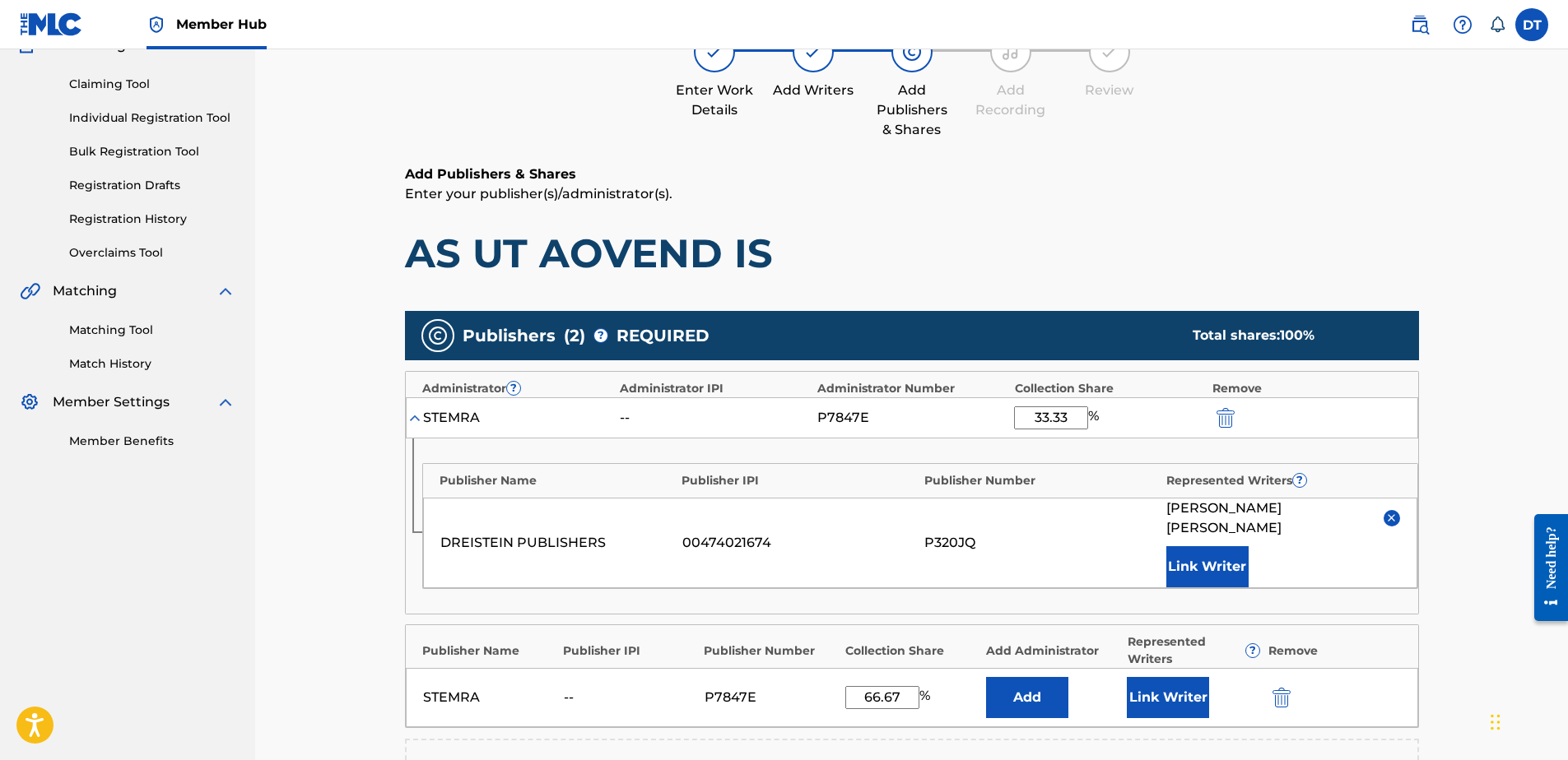
scroll to position [164, 0]
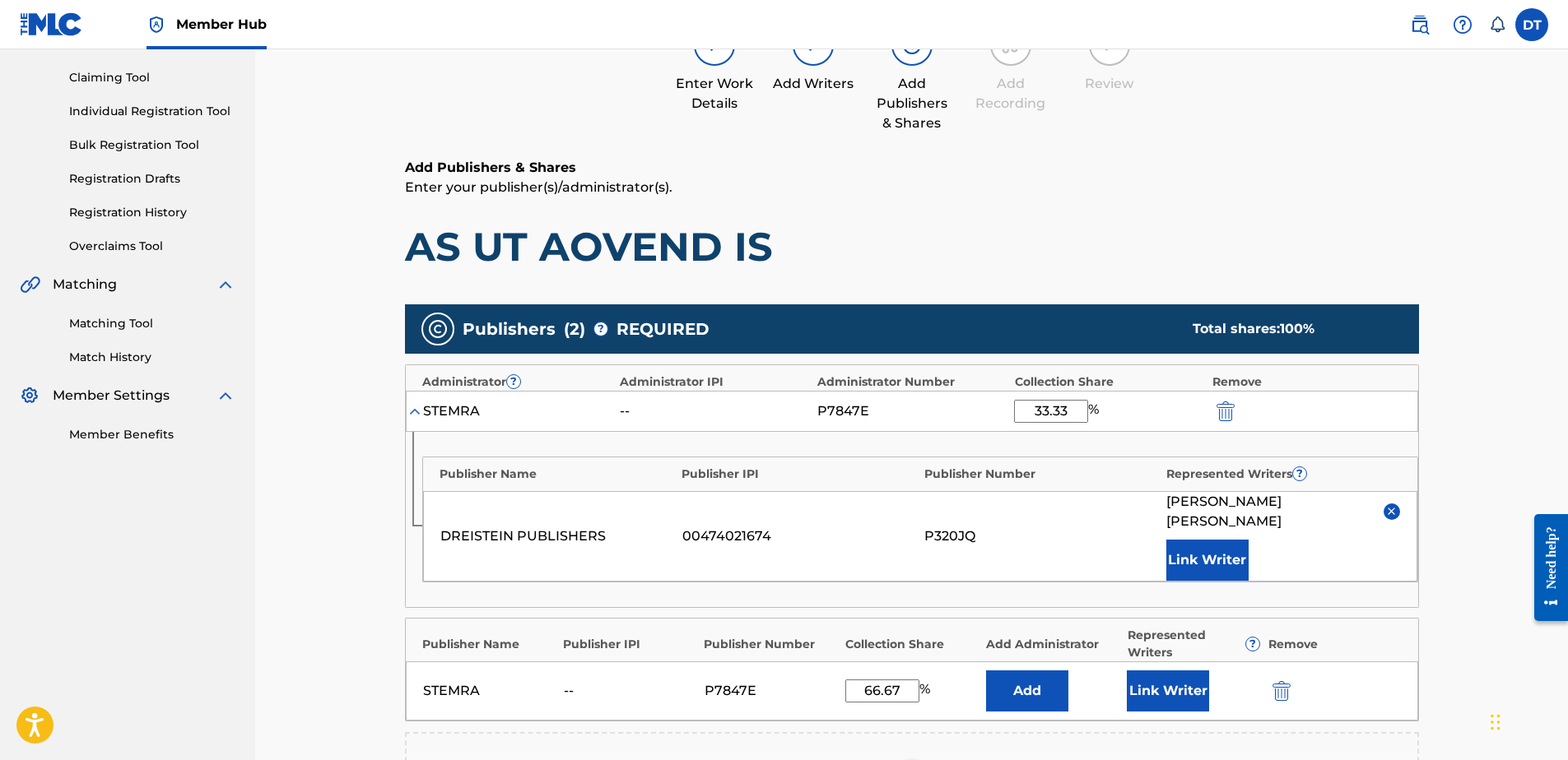
drag, startPoint x: 1072, startPoint y: 405, endPoint x: 1002, endPoint y: 396, distance: 70.6
click at [1002, 396] on div "STEMRA -- P7847E 33.33 %" at bounding box center [912, 410] width 1013 height 41
type input "25.00"
drag, startPoint x: 904, startPoint y: 667, endPoint x: 858, endPoint y: 661, distance: 46.4
click at [858, 680] on input "66.67" at bounding box center [883, 692] width 74 height 23
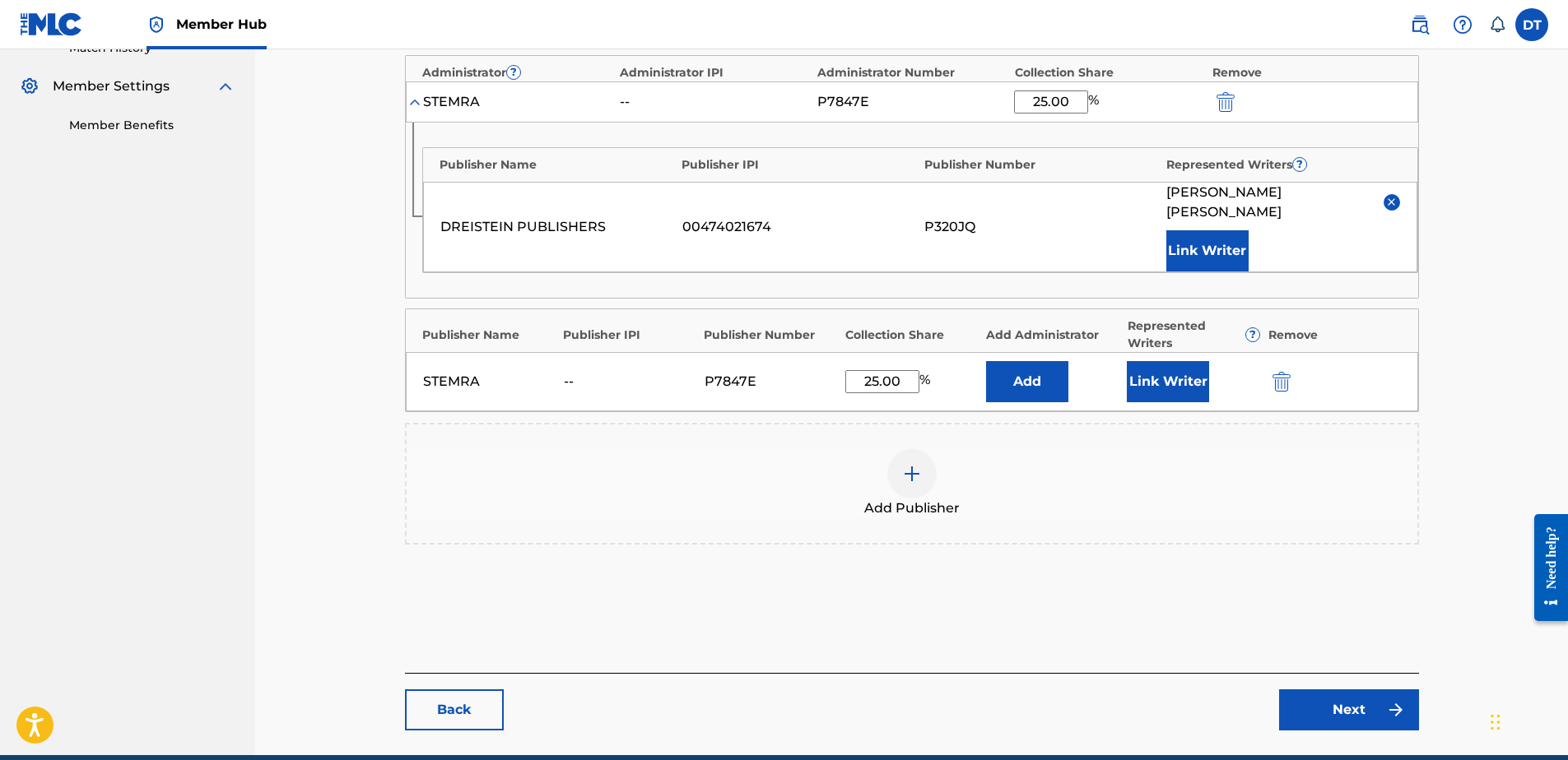
scroll to position [494, 0]
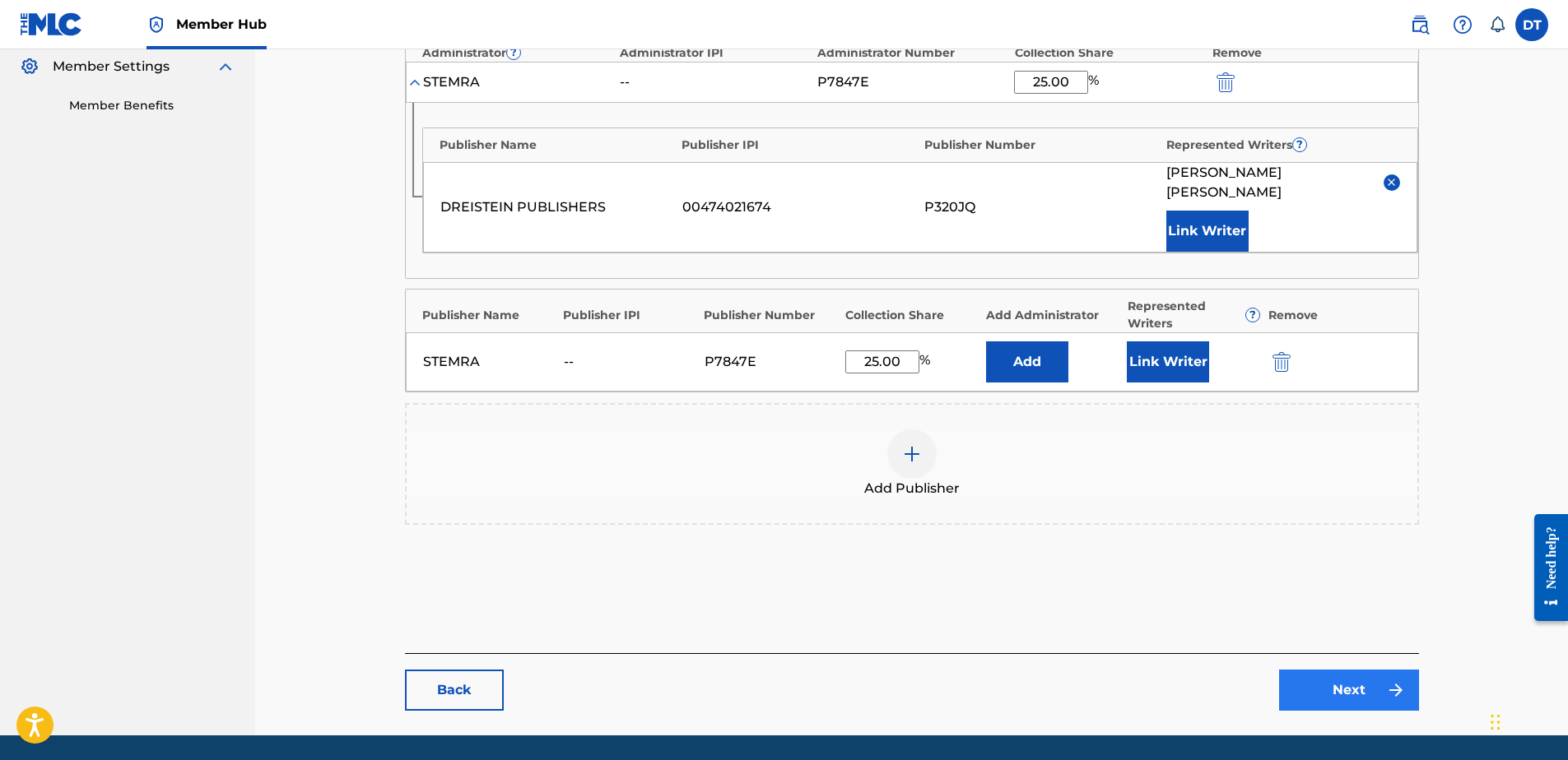
type input "25.00"
click at [1315, 670] on link "Next" at bounding box center [1348, 690] width 140 height 41
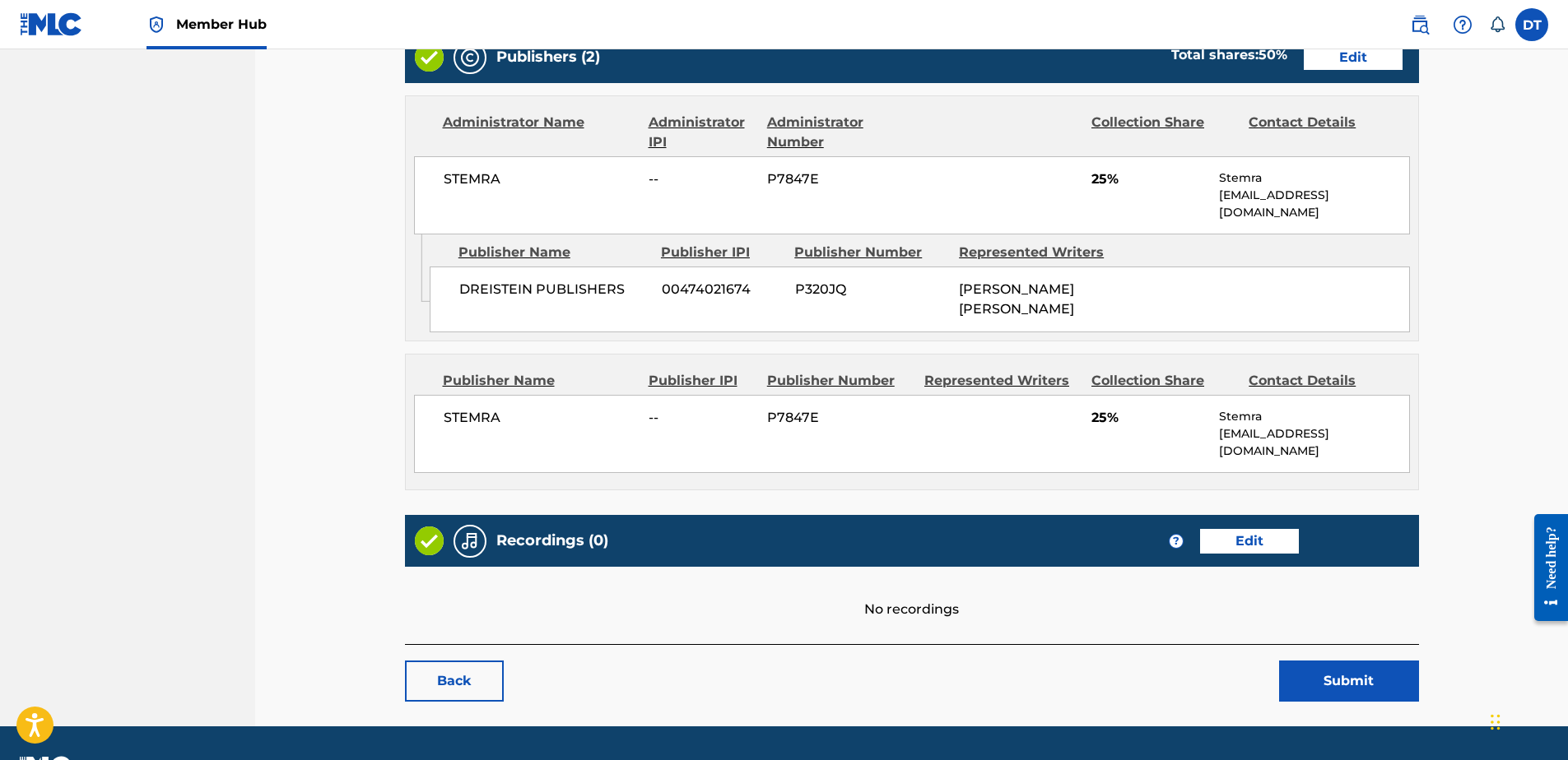
scroll to position [763, 0]
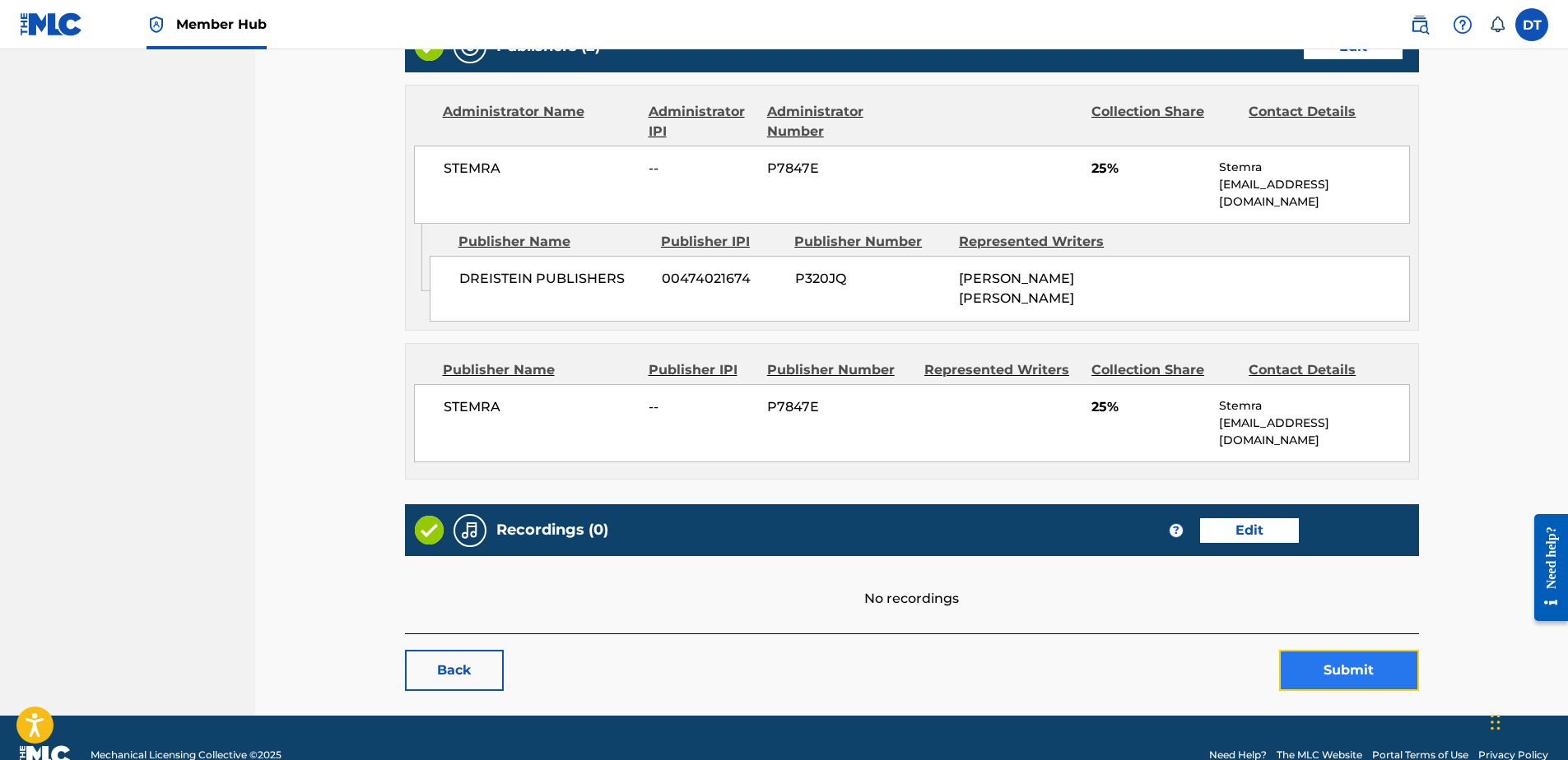
click at [1320, 650] on button "Submit" at bounding box center [1348, 670] width 140 height 41
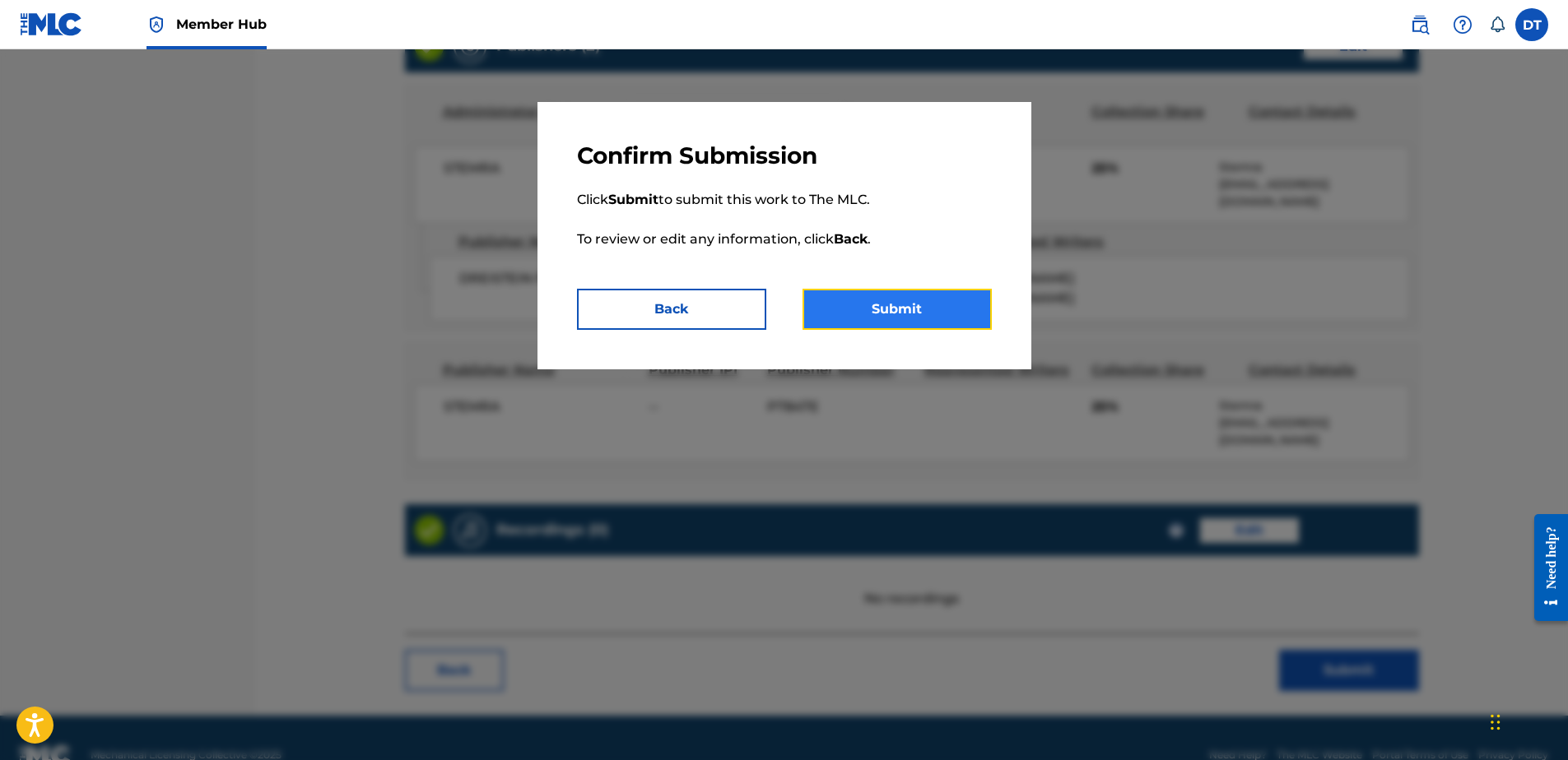
click at [919, 294] on button "Submit" at bounding box center [897, 309] width 189 height 41
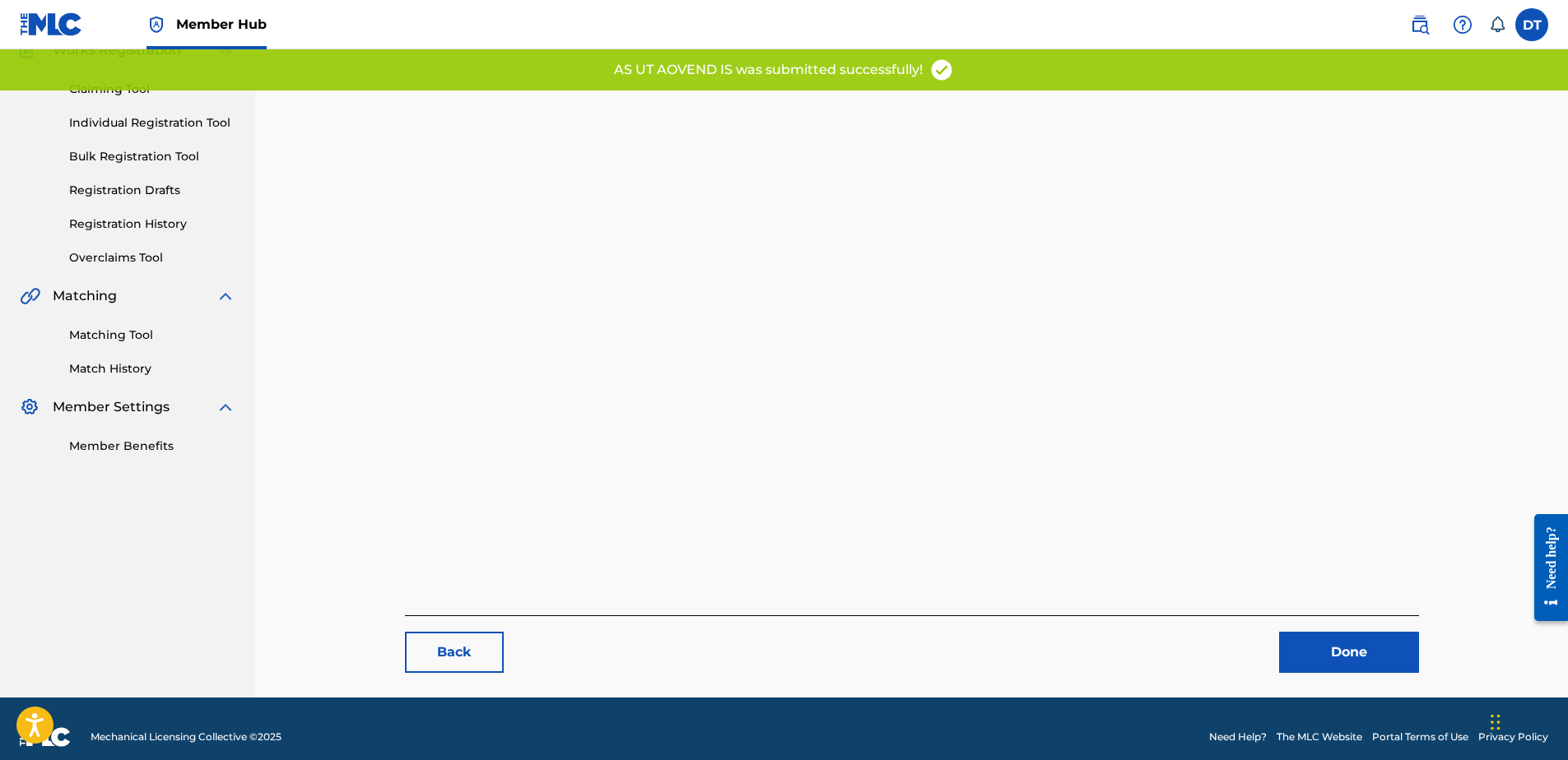
scroll to position [169, 0]
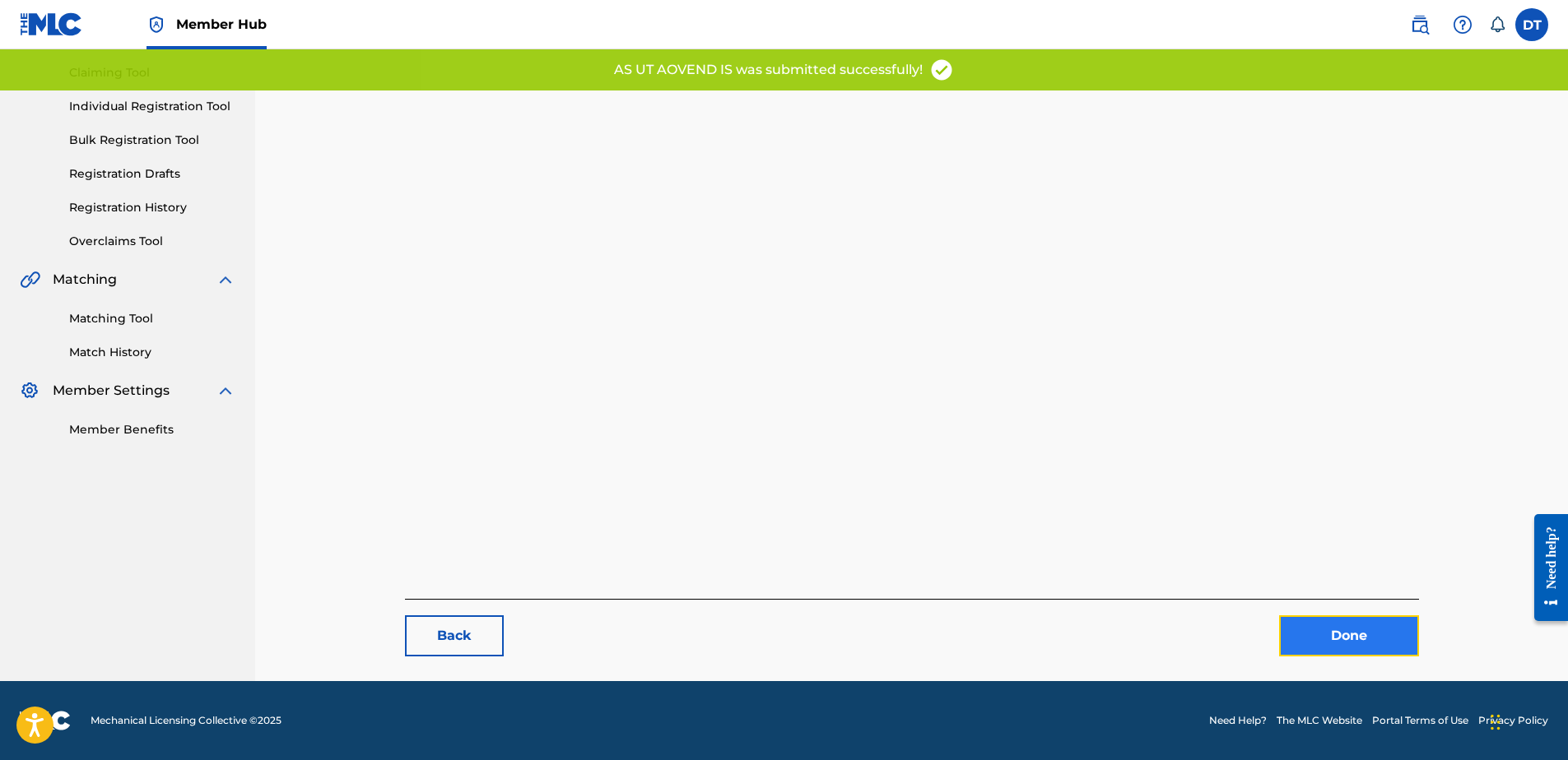
click at [1311, 621] on link "Done" at bounding box center [1348, 636] width 140 height 41
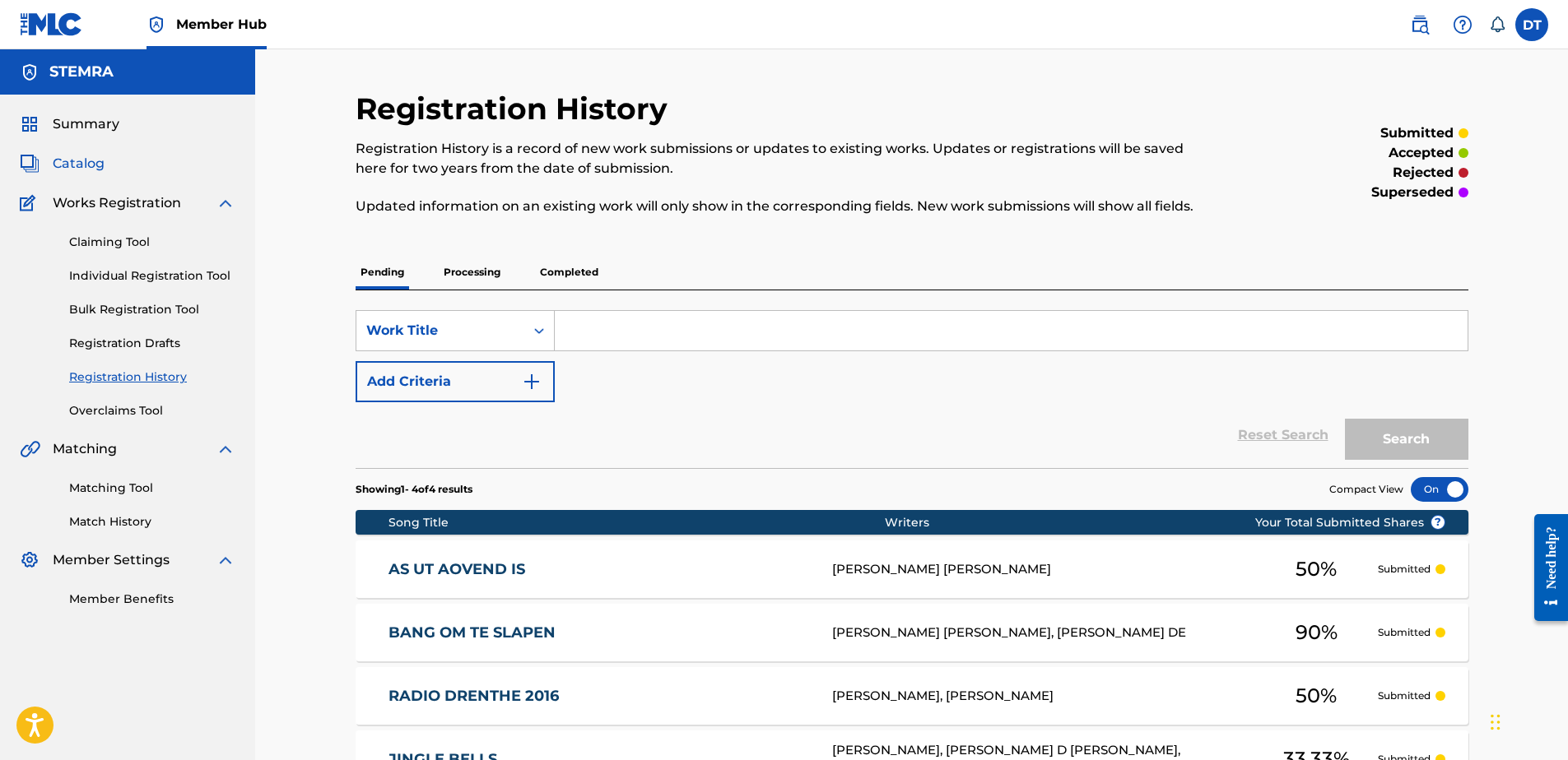
click at [91, 162] on span "Catalog" at bounding box center [78, 163] width 52 height 20
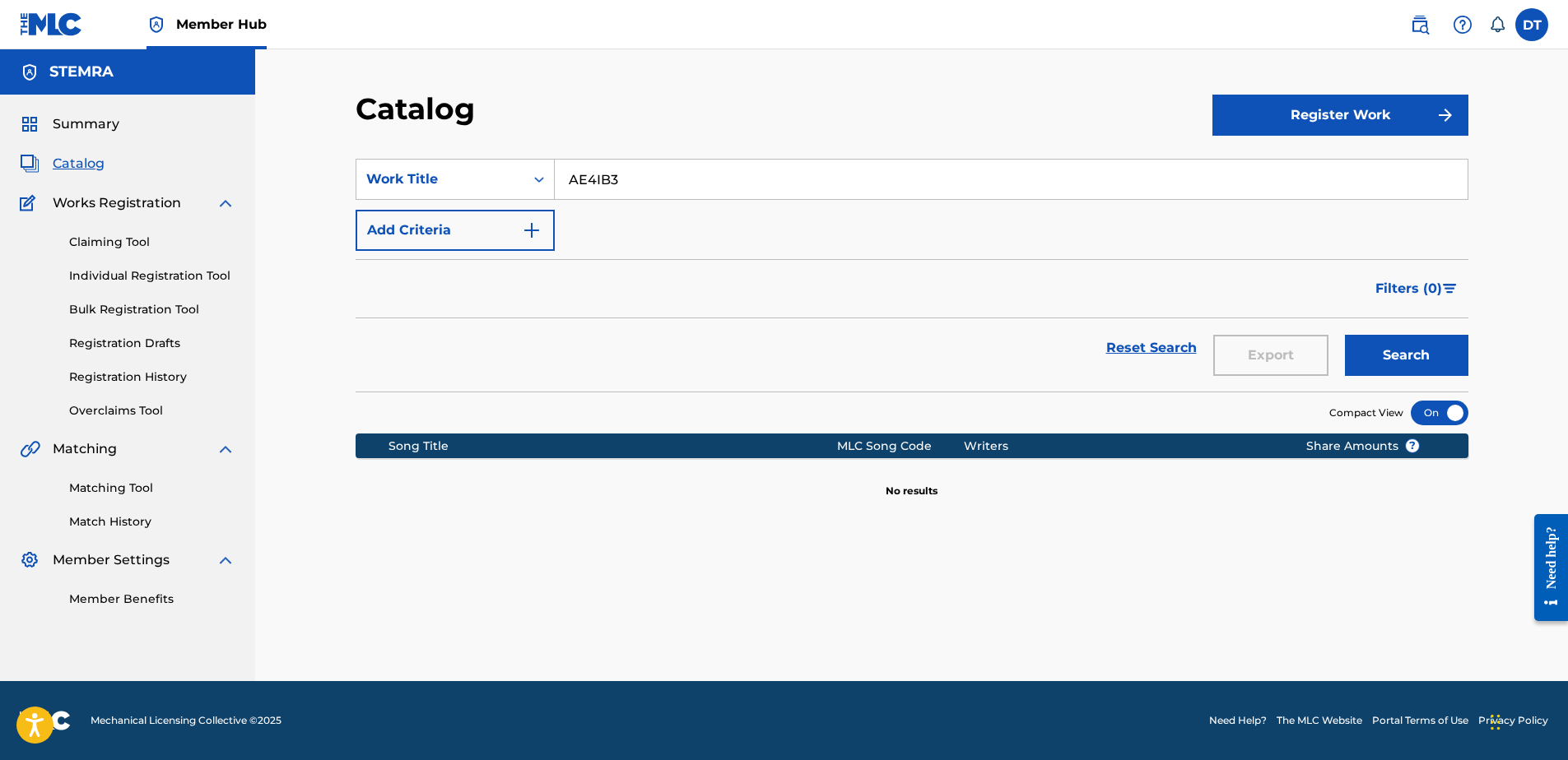
drag, startPoint x: 650, startPoint y: 178, endPoint x: 566, endPoint y: 164, distance: 85.2
click at [566, 164] on input "AE4IB3" at bounding box center [1011, 180] width 913 height 40
paste input "EC5D91"
type input "EC5D91"
click at [1387, 356] on button "Search" at bounding box center [1407, 355] width 124 height 41
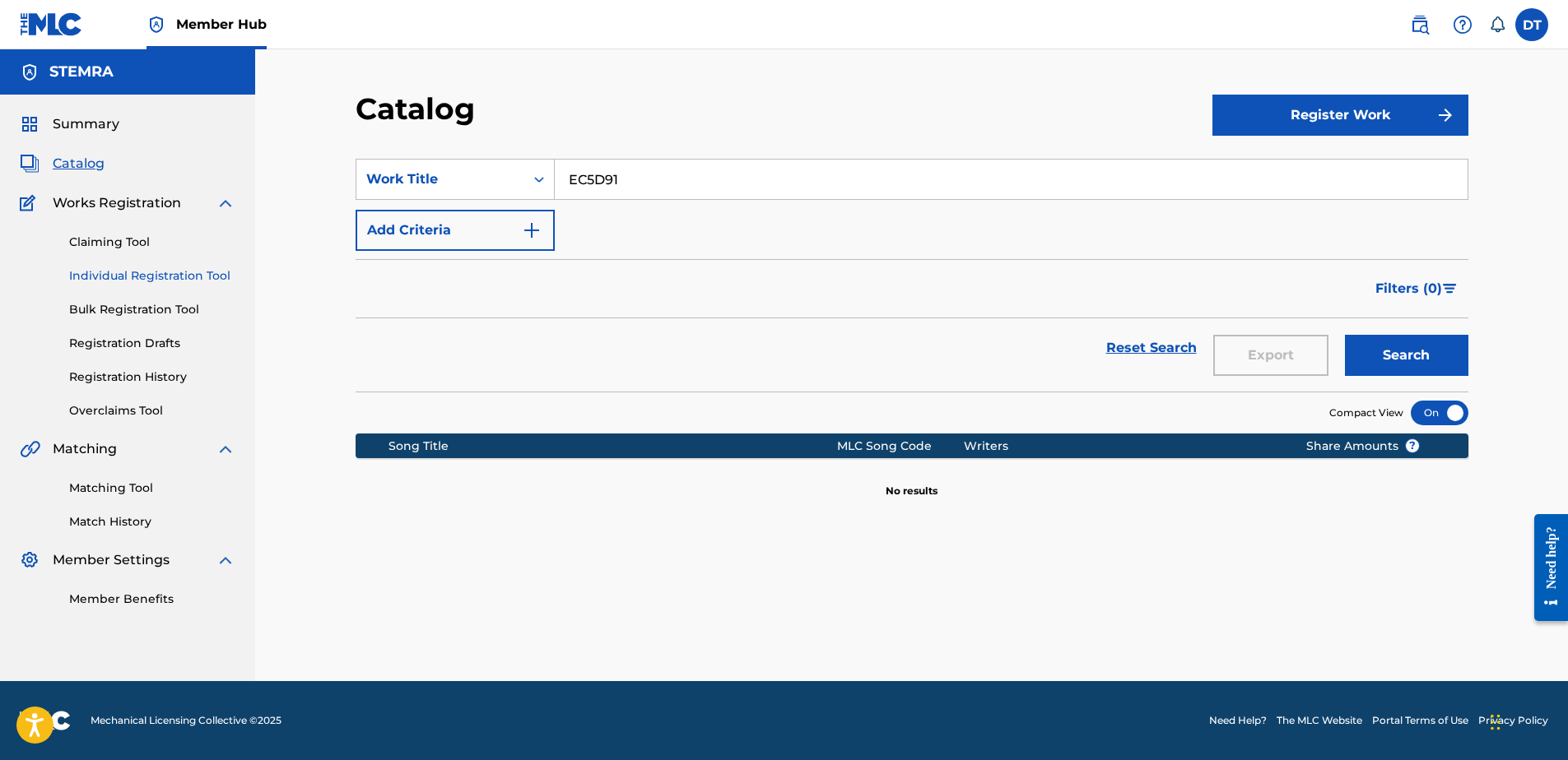
click at [117, 271] on link "Individual Registration Tool" at bounding box center [152, 276] width 166 height 17
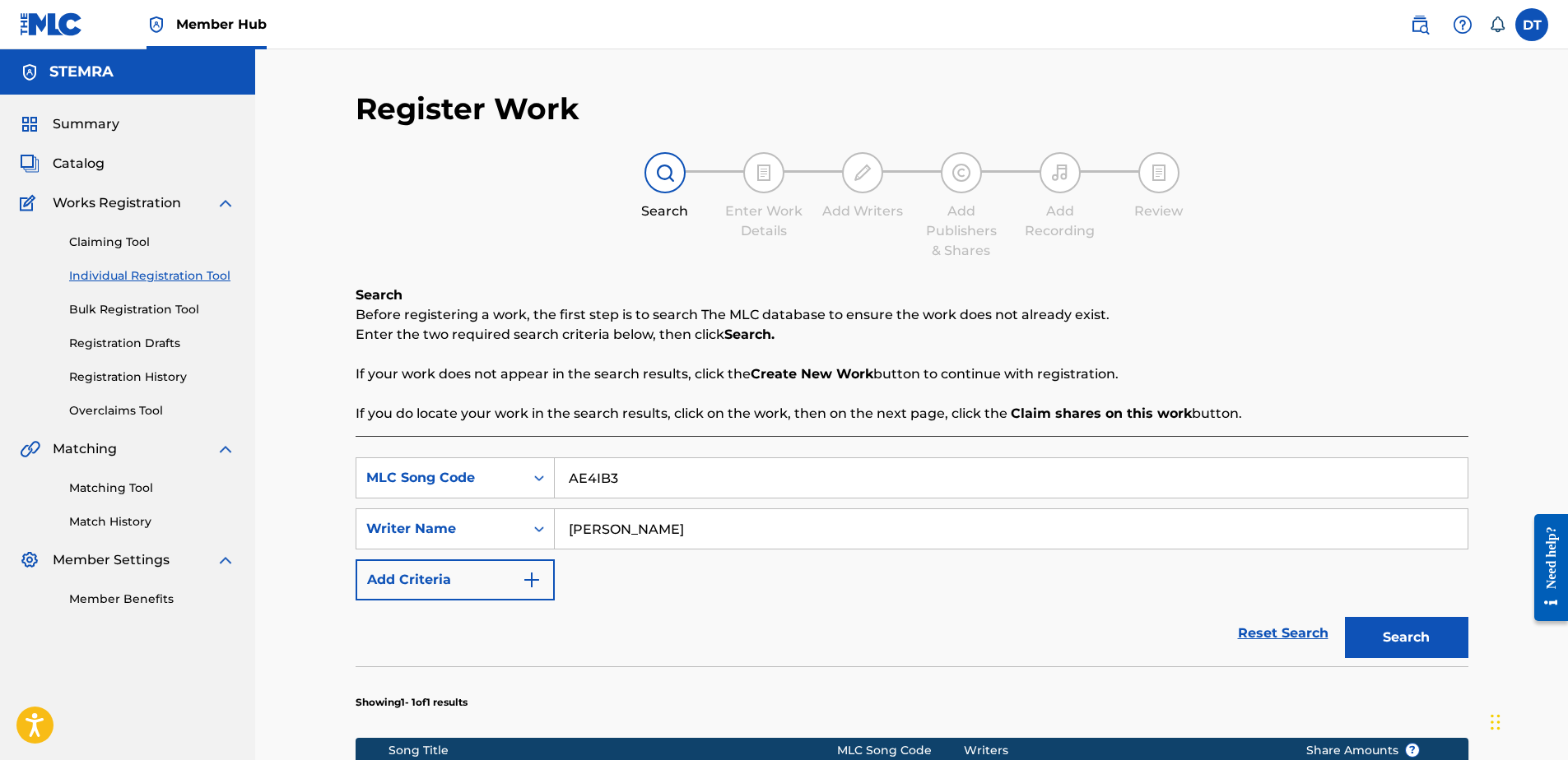
drag, startPoint x: 640, startPoint y: 481, endPoint x: 563, endPoint y: 465, distance: 78.6
click at [563, 465] on input "AE4IB3" at bounding box center [1011, 479] width 913 height 40
paste input "EC5D91"
type input "EC5D91"
drag, startPoint x: 631, startPoint y: 538, endPoint x: 564, endPoint y: 526, distance: 68.1
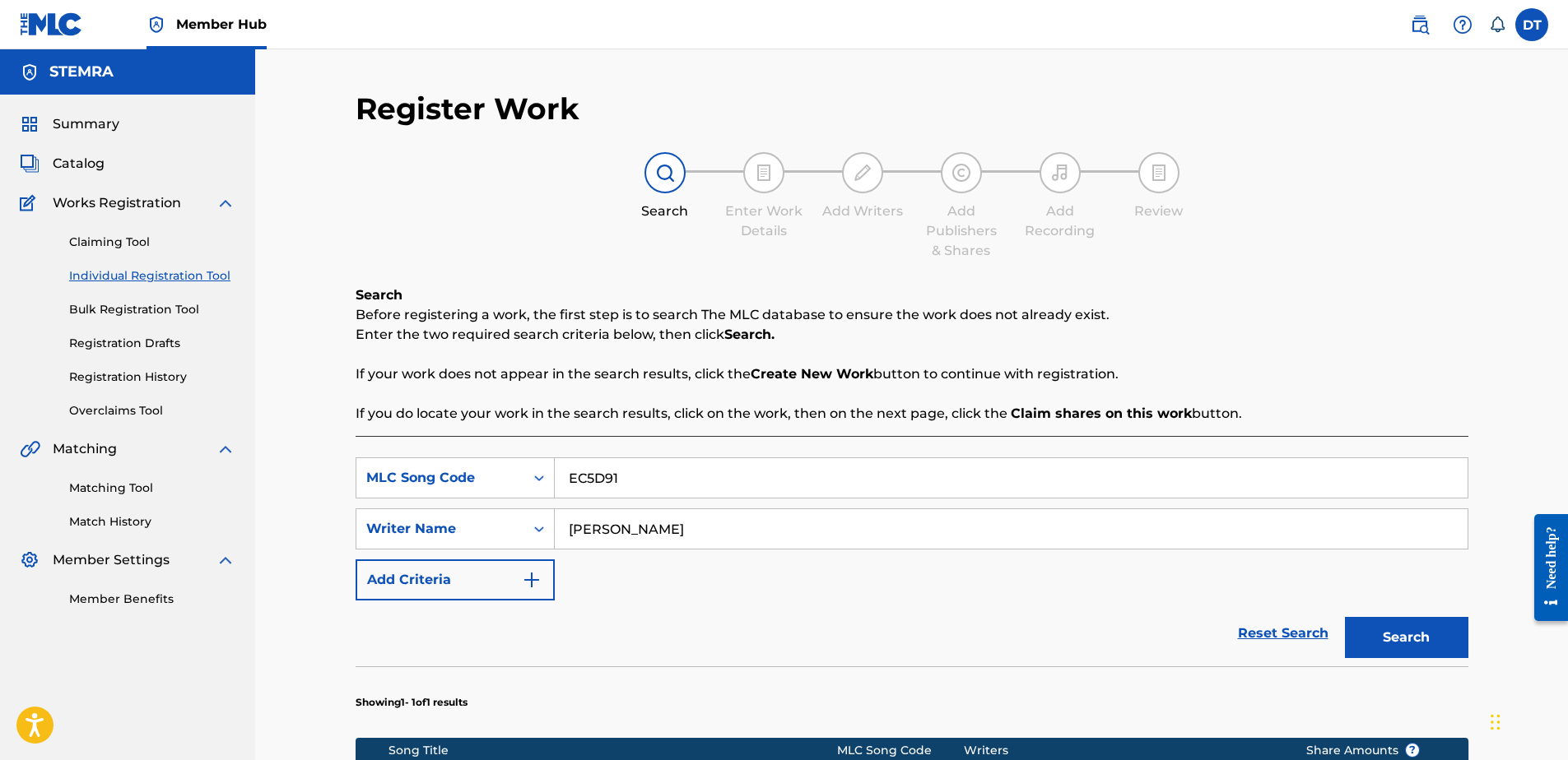
click at [564, 526] on input "[PERSON_NAME]" at bounding box center [1011, 529] width 913 height 40
click at [633, 524] on input "Search Form" at bounding box center [1011, 529] width 913 height 40
paste input "[PERSON_NAME] E [PERSON_NAME]"
type input "[PERSON_NAME] E [PERSON_NAME]"
click at [1409, 633] on button "Search" at bounding box center [1407, 637] width 124 height 41
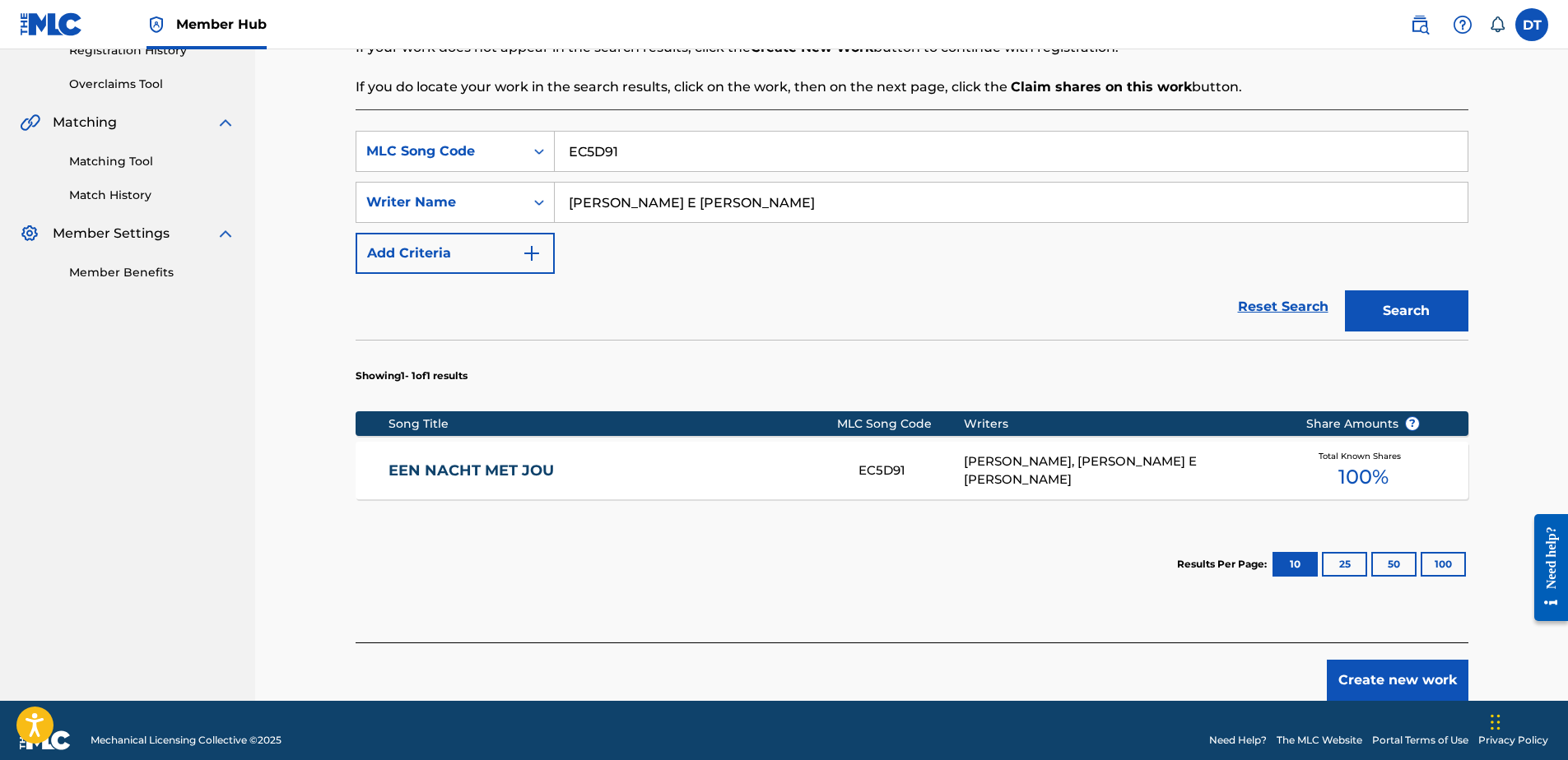
scroll to position [330, 0]
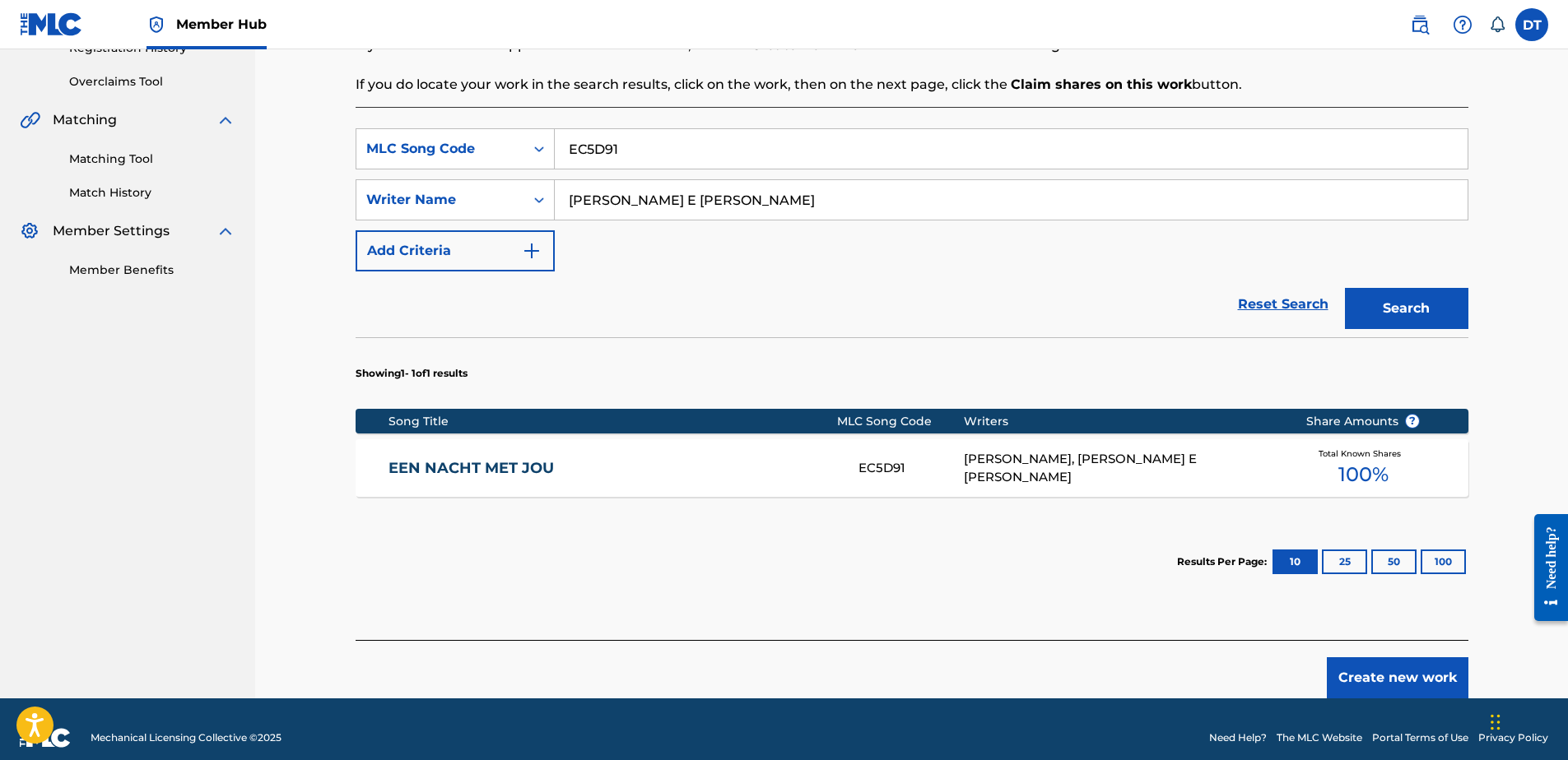
click at [477, 462] on link "EEN NACHT MET JOU" at bounding box center [612, 468] width 448 height 19
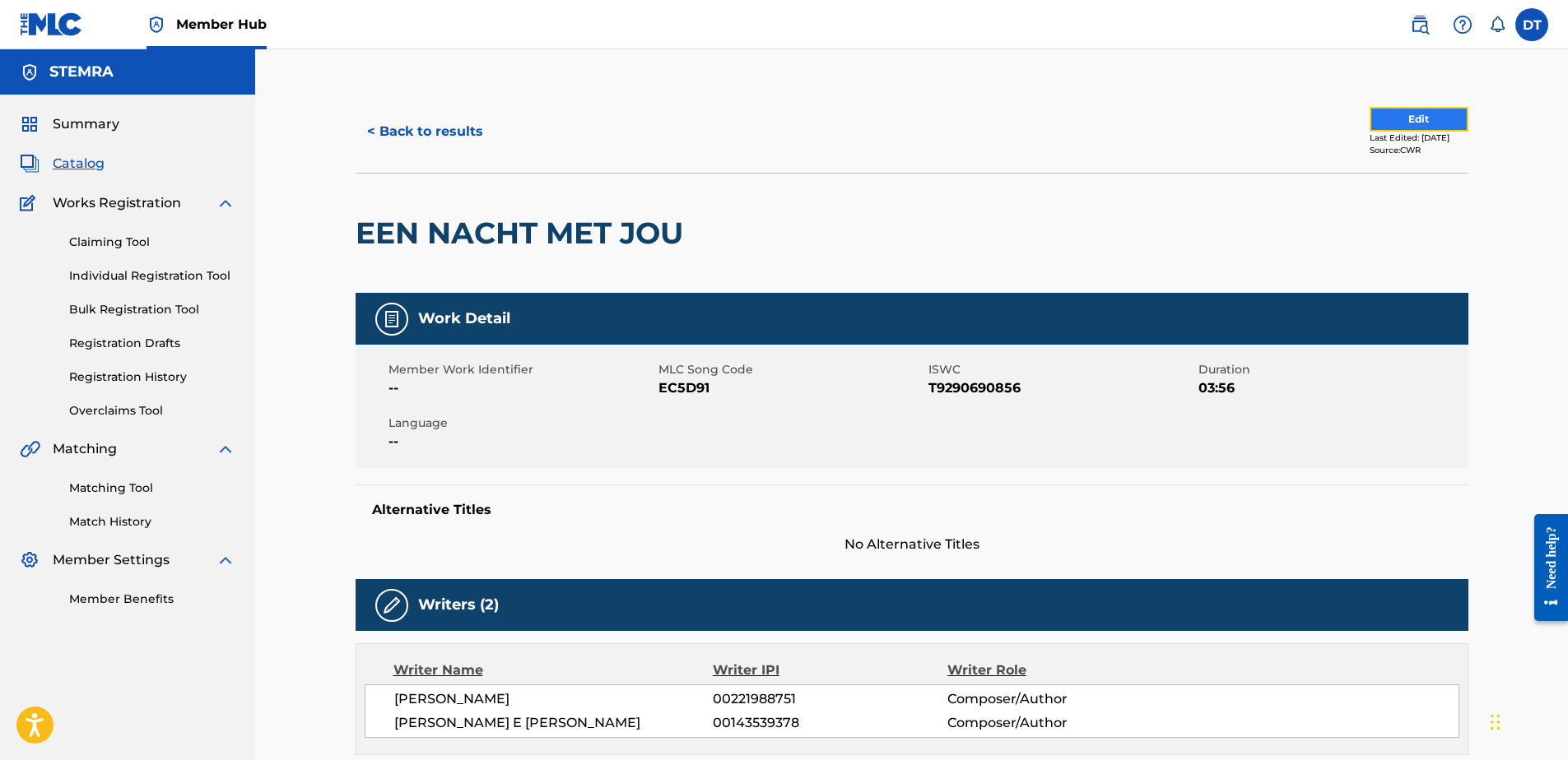
click at [1415, 107] on button "Edit" at bounding box center [1420, 120] width 99 height 25
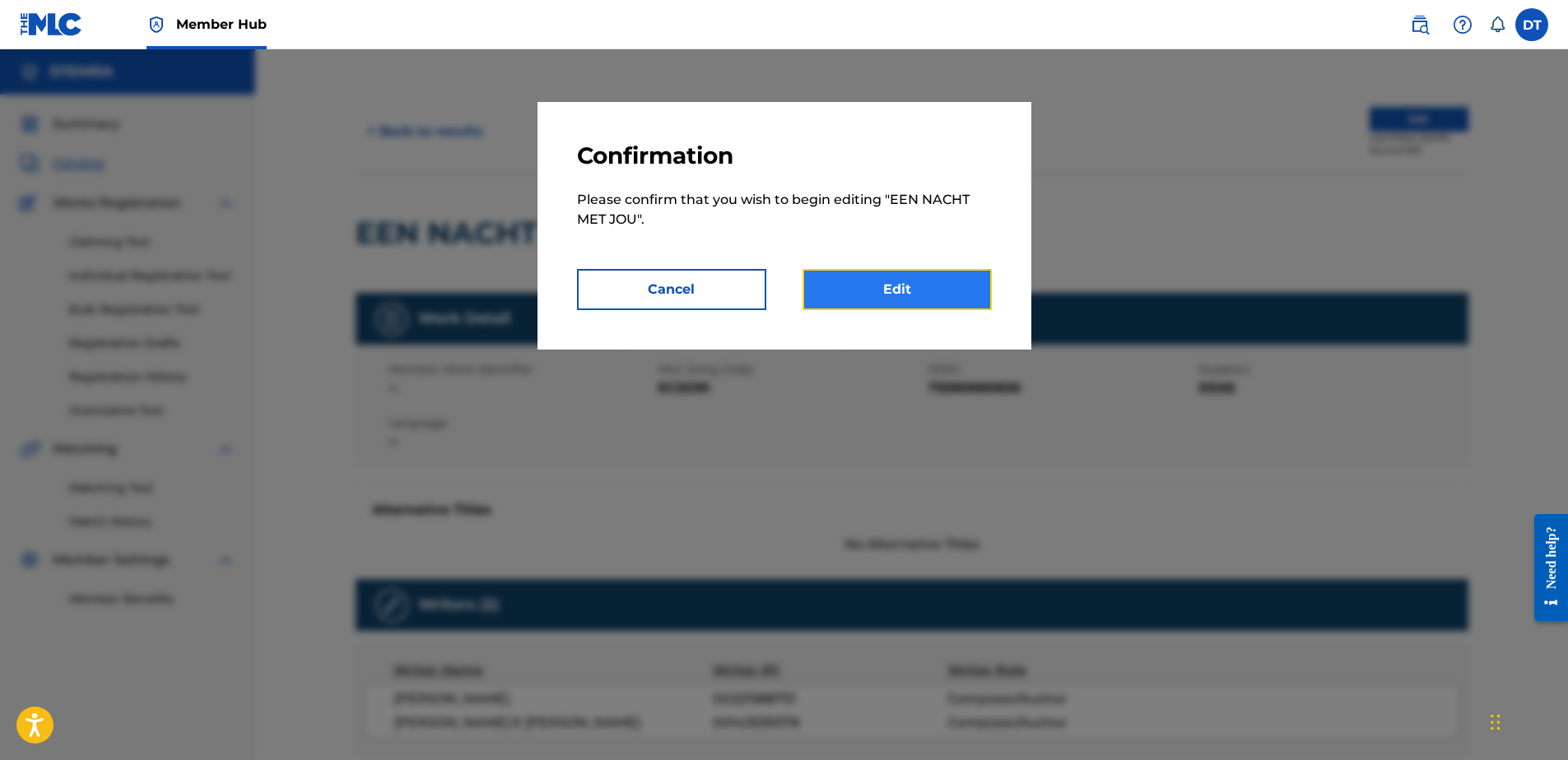
click at [931, 281] on link "Edit" at bounding box center [897, 289] width 189 height 41
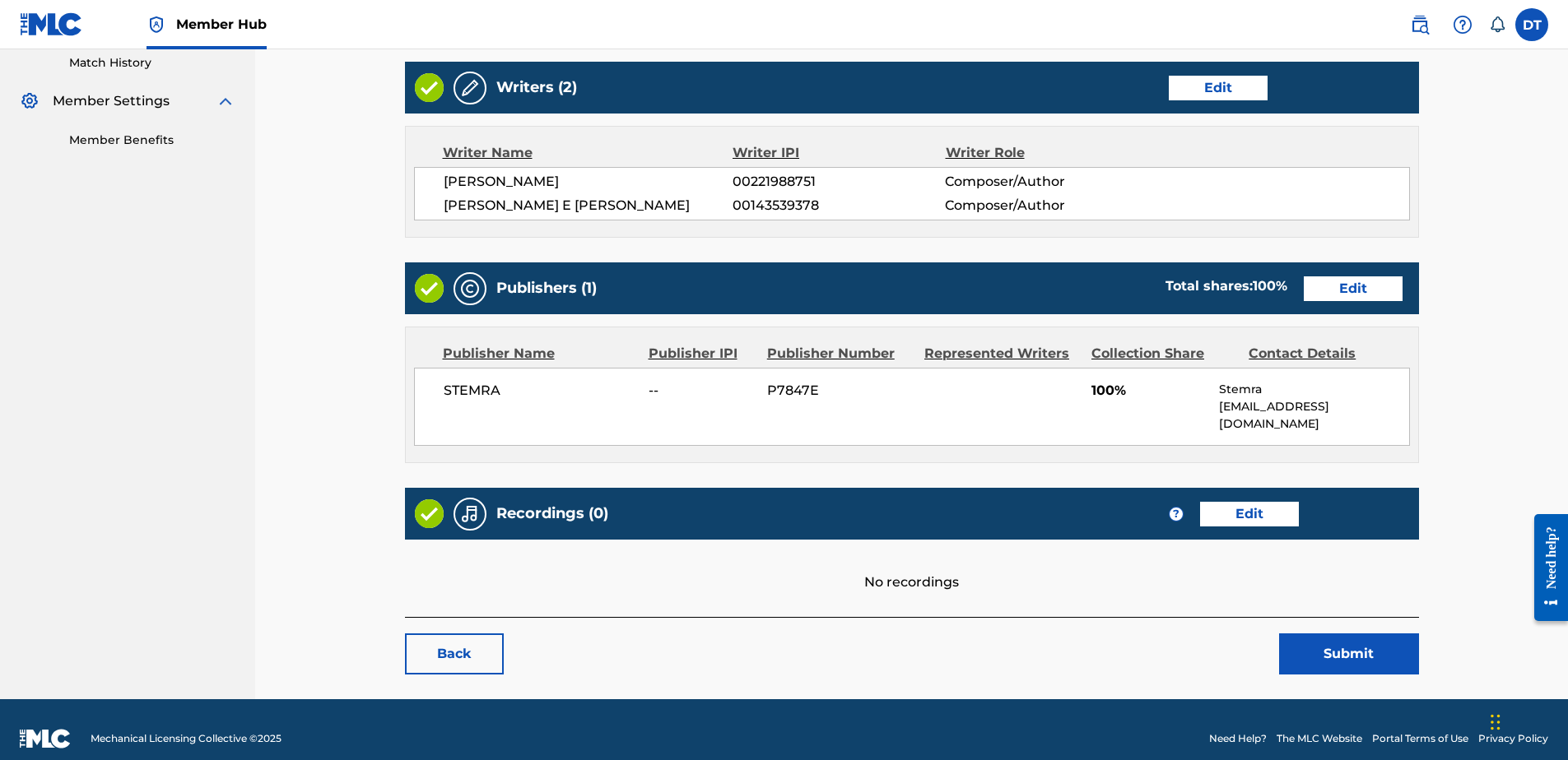
scroll to position [460, 0]
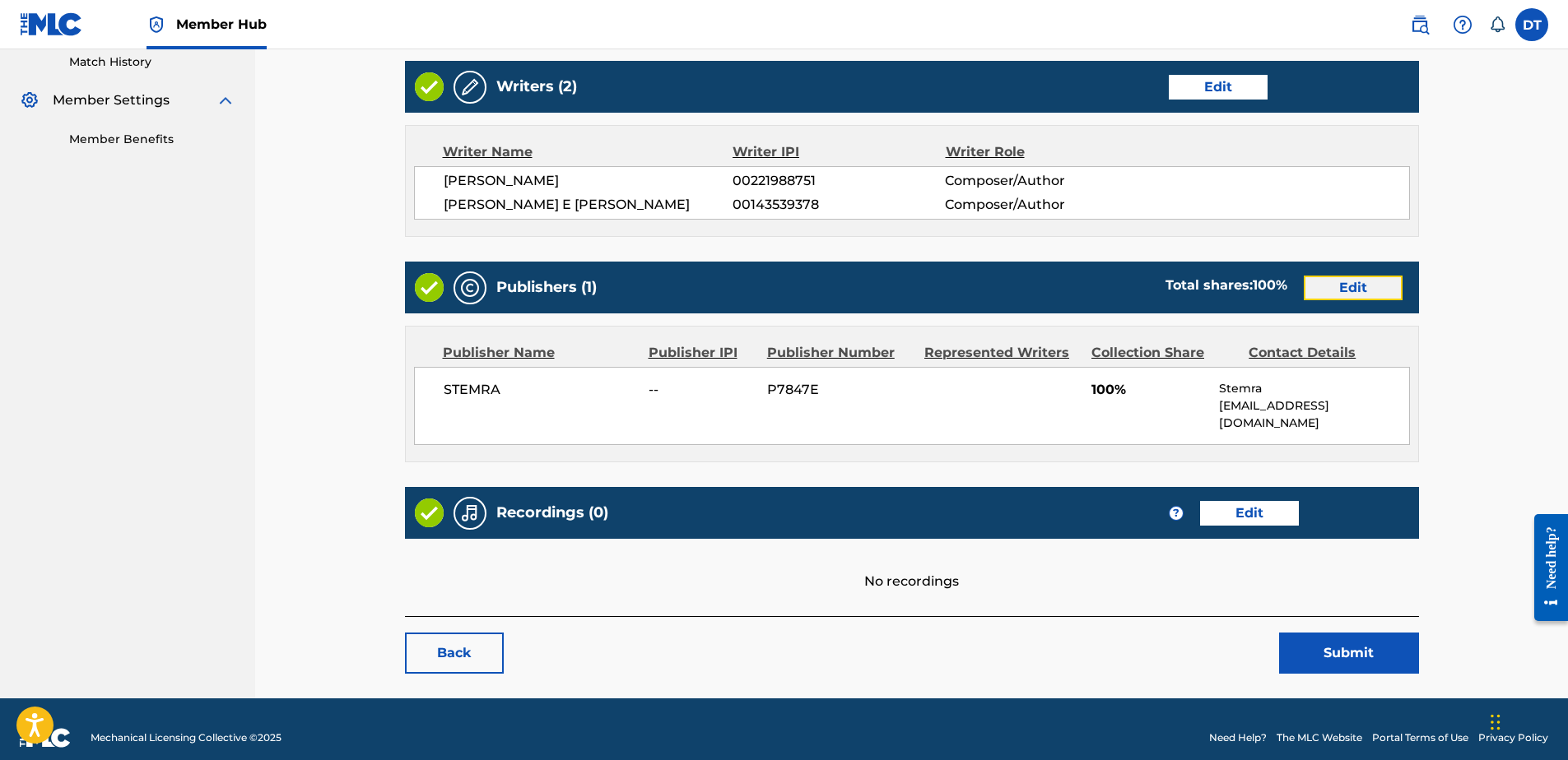
click at [1364, 285] on link "Edit" at bounding box center [1353, 288] width 99 height 25
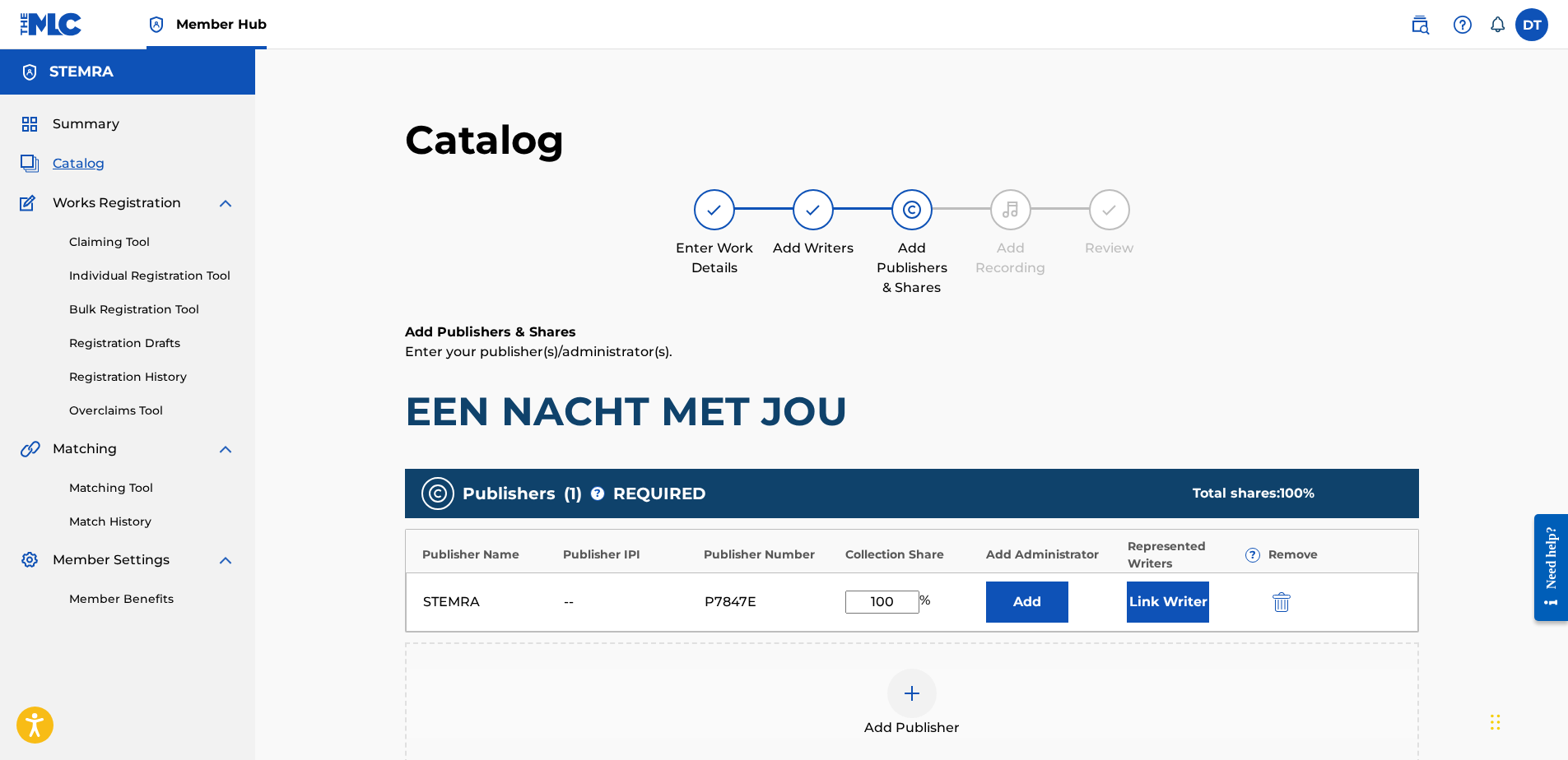
drag, startPoint x: 908, startPoint y: 603, endPoint x: 848, endPoint y: 596, distance: 60.4
click at [848, 596] on input "100" at bounding box center [883, 602] width 74 height 23
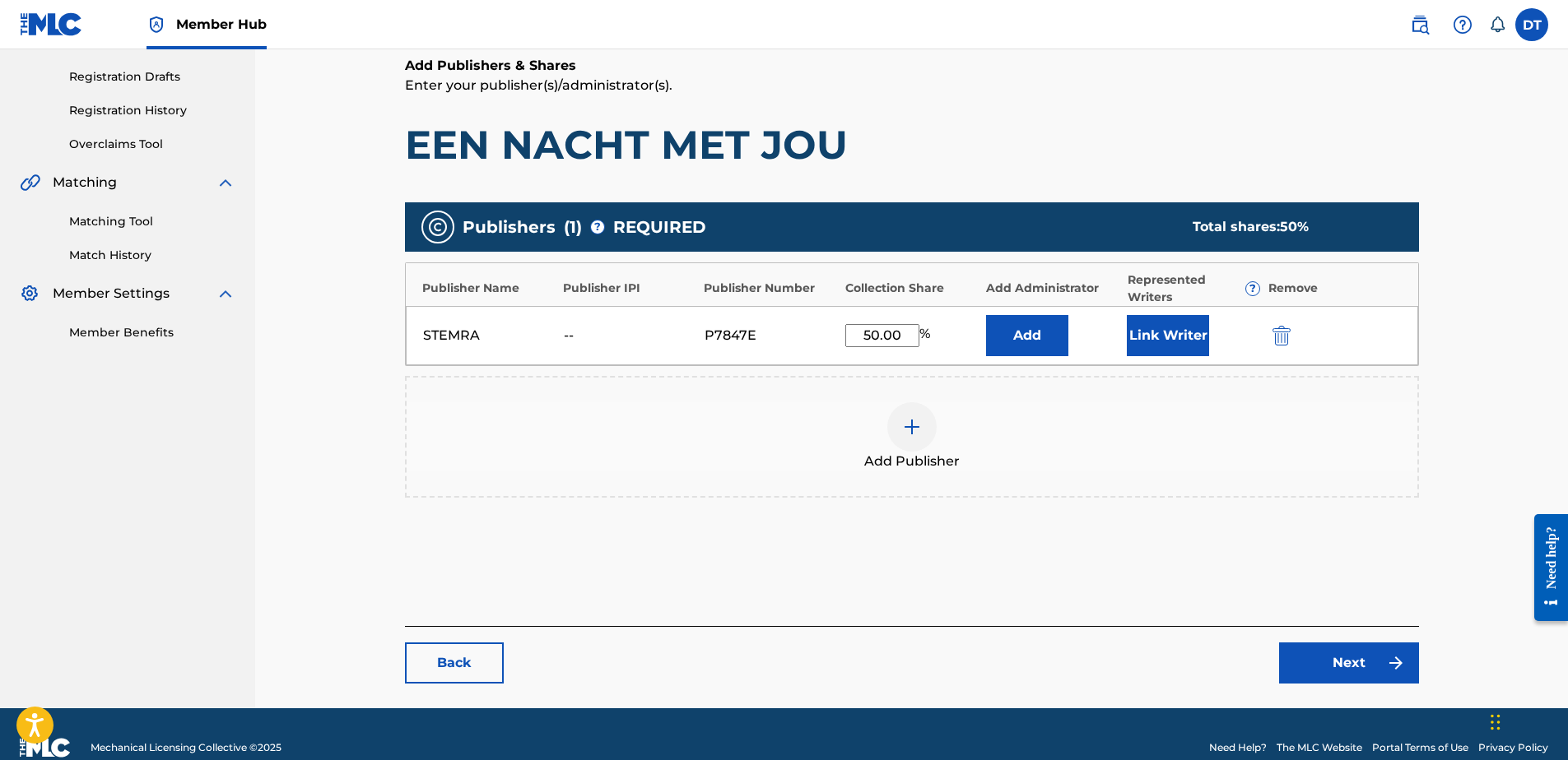
scroll to position [294, 0]
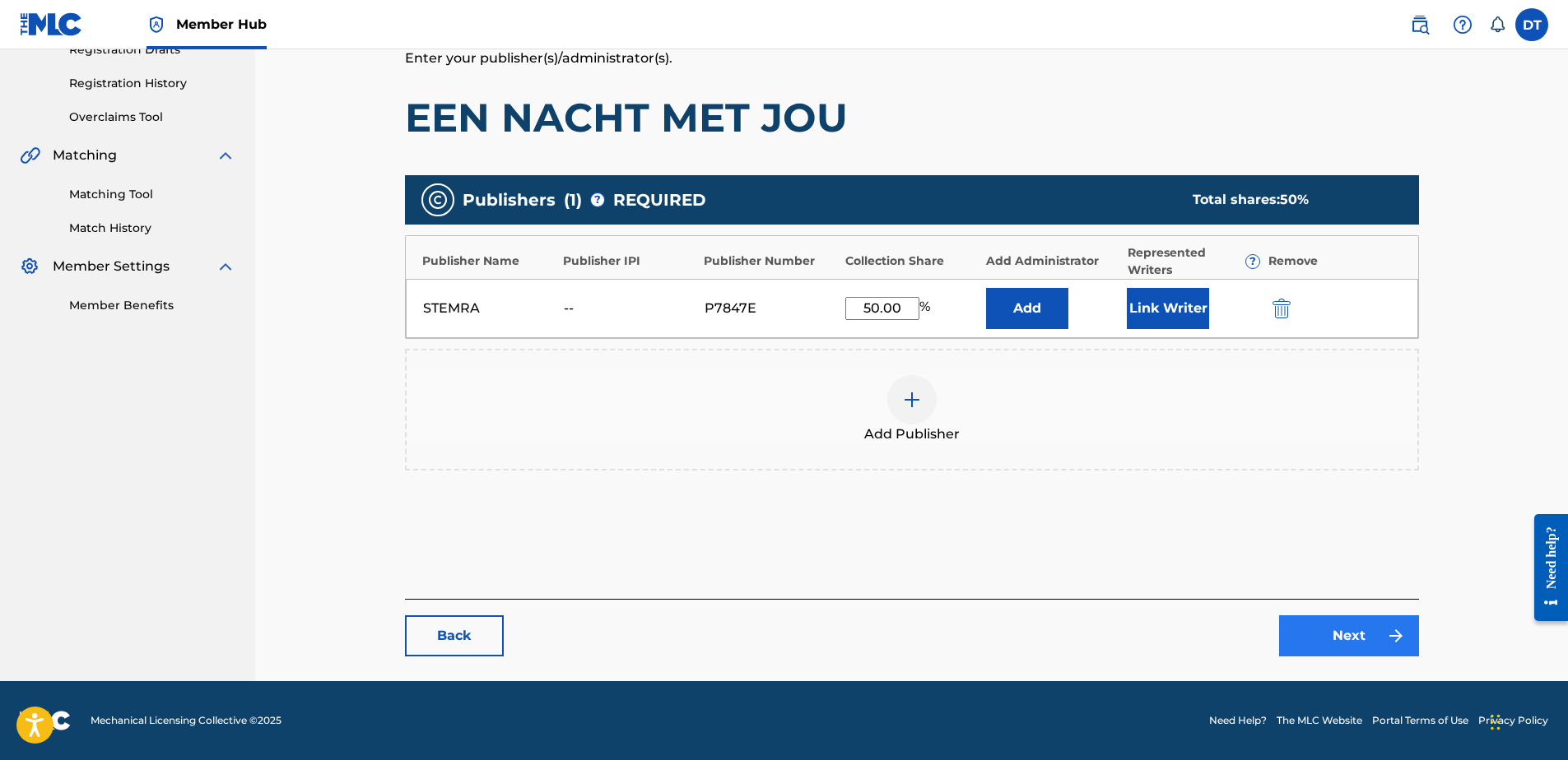
type input "50.00"
click at [1342, 632] on link "Next" at bounding box center [1348, 636] width 140 height 41
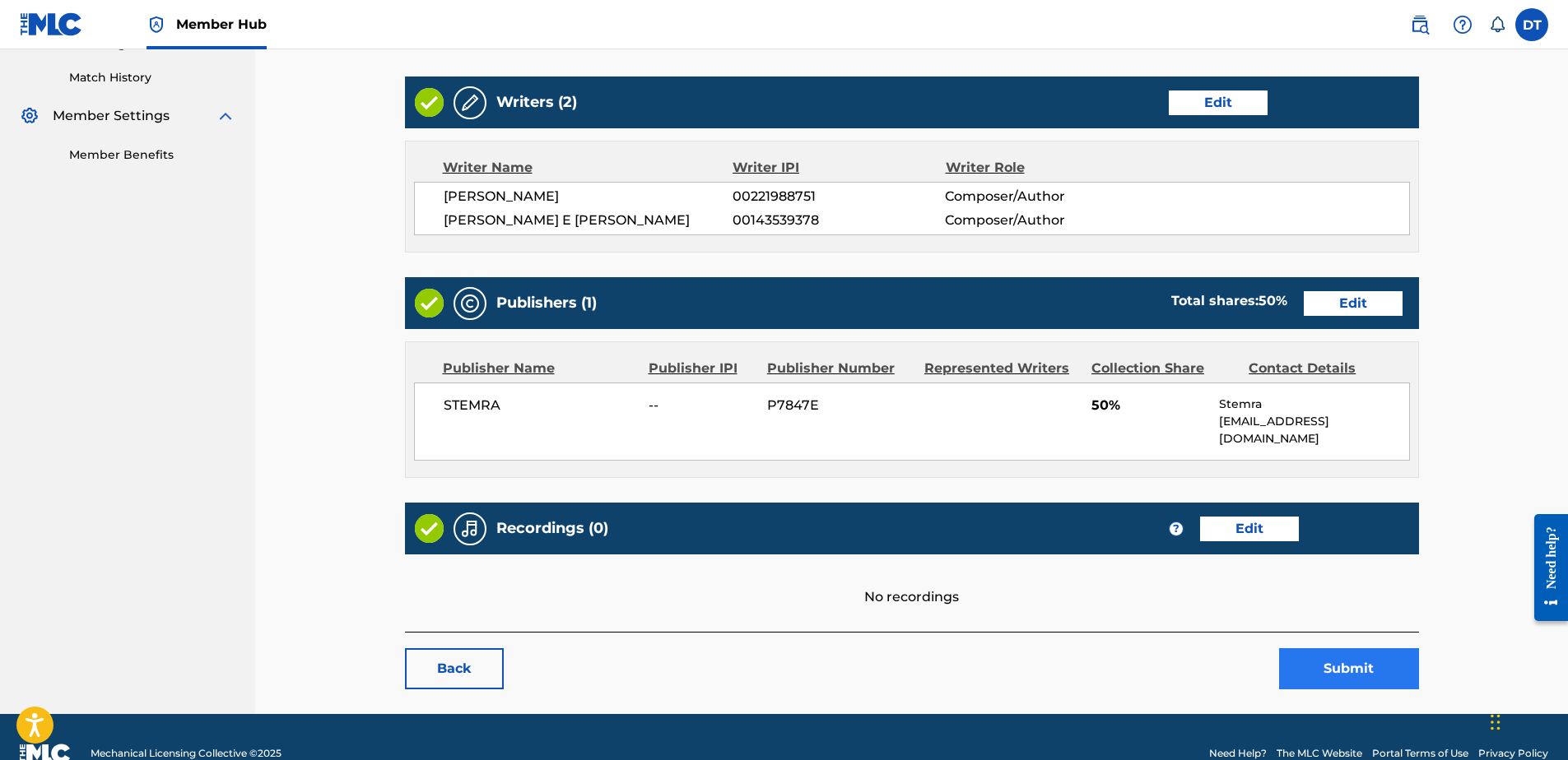
scroll to position [460, 0]
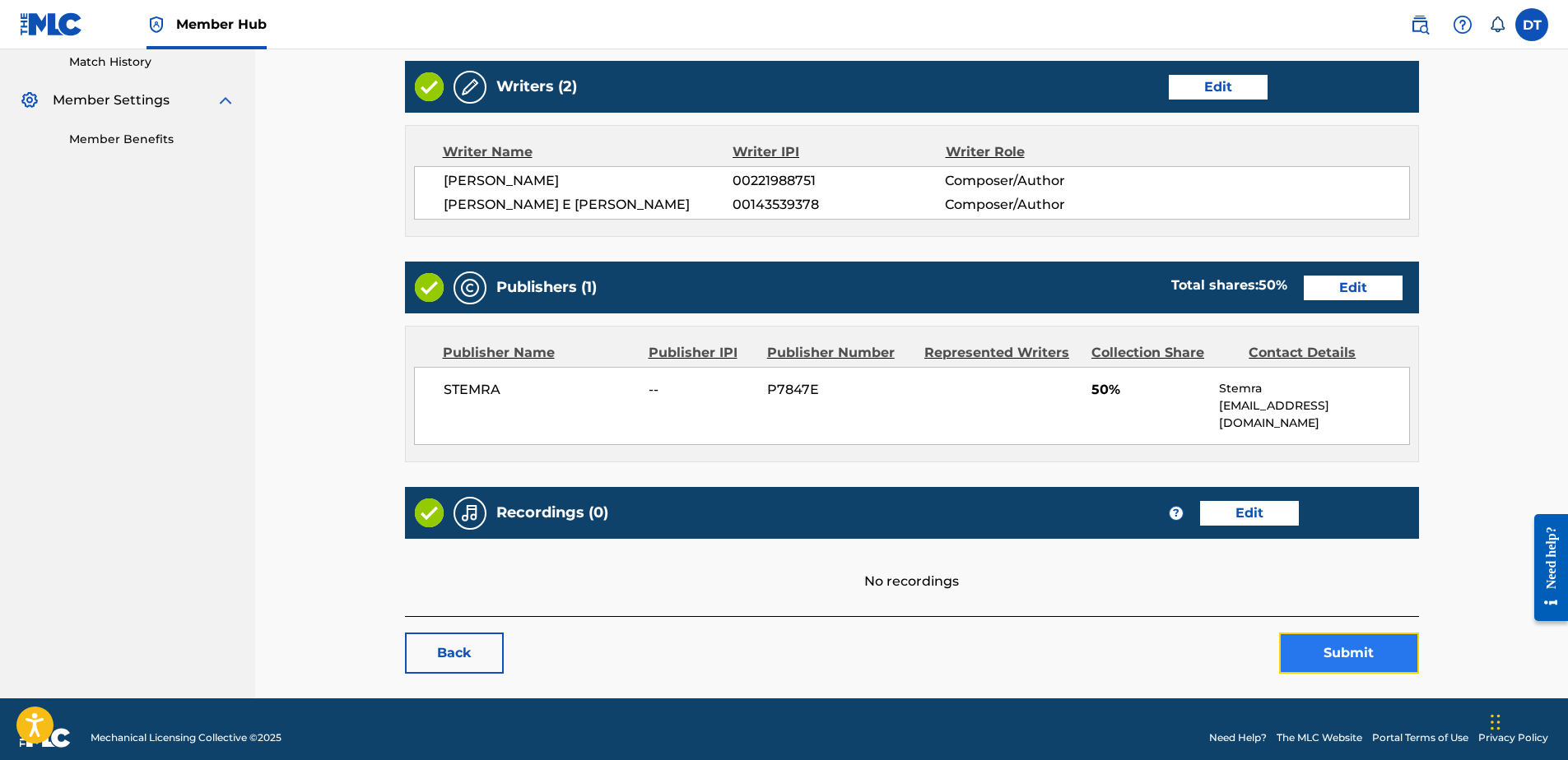
click at [1329, 633] on button "Submit" at bounding box center [1348, 653] width 140 height 41
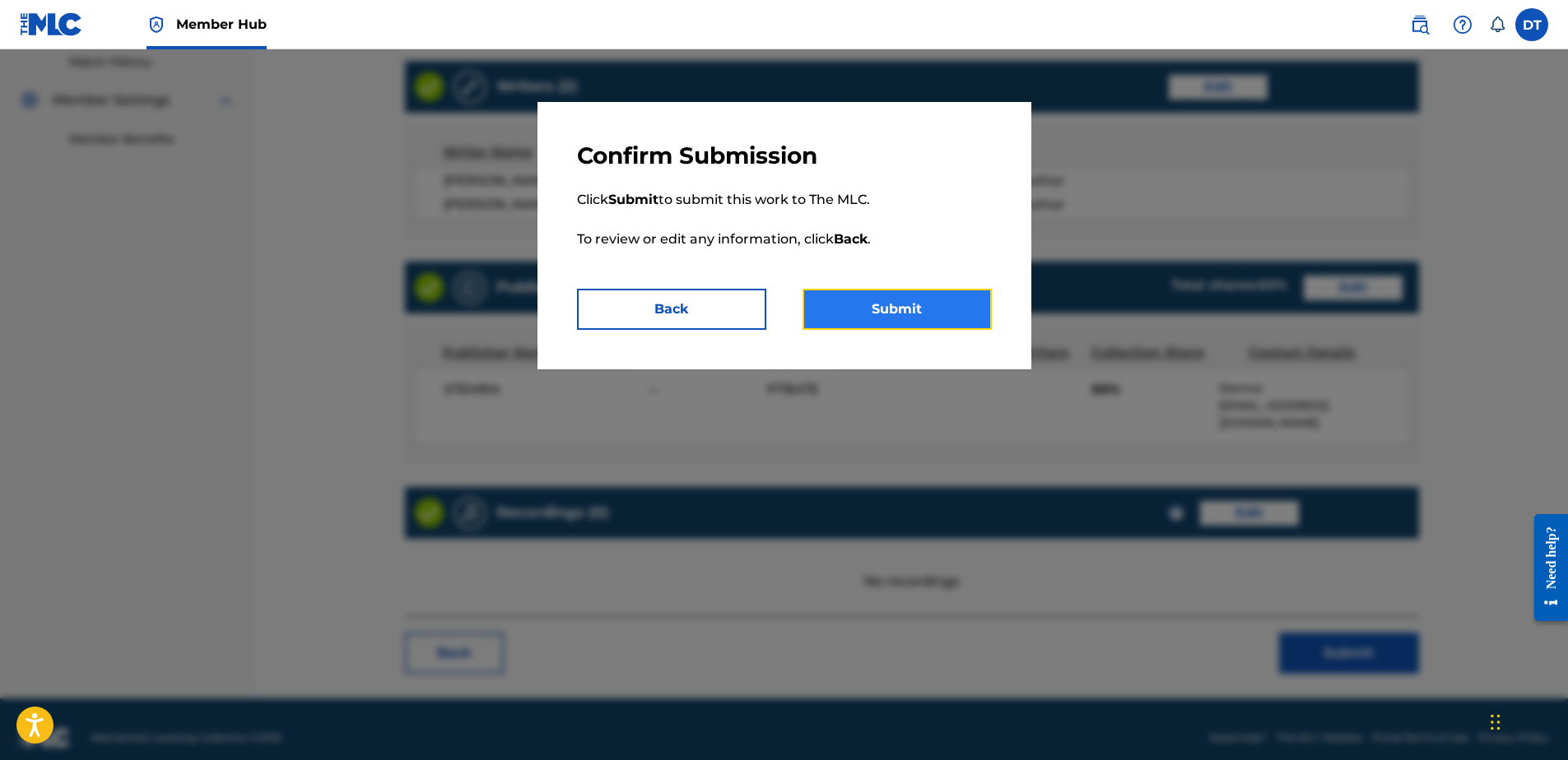
click at [904, 293] on button "Submit" at bounding box center [897, 309] width 189 height 41
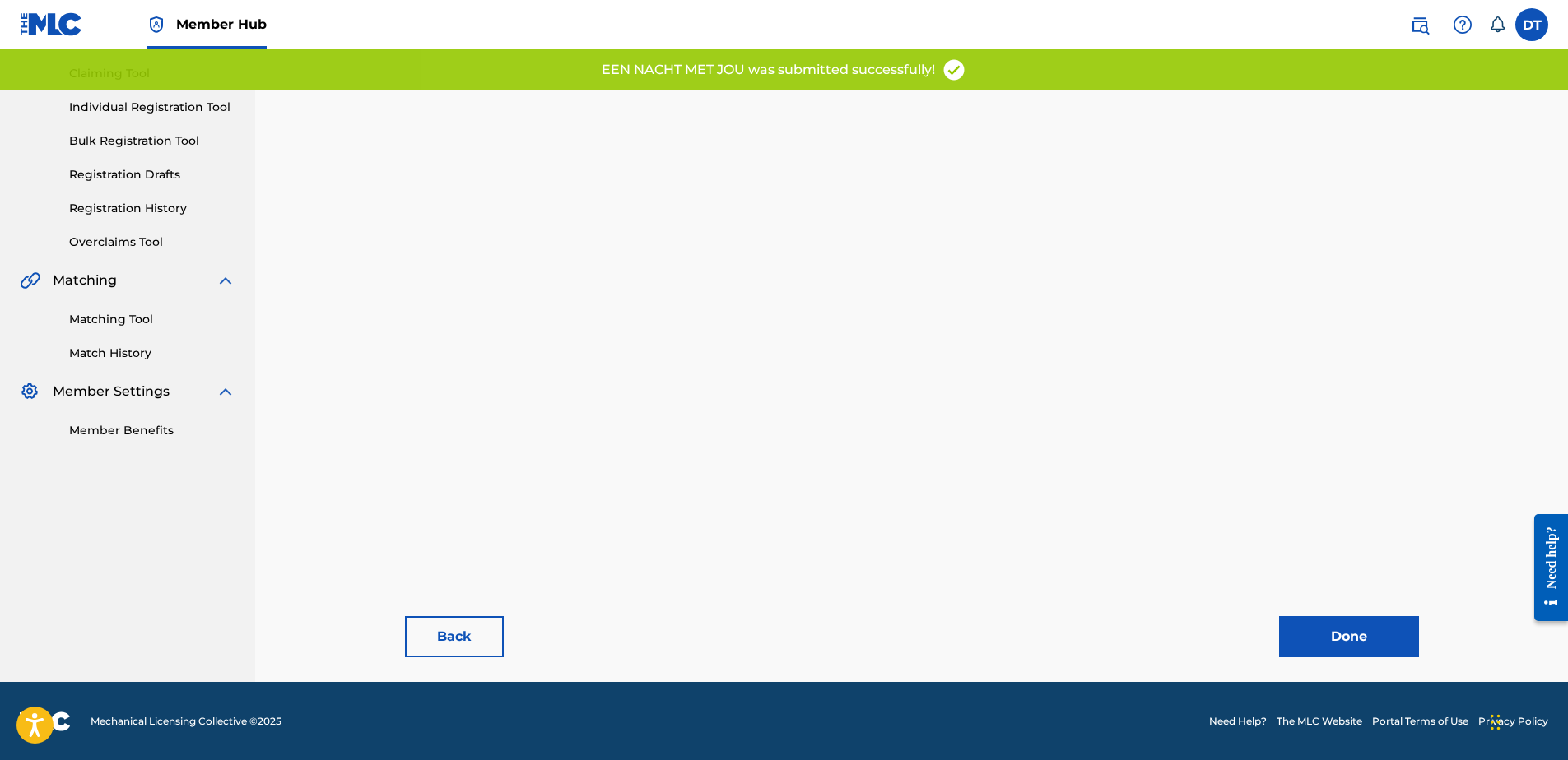
scroll to position [169, 0]
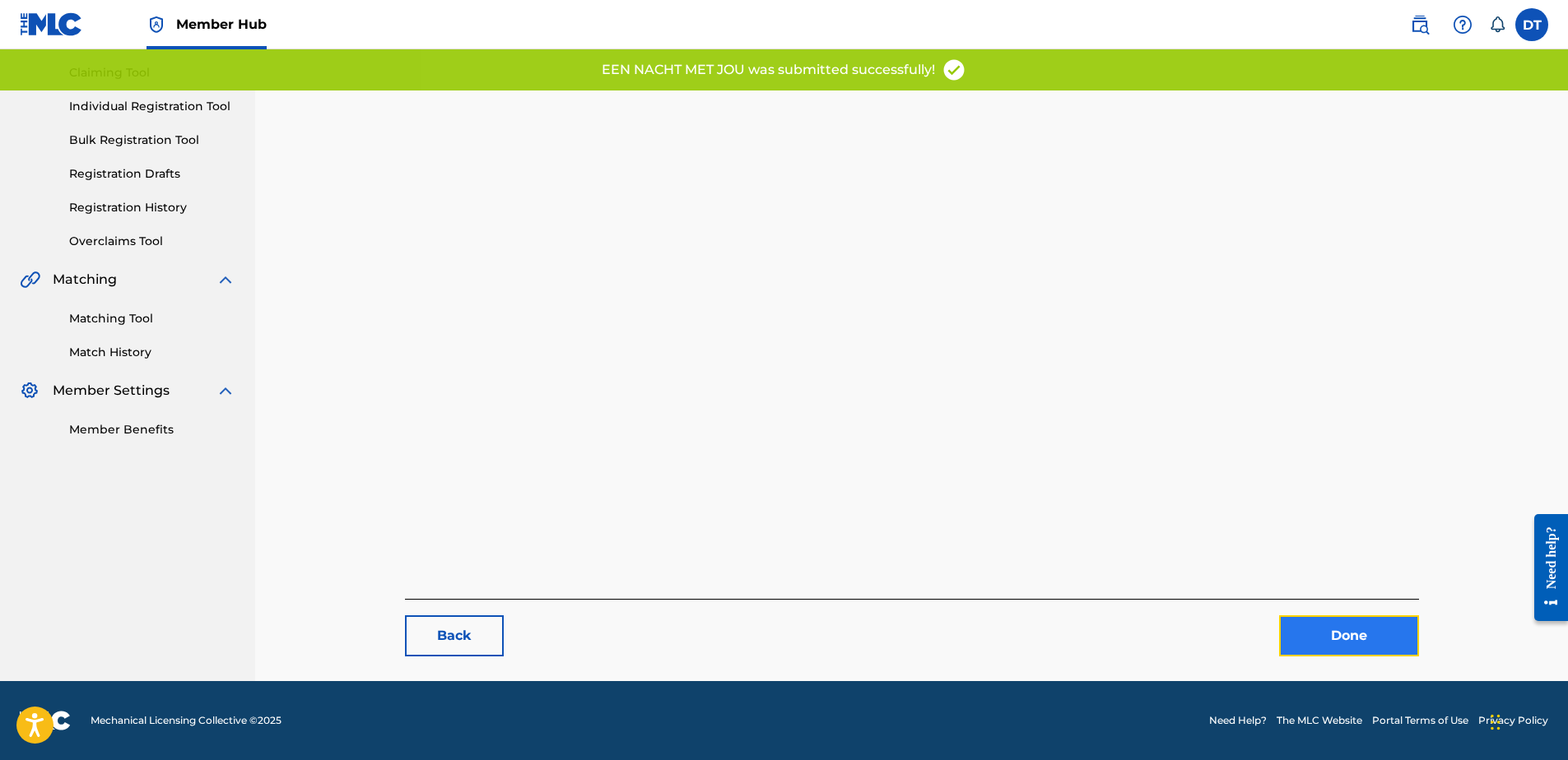
click at [1337, 632] on link "Done" at bounding box center [1348, 636] width 140 height 41
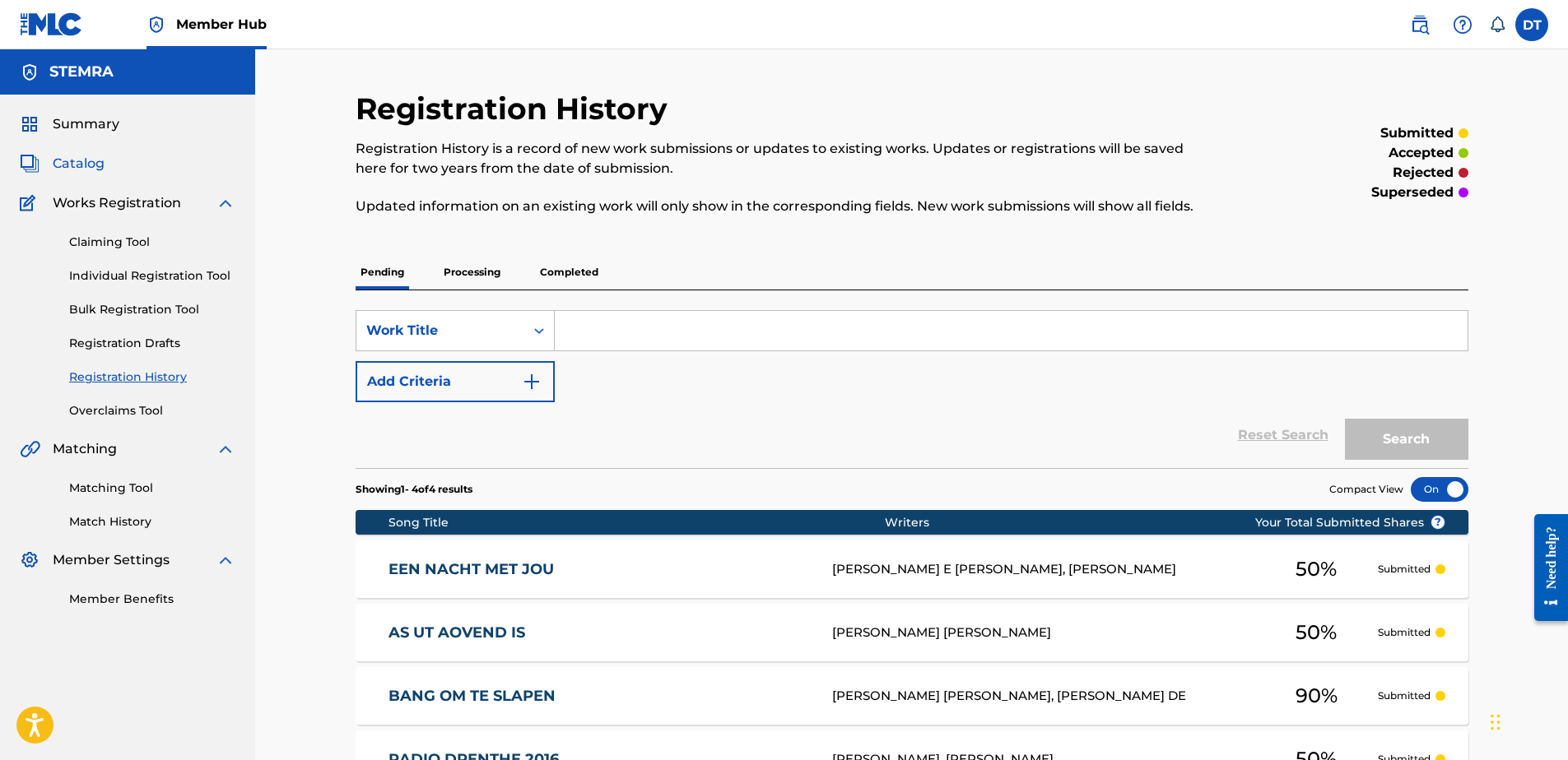
click at [71, 159] on span "Catalog" at bounding box center [78, 163] width 52 height 20
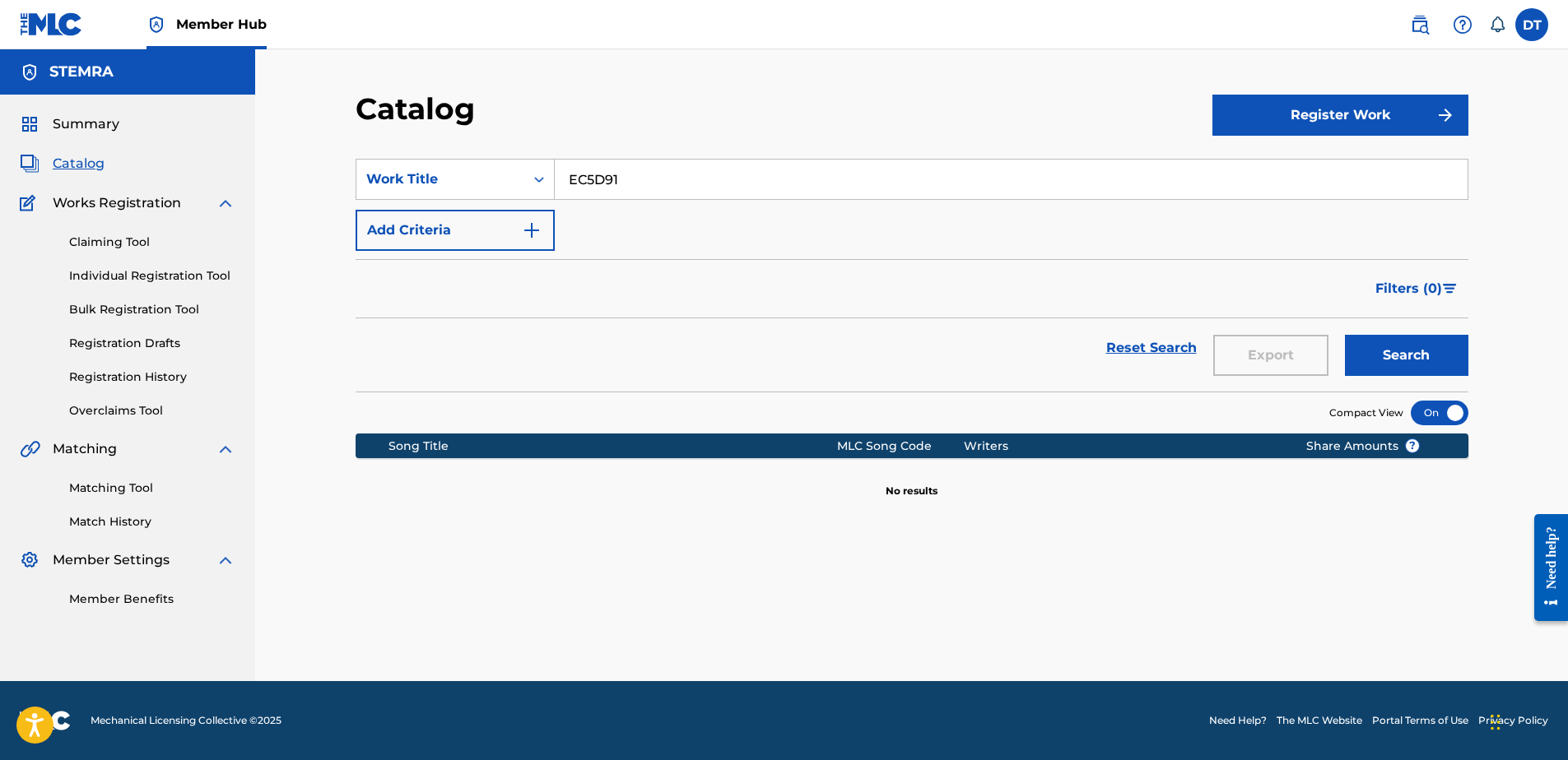
drag, startPoint x: 641, startPoint y: 165, endPoint x: 555, endPoint y: 164, distance: 86.0
click at [555, 164] on input "EC5D91" at bounding box center [1011, 180] width 913 height 40
paste input "GF4V9N"
type input "GF4V9N"
click at [1408, 366] on button "Search" at bounding box center [1407, 355] width 124 height 41
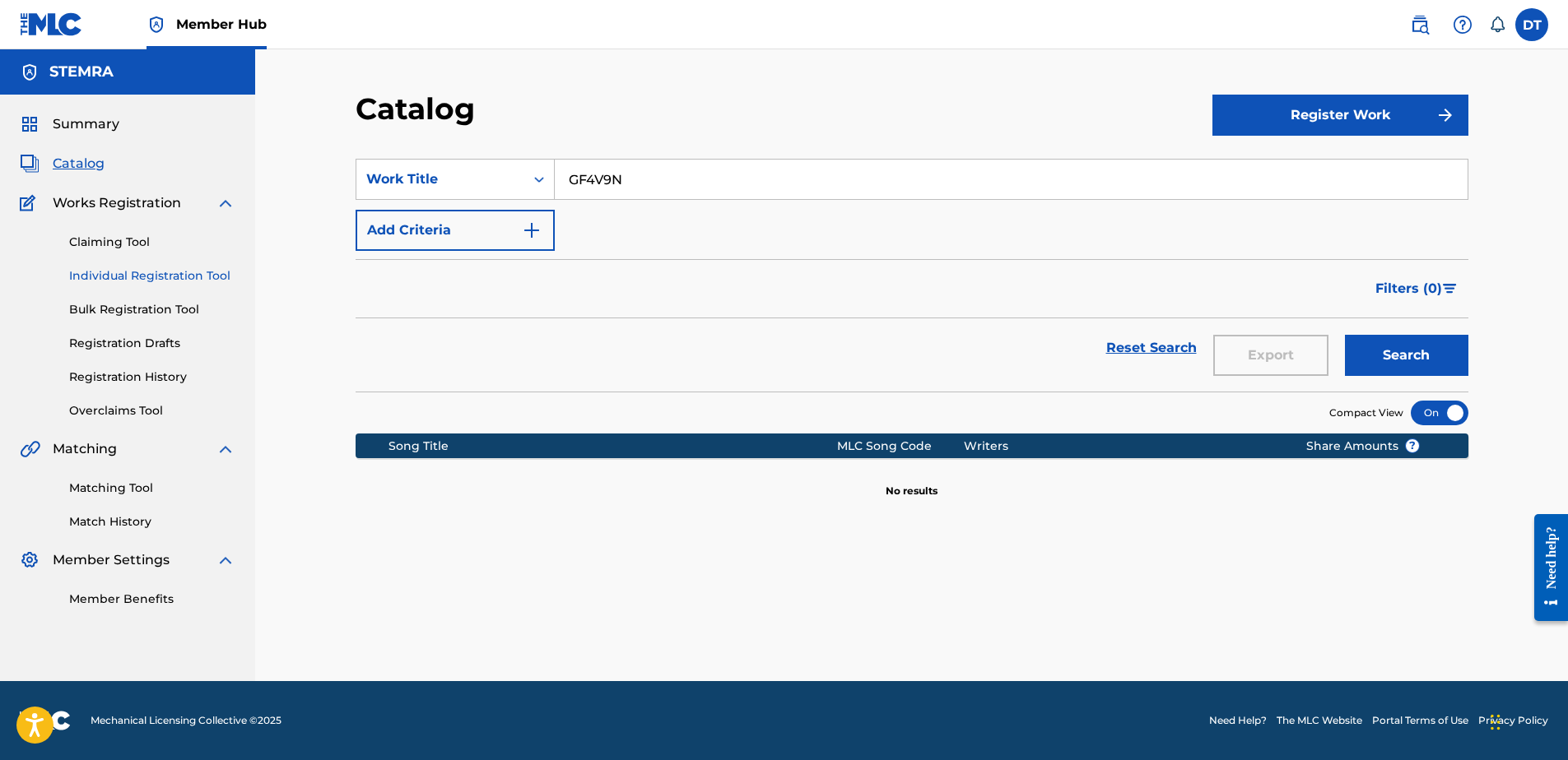
click at [115, 273] on link "Individual Registration Tool" at bounding box center [152, 276] width 166 height 17
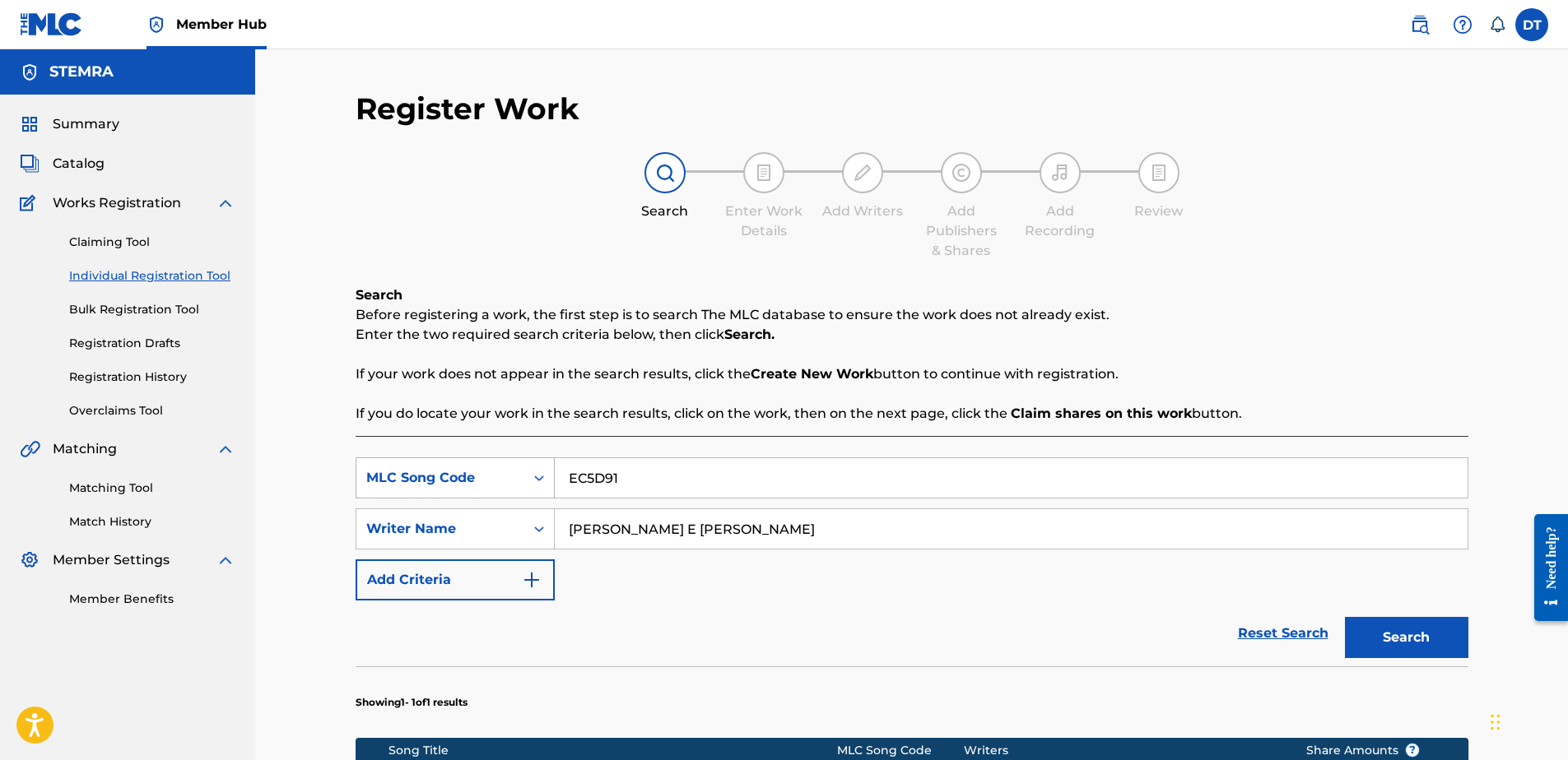
drag, startPoint x: 641, startPoint y: 470, endPoint x: 551, endPoint y: 465, distance: 90.1
click at [551, 465] on div "SearchWithCriteria53b9b0f2-cd90-45c6-8a91-d1e882ba193c MLC Song Code EC5D91" at bounding box center [911, 478] width 1113 height 41
paste input "GF4V9N"
type input "GF4V9N"
drag, startPoint x: 802, startPoint y: 532, endPoint x: 563, endPoint y: 525, distance: 239.1
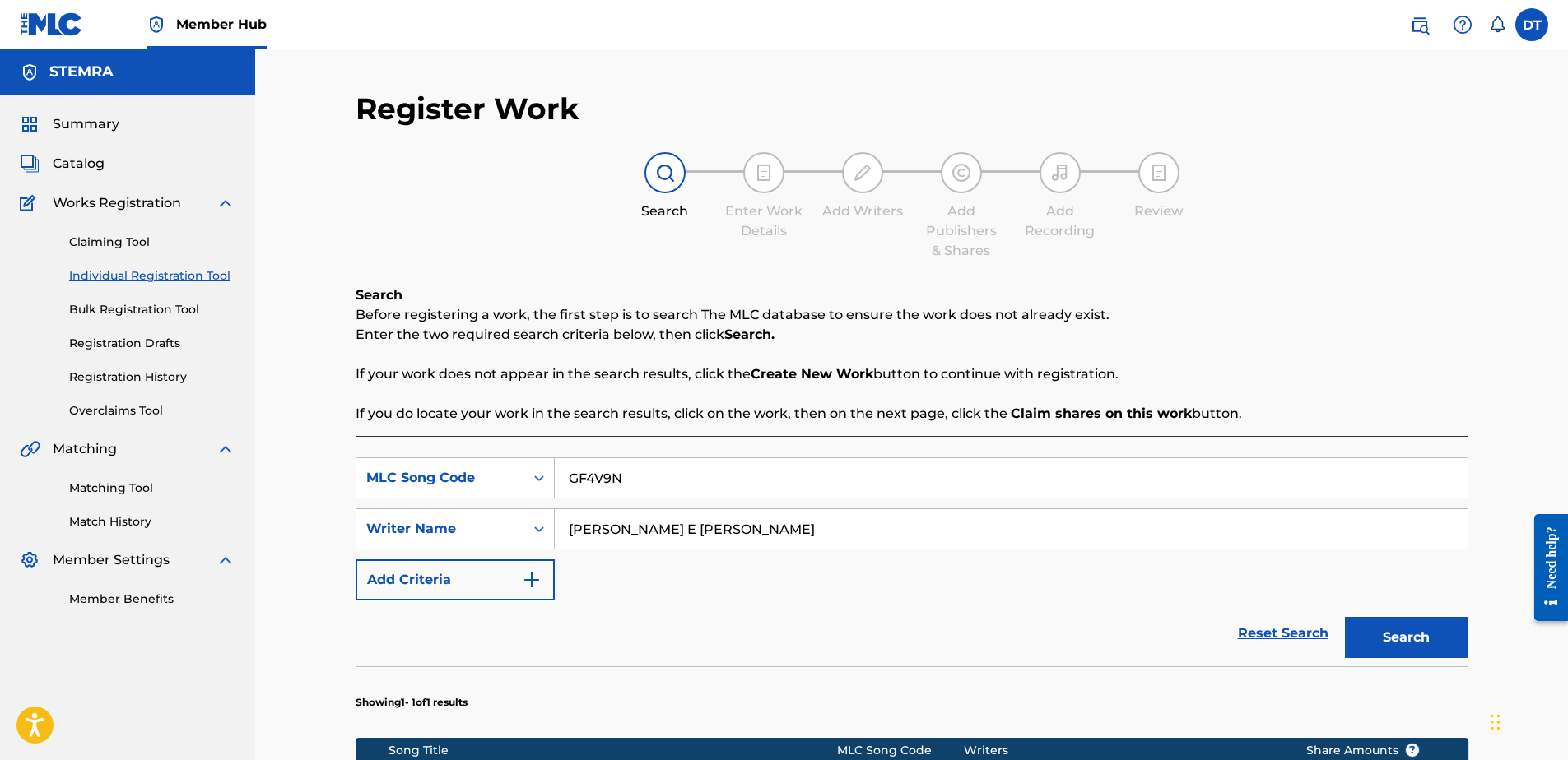
click at [563, 525] on input "[PERSON_NAME] E [PERSON_NAME]" at bounding box center [1011, 529] width 913 height 40
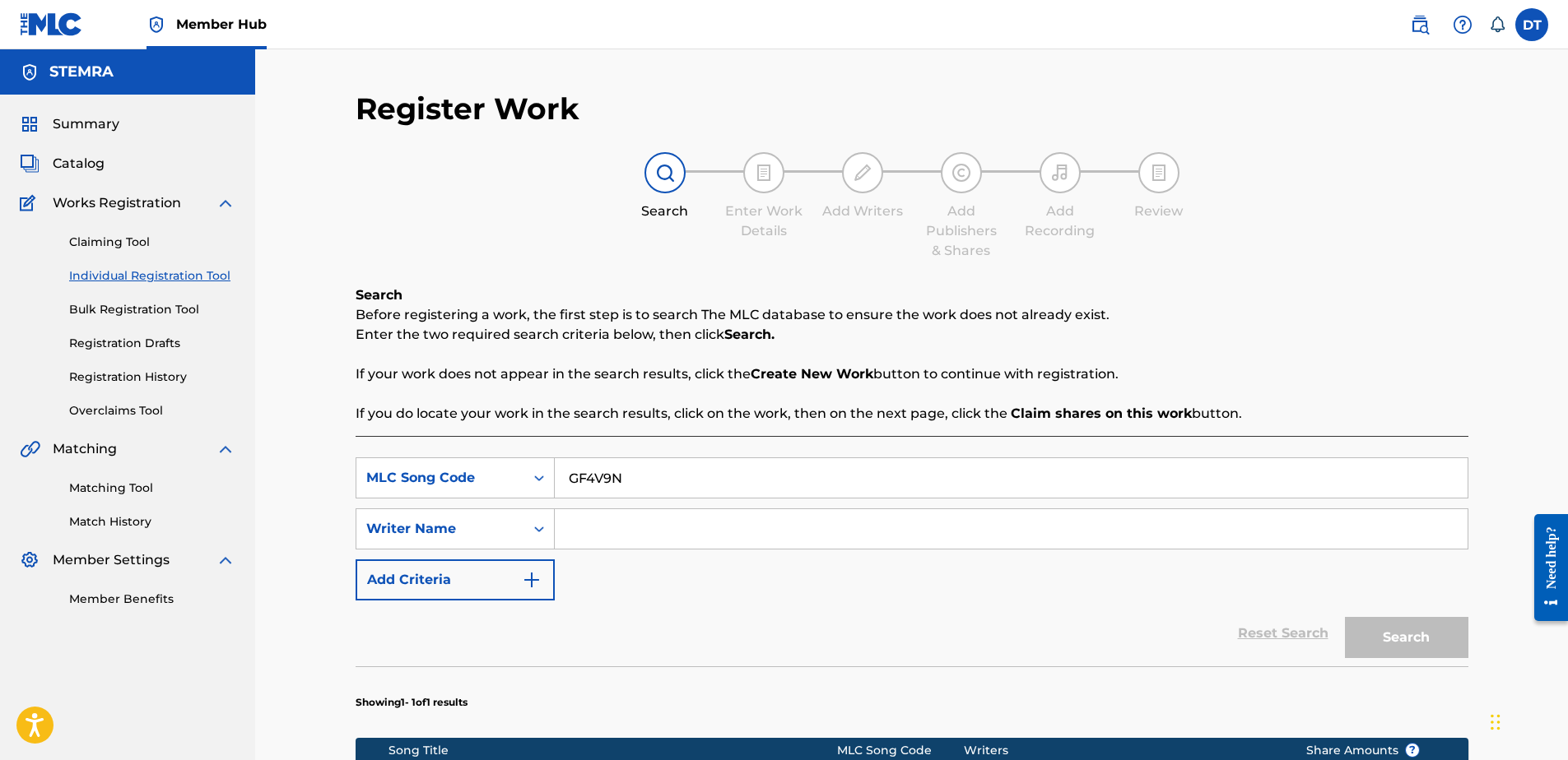
click at [664, 536] on input "Search Form" at bounding box center [1011, 529] width 913 height 40
paste input "[PERSON_NAME]"
type input "[PERSON_NAME]"
click at [1378, 631] on button "Search" at bounding box center [1407, 637] width 124 height 41
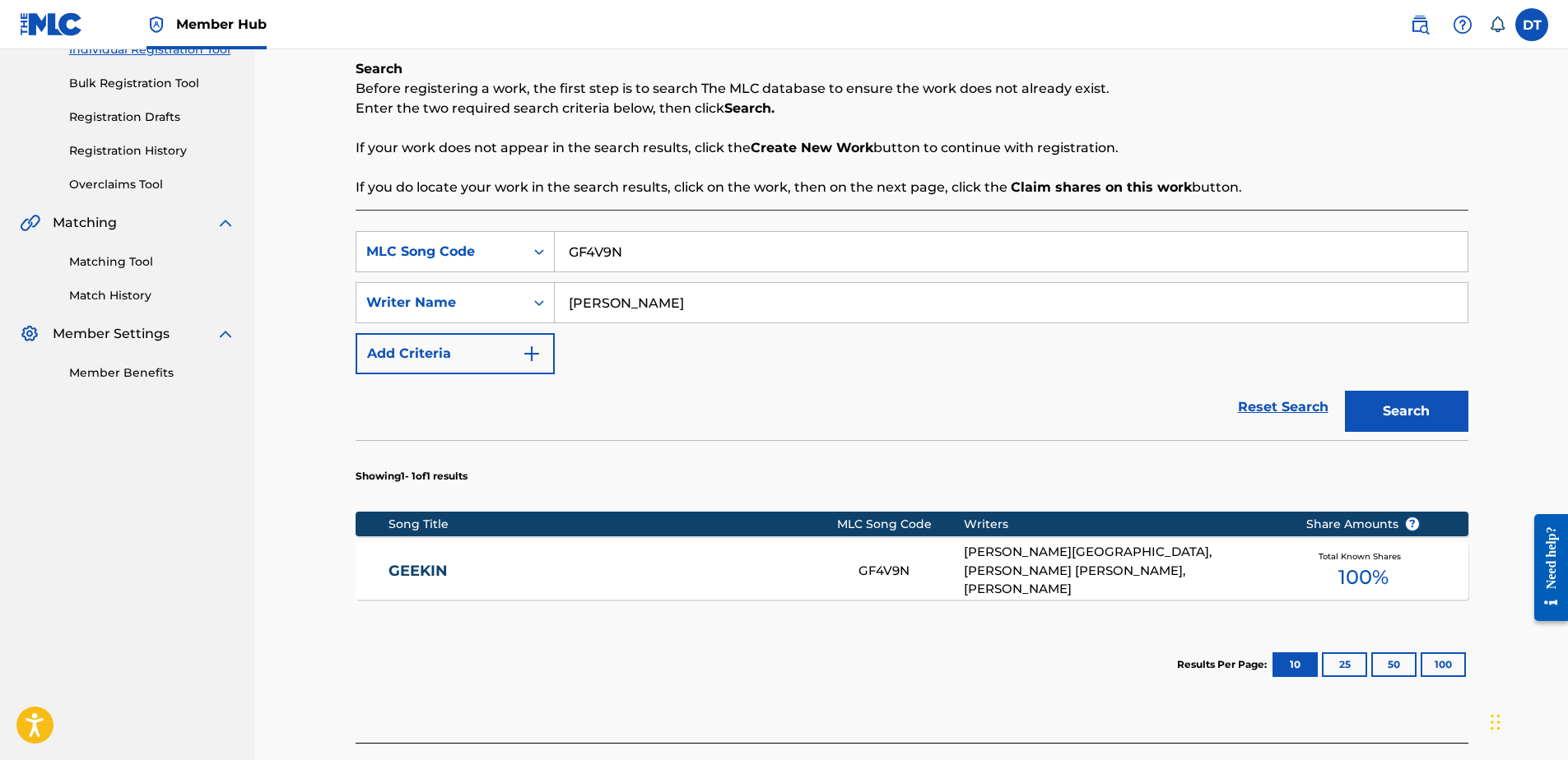
scroll to position [247, 0]
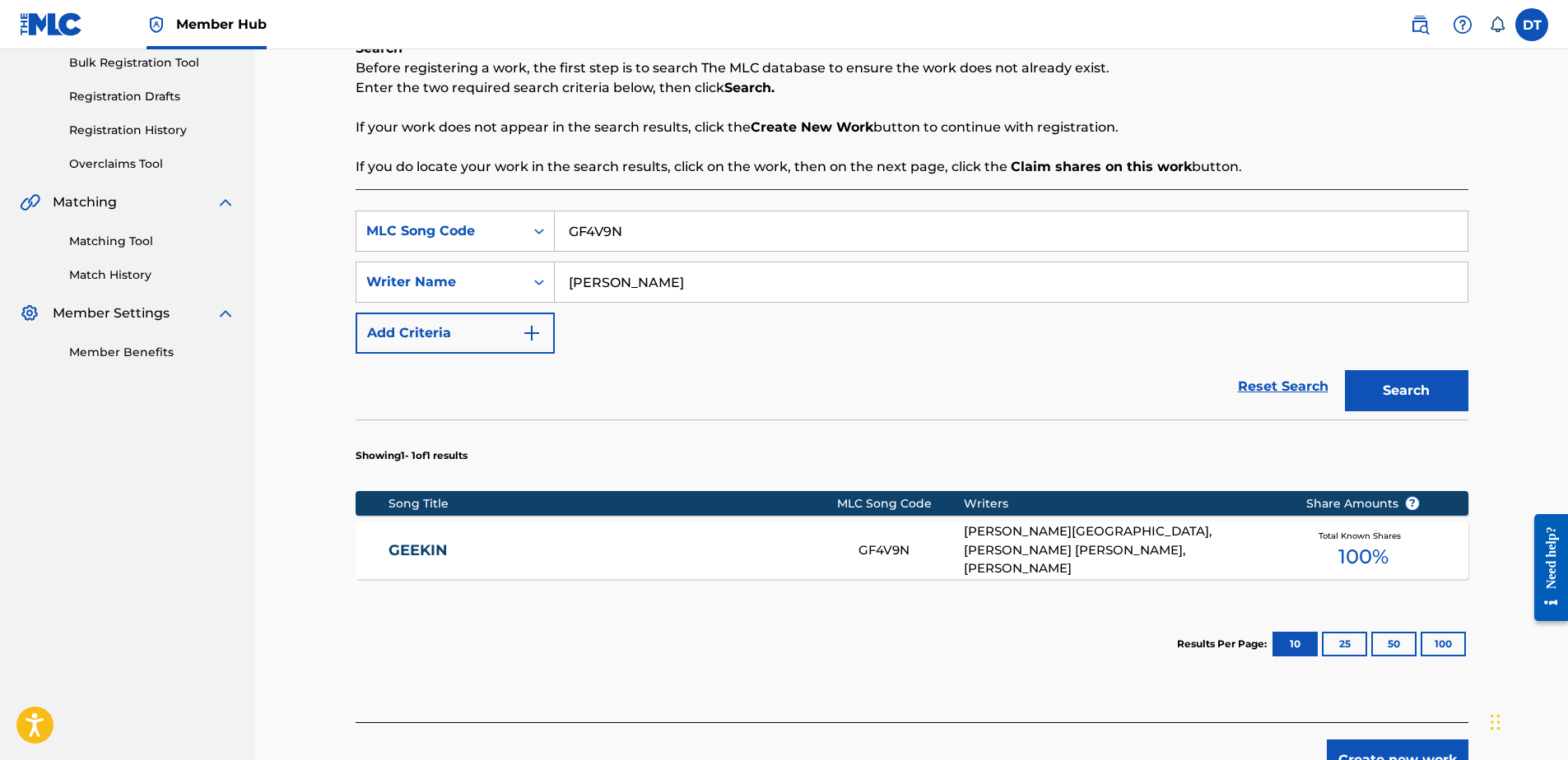
click at [405, 550] on link "GEEKIN" at bounding box center [612, 551] width 448 height 19
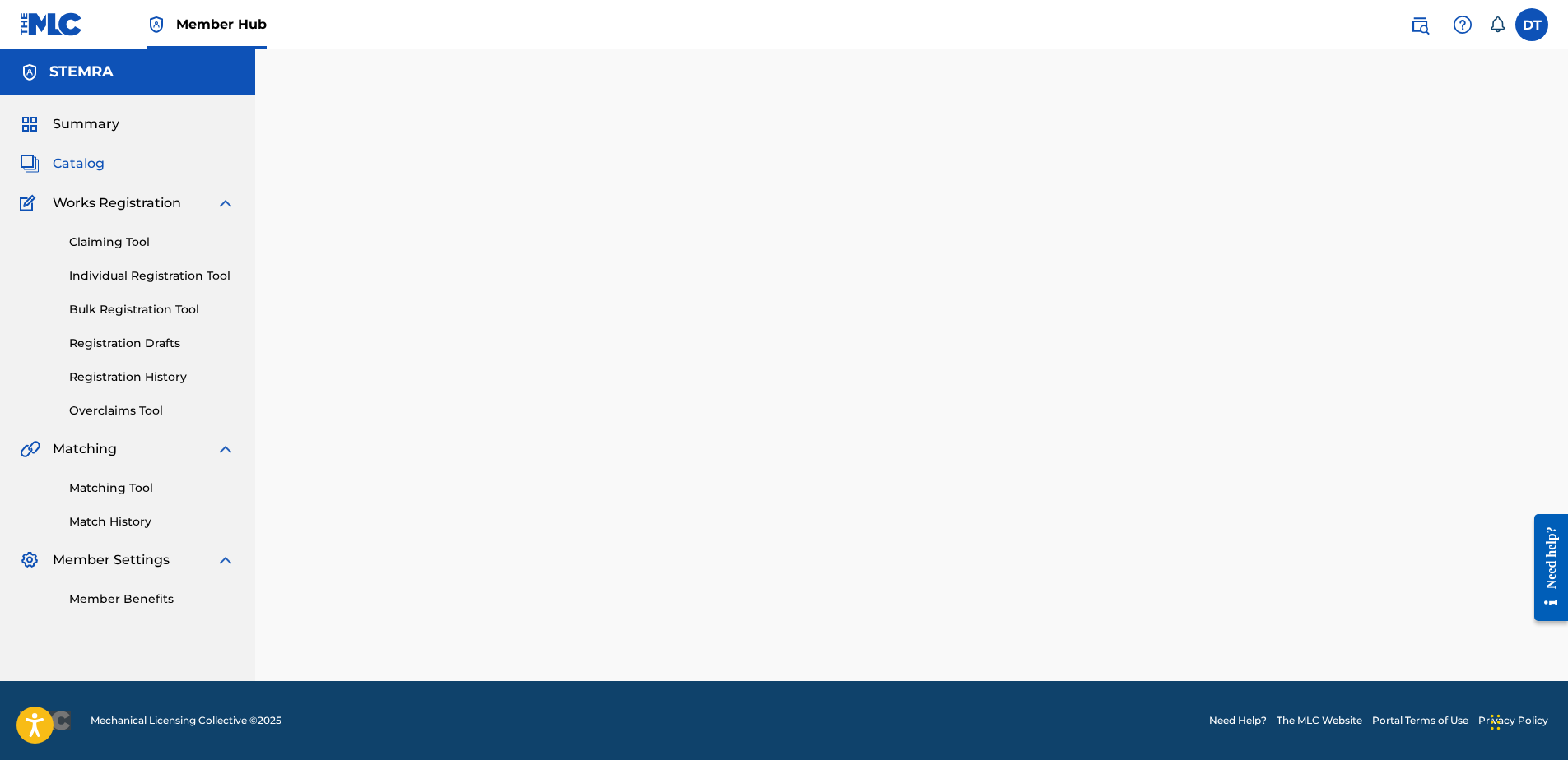
click at [405, 550] on div at bounding box center [911, 386] width 1153 height 591
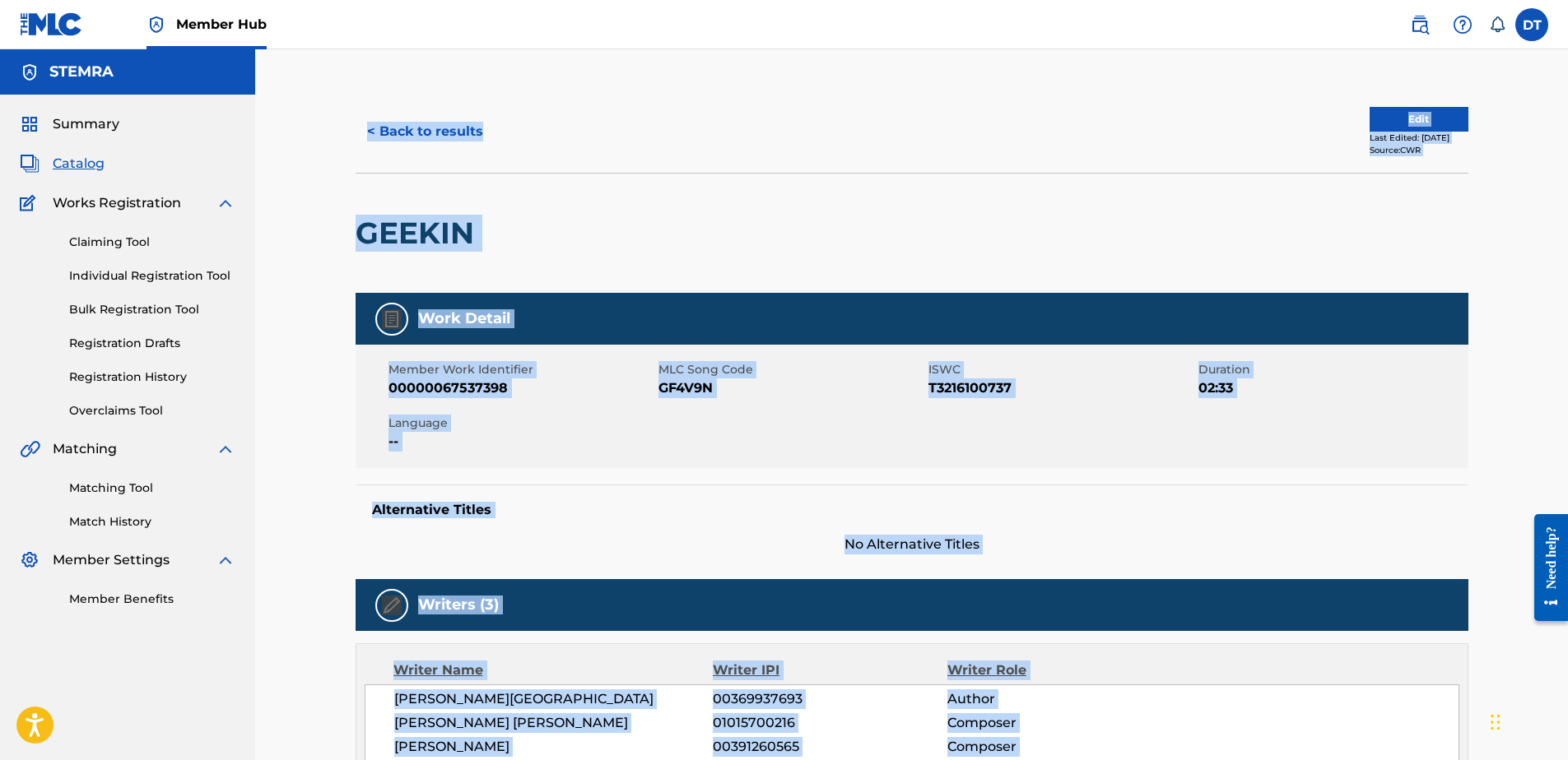
click at [940, 117] on div "Edit Last Edited: [DATE] Source: CWR" at bounding box center [1191, 132] width 557 height 49
click at [1215, 124] on div "Edit Last Edited: [DATE] Source: CWR" at bounding box center [1191, 132] width 557 height 49
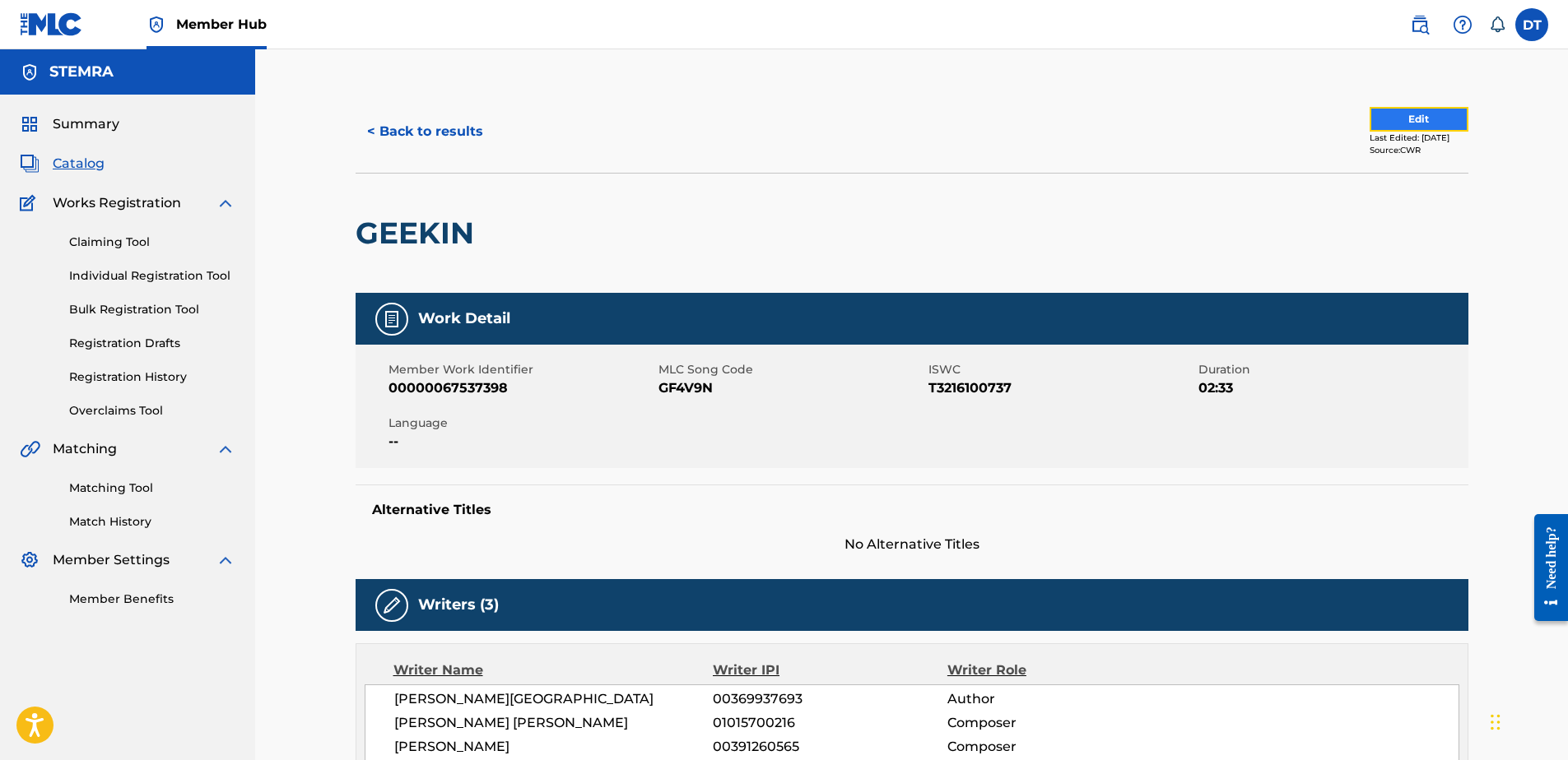
click at [1418, 114] on button "Edit" at bounding box center [1420, 120] width 99 height 25
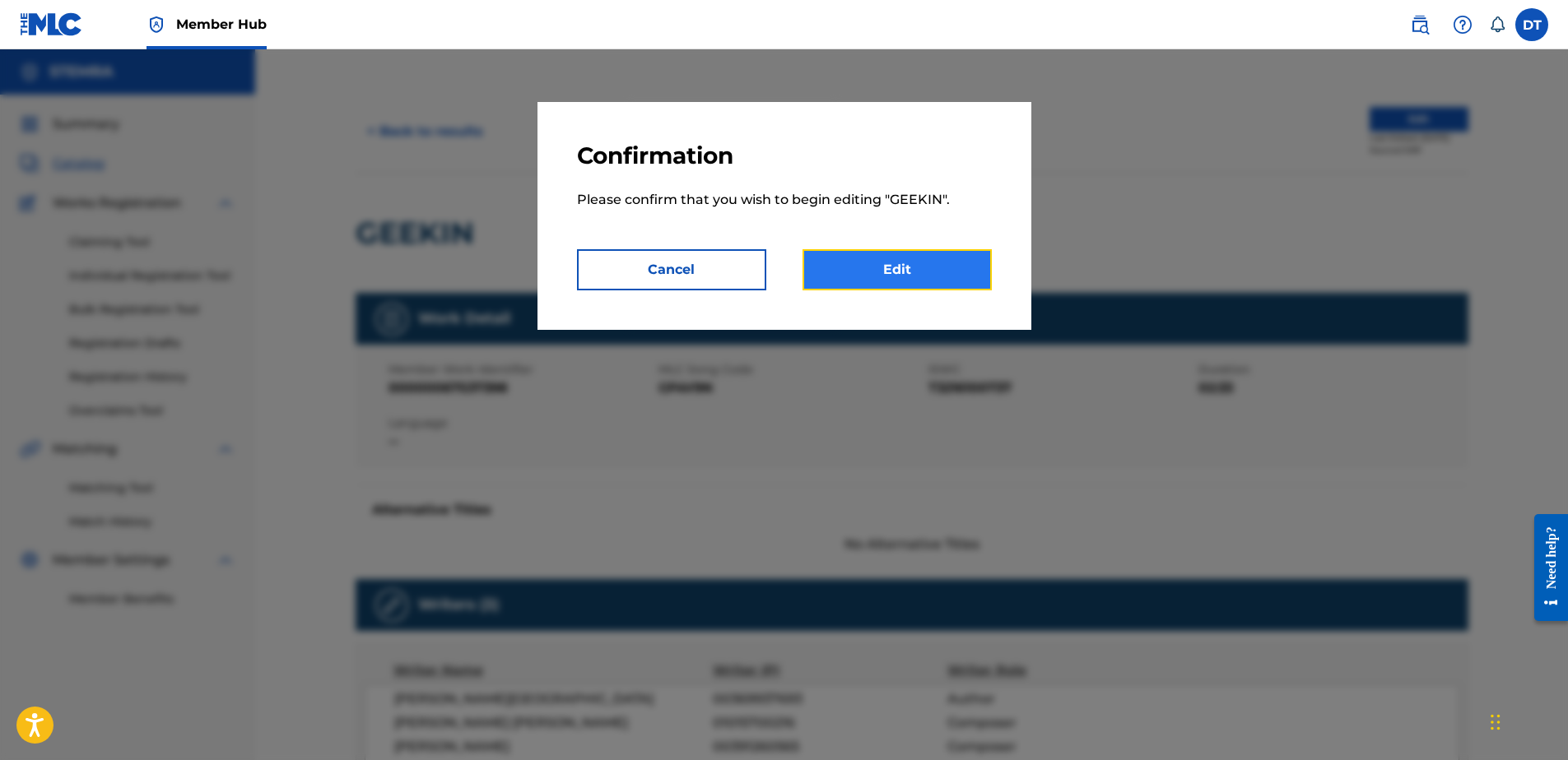
click at [859, 282] on link "Edit" at bounding box center [897, 269] width 189 height 41
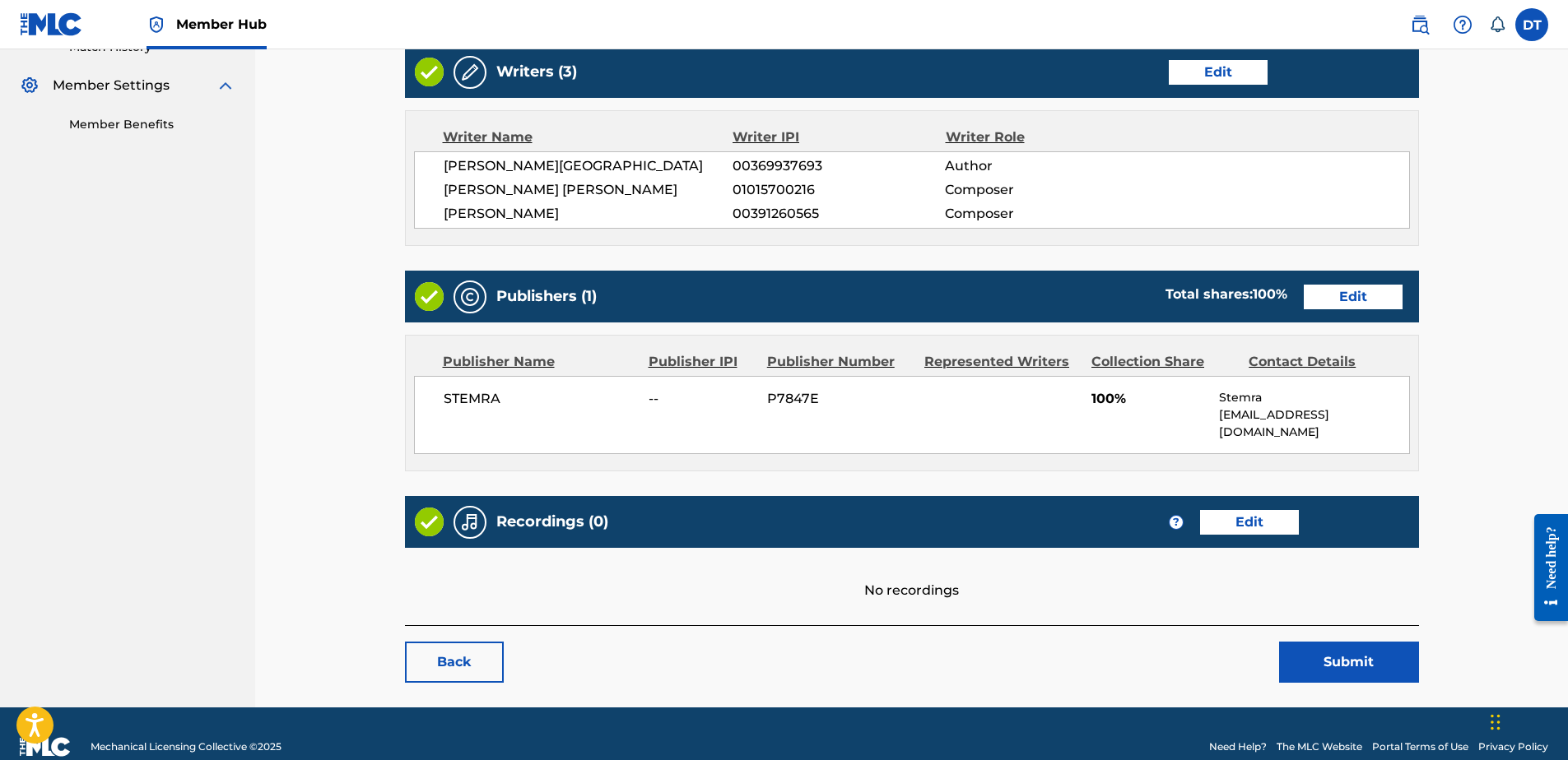
scroll to position [484, 0]
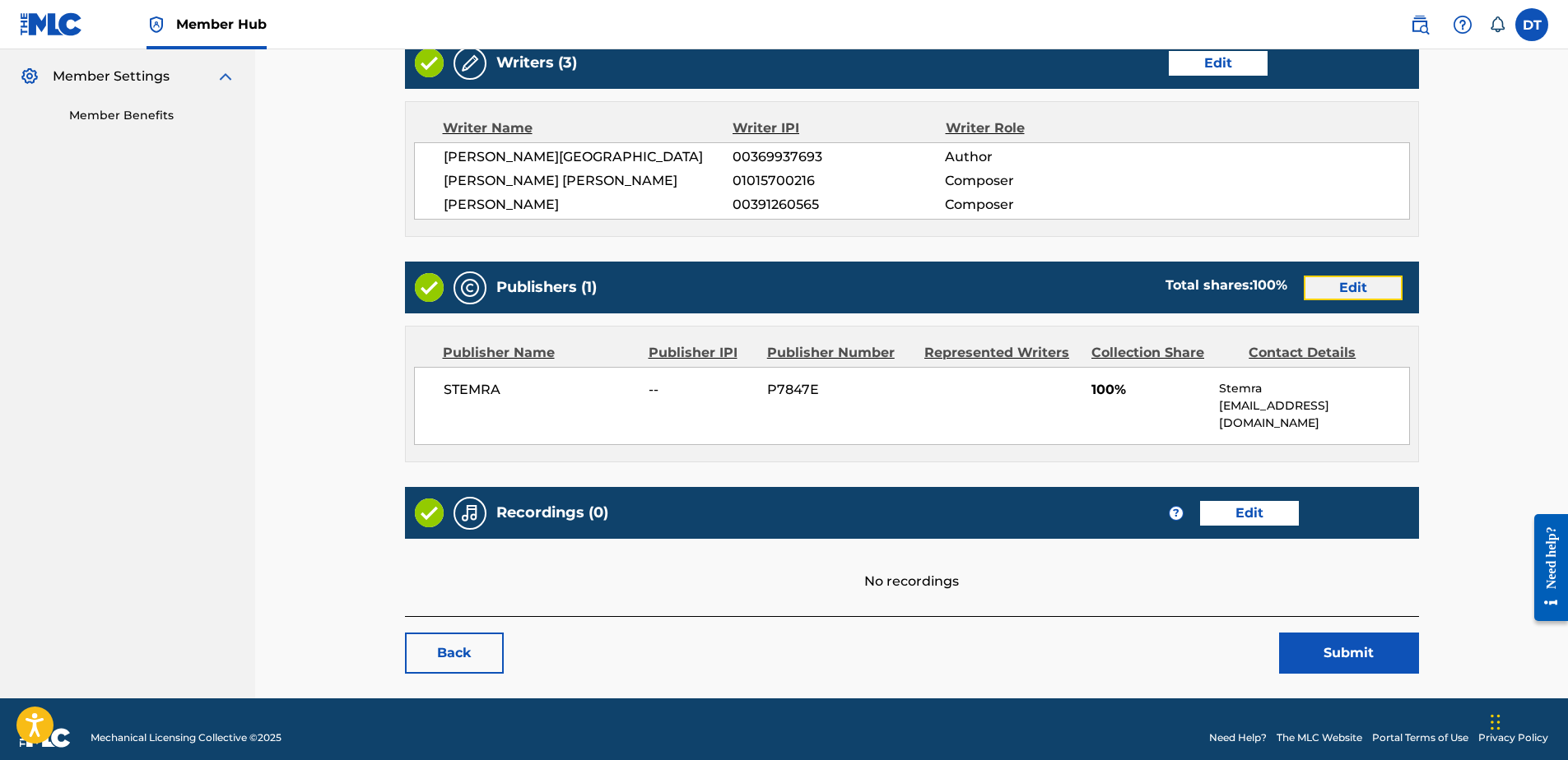
click at [1363, 282] on link "Edit" at bounding box center [1353, 288] width 99 height 25
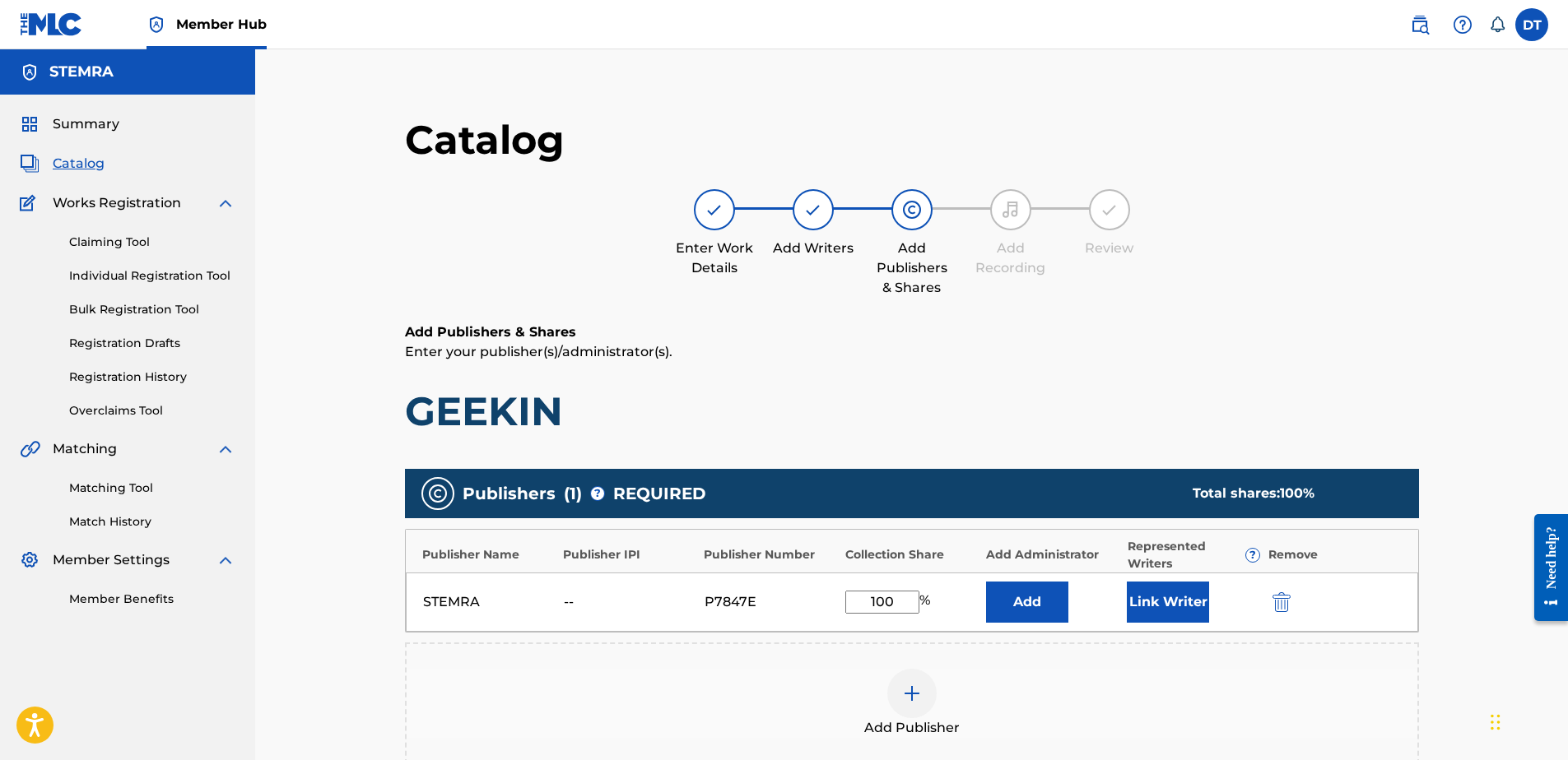
drag, startPoint x: 897, startPoint y: 602, endPoint x: 840, endPoint y: 586, distance: 59.2
click at [840, 586] on div "STEMRA -- P7847E 100 % Add Link Writer" at bounding box center [912, 602] width 1013 height 59
type input "50"
click at [1327, 324] on h6 "Add Publishers & Shares" at bounding box center [911, 332] width 1014 height 20
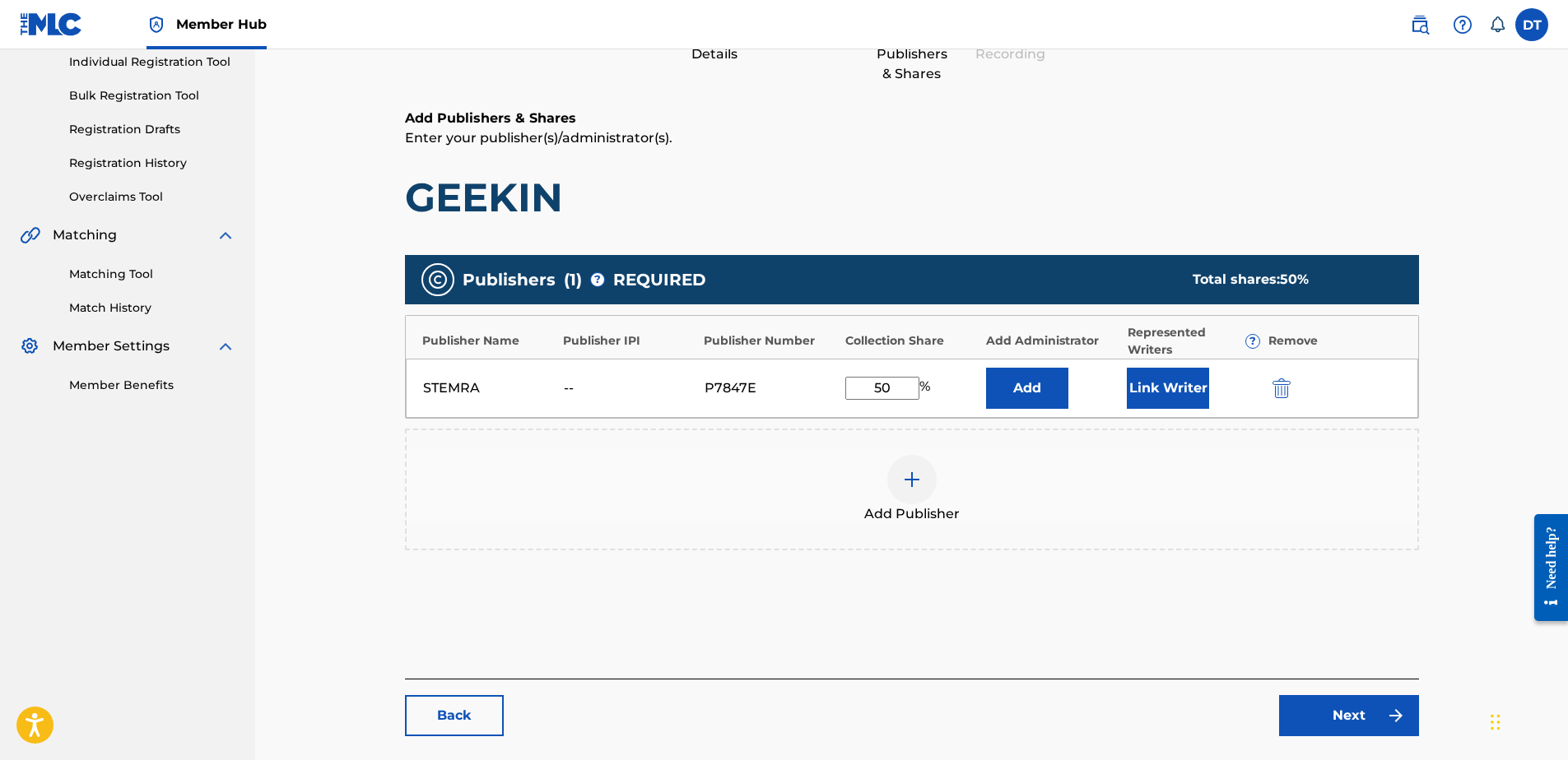
scroll to position [247, 0]
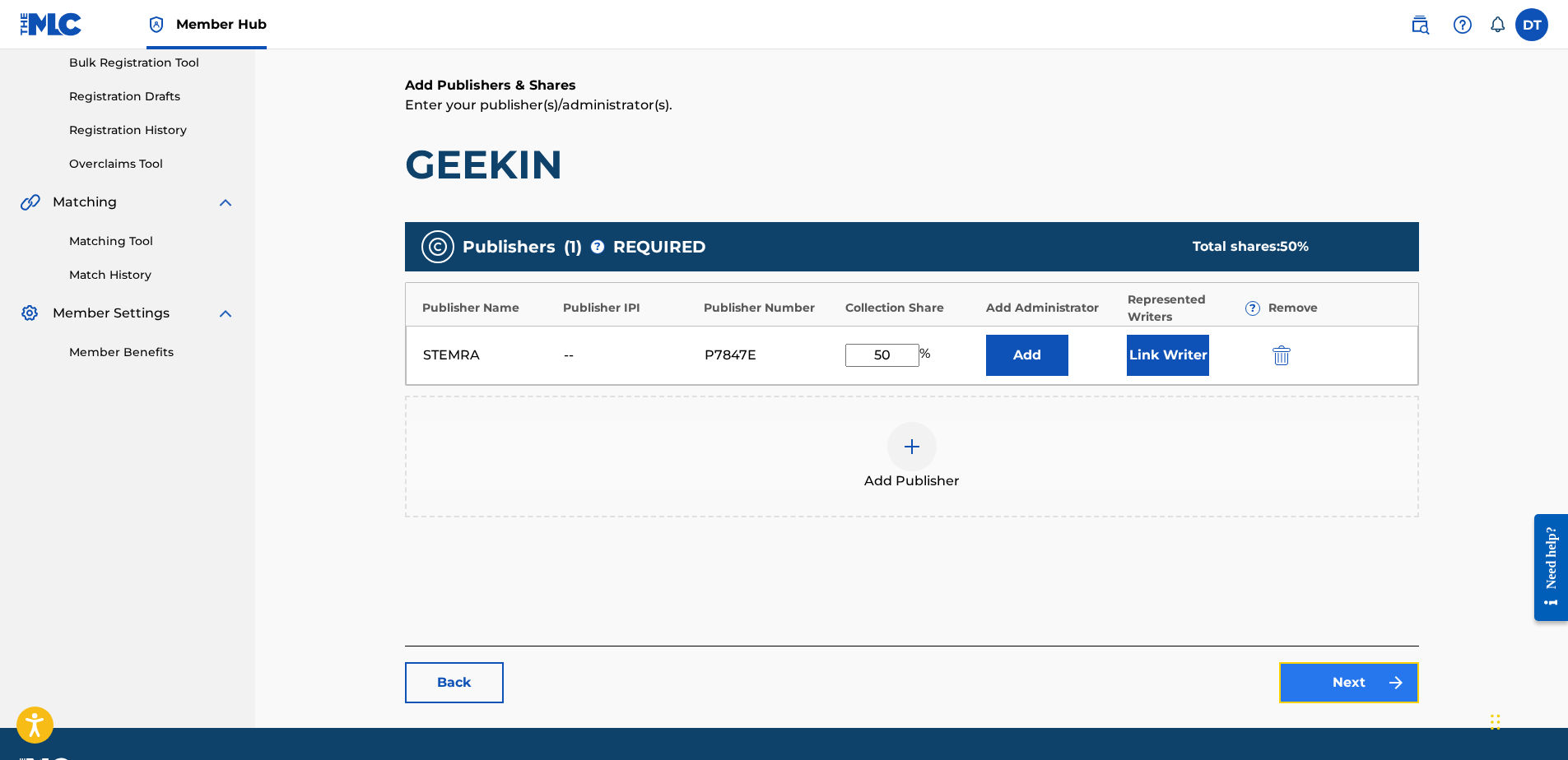
click at [1334, 674] on link "Next" at bounding box center [1348, 682] width 140 height 41
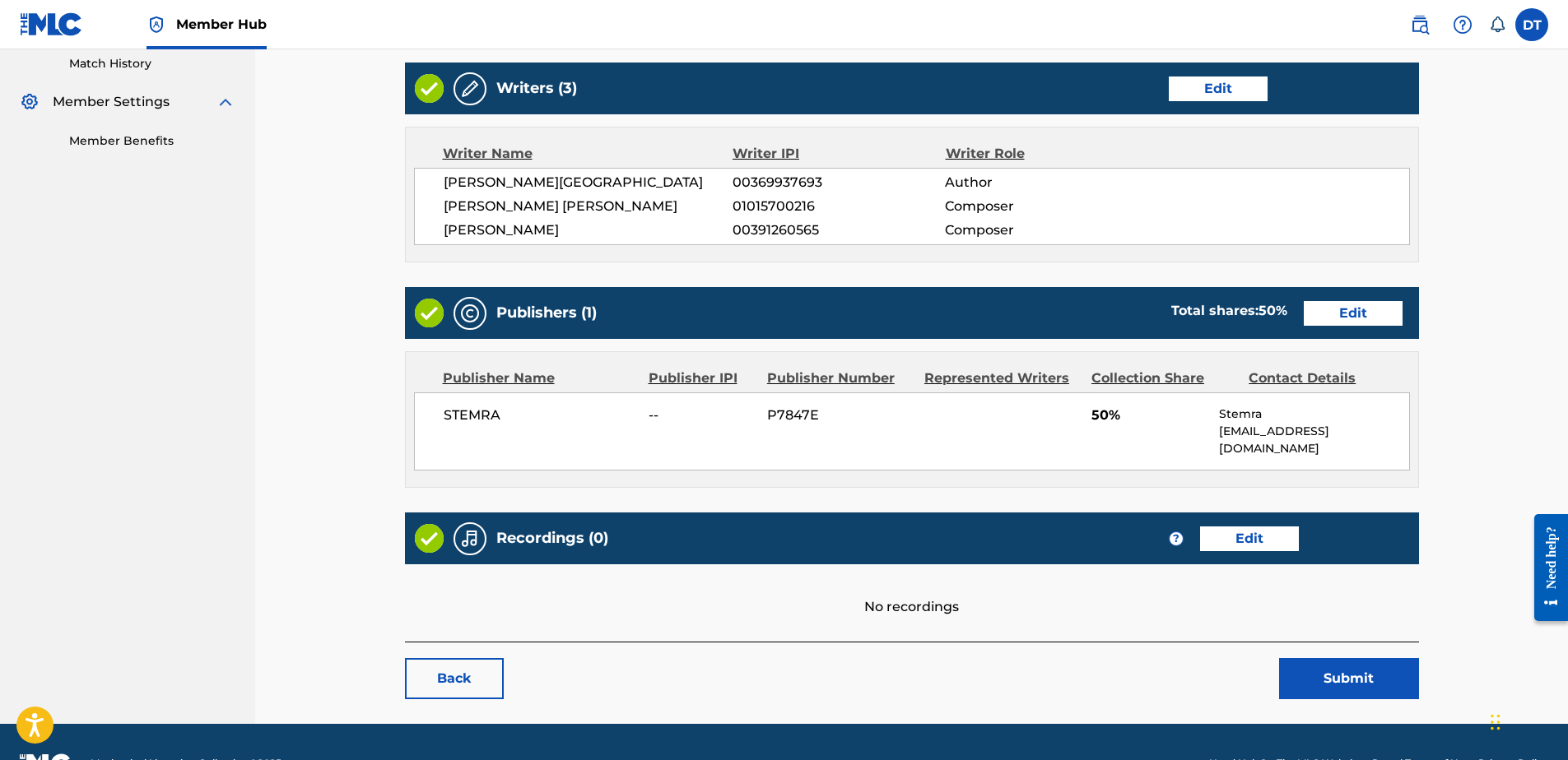
scroll to position [484, 0]
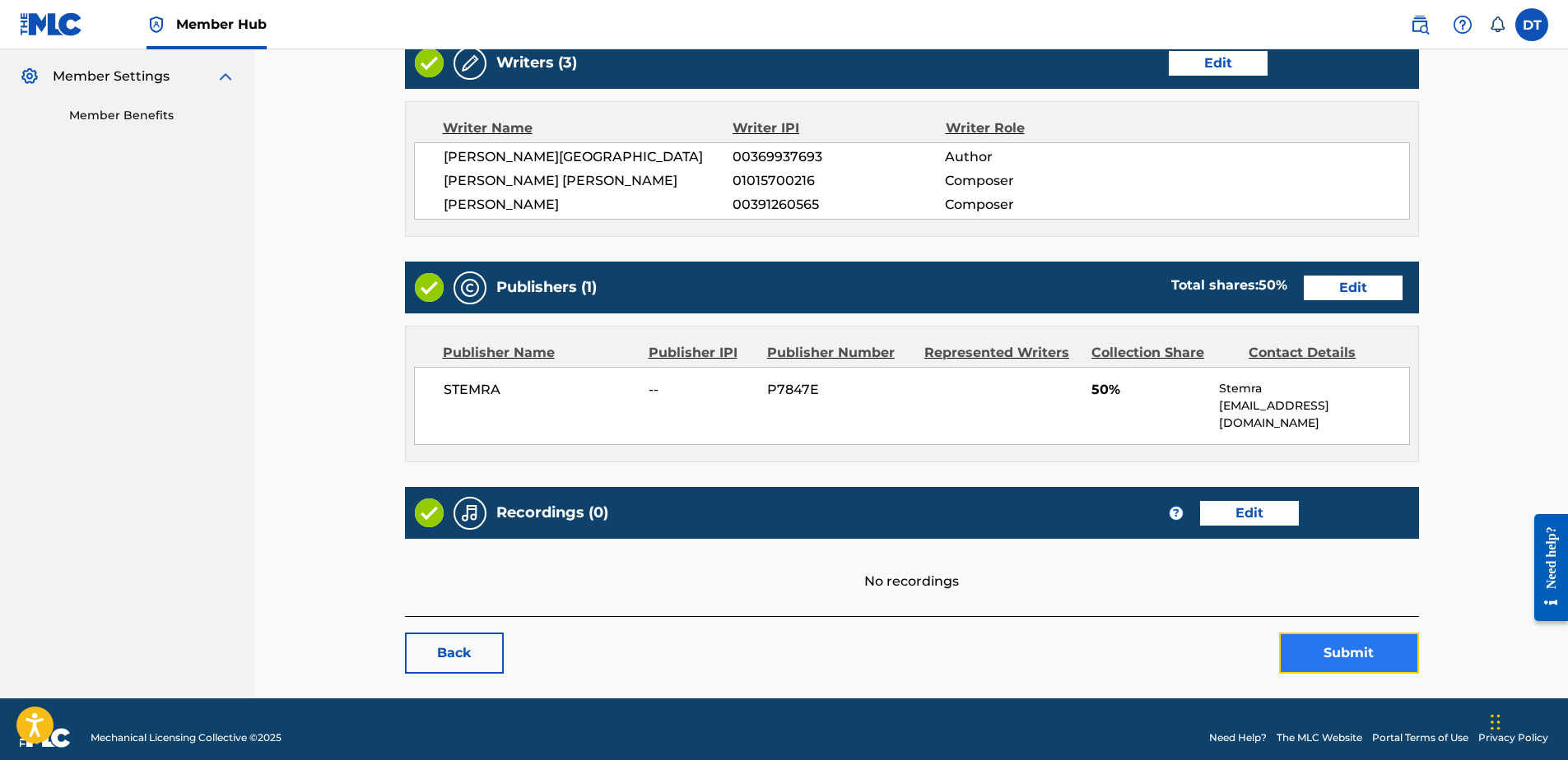
click at [1325, 633] on button "Submit" at bounding box center [1348, 653] width 140 height 41
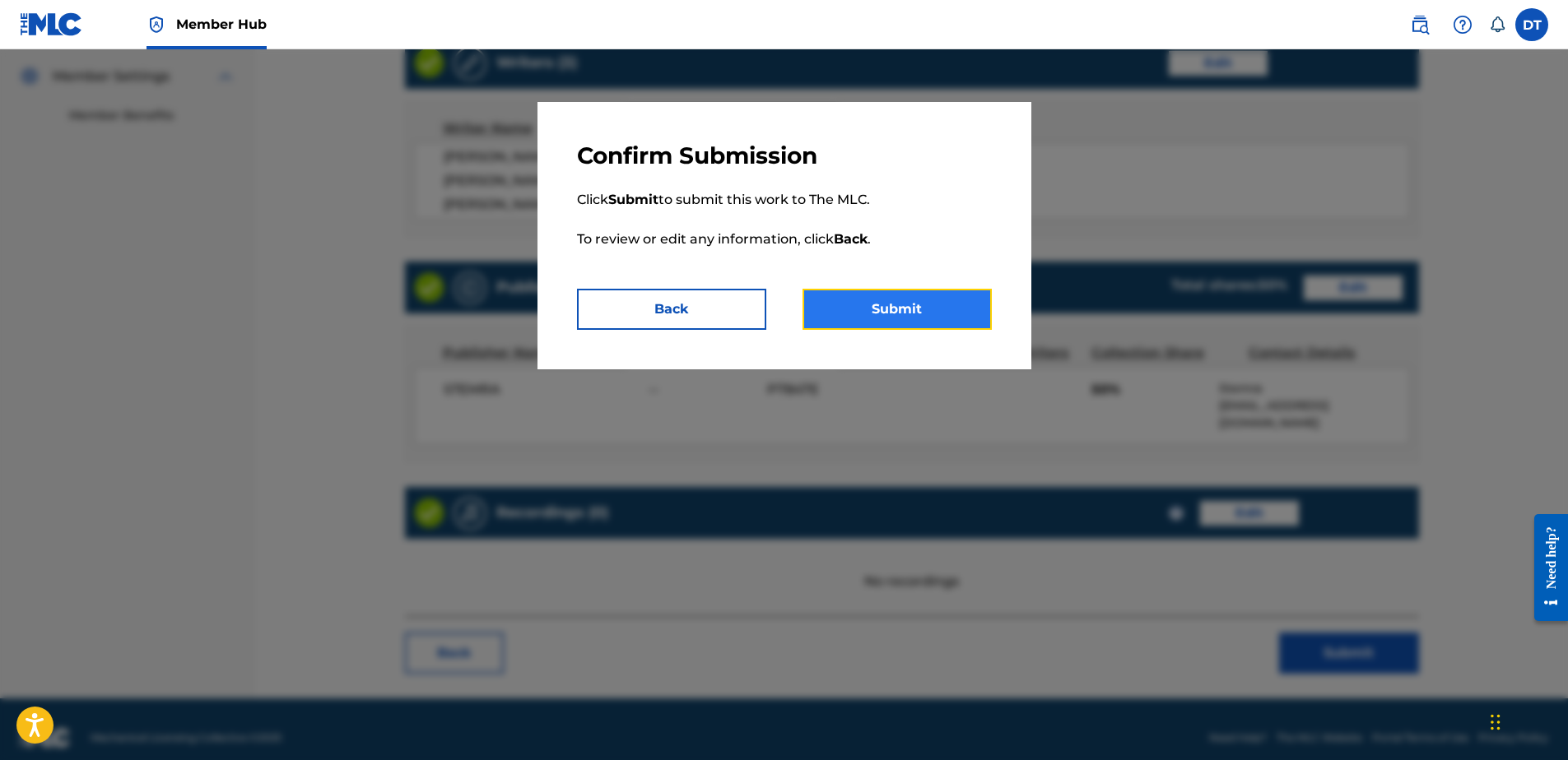
click at [904, 305] on button "Submit" at bounding box center [897, 309] width 189 height 41
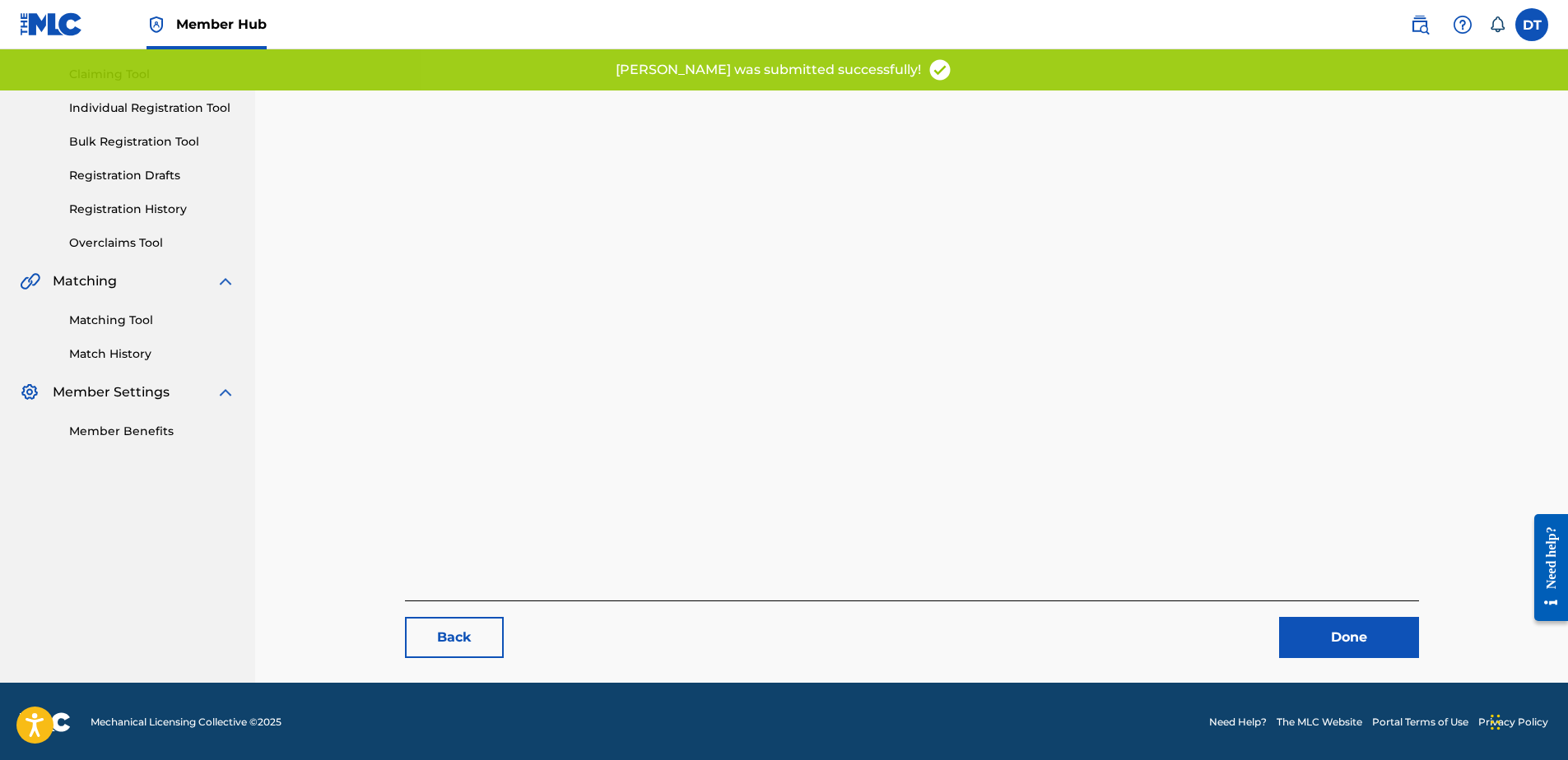
scroll to position [169, 0]
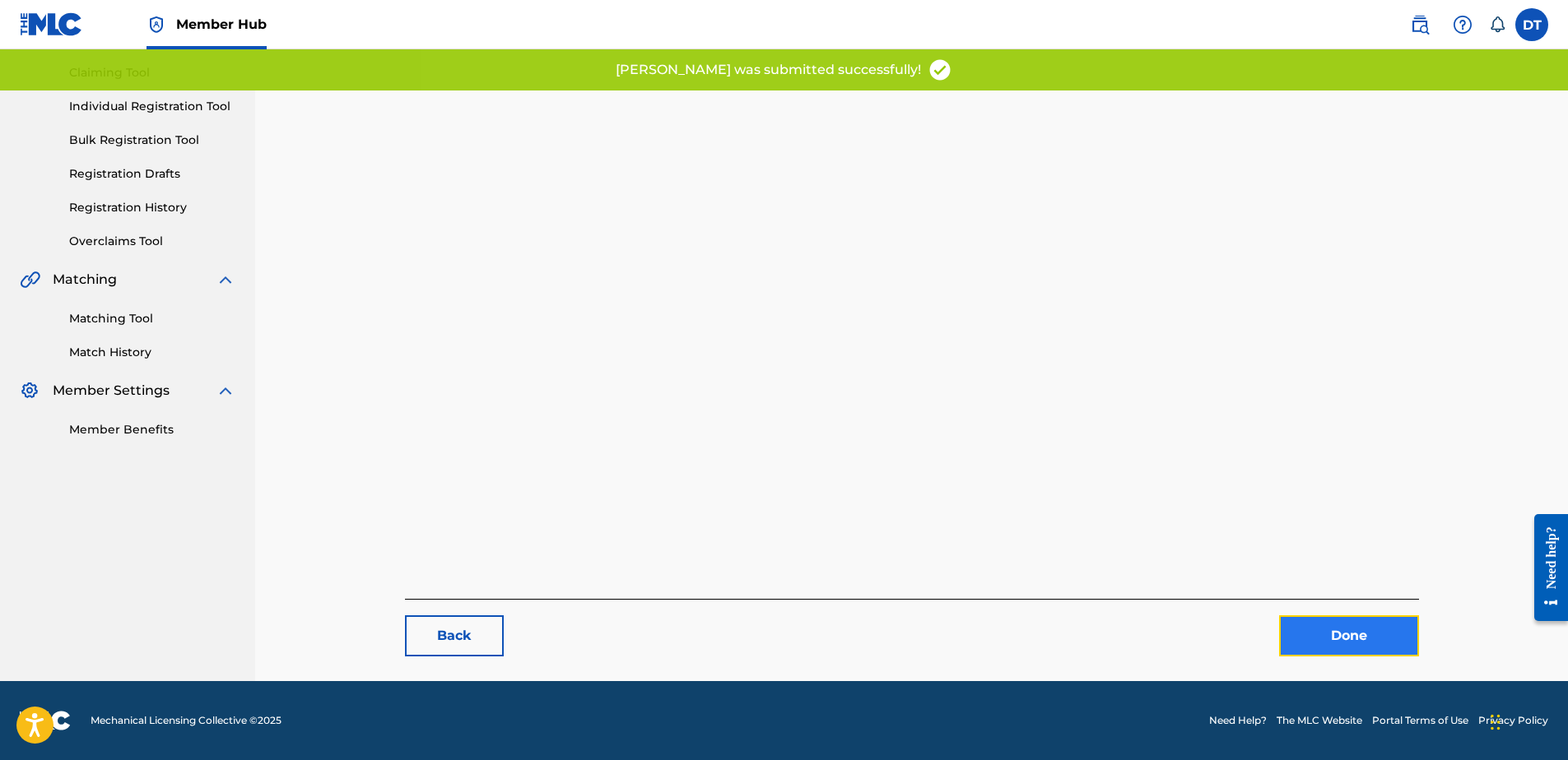
click at [1311, 620] on link "Done" at bounding box center [1348, 636] width 140 height 41
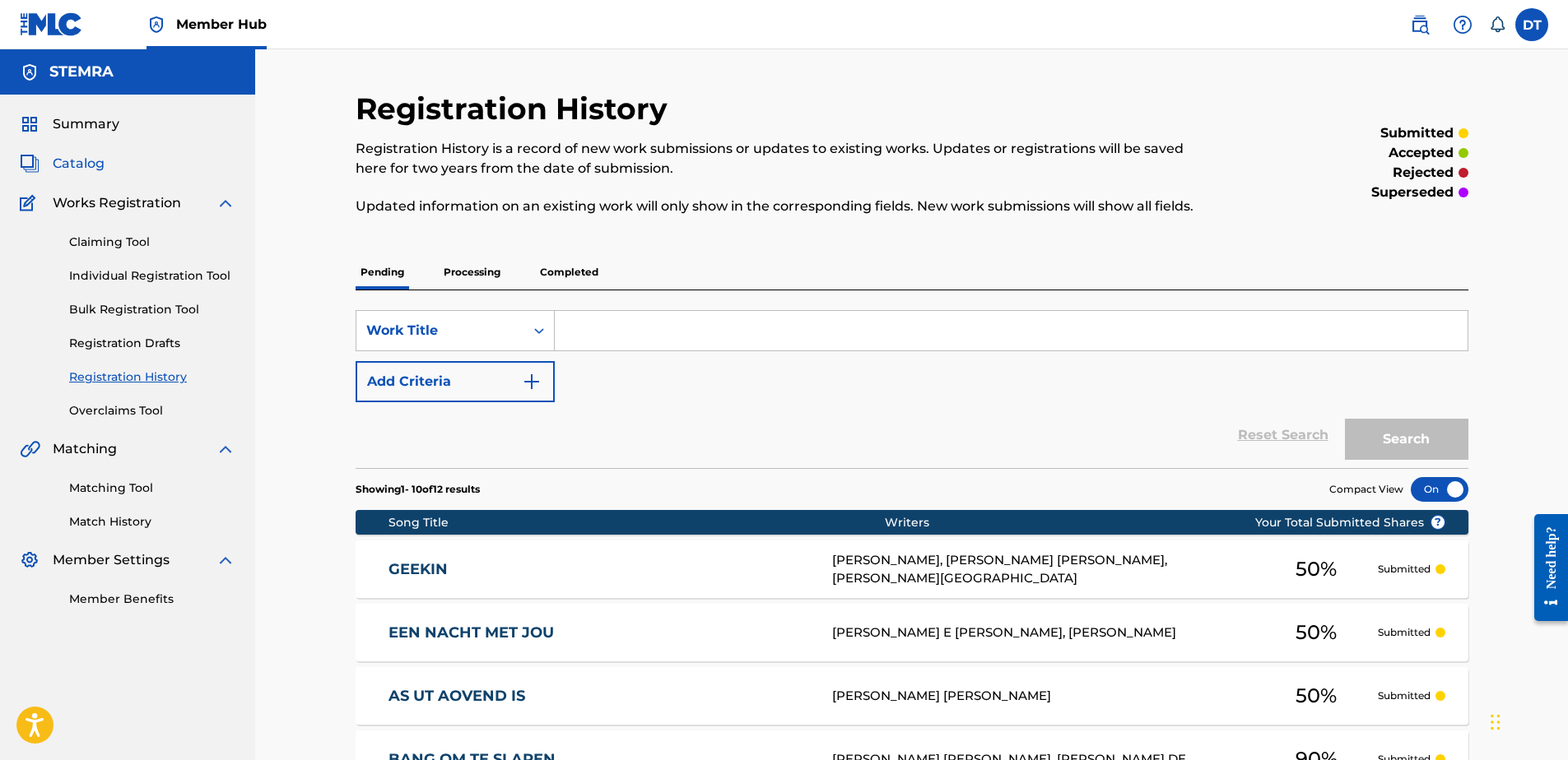
click at [76, 165] on span "Catalog" at bounding box center [78, 163] width 52 height 20
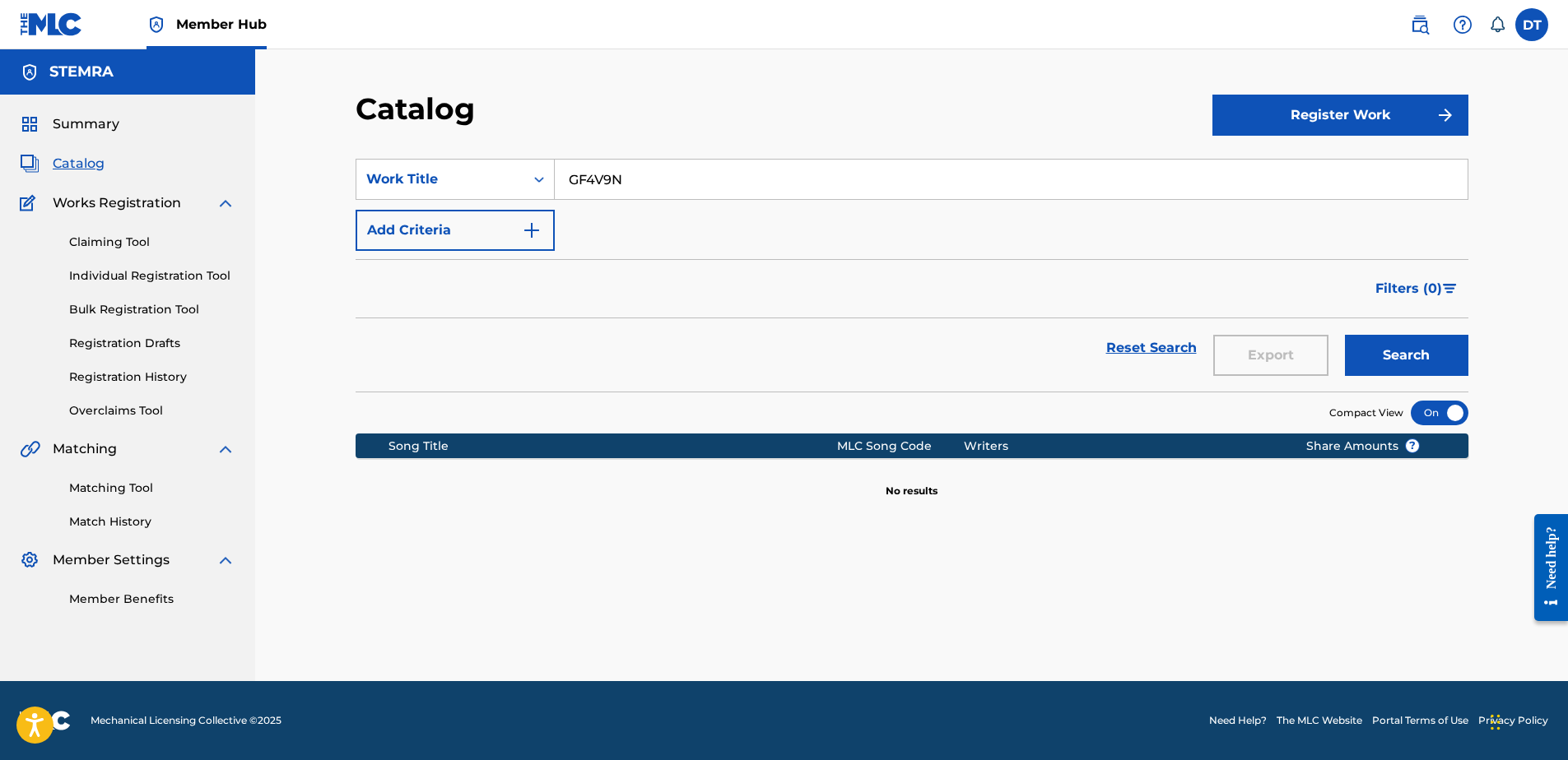
drag, startPoint x: 670, startPoint y: 188, endPoint x: 564, endPoint y: 163, distance: 108.9
click at [564, 163] on input "GF4V9N" at bounding box center [1011, 180] width 913 height 40
paste input "Z1014I"
type input "Z1014I"
click at [1381, 351] on button "Search" at bounding box center [1407, 355] width 124 height 41
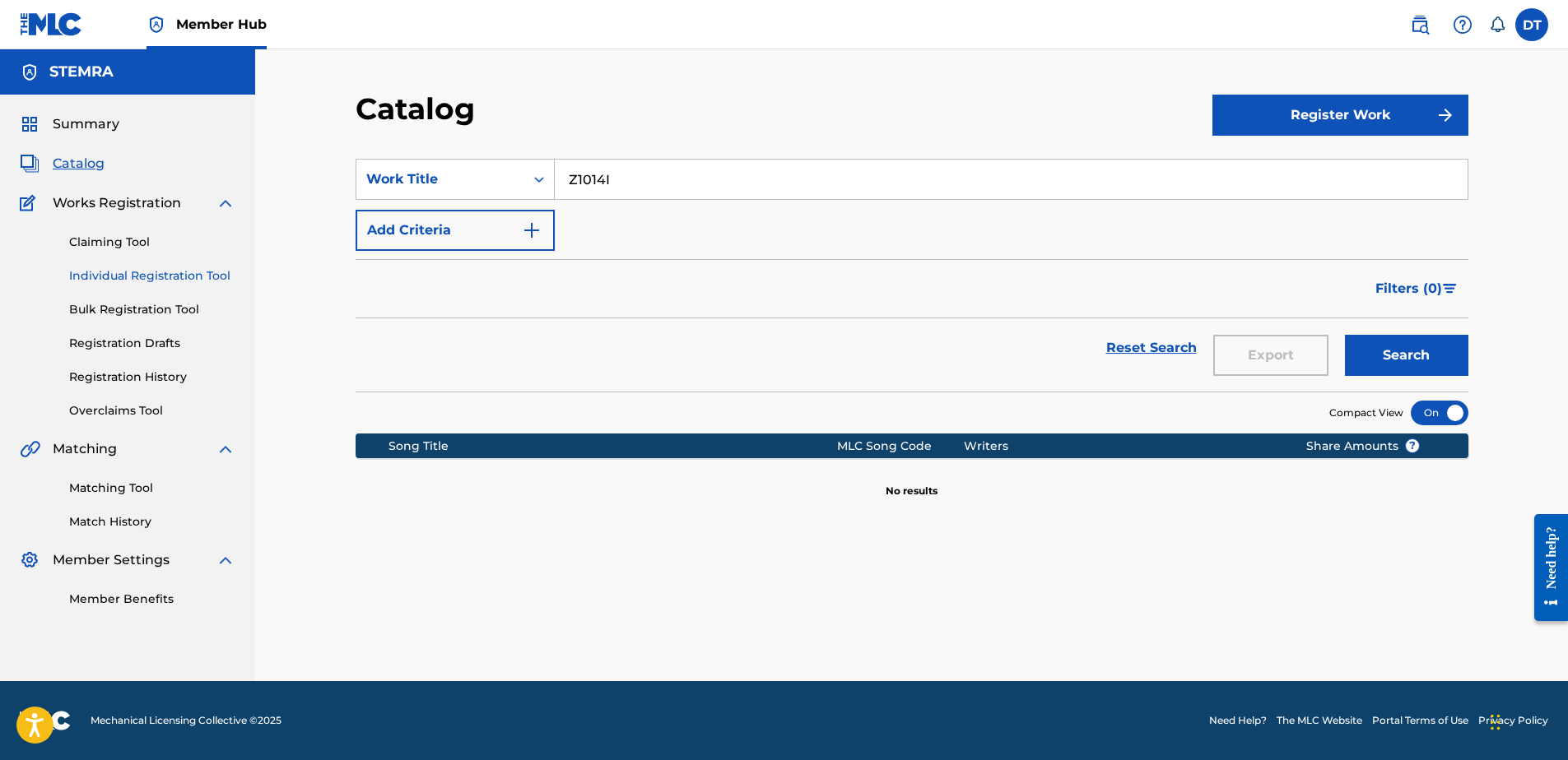
click at [111, 274] on link "Individual Registration Tool" at bounding box center [152, 276] width 166 height 17
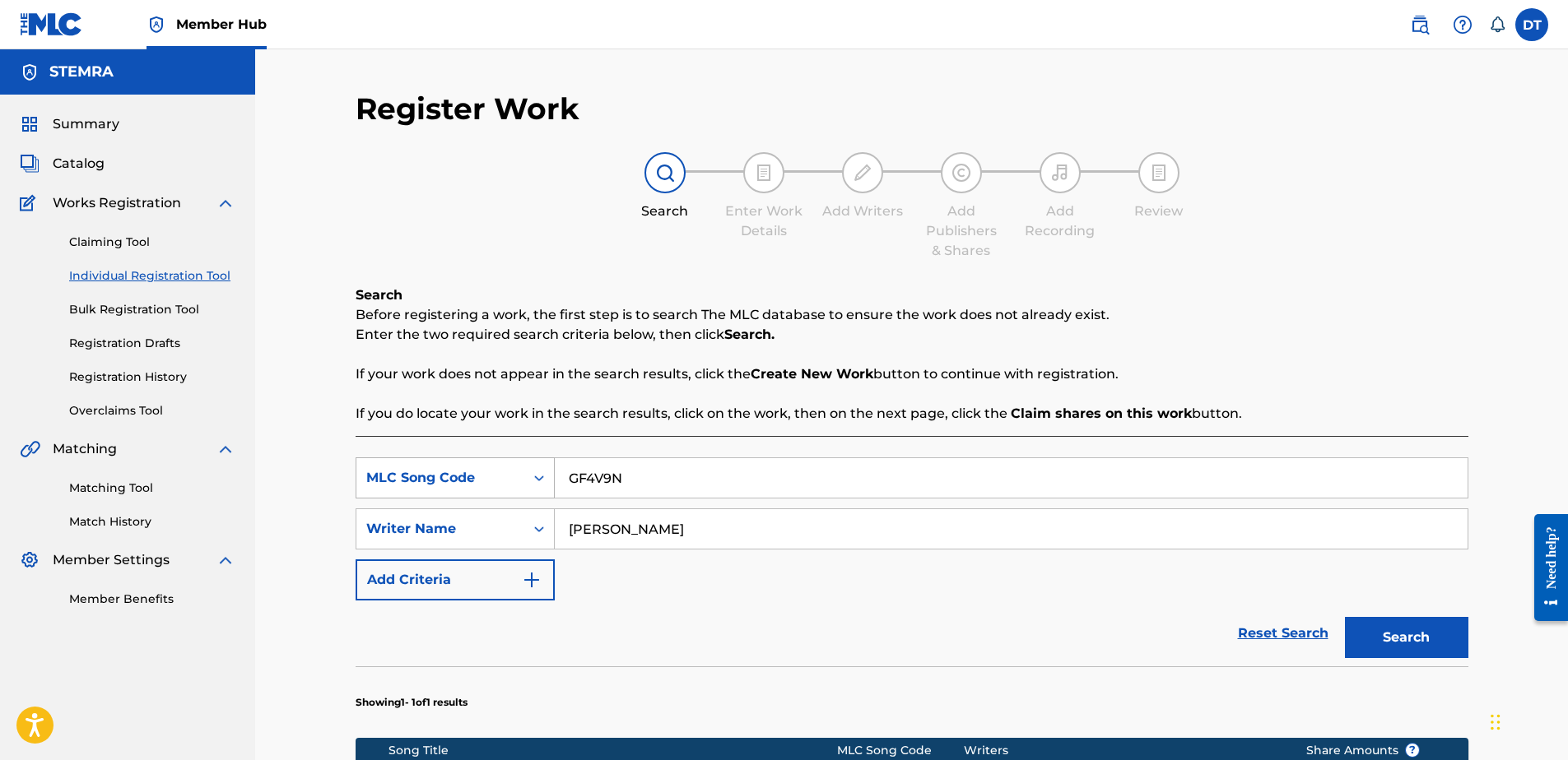
drag, startPoint x: 639, startPoint y: 480, endPoint x: 542, endPoint y: 476, distance: 97.1
click at [542, 476] on div "SearchWithCriteria53b9b0f2-cd90-45c6-8a91-d1e882ba193c MLC Song Code GF4V9N" at bounding box center [911, 478] width 1113 height 41
paste input "Z1014I"
type input "Z1014I"
drag, startPoint x: 744, startPoint y: 525, endPoint x: 558, endPoint y: 528, distance: 186.0
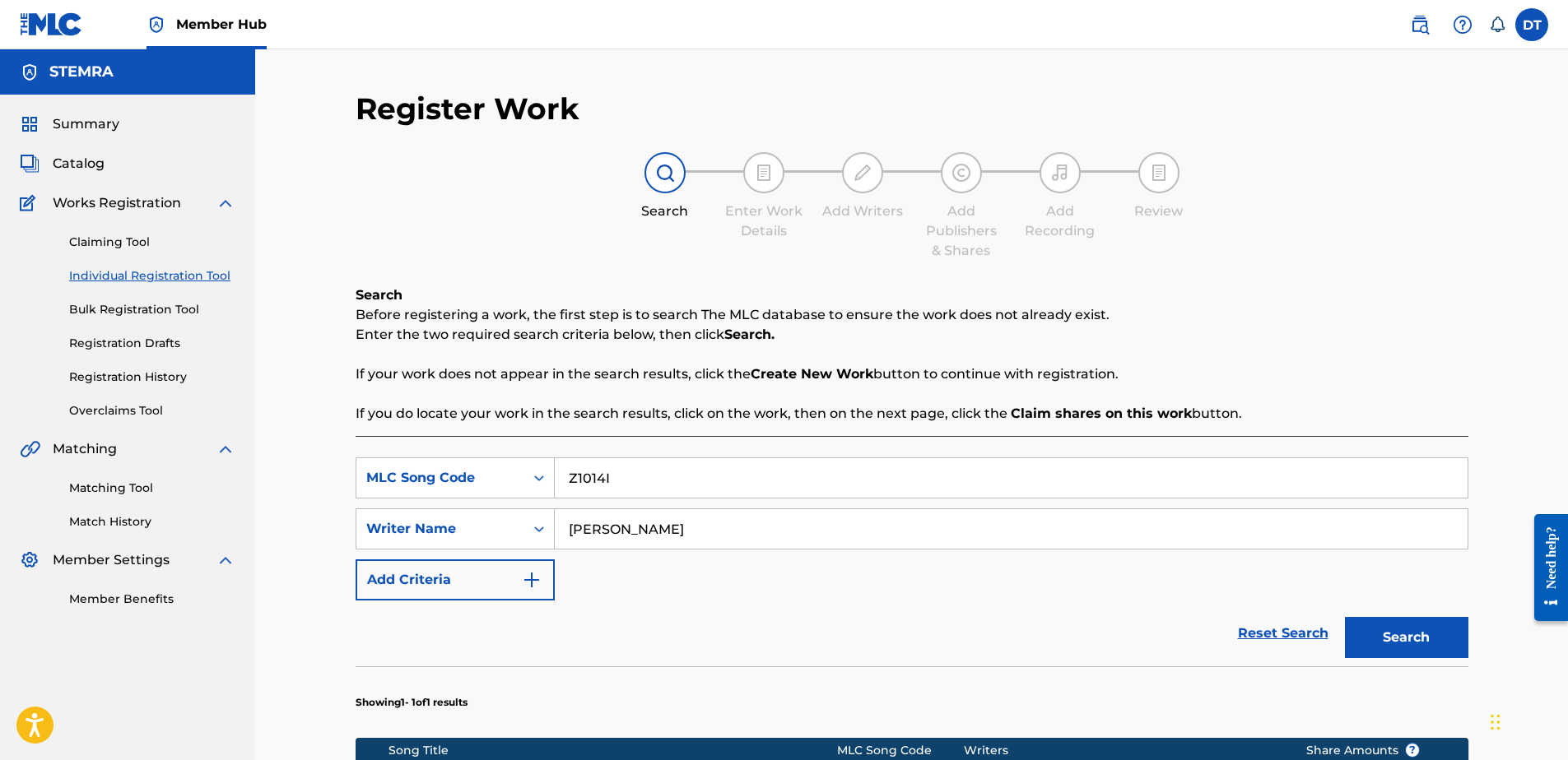
click at [558, 528] on input "[PERSON_NAME]" at bounding box center [1011, 529] width 913 height 40
drag, startPoint x: 674, startPoint y: 540, endPoint x: 686, endPoint y: 533, distance: 13.9
click at [674, 540] on input "Search Form" at bounding box center [1011, 529] width 913 height 40
paste input "KARISE-[PERSON_NAME]"
type input "KARISE-[PERSON_NAME]"
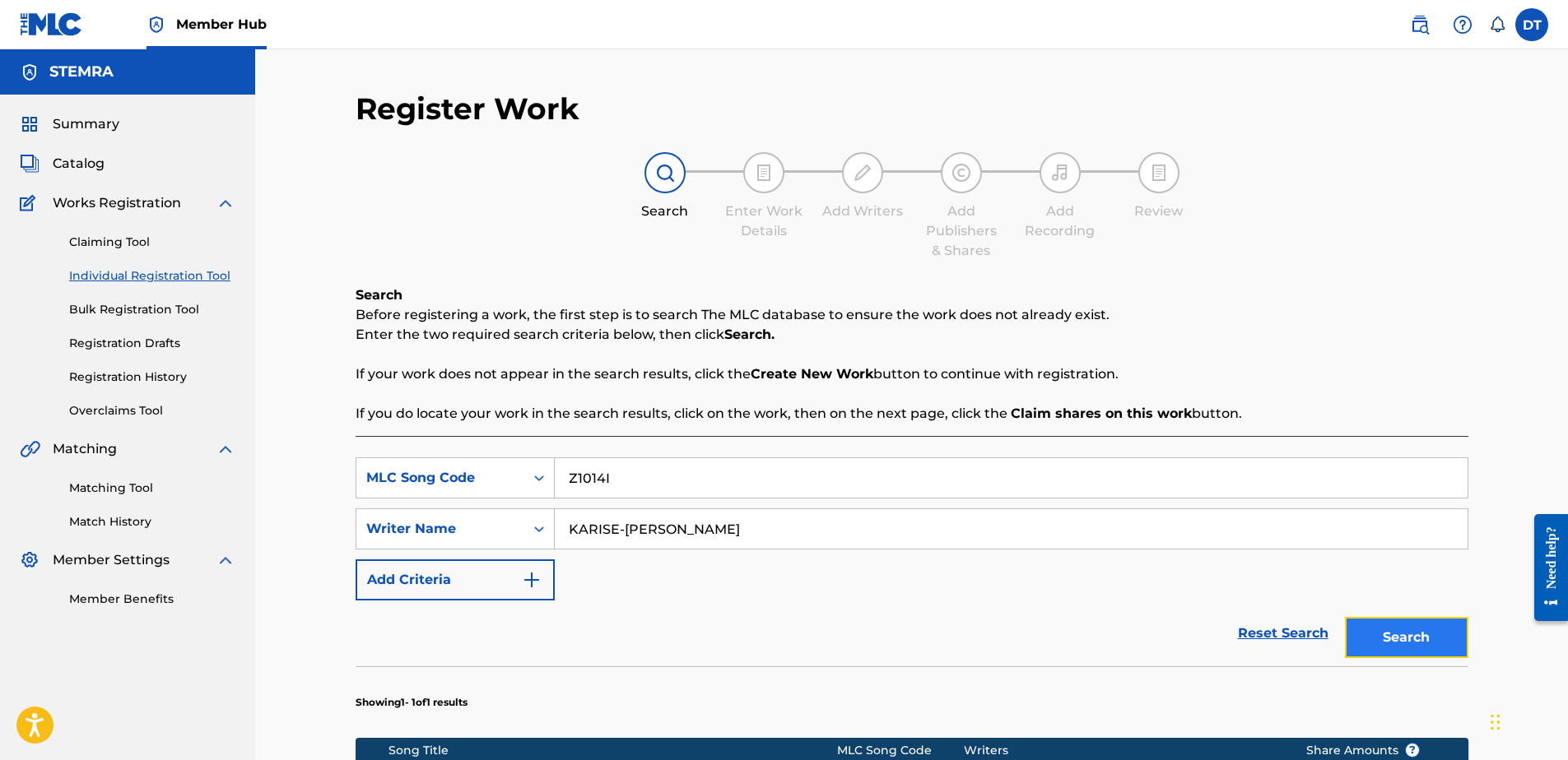
click at [1410, 619] on button "Search" at bounding box center [1407, 637] width 124 height 41
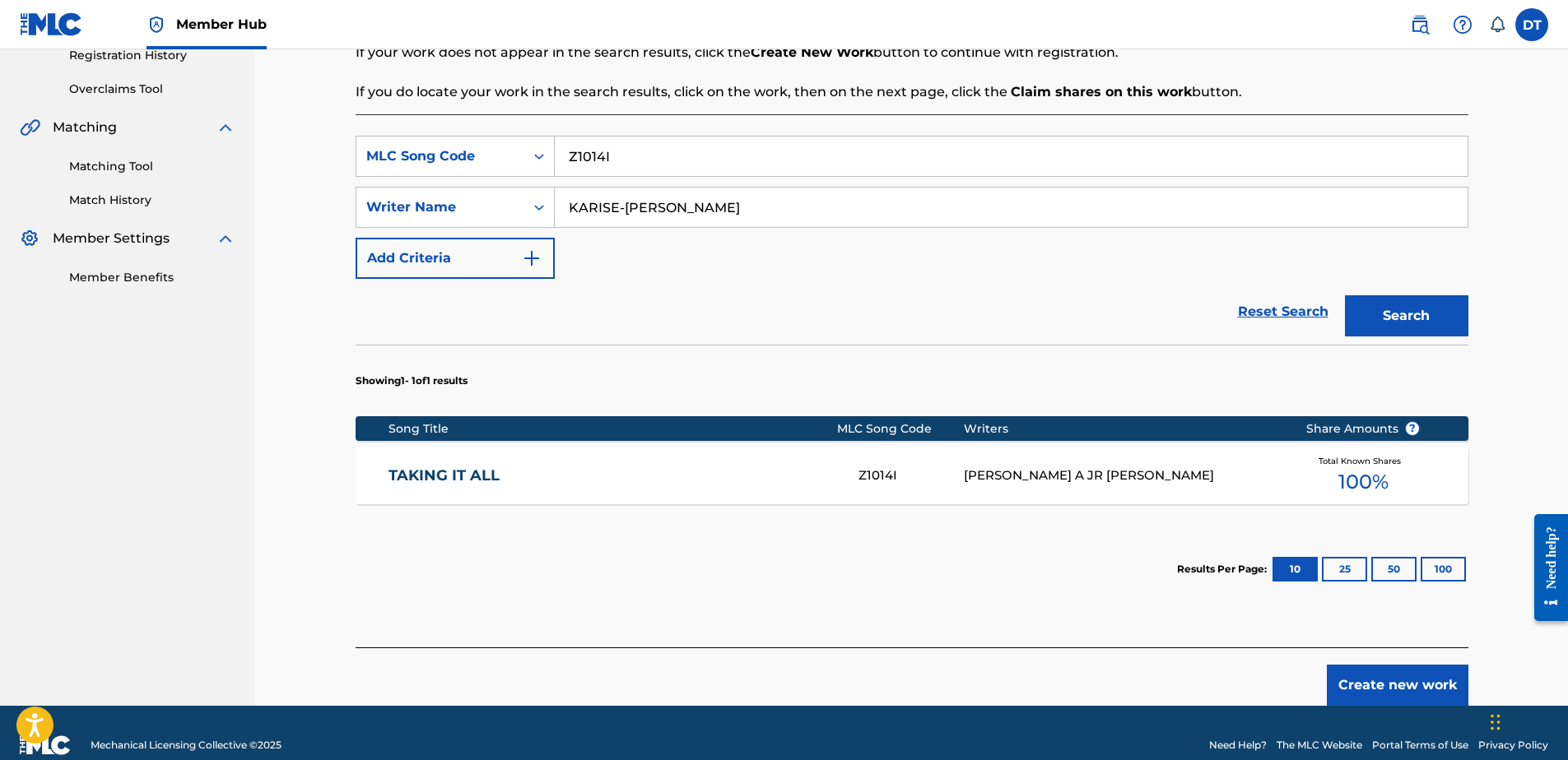
scroll to position [330, 0]
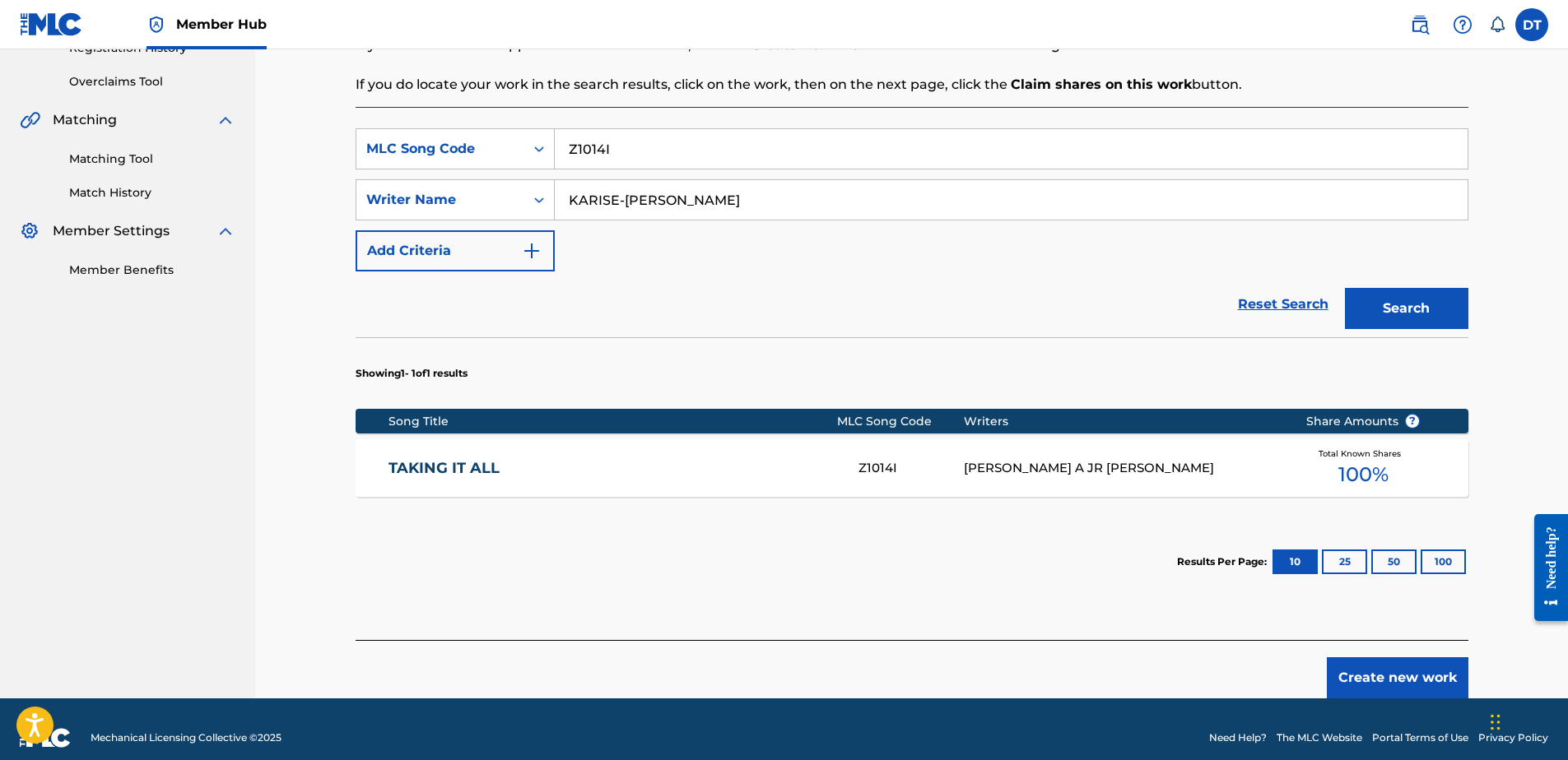
click at [453, 466] on link "TAKING IT ALL" at bounding box center [612, 468] width 448 height 19
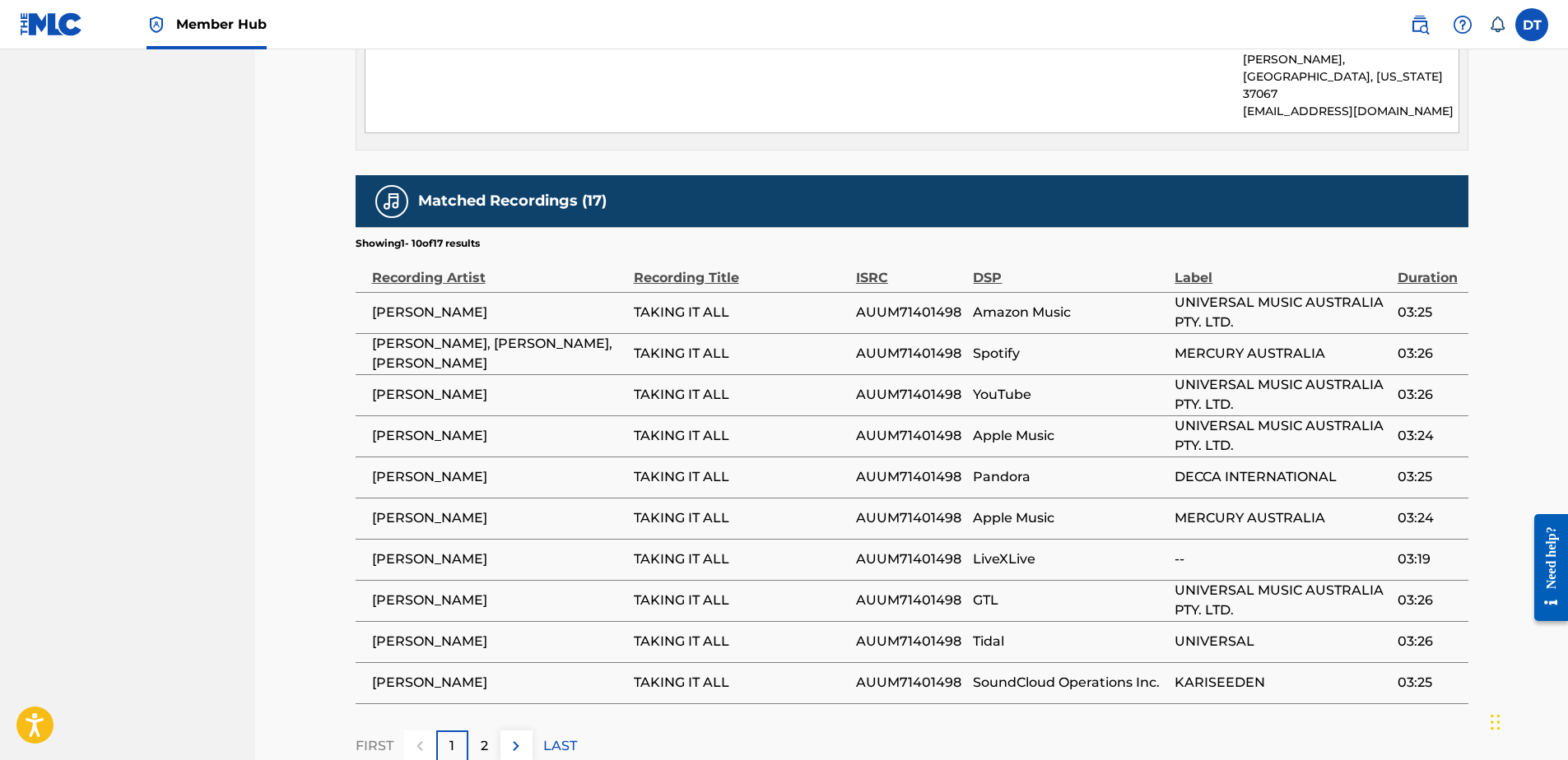
scroll to position [1793, 0]
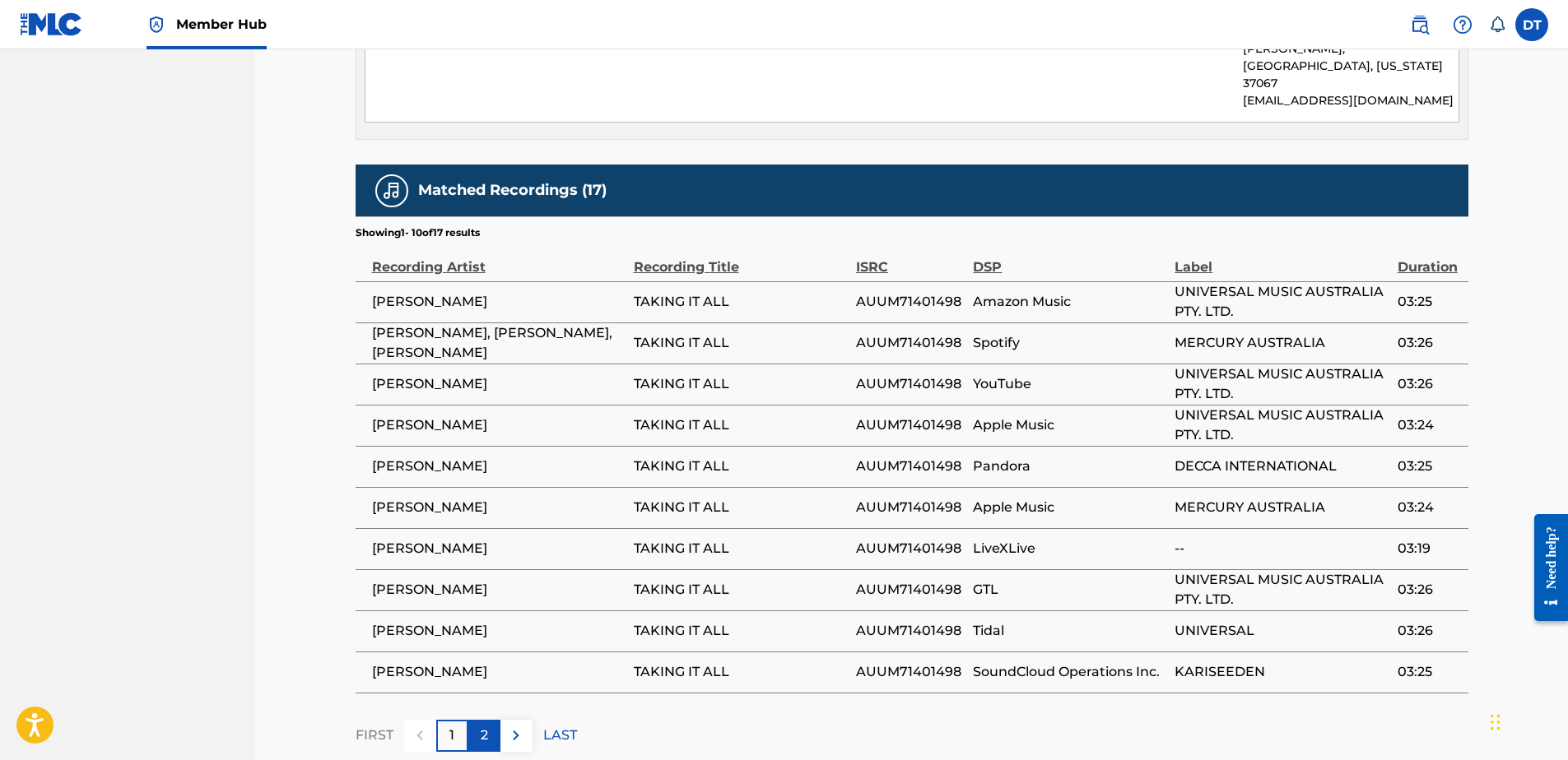
click at [488, 726] on p "2" at bounding box center [485, 735] width 8 height 20
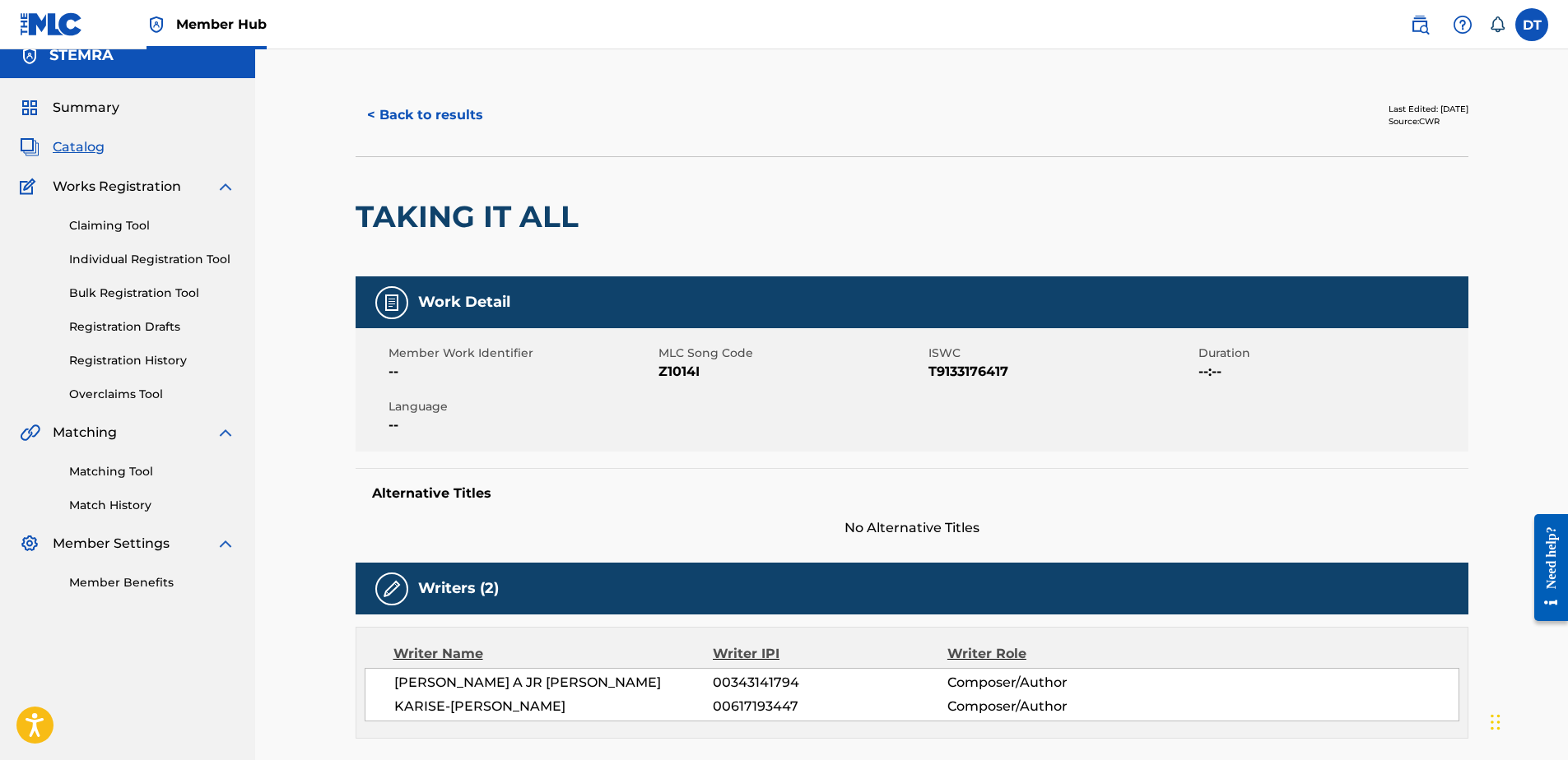
scroll to position [0, 0]
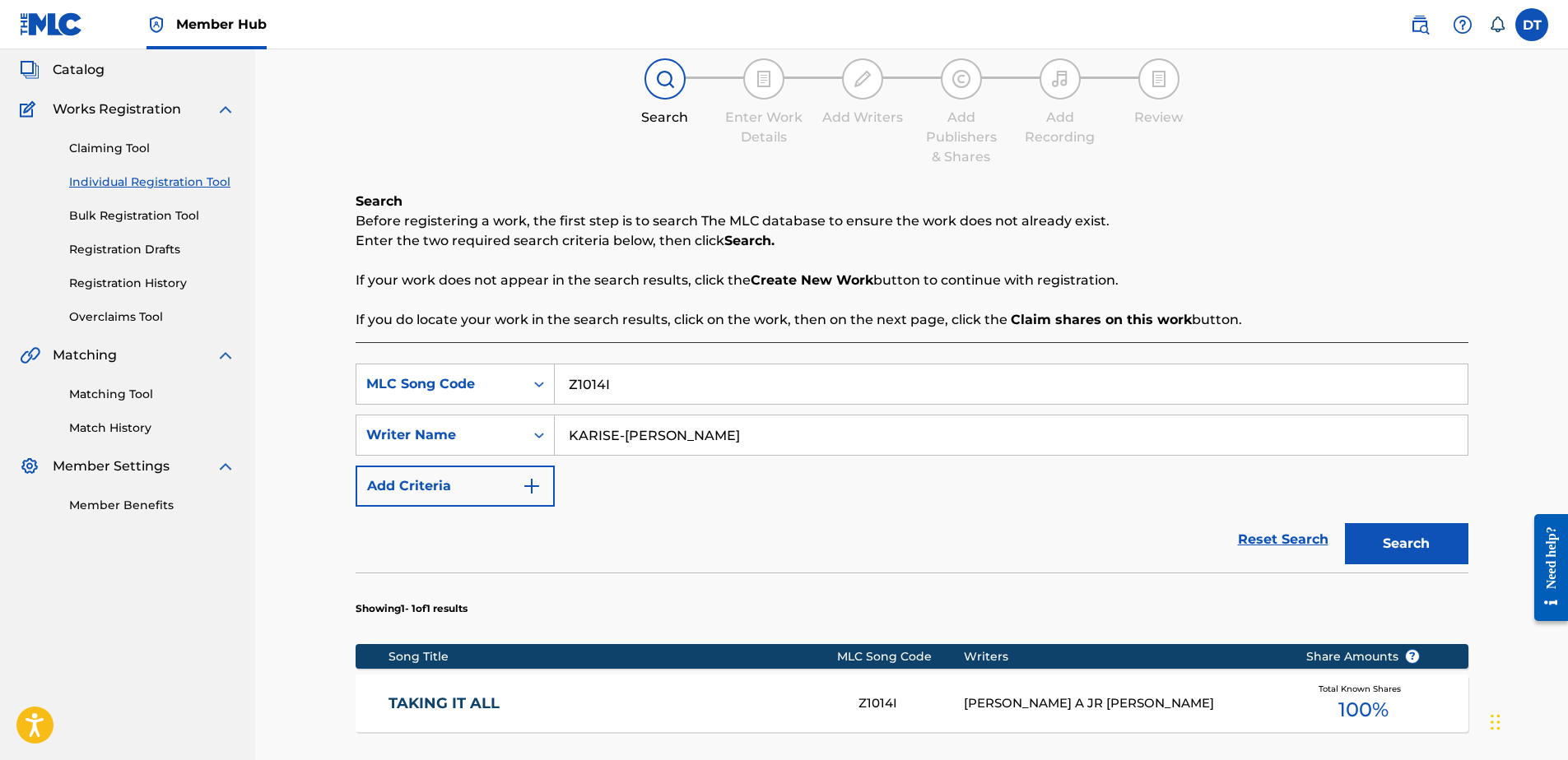
scroll to position [17, 0]
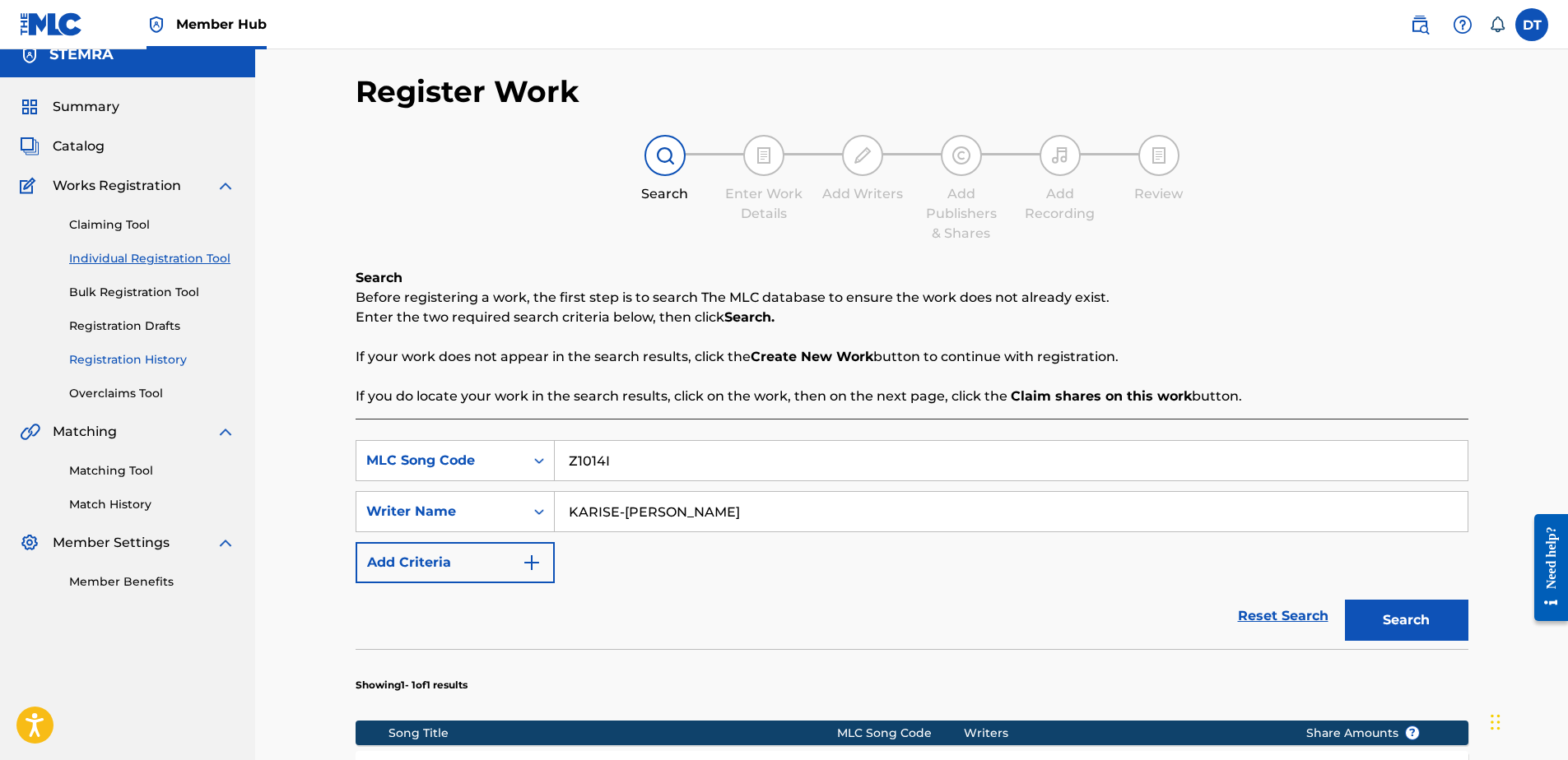
click at [117, 365] on link "Registration History" at bounding box center [152, 360] width 166 height 17
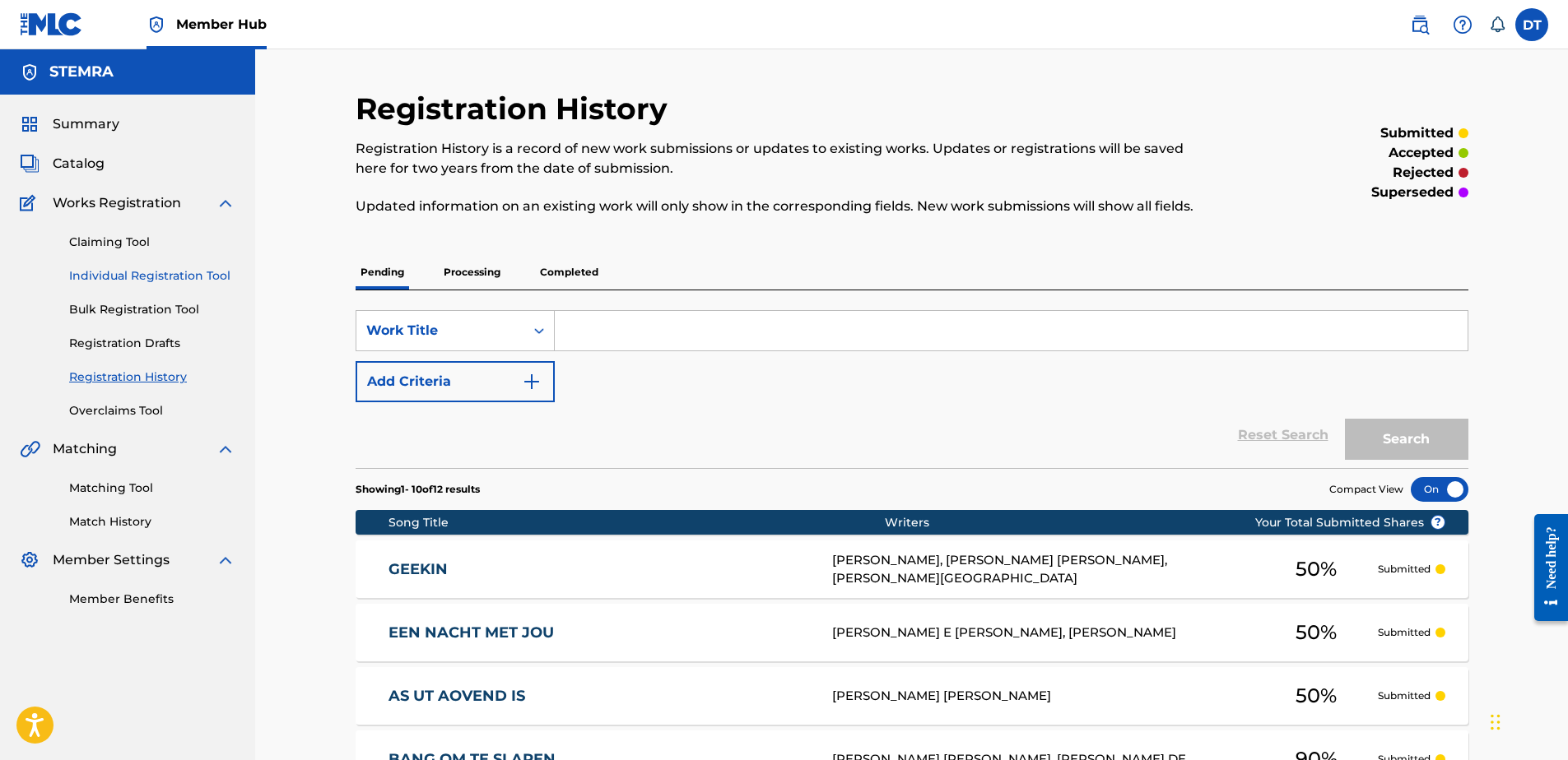
click at [113, 274] on link "Individual Registration Tool" at bounding box center [152, 276] width 166 height 17
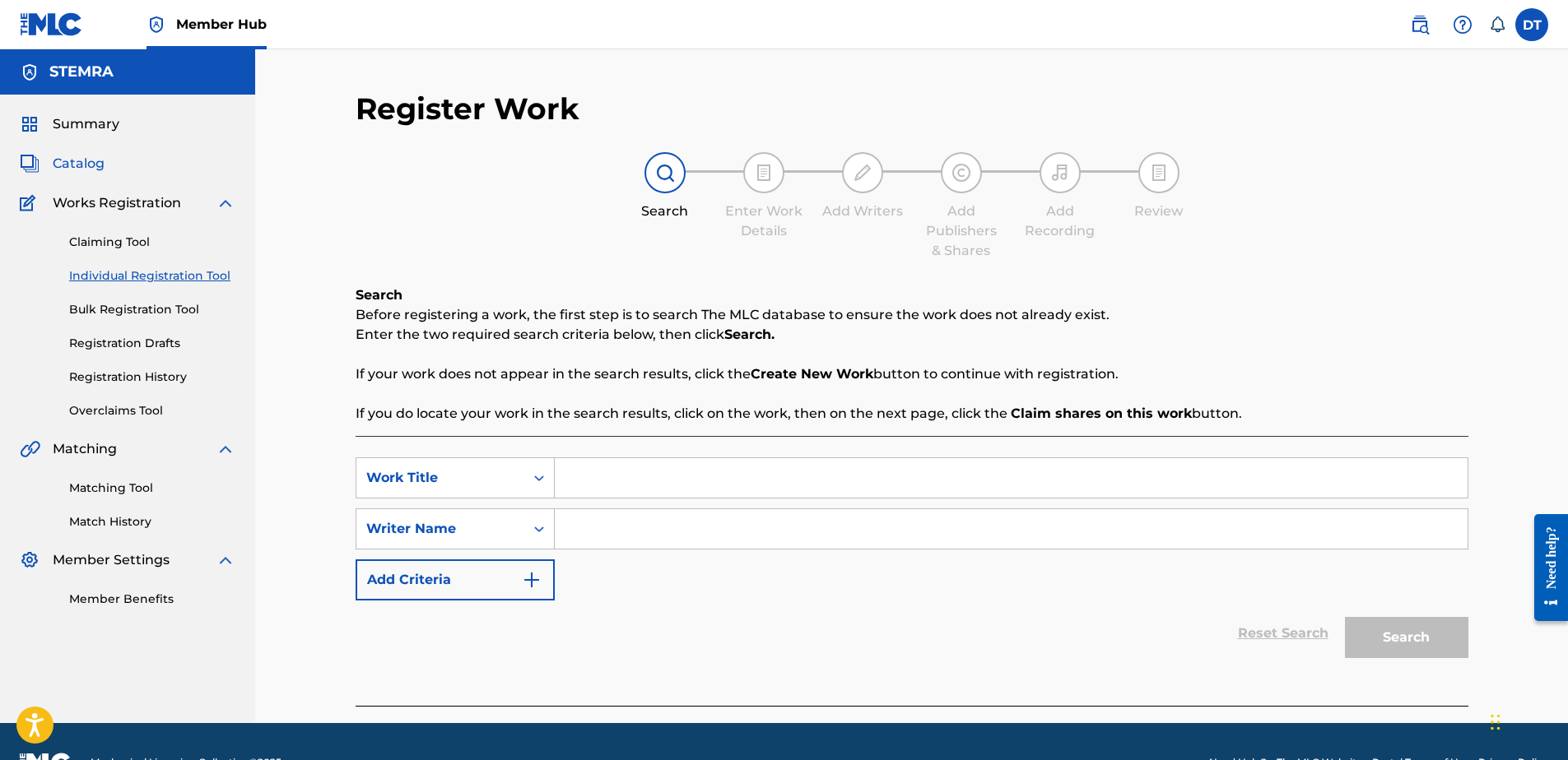
click at [71, 157] on span "Catalog" at bounding box center [78, 163] width 52 height 20
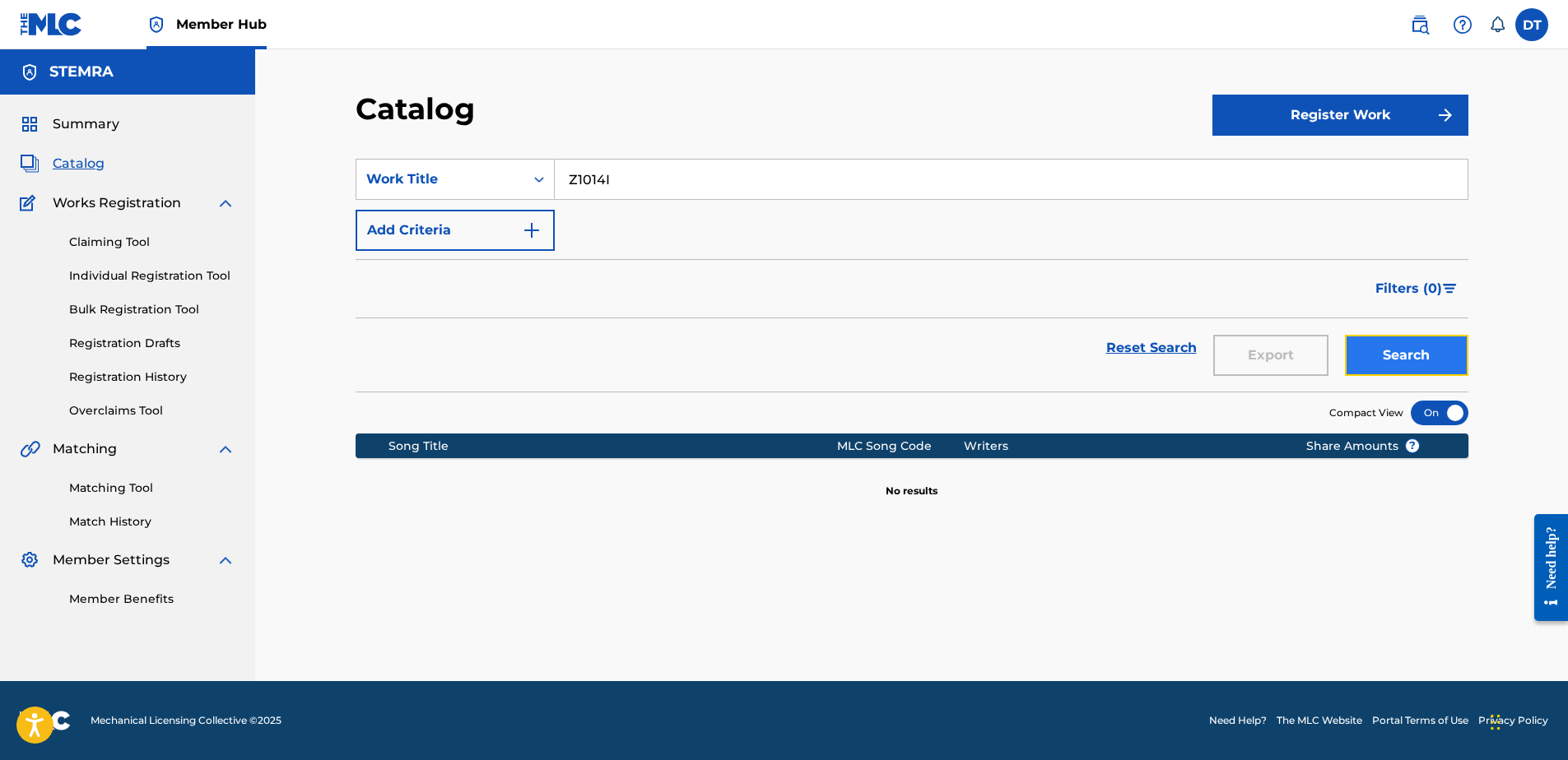
click at [1412, 358] on button "Search" at bounding box center [1407, 355] width 124 height 41
drag, startPoint x: 611, startPoint y: 174, endPoint x: 555, endPoint y: 167, distance: 56.4
click at [555, 167] on input "Z1014I" at bounding box center [1011, 180] width 913 height 40
click at [111, 277] on link "Individual Registration Tool" at bounding box center [152, 276] width 166 height 17
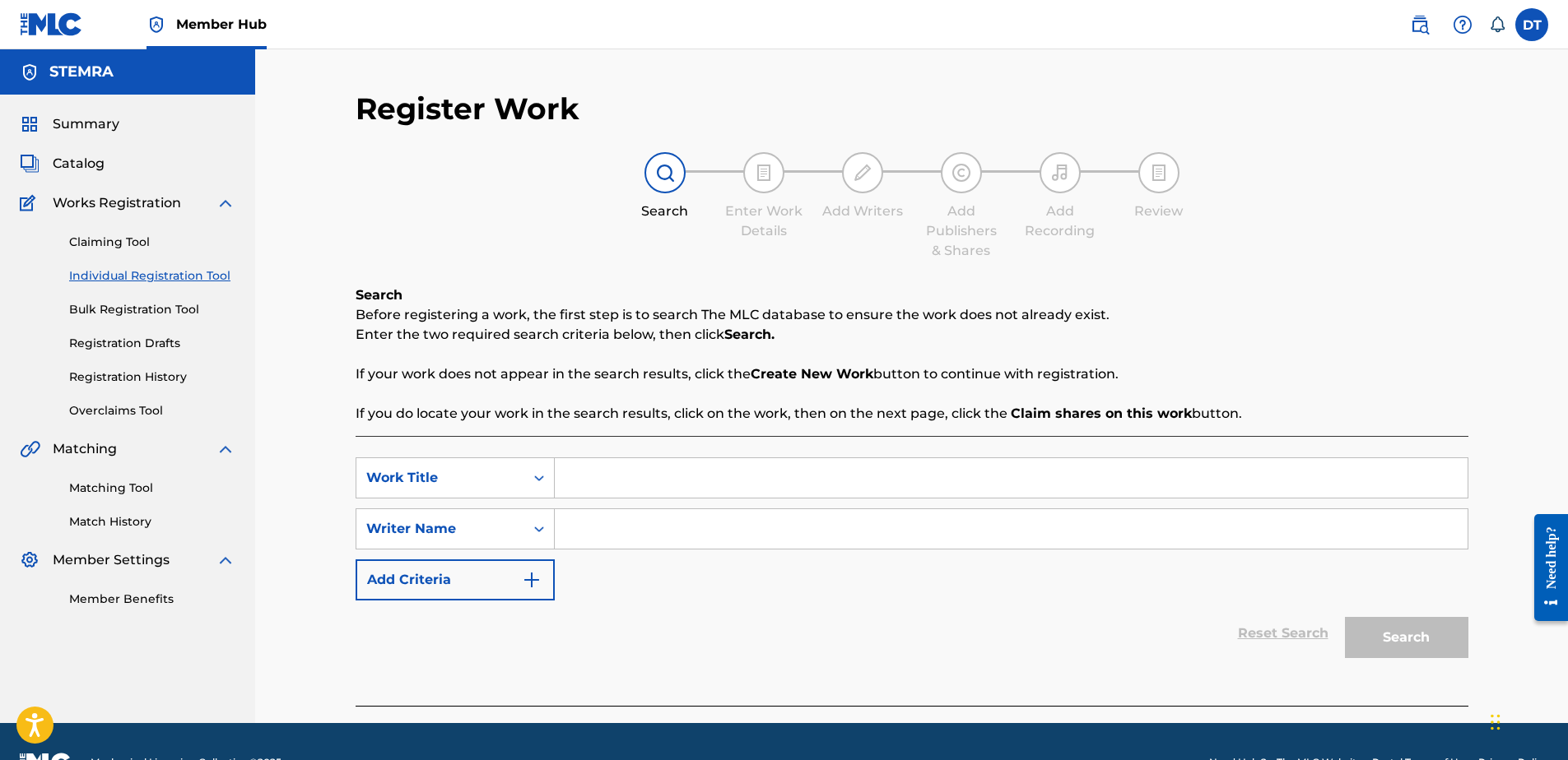
click at [595, 471] on input "Search Form" at bounding box center [1011, 479] width 913 height 40
paste input "Z1014I"
type input "Z1014I"
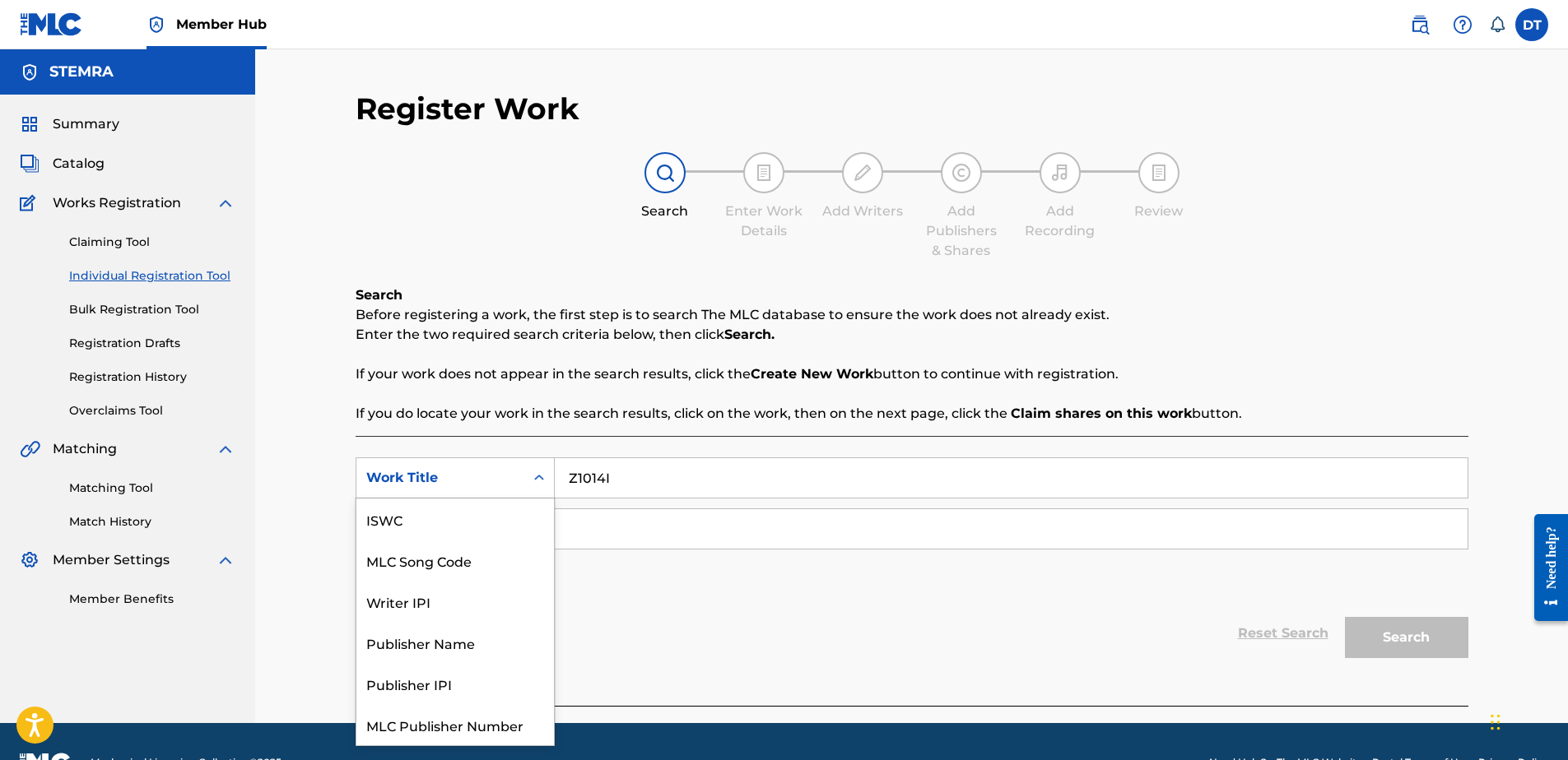
click at [501, 485] on div "Work Title" at bounding box center [440, 478] width 148 height 20
click at [457, 520] on div "MLC Song Code" at bounding box center [455, 519] width 198 height 41
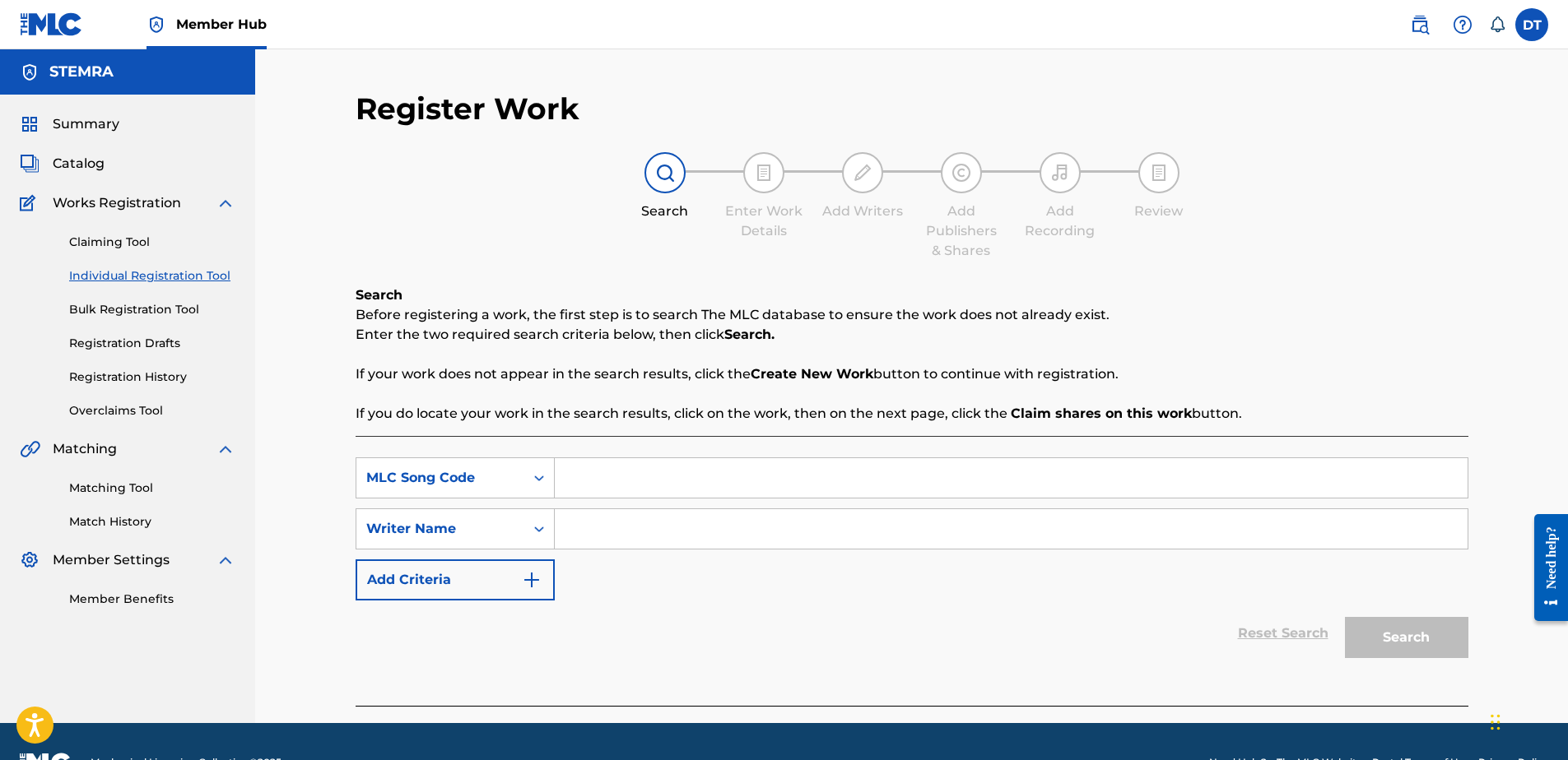
click at [566, 462] on input "Search Form" at bounding box center [1011, 479] width 913 height 40
paste input "Z1014I"
type input "Z1014I"
click at [655, 532] on input "Search Form" at bounding box center [1011, 529] width 913 height 40
paste input "KARISE-[PERSON_NAME]"
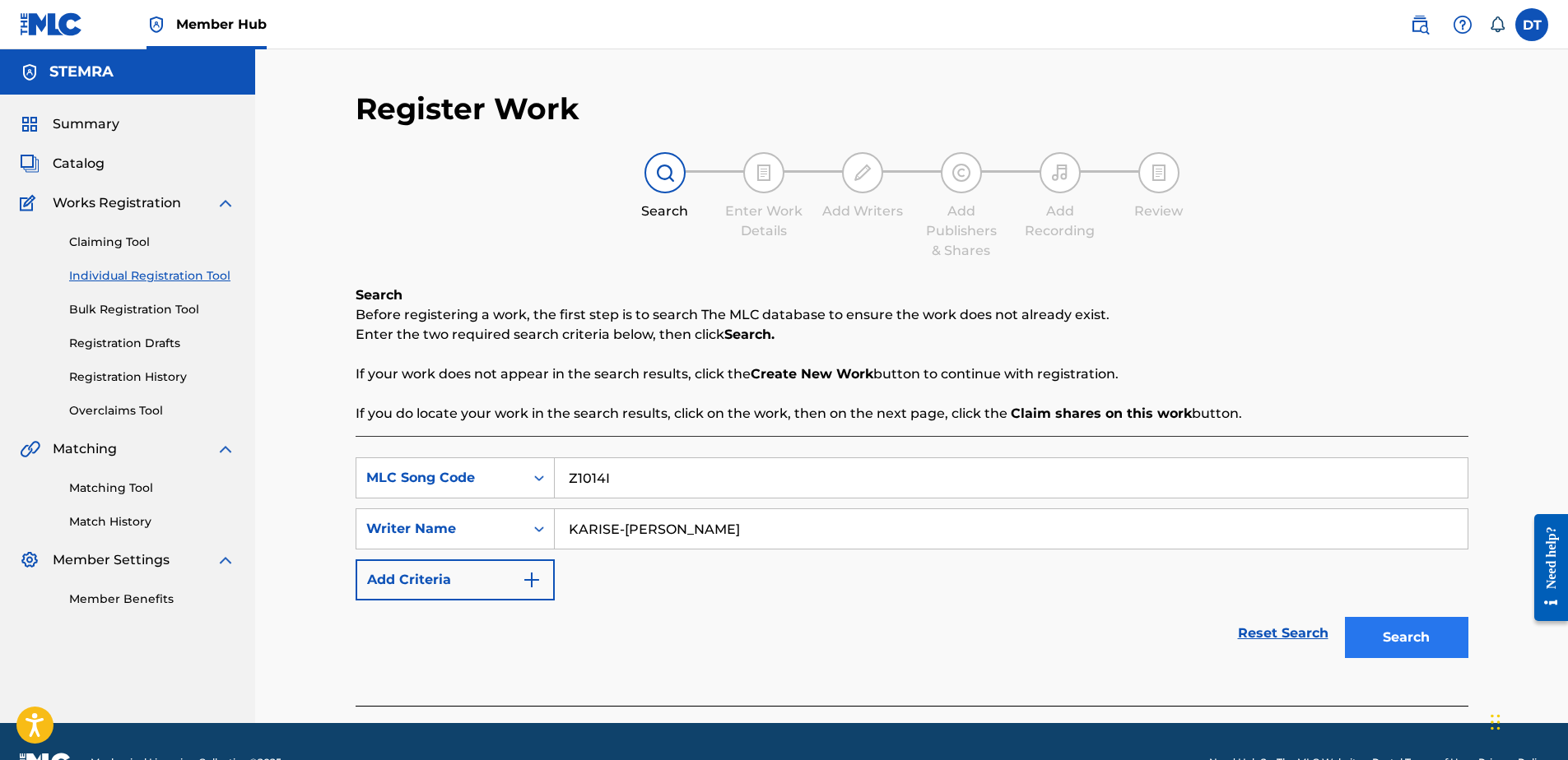
type input "KARISE-[PERSON_NAME]"
click at [1382, 636] on button "Search" at bounding box center [1407, 637] width 124 height 41
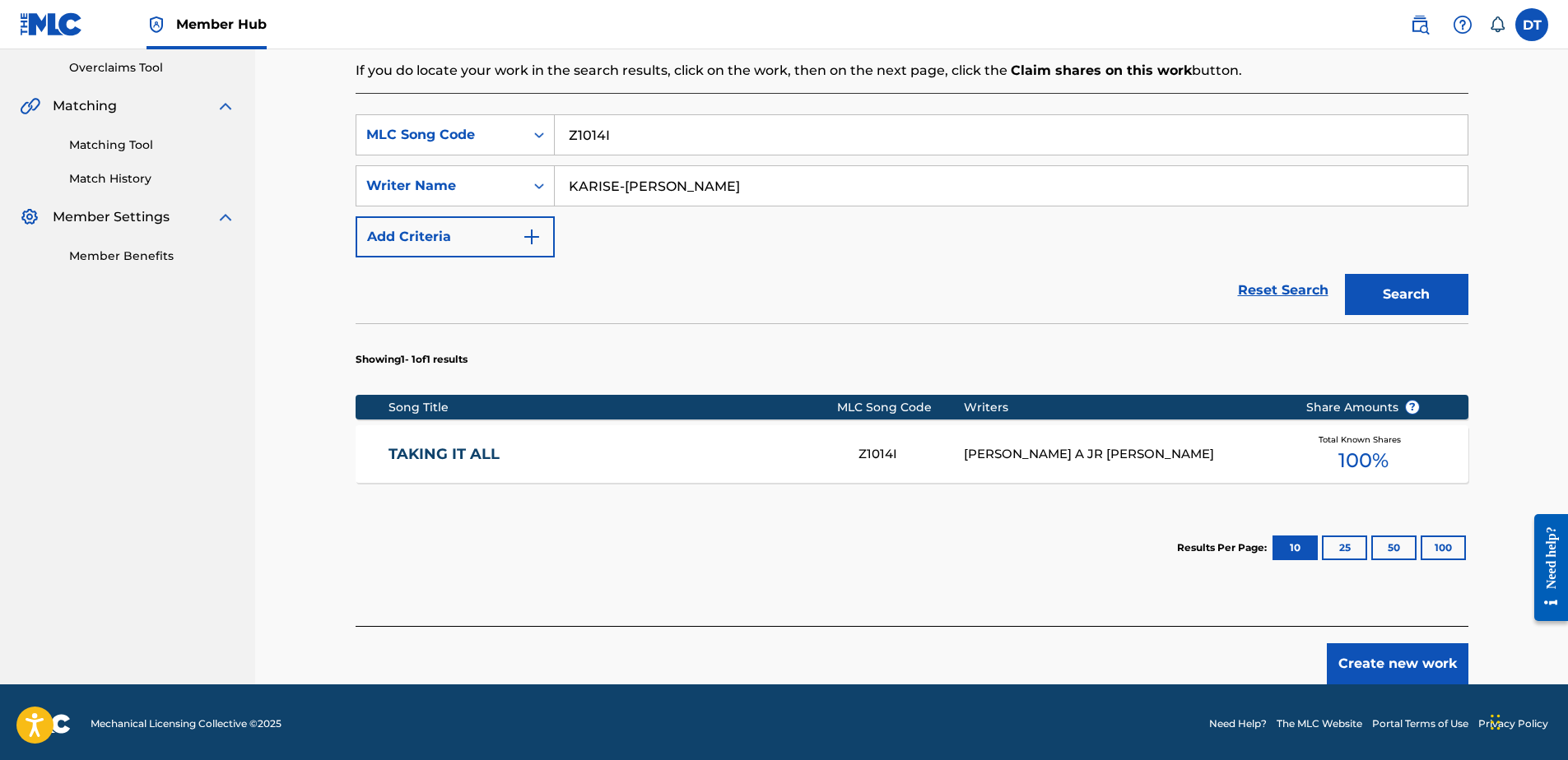
scroll to position [347, 0]
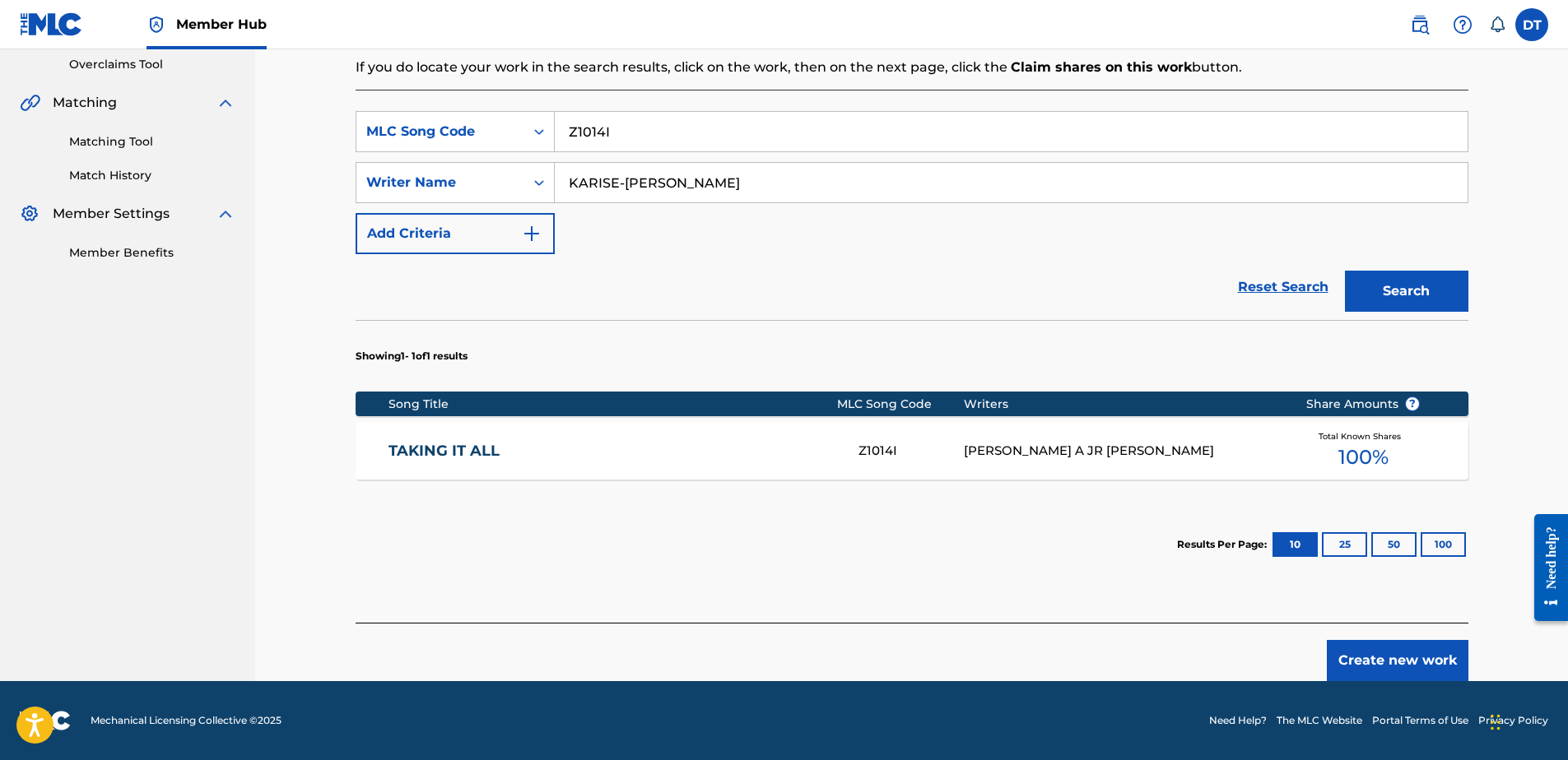
click at [464, 452] on link "TAKING IT ALL" at bounding box center [612, 451] width 448 height 19
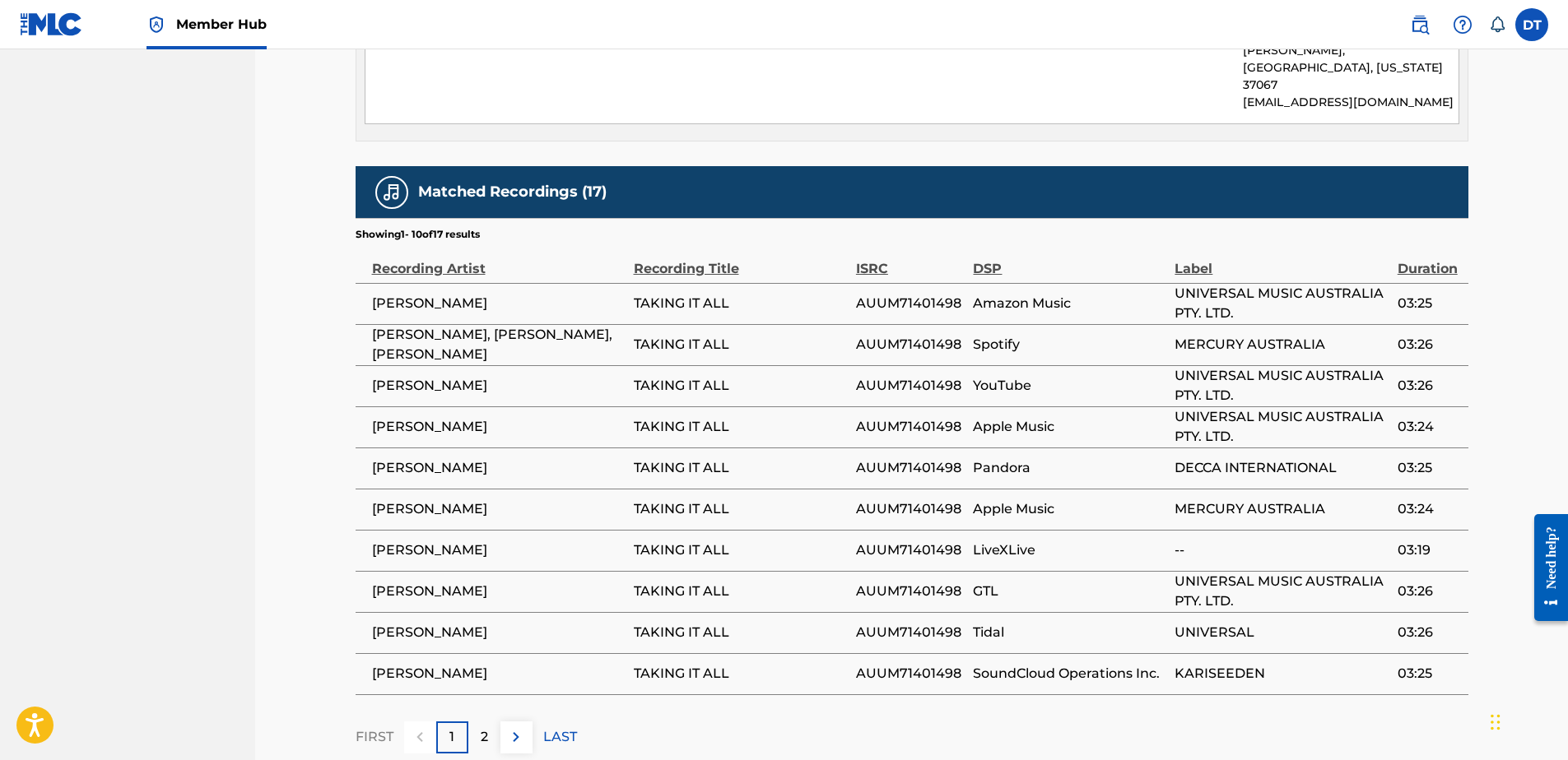
scroll to position [1793, 0]
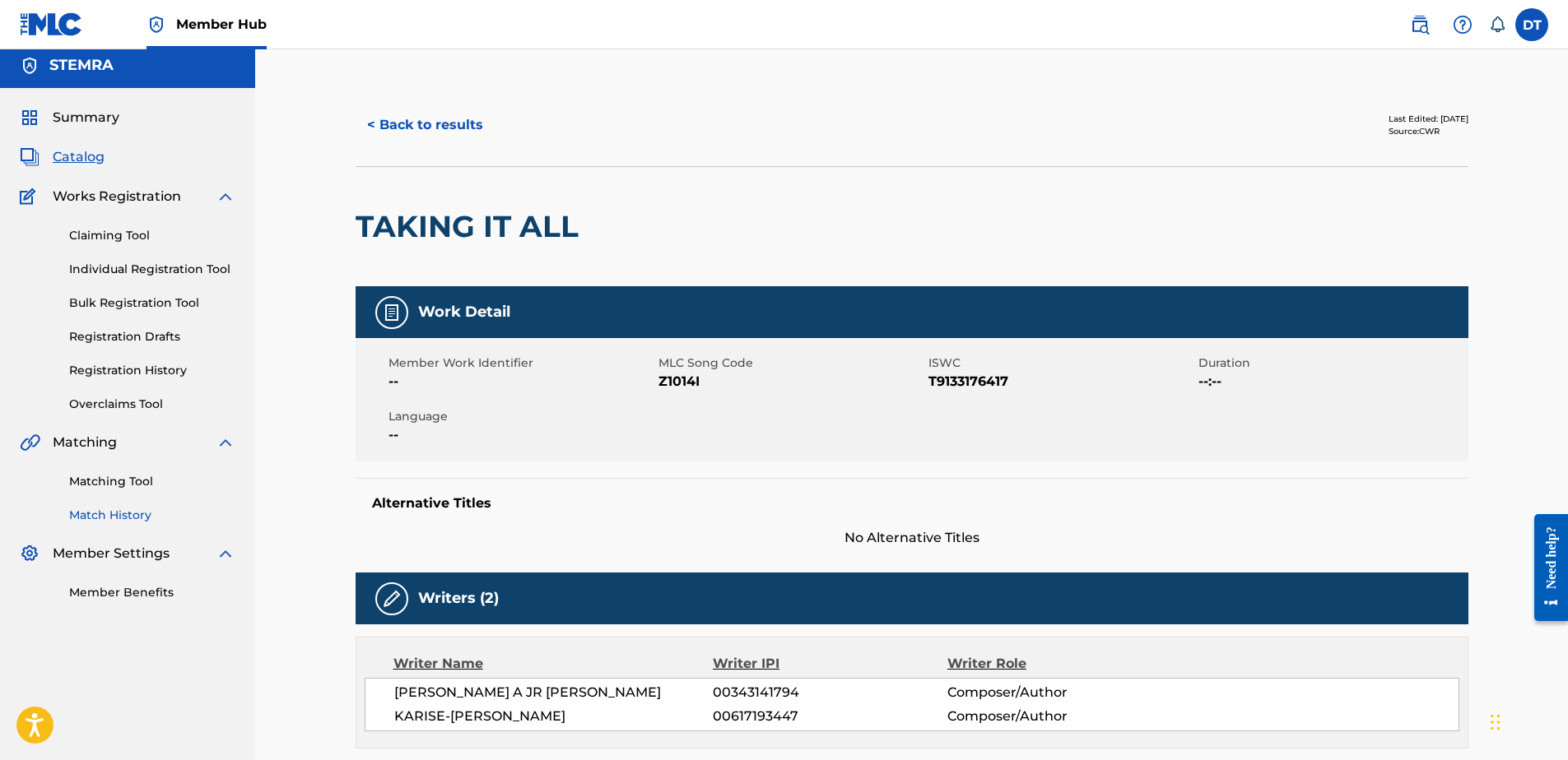
scroll to position [0, 0]
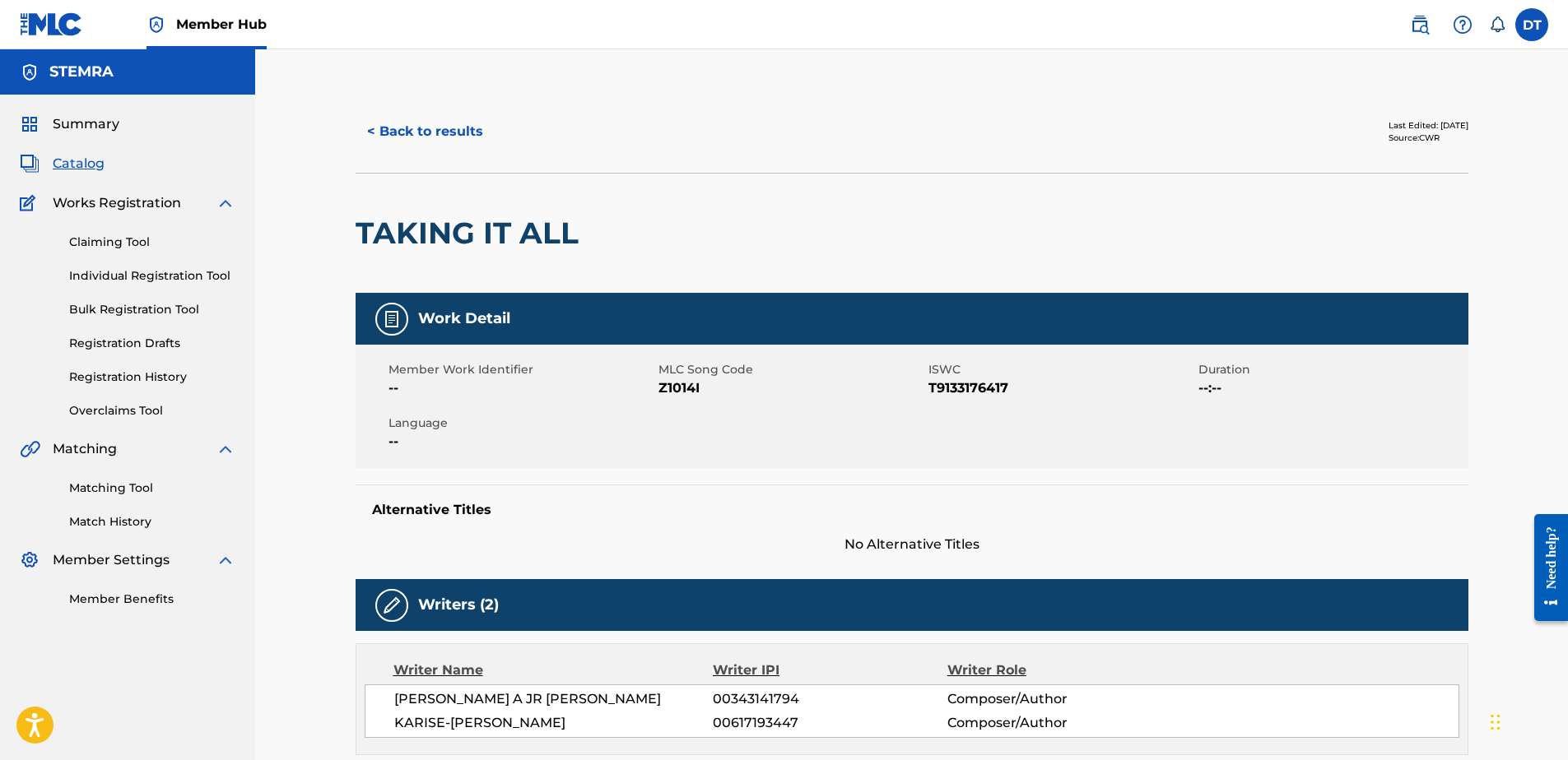
click at [858, 24] on nav "Member Hub DT DT Documentation Team [EMAIL_ADDRESS][DOMAIN_NAME] Notification P…" at bounding box center [784, 25] width 1568 height 49
click at [793, 39] on nav "Member Hub DT DT Documentation Team [EMAIL_ADDRESS][DOMAIN_NAME] Notification P…" at bounding box center [784, 25] width 1568 height 49
